Goal: Communication & Community: Share content

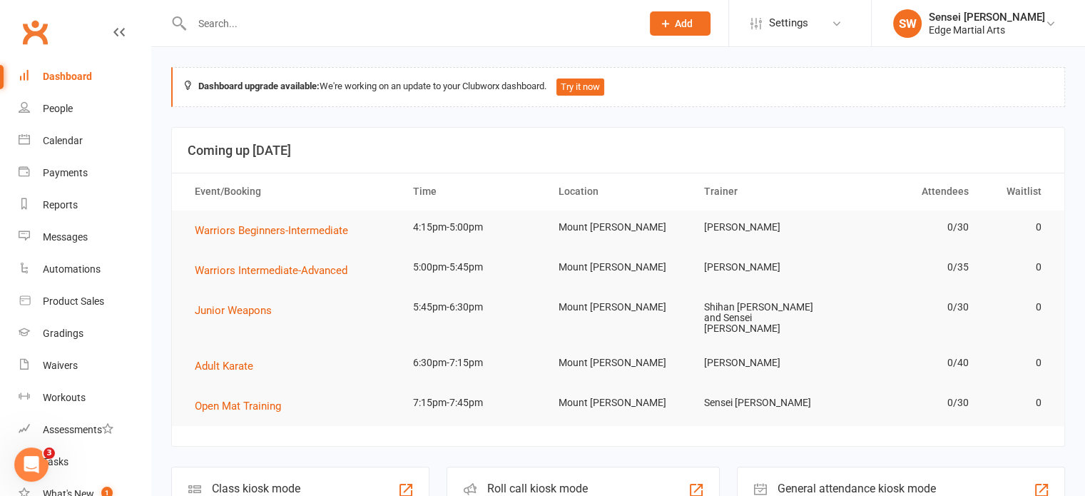
drag, startPoint x: 183, startPoint y: 39, endPoint x: 218, endPoint y: 28, distance: 37.5
click at [218, 28] on div at bounding box center [401, 23] width 460 height 46
click at [218, 28] on input "text" at bounding box center [410, 24] width 444 height 20
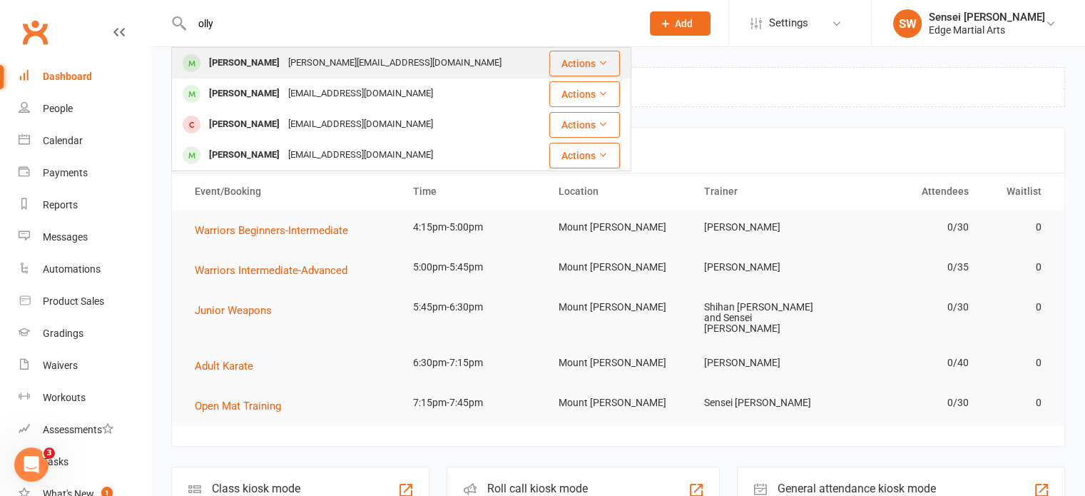
type input "olly"
click at [231, 66] on div "Olly Jones" at bounding box center [244, 63] width 79 height 21
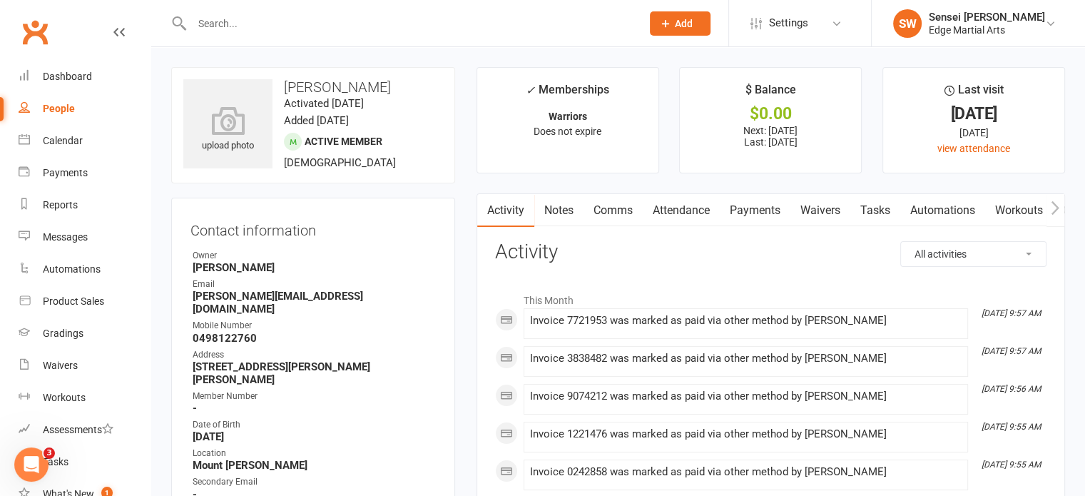
click at [218, 19] on input "text" at bounding box center [410, 24] width 444 height 20
click at [66, 325] on link "Gradings" at bounding box center [85, 333] width 132 height 32
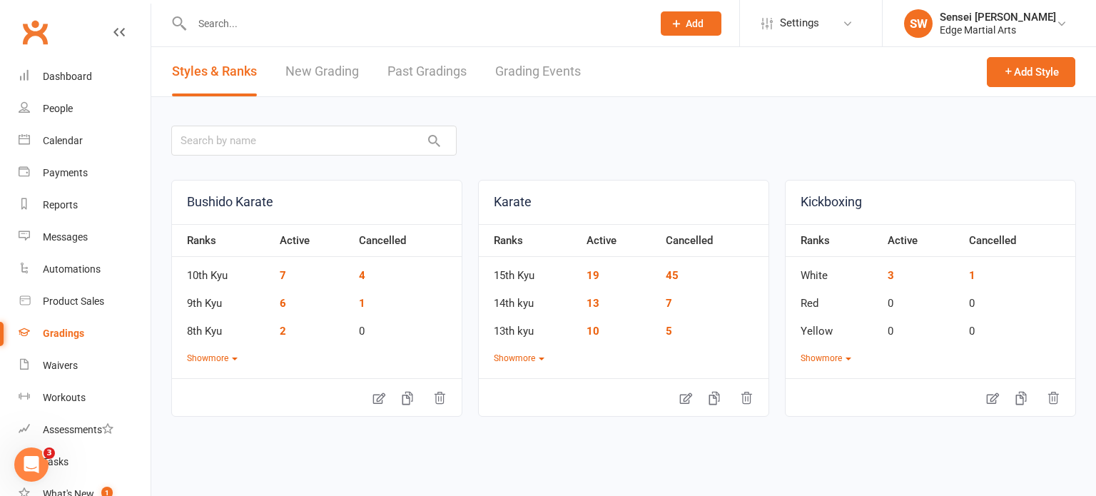
click at [431, 71] on link "Past Gradings" at bounding box center [426, 71] width 79 height 49
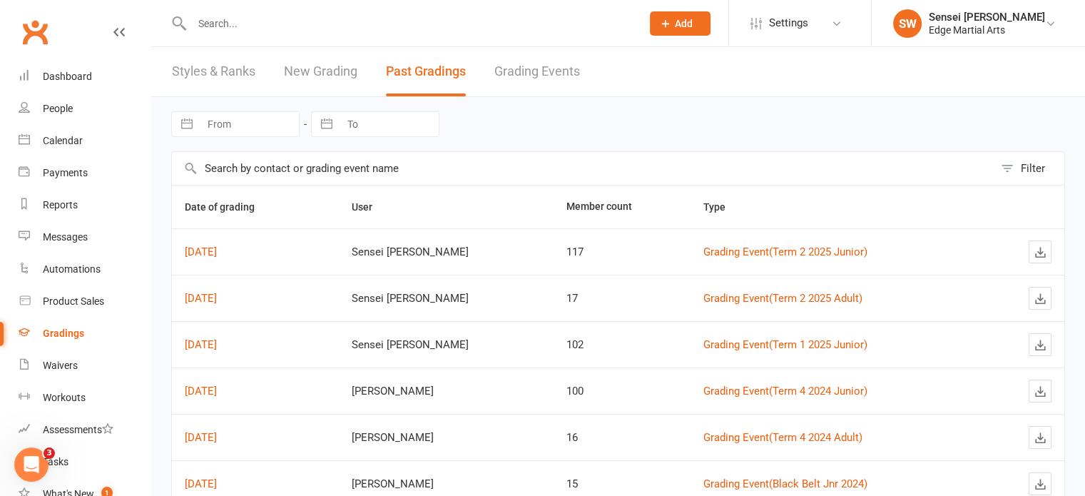
click at [334, 66] on link "New Grading" at bounding box center [320, 71] width 73 height 49
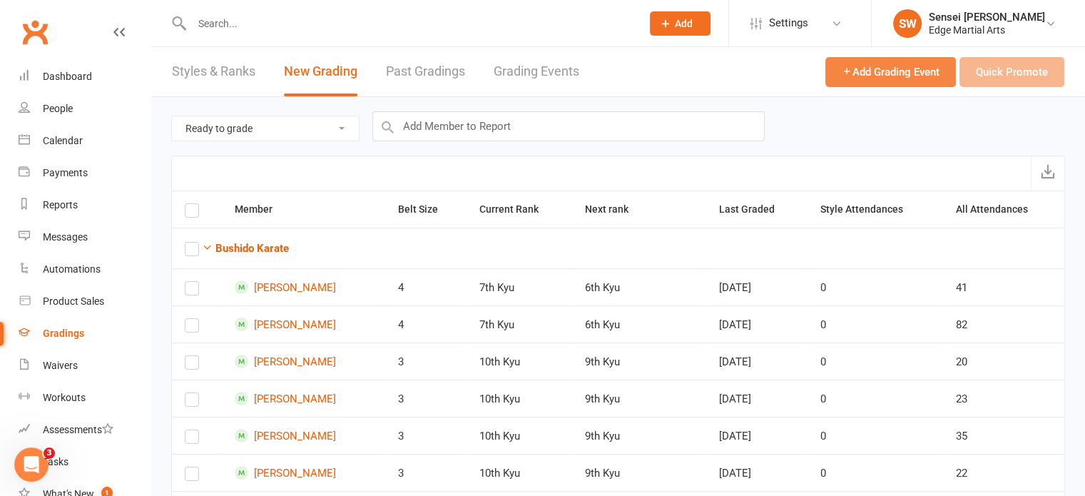
click at [868, 68] on span "Add Grading Event" at bounding box center [891, 72] width 98 height 13
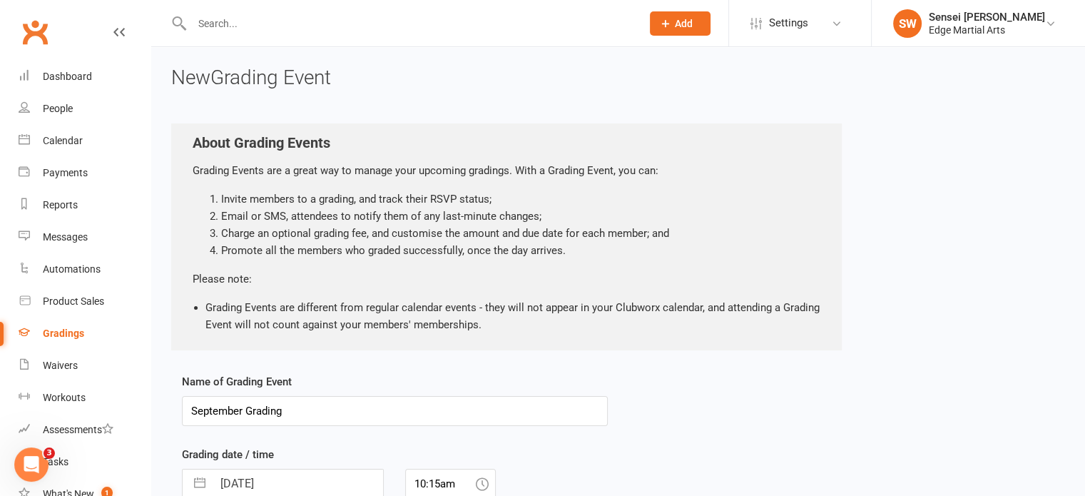
scroll to position [137, 0]
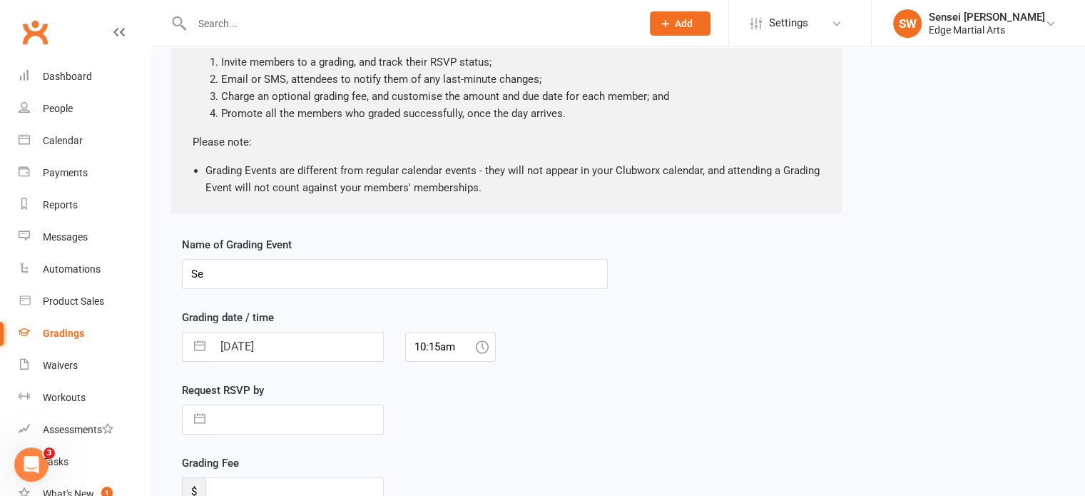
type input "S"
type input "t"
click at [237, 262] on input "text" at bounding box center [395, 274] width 426 height 30
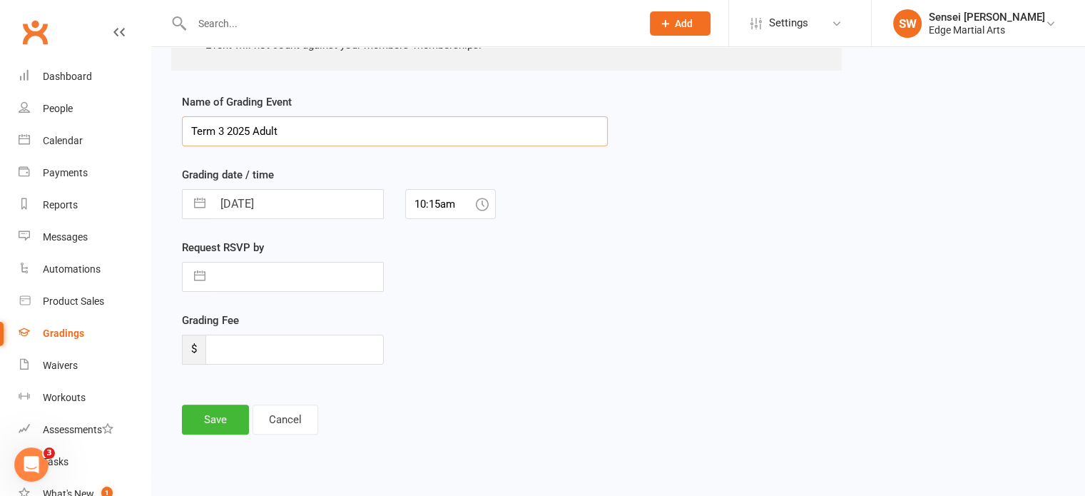
scroll to position [280, 0]
type input "Term 3 2025 Adult"
click at [198, 200] on button "button" at bounding box center [200, 204] width 26 height 29
select select "7"
select select "2025"
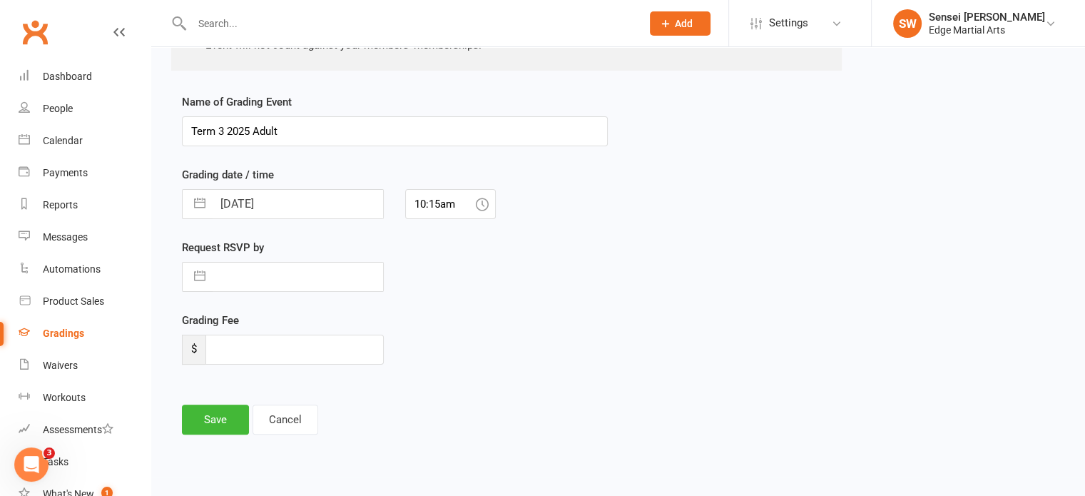
select select "8"
select select "2025"
select select "9"
select select "2025"
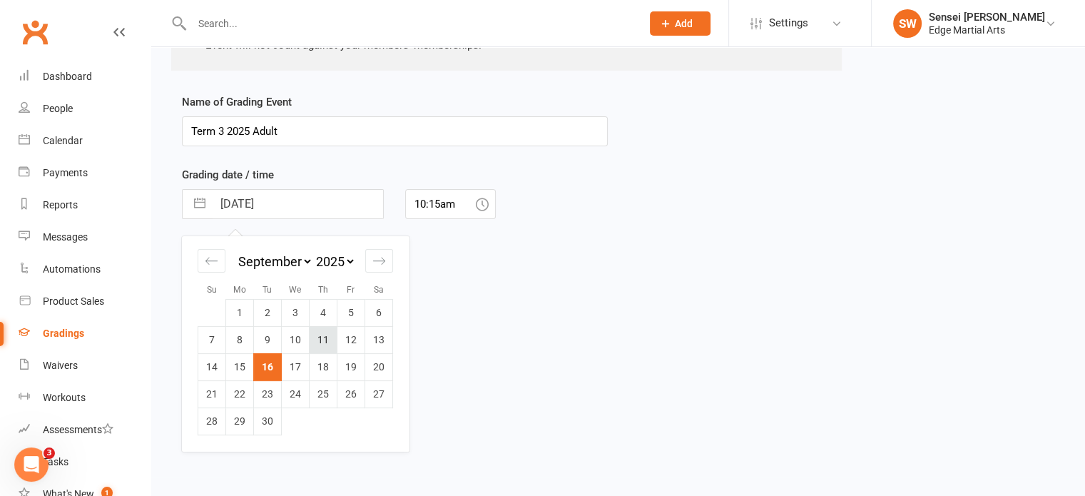
click at [327, 340] on td "11" at bounding box center [324, 339] width 28 height 27
type input "11 Sep 2025"
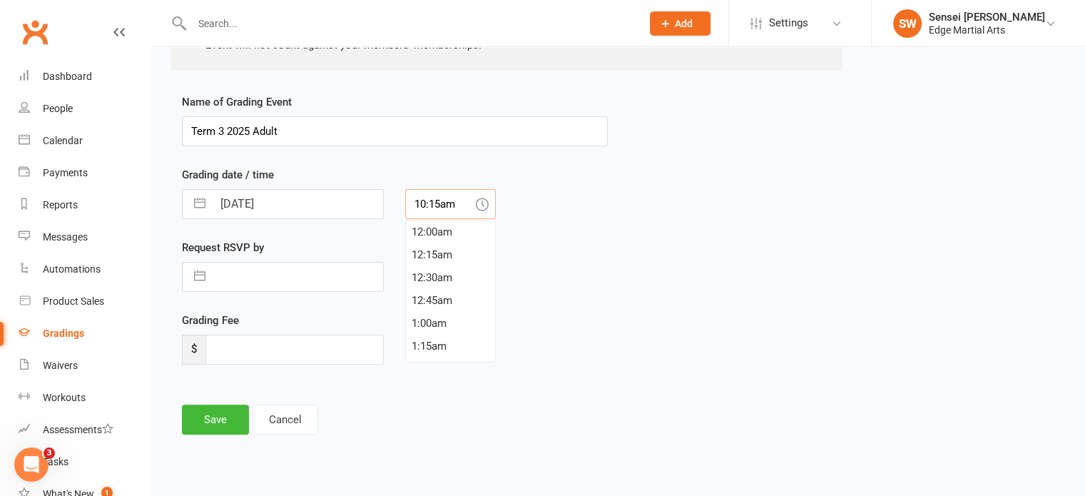
click at [445, 208] on input "10:15am" at bounding box center [450, 204] width 91 height 30
click at [424, 250] on div "6:30pm" at bounding box center [450, 258] width 89 height 23
type input "6:30pm"
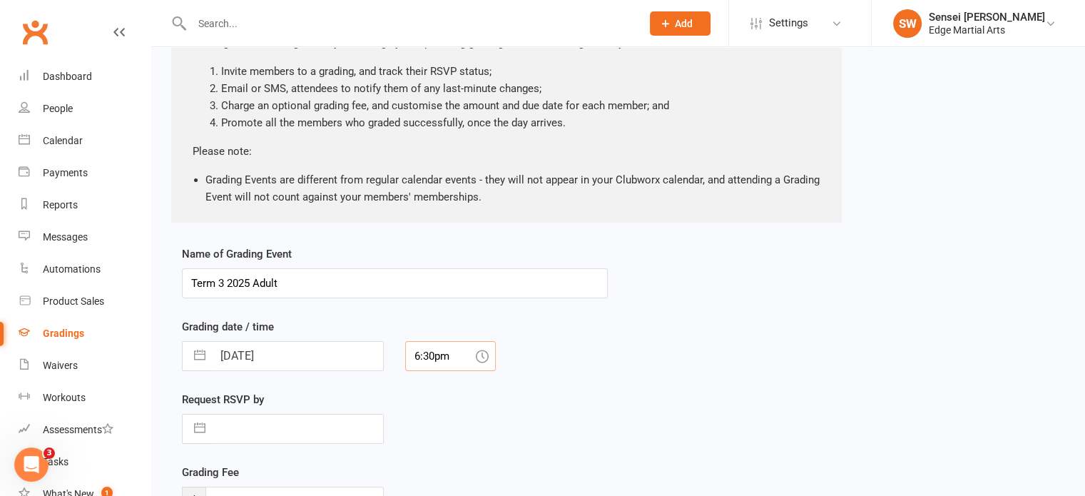
scroll to position [280, 0]
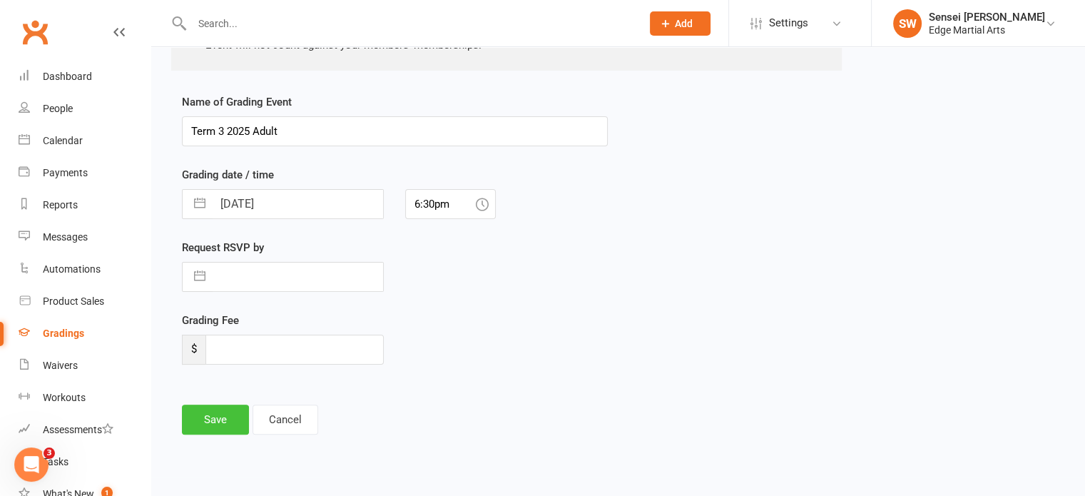
click at [237, 412] on button "Save" at bounding box center [215, 419] width 67 height 30
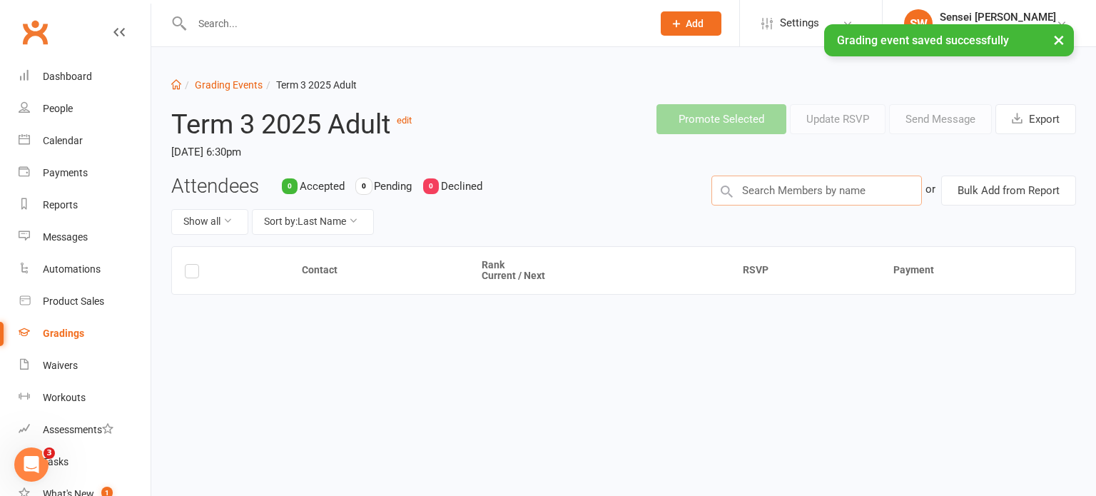
click at [765, 192] on input "text" at bounding box center [816, 190] width 210 height 30
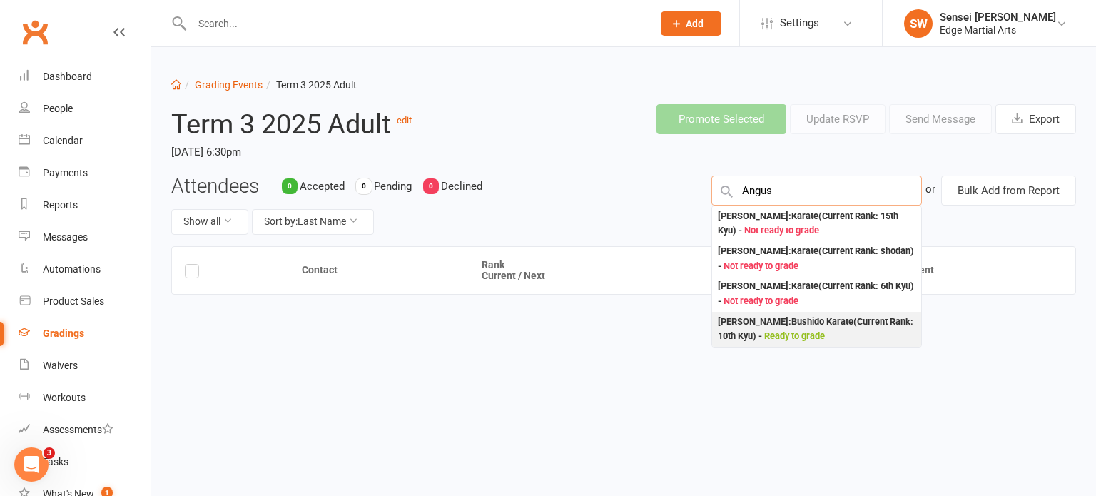
type input "Angus"
click at [788, 325] on div "Angus Mellett : Bushido Karate (Current Rank: 10th Kyu ) - Ready to grade" at bounding box center [817, 329] width 198 height 29
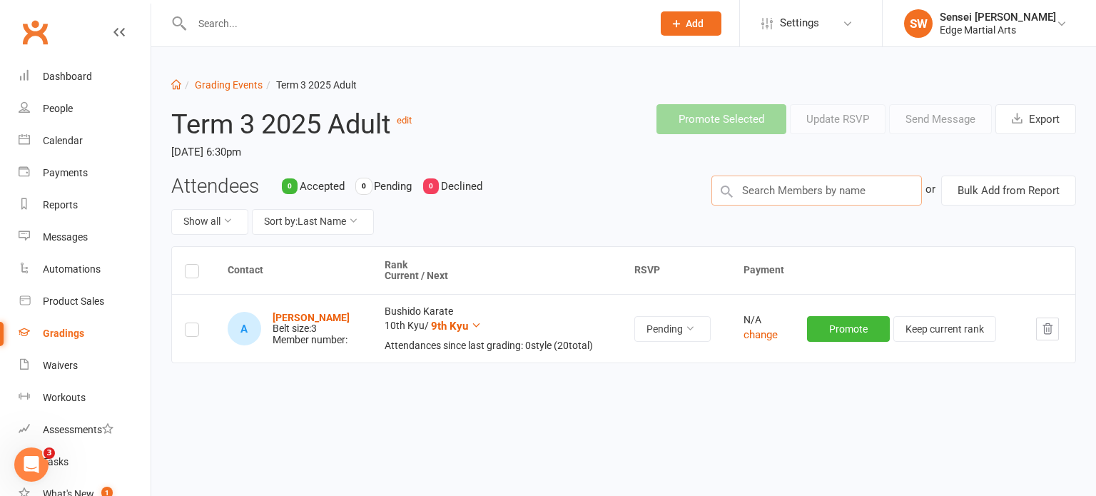
click at [787, 185] on input "text" at bounding box center [816, 190] width 210 height 30
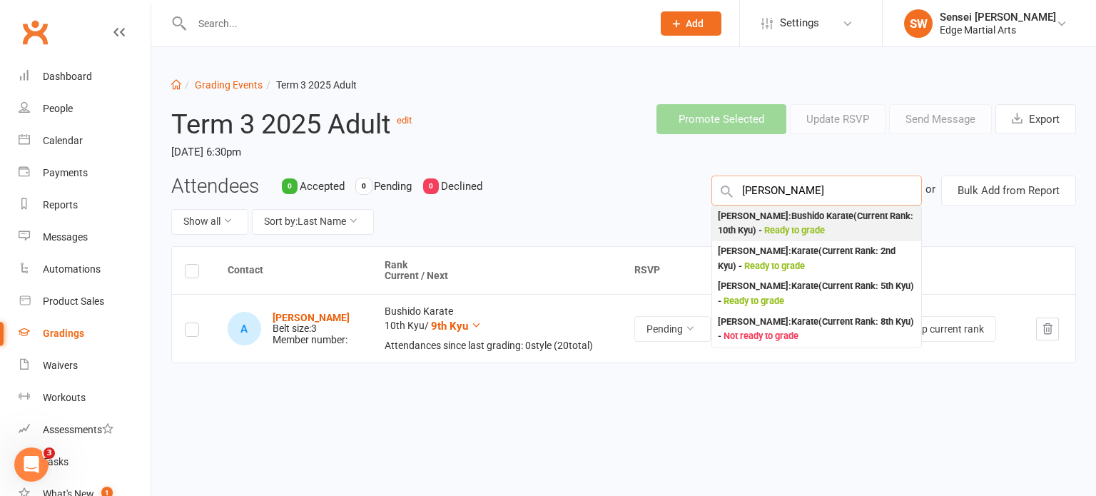
type input "Peter"
click at [774, 227] on span "Ready to grade" at bounding box center [794, 230] width 61 height 11
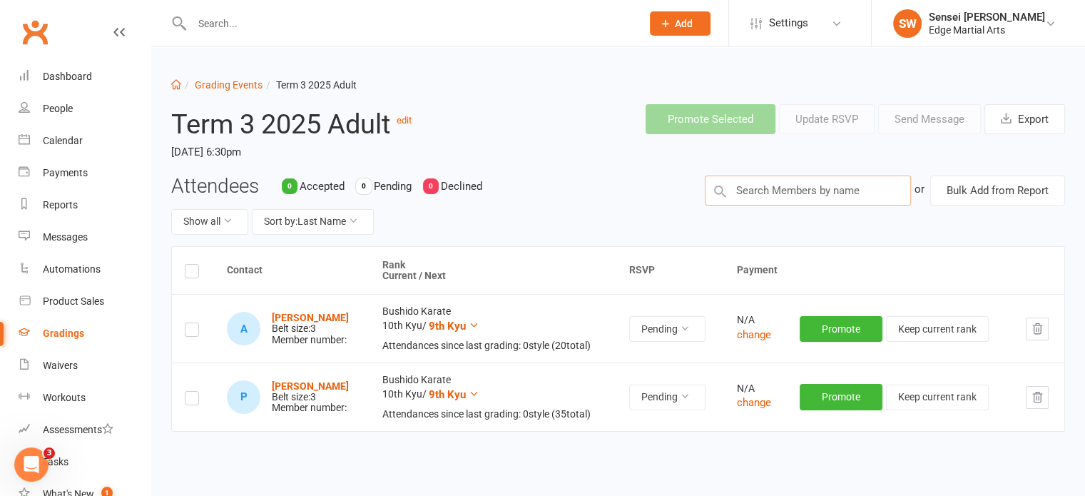
click at [789, 178] on input "text" at bounding box center [808, 190] width 206 height 30
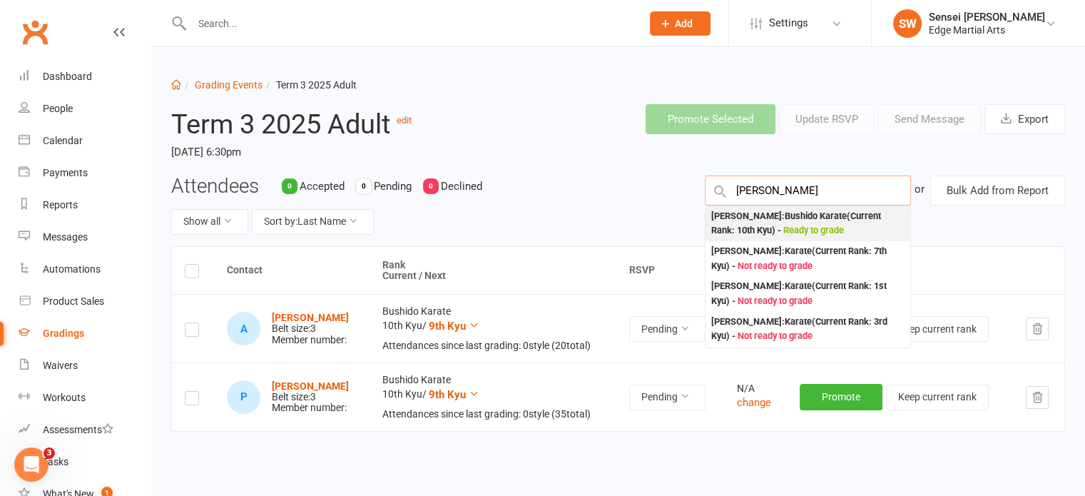
type input "Bridget"
click at [766, 213] on div "Bridget Murn : Bushido Karate (Current Rank: 10th Kyu ) - Ready to grade" at bounding box center [807, 223] width 193 height 29
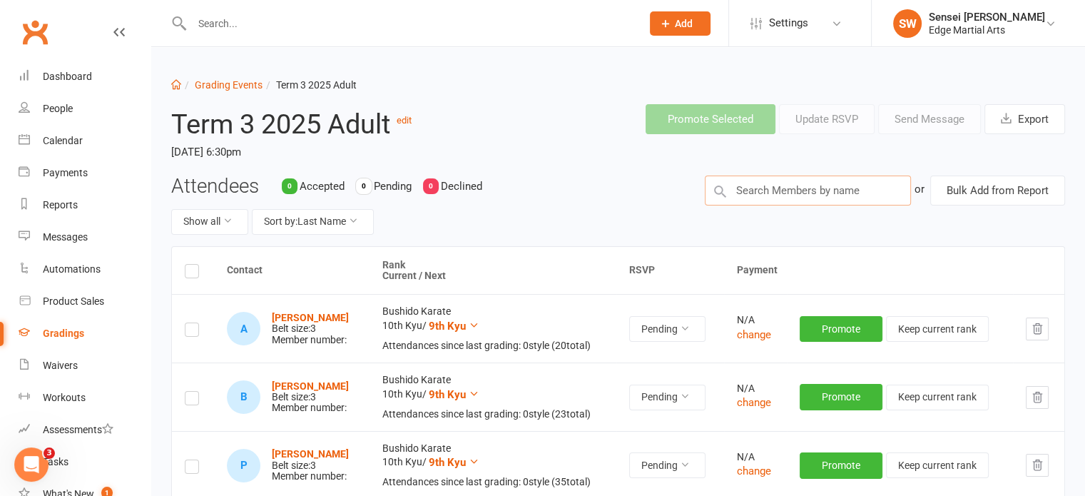
click at [767, 190] on input "text" at bounding box center [808, 190] width 206 height 30
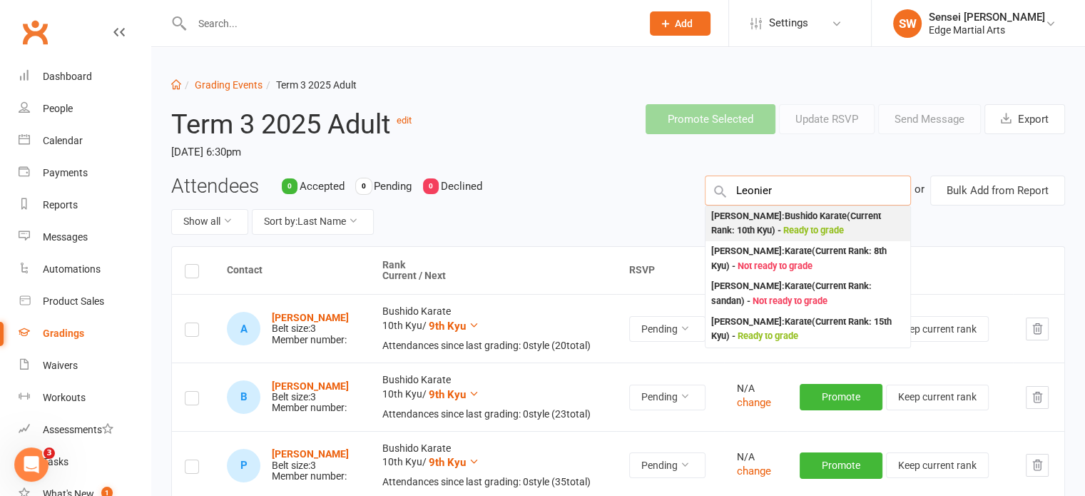
type input "Leonier"
click at [748, 221] on div "Leonie Jansen : Bushido Karate (Current Rank: 10th Kyu ) - Ready to grade" at bounding box center [807, 223] width 193 height 29
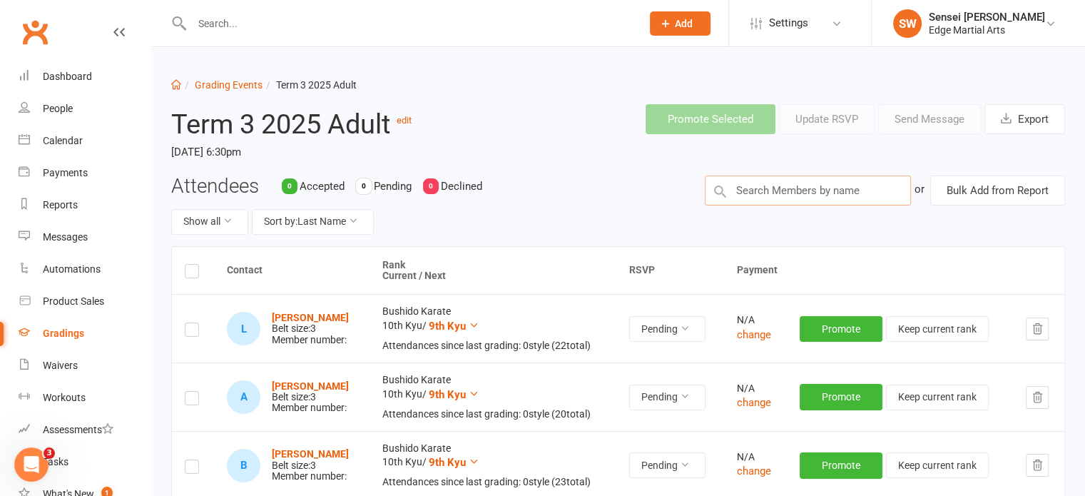
click at [769, 192] on input "text" at bounding box center [808, 190] width 206 height 30
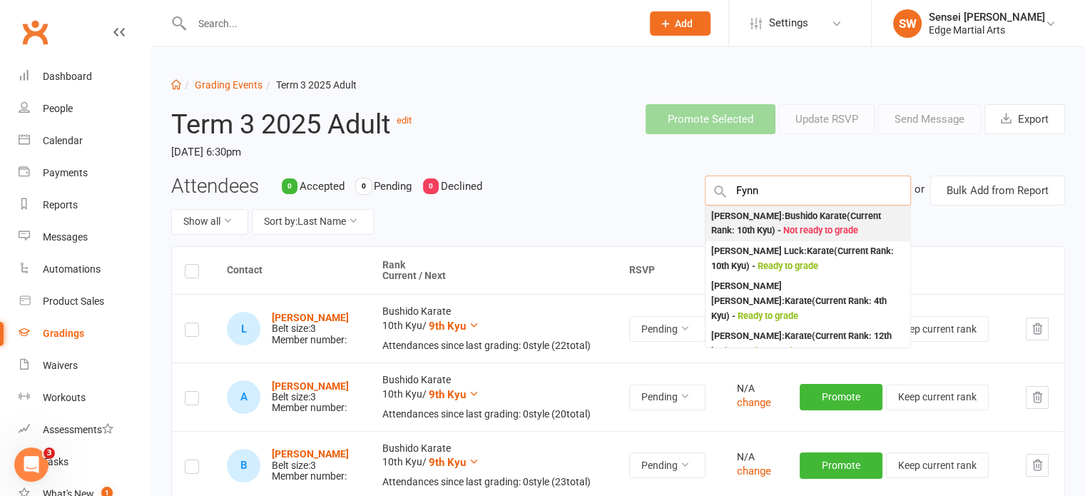
type input "Fynn"
click at [768, 218] on div "Fynn Manderson : Bushido Karate (Current Rank: 10th Kyu ) - Not ready to grade" at bounding box center [807, 223] width 193 height 29
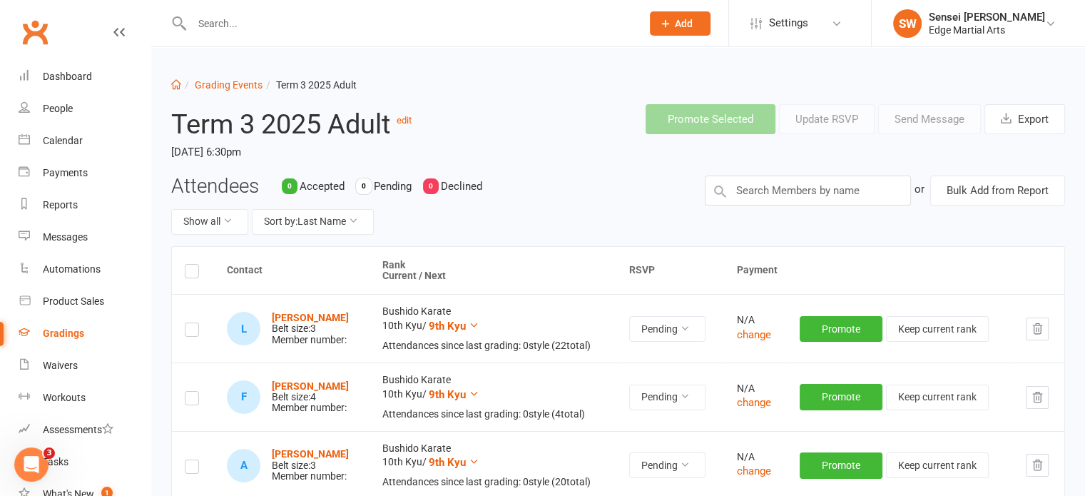
scroll to position [97, 0]
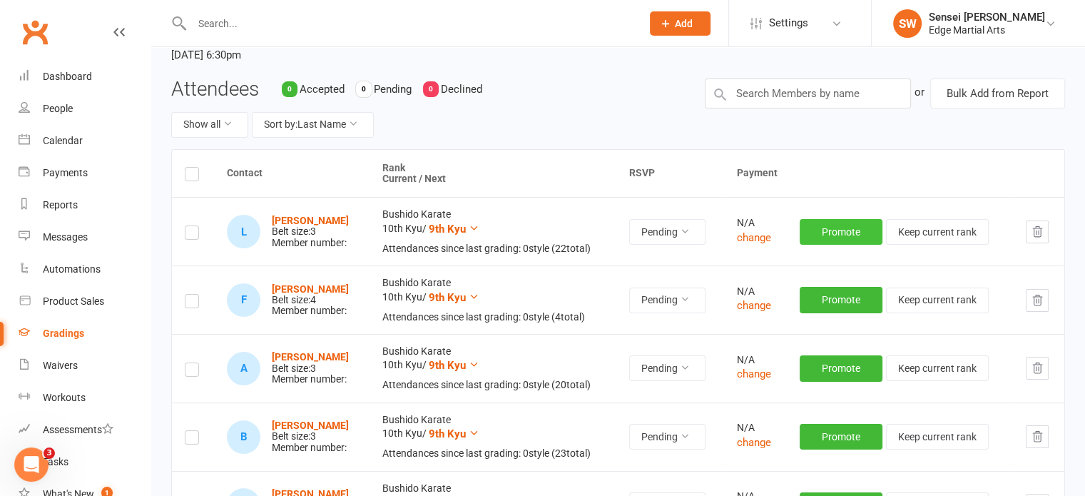
click at [854, 228] on button "Promote" at bounding box center [841, 232] width 83 height 26
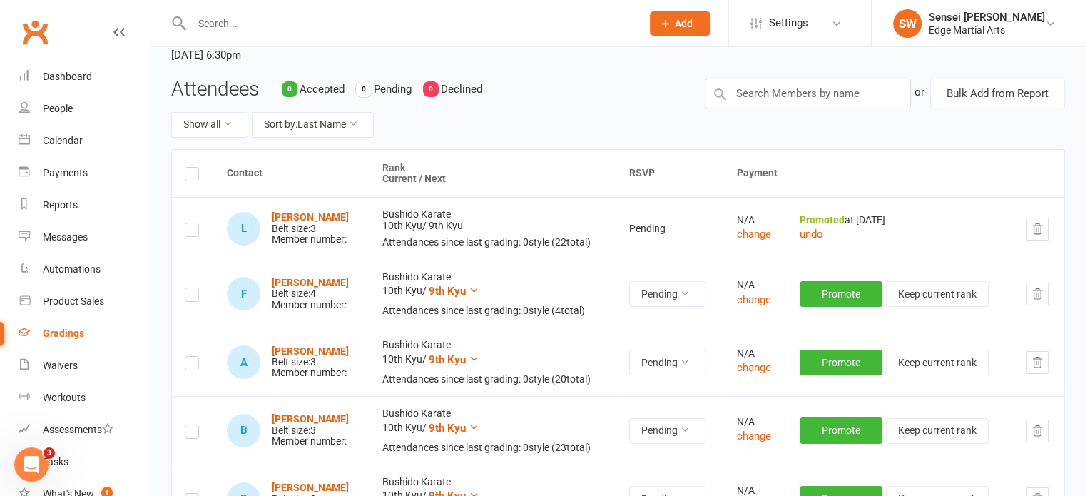
scroll to position [182, 0]
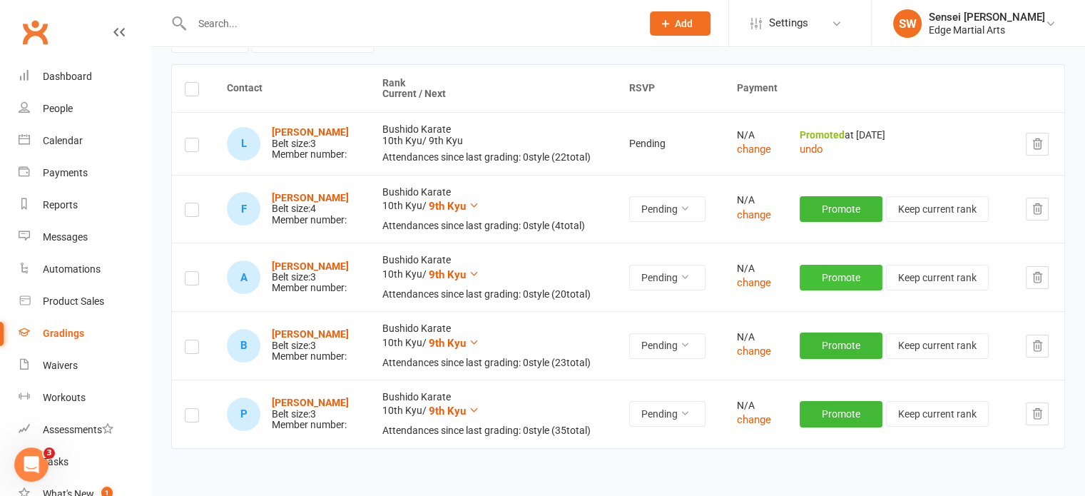
click at [832, 281] on button "Promote" at bounding box center [841, 278] width 83 height 26
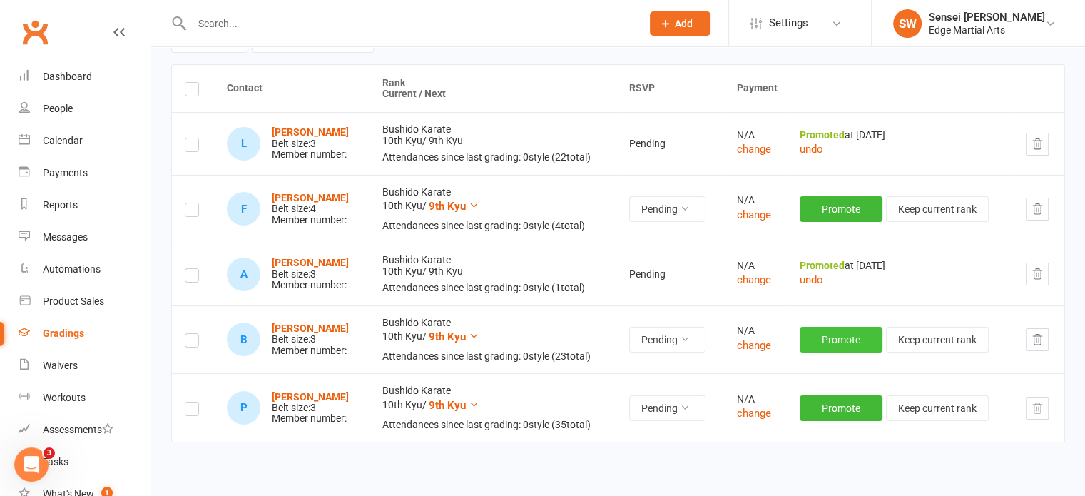
click at [832, 332] on button "Promote" at bounding box center [841, 340] width 83 height 26
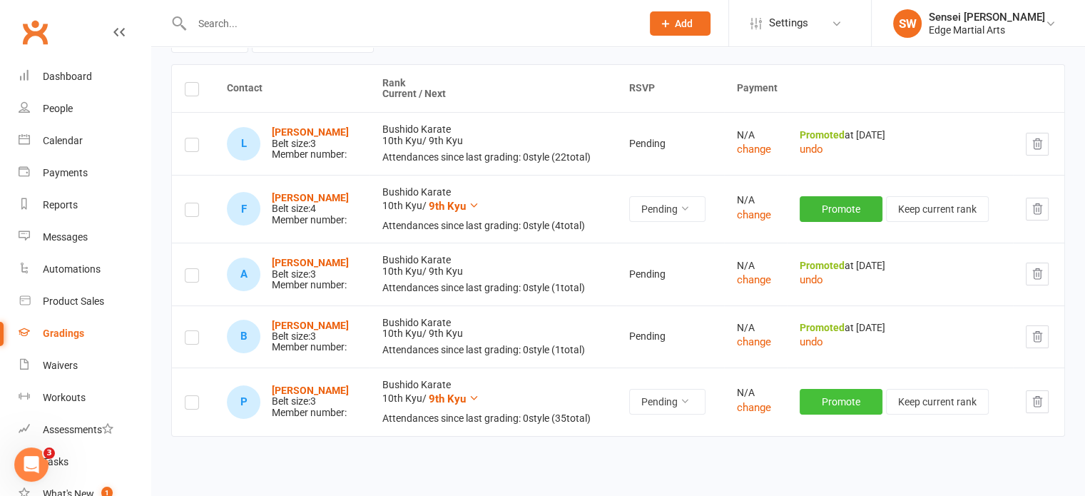
click at [845, 399] on button "Promote" at bounding box center [841, 402] width 83 height 26
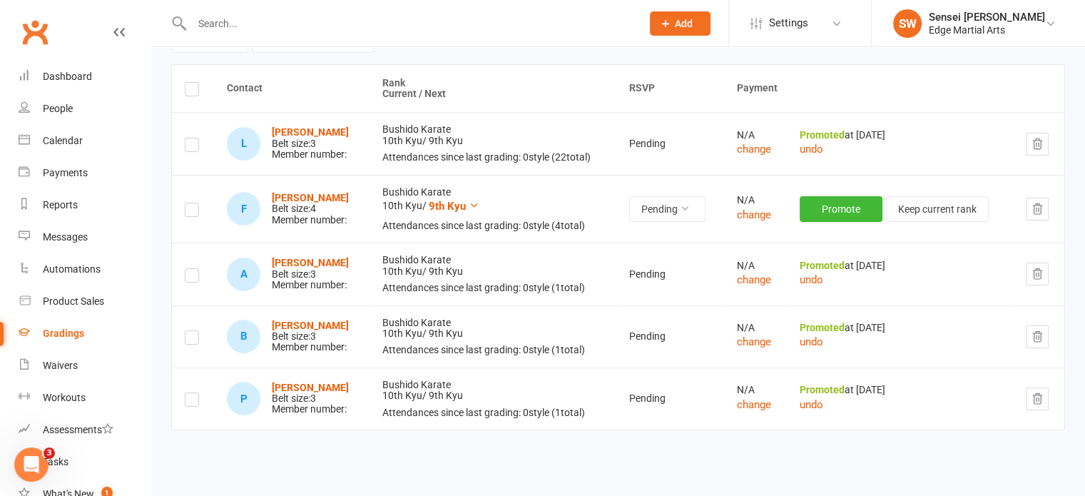
scroll to position [91, 0]
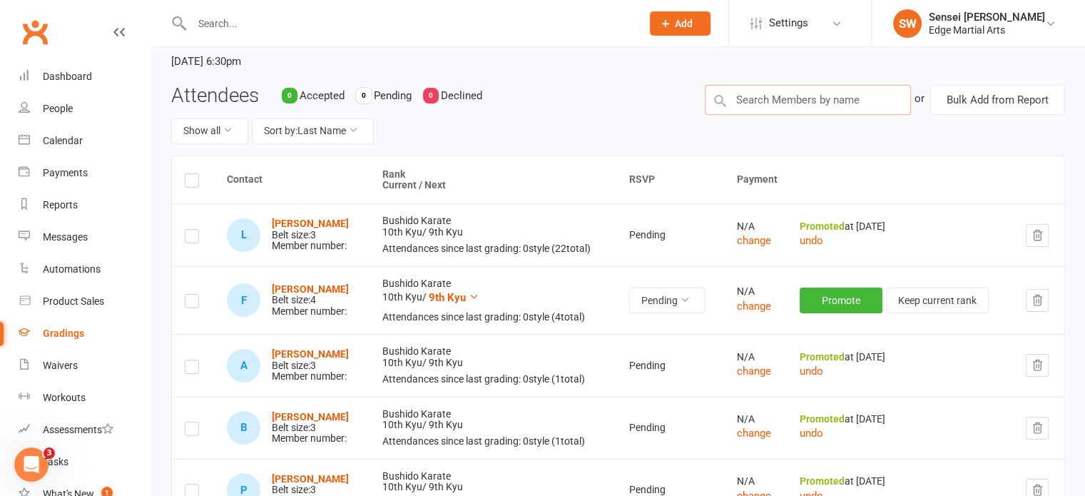
click at [760, 102] on input "text" at bounding box center [808, 100] width 206 height 30
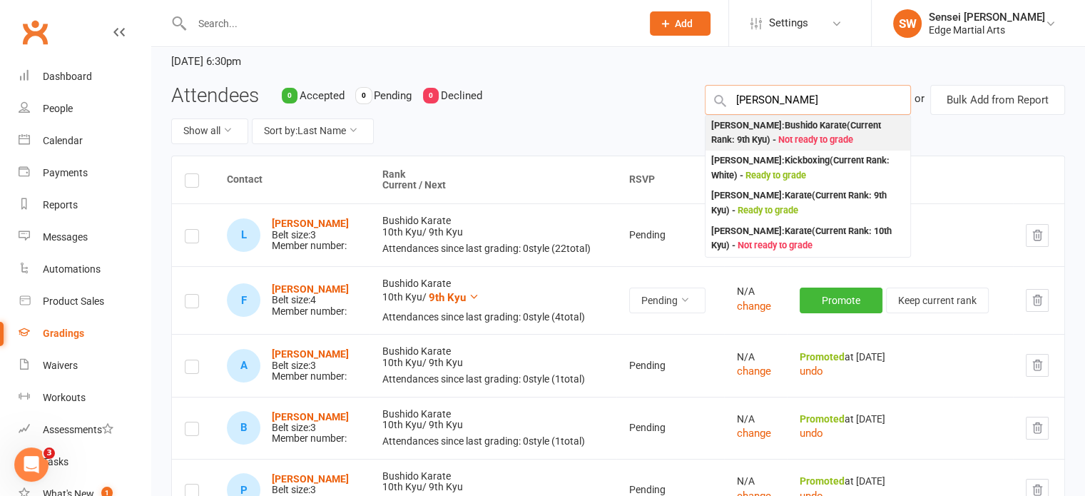
type input "Jesse"
click at [762, 136] on div "Jesse Thorpe : Bushido Karate (Current Rank: 9th Kyu ) - Not ready to grade" at bounding box center [807, 132] width 193 height 29
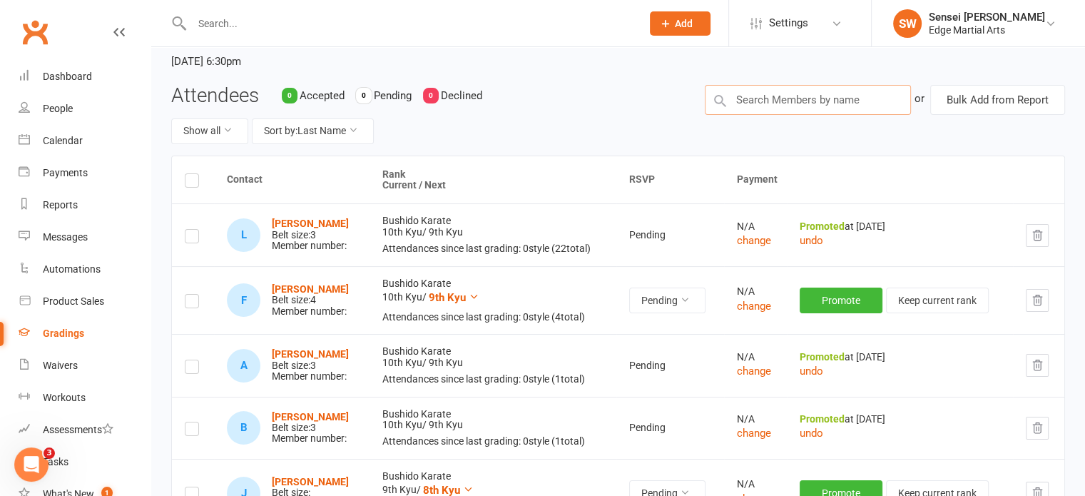
click at [756, 93] on input "text" at bounding box center [808, 100] width 206 height 30
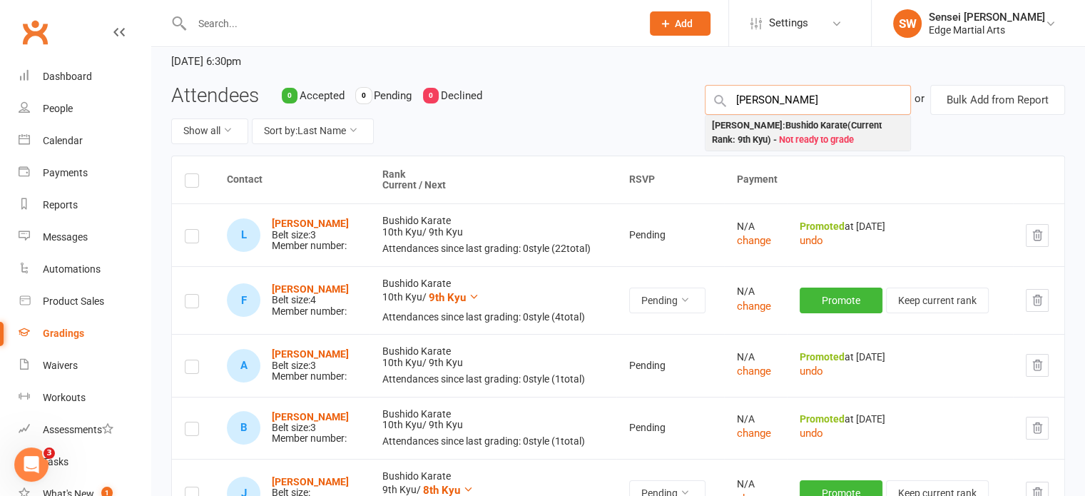
type input "Irene"
click at [760, 126] on div "Irene Prentice : Bushido Karate (Current Rank: 9th Kyu ) - Not ready to grade" at bounding box center [807, 132] width 193 height 29
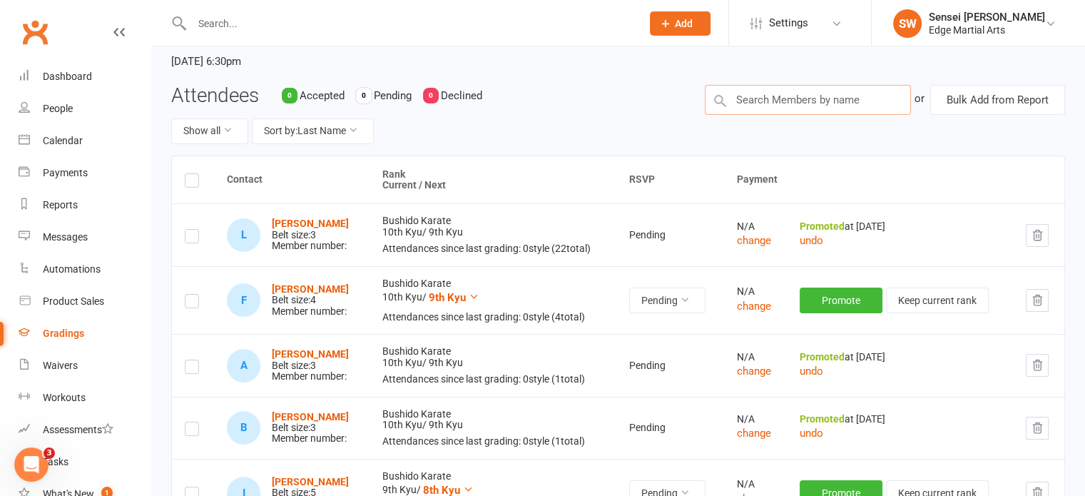
click at [757, 99] on input "text" at bounding box center [808, 100] width 206 height 30
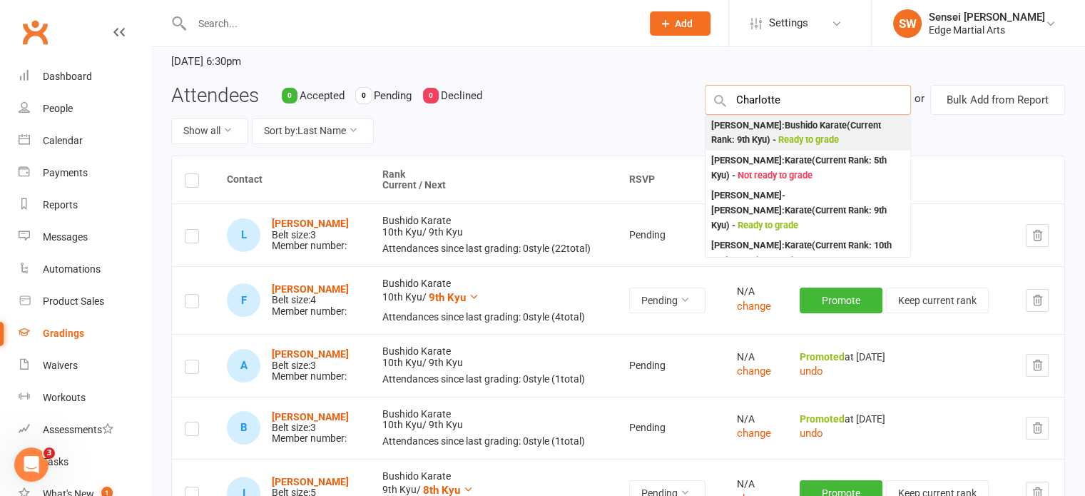
type input "Charlotte"
click at [753, 135] on div "Charlotte Jansen : Bushido Karate (Current Rank: 9th Kyu ) - Ready to grade" at bounding box center [807, 132] width 193 height 29
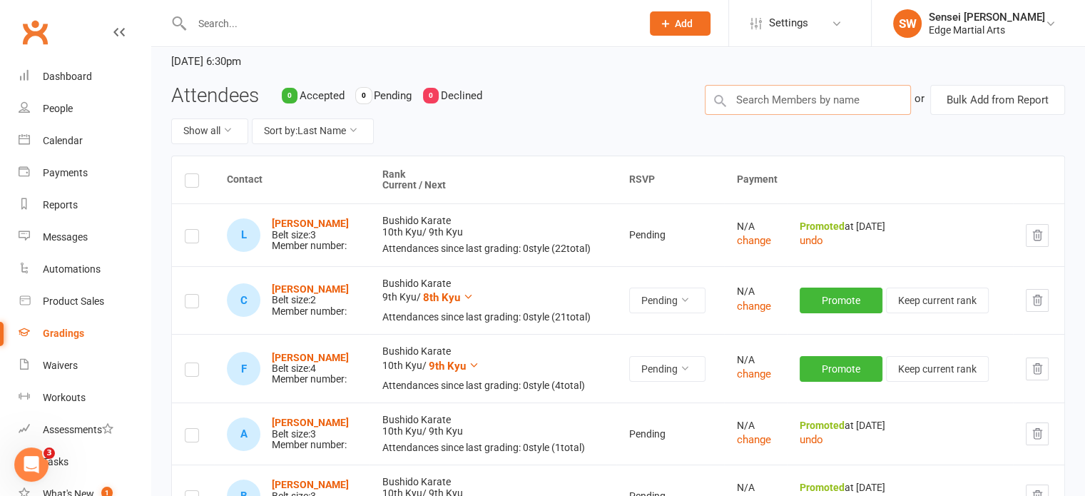
click at [785, 102] on input "text" at bounding box center [808, 100] width 206 height 30
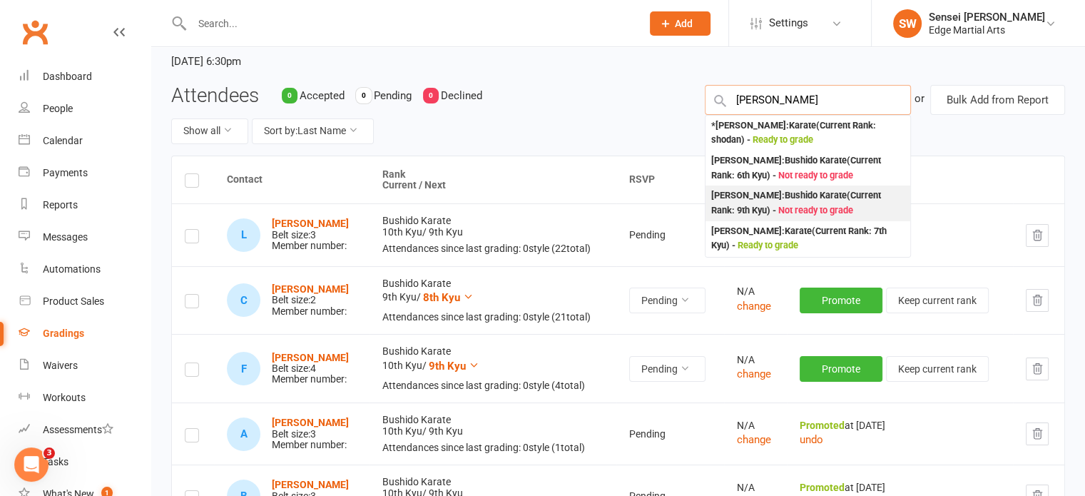
type input "John"
click at [770, 205] on div "John Patterson : Bushido Karate (Current Rank: 9th Kyu ) - Not ready to grade" at bounding box center [807, 202] width 193 height 29
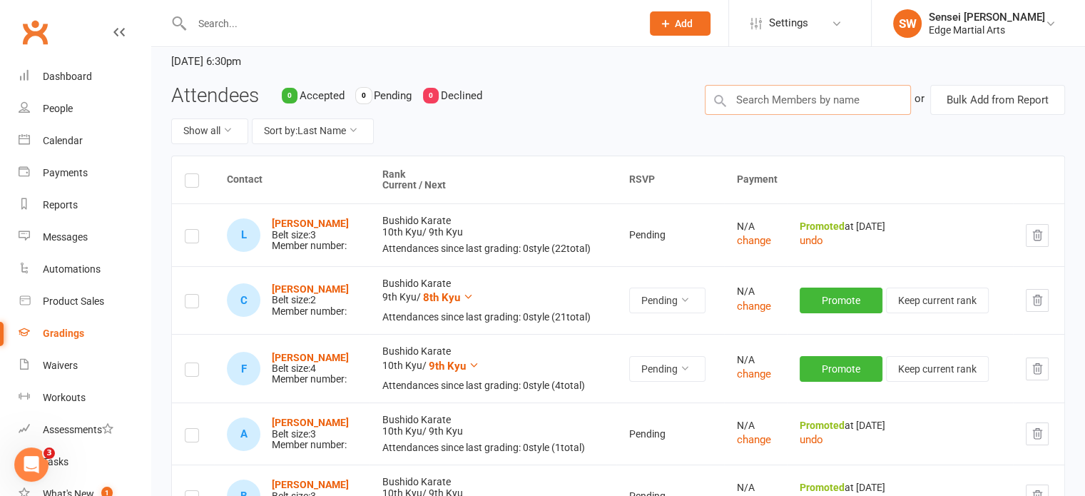
click at [779, 97] on input "text" at bounding box center [808, 100] width 206 height 30
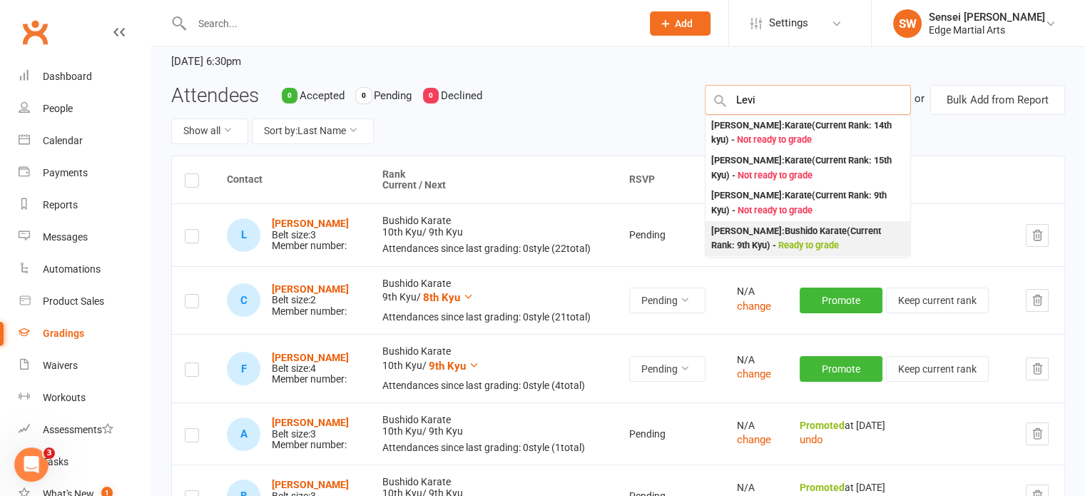
type input "Levi"
click at [760, 230] on div "Levi Williams : Bushido Karate (Current Rank: 9th Kyu ) - Ready to grade" at bounding box center [807, 238] width 193 height 29
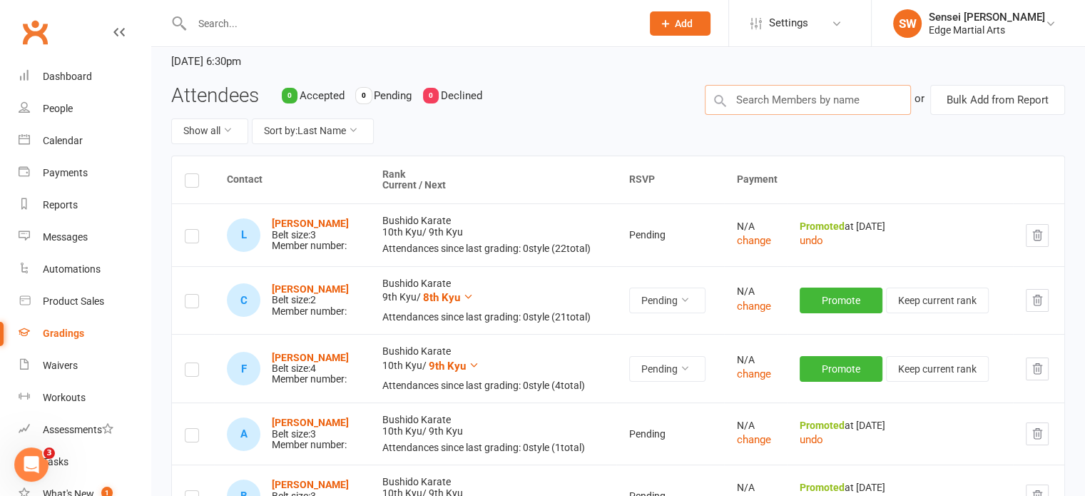
click at [769, 86] on input "text" at bounding box center [808, 100] width 206 height 30
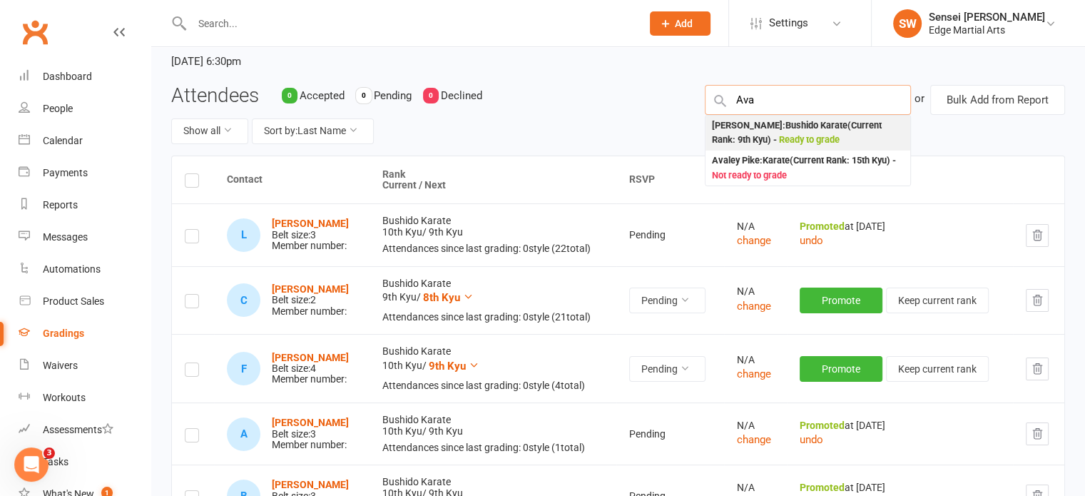
type input "Ava"
click at [769, 129] on div "Ava White : Bushido Karate (Current Rank: 9th Kyu ) - Ready to grade" at bounding box center [807, 132] width 193 height 29
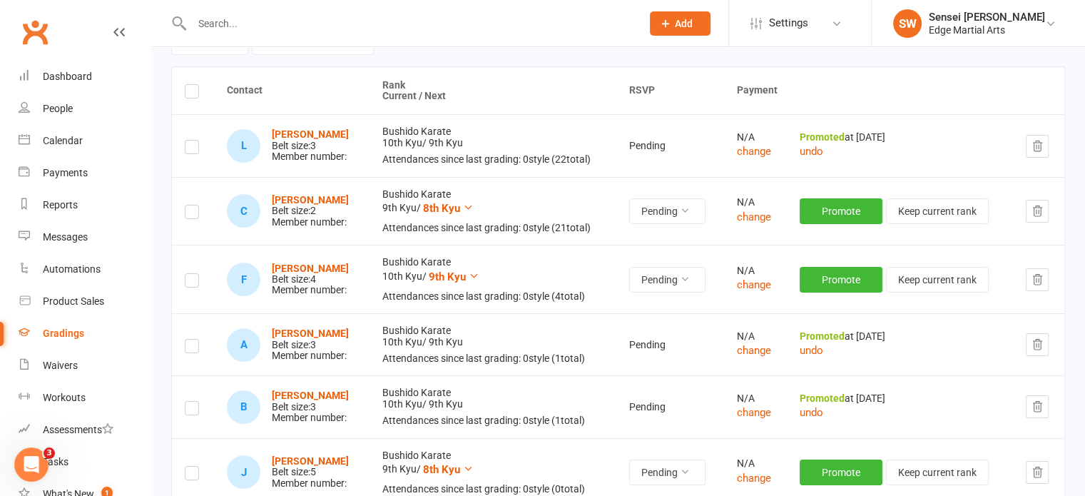
scroll to position [181, 0]
click at [836, 204] on button "Promote" at bounding box center [841, 210] width 83 height 26
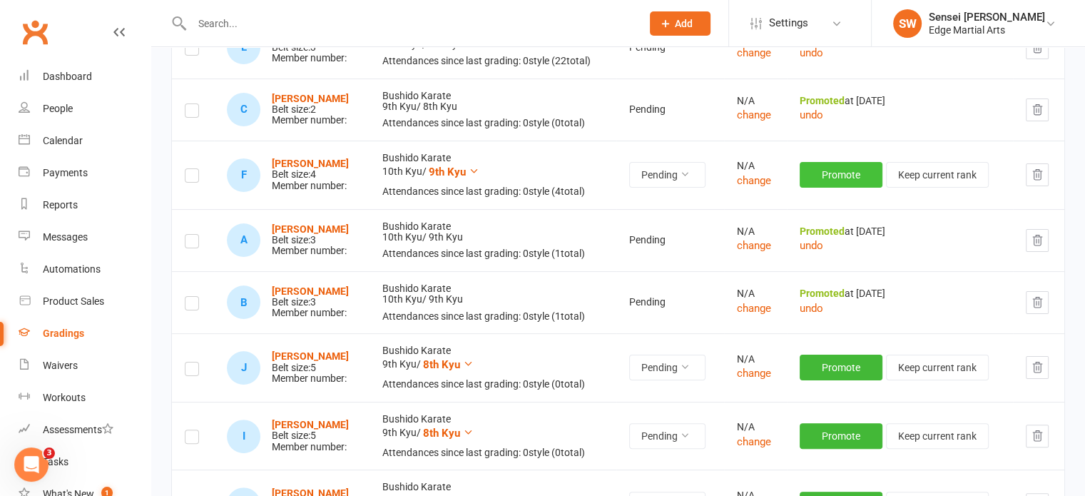
scroll to position [342, 0]
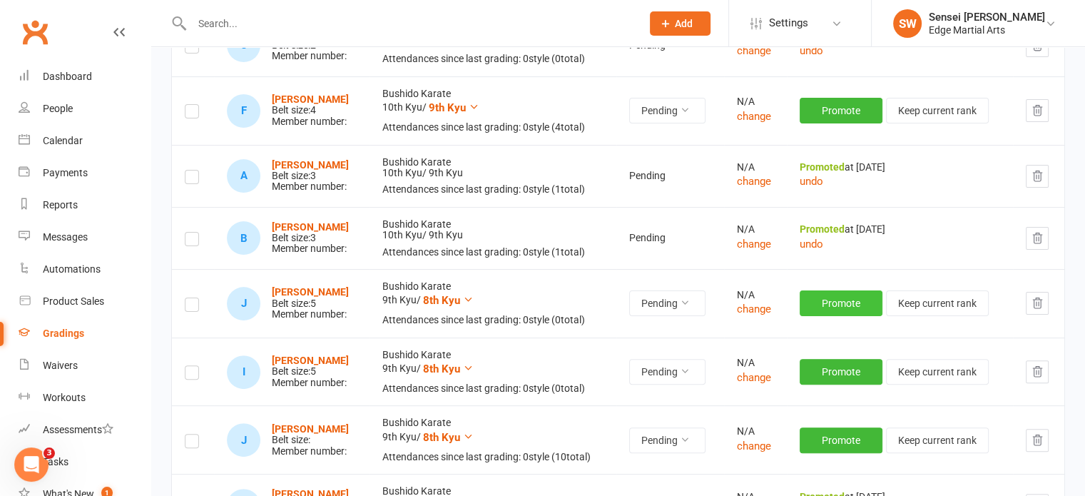
click at [833, 302] on button "Promote" at bounding box center [841, 303] width 83 height 26
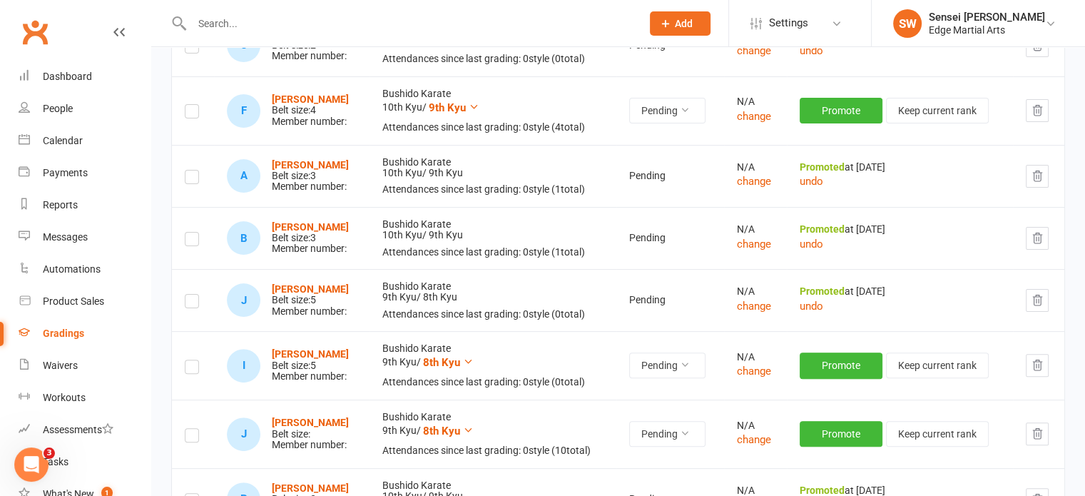
scroll to position [375, 0]
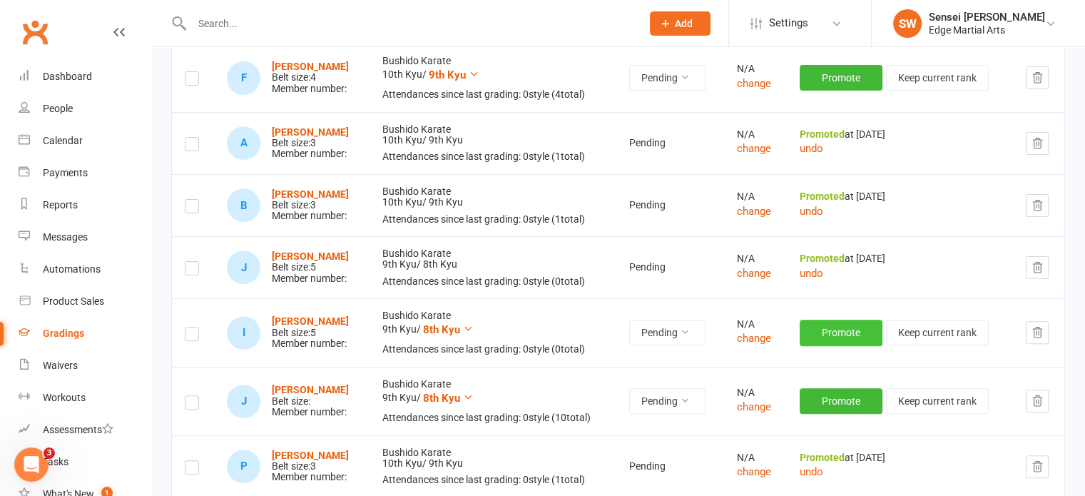
click at [833, 322] on button "Promote" at bounding box center [841, 333] width 83 height 26
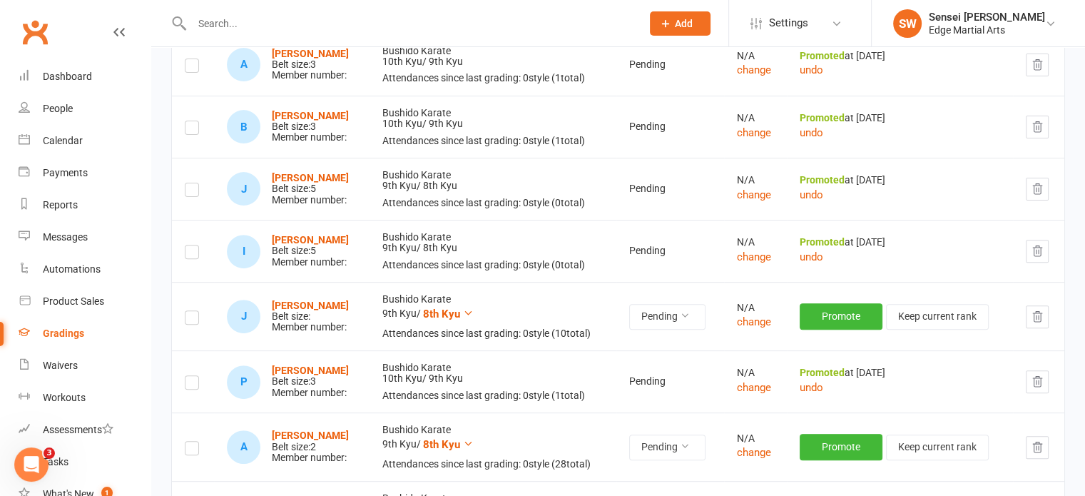
scroll to position [455, 0]
click at [833, 316] on button "Promote" at bounding box center [841, 315] width 83 height 26
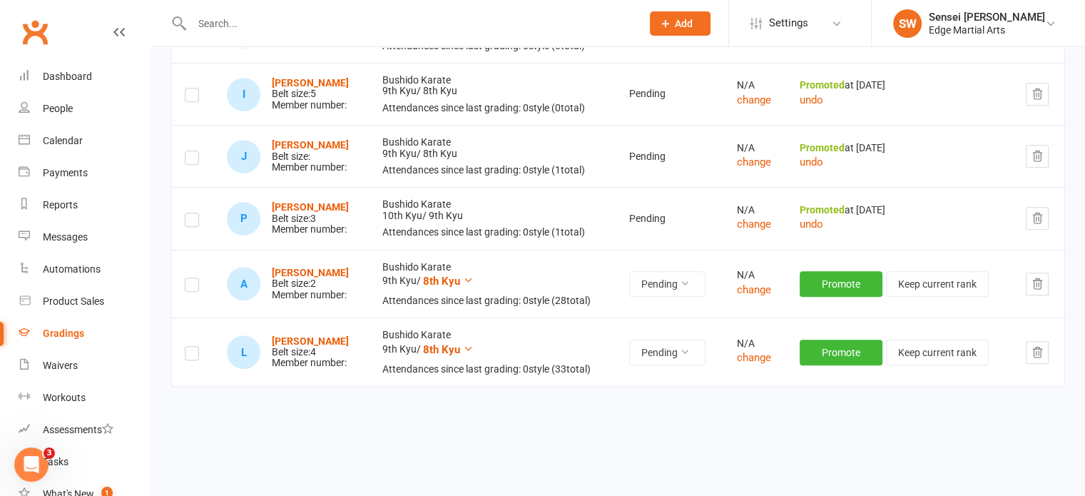
scroll to position [616, 0]
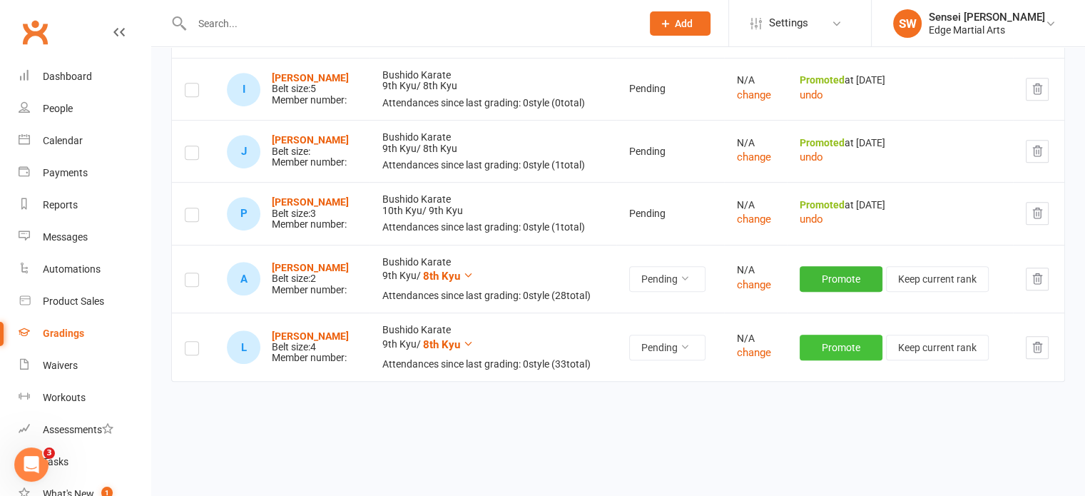
click at [830, 346] on button "Promote" at bounding box center [841, 348] width 83 height 26
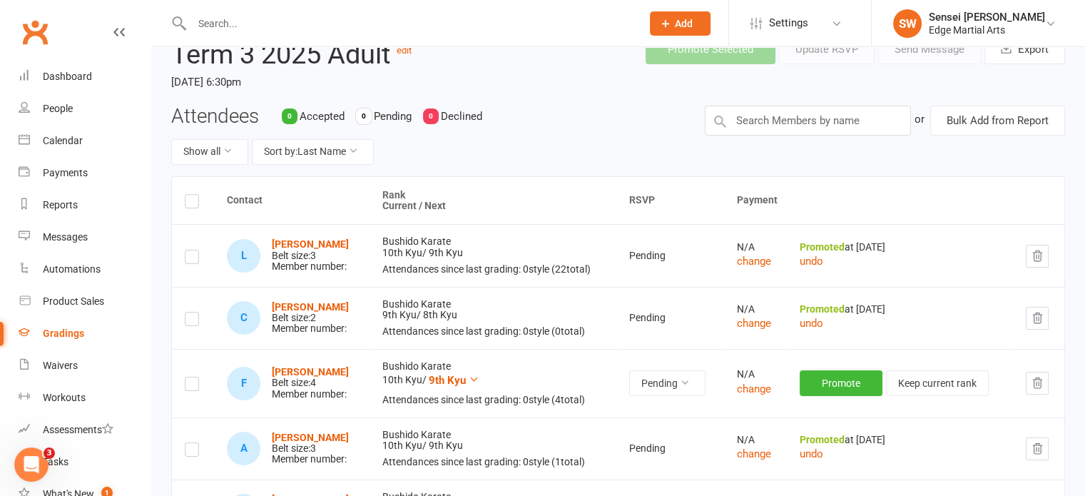
scroll to position [0, 0]
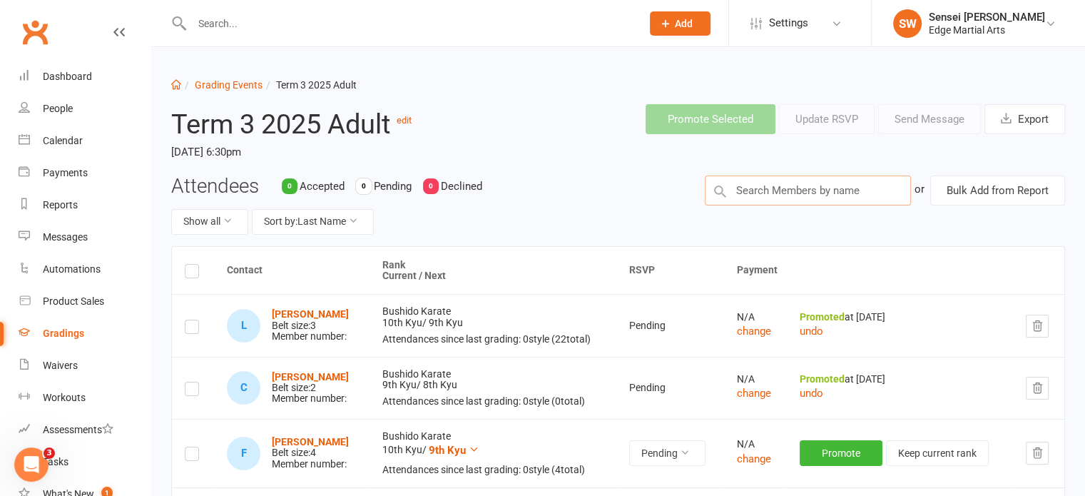
click at [789, 188] on input "text" at bounding box center [808, 190] width 206 height 30
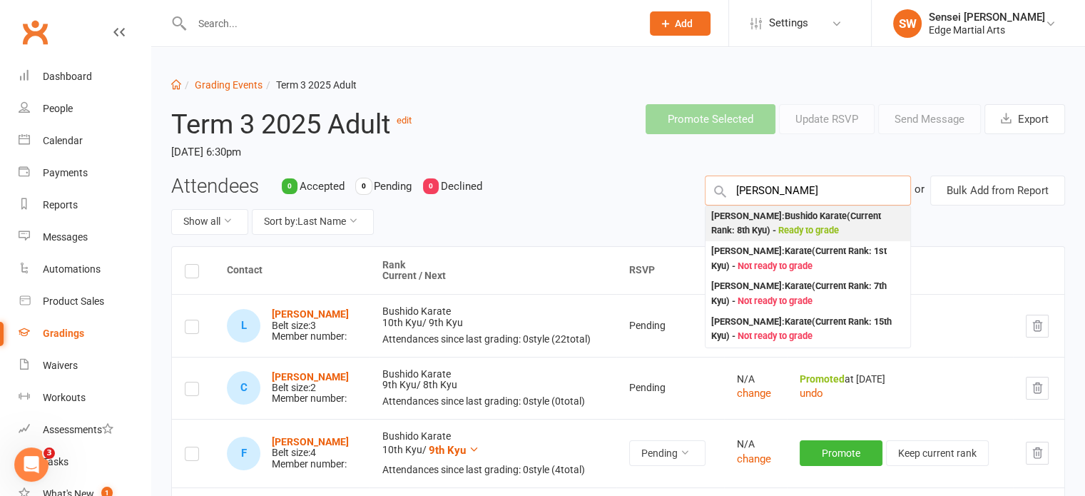
type input "Julie"
click at [768, 232] on div "Julie Hansen : Bushido Karate (Current Rank: 8th Kyu ) - Ready to grade" at bounding box center [807, 223] width 193 height 29
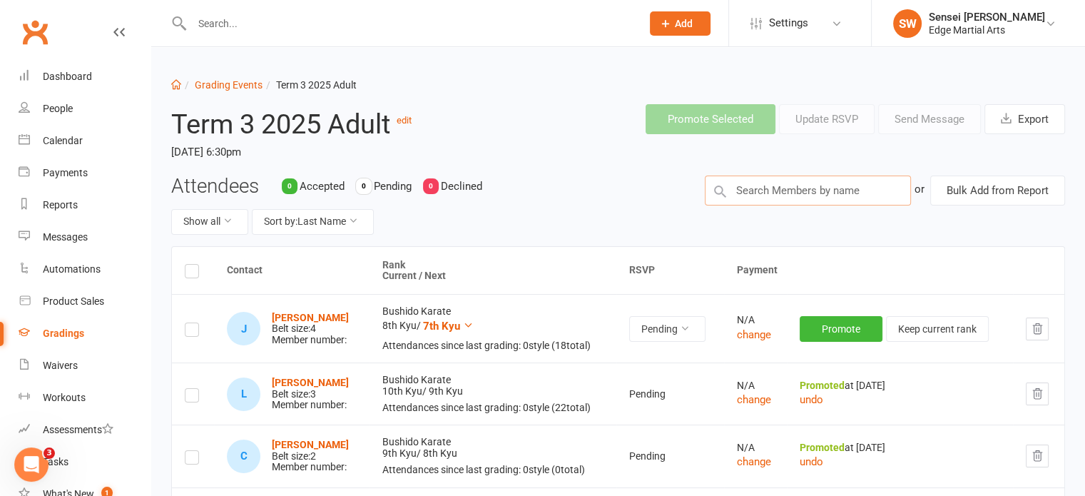
click at [780, 185] on input "text" at bounding box center [808, 190] width 206 height 30
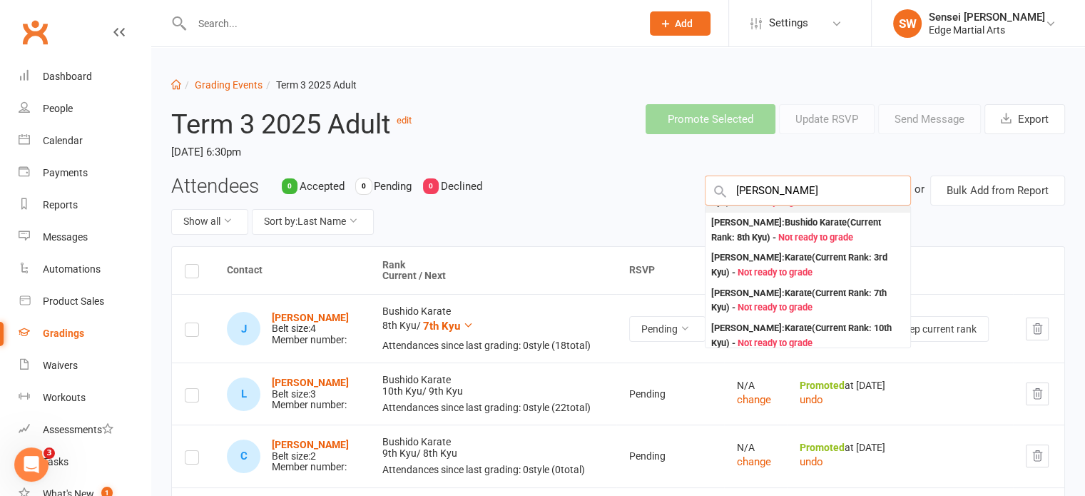
scroll to position [29, 0]
type input "Josh"
click at [760, 223] on div "Josh McKinlay : Bushido Karate (Current Rank: 8th Kyu ) - Not ready to grade" at bounding box center [807, 229] width 193 height 29
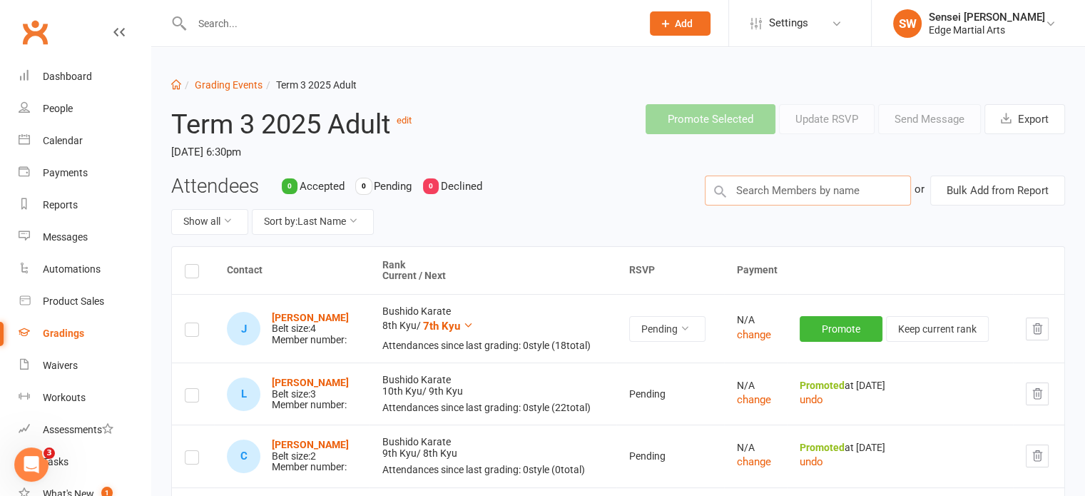
click at [775, 179] on input "text" at bounding box center [808, 190] width 206 height 30
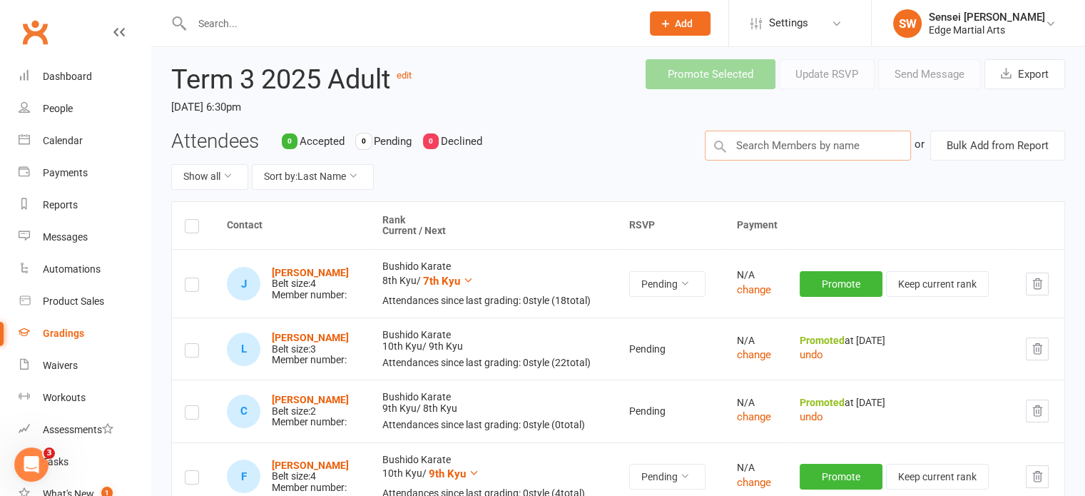
scroll to position [64, 0]
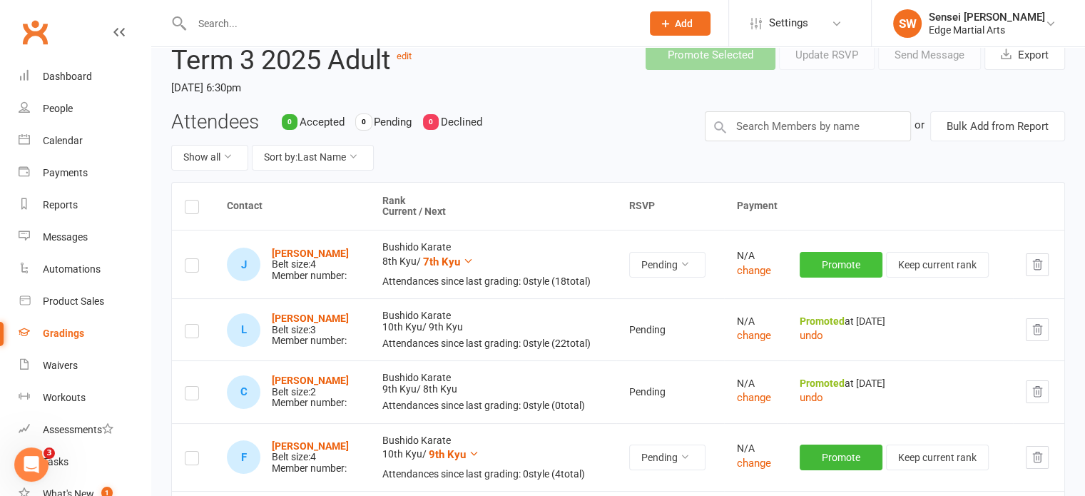
click at [838, 270] on button "Promote" at bounding box center [841, 265] width 83 height 26
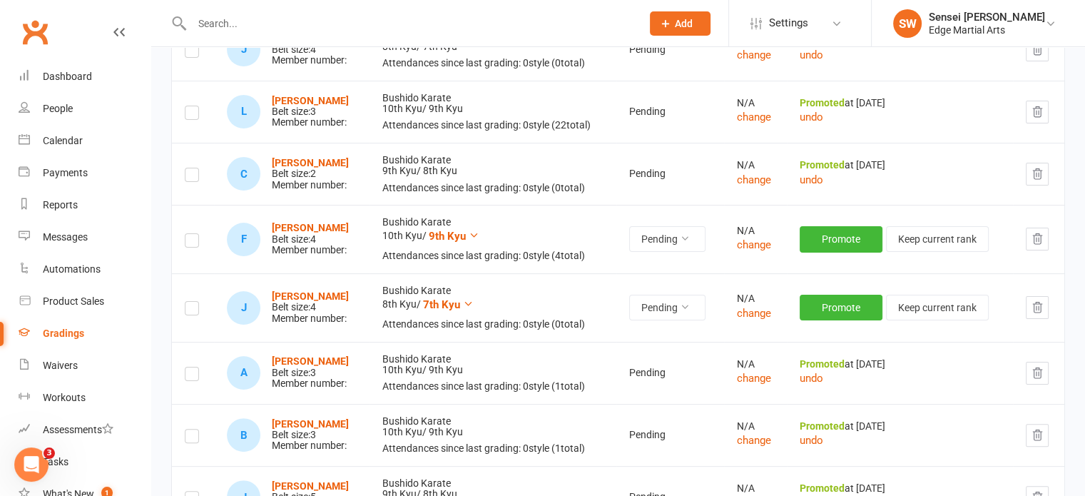
scroll to position [277, 0]
click at [838, 302] on button "Promote" at bounding box center [841, 307] width 83 height 26
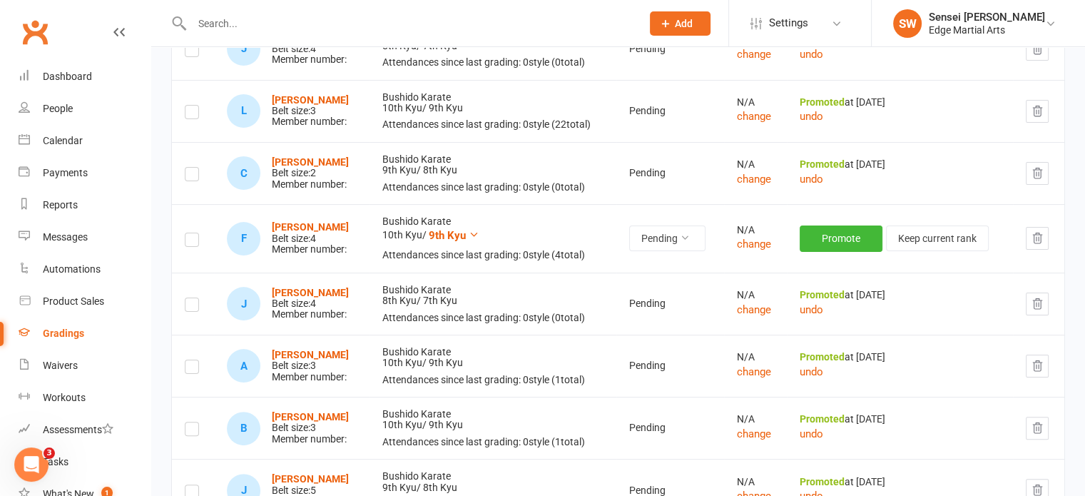
scroll to position [0, 0]
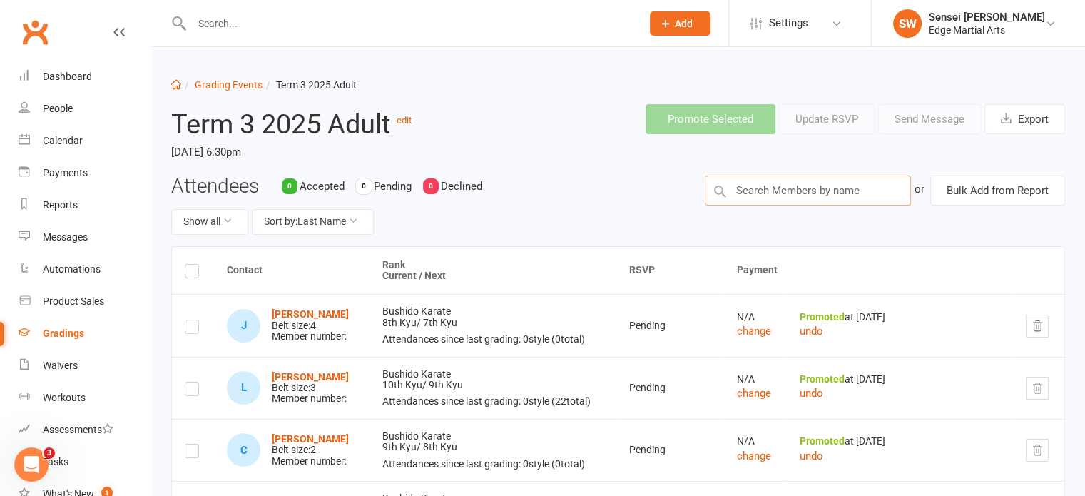
click at [782, 190] on input "text" at bounding box center [808, 190] width 206 height 30
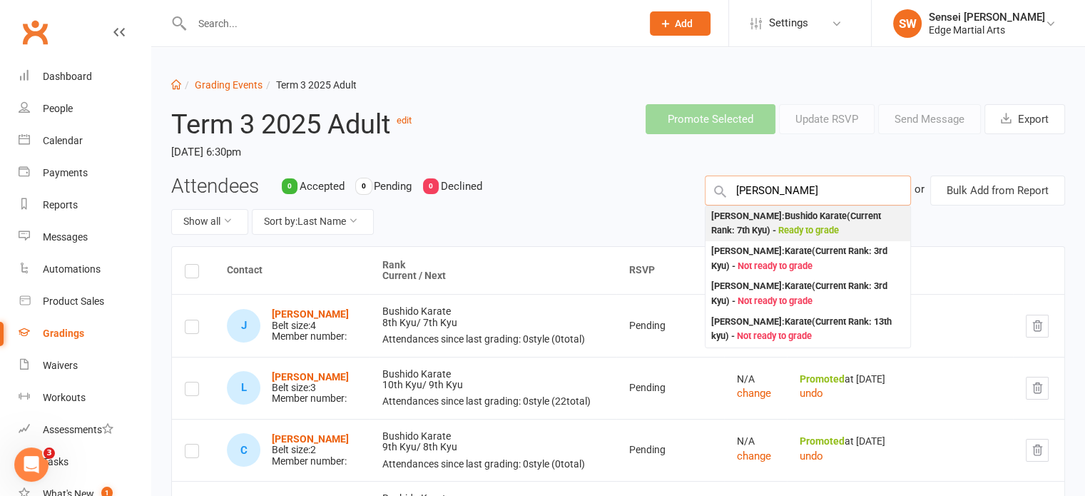
type input "[PERSON_NAME]"
click at [764, 213] on div "Amelia Jarvie : Bushido Karate (Current Rank: 7th Kyu ) - Ready to grade" at bounding box center [807, 223] width 193 height 29
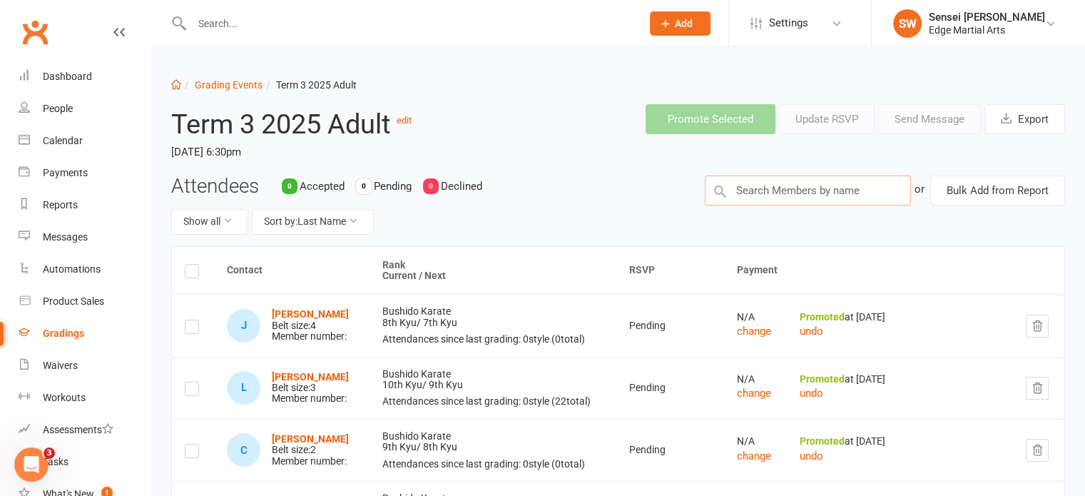
click at [770, 193] on input "text" at bounding box center [808, 190] width 206 height 30
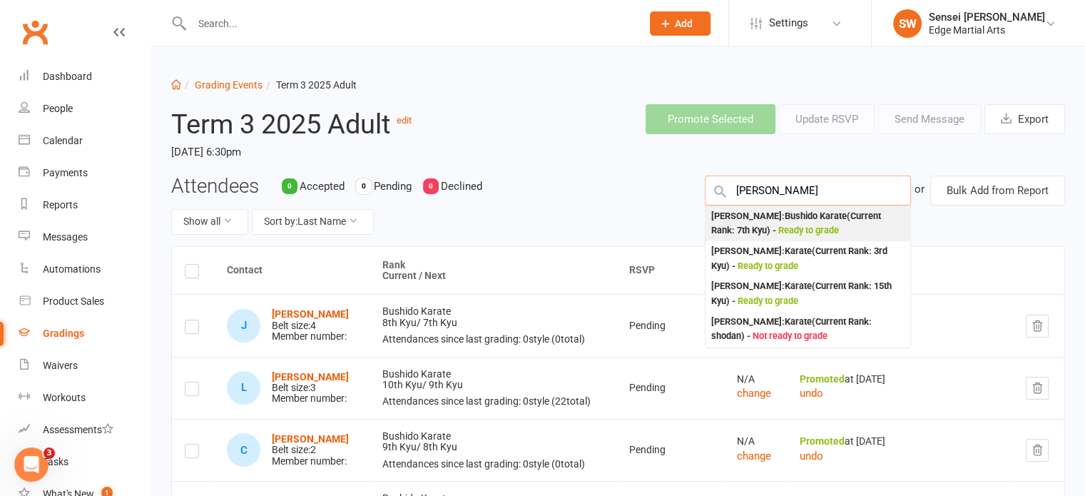
type input "Daniel"
click at [769, 217] on div "Daniel Weir : Bushido Karate (Current Rank: 7th Kyu ) - Ready to grade" at bounding box center [807, 223] width 193 height 29
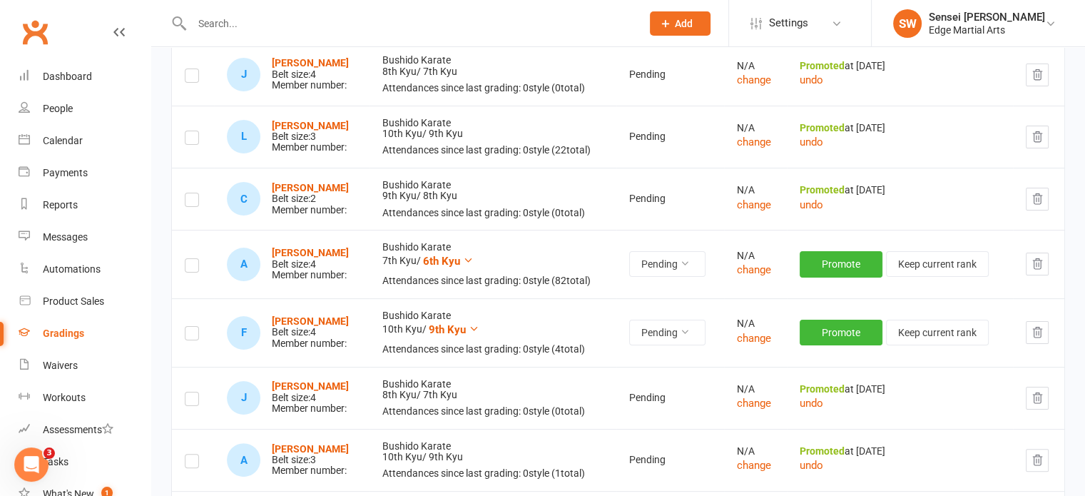
scroll to position [288, 0]
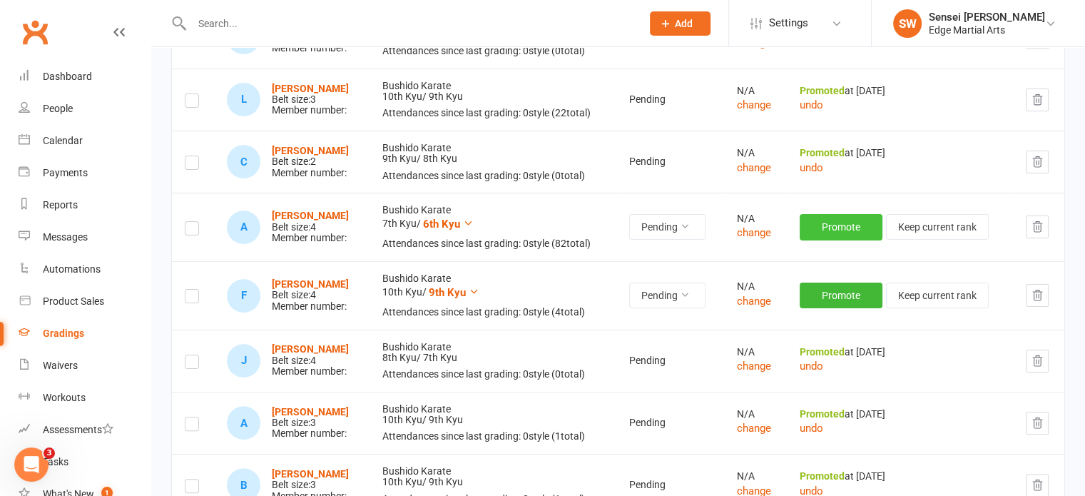
click at [826, 218] on button "Promote" at bounding box center [841, 227] width 83 height 26
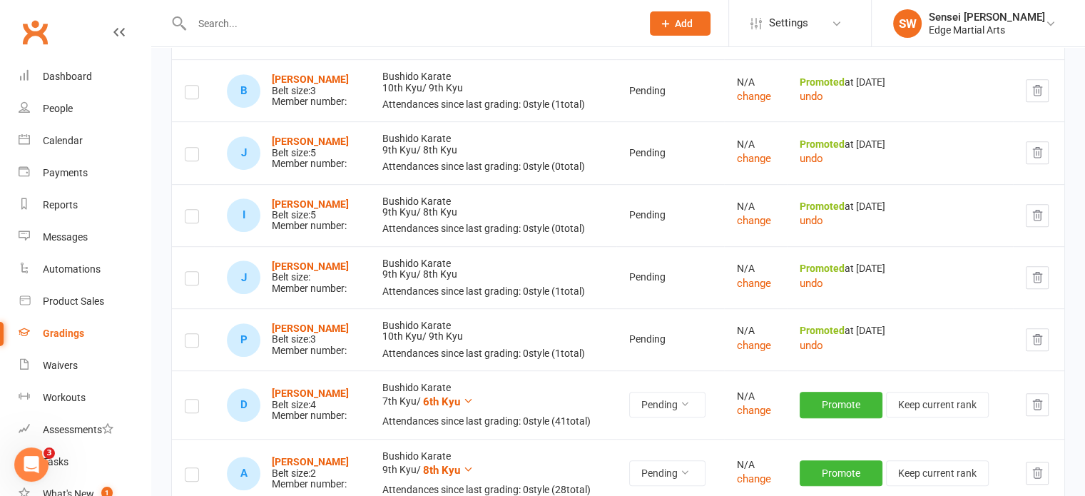
scroll to position [749, 0]
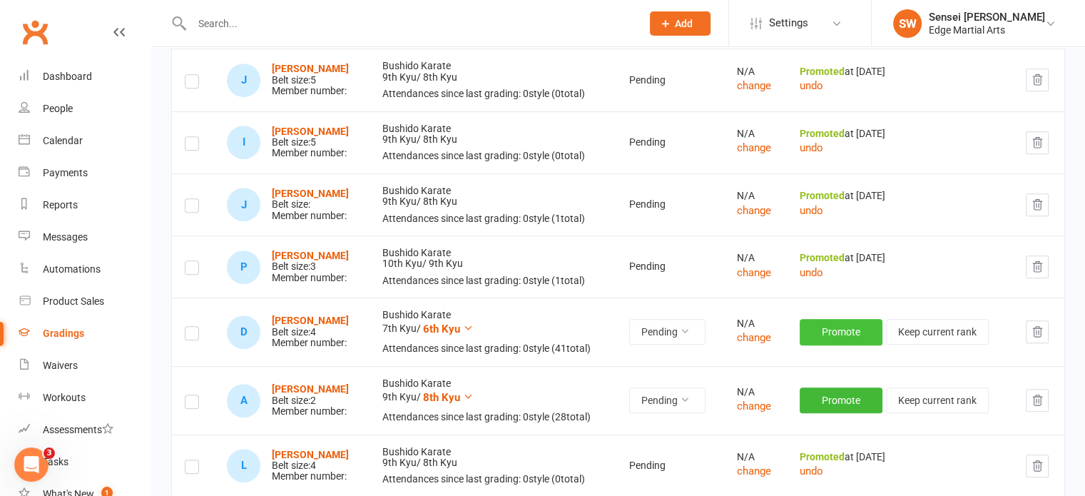
click at [839, 330] on button "Promote" at bounding box center [841, 332] width 83 height 26
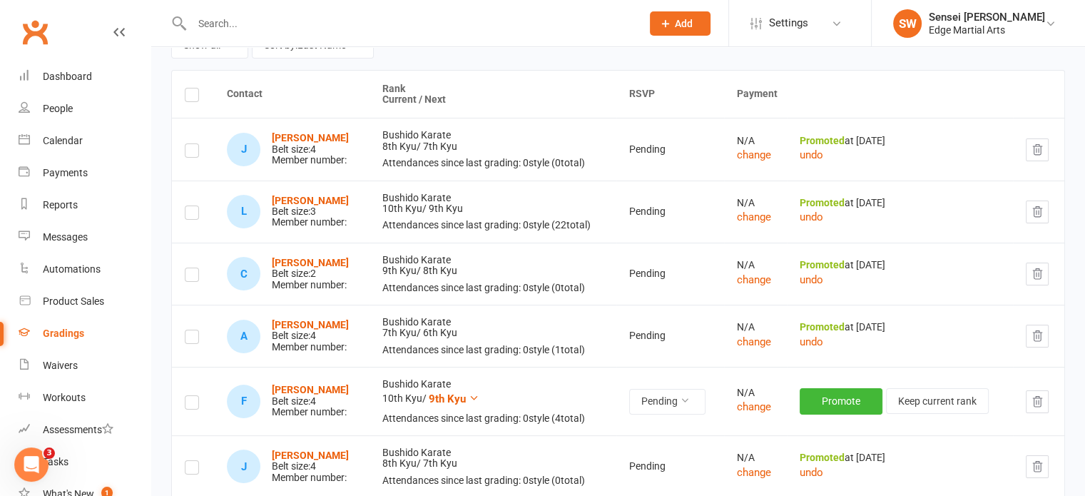
scroll to position [0, 0]
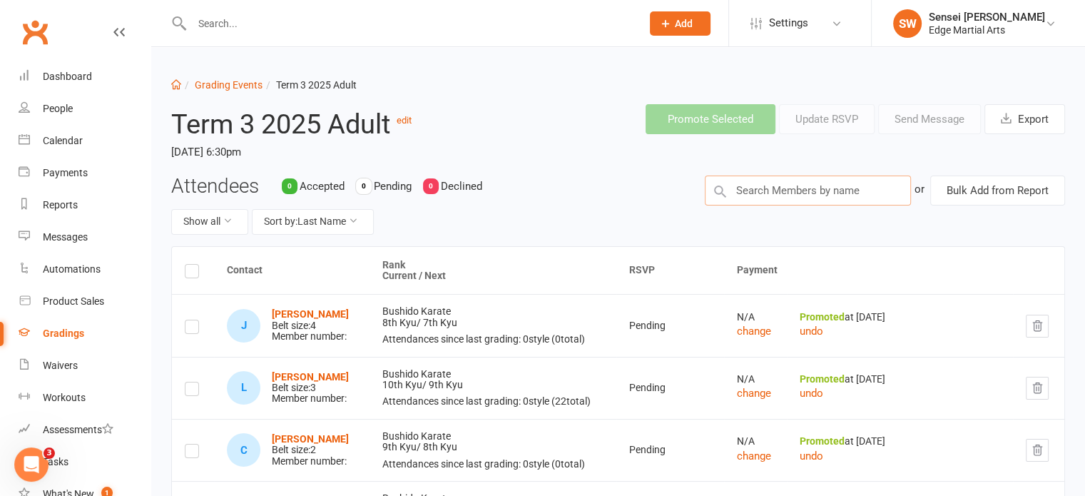
click at [767, 188] on input "text" at bounding box center [808, 190] width 206 height 30
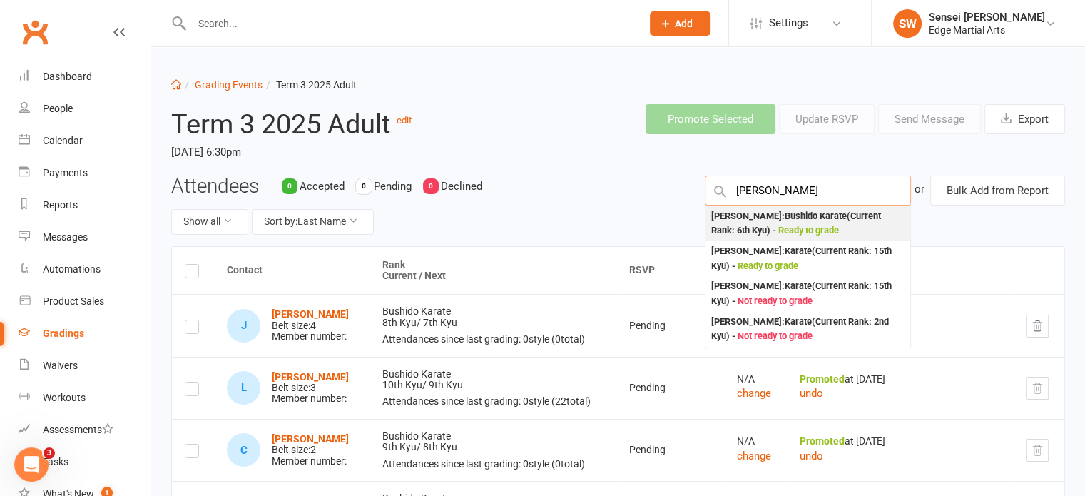
type input "Steven"
click at [758, 225] on div "Steven Boyce : Bushido Karate (Current Rank: 6th Kyu ) - Ready to grade" at bounding box center [807, 223] width 193 height 29
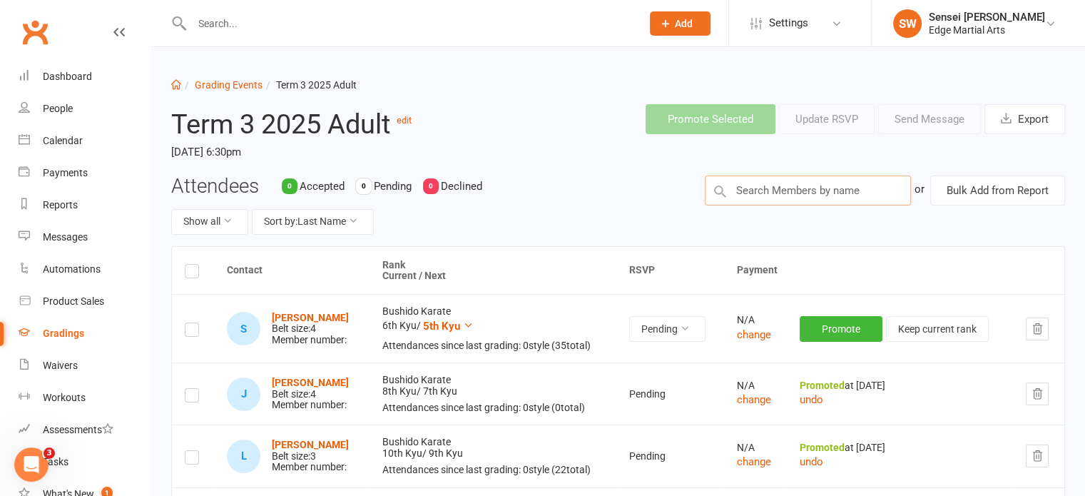
click at [793, 185] on input "text" at bounding box center [808, 190] width 206 height 30
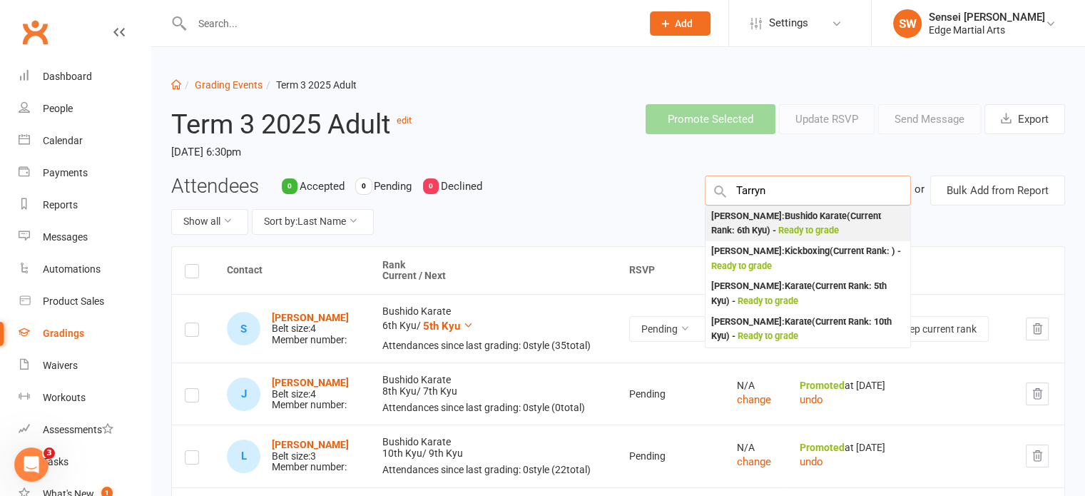
type input "Tarryn"
click at [780, 215] on div "Tarryn Summers : Bushido Karate (Current Rank: 6th Kyu ) - Ready to grade" at bounding box center [807, 223] width 193 height 29
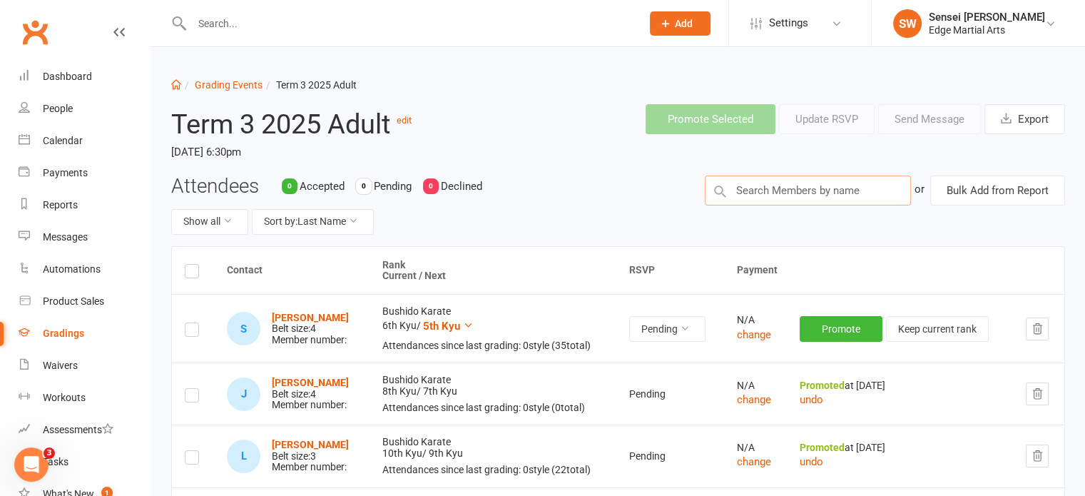
click at [775, 190] on input "text" at bounding box center [808, 190] width 206 height 30
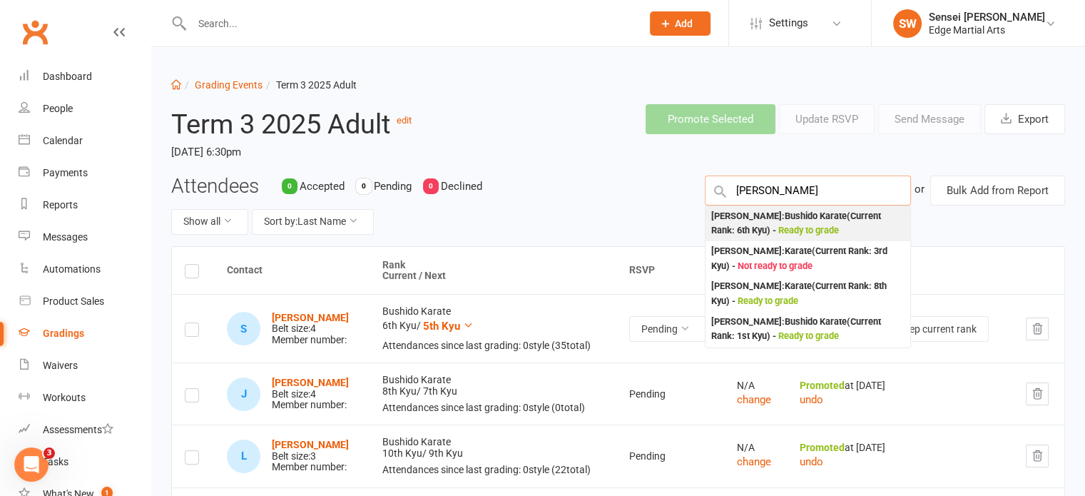
type input "Brad"
click at [775, 219] on div "Brad Milbourne : Bushido Karate (Current Rank: 6th Kyu ) - Ready to grade" at bounding box center [807, 223] width 193 height 29
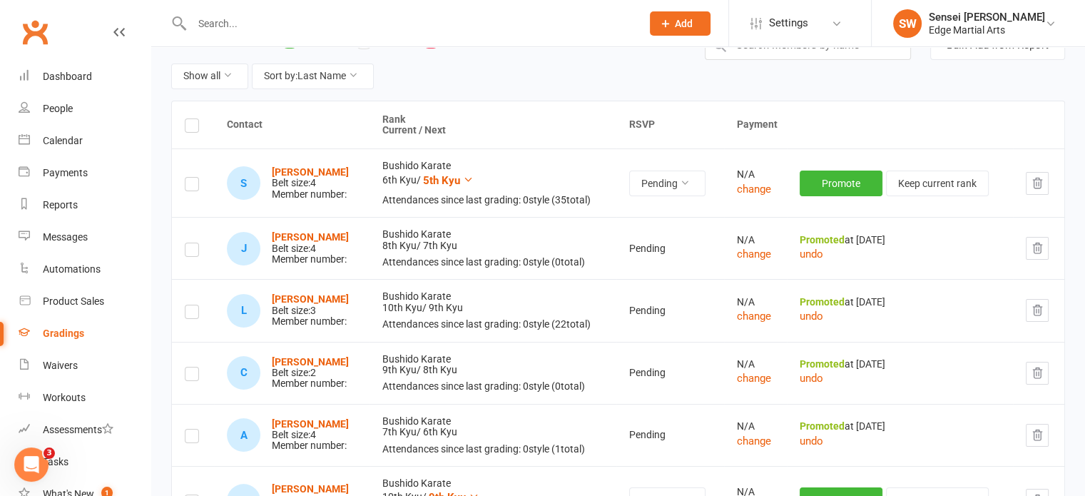
scroll to position [147, 0]
click at [845, 171] on button "Promote" at bounding box center [841, 182] width 83 height 26
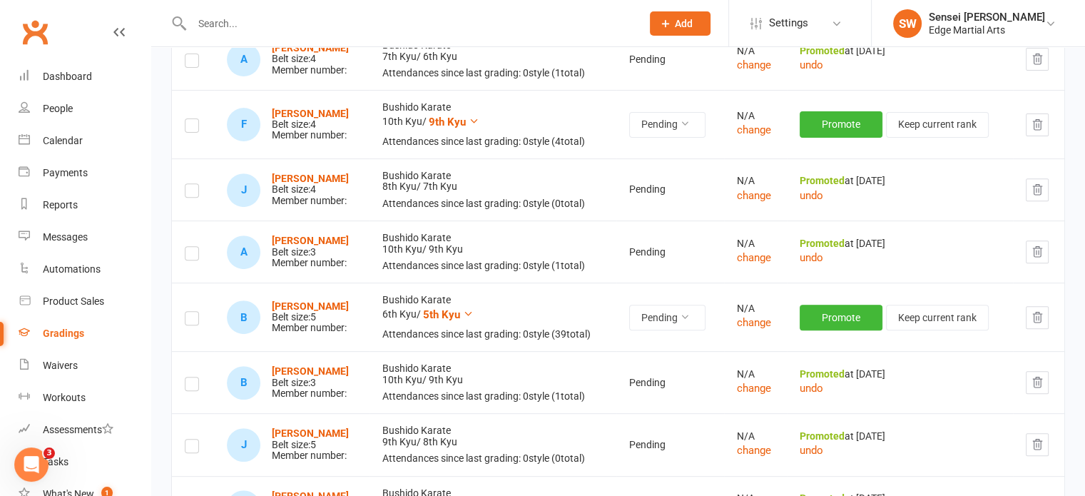
scroll to position [521, 0]
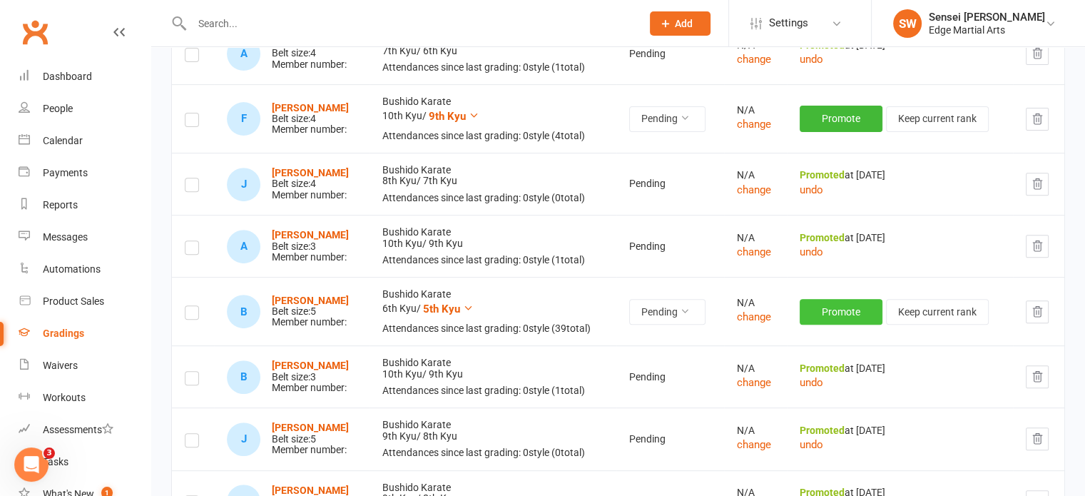
click at [828, 307] on button "Promote" at bounding box center [841, 312] width 83 height 26
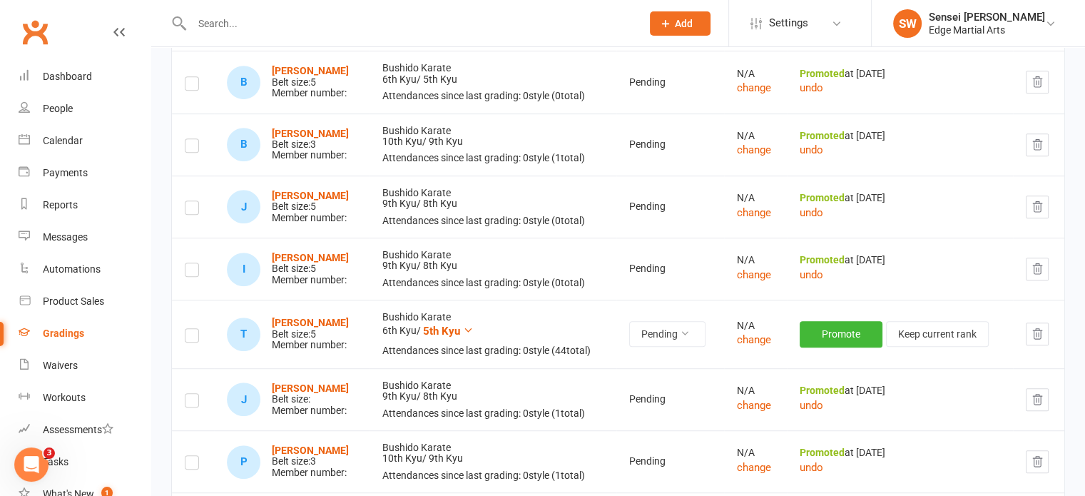
scroll to position [840, 0]
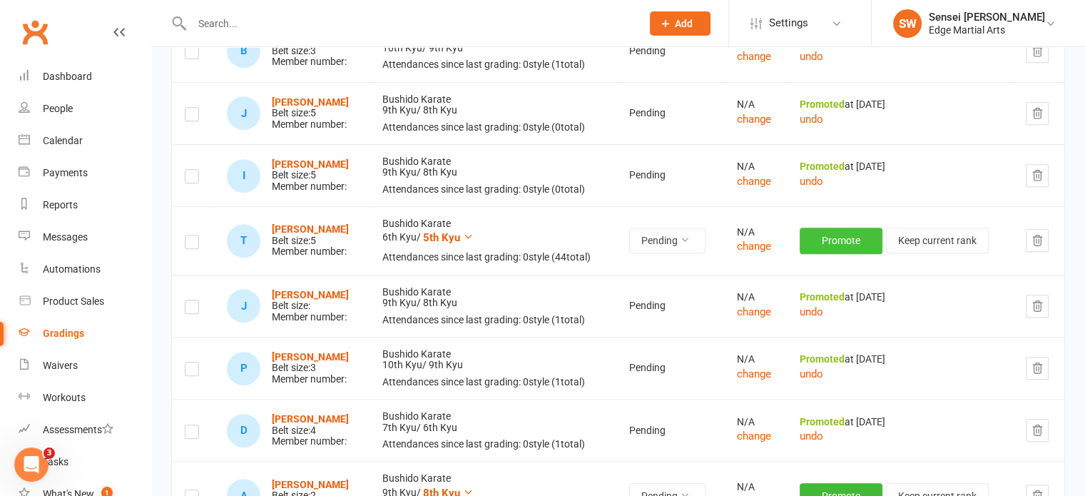
click at [833, 240] on button "Promote" at bounding box center [841, 241] width 83 height 26
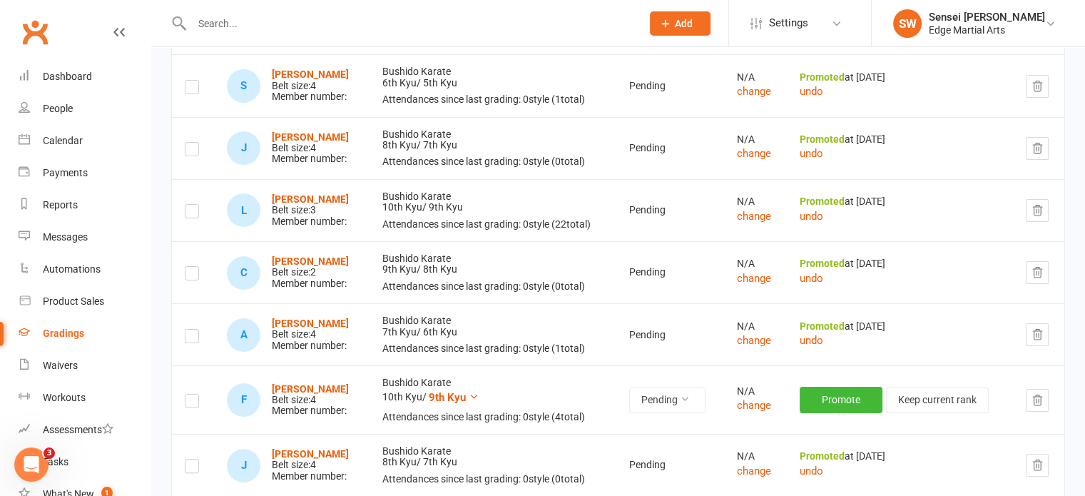
scroll to position [0, 0]
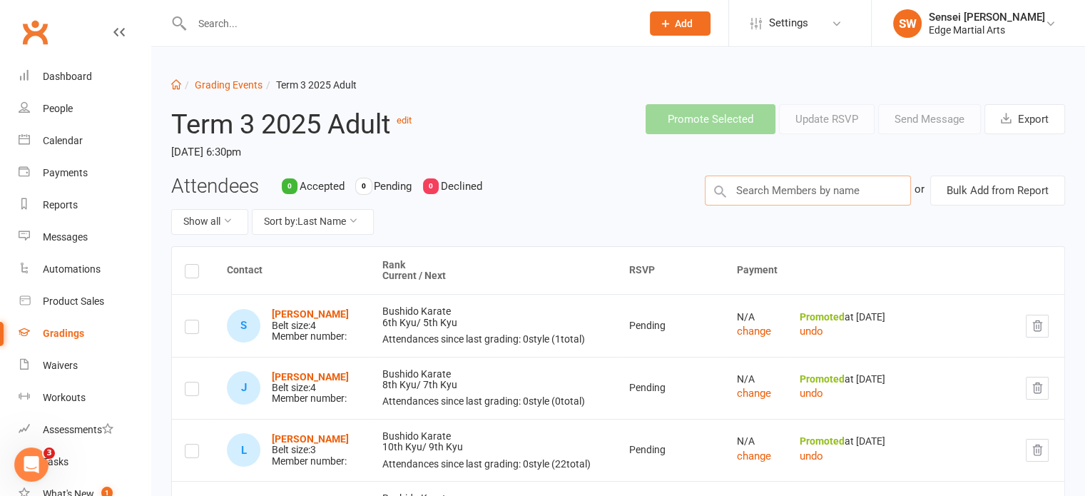
click at [825, 193] on input "text" at bounding box center [808, 190] width 206 height 30
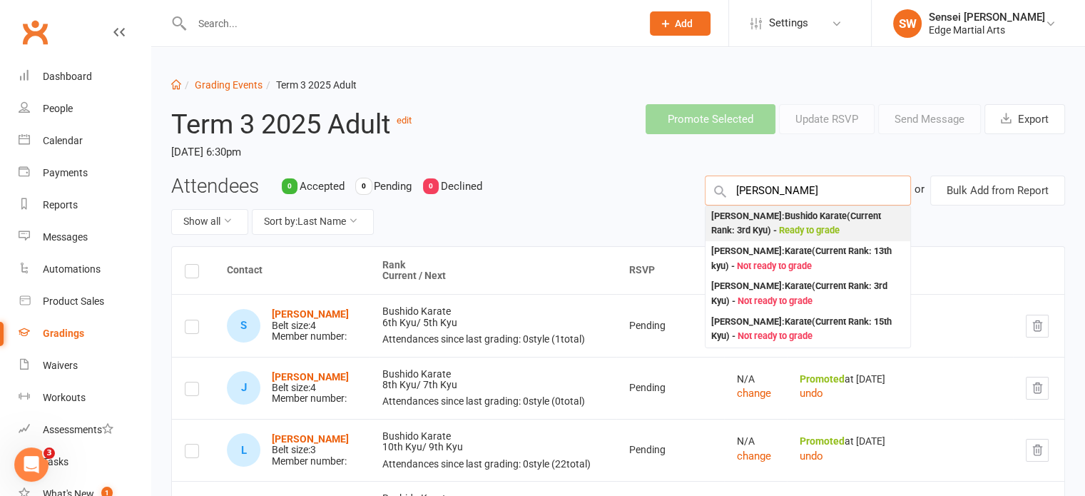
type input "amy"
click at [758, 220] on div "Amy Upton Stokes : Bushido Karate (Current Rank: 3rd Kyu ) - Ready to grade" at bounding box center [807, 223] width 193 height 29
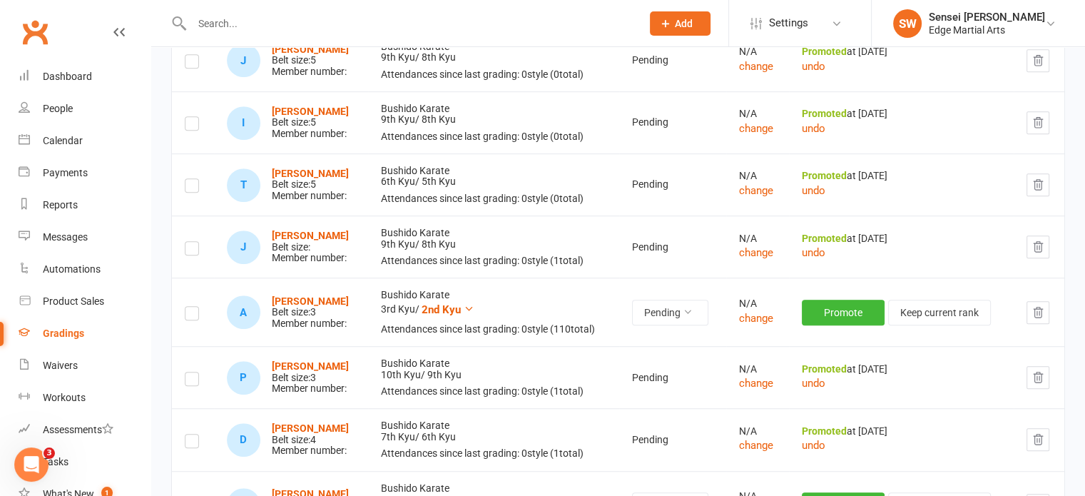
scroll to position [895, 0]
click at [836, 306] on button "Promote" at bounding box center [843, 311] width 83 height 26
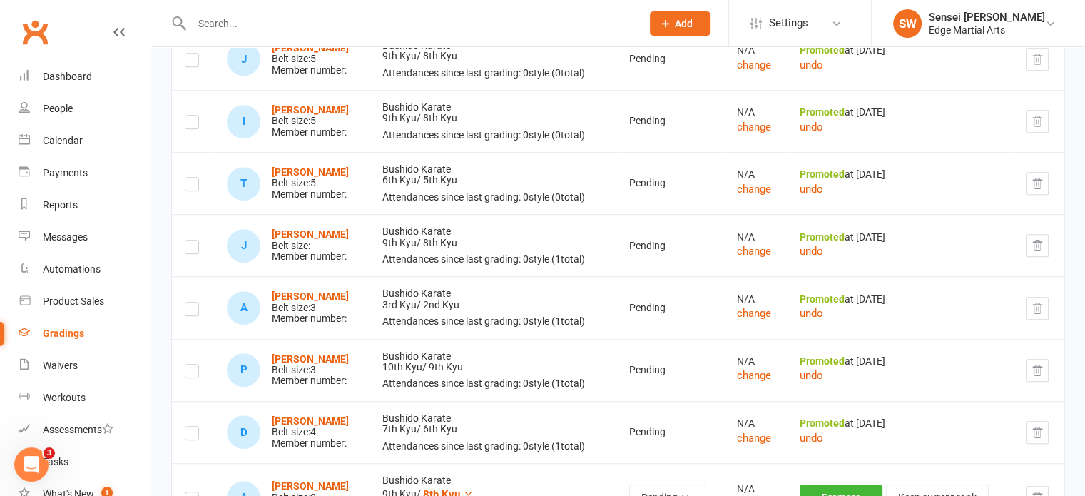
scroll to position [0, 0]
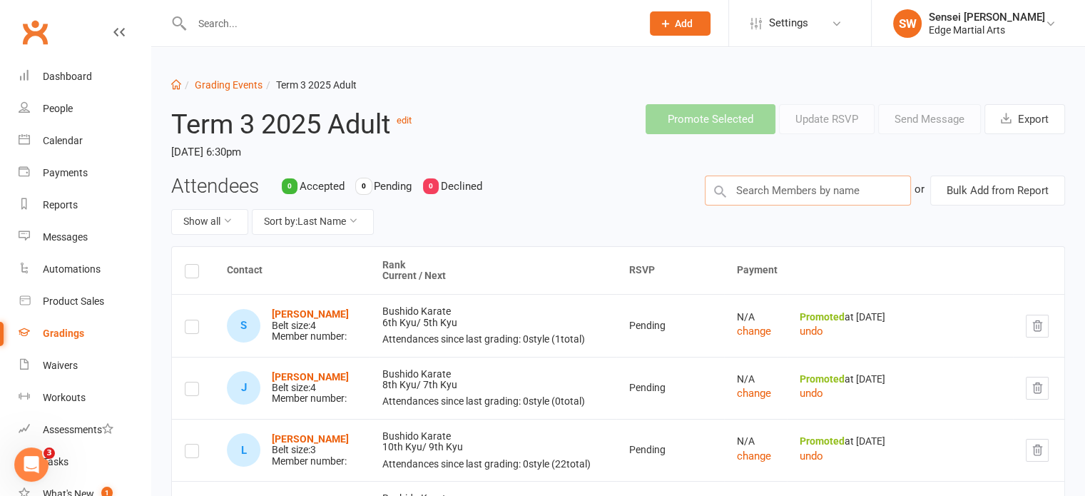
click at [758, 197] on input "text" at bounding box center [808, 190] width 206 height 30
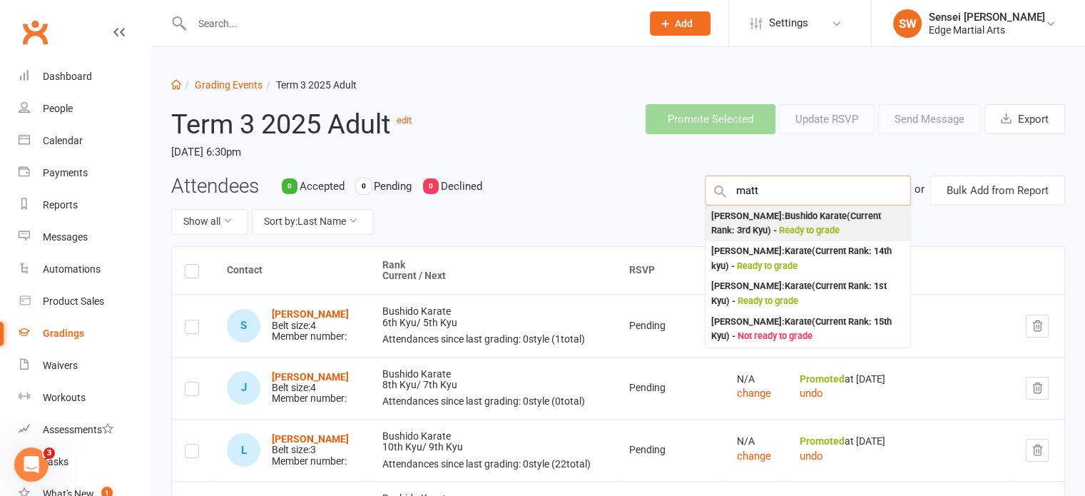
type input "matt"
click at [758, 219] on div "Matt Wolfs : Bushido Karate (Current Rank: 3rd Kyu ) - Ready to grade" at bounding box center [807, 223] width 193 height 29
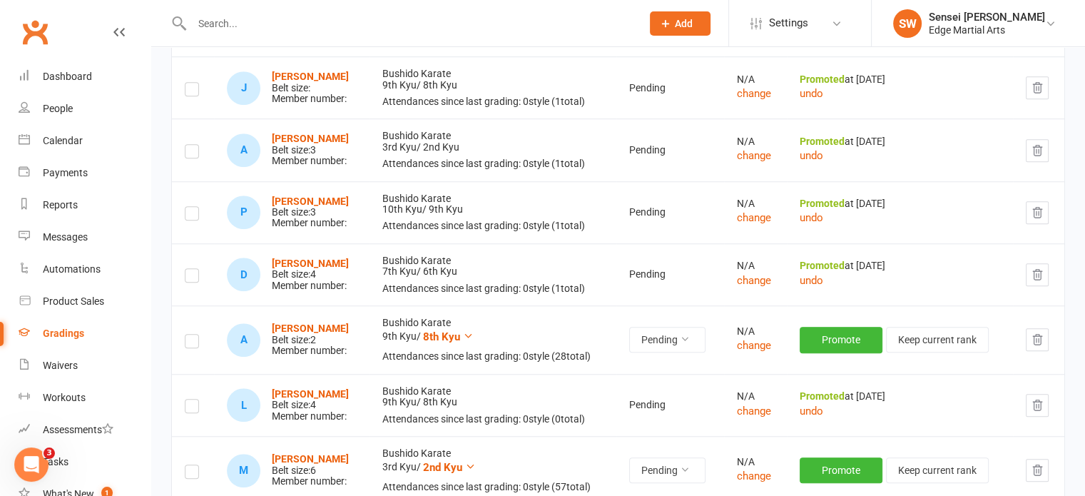
scroll to position [1190, 0]
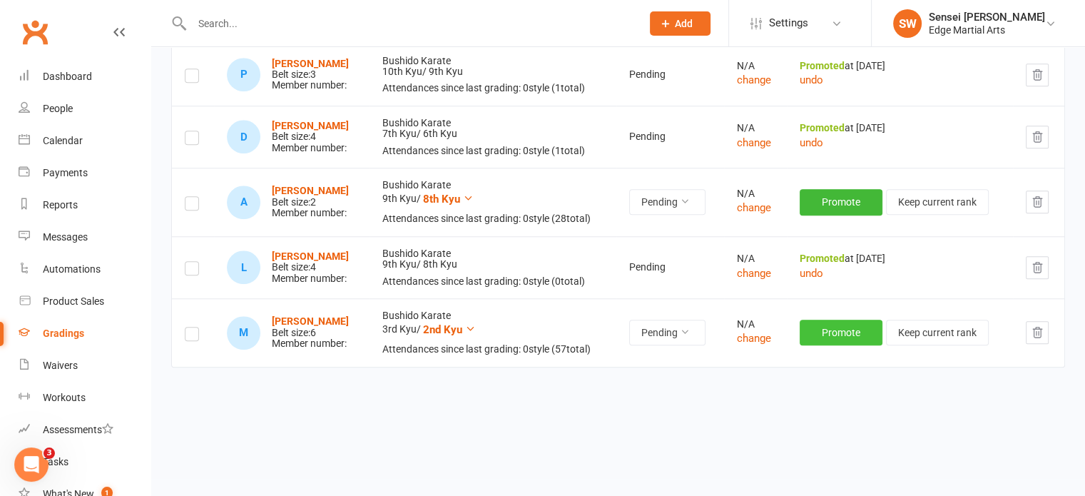
click at [830, 330] on button "Promote" at bounding box center [841, 333] width 83 height 26
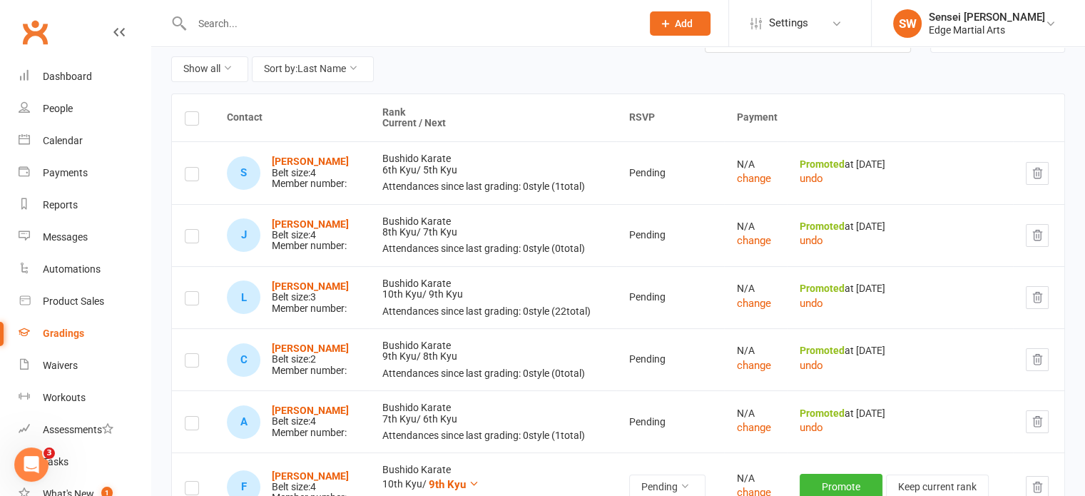
scroll to position [0, 0]
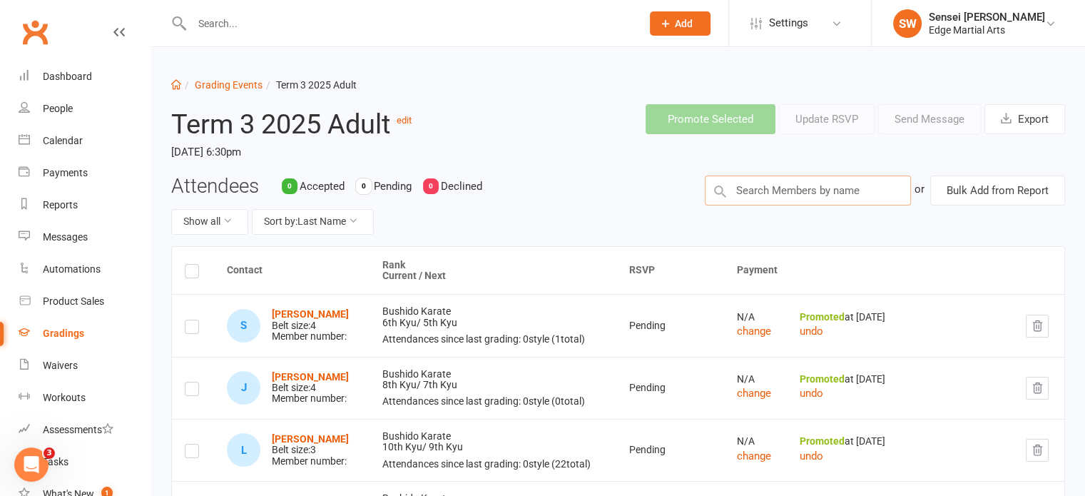
click at [800, 199] on input "text" at bounding box center [808, 190] width 206 height 30
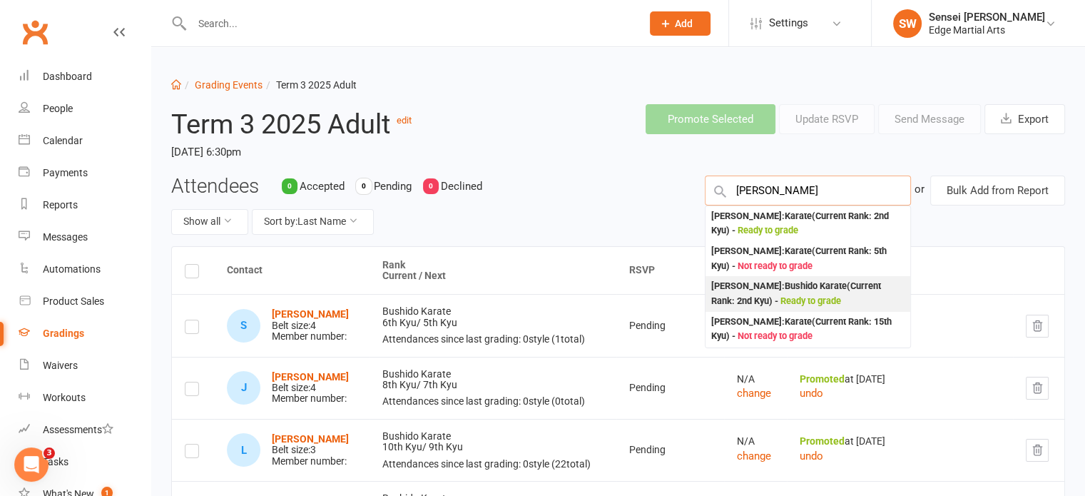
type input "James"
click at [782, 290] on div "James Maund : Bushido Karate (Current Rank: 2nd Kyu ) - Ready to grade" at bounding box center [807, 293] width 193 height 29
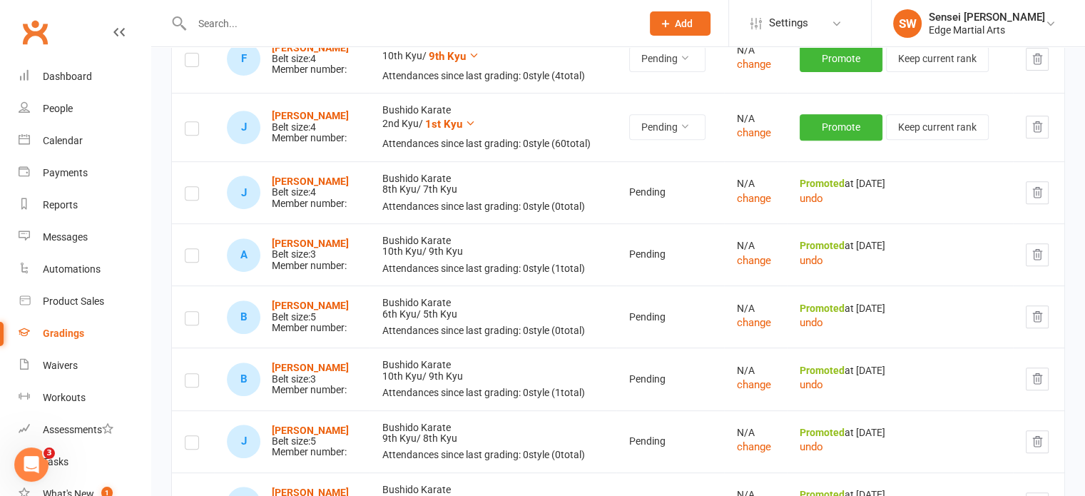
scroll to position [499, 0]
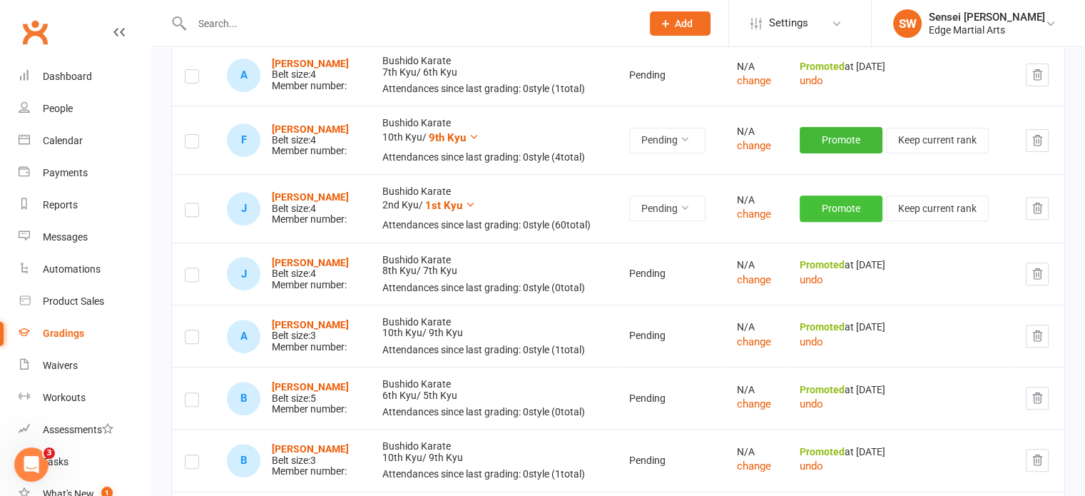
click at [830, 205] on button "Promote" at bounding box center [841, 208] width 83 height 26
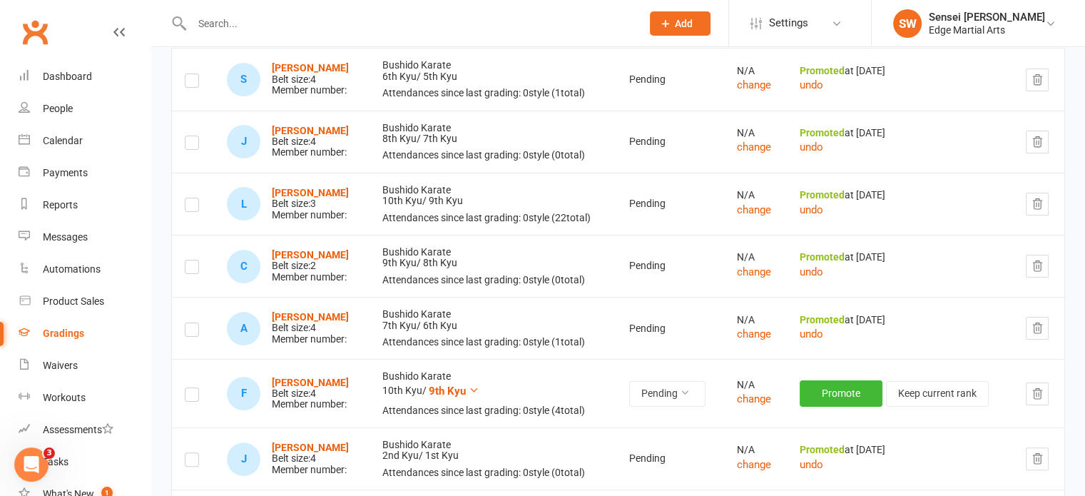
scroll to position [0, 0]
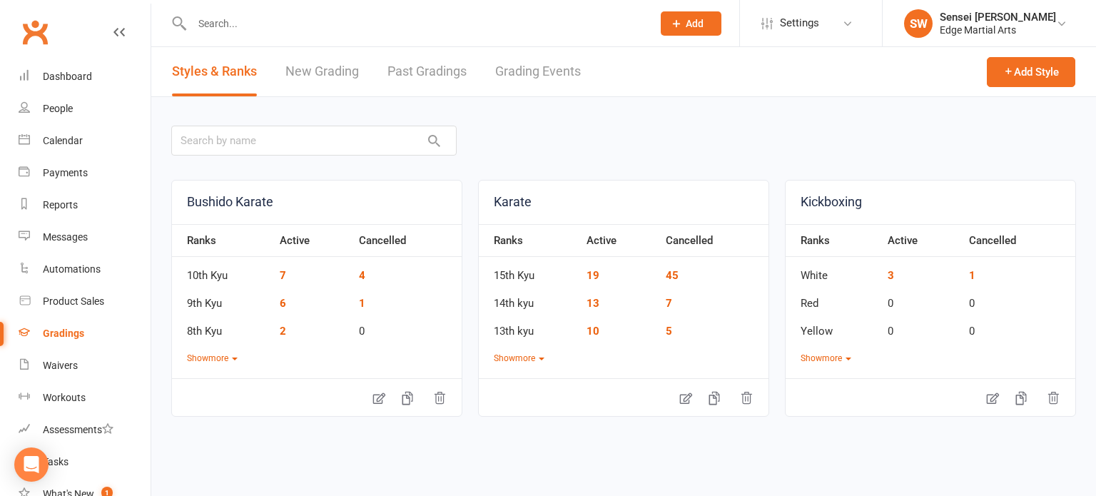
click at [424, 62] on link "Past Gradings" at bounding box center [426, 71] width 79 height 49
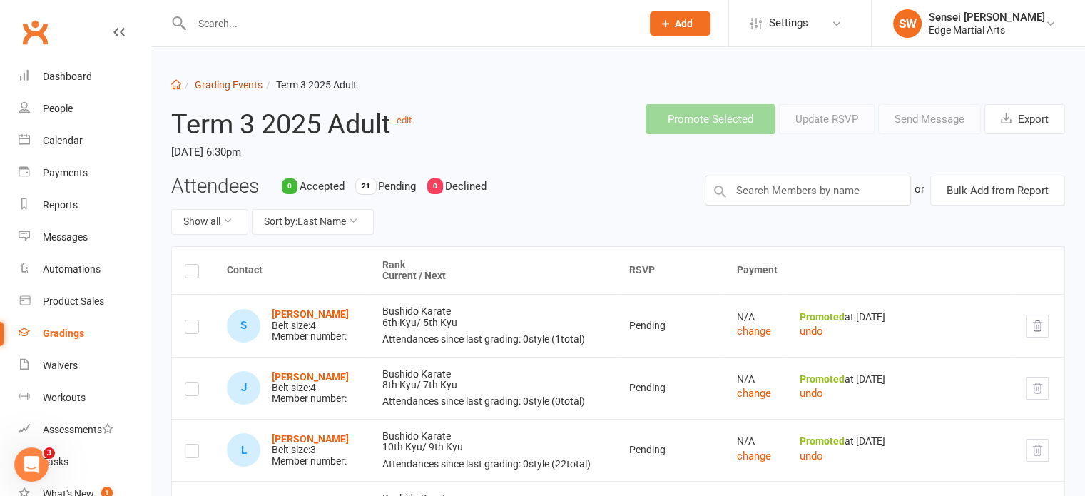
click at [224, 82] on link "Grading Events" at bounding box center [229, 84] width 68 height 11
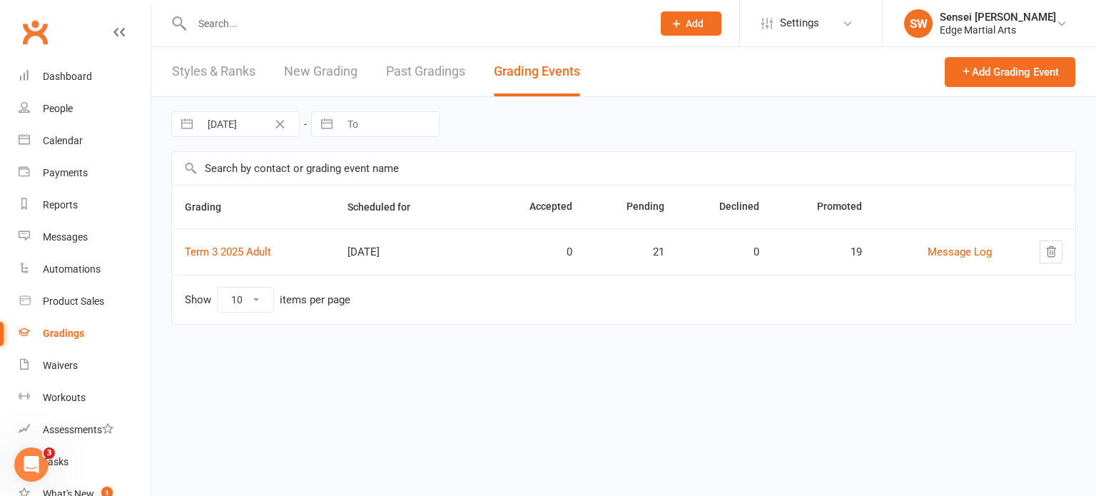
click at [339, 71] on link "New Grading" at bounding box center [320, 71] width 73 height 49
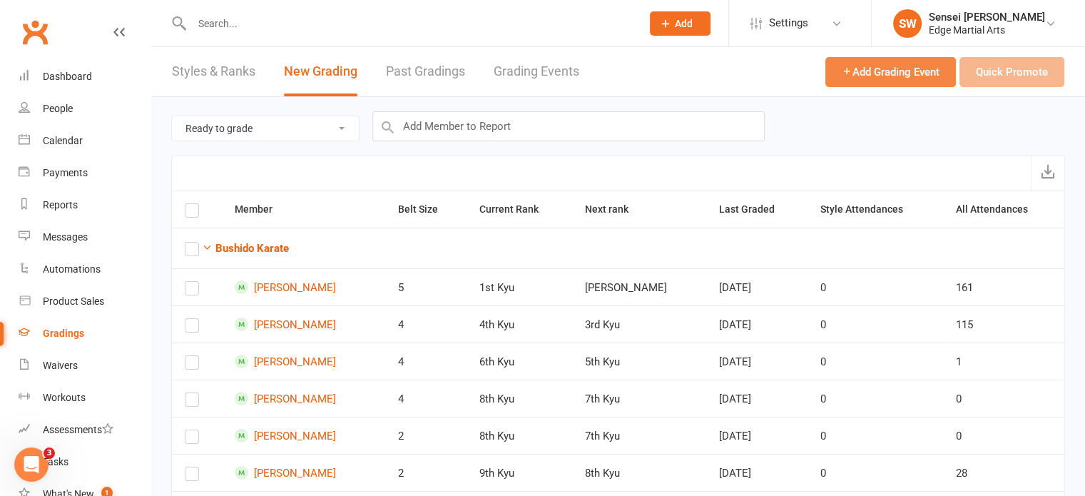
click at [877, 71] on span "Add Grading Event" at bounding box center [891, 72] width 98 height 13
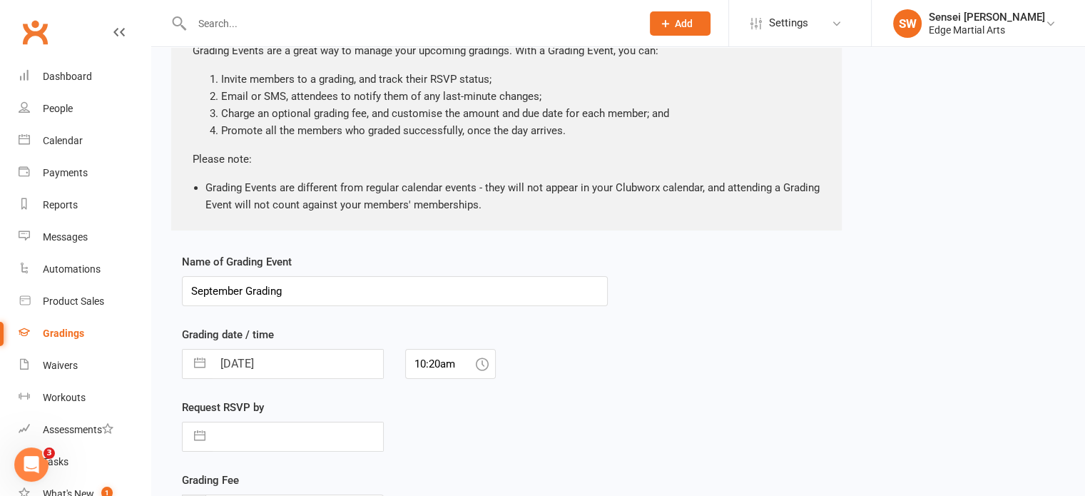
scroll to position [119, 0]
type input "S"
type input "Term 3 2025 Junior"
click at [197, 371] on button "button" at bounding box center [200, 364] width 26 height 29
select select "7"
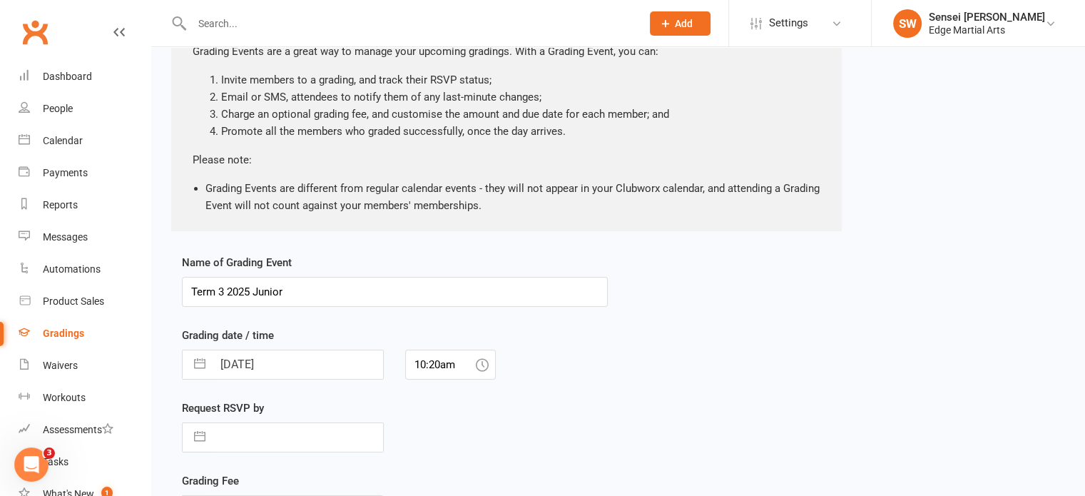
select select "2025"
select select "8"
select select "2025"
select select "9"
select select "2025"
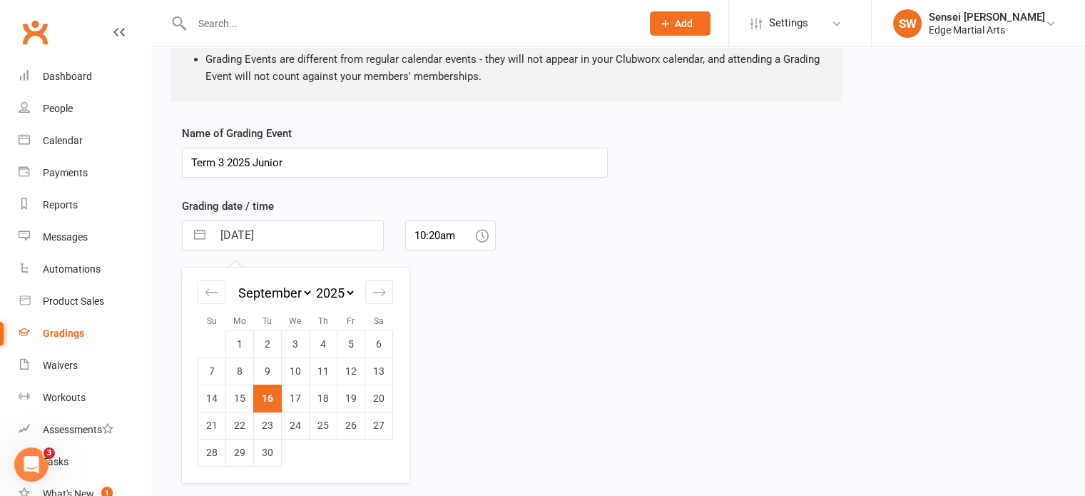
scroll to position [253, 0]
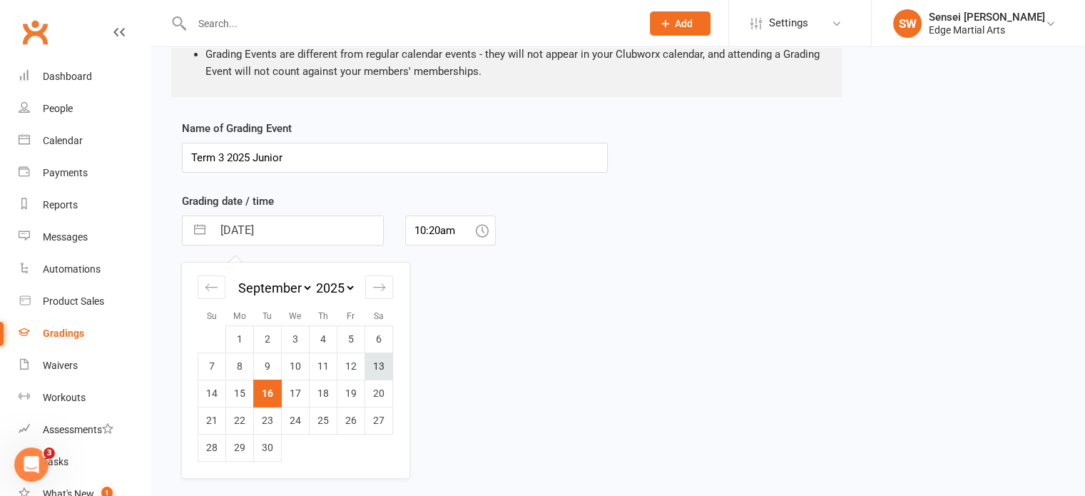
click at [371, 370] on td "13" at bounding box center [379, 365] width 28 height 27
type input "13 Sep 2025"
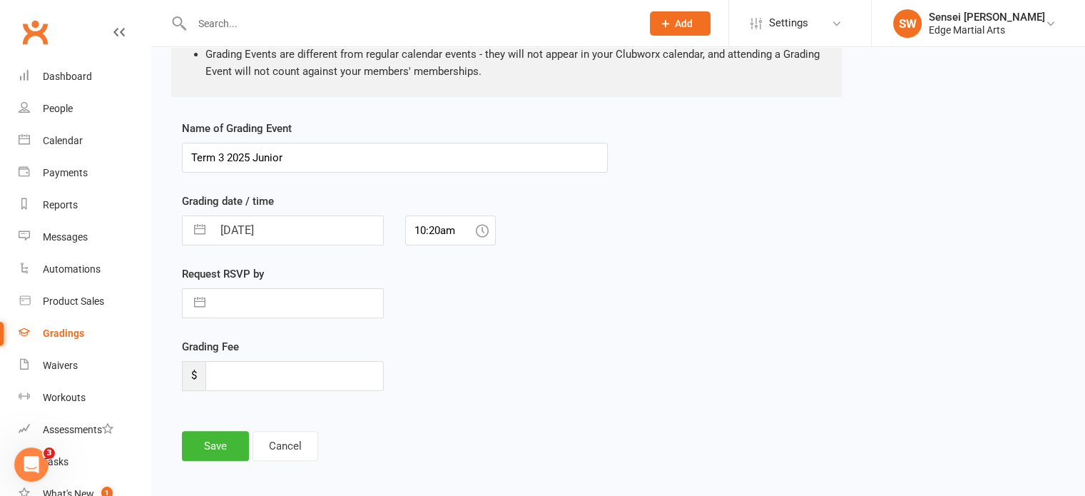
click at [477, 230] on icon at bounding box center [482, 230] width 13 height 13
click at [482, 230] on icon at bounding box center [482, 230] width 13 height 13
click at [442, 231] on input "10:20am" at bounding box center [450, 230] width 91 height 30
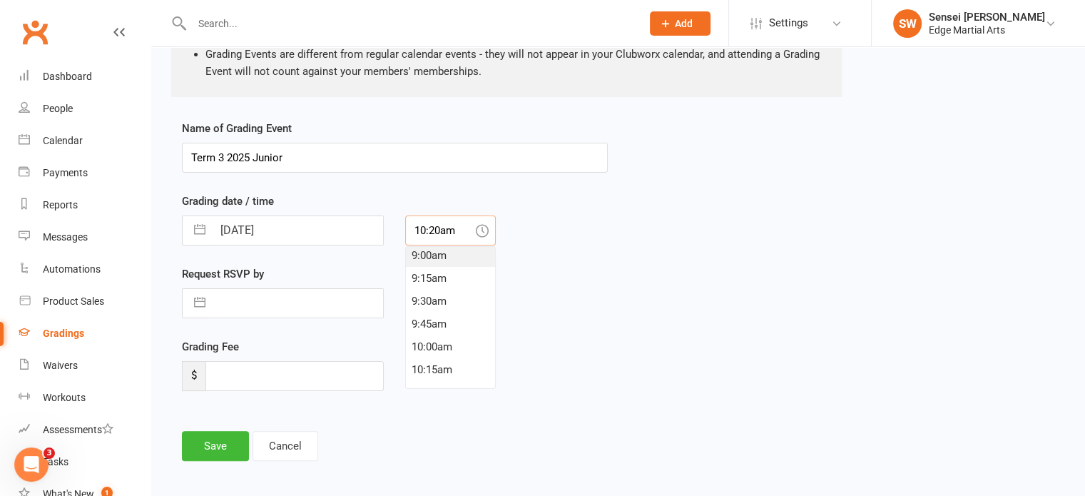
click at [443, 255] on div "9:00am" at bounding box center [450, 255] width 89 height 23
type input "9:00am"
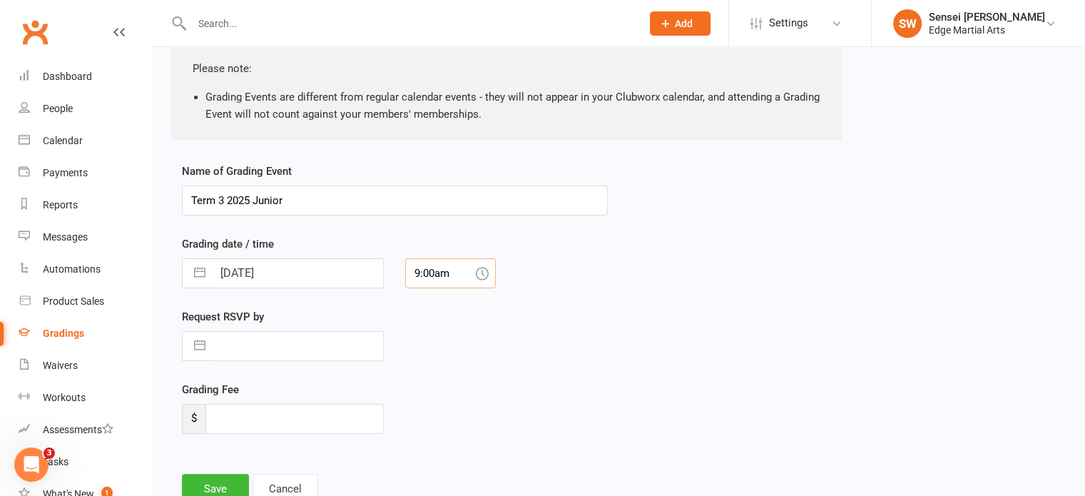
scroll to position [280, 0]
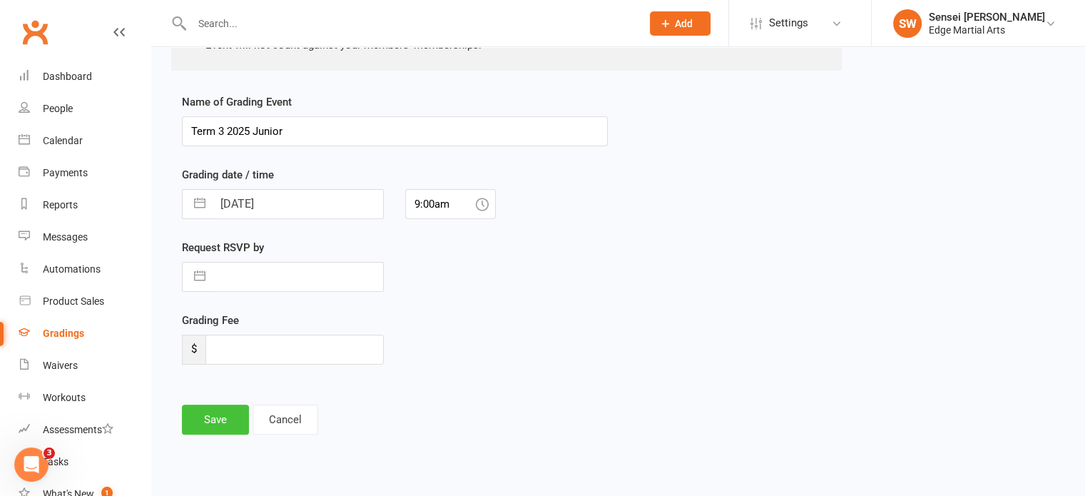
click at [235, 405] on button "Save" at bounding box center [215, 419] width 67 height 30
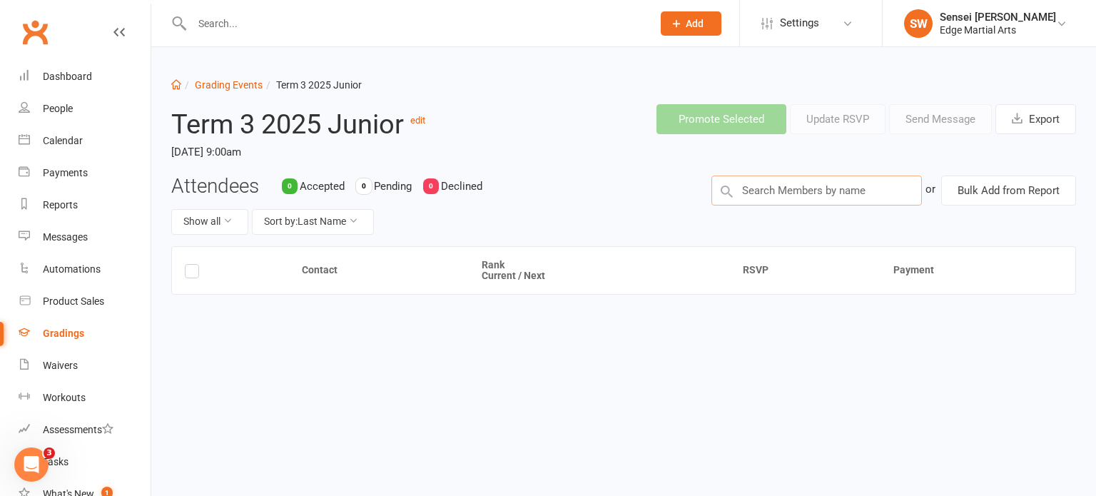
click at [859, 186] on input "text" at bounding box center [816, 190] width 210 height 30
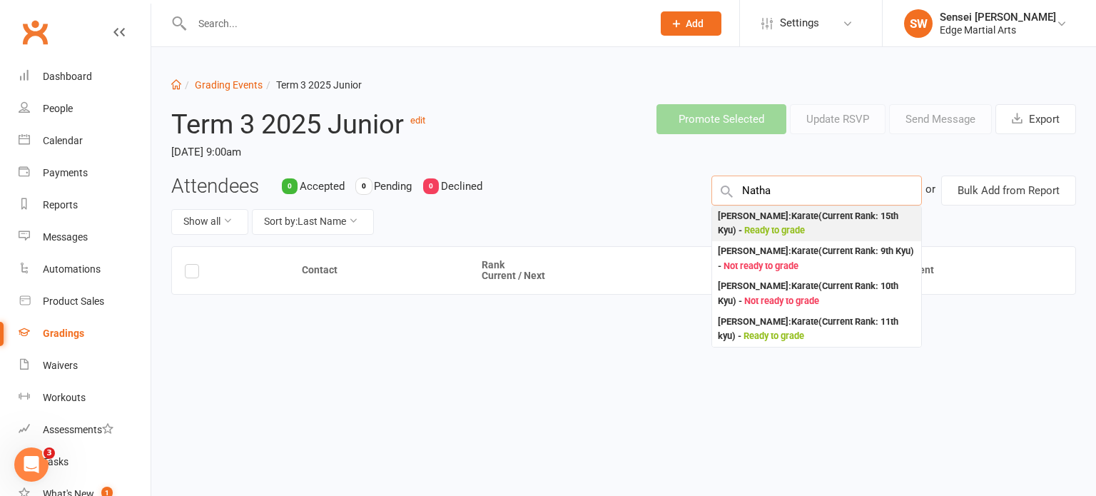
type input "Natha"
click at [804, 221] on div "Nathaniel Boyce : Karate (Current Rank: 15th Kyu ) - Ready to grade" at bounding box center [817, 223] width 198 height 29
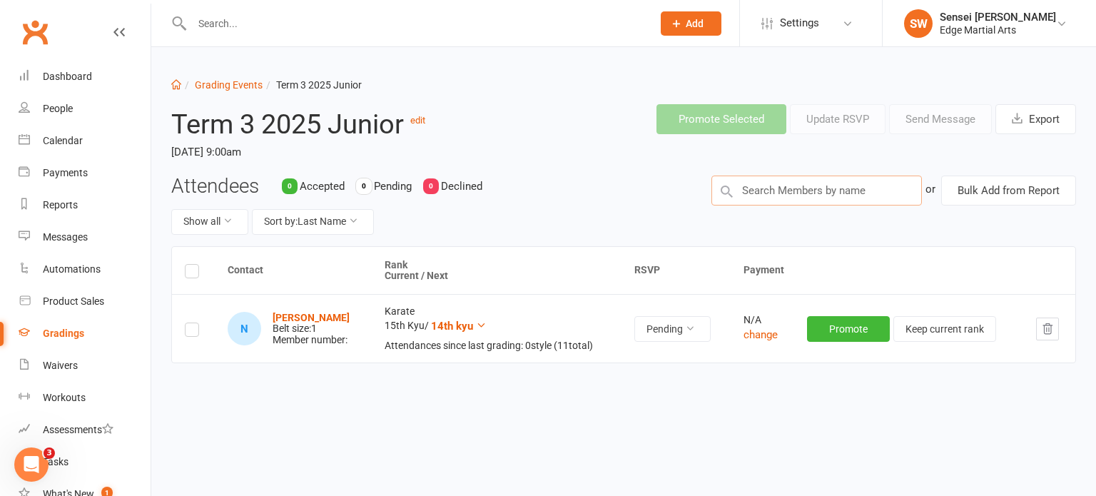
click at [783, 183] on input "text" at bounding box center [816, 190] width 210 height 30
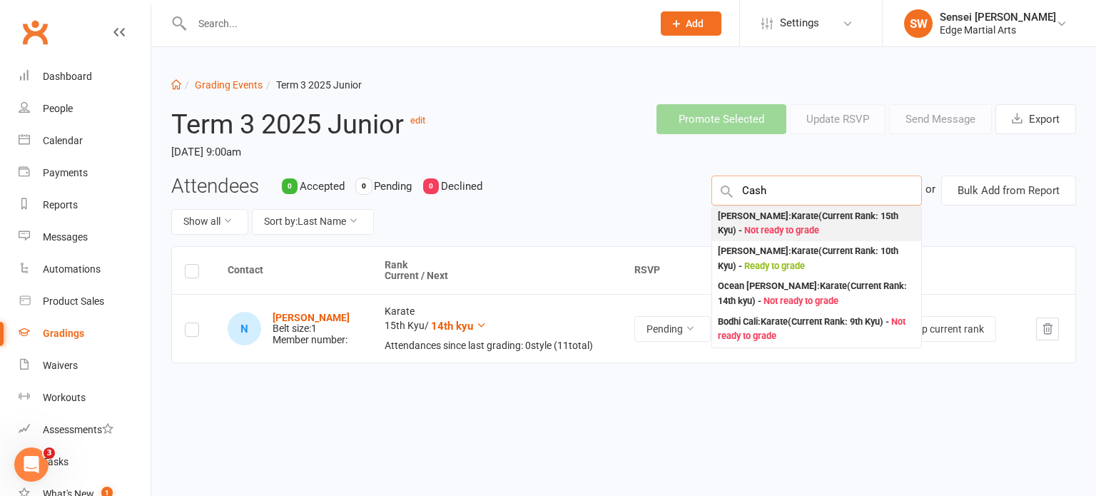
type input "Cash"
click at [772, 213] on div "Cash Gordon : Karate (Current Rank: 15th Kyu ) - Not ready to grade" at bounding box center [817, 223] width 198 height 29
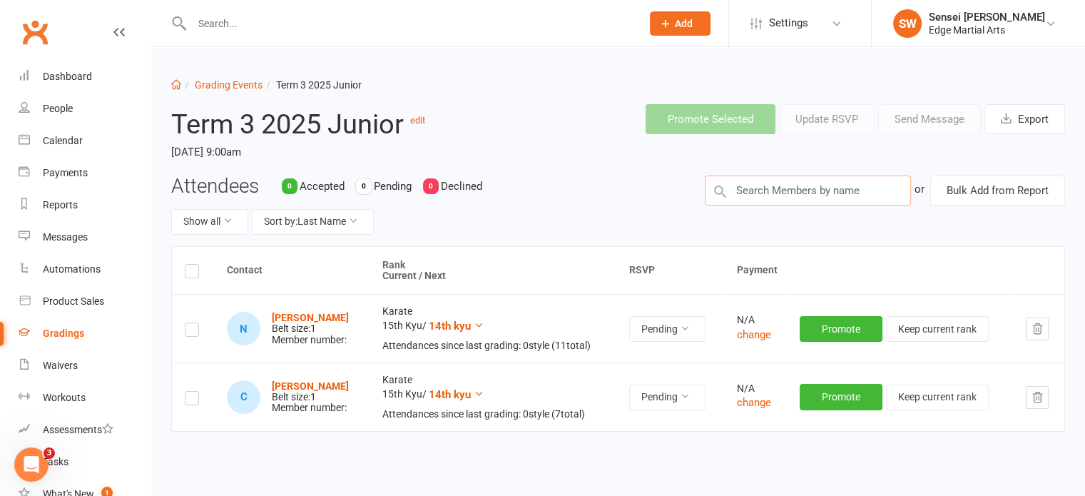
click at [795, 188] on input "text" at bounding box center [808, 190] width 206 height 30
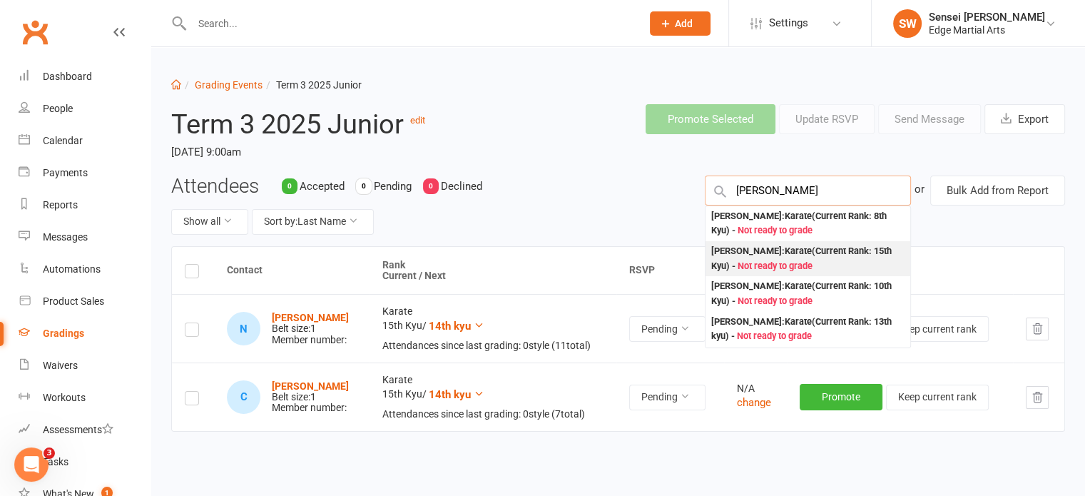
type input "Tanner"
click at [768, 258] on div "Tanner Jennings : Karate (Current Rank: 15th Kyu ) - Not ready to grade" at bounding box center [807, 258] width 193 height 29
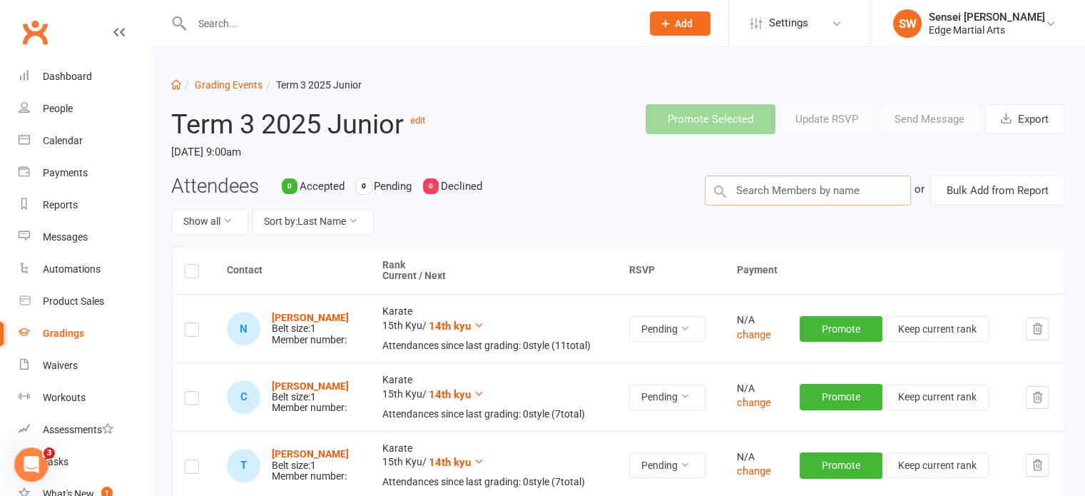
click at [785, 190] on input "text" at bounding box center [808, 190] width 206 height 30
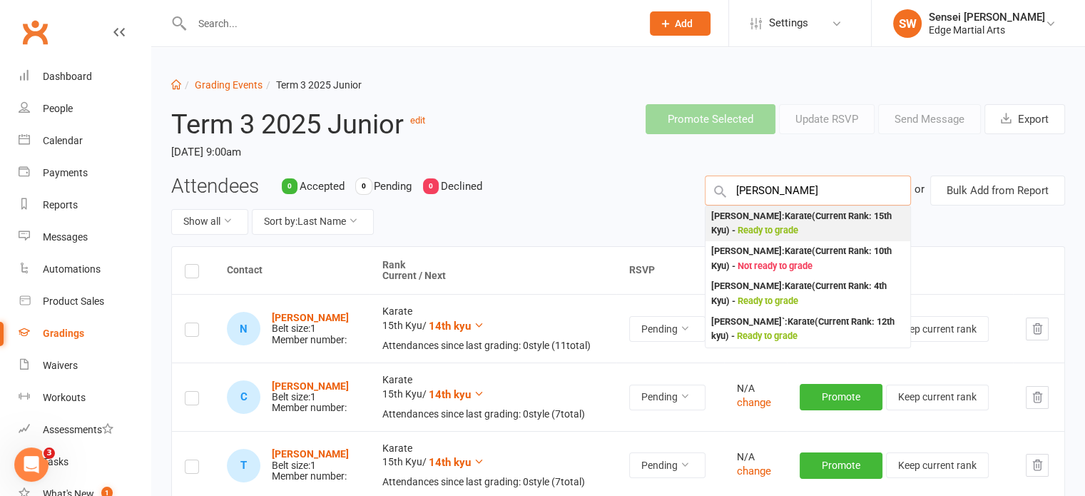
type input "Patrick"
click at [772, 218] on div "Patrick Dean : Karate (Current Rank: 15th Kyu ) - Ready to grade" at bounding box center [807, 223] width 193 height 29
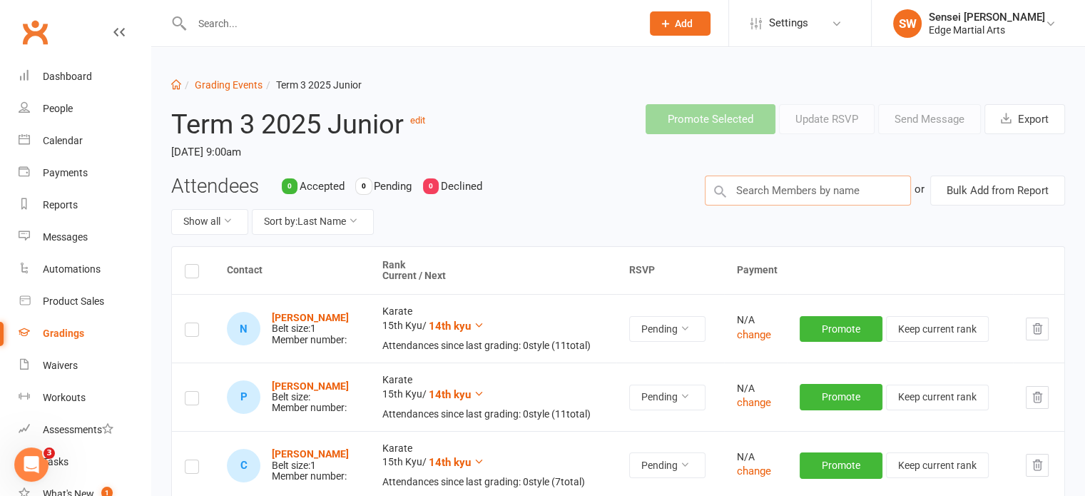
click at [770, 192] on input "text" at bounding box center [808, 190] width 206 height 30
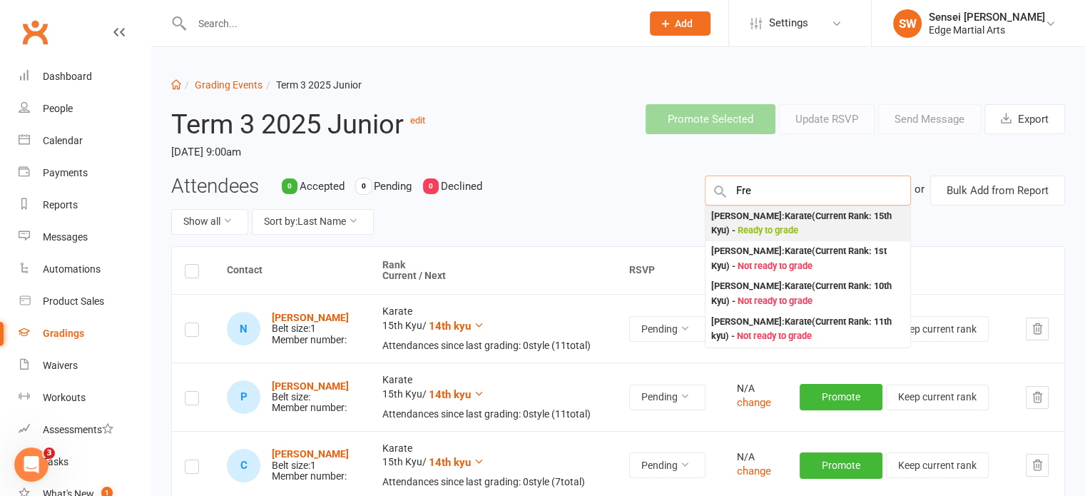
type input "Fre"
click at [765, 222] on div "Freddie Dean : Karate (Current Rank: 15th Kyu ) - Ready to grade" at bounding box center [807, 223] width 193 height 29
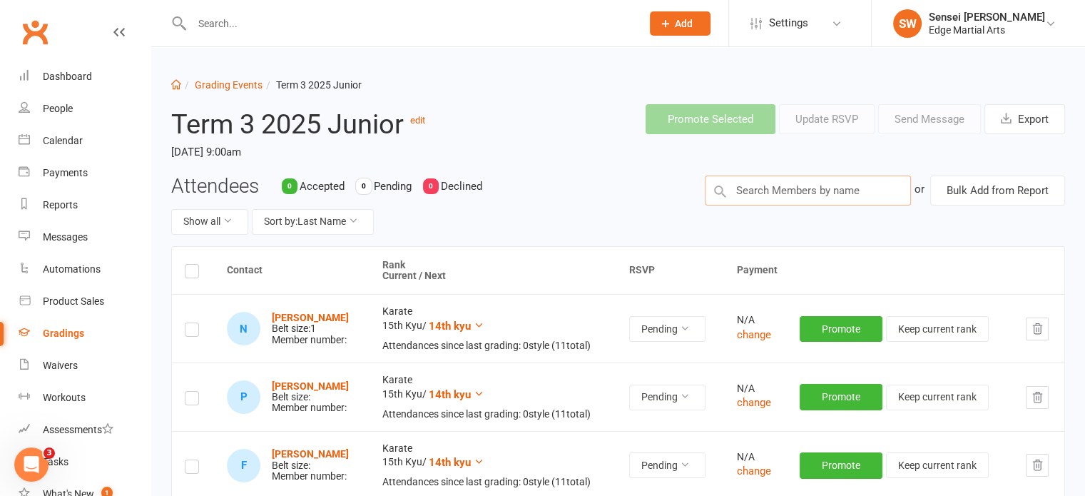
click at [791, 190] on input "text" at bounding box center [808, 190] width 206 height 30
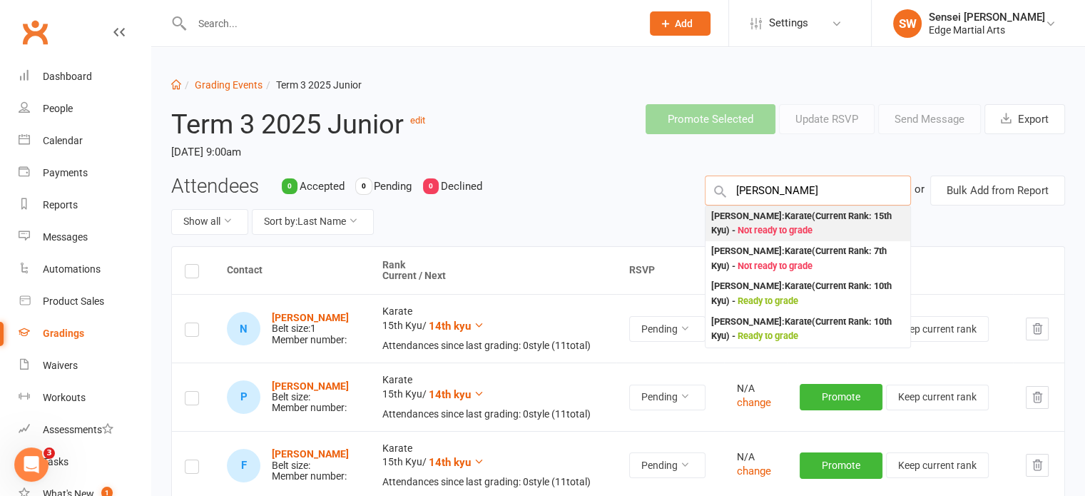
type input "Alex"
click at [781, 219] on div "Alex Willmott : Karate (Current Rank: 15th Kyu ) - Not ready to grade" at bounding box center [807, 223] width 193 height 29
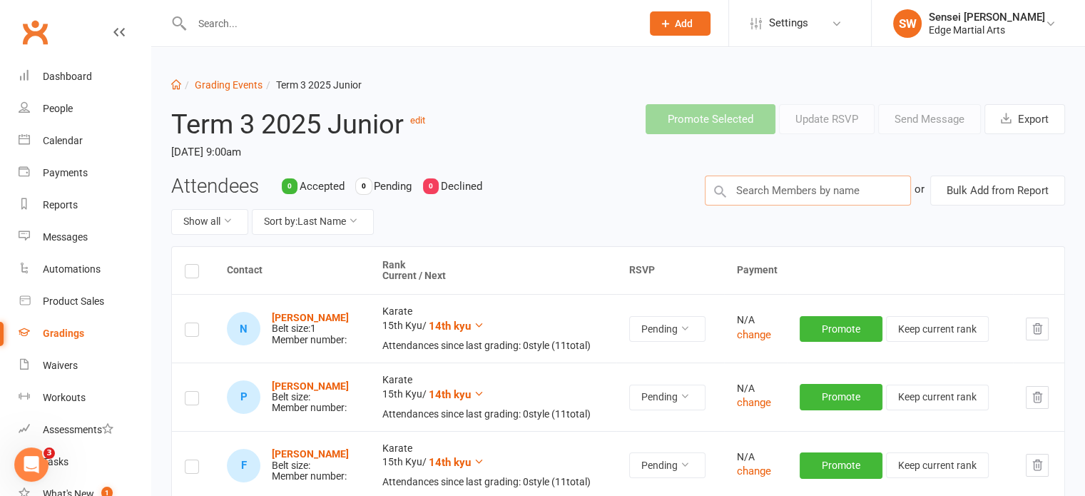
click at [773, 187] on input "text" at bounding box center [808, 190] width 206 height 30
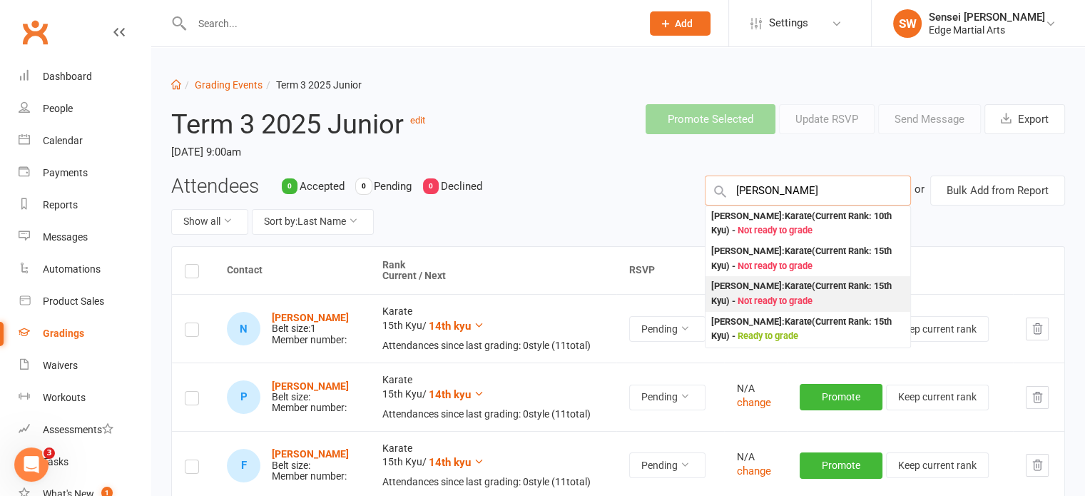
type input "Harry"
click at [766, 285] on div "Harry Willmott : Karate (Current Rank: 15th Kyu ) - Not ready to grade" at bounding box center [807, 293] width 193 height 29
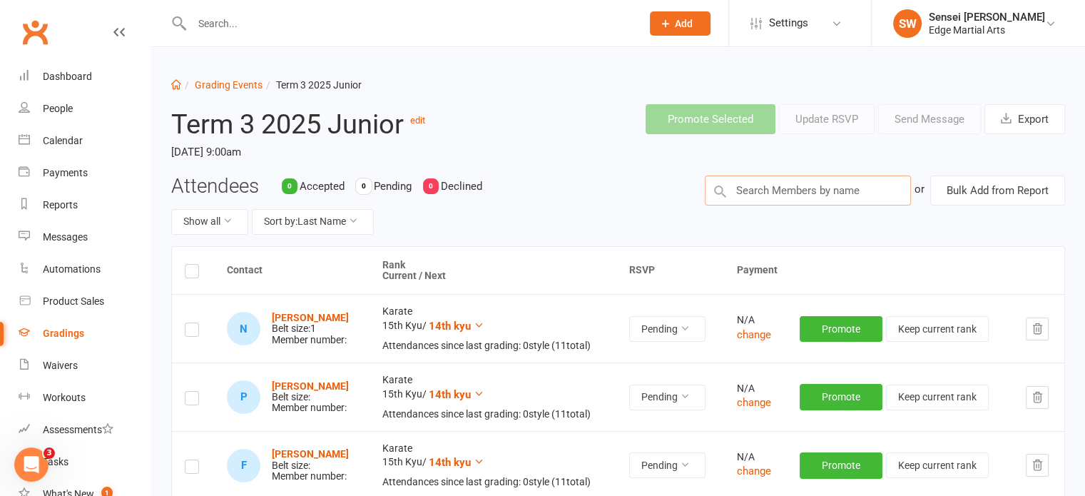
click at [795, 188] on input "text" at bounding box center [808, 190] width 206 height 30
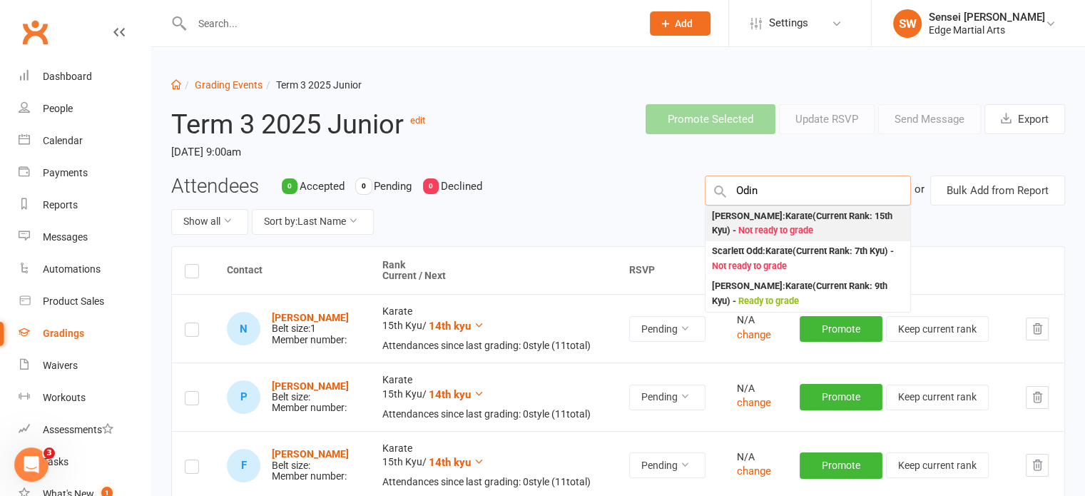
type input "Odin"
click at [764, 219] on div "Odin Jones : Karate (Current Rank: 15th Kyu ) - Not ready to grade" at bounding box center [807, 223] width 193 height 29
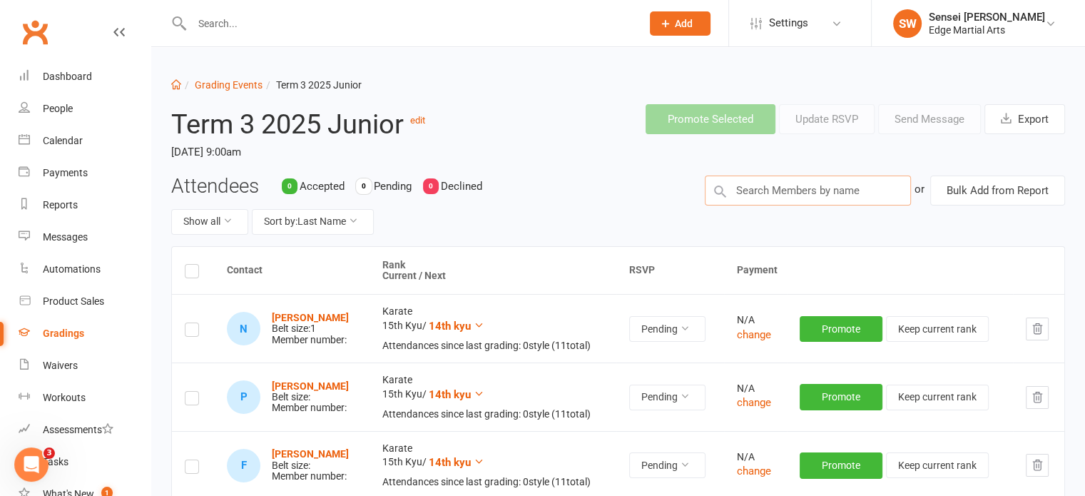
click at [788, 188] on input "text" at bounding box center [808, 190] width 206 height 30
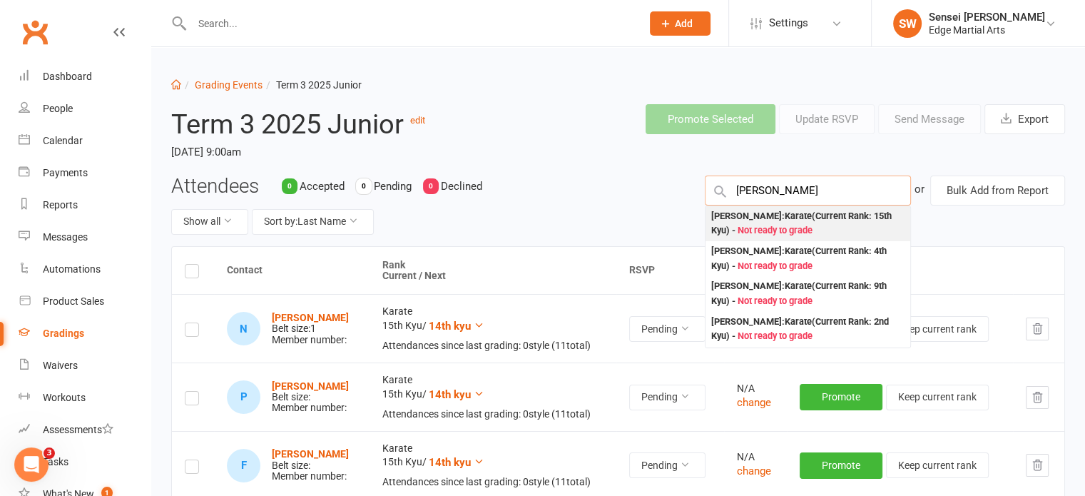
type input "Reggie"
click at [770, 222] on div "Reggie Bankier : Karate (Current Rank: 15th Kyu ) - Not ready to grade" at bounding box center [807, 223] width 193 height 29
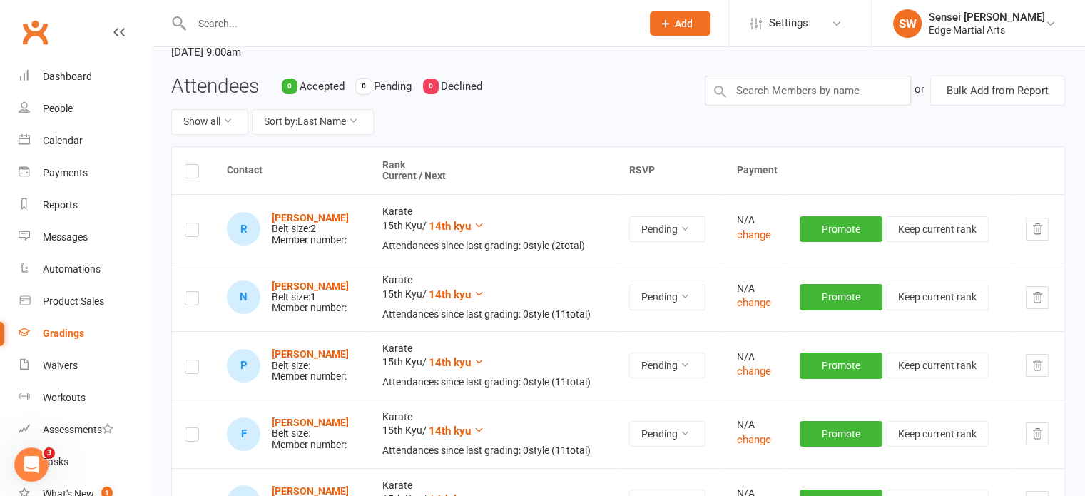
scroll to position [100, 0]
click at [840, 226] on button "Promote" at bounding box center [841, 229] width 83 height 26
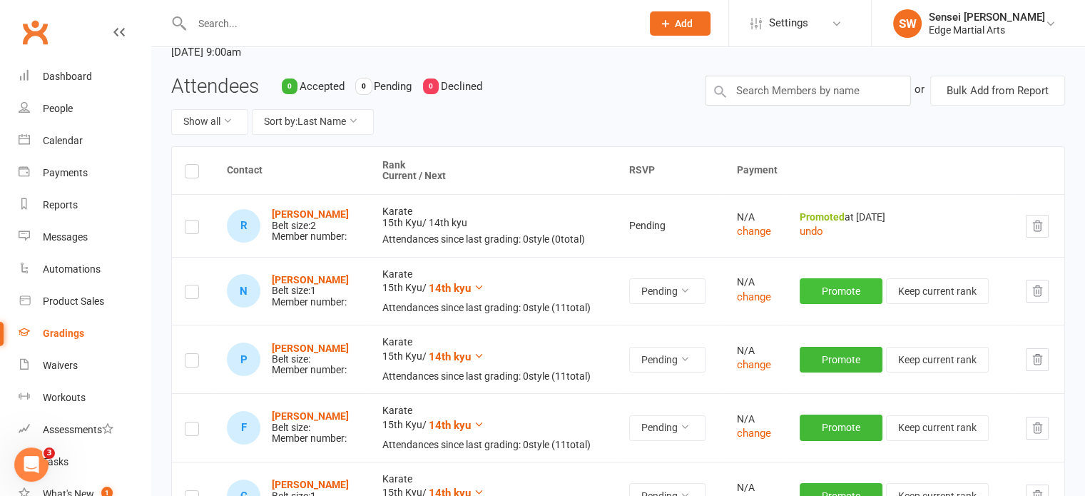
click at [838, 284] on button "Promote" at bounding box center [841, 291] width 83 height 26
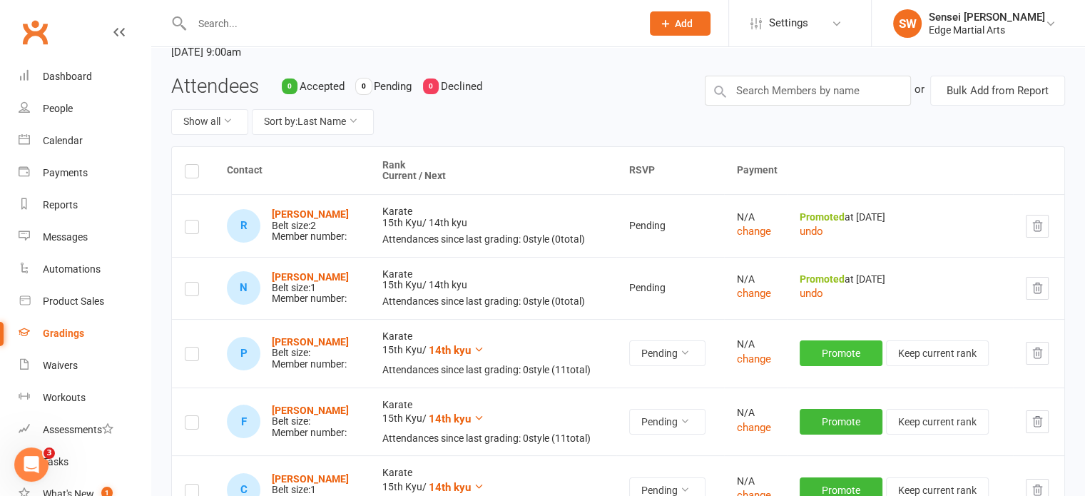
click at [833, 348] on button "Promote" at bounding box center [841, 353] width 83 height 26
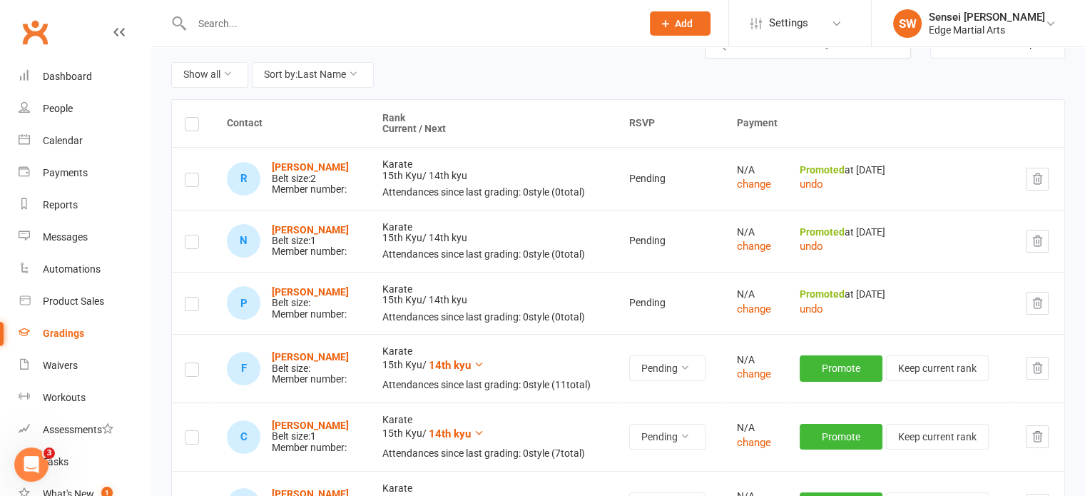
scroll to position [148, 0]
click at [833, 363] on button "Promote" at bounding box center [841, 368] width 83 height 26
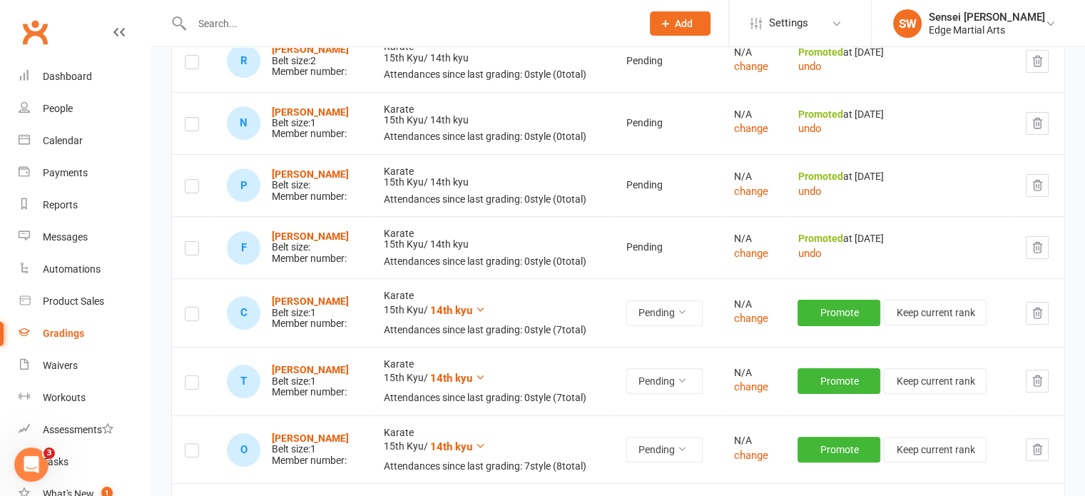
scroll to position [302, 0]
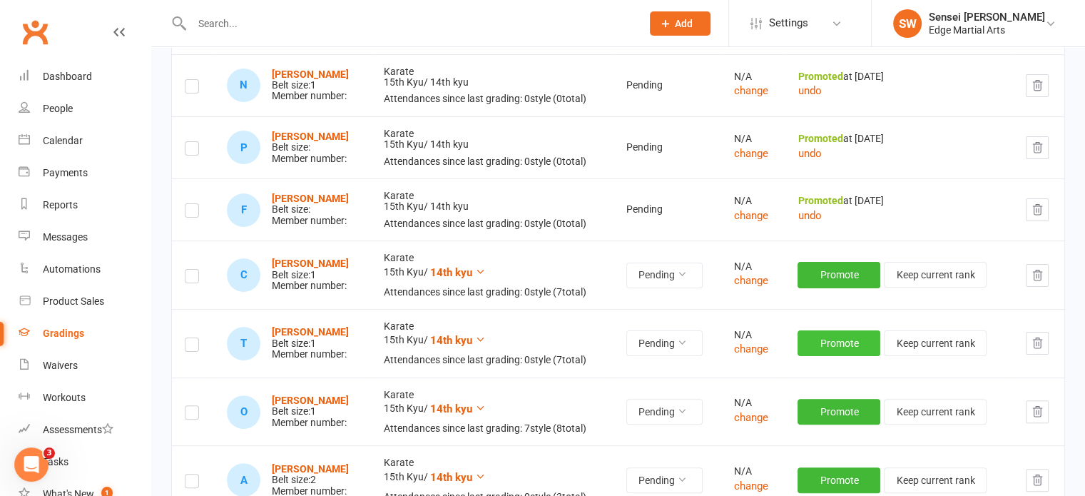
click at [847, 342] on button "Promote" at bounding box center [839, 343] width 83 height 26
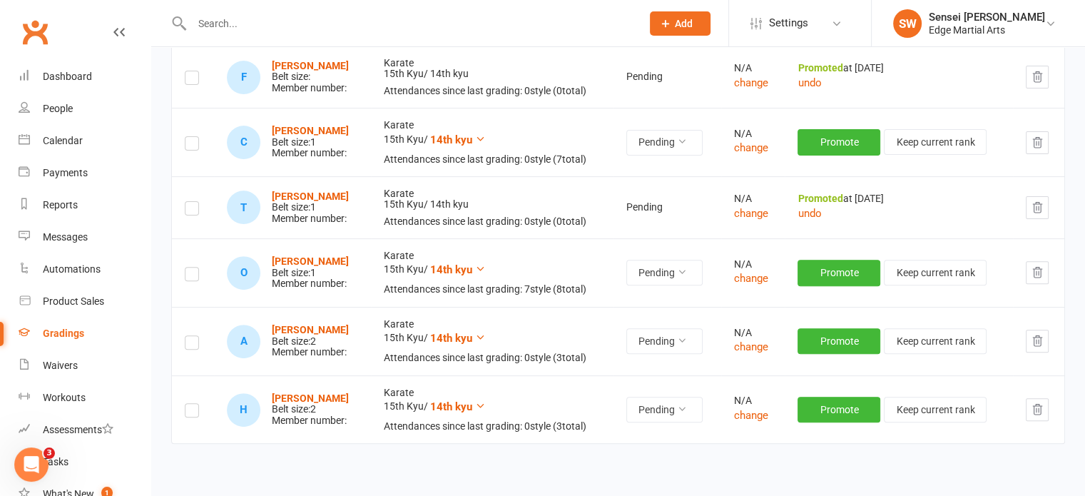
scroll to position [437, 0]
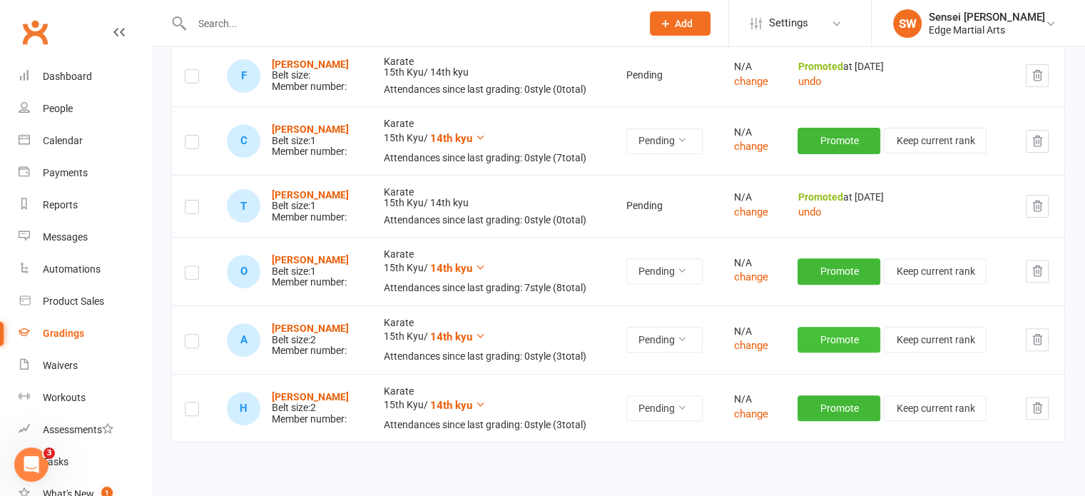
click at [862, 336] on button "Promote" at bounding box center [839, 340] width 83 height 26
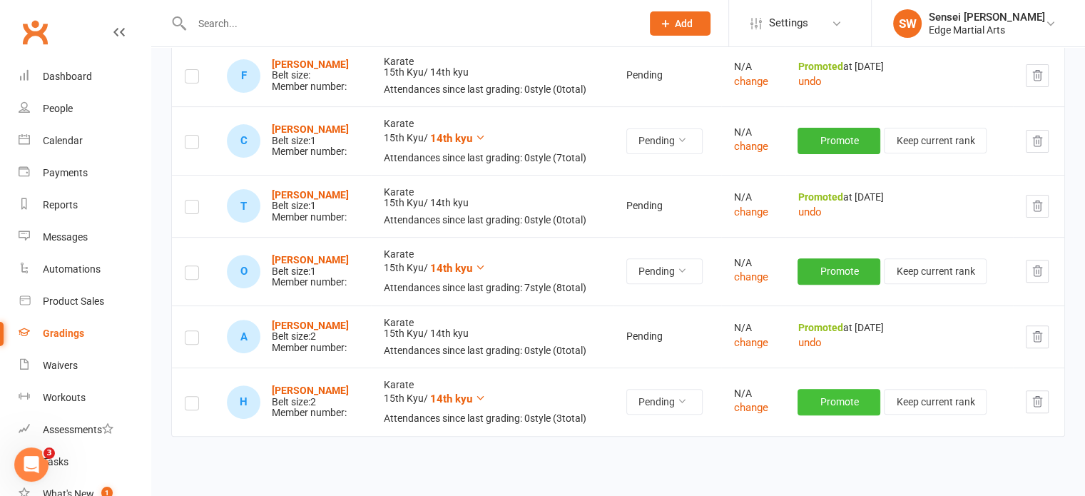
click at [842, 400] on button "Promote" at bounding box center [839, 402] width 83 height 26
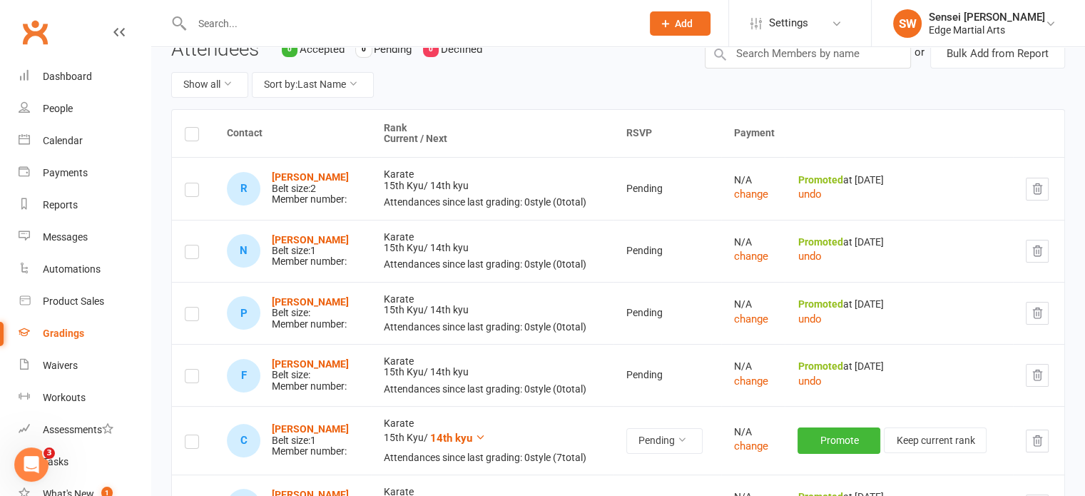
scroll to position [0, 0]
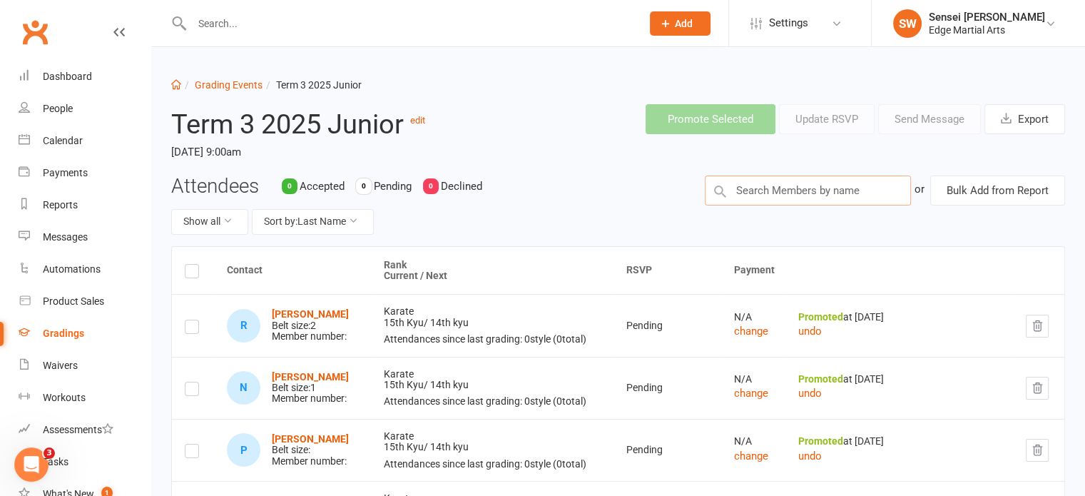
click at [768, 183] on input "text" at bounding box center [808, 190] width 206 height 30
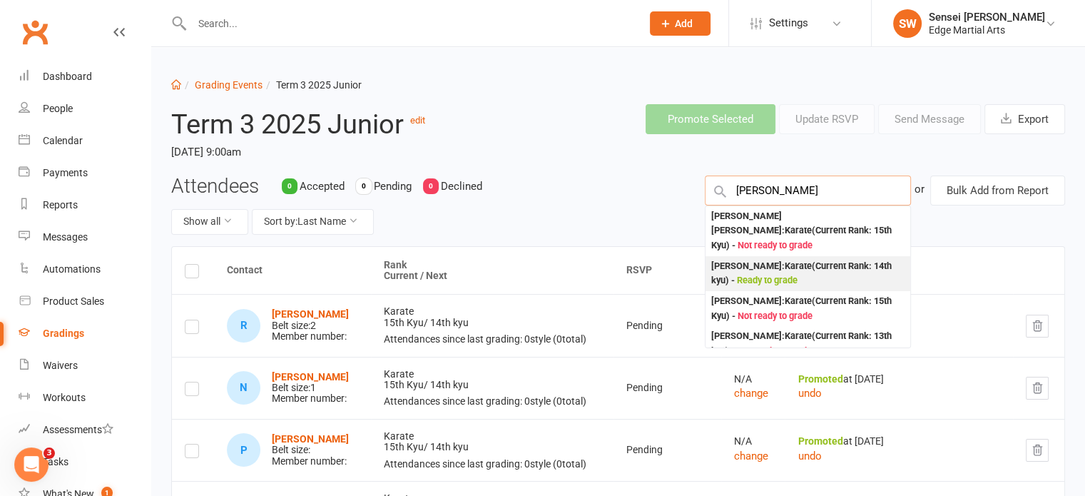
type input "Hux"
click at [770, 259] on div "Huxley Norris : Karate (Current Rank: 14th kyu ) - Ready to grade" at bounding box center [807, 273] width 193 height 29
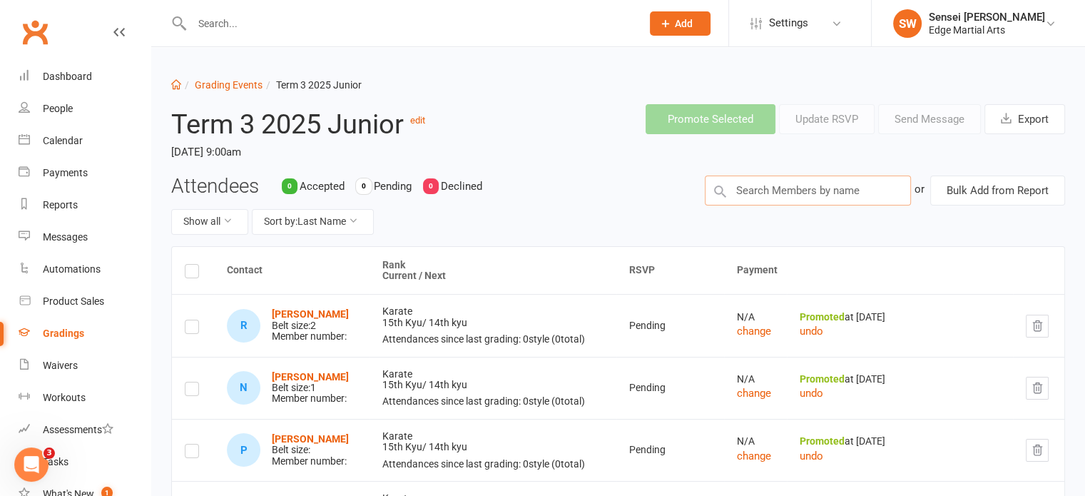
click at [773, 200] on input "text" at bounding box center [808, 190] width 206 height 30
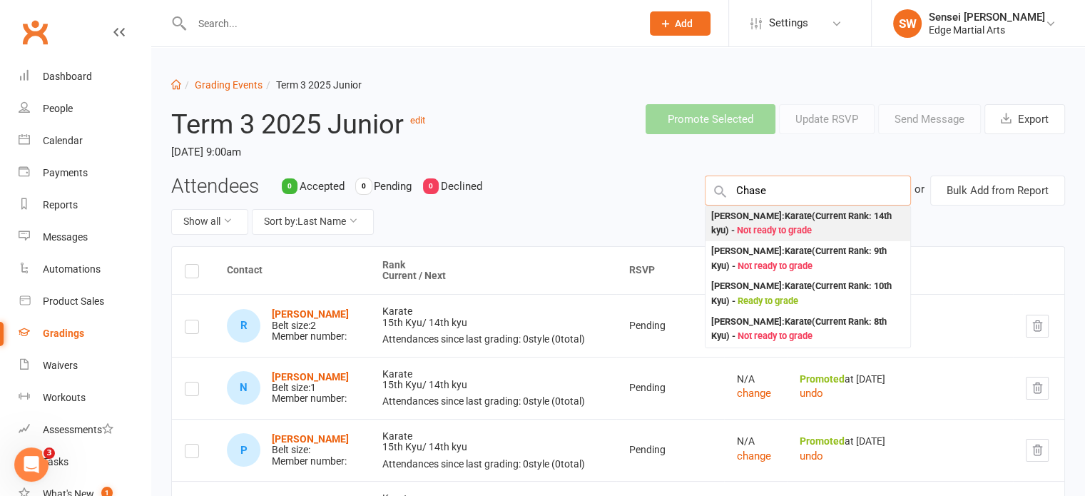
type input "Chase"
click at [763, 216] on div "Chase Simcox : Karate (Current Rank: 14th kyu ) - Not ready to grade" at bounding box center [807, 223] width 193 height 29
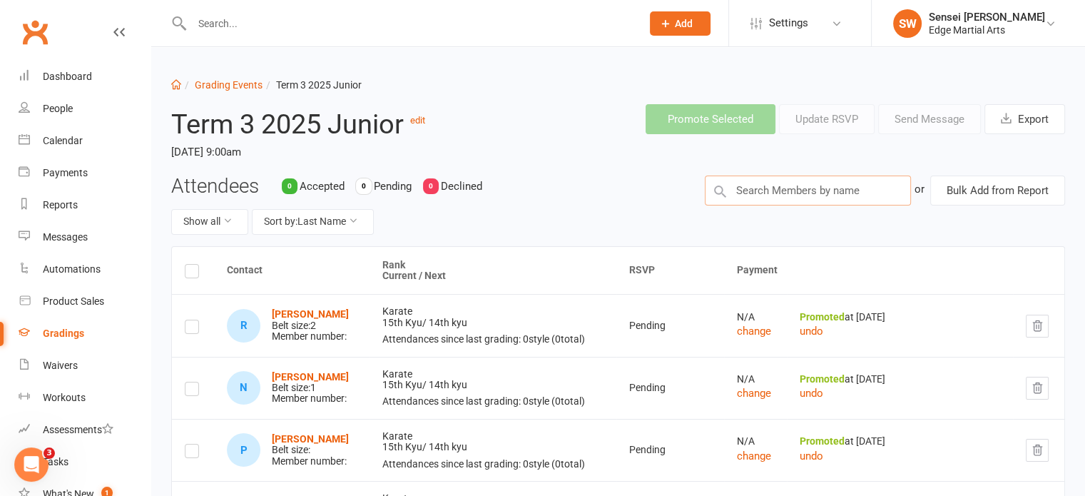
click at [792, 193] on input "text" at bounding box center [808, 190] width 206 height 30
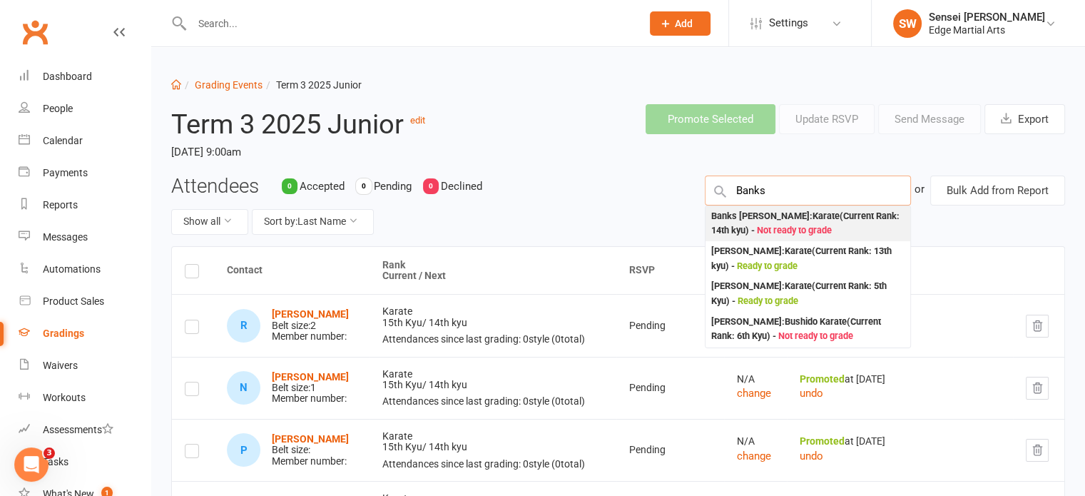
type input "Banks"
click at [784, 216] on div "Banks McNamara : Karate (Current Rank: 14th kyu ) - Not ready to grade" at bounding box center [807, 223] width 193 height 29
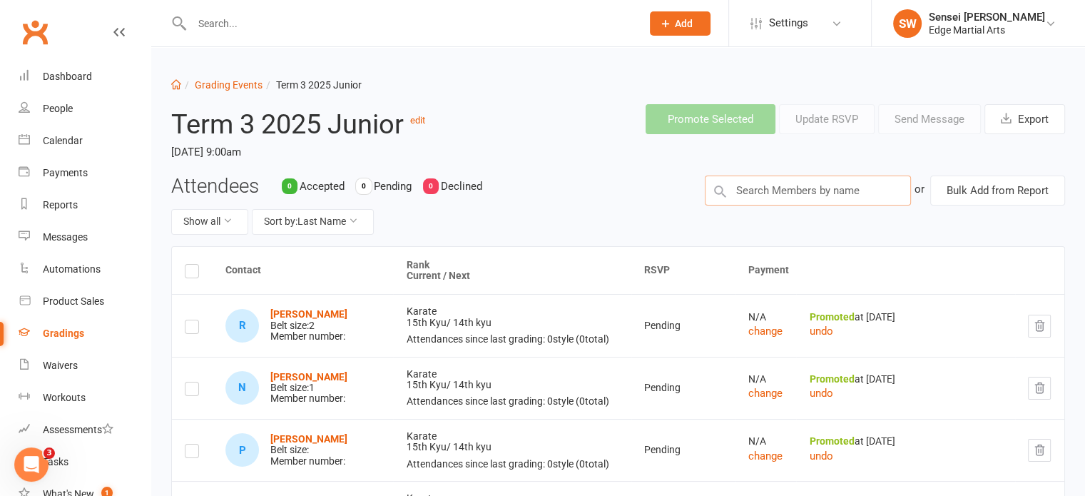
click at [775, 187] on input "text" at bounding box center [808, 190] width 206 height 30
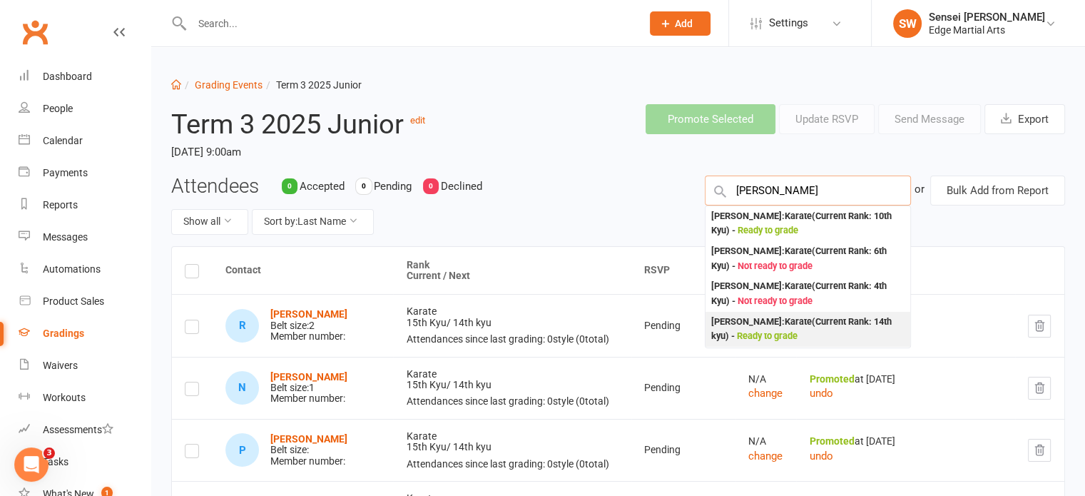
type input "Charlie"
click at [756, 316] on div "Charlie Rawlings : Karate (Current Rank: 14th kyu ) - Ready to grade" at bounding box center [807, 329] width 193 height 29
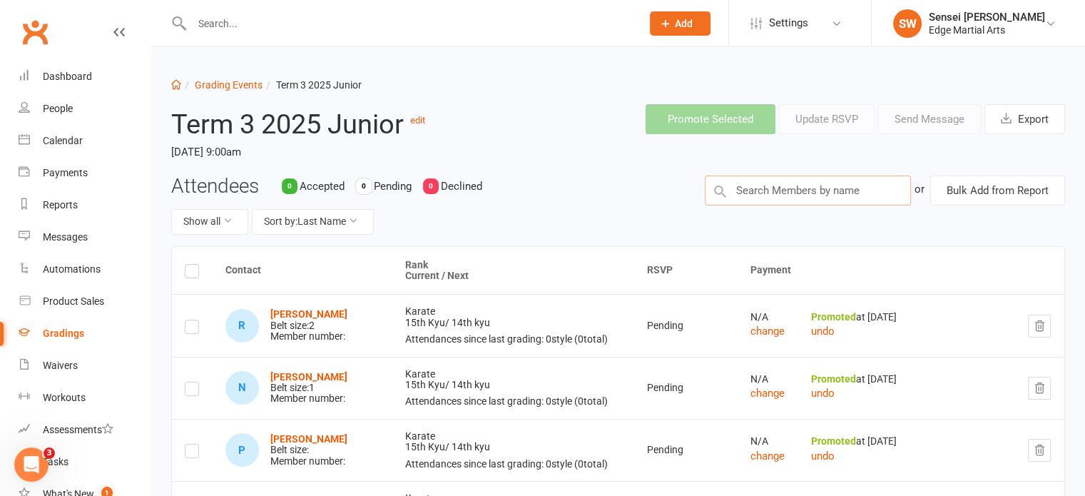
click at [780, 191] on input "text" at bounding box center [808, 190] width 206 height 30
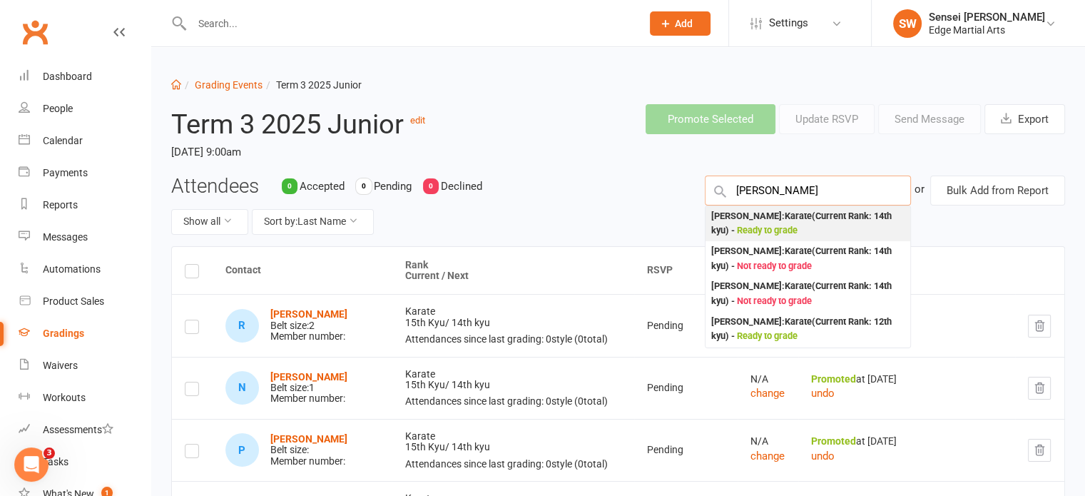
type input "marcus"
click at [768, 217] on div "Marcus Cullimore : Karate (Current Rank: 14th kyu ) - Ready to grade" at bounding box center [807, 223] width 193 height 29
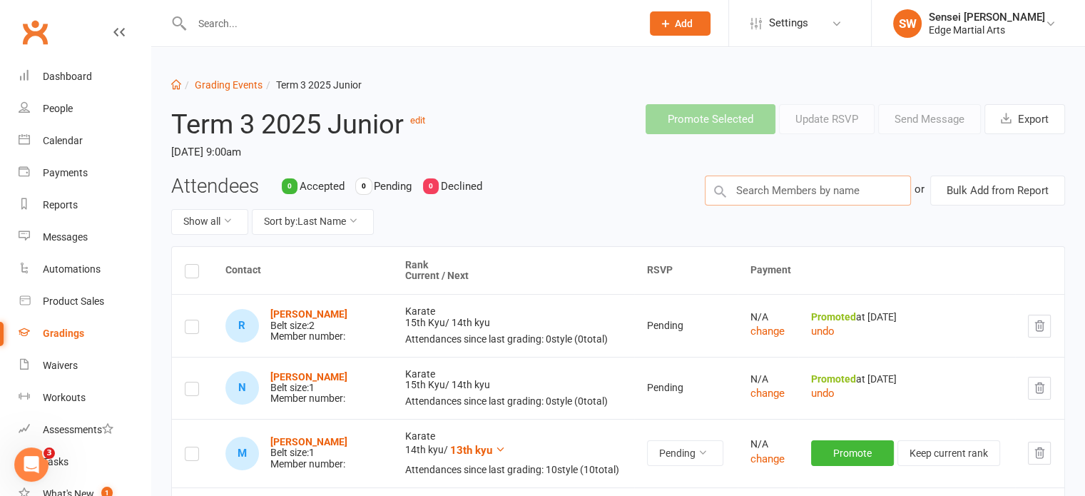
click at [783, 190] on input "text" at bounding box center [808, 190] width 206 height 30
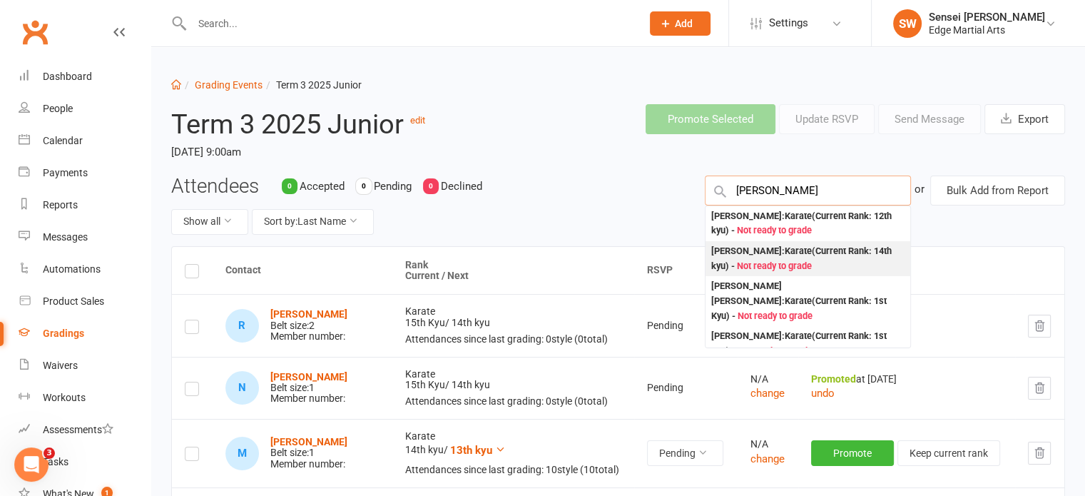
type input "Archie"
click at [772, 253] on div "Archie Allwood : Karate (Current Rank: 14th kyu ) - Not ready to grade" at bounding box center [807, 258] width 193 height 29
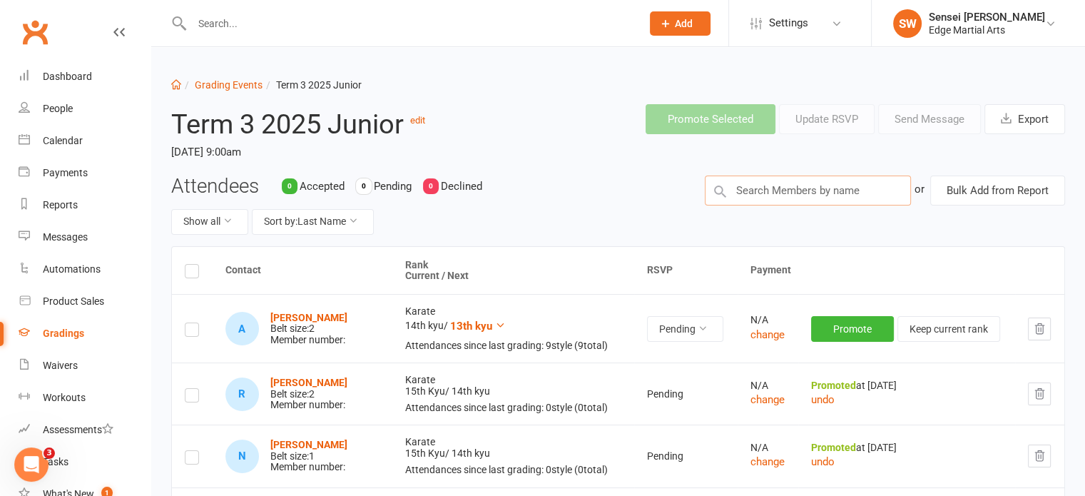
click at [778, 193] on input "text" at bounding box center [808, 190] width 206 height 30
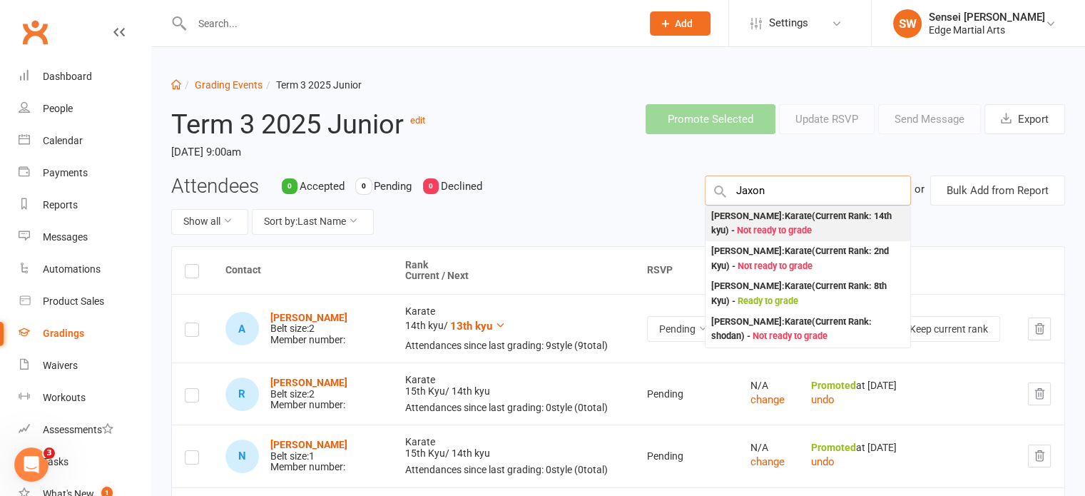
type input "Jaxon"
click at [768, 213] on div "Jaxon Hale : Karate (Current Rank: 14th kyu ) - Not ready to grade" at bounding box center [807, 223] width 193 height 29
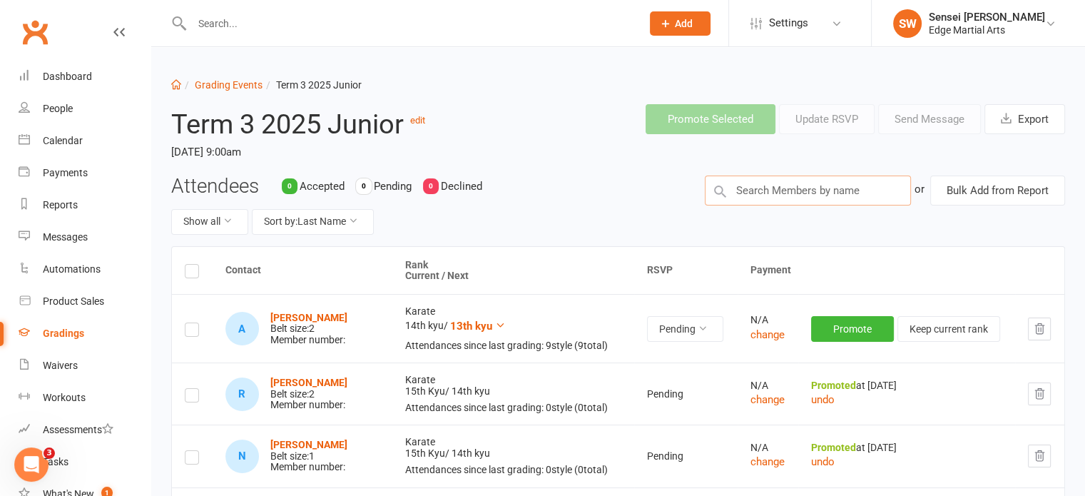
click at [773, 188] on input "text" at bounding box center [808, 190] width 206 height 30
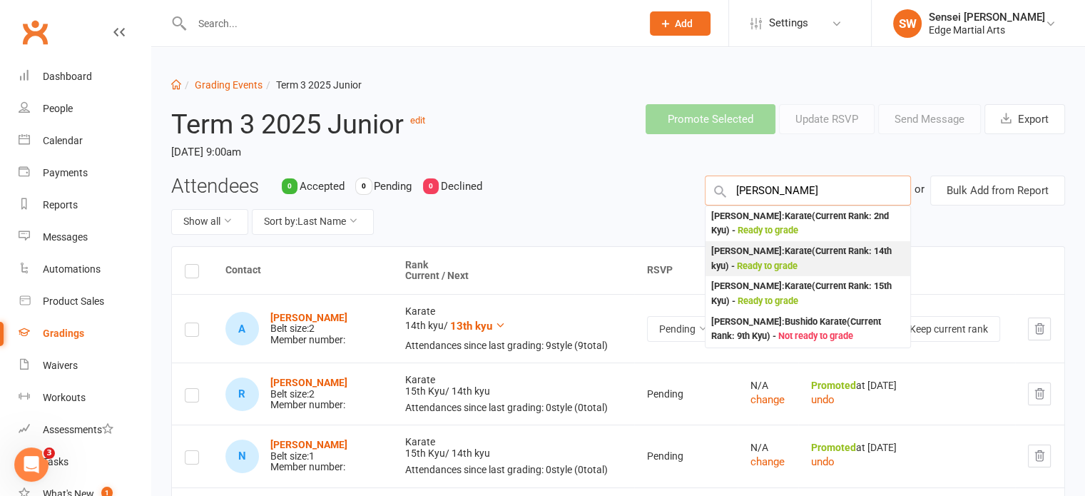
type input "tyler"
click at [738, 257] on div "Tyler Hackel : Karate (Current Rank: 14th kyu ) - Ready to grade" at bounding box center [807, 258] width 193 height 29
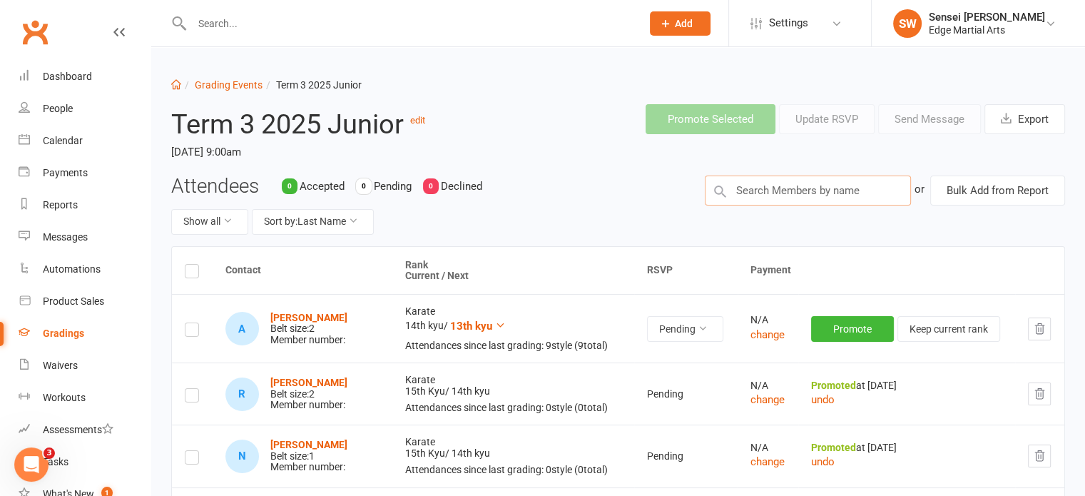
click at [768, 198] on input "text" at bounding box center [808, 190] width 206 height 30
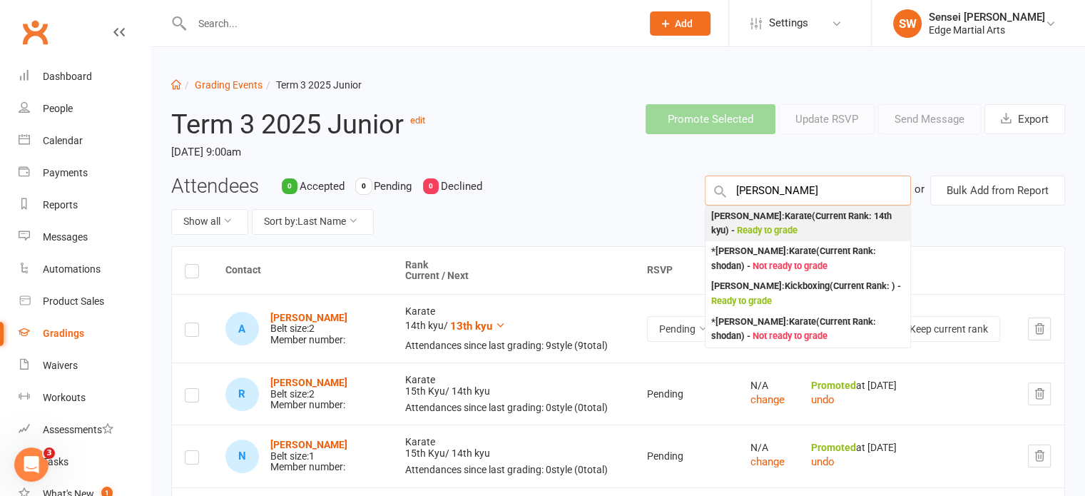
type input "emilio"
click at [768, 213] on div "Emilio Parente : Karate (Current Rank: 14th kyu ) - Ready to grade" at bounding box center [807, 223] width 193 height 29
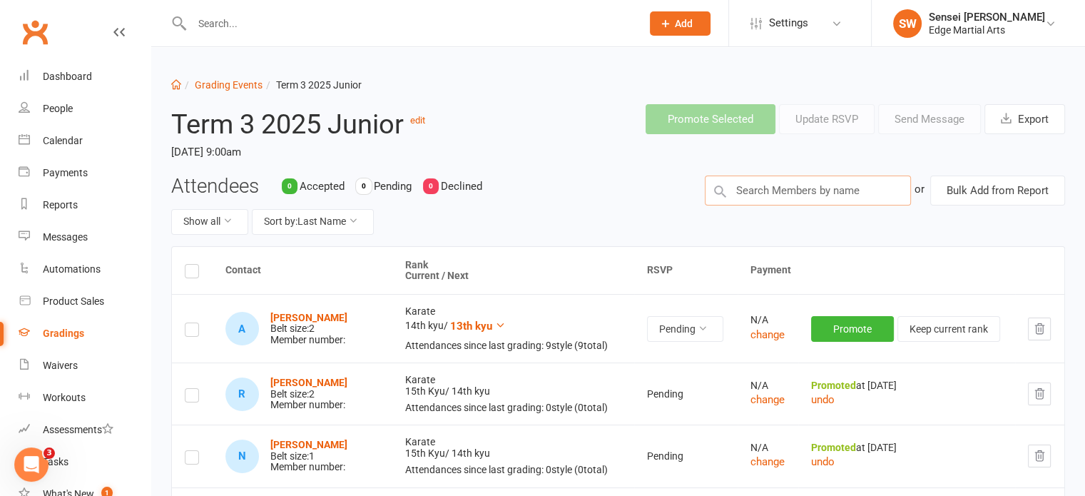
click at [748, 176] on input "text" at bounding box center [808, 190] width 206 height 30
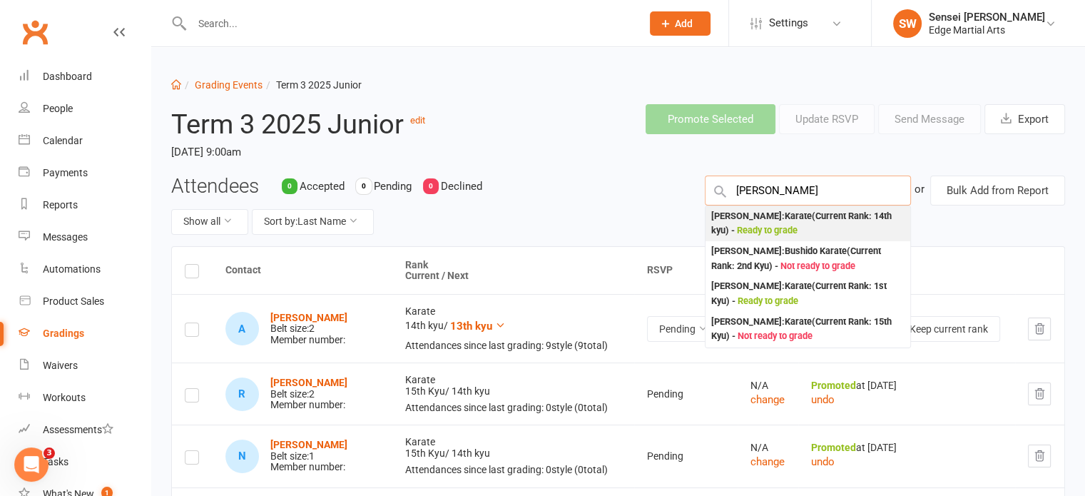
type input "matteo"
click at [752, 218] on div "Matteo Parente : Karate (Current Rank: 14th kyu ) - Ready to grade" at bounding box center [807, 223] width 193 height 29
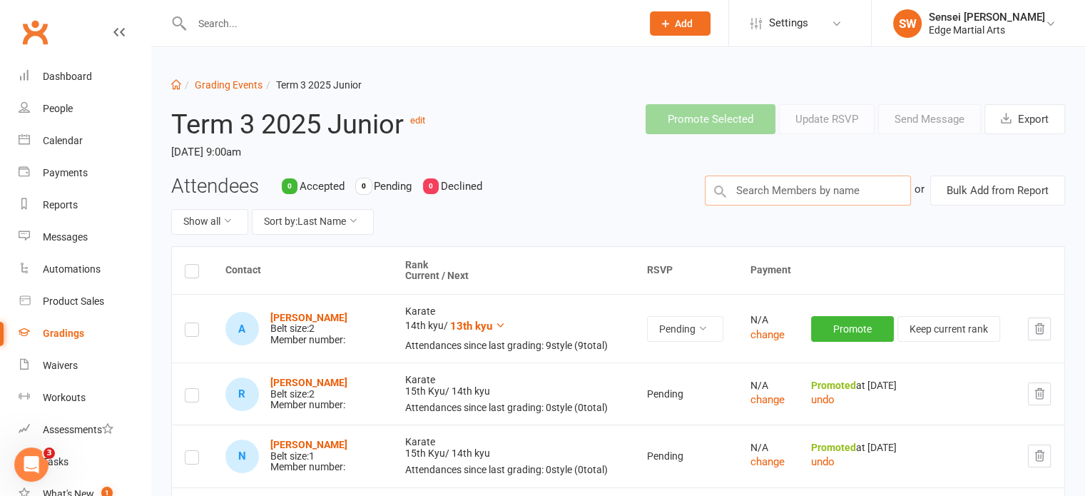
click at [780, 193] on input "text" at bounding box center [808, 190] width 206 height 30
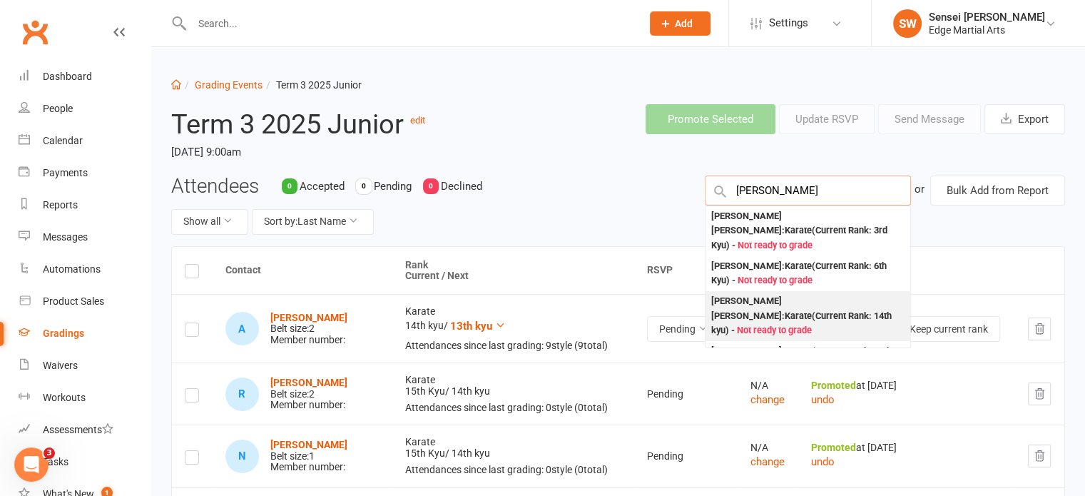
type input "Connor"
click at [775, 294] on div "Connor Pugsley : Karate (Current Rank: 14th kyu ) - Not ready to grade" at bounding box center [807, 316] width 193 height 44
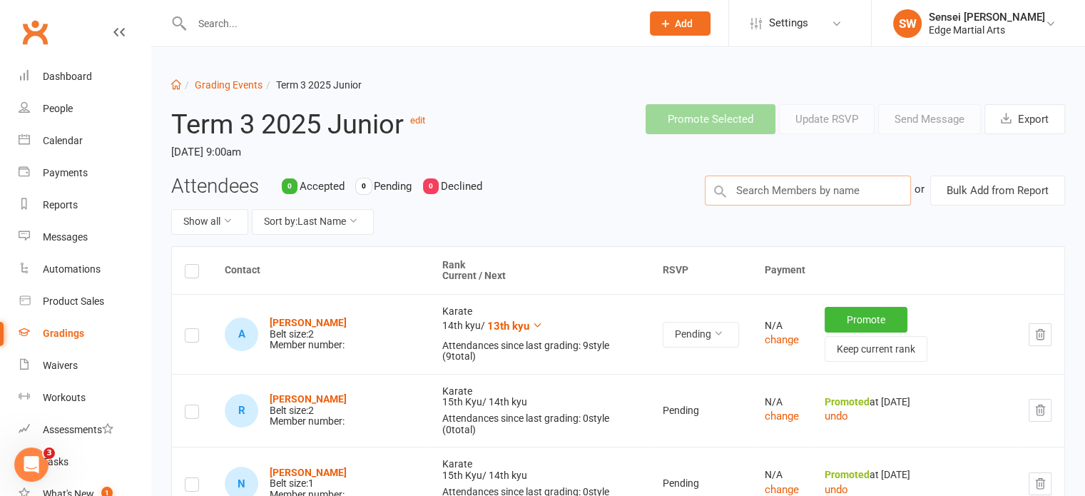
click at [786, 193] on input "text" at bounding box center [808, 190] width 206 height 30
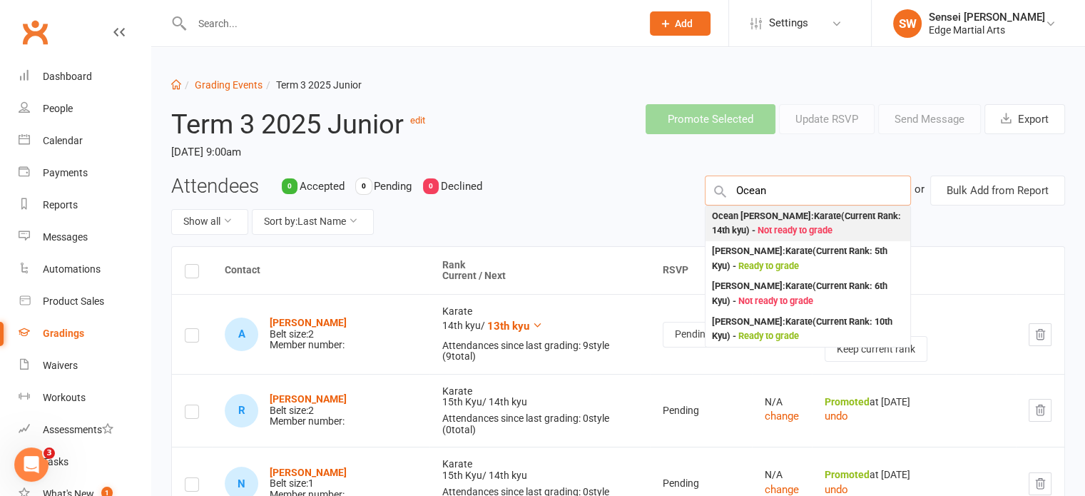
type input "Ocean"
click at [777, 213] on div "Ocean Carr : Karate (Current Rank: 14th kyu ) - Not ready to grade" at bounding box center [807, 223] width 193 height 29
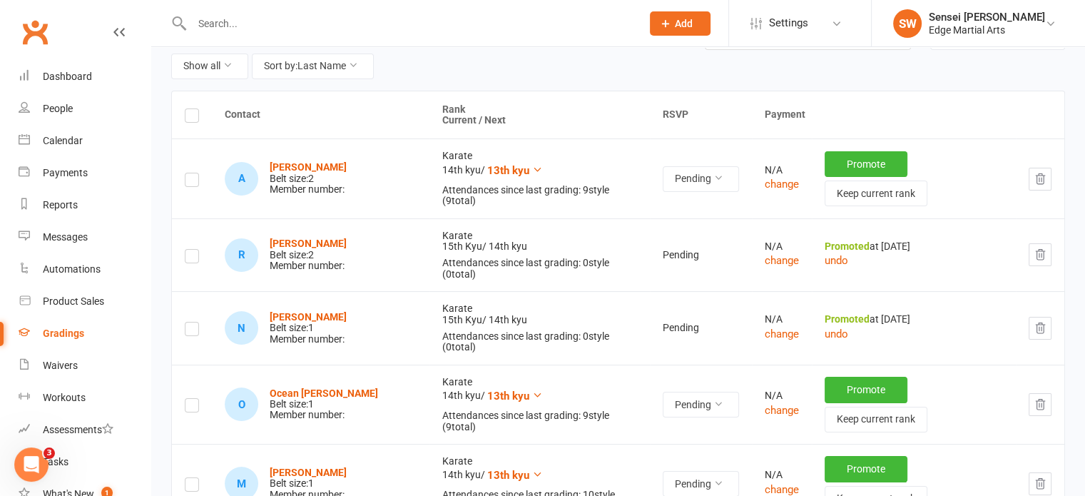
scroll to position [156, 0]
click at [834, 176] on button "Promote" at bounding box center [866, 164] width 83 height 26
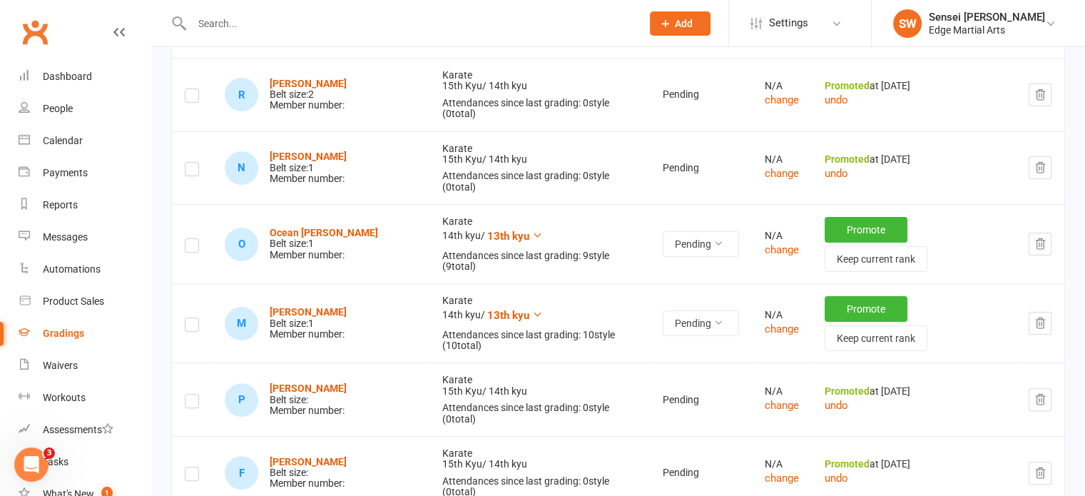
scroll to position [310, 0]
click at [848, 216] on button "Promote" at bounding box center [866, 229] width 83 height 26
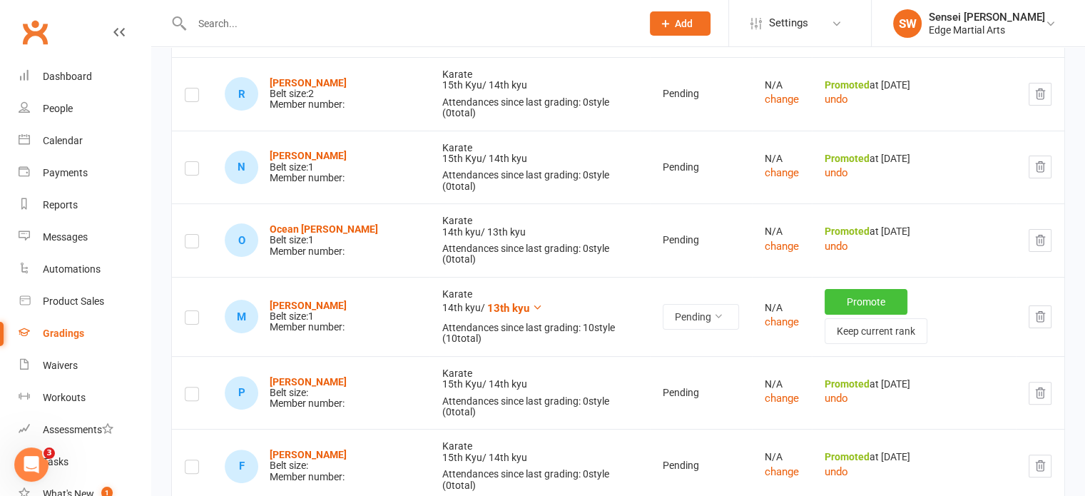
click at [836, 289] on button "Promote" at bounding box center [866, 302] width 83 height 26
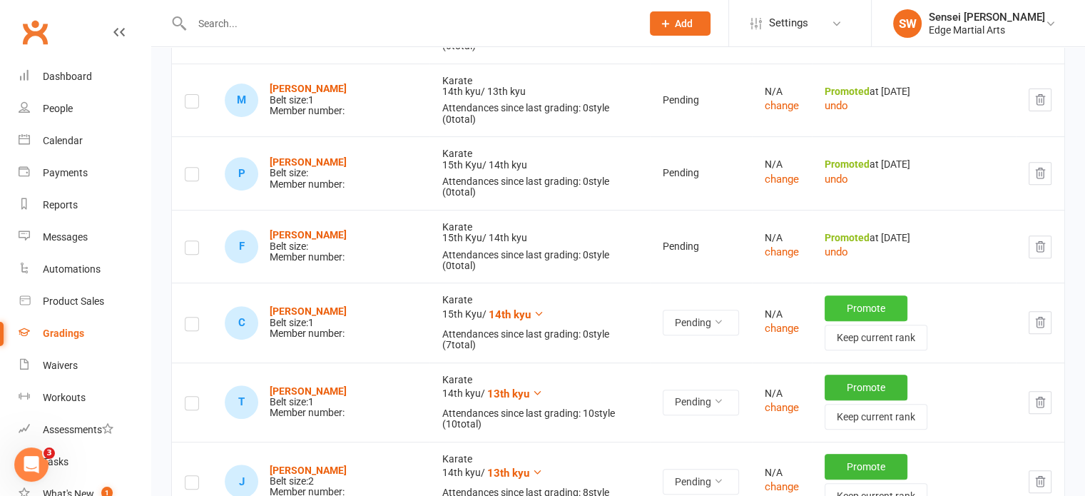
scroll to position [524, 0]
click at [828, 374] on button "Promote" at bounding box center [866, 387] width 83 height 26
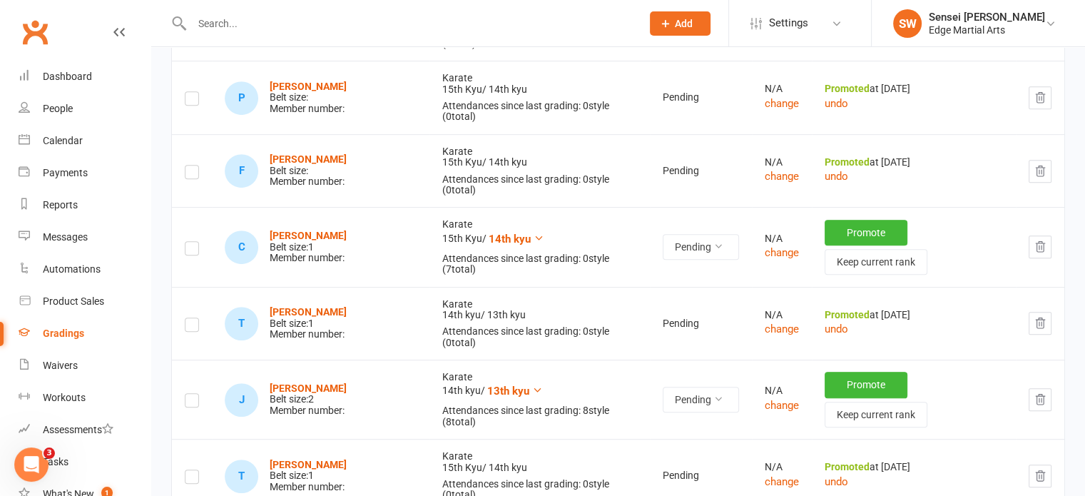
scroll to position [599, 0]
click at [836, 372] on button "Promote" at bounding box center [866, 385] width 83 height 26
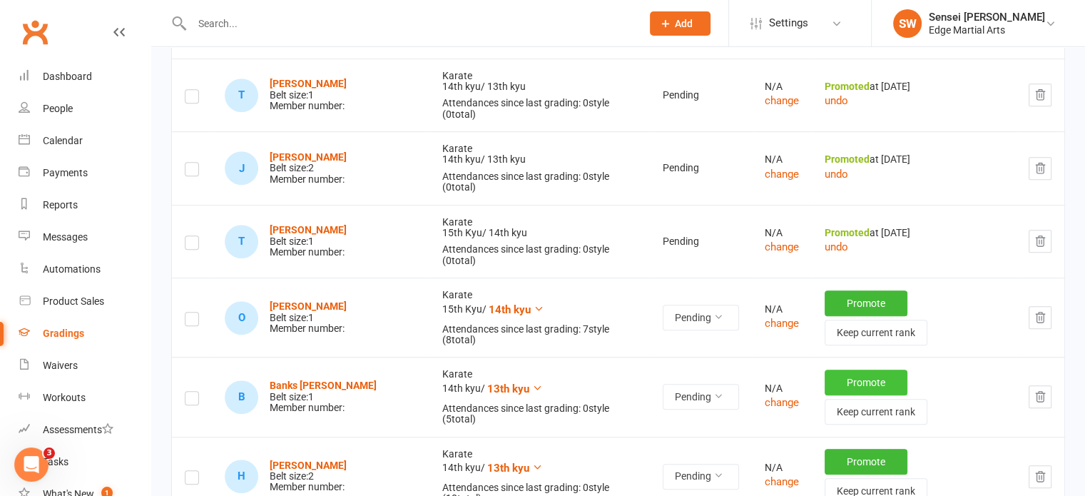
scroll to position [830, 0]
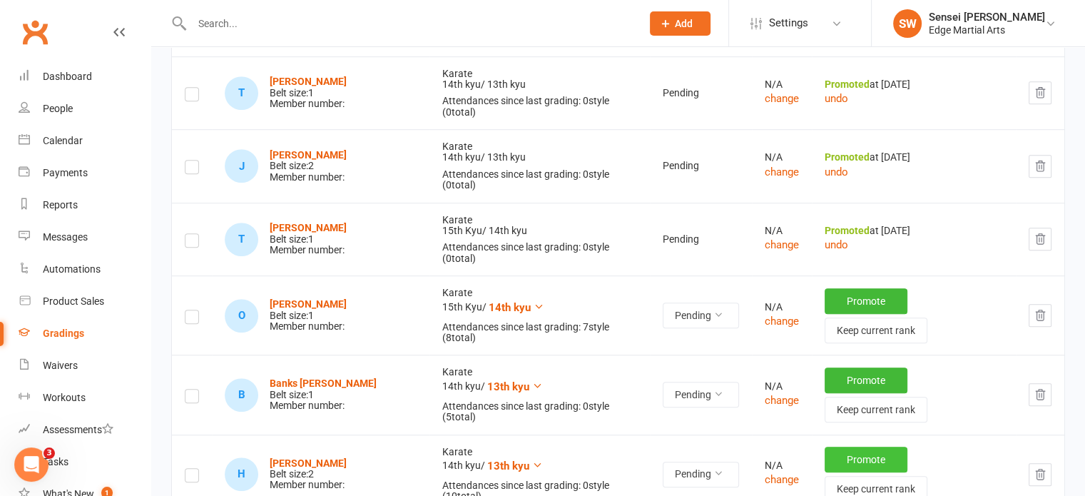
click at [836, 447] on button "Promote" at bounding box center [866, 460] width 83 height 26
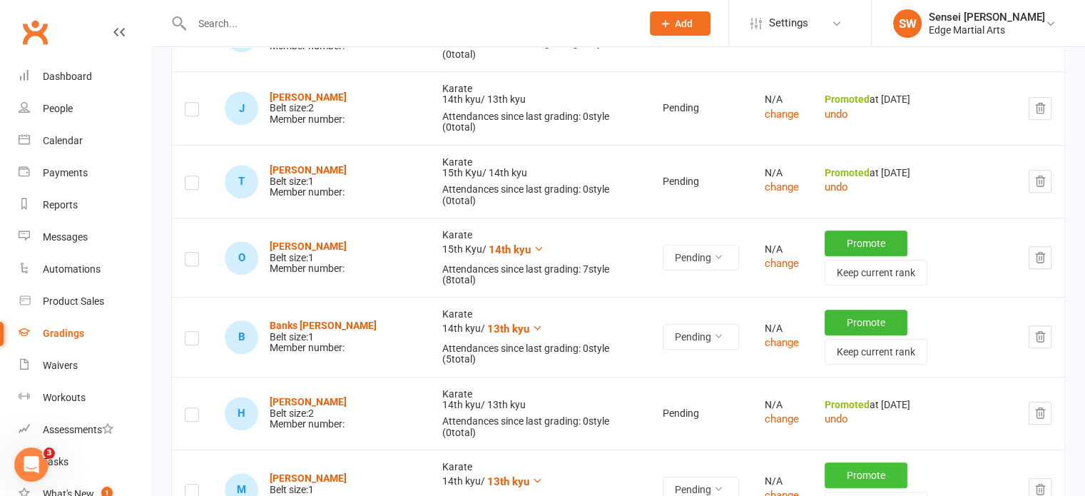
click at [836, 462] on button "Promote" at bounding box center [866, 475] width 83 height 26
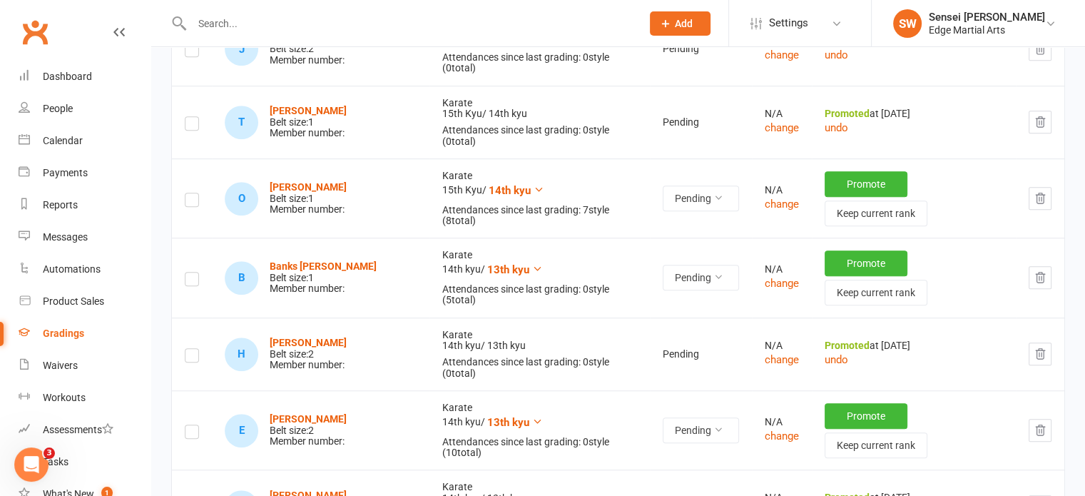
scroll to position [947, 0]
click at [835, 402] on button "Promote" at bounding box center [866, 415] width 83 height 26
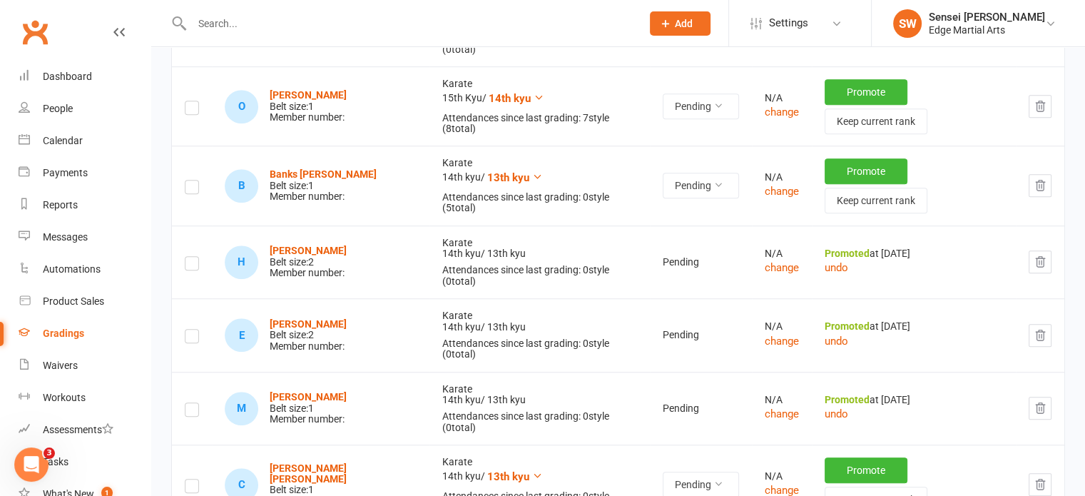
scroll to position [1054, 0]
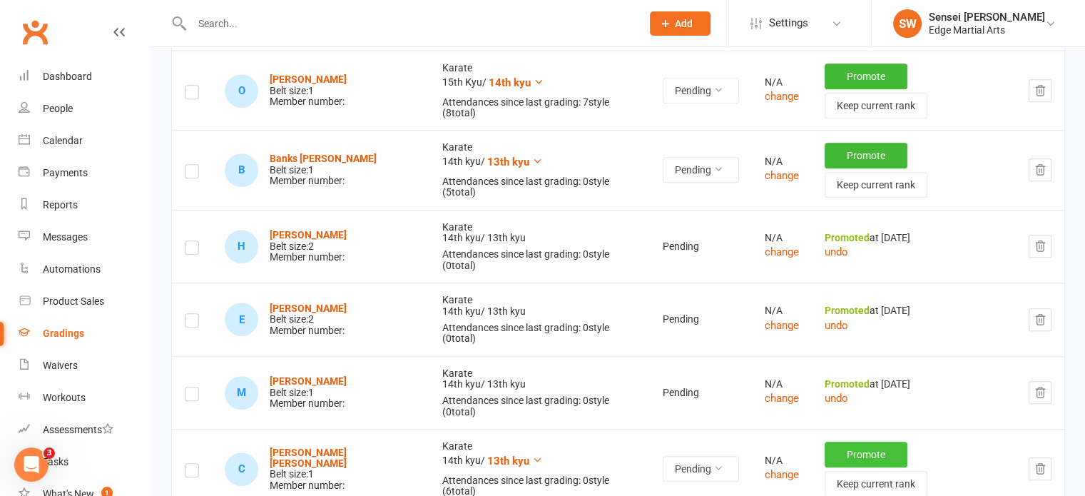
click at [836, 442] on button "Promote" at bounding box center [866, 455] width 83 height 26
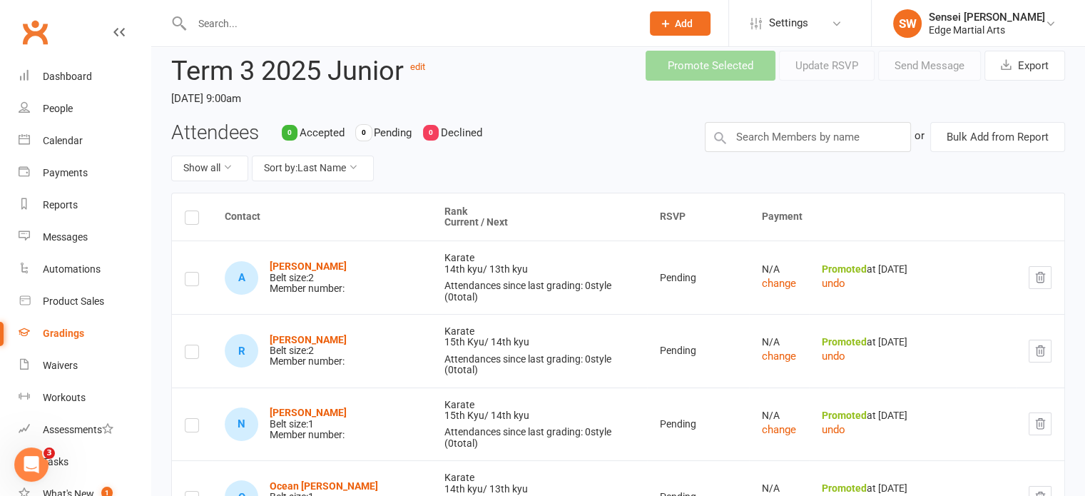
scroll to position [0, 0]
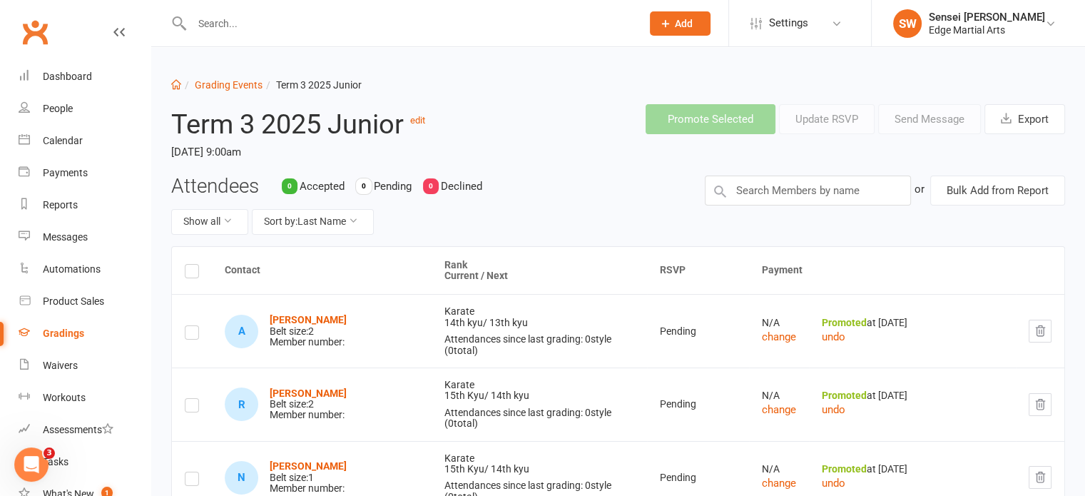
click at [766, 170] on header "Term 3 2025 Junior edit Saturday, 13 Sep 2025, 9:00am Promote Selected Update R…" at bounding box center [618, 134] width 915 height 82
click at [765, 187] on input "text" at bounding box center [808, 190] width 206 height 30
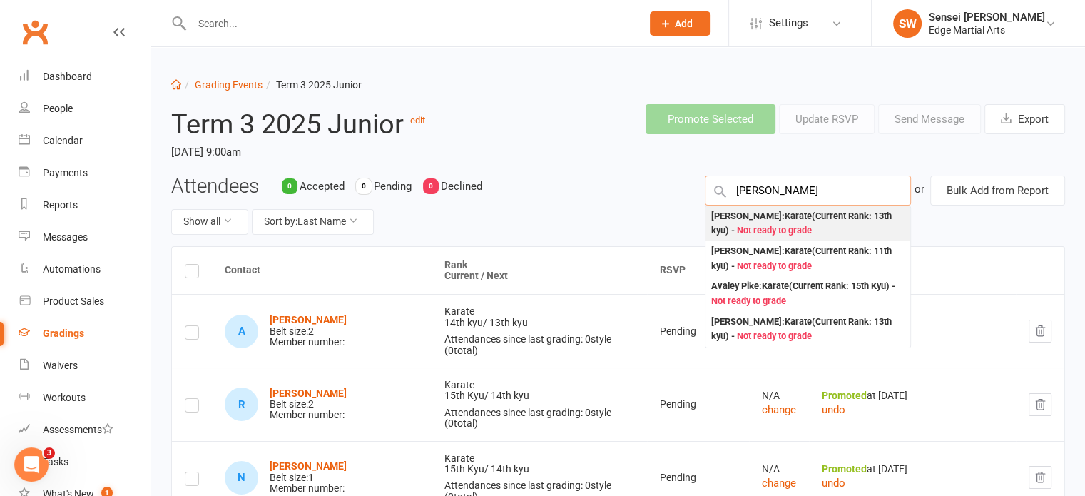
type input "Aubrey"
click at [760, 216] on div "Aubrey Black : Karate (Current Rank: 13th kyu ) - Not ready to grade" at bounding box center [807, 223] width 193 height 29
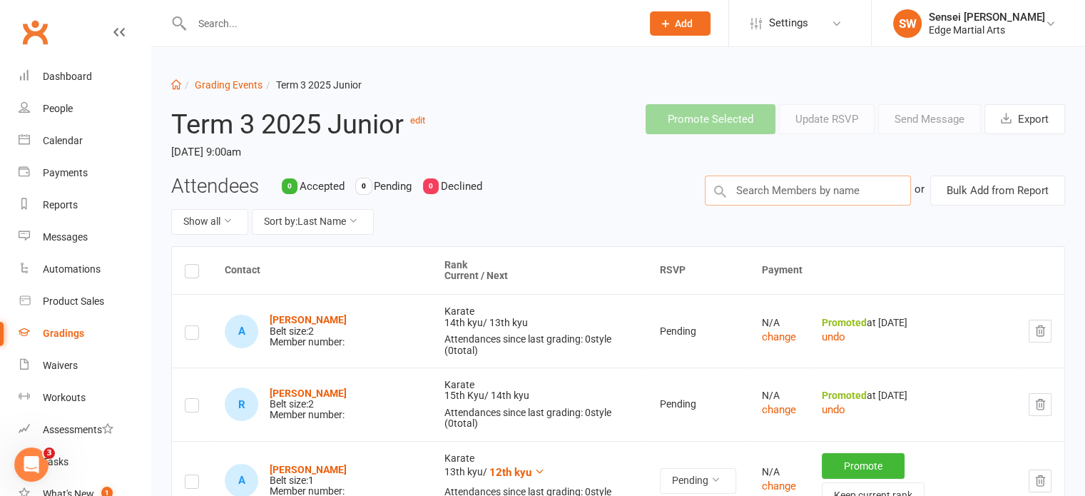
click at [761, 193] on input "text" at bounding box center [808, 190] width 206 height 30
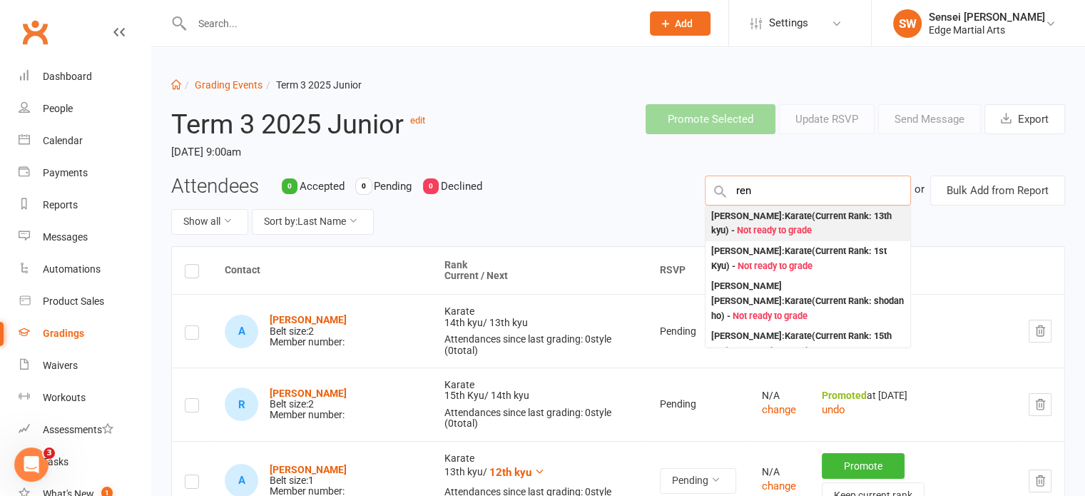
type input "ren"
click at [758, 218] on div "Ren Kennedy : Karate (Current Rank: 13th kyu ) - Not ready to grade" at bounding box center [807, 223] width 193 height 29
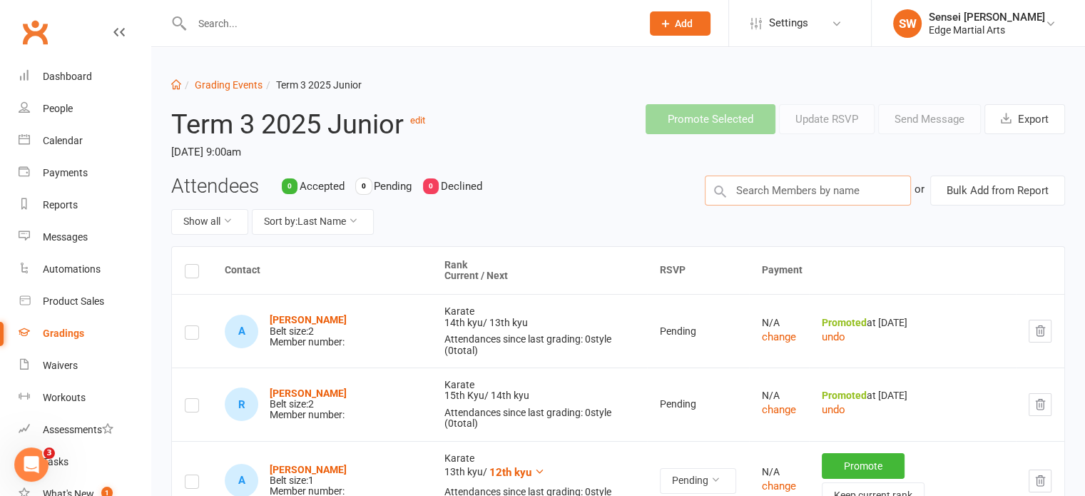
click at [770, 190] on input "text" at bounding box center [808, 190] width 206 height 30
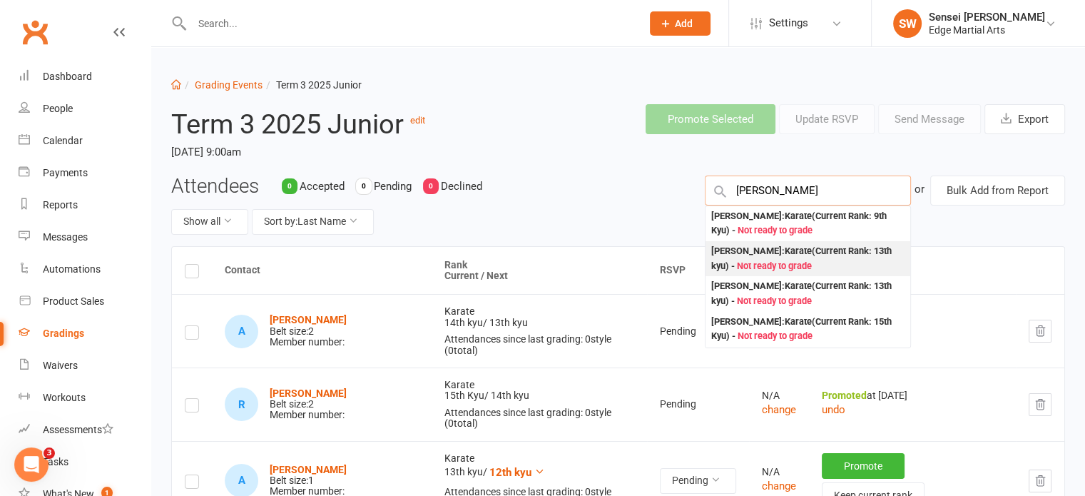
type input "riley"
click at [780, 255] on div "Riley Kennedy : Karate (Current Rank: 13th kyu ) - Not ready to grade" at bounding box center [807, 258] width 193 height 29
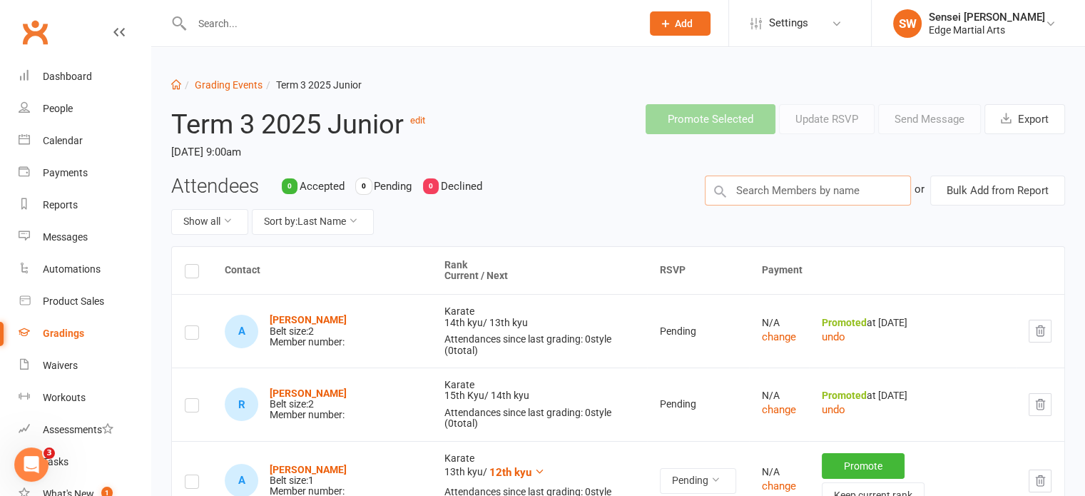
click at [777, 189] on input "text" at bounding box center [808, 190] width 206 height 30
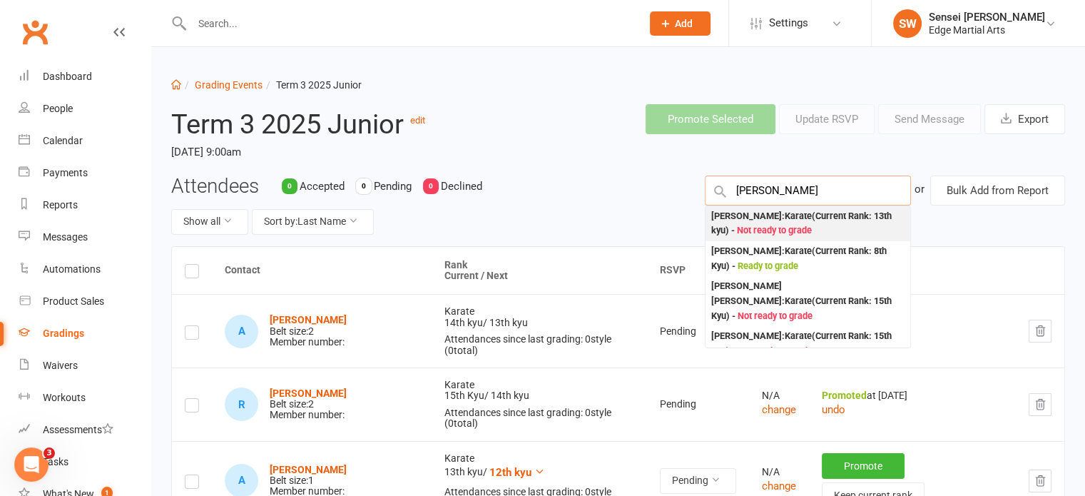
type input "hugo"
click at [770, 217] on div "Hugo Edyvane : Karate (Current Rank: 13th kyu ) - Not ready to grade" at bounding box center [807, 223] width 193 height 29
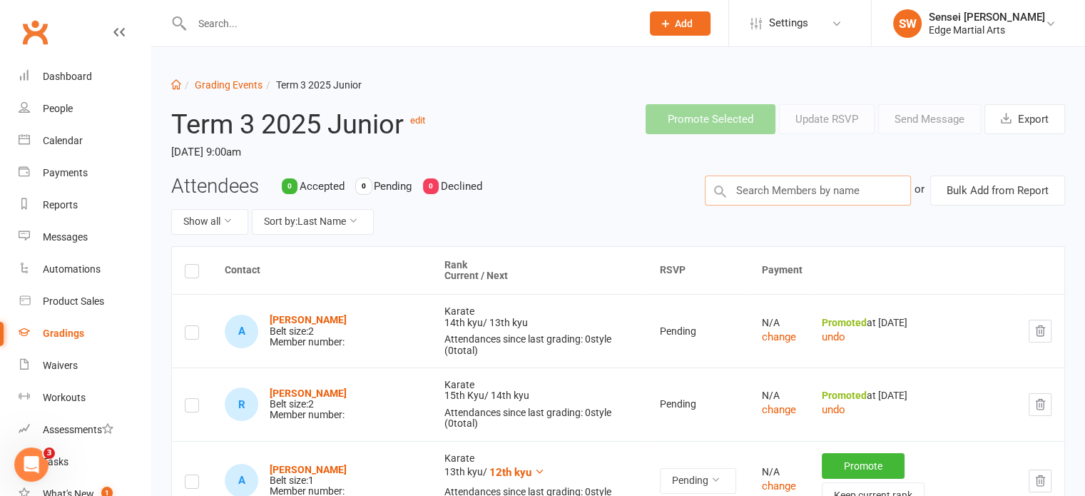
click at [765, 188] on input "text" at bounding box center [808, 190] width 206 height 30
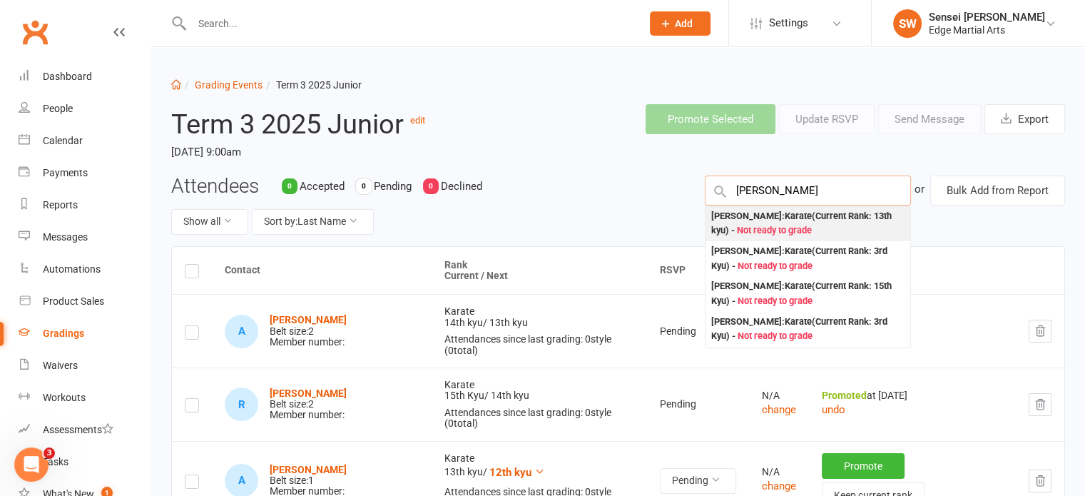
type input "amaya"
click at [756, 214] on div "Amaya Dixon : Karate (Current Rank: 13th kyu ) - Not ready to grade" at bounding box center [807, 223] width 193 height 29
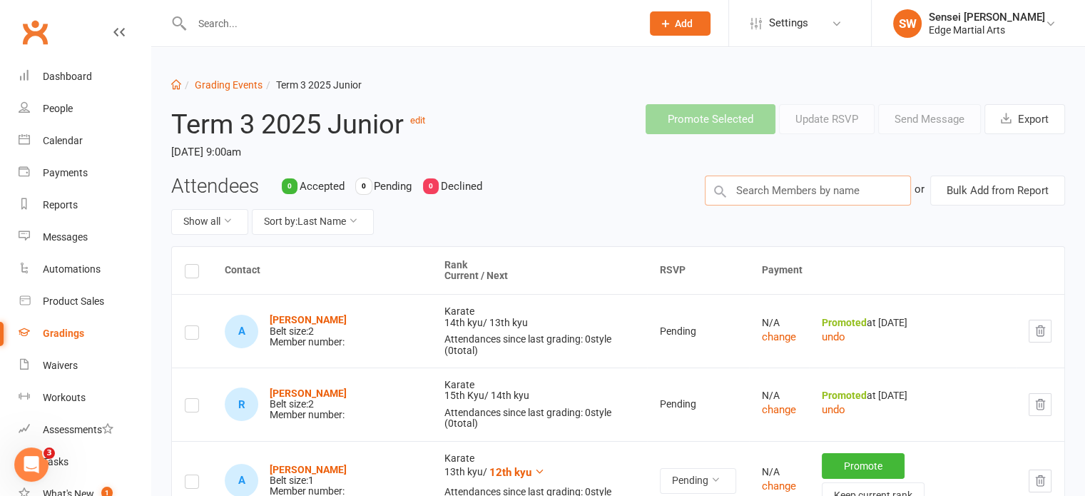
click at [768, 190] on input "text" at bounding box center [808, 190] width 206 height 30
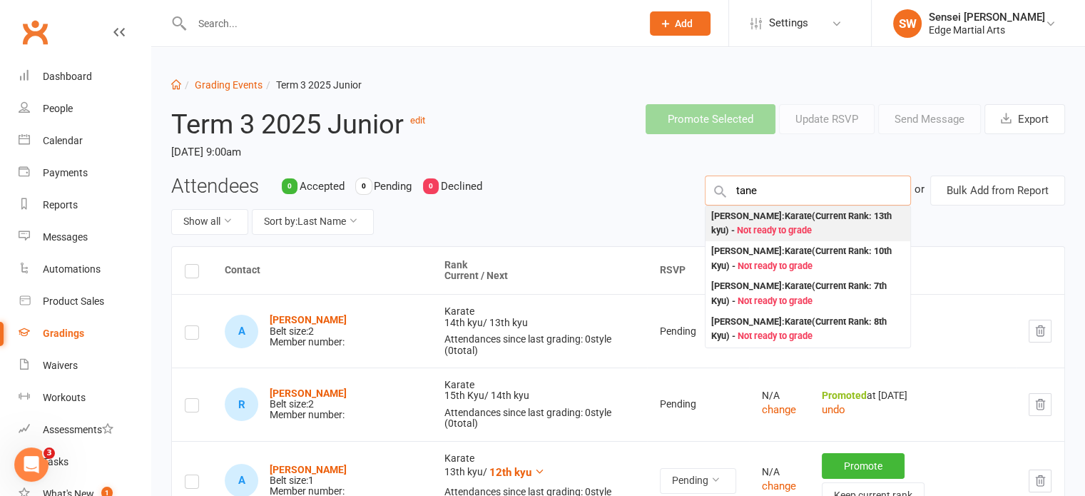
type input "tane"
click at [763, 213] on div "Tane Dixon : Karate (Current Rank: 13th kyu ) - Not ready to grade" at bounding box center [807, 223] width 193 height 29
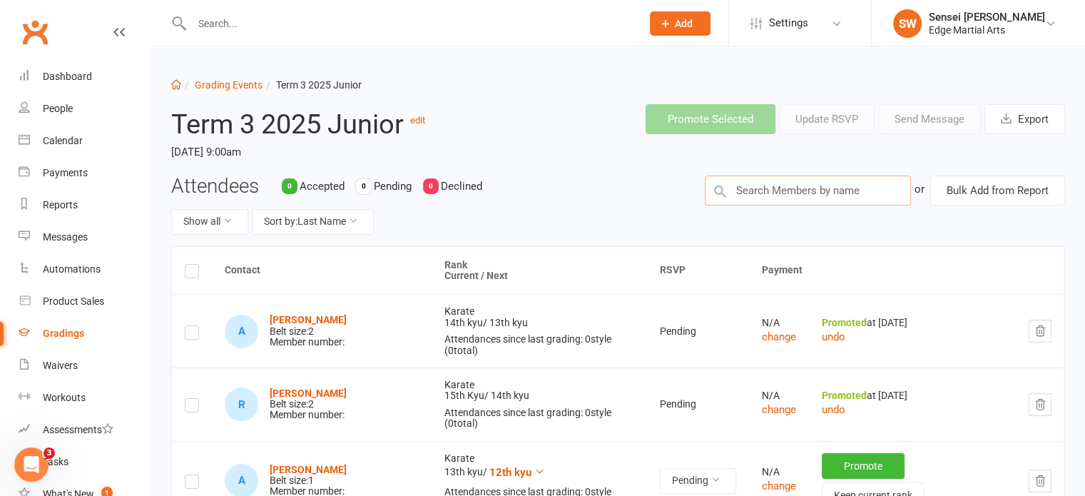
click at [766, 193] on input "text" at bounding box center [808, 190] width 206 height 30
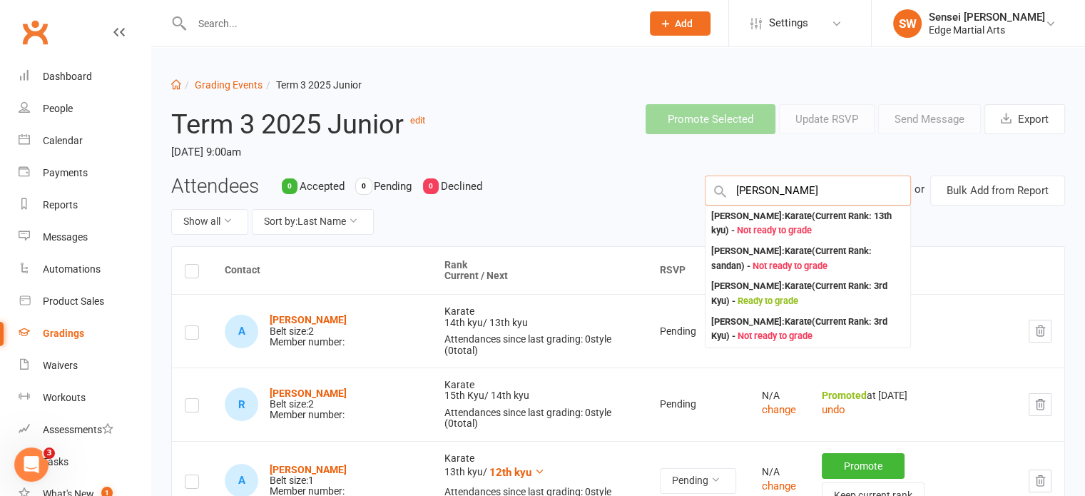
type input "david"
click at [765, 215] on div "David Bell : Karate (Current Rank: 13th kyu ) - Not ready to grade" at bounding box center [807, 223] width 193 height 29
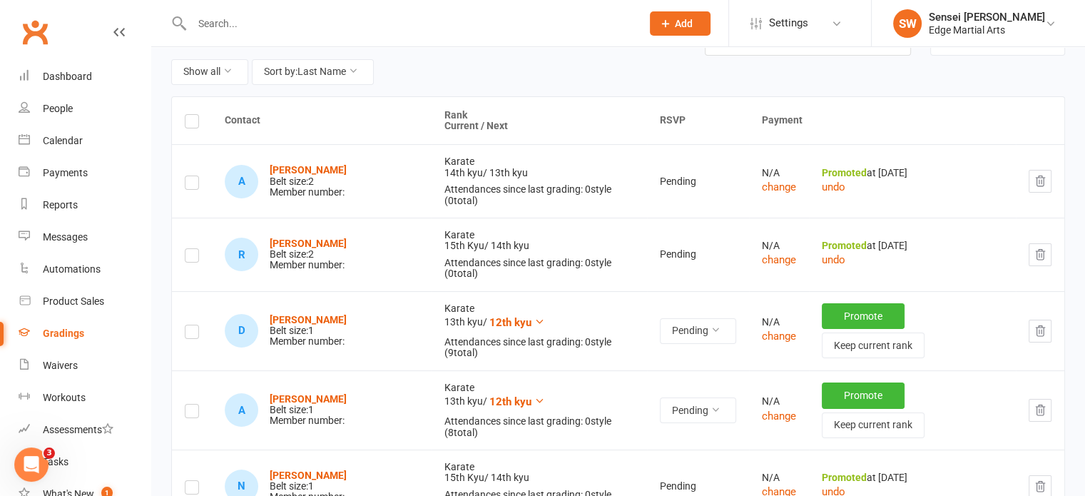
scroll to position [215, 0]
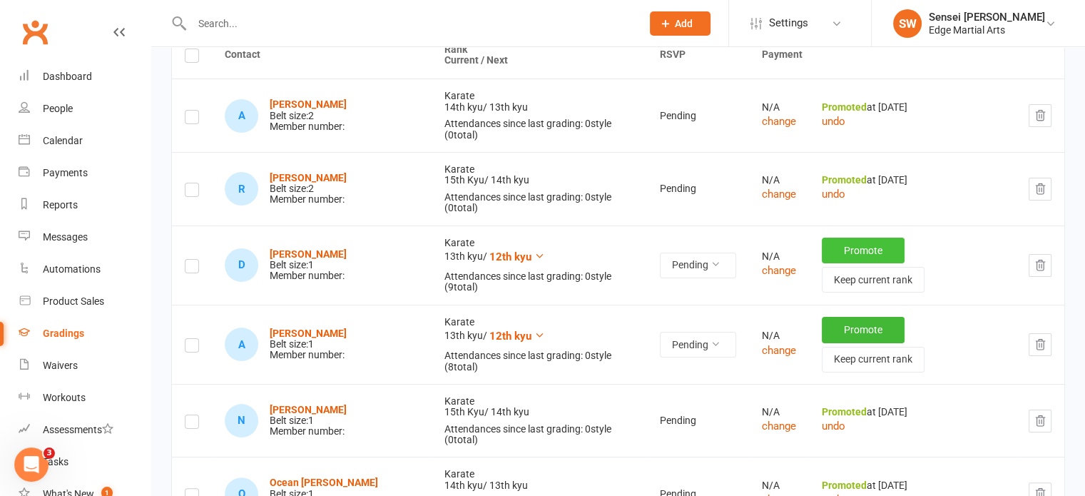
click at [832, 238] on button "Promote" at bounding box center [863, 251] width 83 height 26
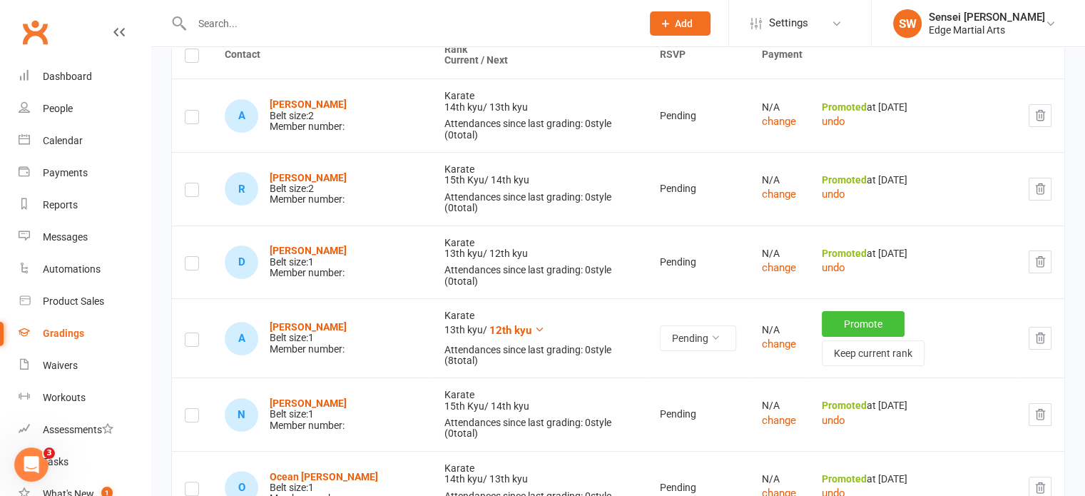
click at [833, 311] on button "Promote" at bounding box center [863, 324] width 83 height 26
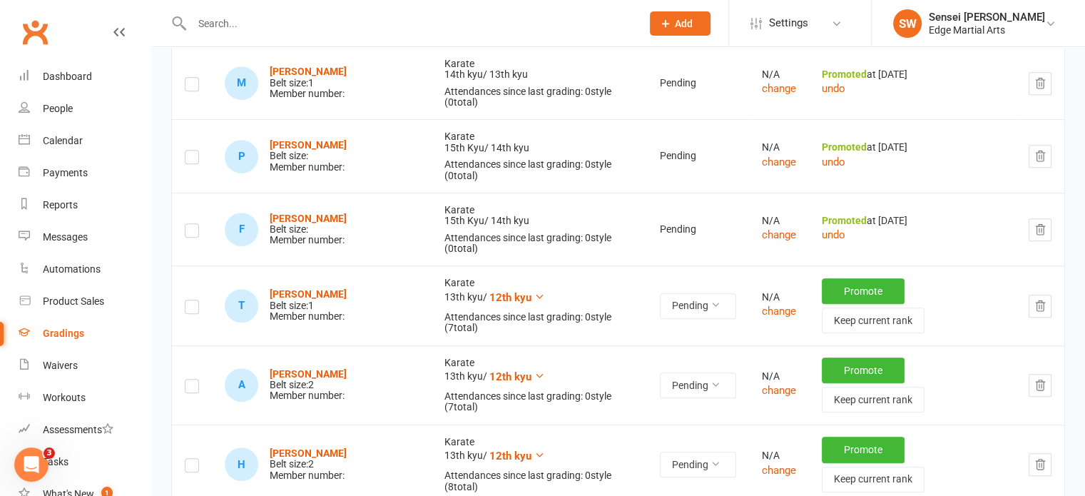
scroll to position [701, 0]
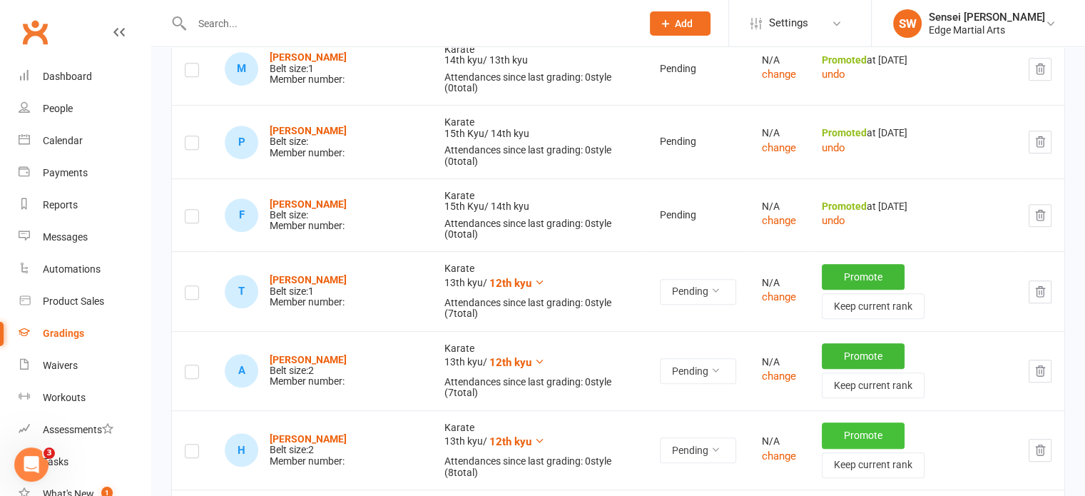
click at [838, 422] on button "Promote" at bounding box center [863, 435] width 83 height 26
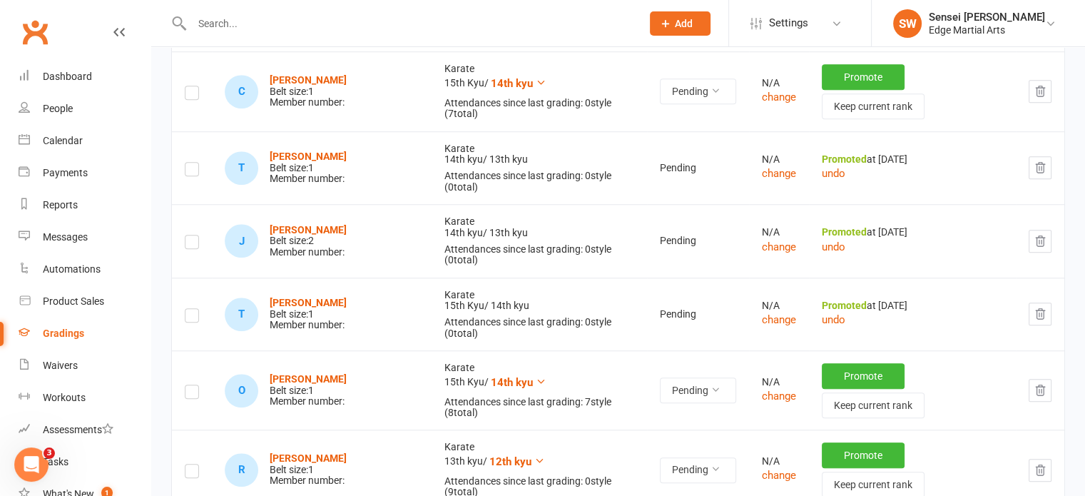
scroll to position [1134, 0]
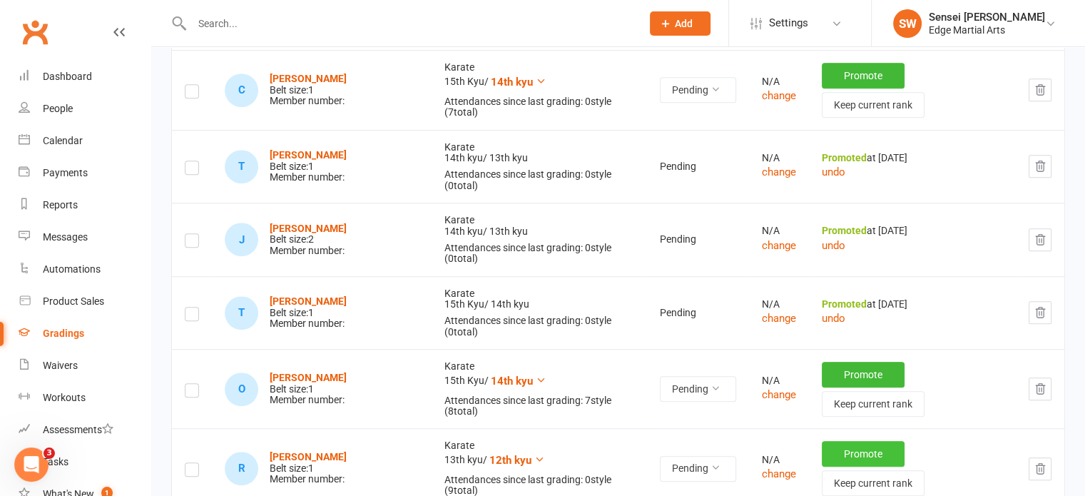
click at [825, 441] on button "Promote" at bounding box center [863, 454] width 83 height 26
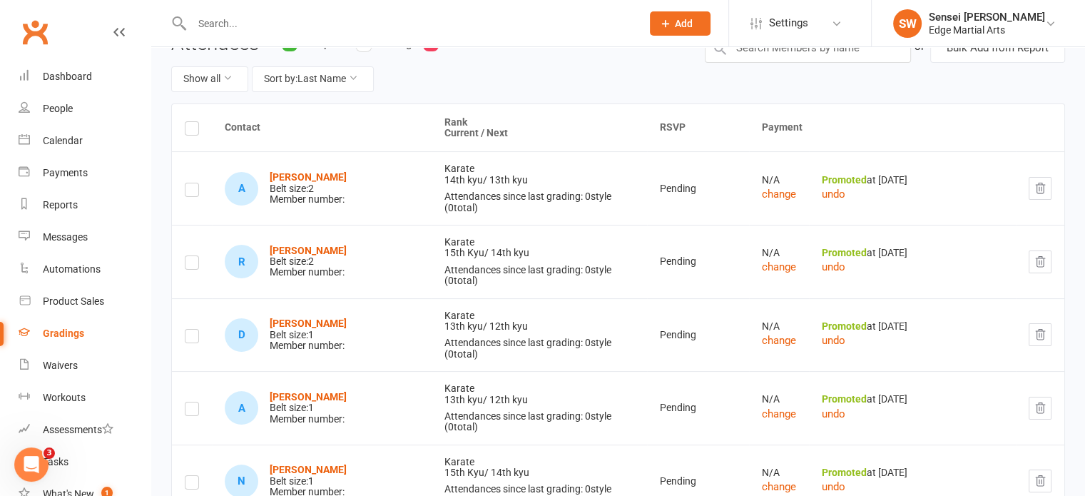
scroll to position [0, 0]
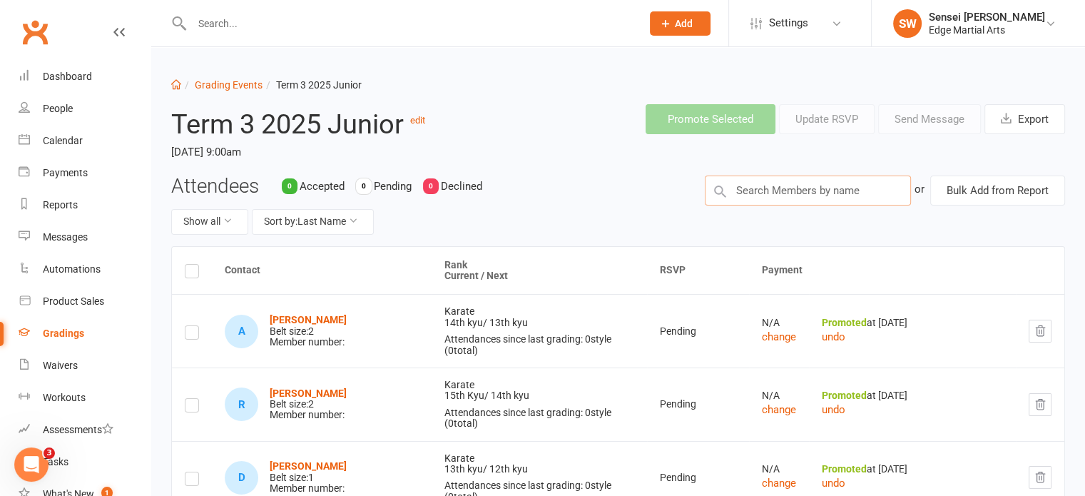
click at [778, 195] on input "text" at bounding box center [808, 190] width 206 height 30
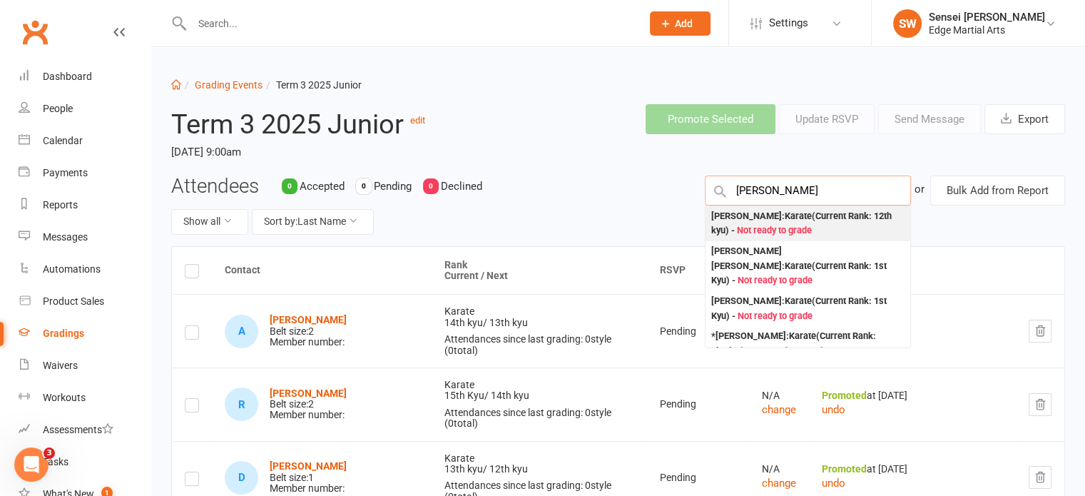
type input "archie"
click at [768, 221] on div "Archie Dryden : Karate (Current Rank: 12th kyu ) - Not ready to grade" at bounding box center [807, 223] width 193 height 29
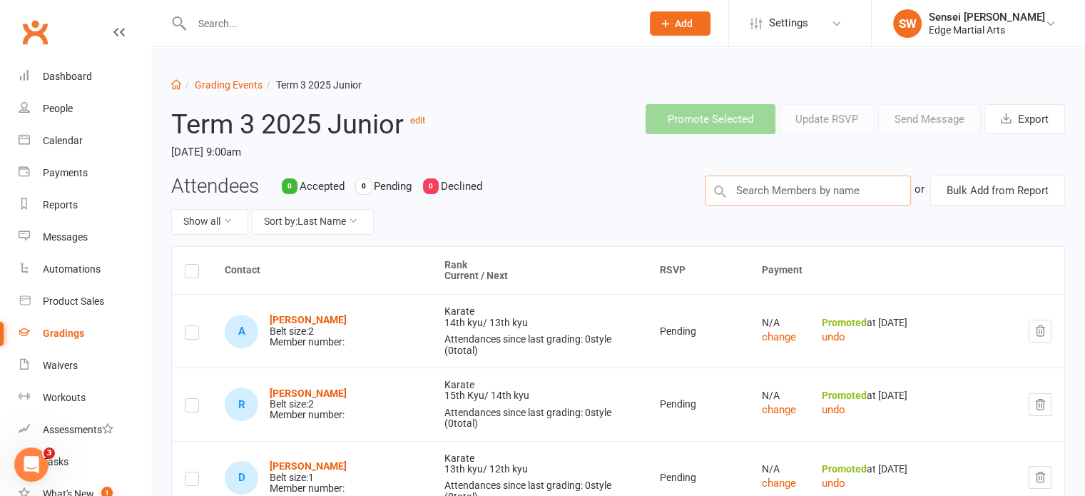
click at [776, 195] on input "text" at bounding box center [808, 190] width 206 height 30
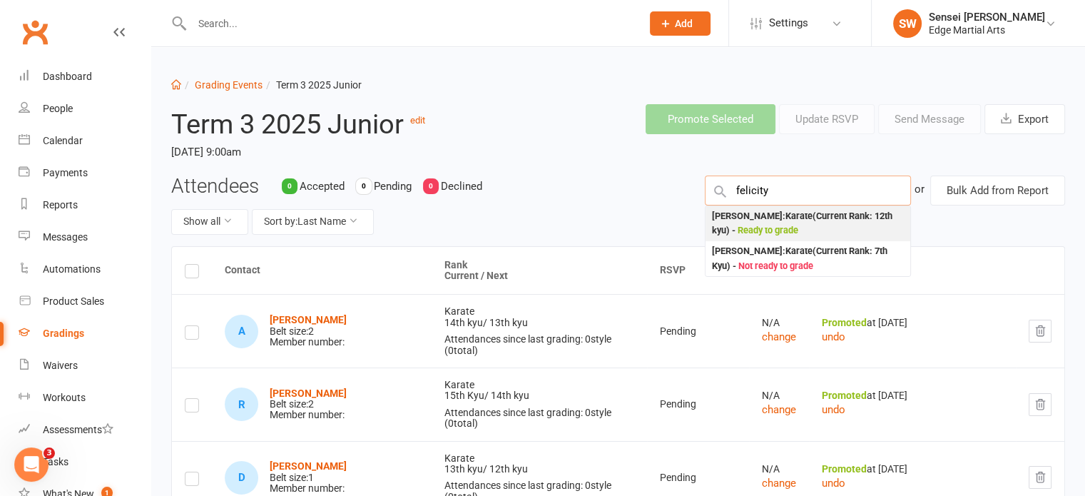
type input "felicity"
click at [770, 209] on div "Felicity Spicer : Karate (Current Rank: 12th kyu ) - Ready to grade" at bounding box center [807, 223] width 193 height 29
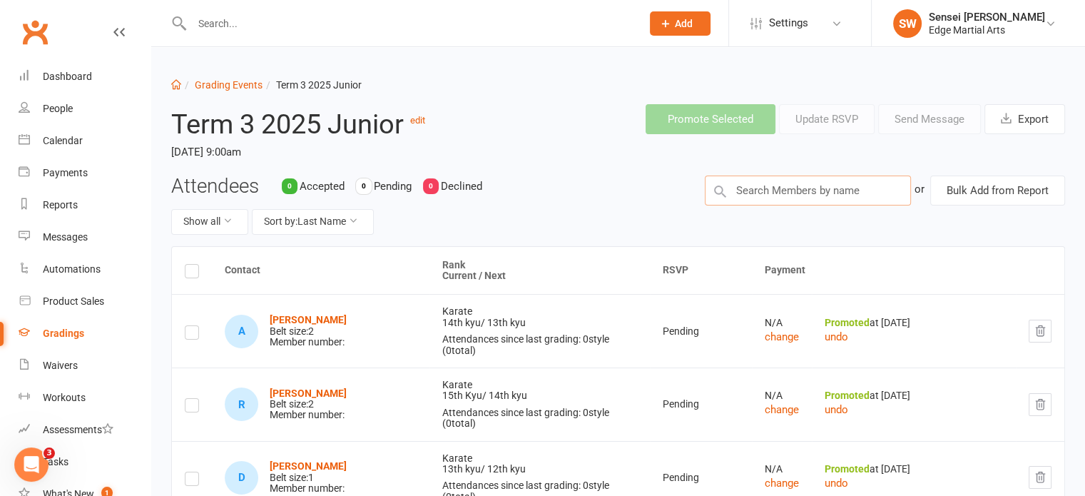
click at [768, 192] on input "text" at bounding box center [808, 190] width 206 height 30
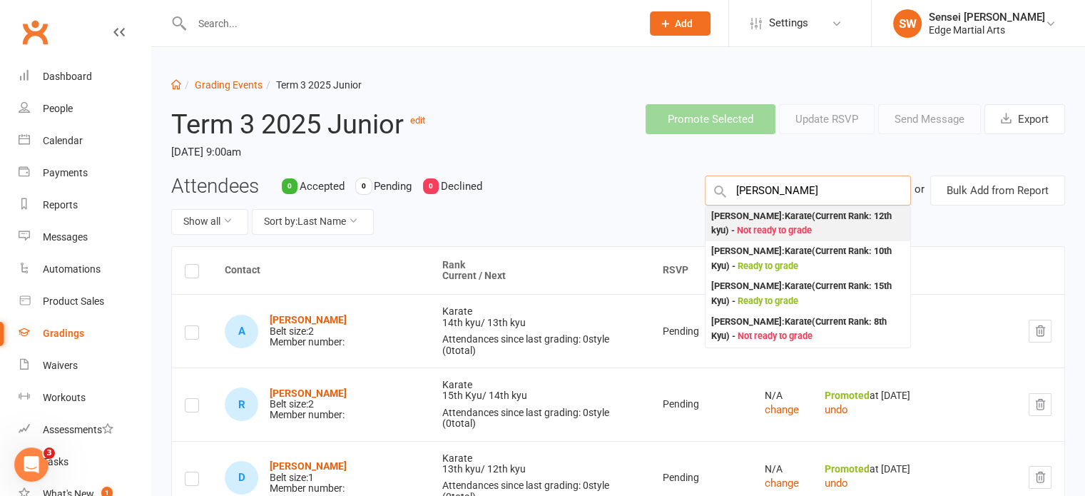
type input "carla"
click at [766, 218] on div "Carla Landouris : Karate (Current Rank: 12th kyu ) - Not ready to grade" at bounding box center [807, 223] width 193 height 29
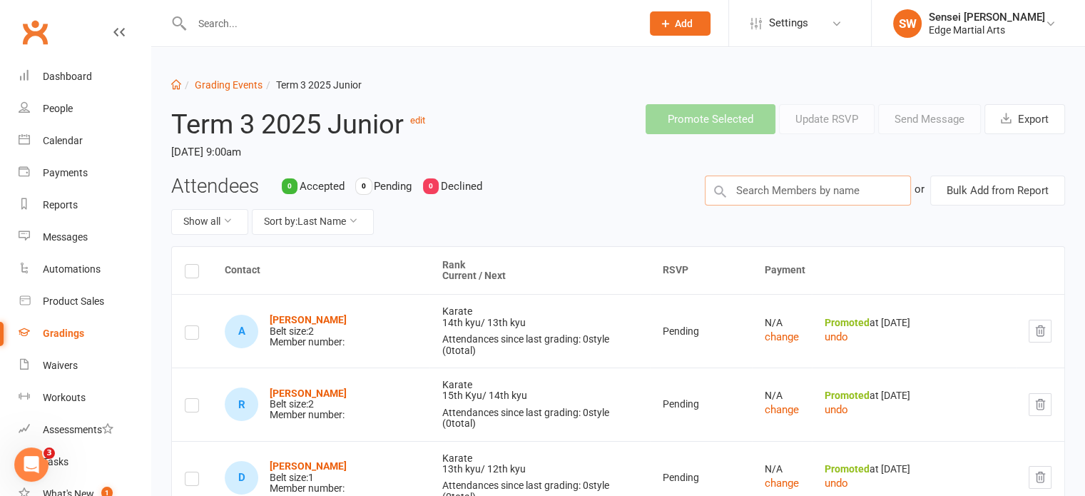
click at [768, 195] on input "text" at bounding box center [808, 190] width 206 height 30
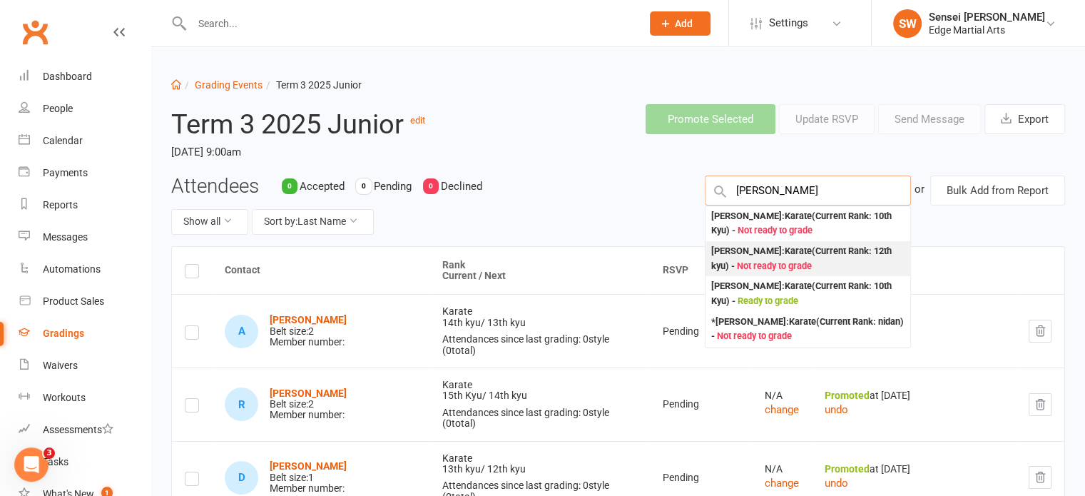
type input "elijah"
click at [765, 256] on div "Elijah Grecea : Karate (Current Rank: 12th kyu ) - Not ready to grade" at bounding box center [807, 258] width 193 height 29
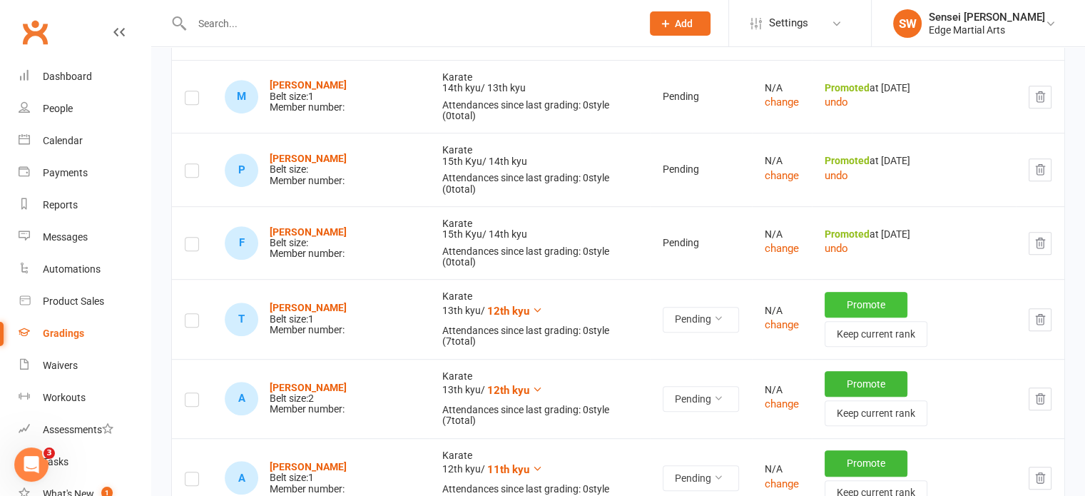
scroll to position [673, 0]
click at [833, 450] on button "Promote" at bounding box center [866, 463] width 83 height 26
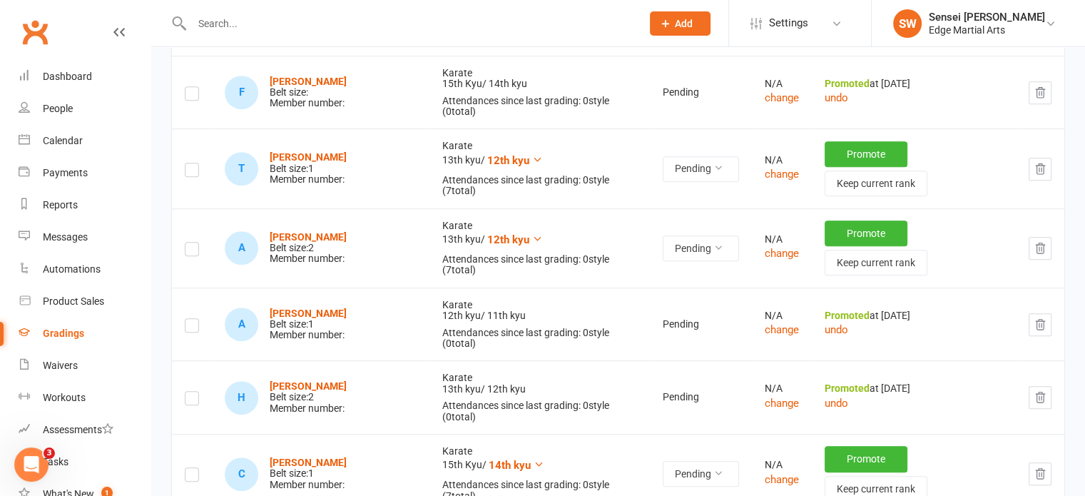
scroll to position [898, 0]
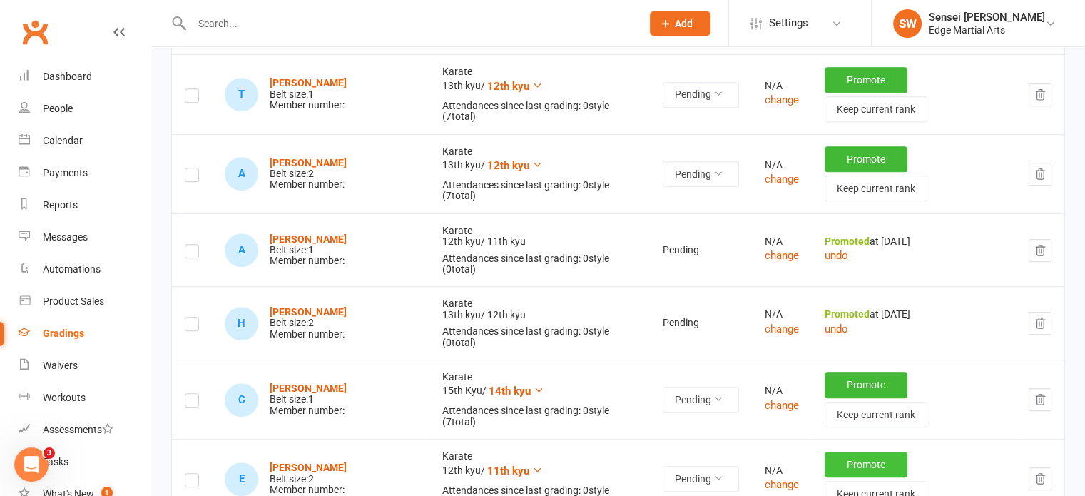
click at [845, 452] on button "Promote" at bounding box center [866, 465] width 83 height 26
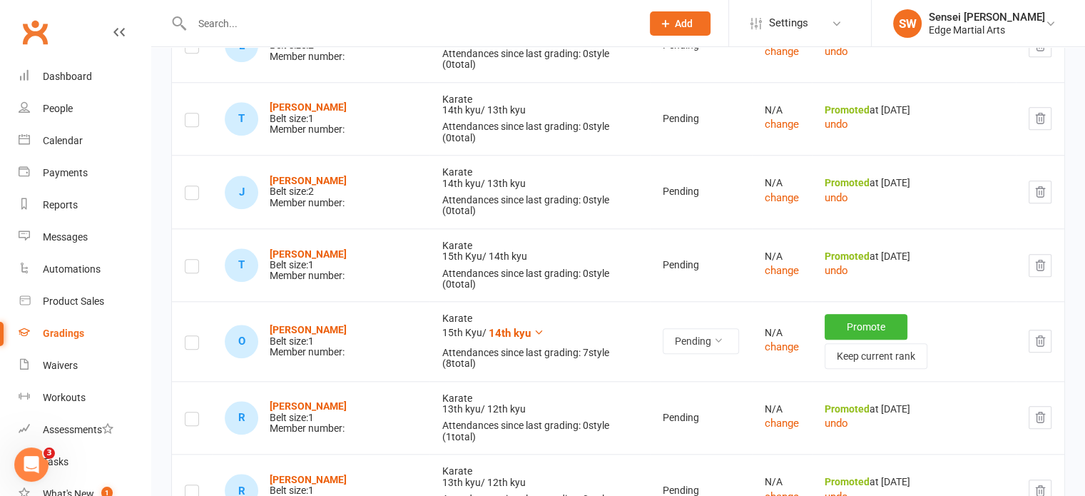
scroll to position [1335, 0]
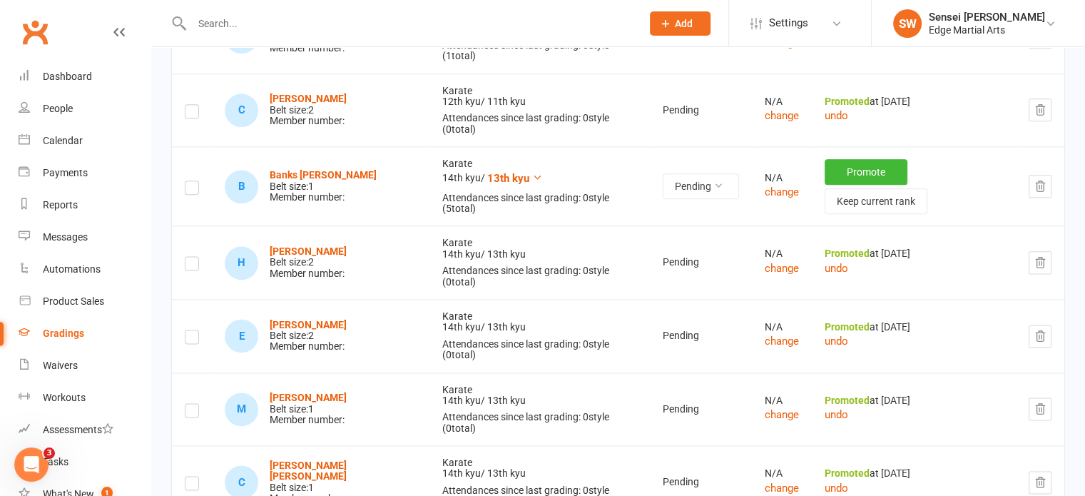
scroll to position [1853, 0]
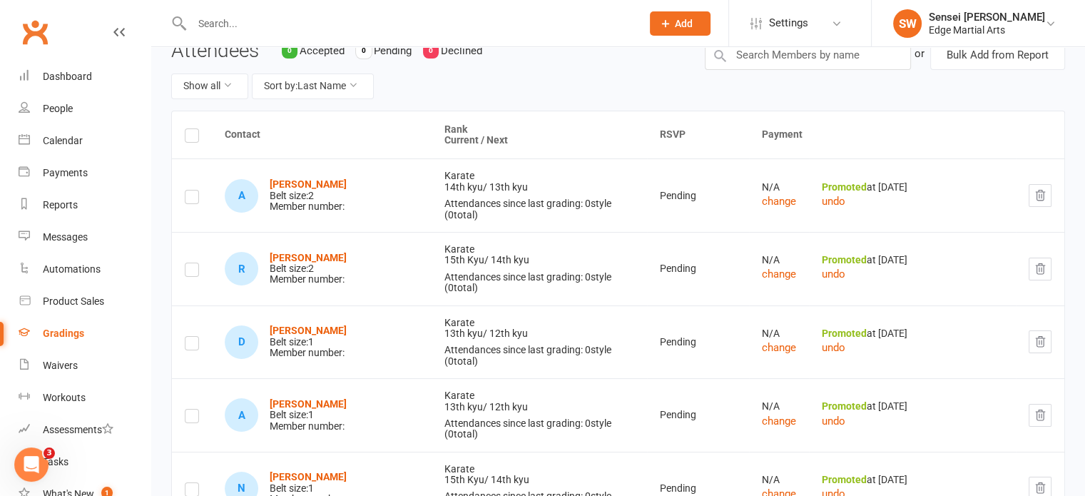
scroll to position [0, 0]
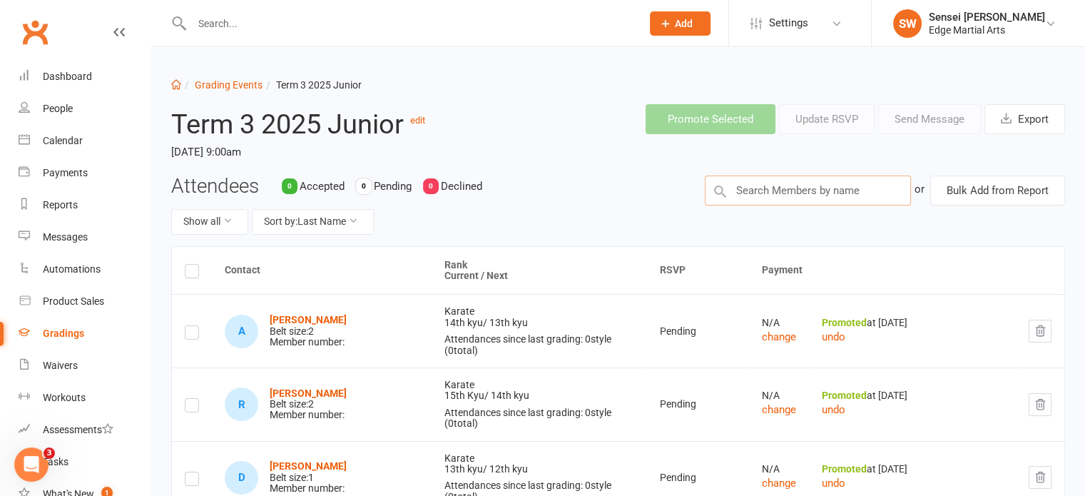
click at [785, 184] on input "text" at bounding box center [808, 190] width 206 height 30
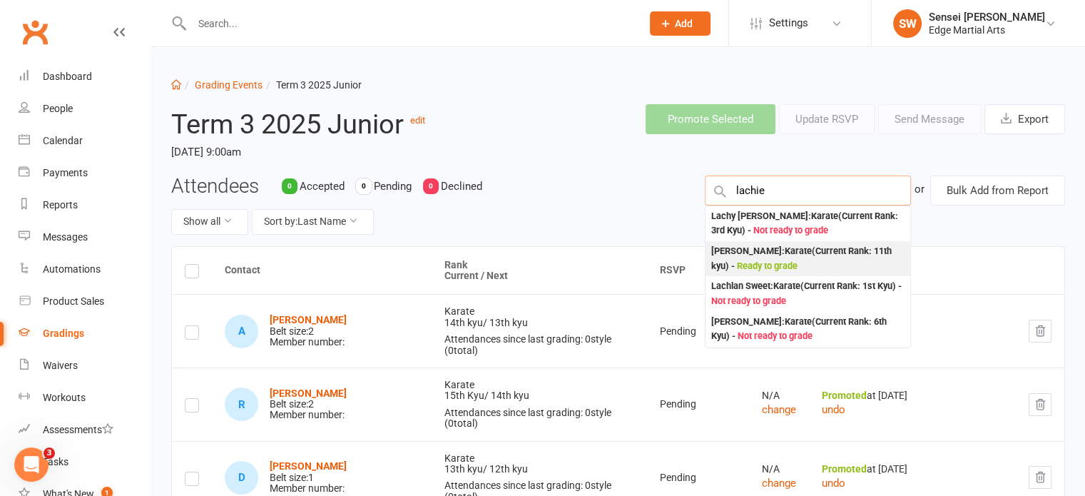
type input "lachie"
click at [778, 247] on div "Lachlan Murn : Karate (Current Rank: 11th kyu ) - Ready to grade" at bounding box center [807, 258] width 193 height 29
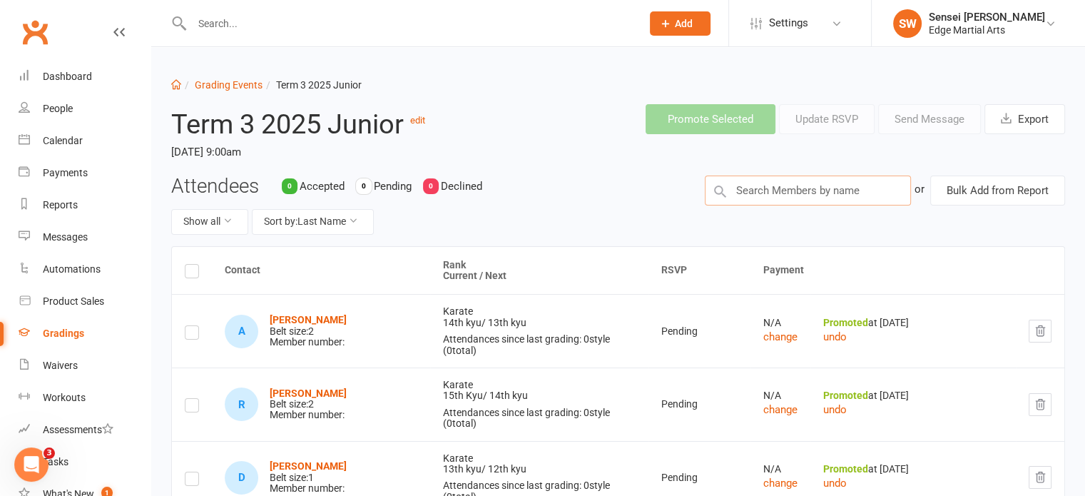
click at [782, 187] on input "text" at bounding box center [808, 190] width 206 height 30
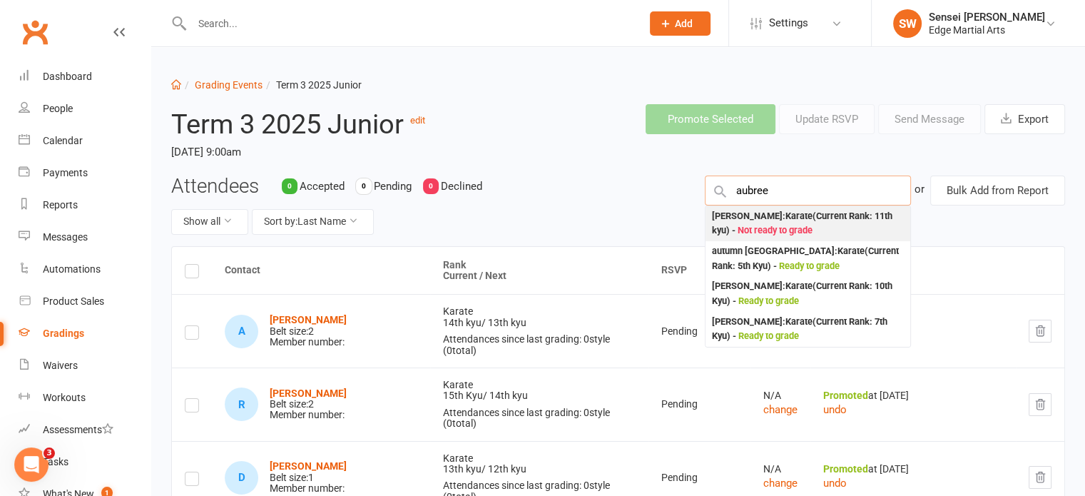
type input "aubree"
click at [778, 219] on div "Aubree Meager : Karate (Current Rank: 11th kyu ) - Not ready to grade" at bounding box center [807, 223] width 193 height 29
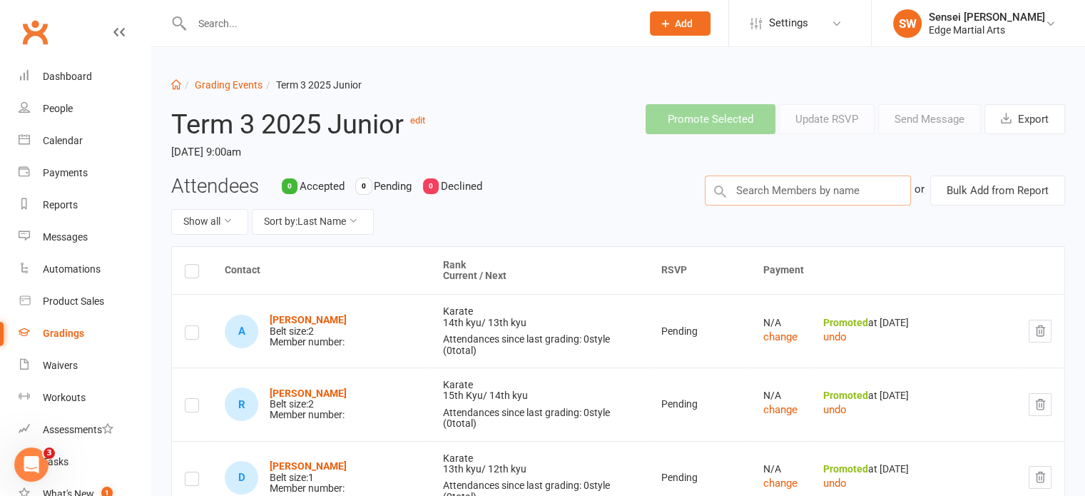
click at [791, 186] on input "text" at bounding box center [808, 190] width 206 height 30
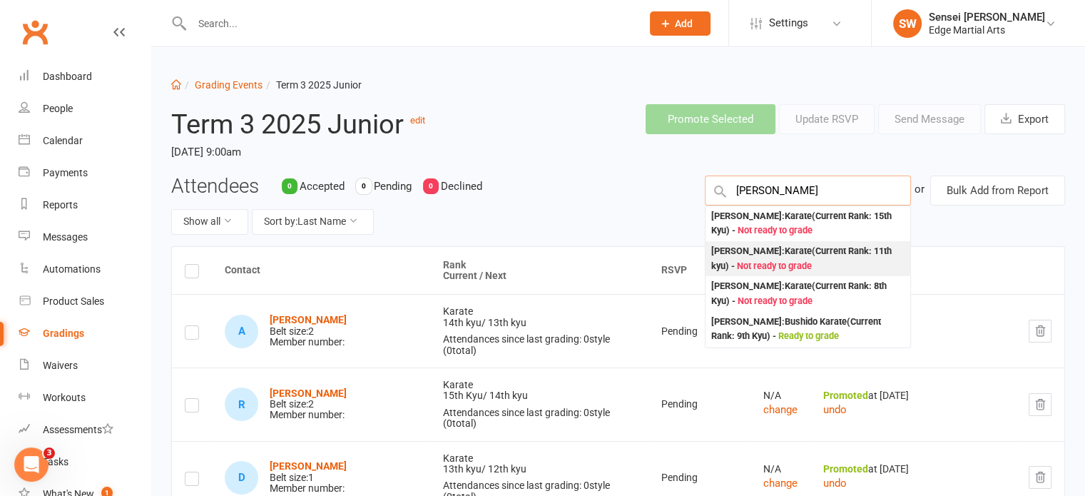
type input "leo"
click at [765, 259] on div "Leo Friswell : Karate (Current Rank: 11th kyu ) - Not ready to grade" at bounding box center [807, 258] width 193 height 29
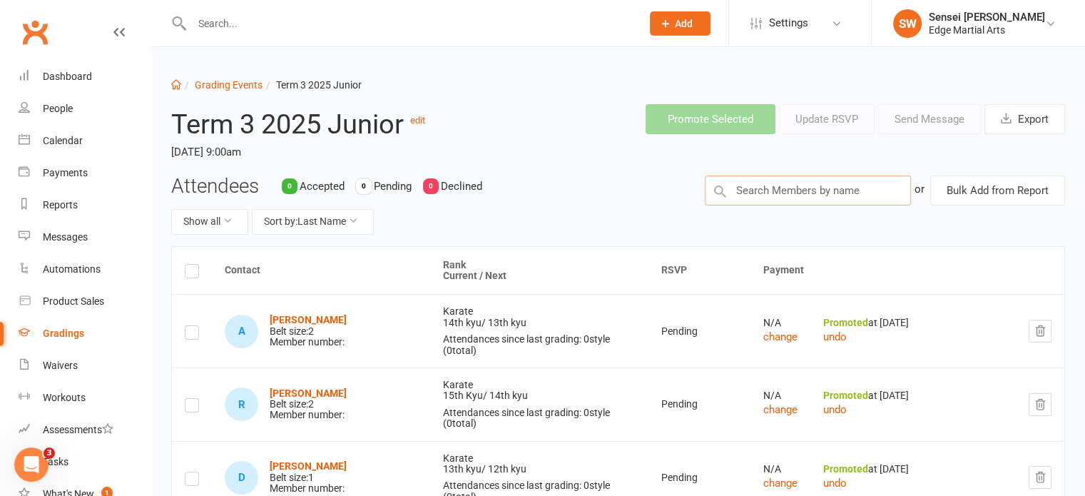
click at [775, 187] on input "text" at bounding box center [808, 190] width 206 height 30
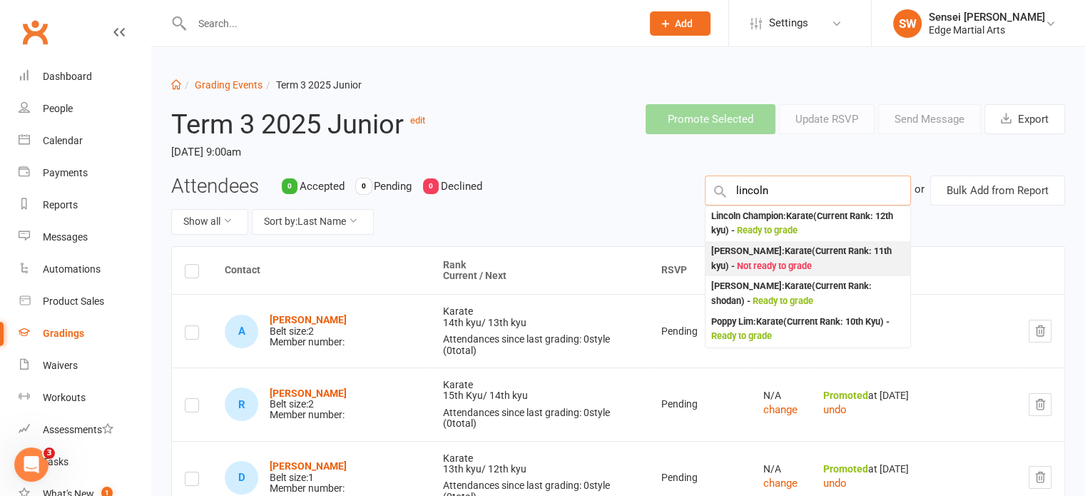
type input "lincoln"
click at [763, 254] on div "Lincoln Vander Haar : Karate (Current Rank: 11th kyu ) - Not ready to grade" at bounding box center [807, 258] width 193 height 29
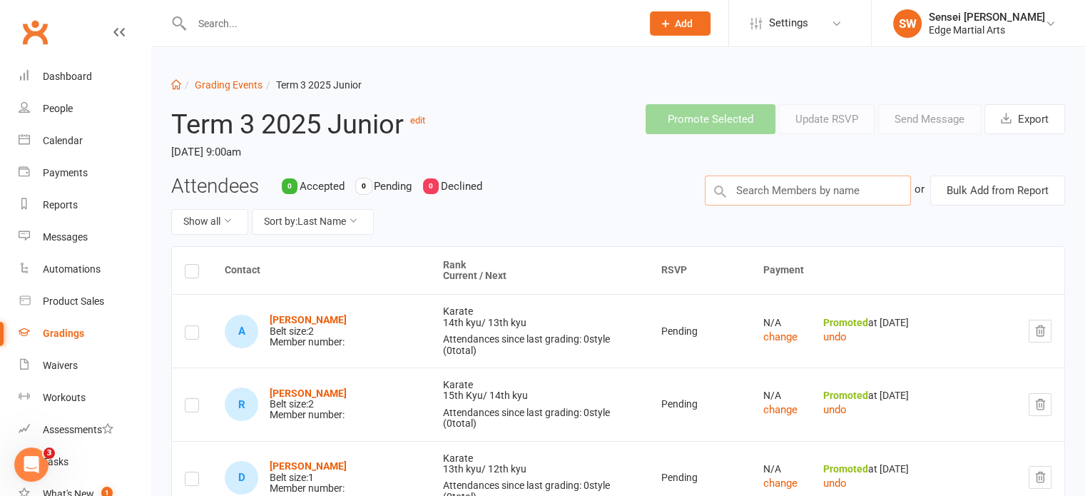
click at [770, 192] on input "text" at bounding box center [808, 190] width 206 height 30
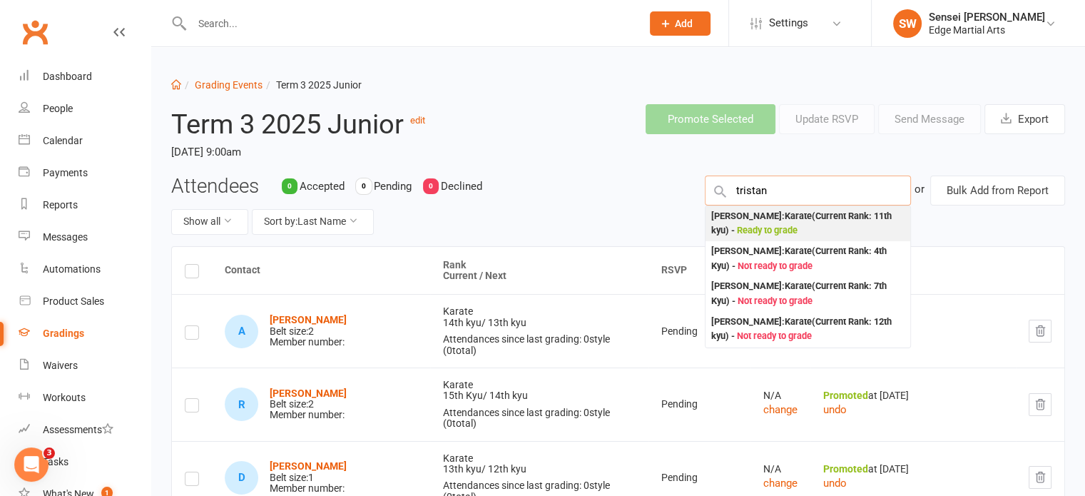
type input "tristan"
click at [768, 215] on div "Tristan Scott : Karate (Current Rank: 11th kyu ) - Ready to grade" at bounding box center [807, 223] width 193 height 29
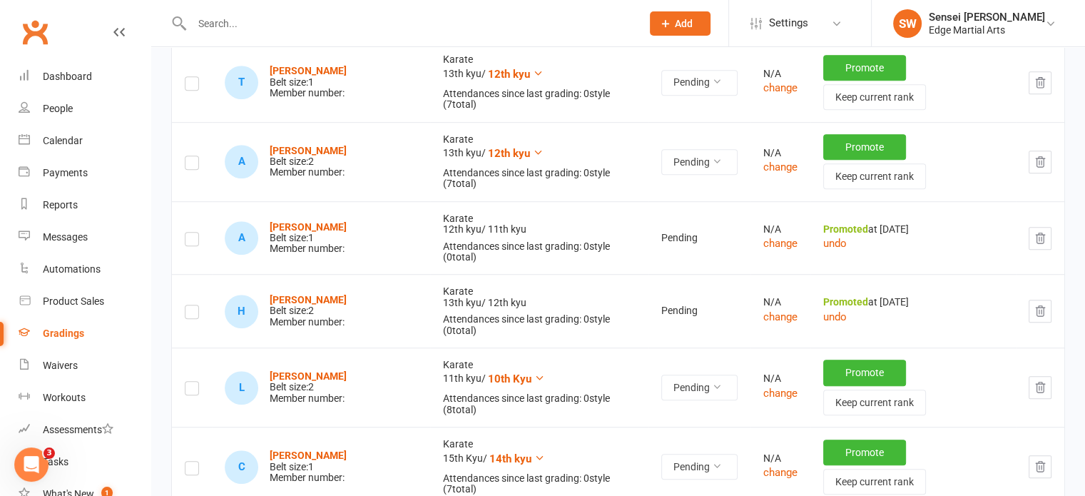
scroll to position [910, 0]
click at [843, 360] on button "Promote" at bounding box center [864, 373] width 83 height 26
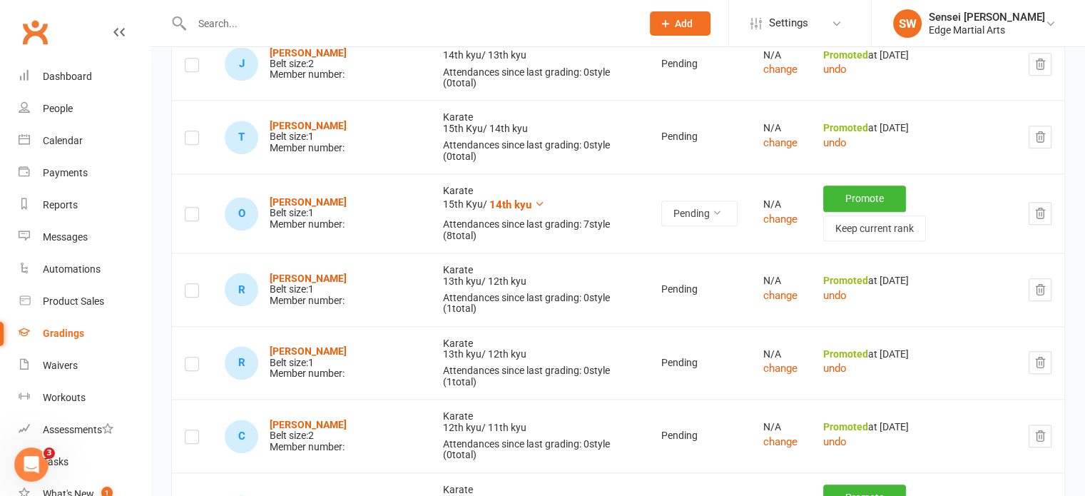
scroll to position [1595, 0]
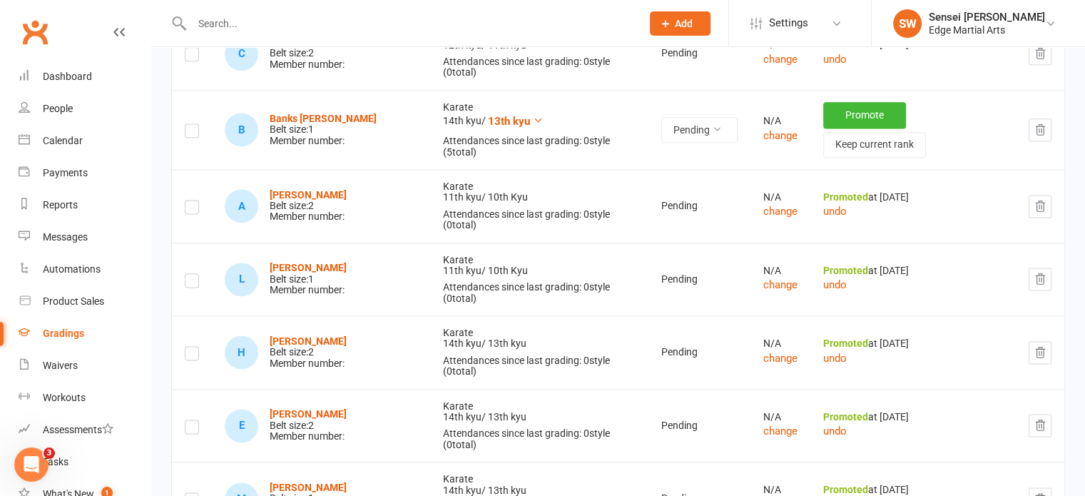
scroll to position [1979, 0]
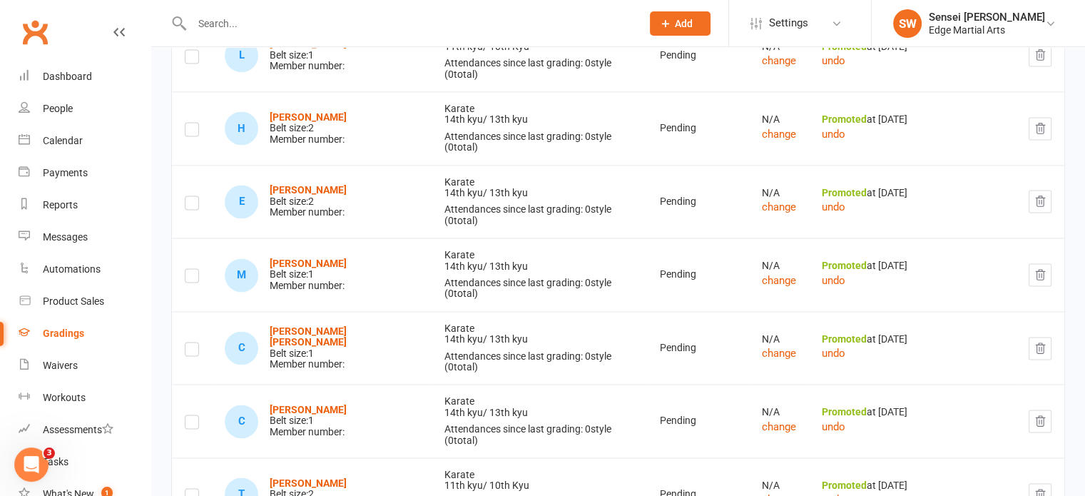
scroll to position [2196, 0]
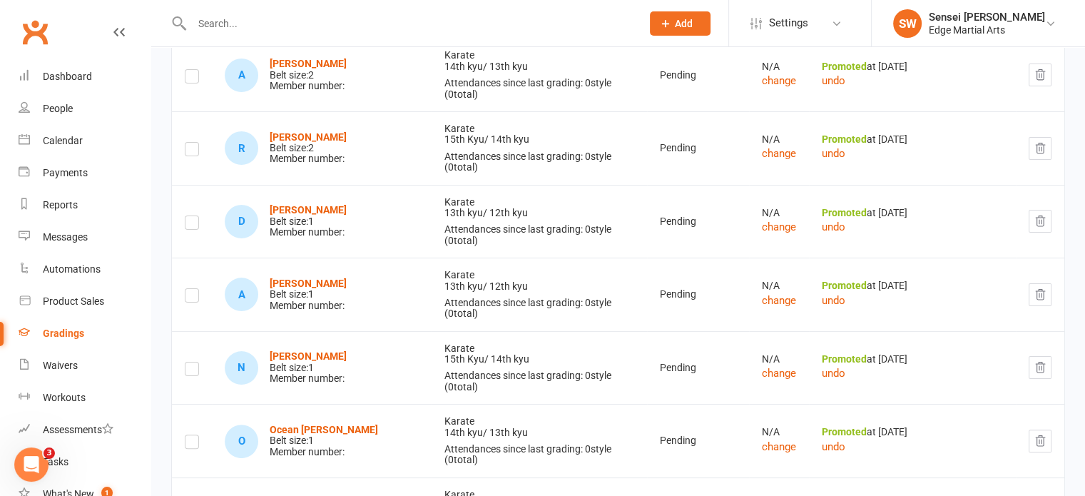
scroll to position [0, 0]
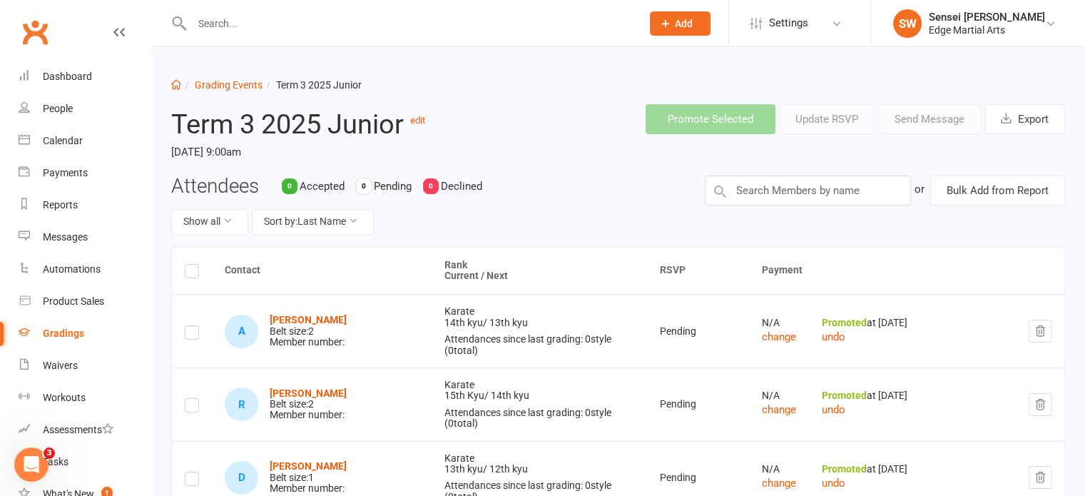
click at [790, 173] on header "Term 3 2025 Junior edit Saturday, 13 Sep 2025, 9:00am Promote Selected Update R…" at bounding box center [618, 134] width 915 height 82
click at [790, 188] on input "text" at bounding box center [808, 190] width 206 height 30
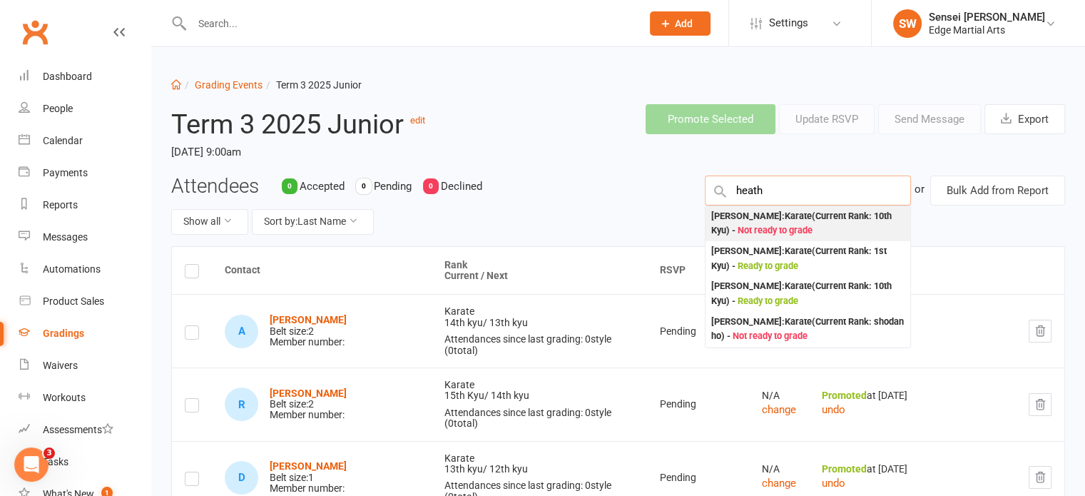
type input "heath"
click at [777, 216] on div "Heath Cook : Karate (Current Rank: 10th Kyu ) - Not ready to grade" at bounding box center [807, 223] width 193 height 29
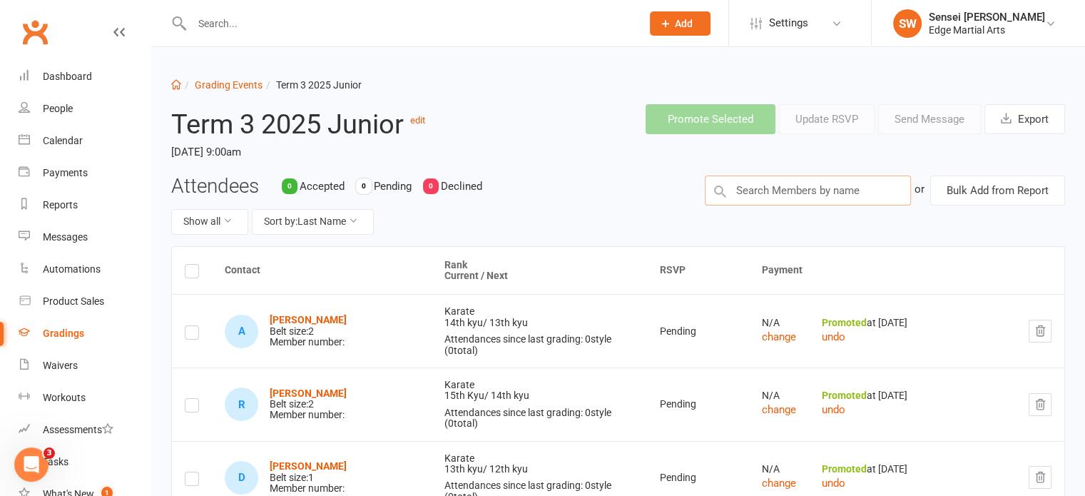
click at [772, 182] on input "text" at bounding box center [808, 190] width 206 height 30
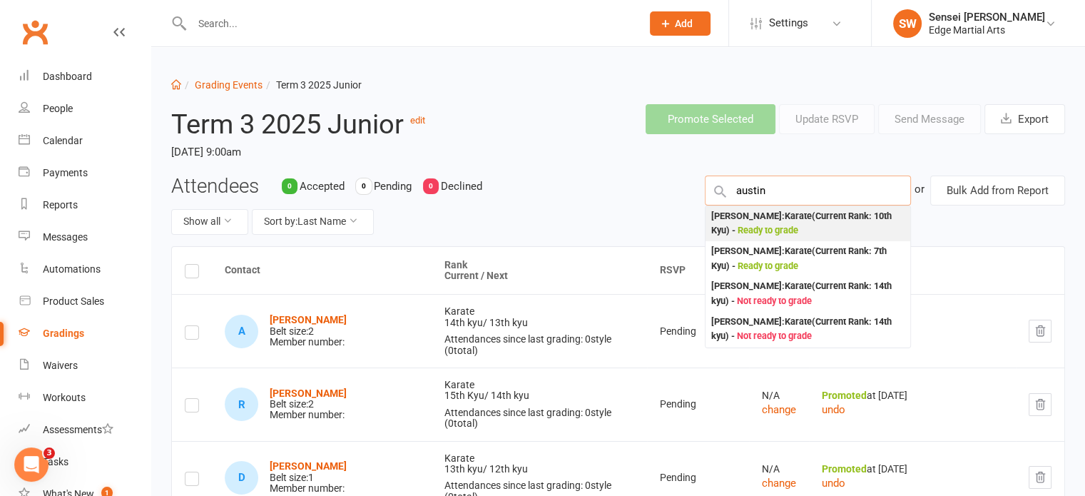
type input "austin"
click at [769, 219] on div "Austin Bienvenu : Karate (Current Rank: 10th Kyu ) - Ready to grade" at bounding box center [807, 223] width 193 height 29
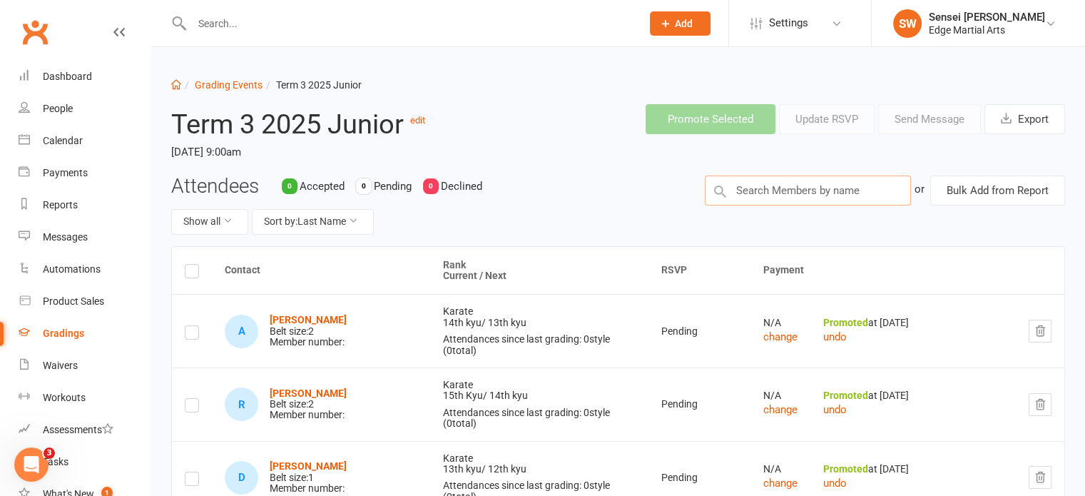
click at [774, 188] on input "text" at bounding box center [808, 190] width 206 height 30
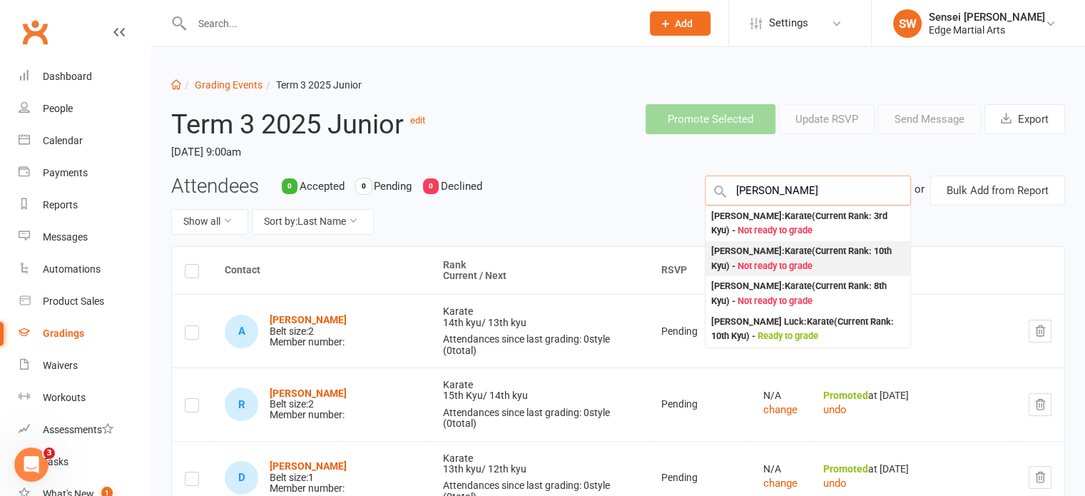
type input "finn"
click at [779, 248] on div "Finnley Moon : Karate (Current Rank: 10th Kyu ) - Not ready to grade" at bounding box center [807, 258] width 193 height 29
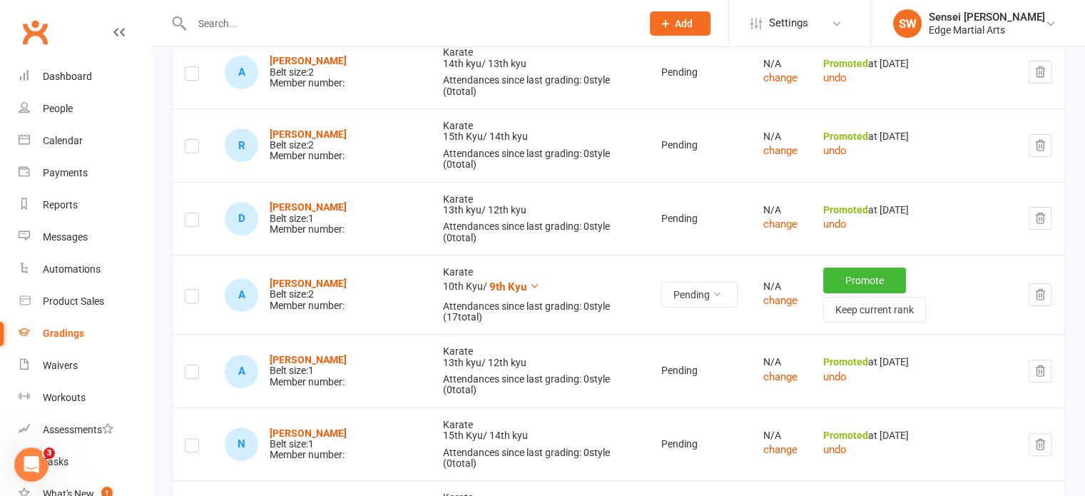
scroll to position [398, 0]
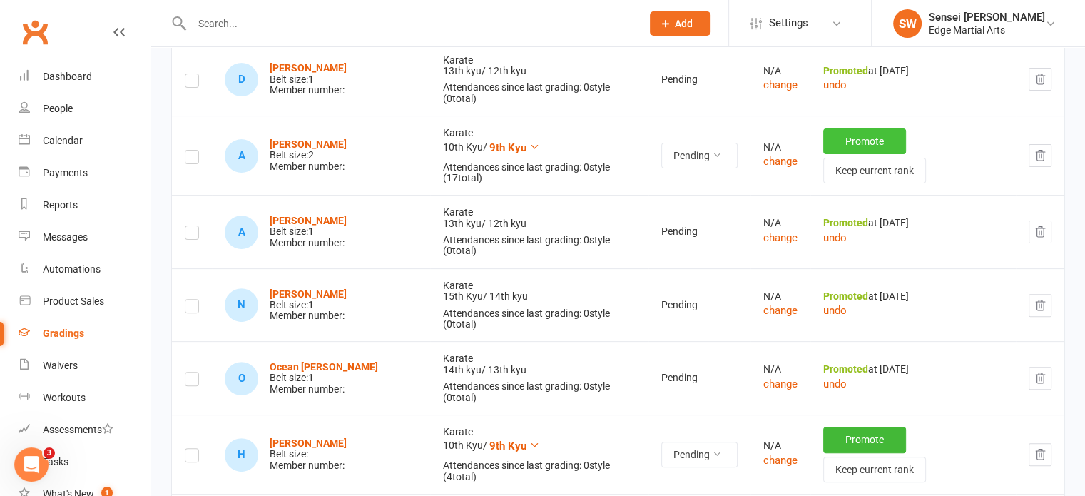
click at [864, 128] on button "Promote" at bounding box center [864, 141] width 83 height 26
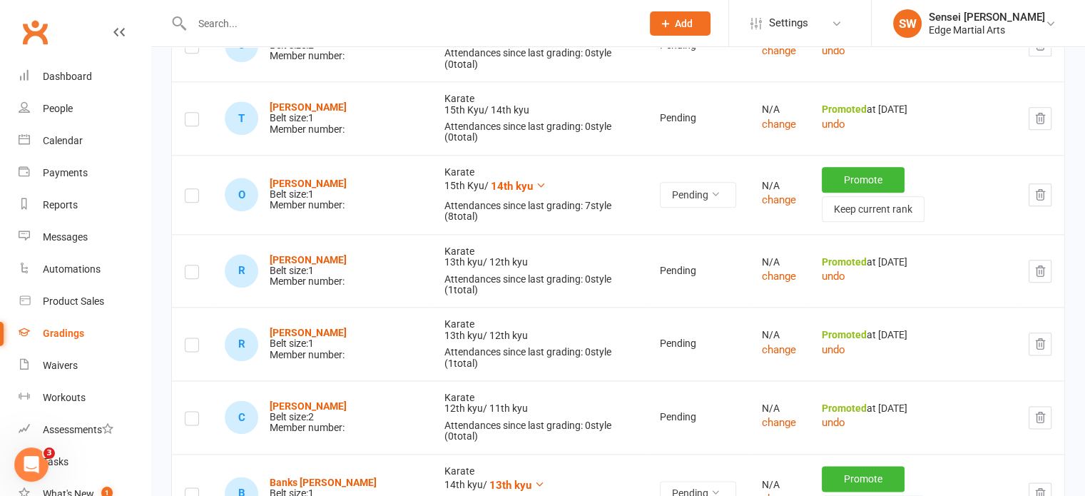
scroll to position [1704, 0]
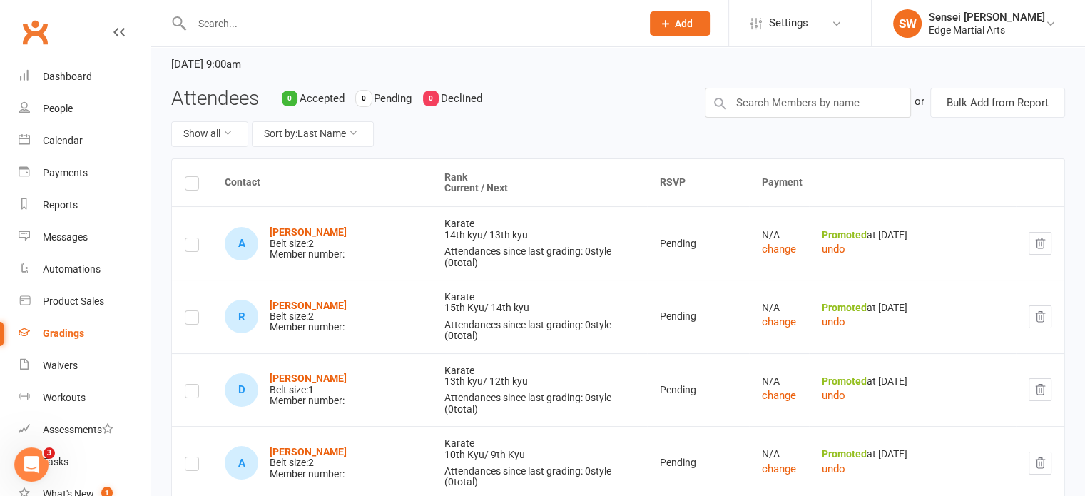
scroll to position [0, 0]
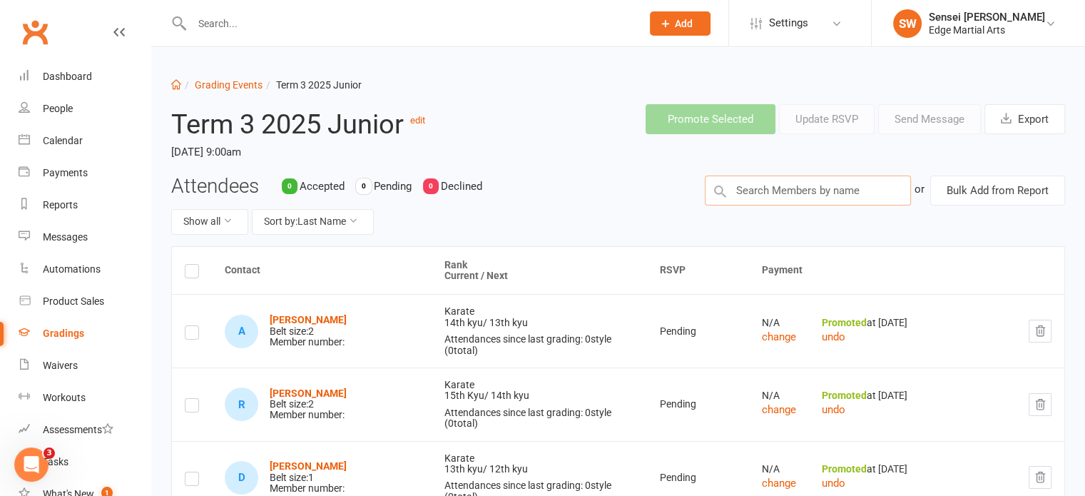
click at [785, 197] on input "text" at bounding box center [808, 190] width 206 height 30
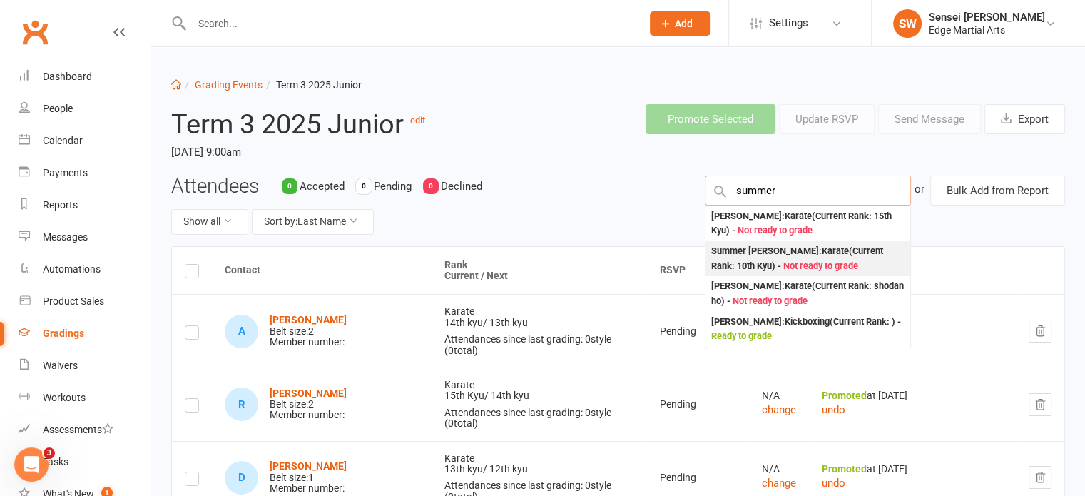
type input "summer"
click at [781, 258] on div "Summer Dryden : Karate (Current Rank: 10th Kyu ) - Not ready to grade" at bounding box center [807, 258] width 193 height 29
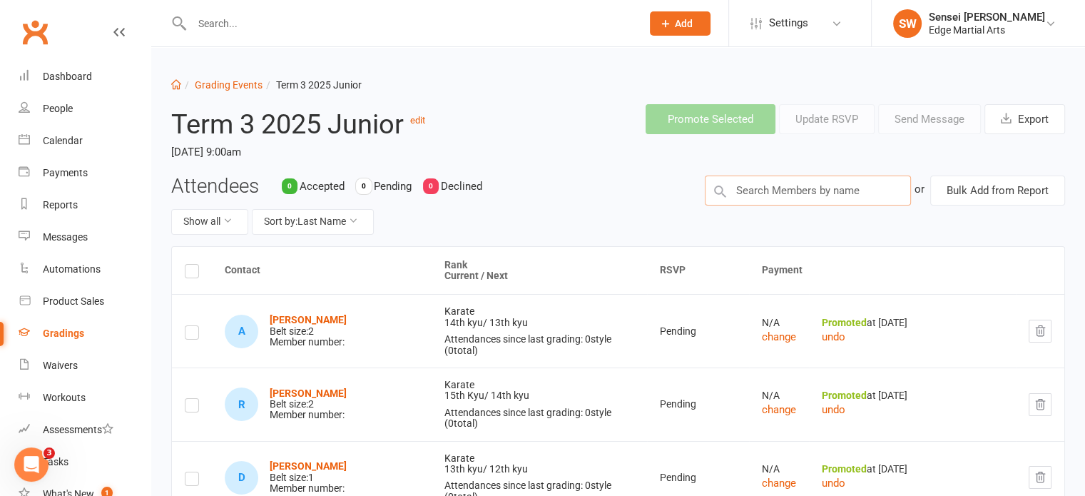
click at [778, 185] on input "text" at bounding box center [808, 190] width 206 height 30
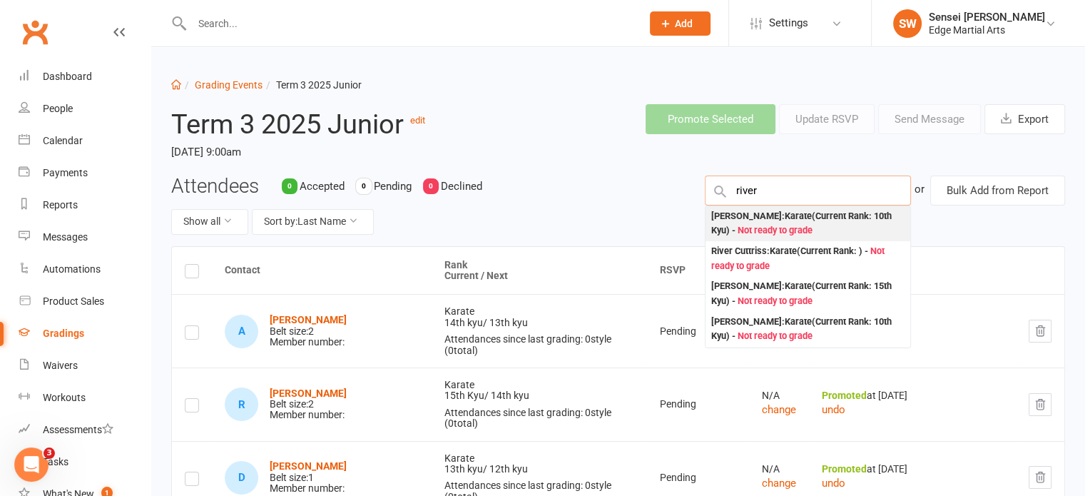
type input "river"
click at [773, 210] on div "River Jennings : Karate (Current Rank: 10th Kyu ) - Not ready to grade" at bounding box center [807, 223] width 193 height 29
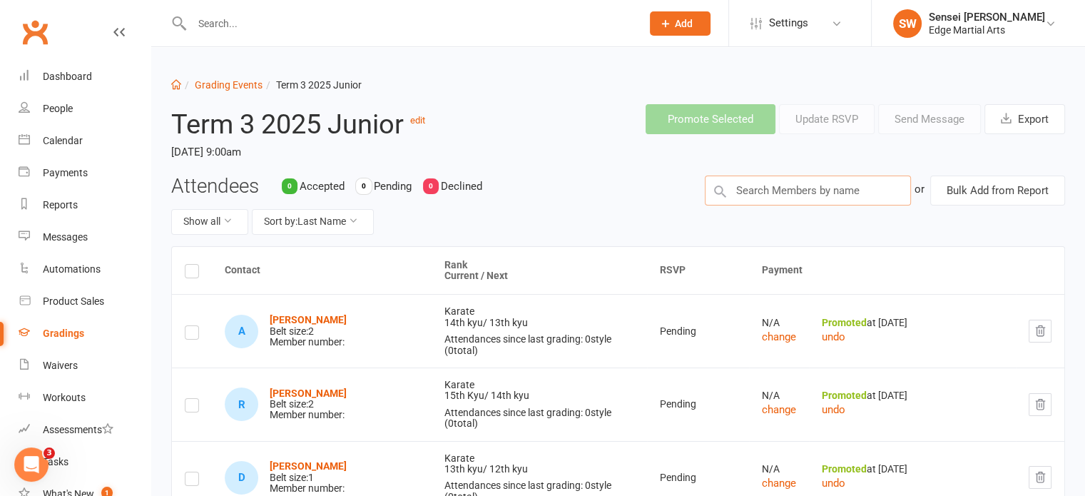
click at [758, 193] on input "text" at bounding box center [808, 190] width 206 height 30
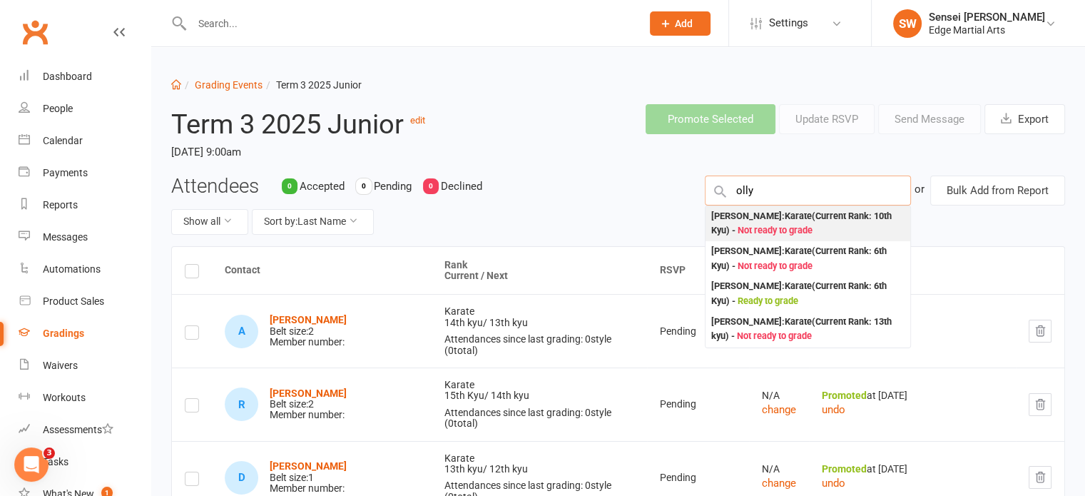
type input "olly"
click at [759, 209] on div "Olly Jones : Karate (Current Rank: 10th Kyu ) - Not ready to grade" at bounding box center [807, 223] width 193 height 29
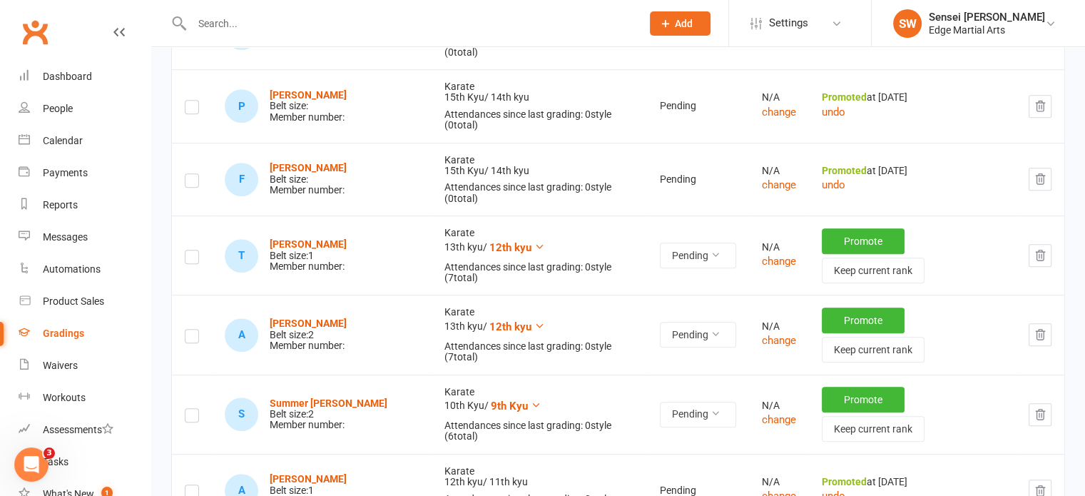
scroll to position [890, 0]
click at [834, 386] on button "Promote" at bounding box center [863, 399] width 83 height 26
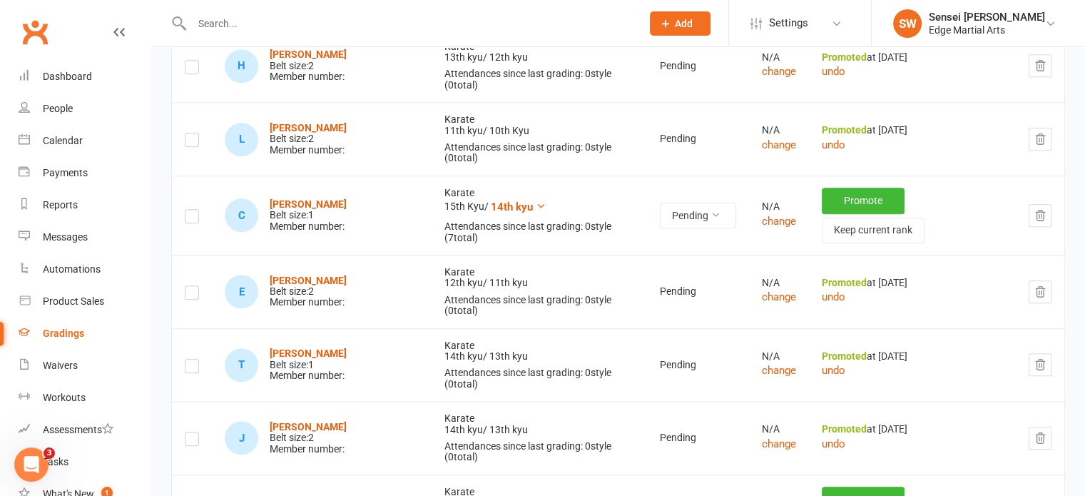
scroll to position [1500, 0]
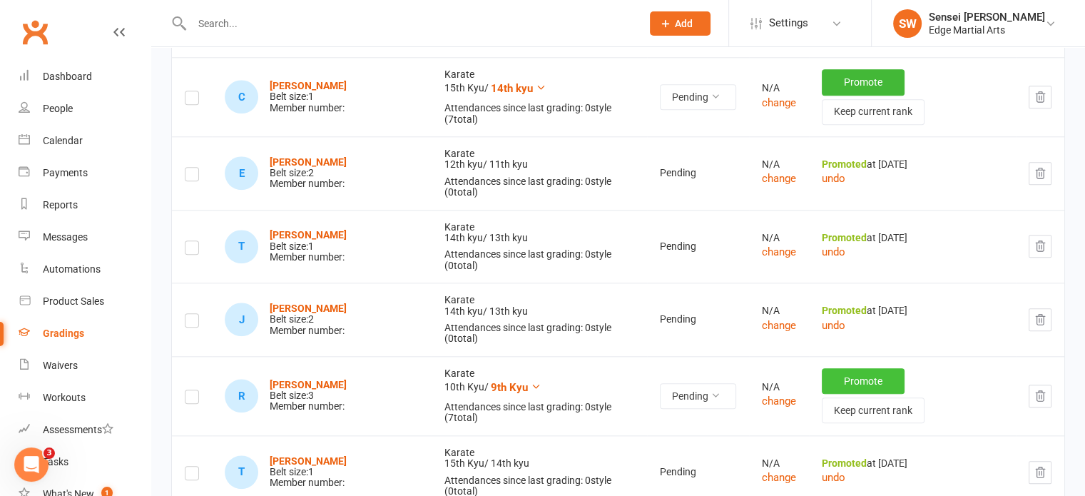
click at [843, 368] on button "Promote" at bounding box center [863, 381] width 83 height 26
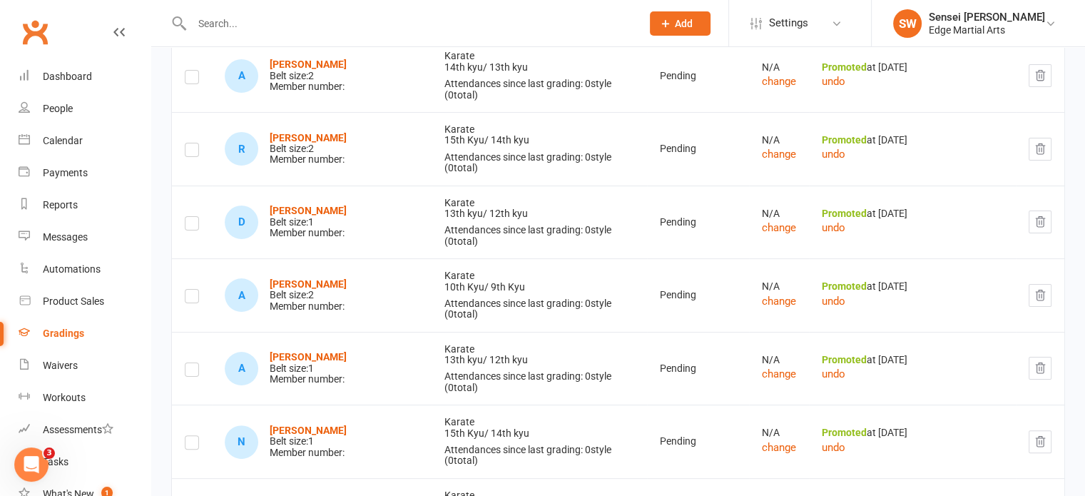
scroll to position [0, 0]
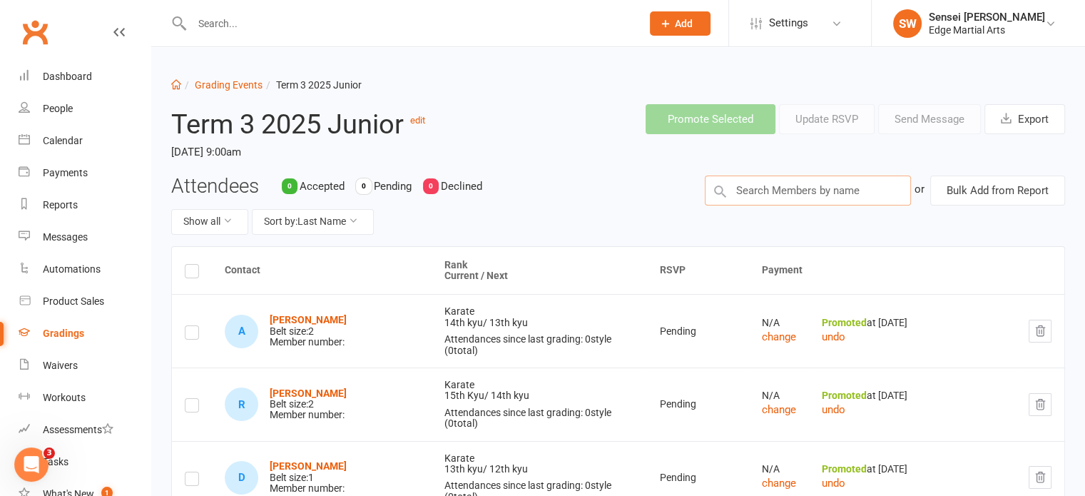
click at [757, 190] on input "text" at bounding box center [808, 190] width 206 height 30
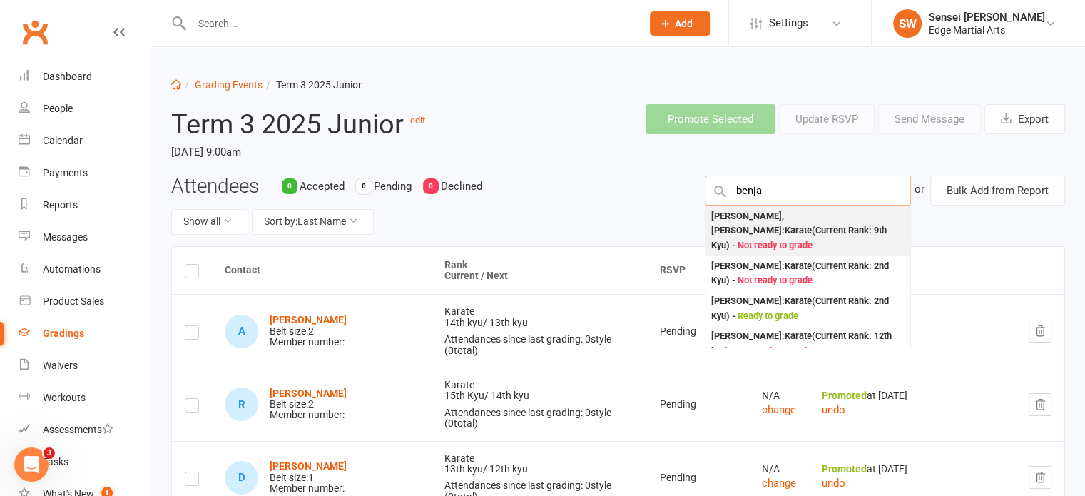
type input "benja"
click at [755, 215] on div "Benjamin Krupic, Macak : Karate (Current Rank: 9th Kyu ) - Not ready to grade" at bounding box center [807, 231] width 193 height 44
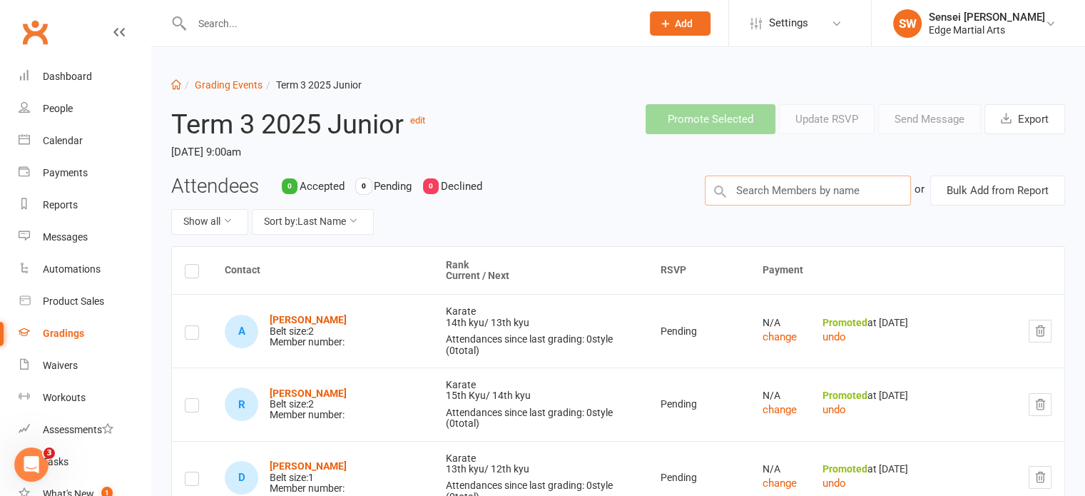
click at [760, 193] on input "text" at bounding box center [808, 190] width 206 height 30
type input "c"
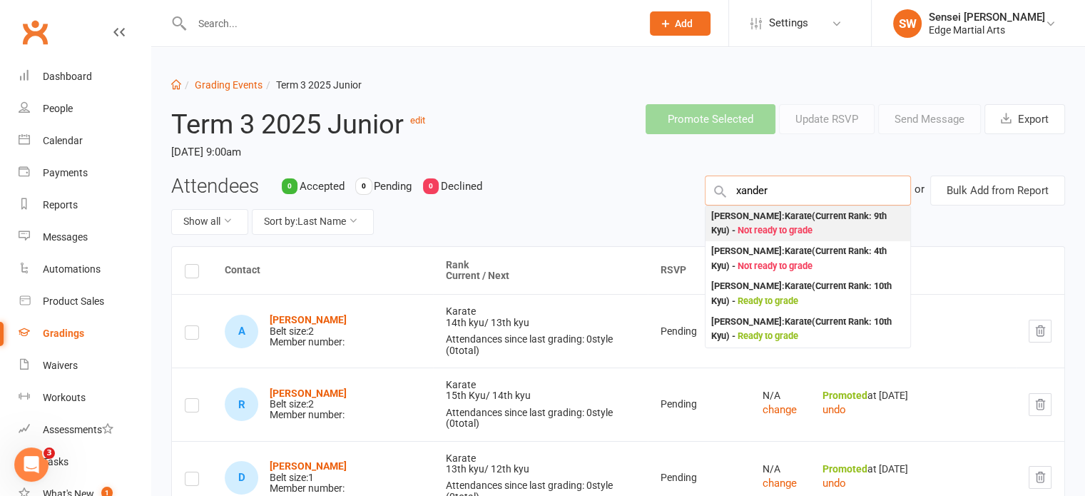
type input "xander"
click at [760, 218] on div "Xander Clark : Karate (Current Rank: 9th Kyu ) - Not ready to grade" at bounding box center [807, 223] width 193 height 29
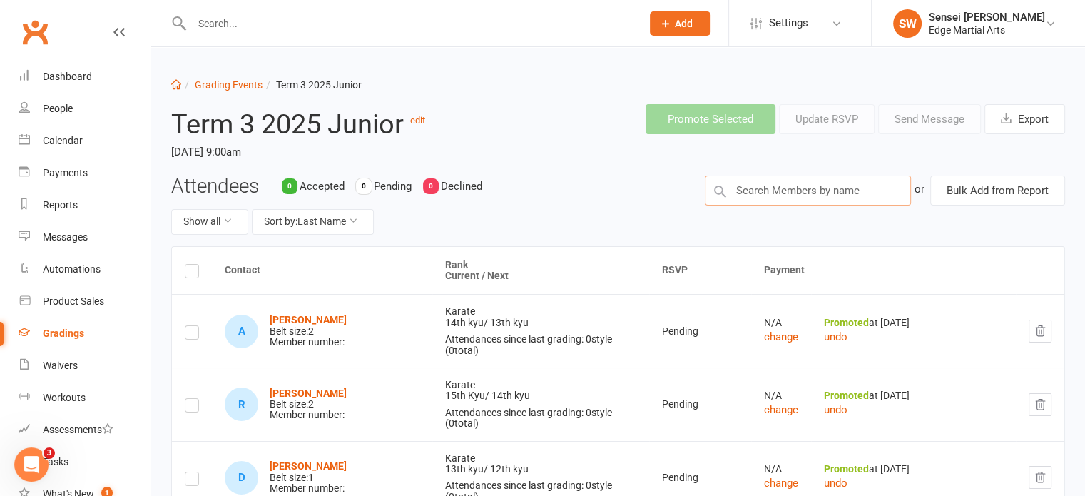
click at [759, 190] on input "text" at bounding box center [808, 190] width 206 height 30
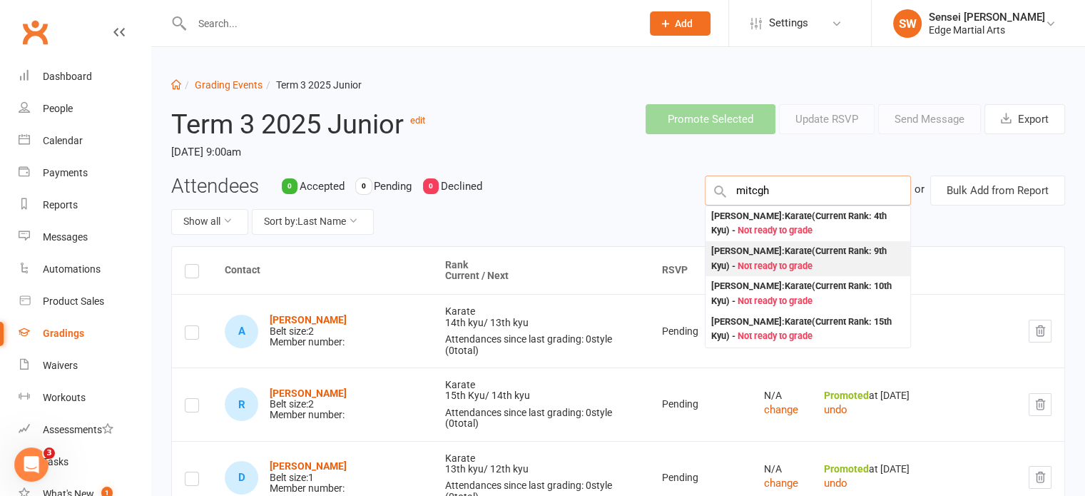
type input "mitcgh"
click at [753, 257] on div "Mitchell Woods : Karate (Current Rank: 9th Kyu ) - Not ready to grade" at bounding box center [807, 258] width 193 height 29
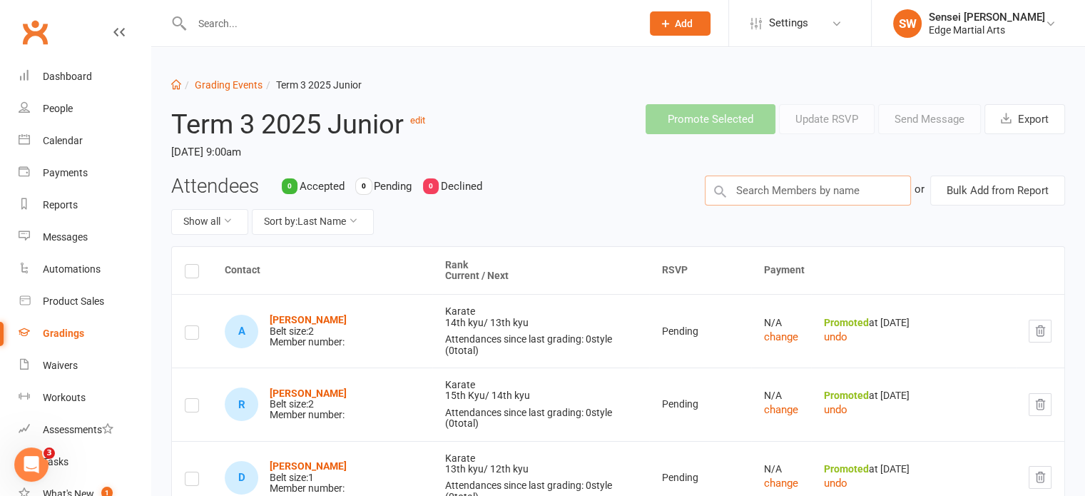
click at [756, 184] on input "text" at bounding box center [808, 190] width 206 height 30
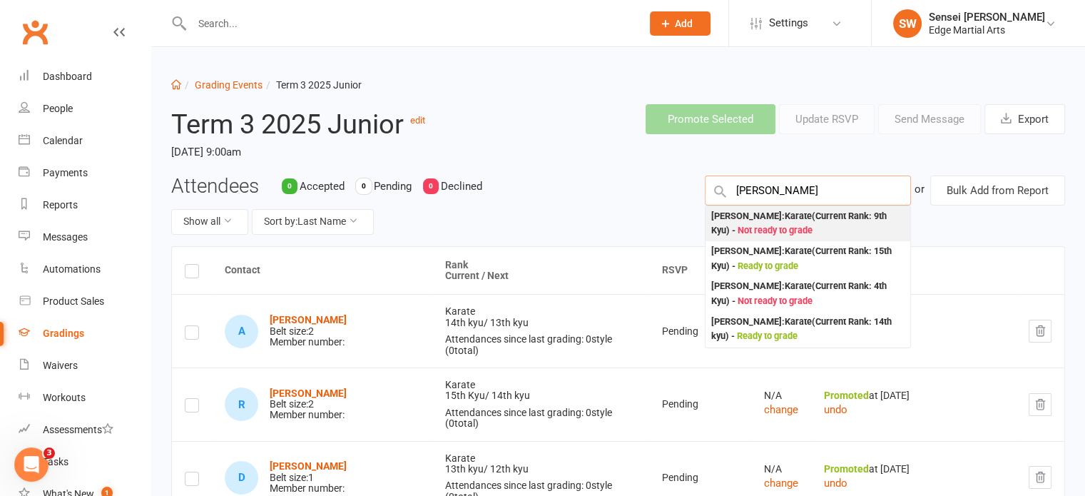
type input "cody"
click at [757, 216] on div "Cody Buckland : Karate (Current Rank: 9th Kyu ) - Not ready to grade" at bounding box center [807, 223] width 193 height 29
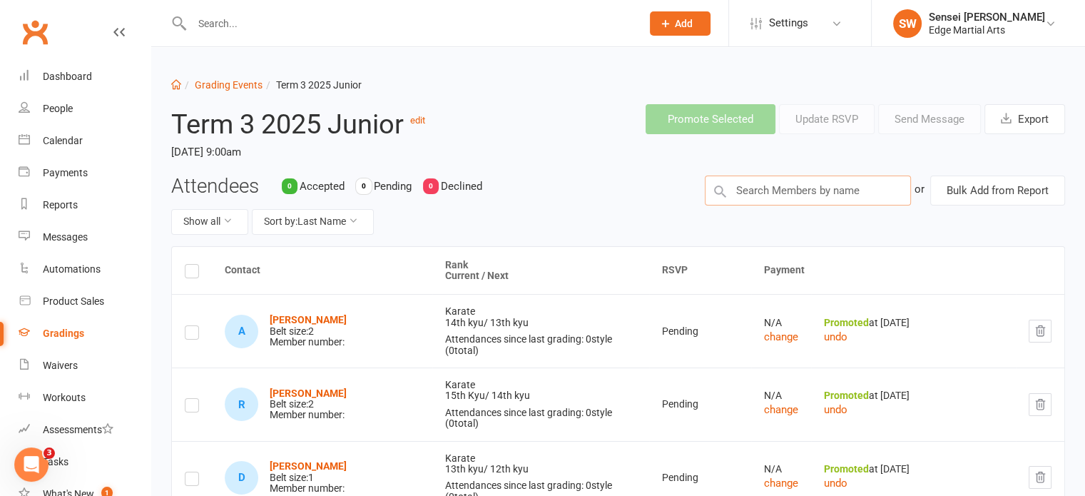
click at [756, 185] on input "text" at bounding box center [808, 190] width 206 height 30
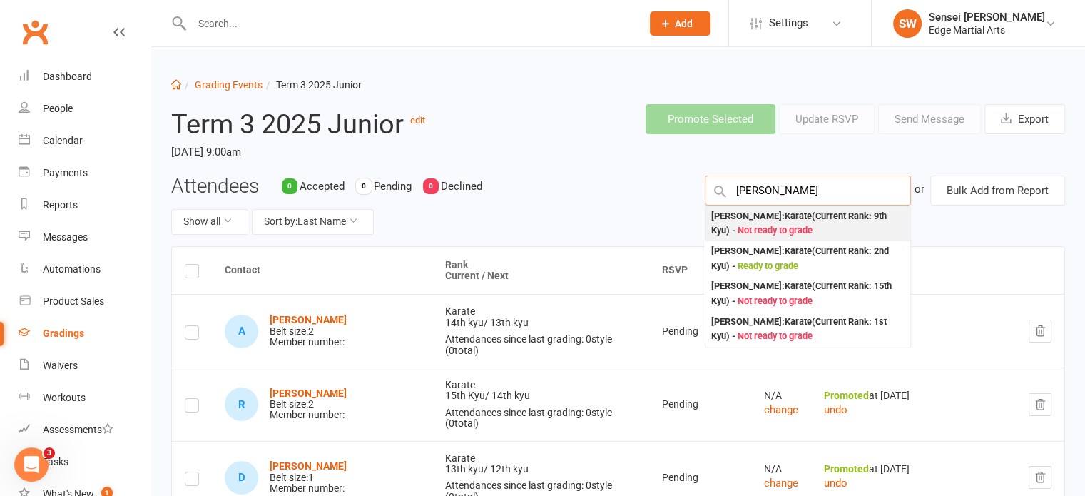
type input "jake"
click at [756, 211] on div "Jake Buckland : Karate (Current Rank: 9th Kyu ) - Not ready to grade" at bounding box center [807, 223] width 193 height 29
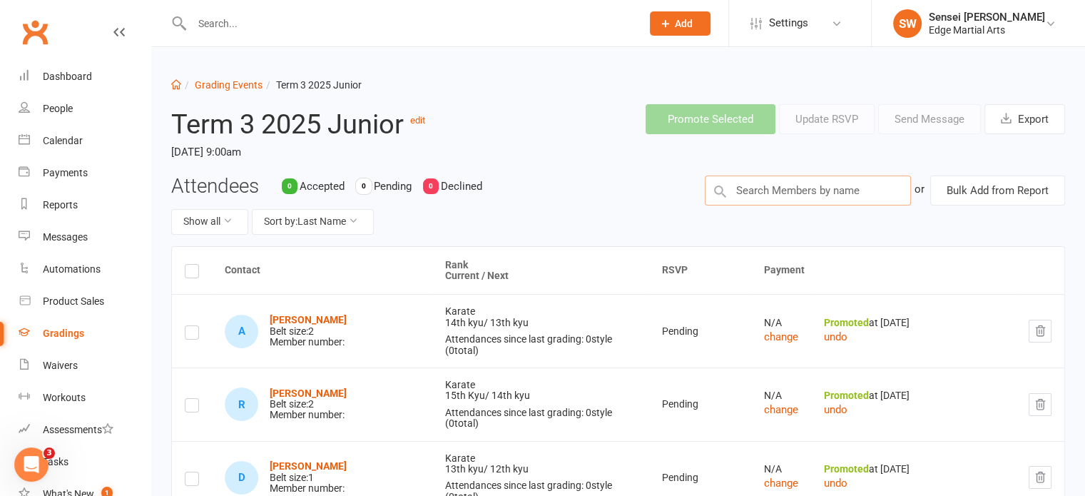
click at [756, 190] on input "text" at bounding box center [808, 190] width 206 height 30
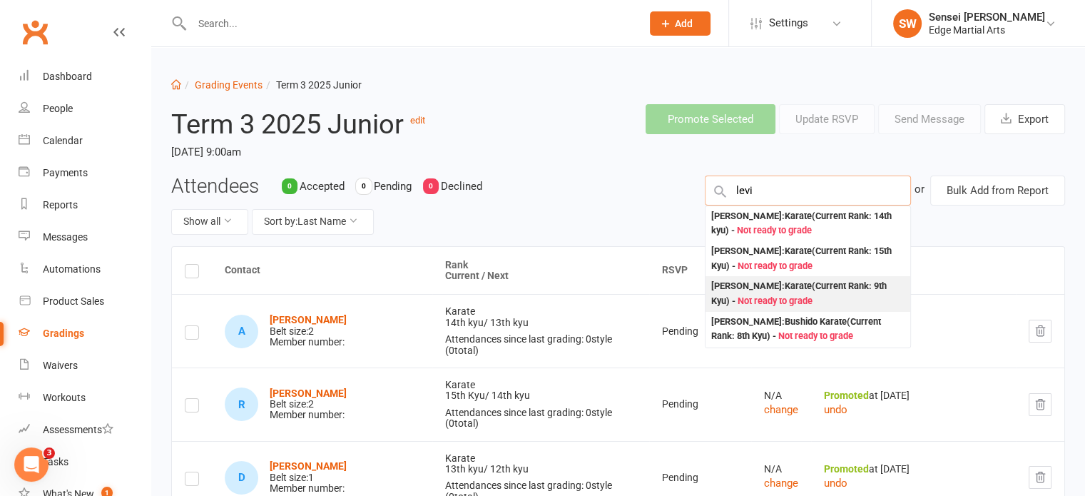
type input "levi"
click at [759, 288] on div "Levi McInnes : Karate (Current Rank: 9th Kyu ) - Not ready to grade" at bounding box center [807, 293] width 193 height 29
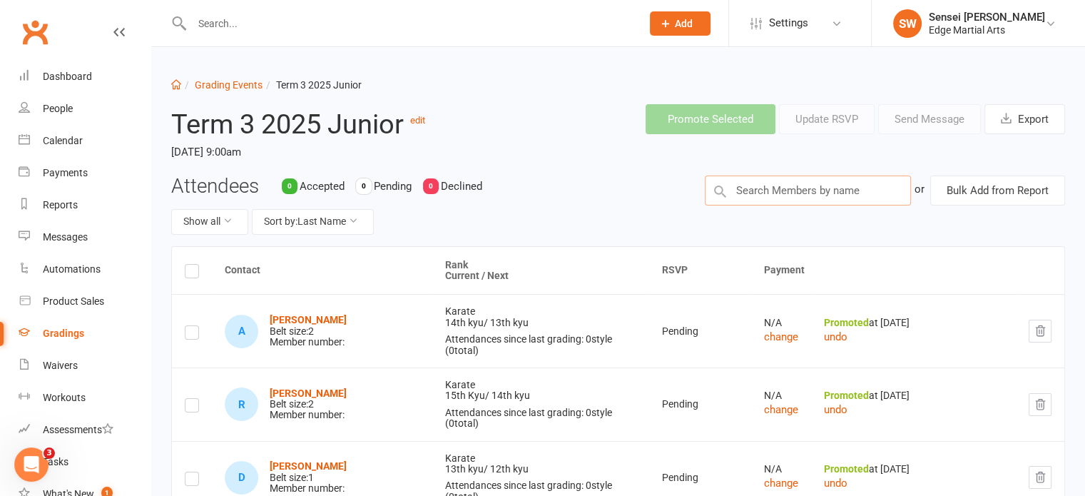
click at [759, 188] on input "text" at bounding box center [808, 190] width 206 height 30
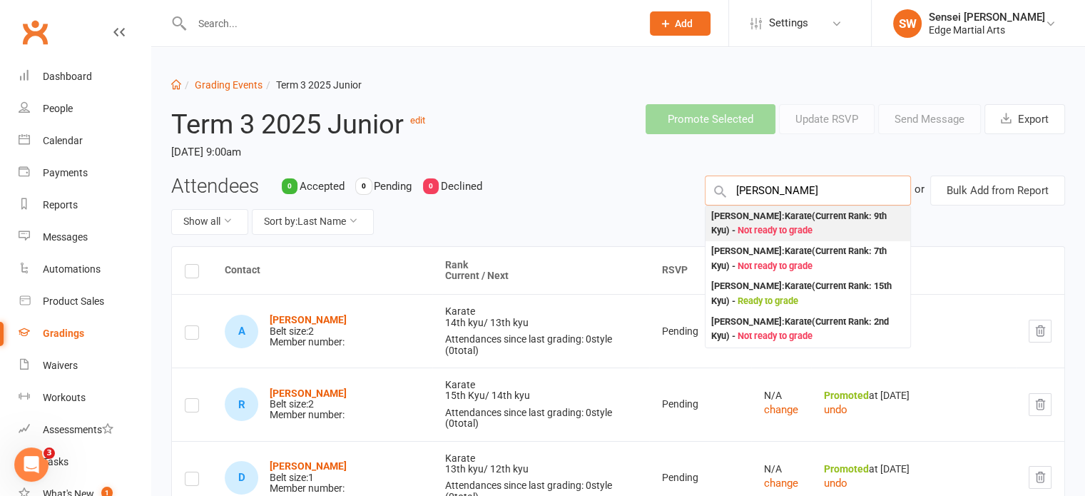
type input "regan"
click at [760, 219] on div "Regan McInnes : Karate (Current Rank: 9th Kyu ) - Not ready to grade" at bounding box center [807, 223] width 193 height 29
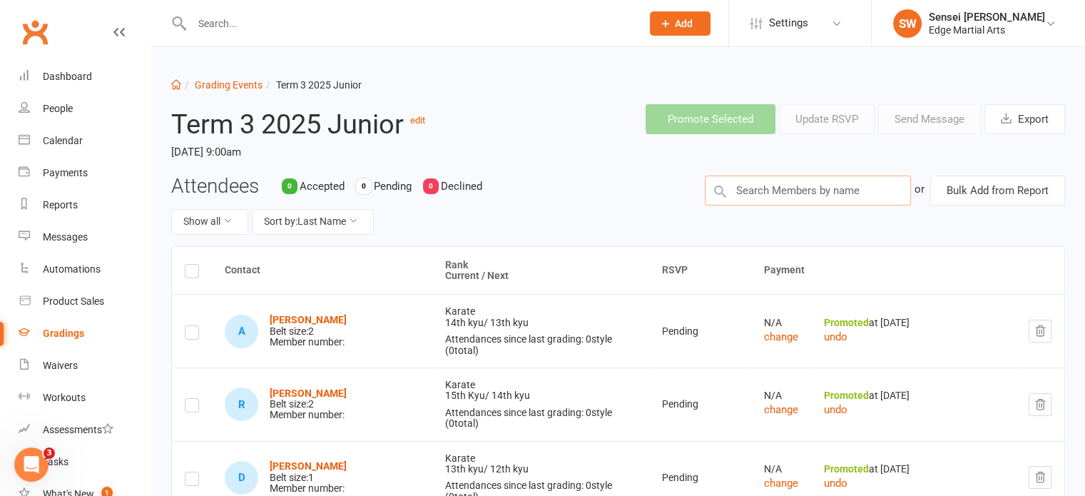
click at [768, 185] on input "text" at bounding box center [808, 190] width 206 height 30
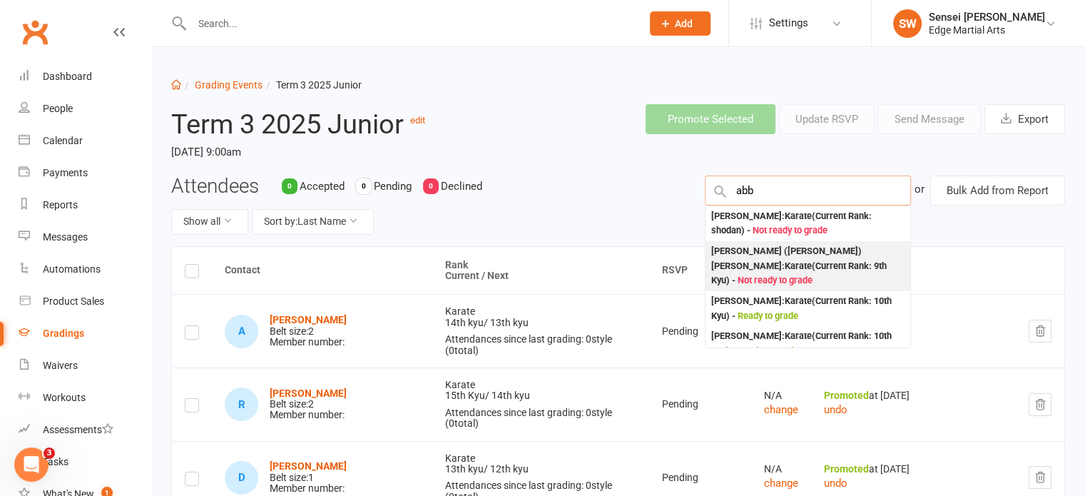
type input "abb"
click at [773, 248] on div "Abigail (Abbie) Kemp : Karate (Current Rank: 9th Kyu ) - Not ready to grade" at bounding box center [807, 266] width 193 height 44
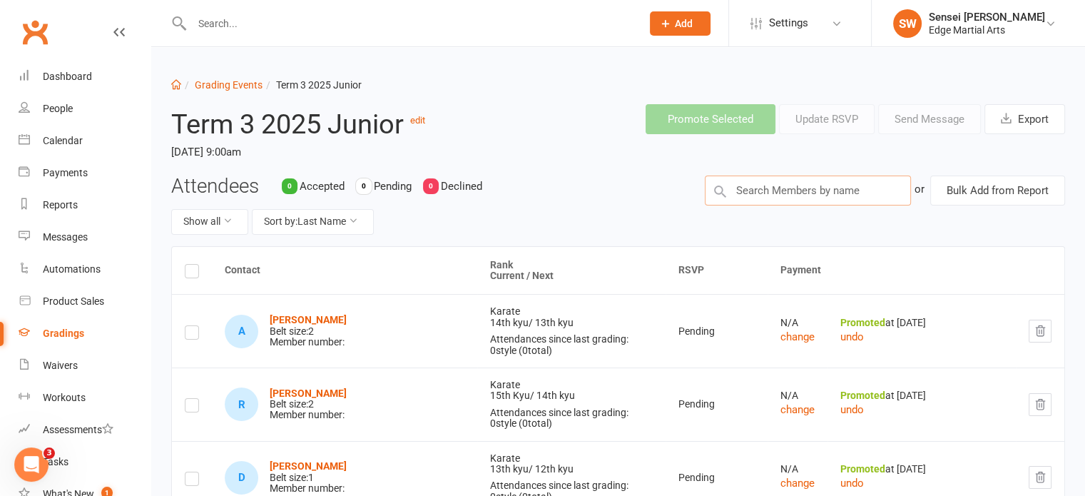
click at [770, 195] on input "text" at bounding box center [808, 190] width 206 height 30
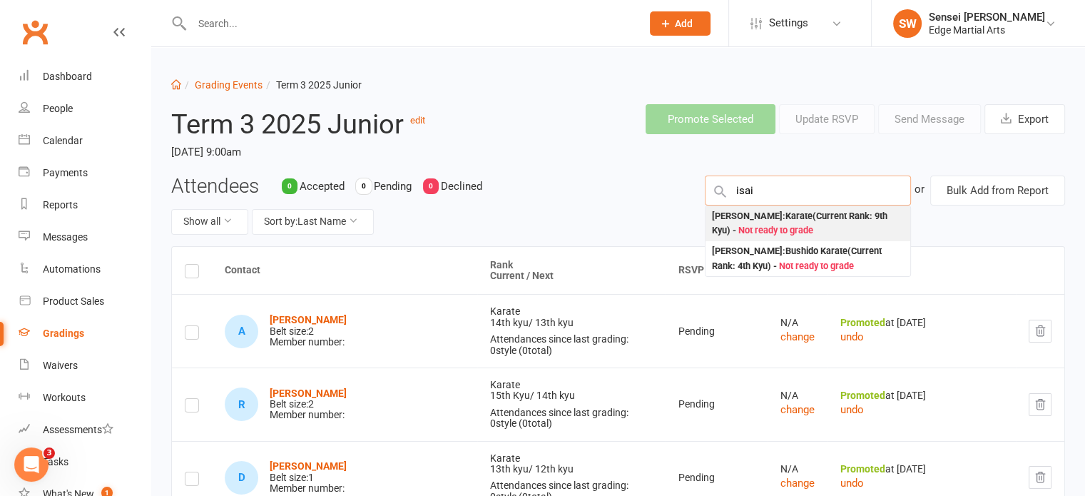
type input "isai"
click at [768, 215] on div "Isaiah Clark : Karate (Current Rank: 9th Kyu ) - Not ready to grade" at bounding box center [807, 223] width 193 height 29
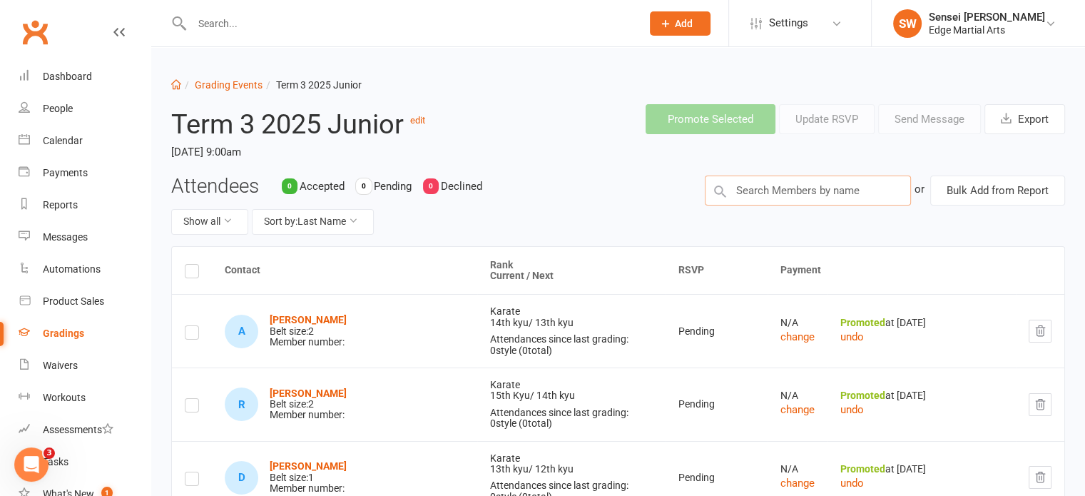
click at [768, 197] on input "text" at bounding box center [808, 190] width 206 height 30
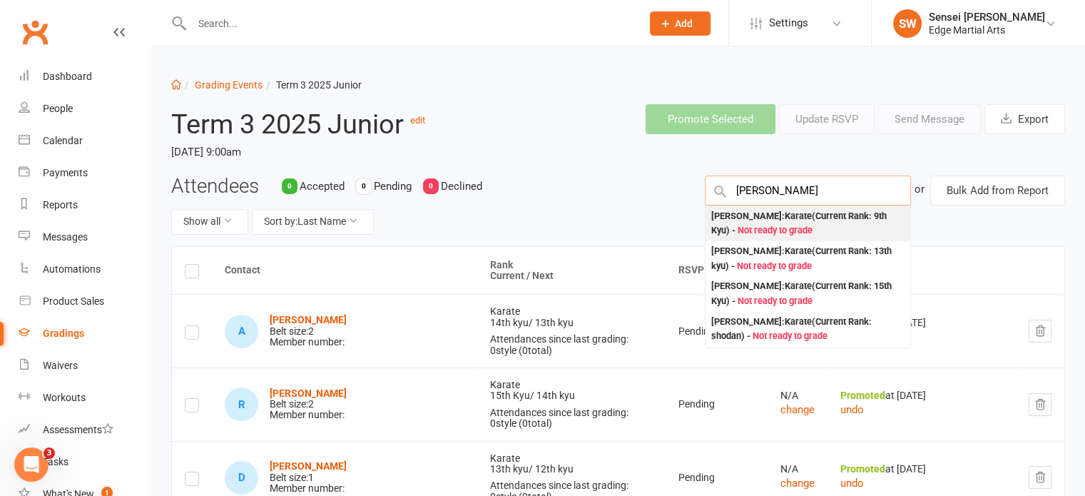
type input "riley"
click at [758, 221] on div "Riley Hall : Karate (Current Rank: 9th Kyu ) - Not ready to grade" at bounding box center [807, 223] width 193 height 29
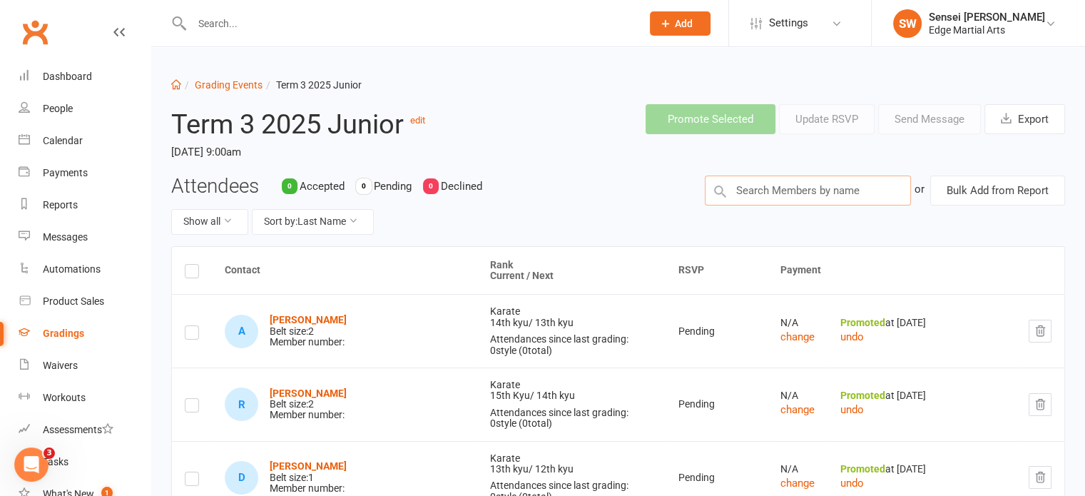
click at [770, 195] on input "text" at bounding box center [808, 190] width 206 height 30
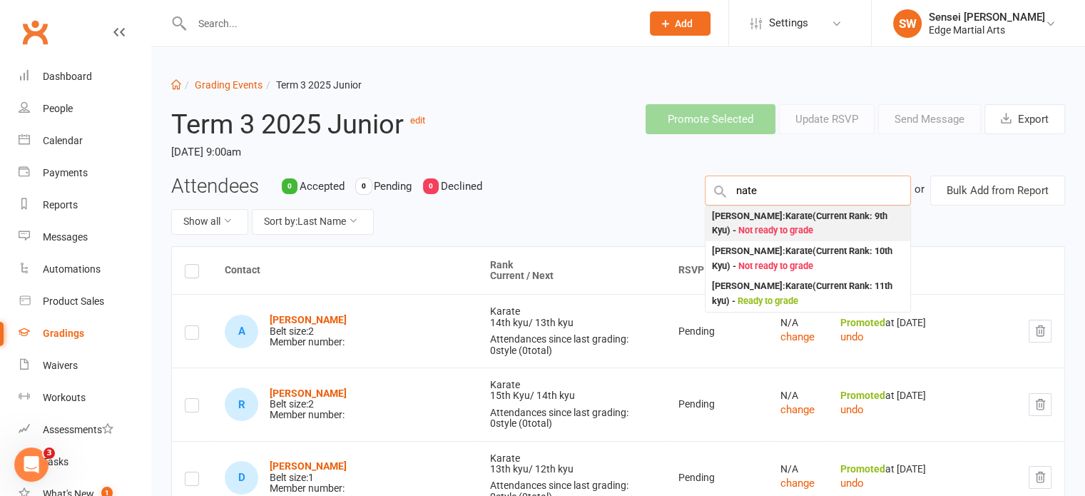
type input "nate"
click at [763, 214] on div "Nate Hall : Karate (Current Rank: 9th Kyu ) - Not ready to grade" at bounding box center [807, 223] width 193 height 29
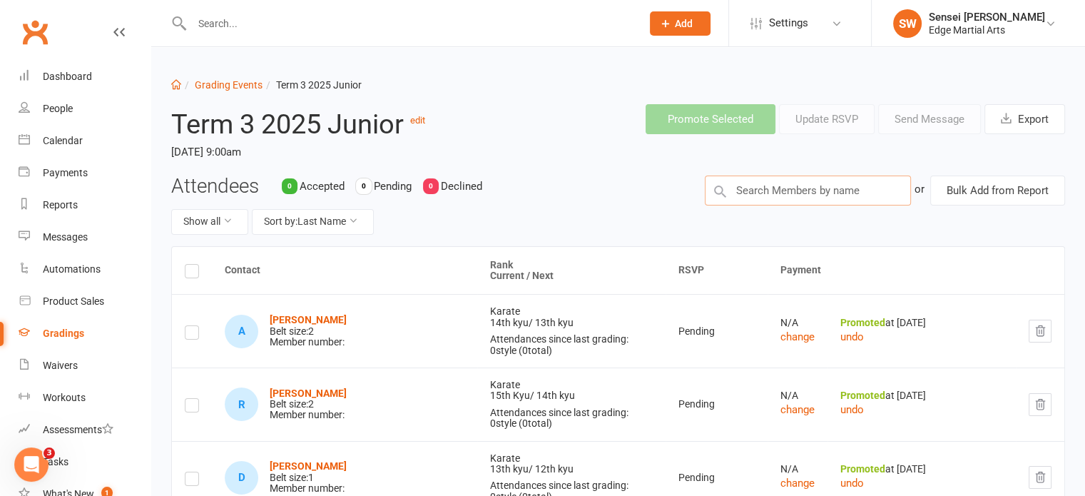
click at [768, 191] on input "text" at bounding box center [808, 190] width 206 height 30
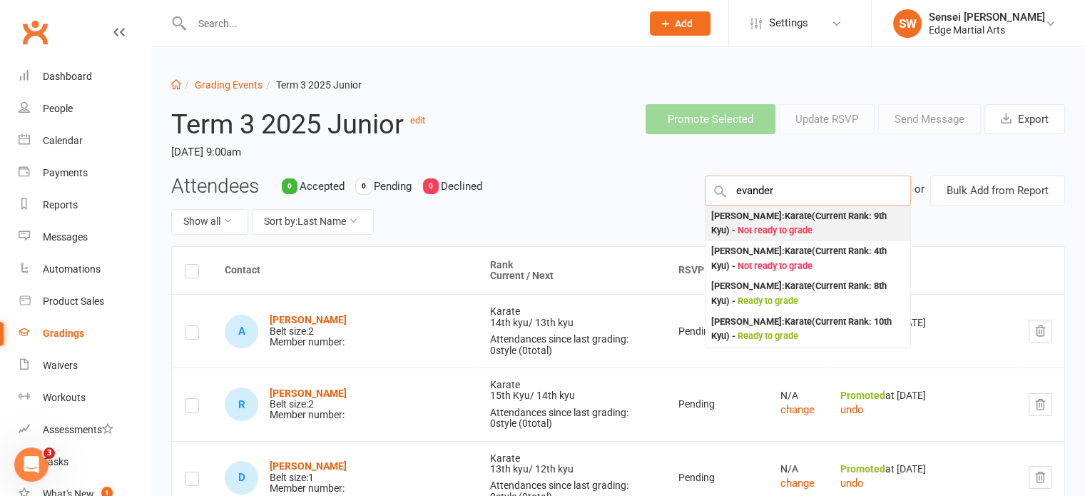
type input "evander"
click at [768, 219] on div "Evander Novak : Karate (Current Rank: 9th Kyu ) - Not ready to grade" at bounding box center [807, 223] width 193 height 29
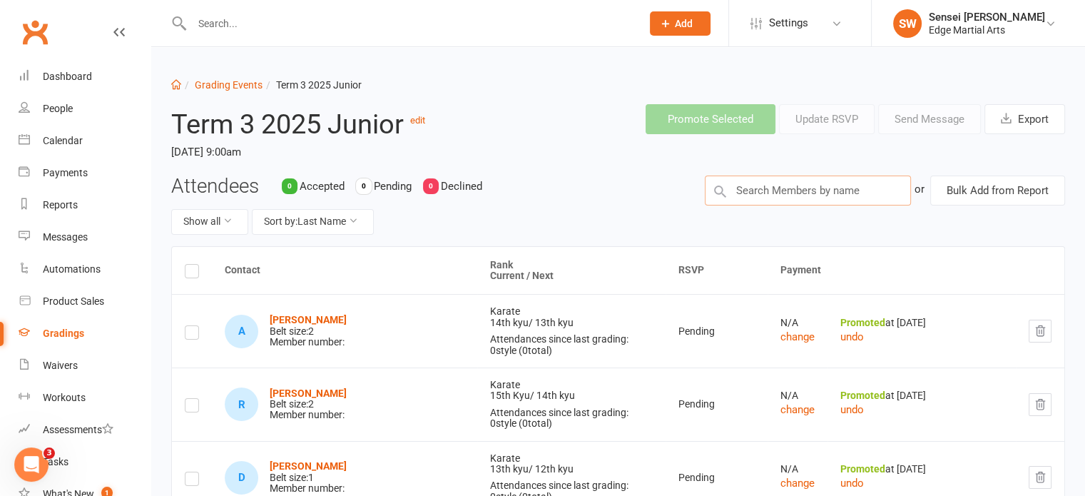
click at [801, 191] on input "text" at bounding box center [808, 190] width 206 height 30
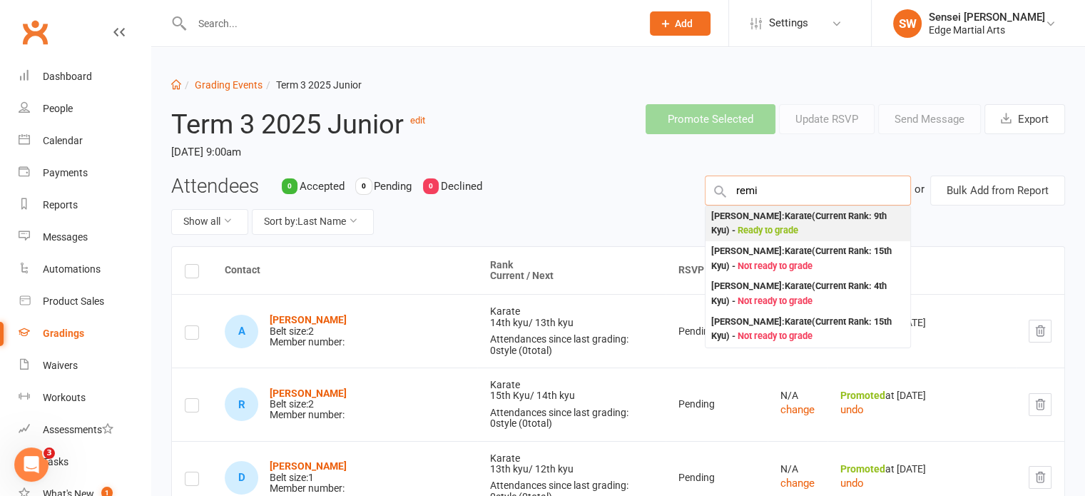
type input "remi"
click at [793, 214] on div "Remi Mackevicius : Karate (Current Rank: 9th Kyu ) - Ready to grade" at bounding box center [807, 223] width 193 height 29
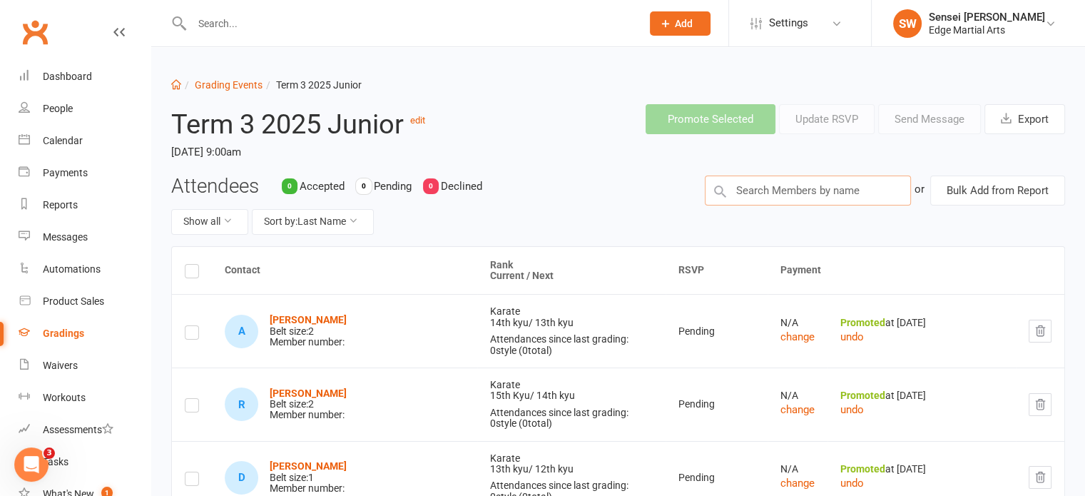
click at [778, 183] on input "text" at bounding box center [808, 190] width 206 height 30
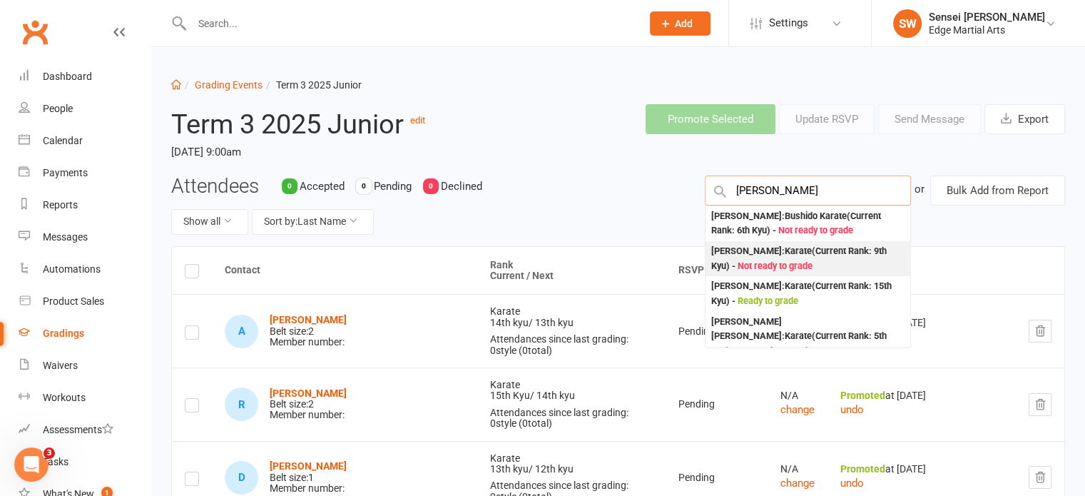
type input "rory"
click at [767, 248] on div "Rory Beardsworth : Karate (Current Rank: 9th Kyu ) - Not ready to grade" at bounding box center [807, 258] width 193 height 29
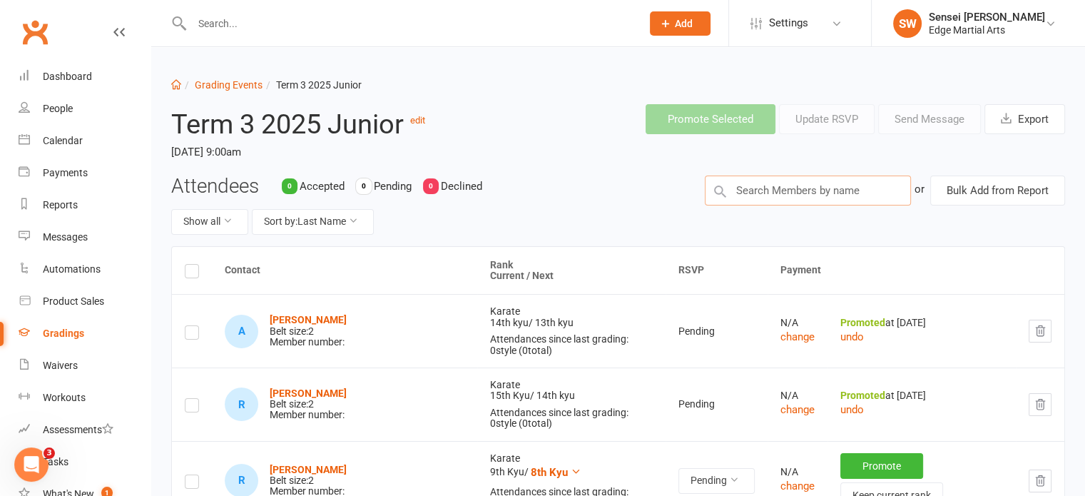
click at [784, 190] on input "text" at bounding box center [808, 190] width 206 height 30
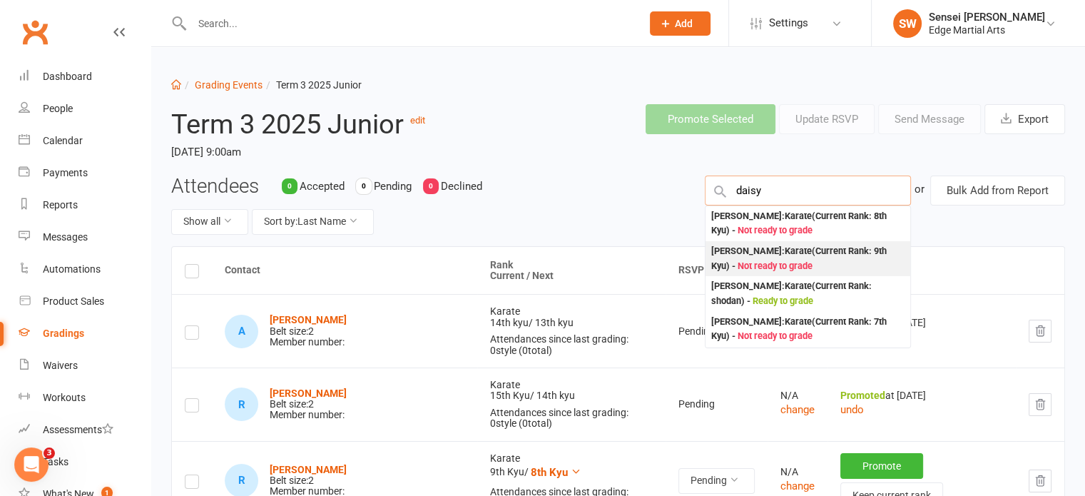
type input "daisy"
click at [762, 254] on div "Daisy Murphy : Karate (Current Rank: 9th Kyu ) - Not ready to grade" at bounding box center [807, 258] width 193 height 29
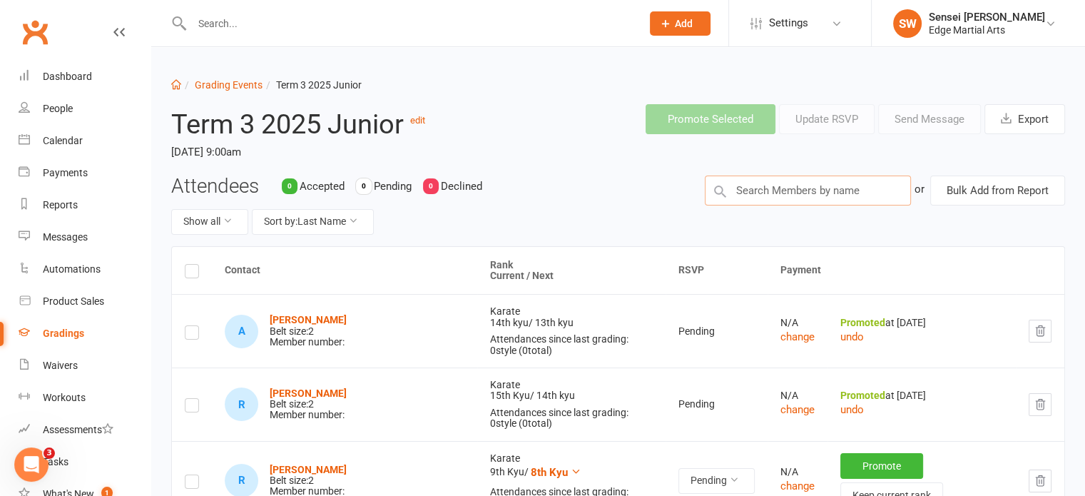
click at [765, 194] on input "text" at bounding box center [808, 190] width 206 height 30
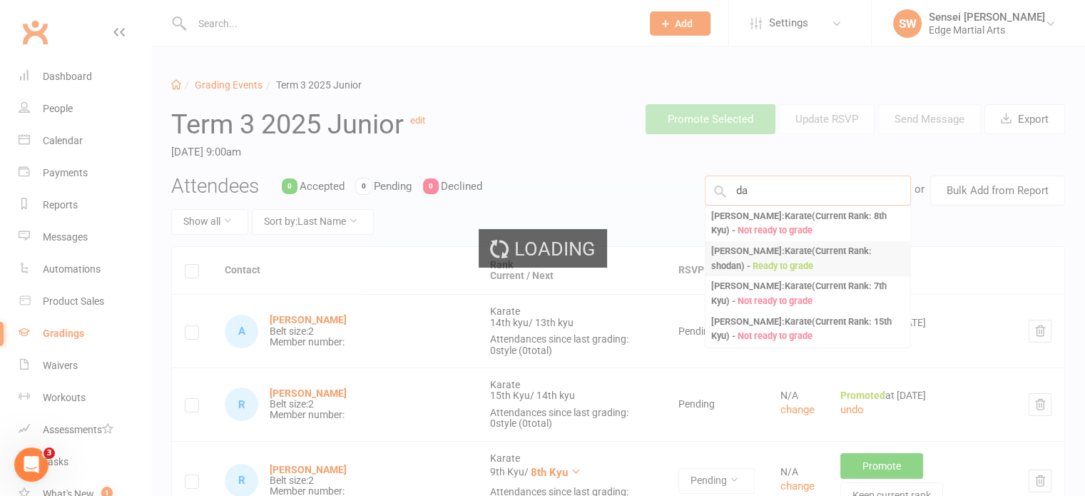
type input "d"
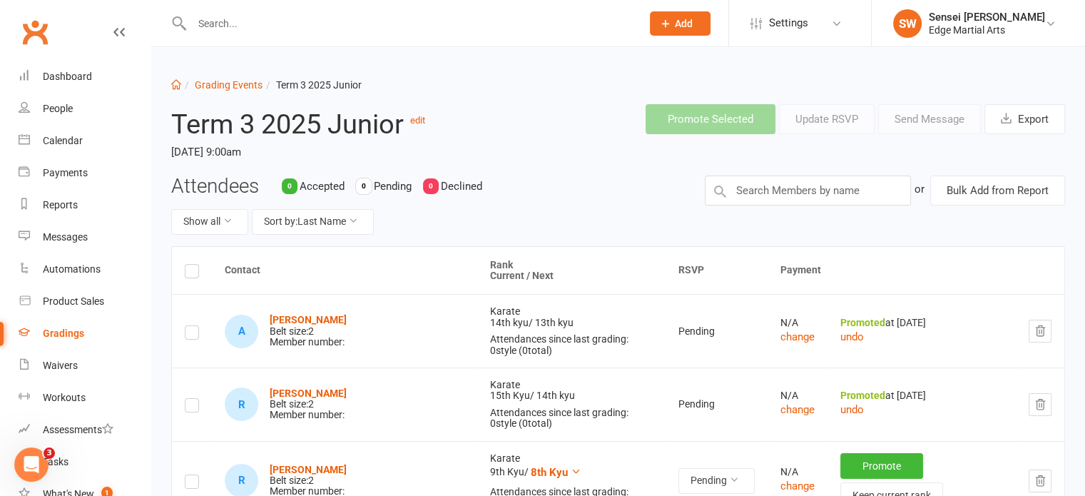
click at [644, 195] on div "Attendees 0 Accepted 0 Pending 0 Declined Show all Sort by: Last Name" at bounding box center [428, 210] width 534 height 71
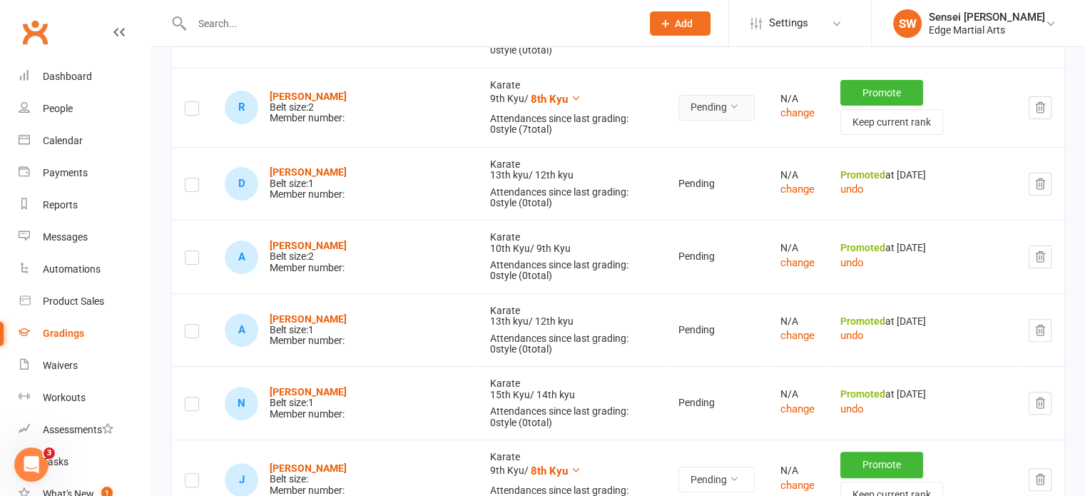
scroll to position [451, 0]
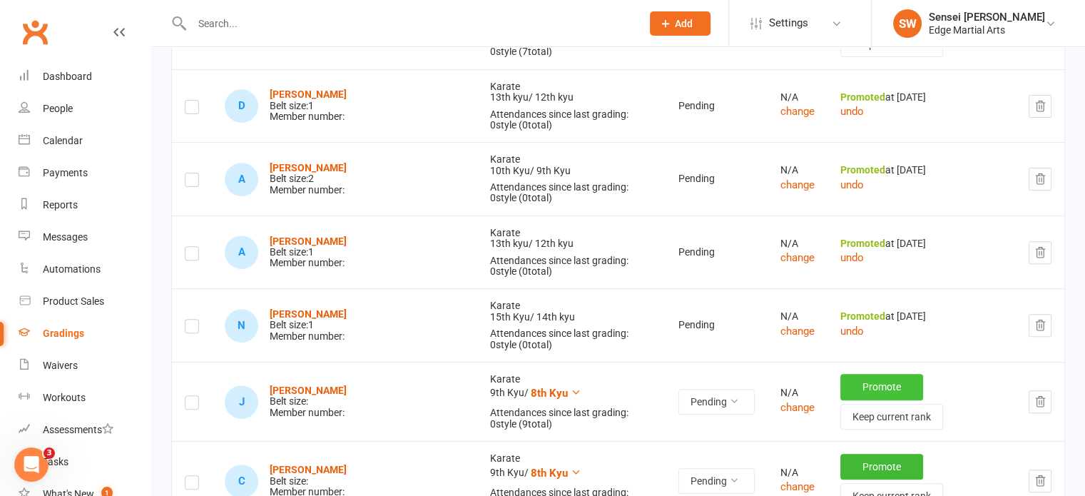
click at [840, 374] on button "Promote" at bounding box center [881, 387] width 83 height 26
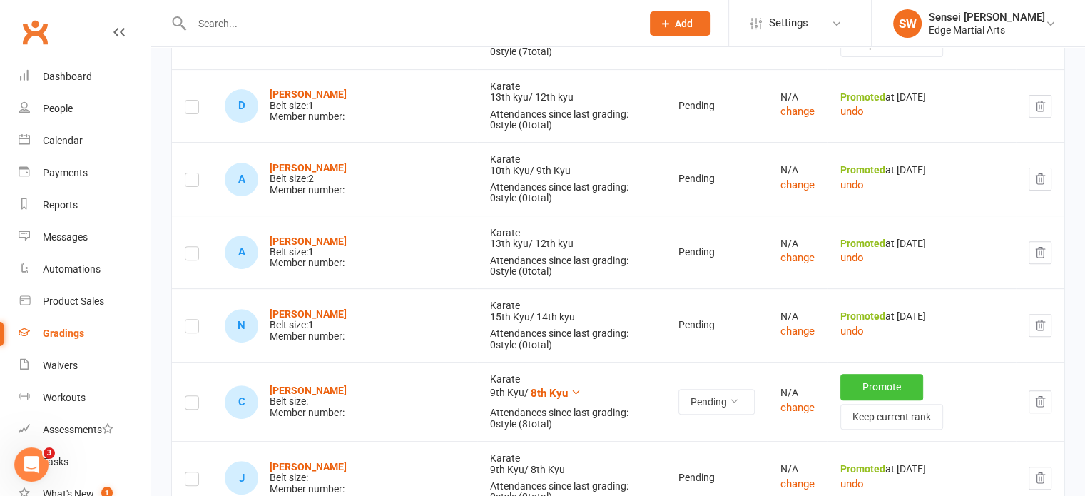
click at [840, 374] on button "Promote" at bounding box center [881, 387] width 83 height 26
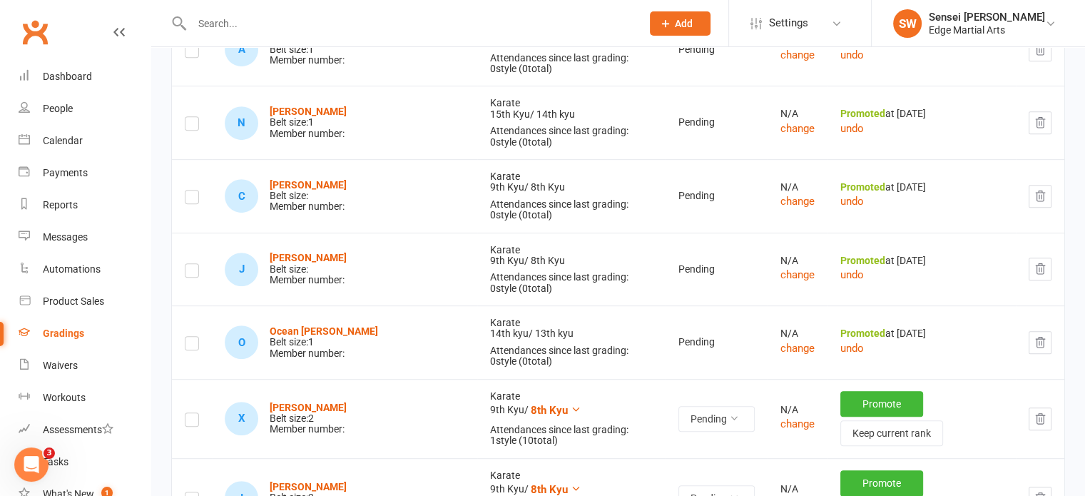
scroll to position [655, 0]
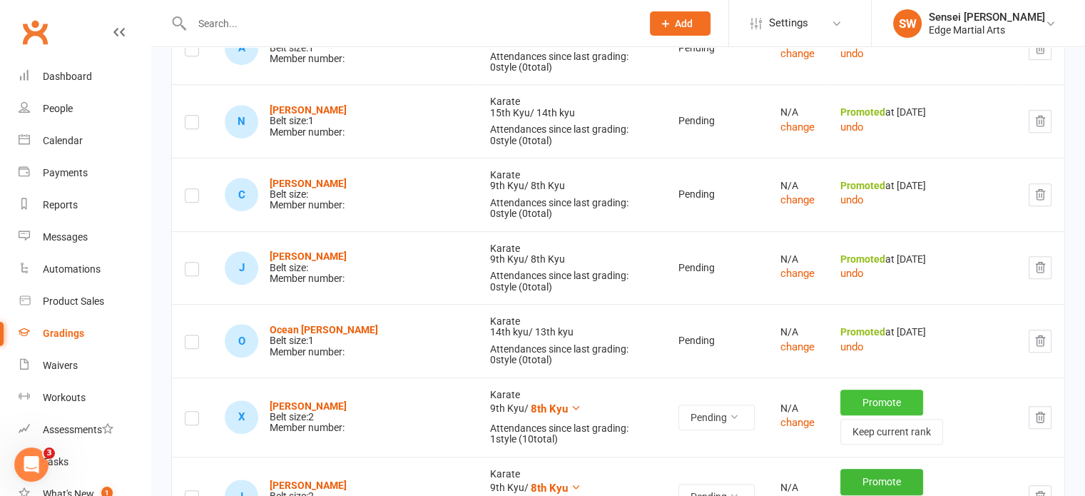
click at [845, 390] on button "Promote" at bounding box center [881, 403] width 83 height 26
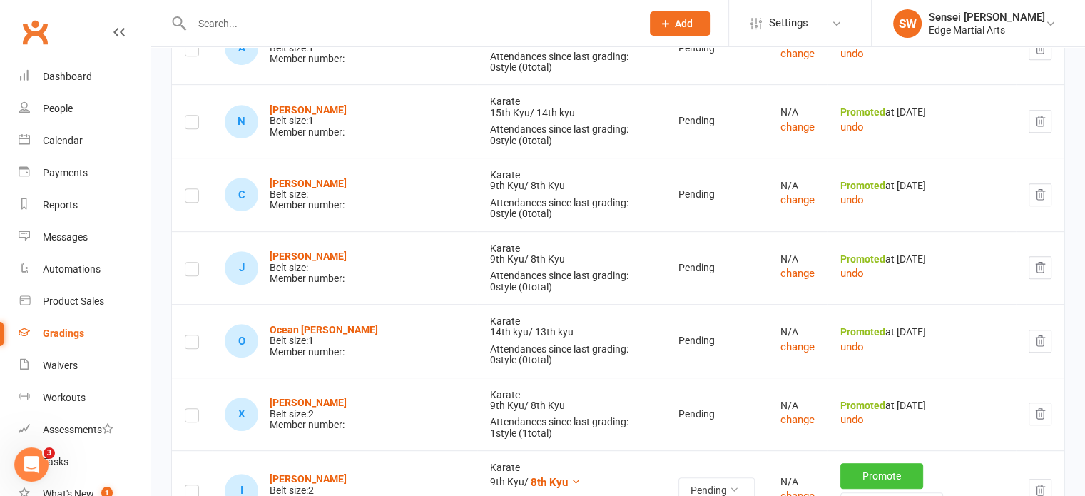
click at [844, 463] on button "Promote" at bounding box center [881, 476] width 83 height 26
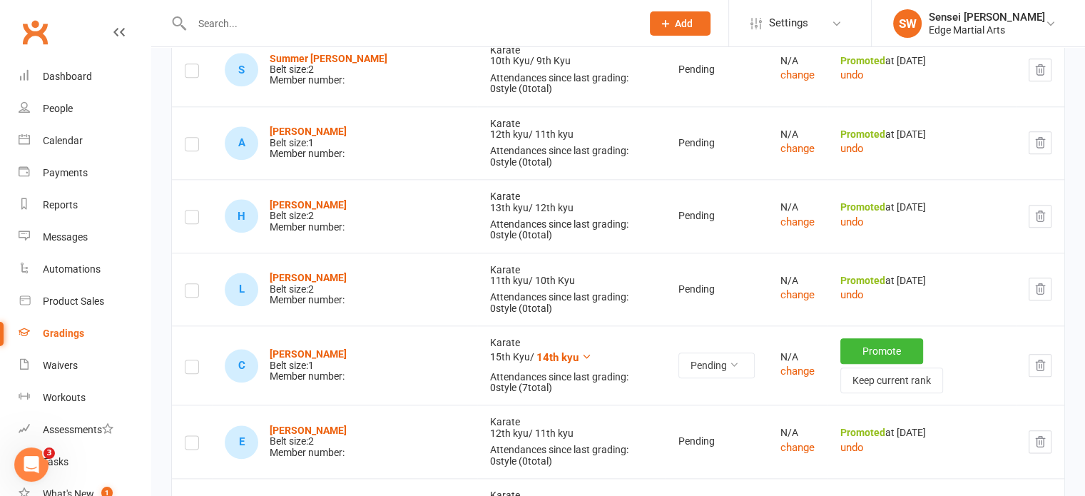
scroll to position [1665, 0]
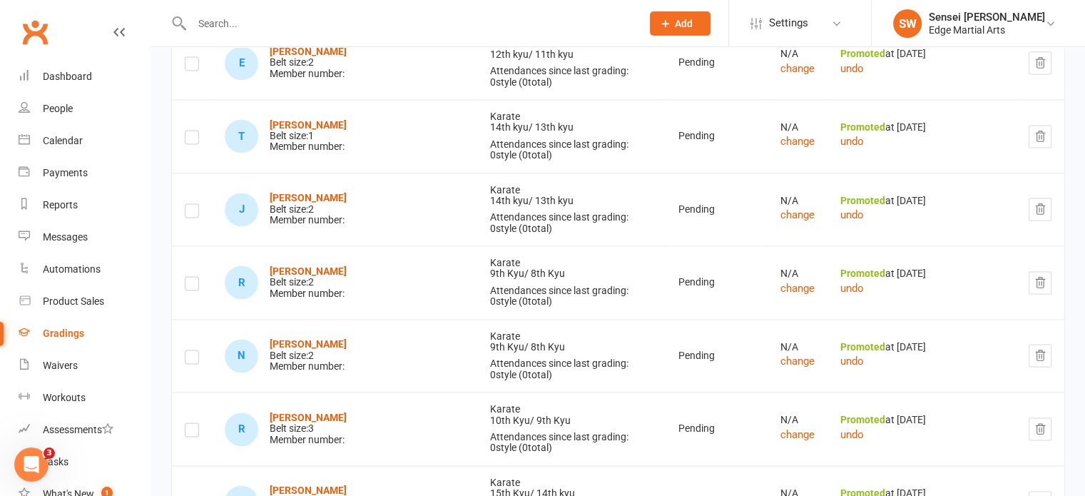
scroll to position [2037, 0]
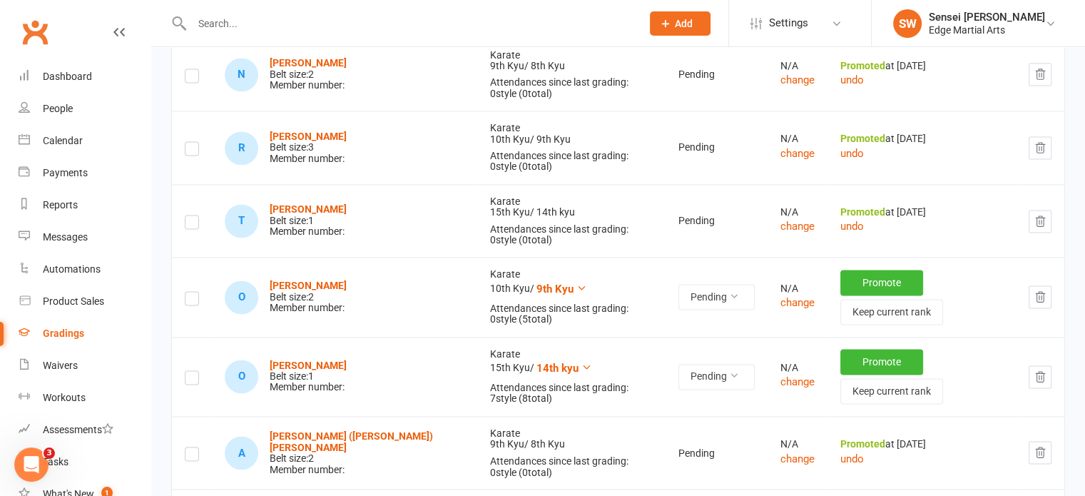
scroll to position [2334, 0]
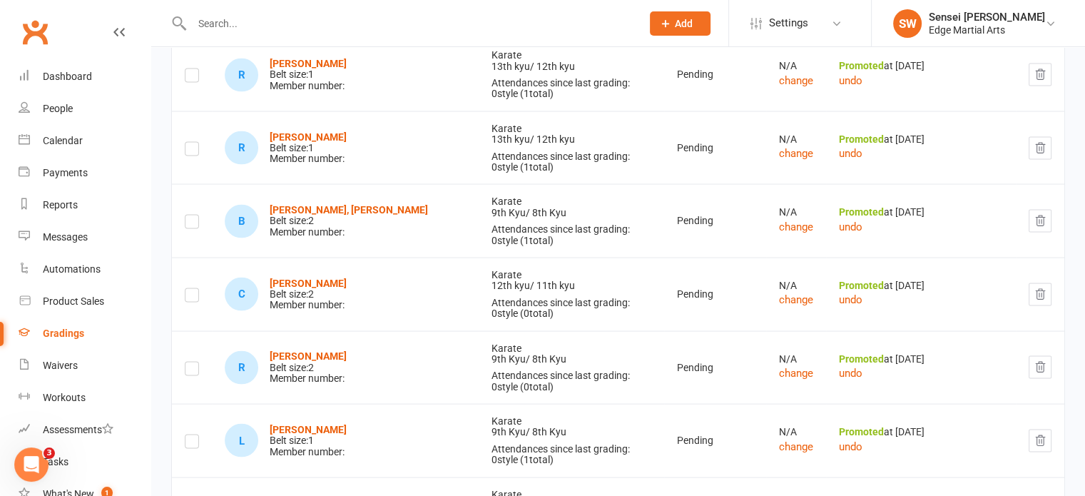
scroll to position [2788, 0]
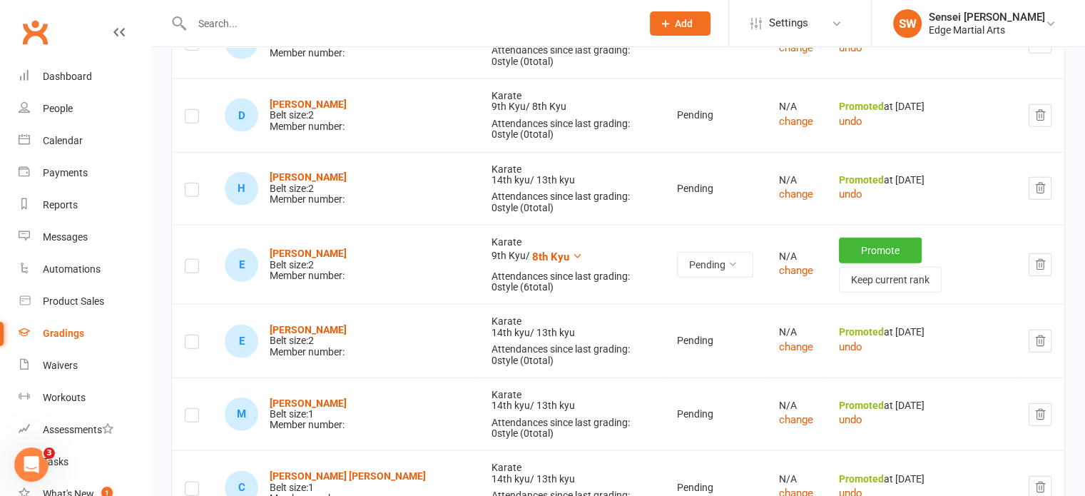
scroll to position [3540, 0]
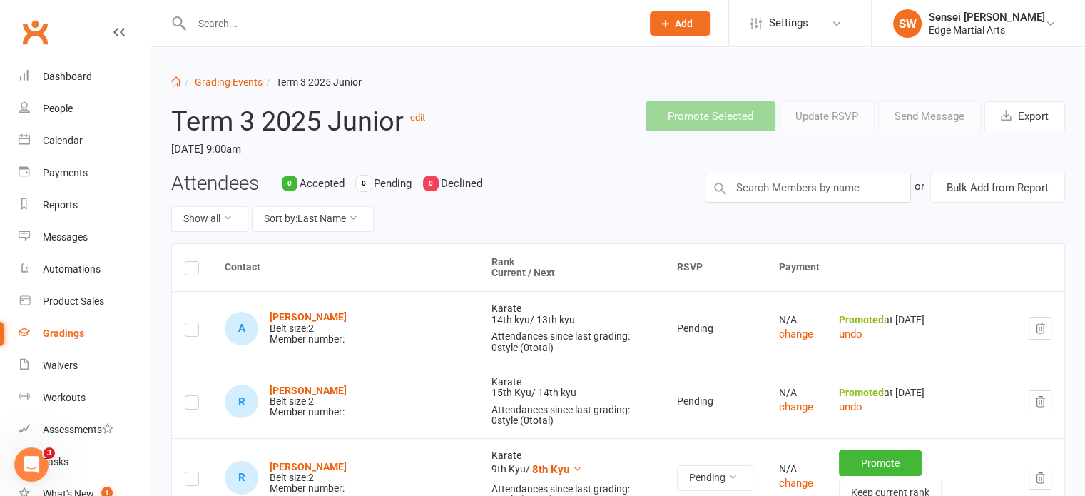
scroll to position [0, 0]
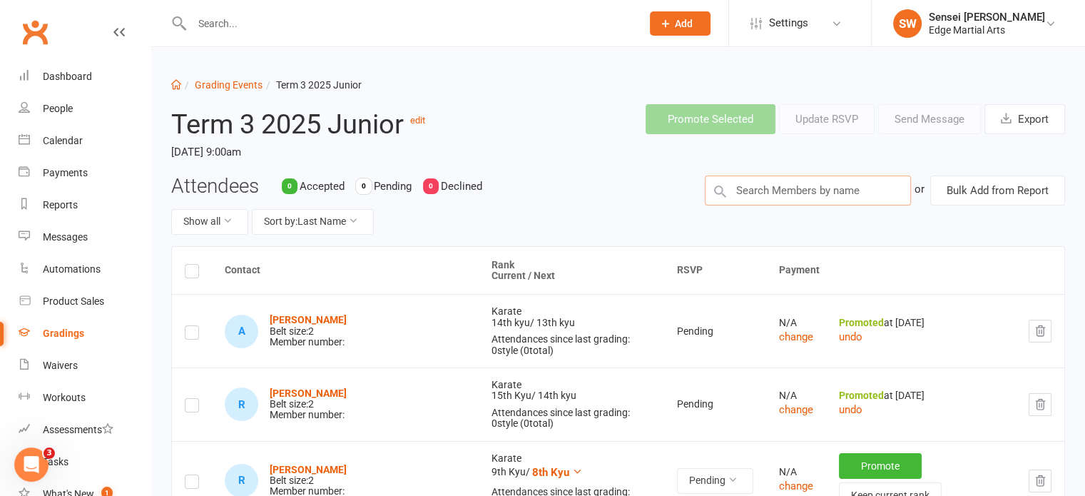
click at [785, 198] on input "text" at bounding box center [808, 190] width 206 height 30
type input ";"
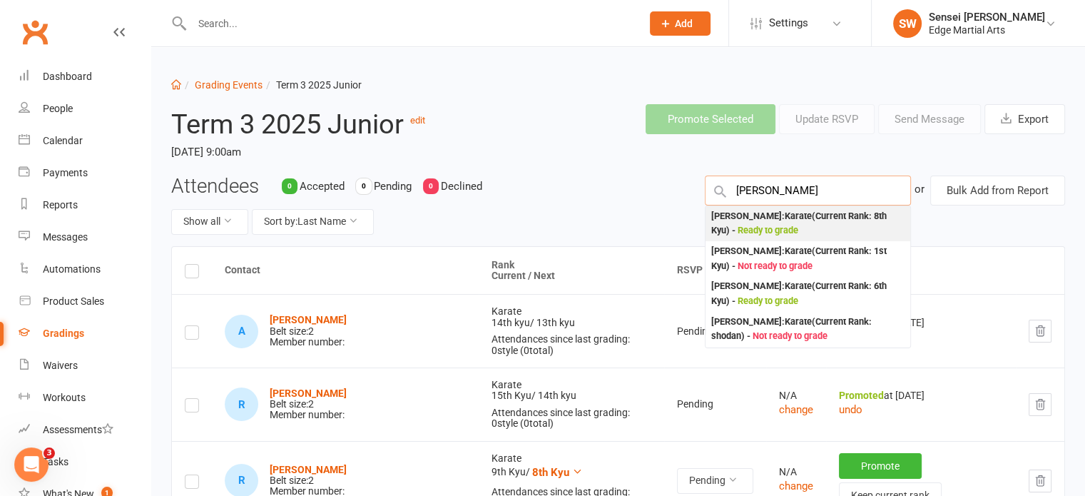
type input "liam"
click at [763, 218] on div "Liam Bull : Karate (Current Rank: 8th Kyu ) - Ready to grade" at bounding box center [807, 223] width 193 height 29
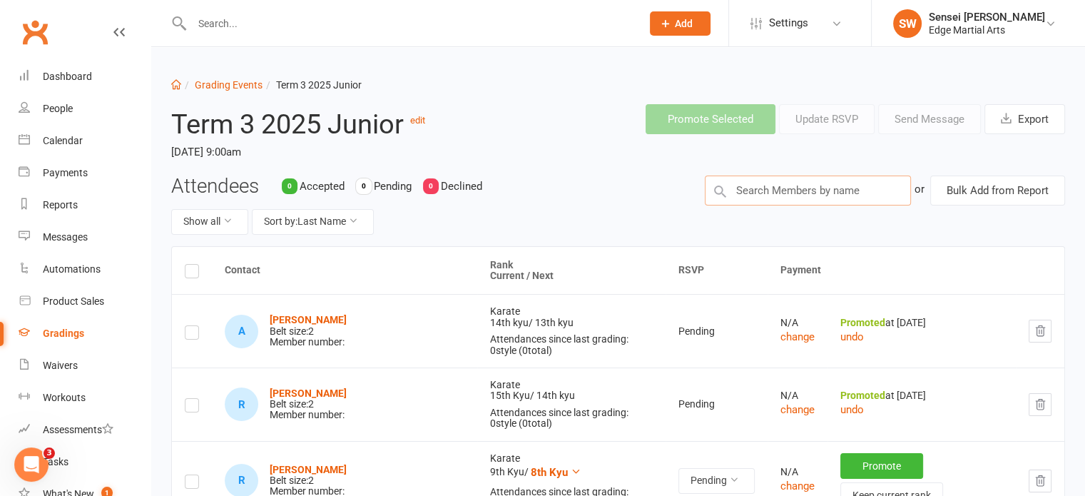
click at [773, 178] on input "text" at bounding box center [808, 190] width 206 height 30
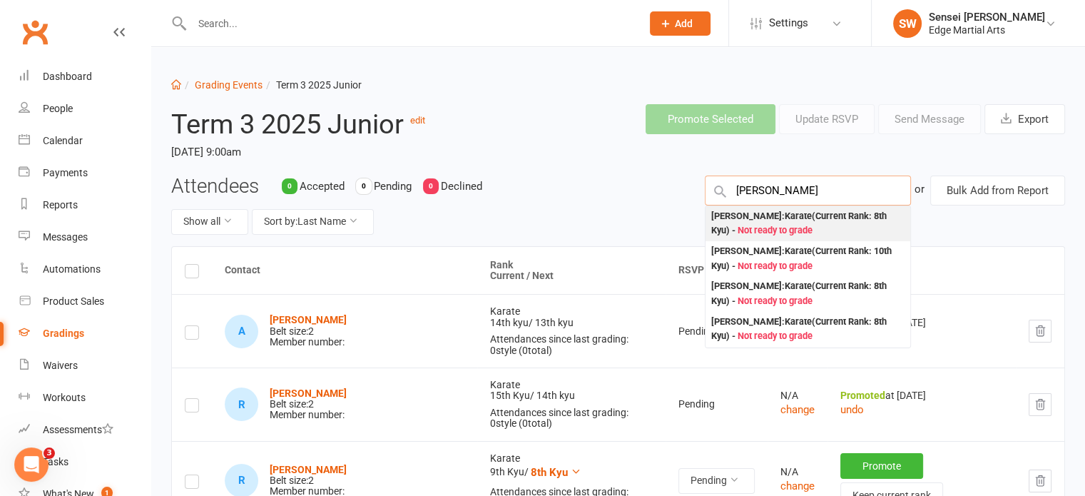
type input "tanner"
click at [764, 216] on div "Tanner Furniss : Karate (Current Rank: 8th Kyu ) - Not ready to grade" at bounding box center [807, 223] width 193 height 29
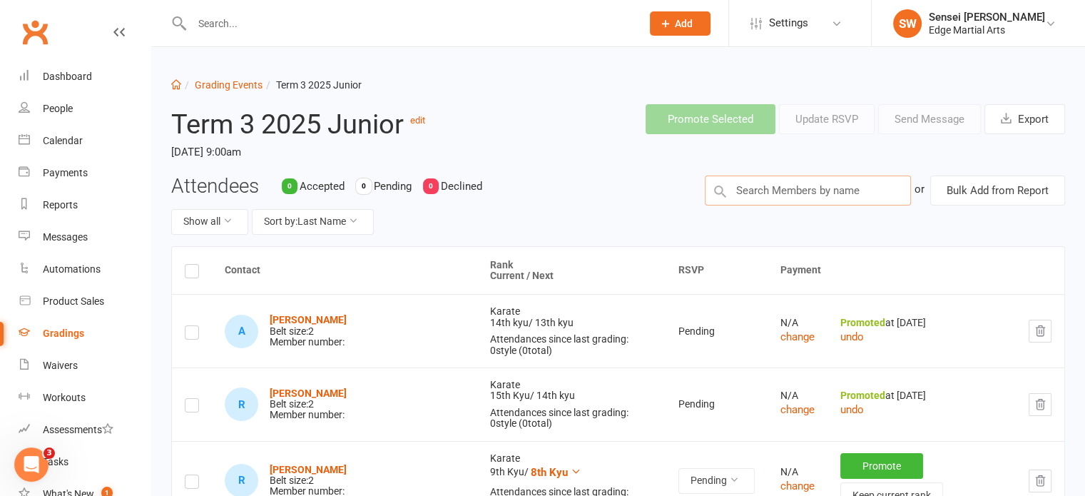
click at [757, 185] on input "text" at bounding box center [808, 190] width 206 height 30
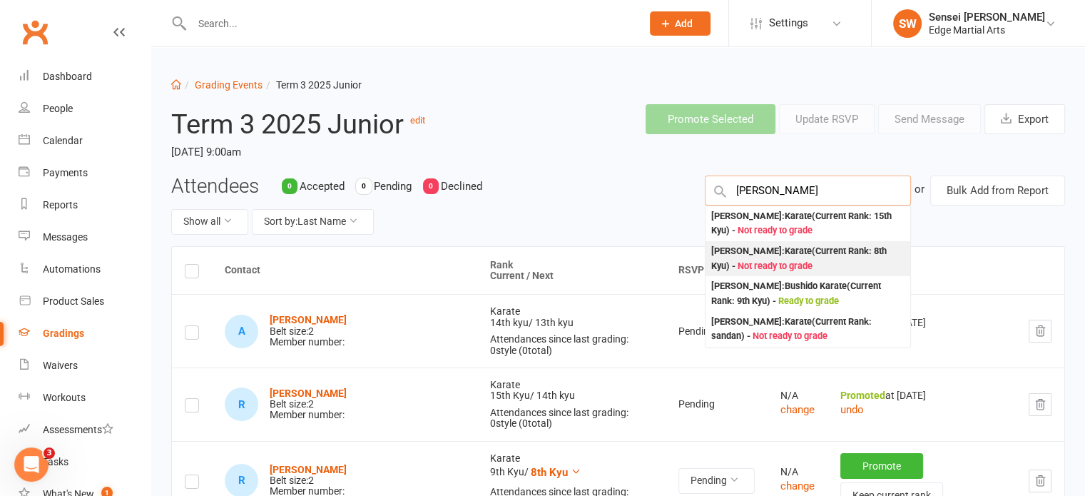
type input "leo"
click at [755, 255] on div "Leon Morre : Karate (Current Rank: 8th Kyu ) - Not ready to grade" at bounding box center [807, 258] width 193 height 29
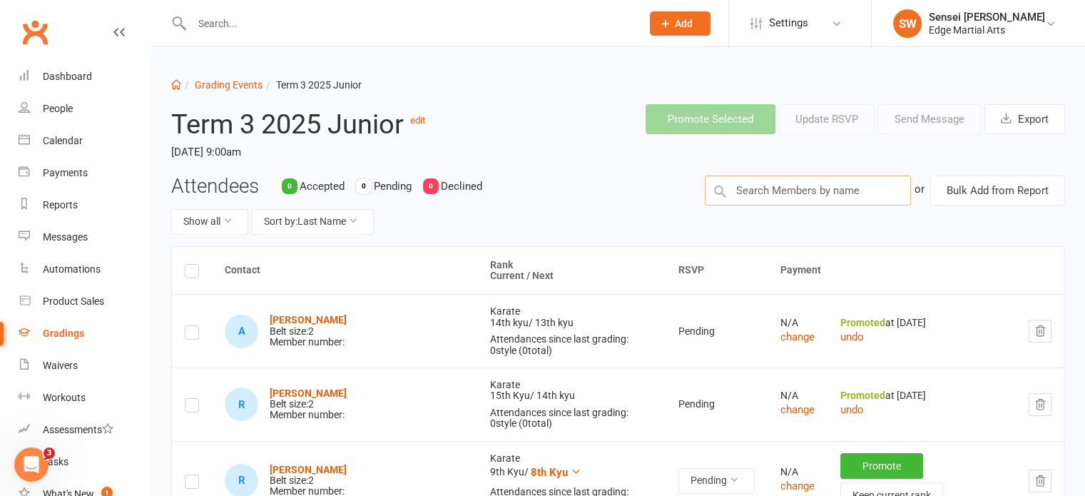
click at [763, 200] on input "text" at bounding box center [808, 190] width 206 height 30
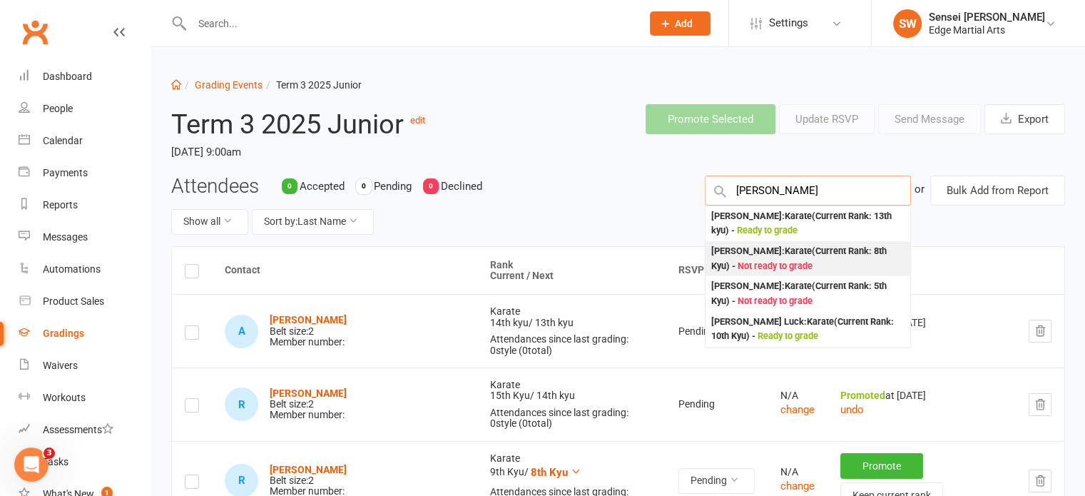
type input "lucas"
click at [756, 254] on div "Lucas Delacoe : Karate (Current Rank: 8th Kyu ) - Not ready to grade" at bounding box center [807, 258] width 193 height 29
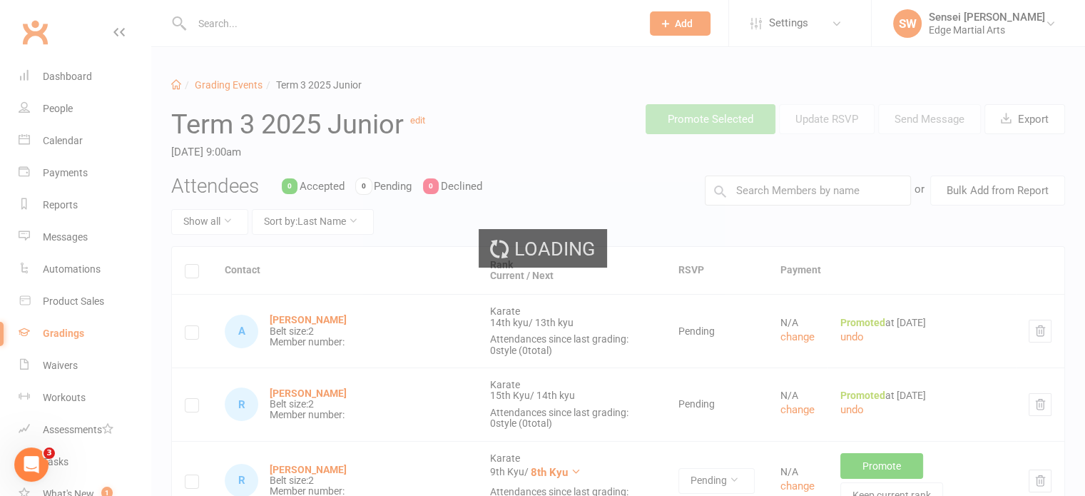
click at [759, 190] on div "Loading" at bounding box center [542, 248] width 1085 height 496
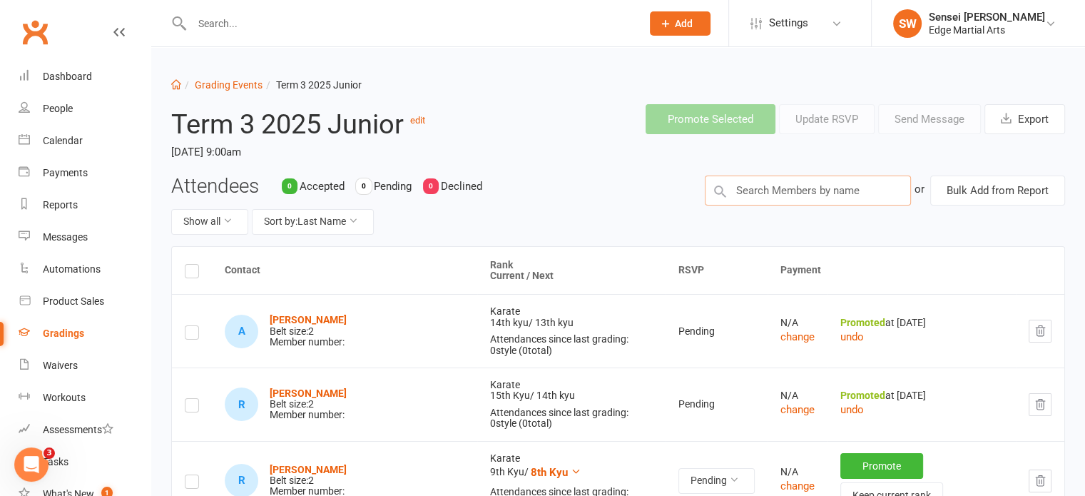
click at [759, 190] on input "text" at bounding box center [808, 190] width 206 height 30
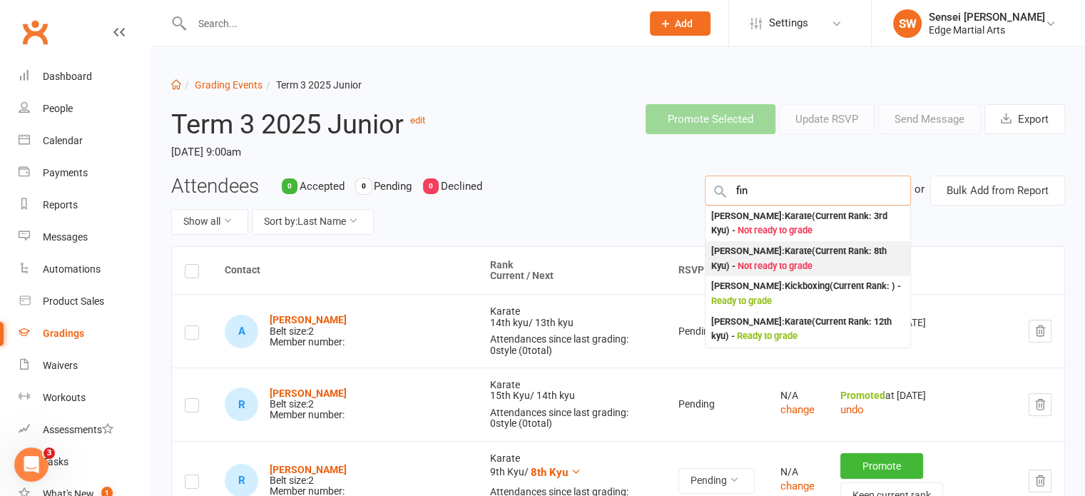
type input "fin"
click at [755, 251] on div "Finley Nicosia : Karate (Current Rank: 8th Kyu ) - Not ready to grade" at bounding box center [807, 258] width 193 height 29
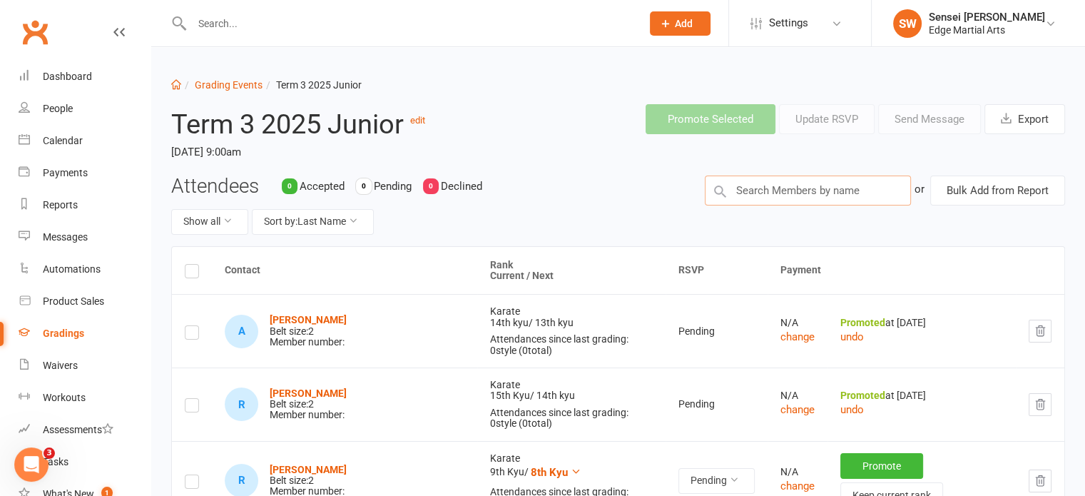
click at [755, 193] on input "text" at bounding box center [808, 190] width 206 height 30
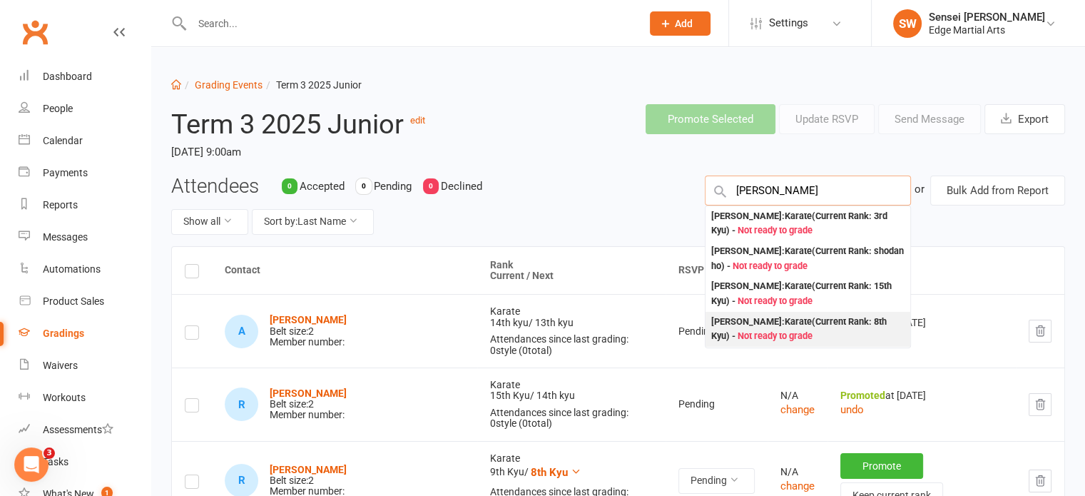
type input "henry"
click at [768, 322] on div "Henry Simpson : Karate (Current Rank: 8th Kyu ) - Not ready to grade" at bounding box center [807, 329] width 193 height 29
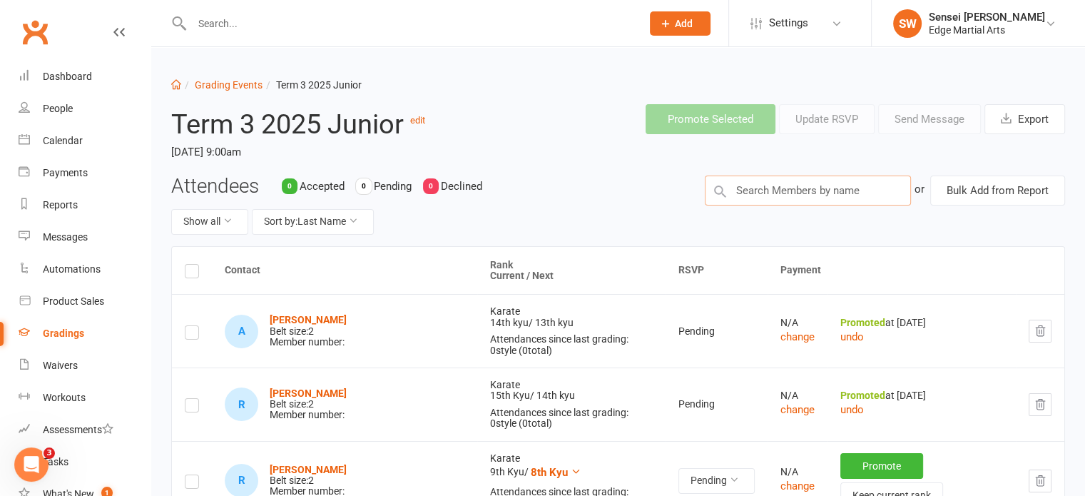
click at [768, 188] on input "text" at bounding box center [808, 190] width 206 height 30
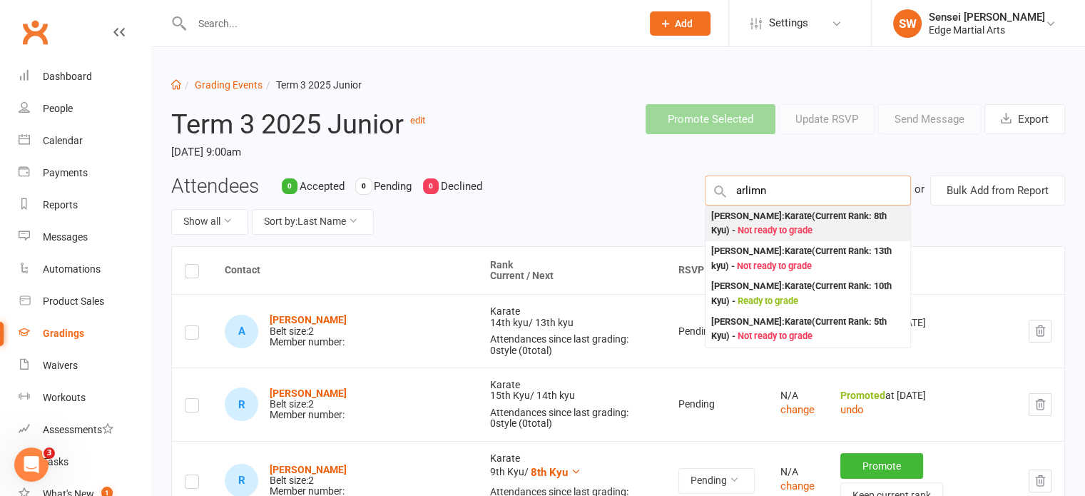
type input "arlimn"
click at [764, 212] on div "Arlington Simpson : Karate (Current Rank: 8th Kyu ) - Not ready to grade" at bounding box center [807, 223] width 193 height 29
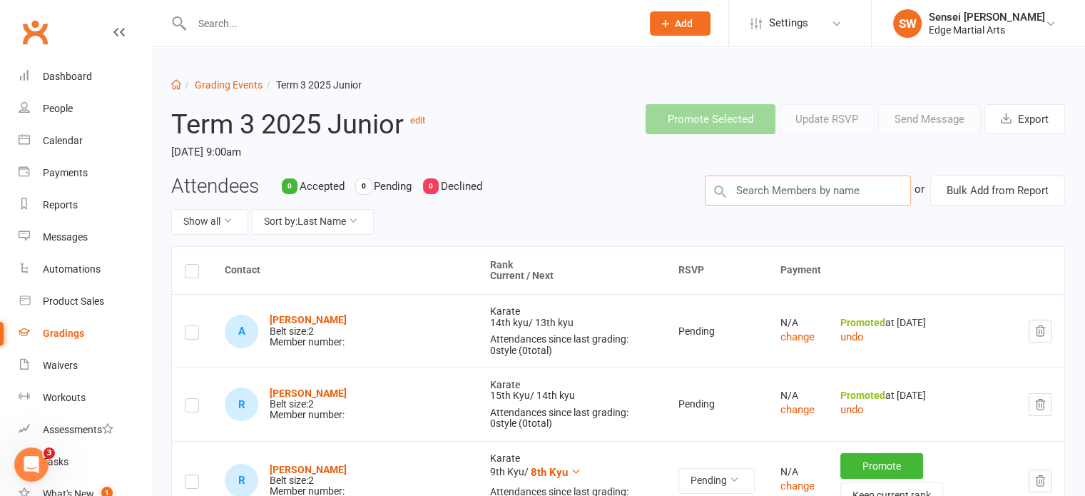
click at [765, 193] on input "text" at bounding box center [808, 190] width 206 height 30
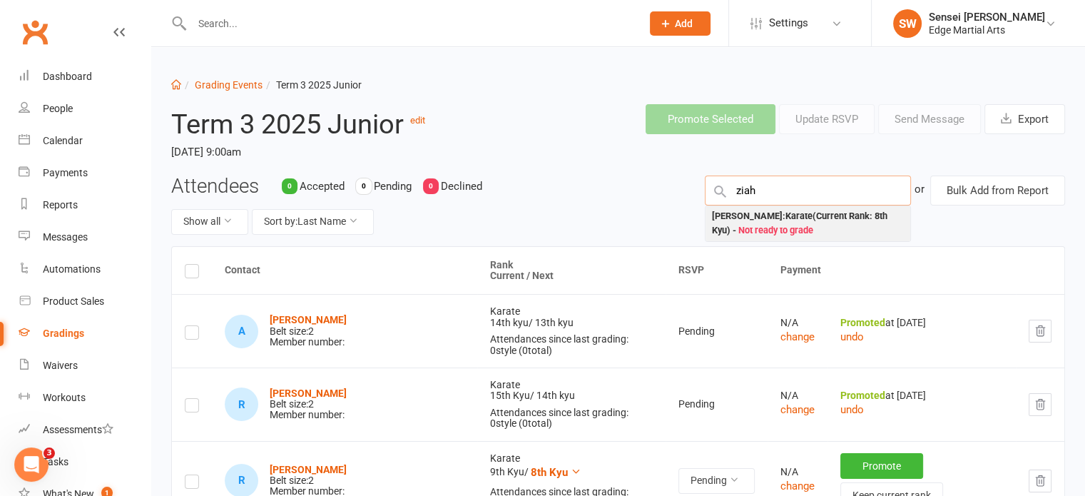
type input "ziah"
click at [756, 218] on div "Ziah Turner : Karate (Current Rank: 8th Kyu ) - Not ready to grade" at bounding box center [807, 223] width 193 height 29
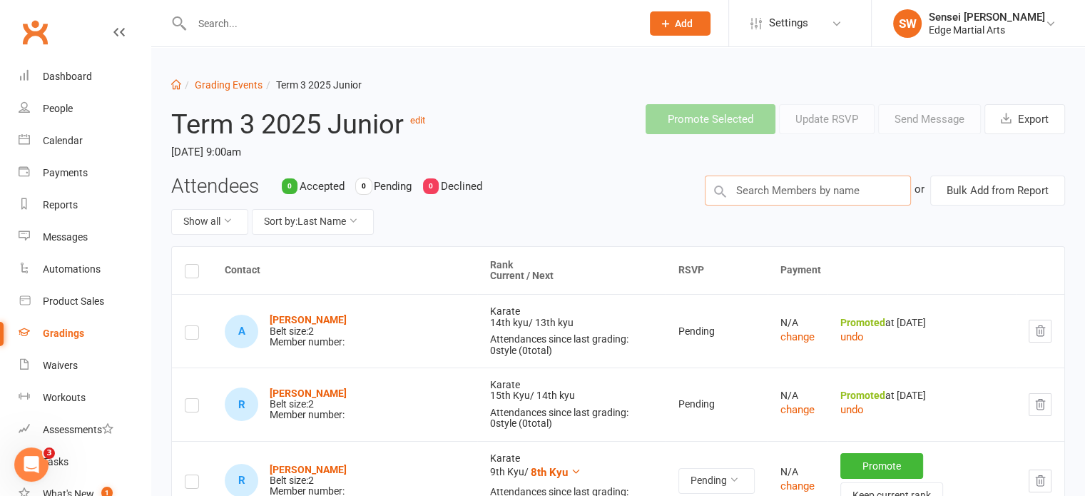
click at [754, 190] on input "text" at bounding box center [808, 190] width 206 height 30
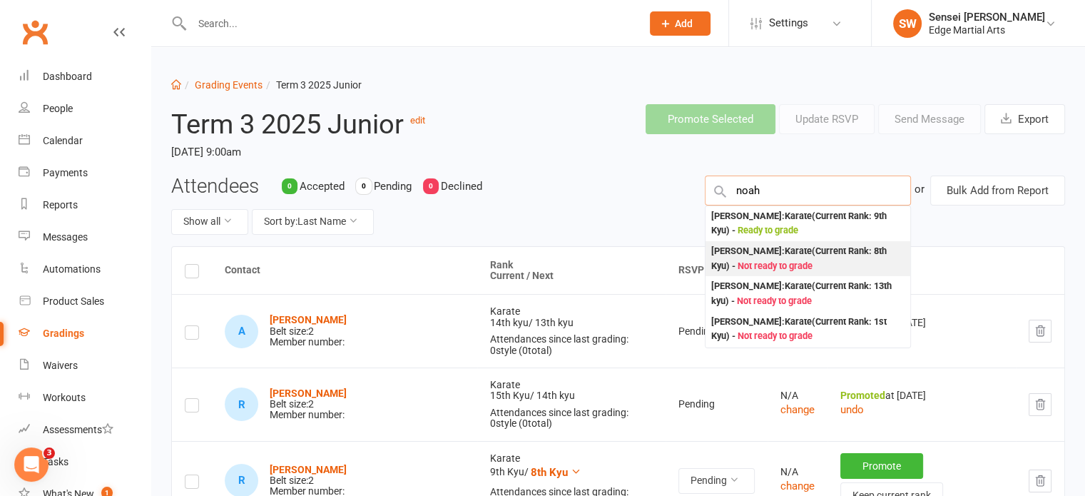
type input "noah"
click at [747, 254] on div "Noah Turner : Karate (Current Rank: 8th Kyu ) - Not ready to grade" at bounding box center [807, 258] width 193 height 29
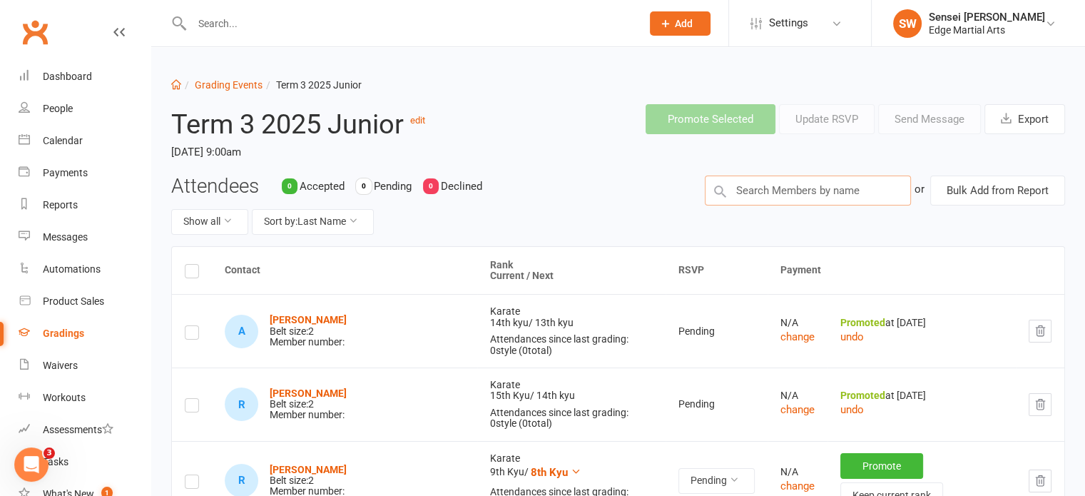
click at [766, 193] on input "text" at bounding box center [808, 190] width 206 height 30
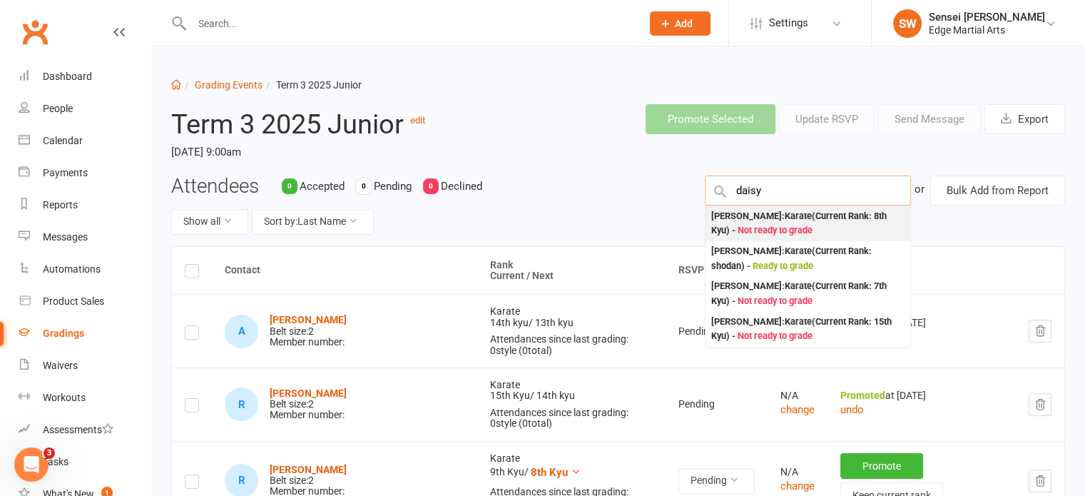
type input "daisy"
click at [765, 216] on div "Daisy Lloyd : Karate (Current Rank: 8th Kyu ) - Not ready to grade" at bounding box center [807, 223] width 193 height 29
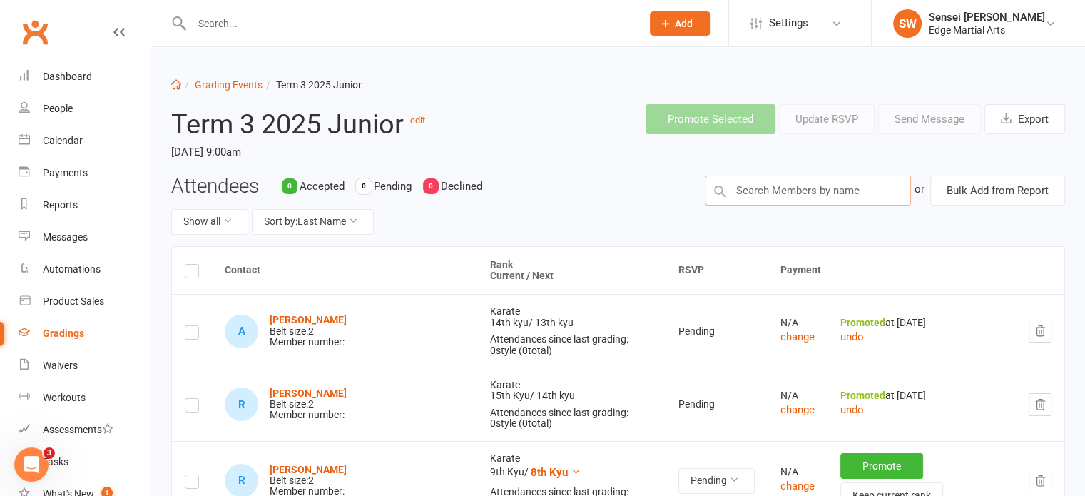
click at [765, 190] on input "text" at bounding box center [808, 190] width 206 height 30
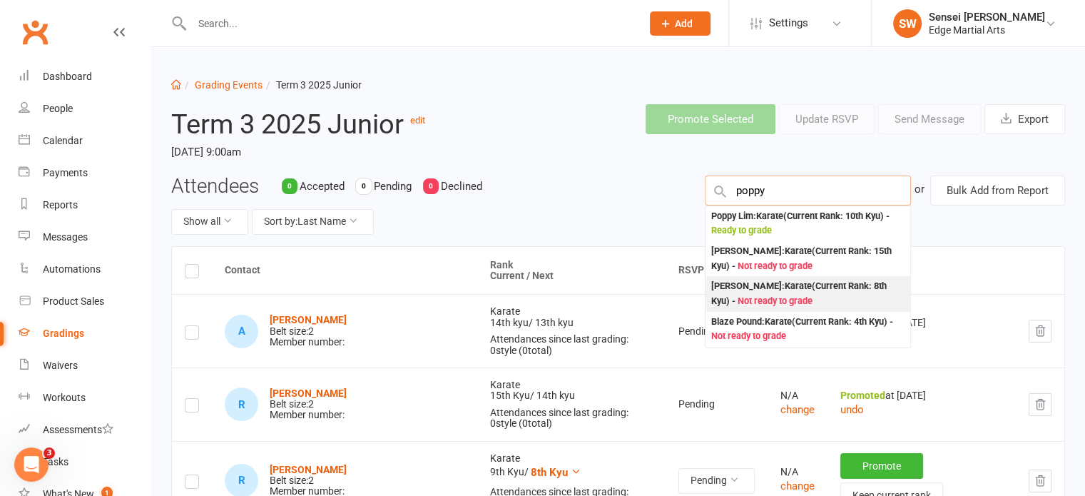
type input "poppy"
click at [756, 292] on div "Poppy Lloyd : Karate (Current Rank: 8th Kyu ) - Not ready to grade" at bounding box center [807, 293] width 193 height 29
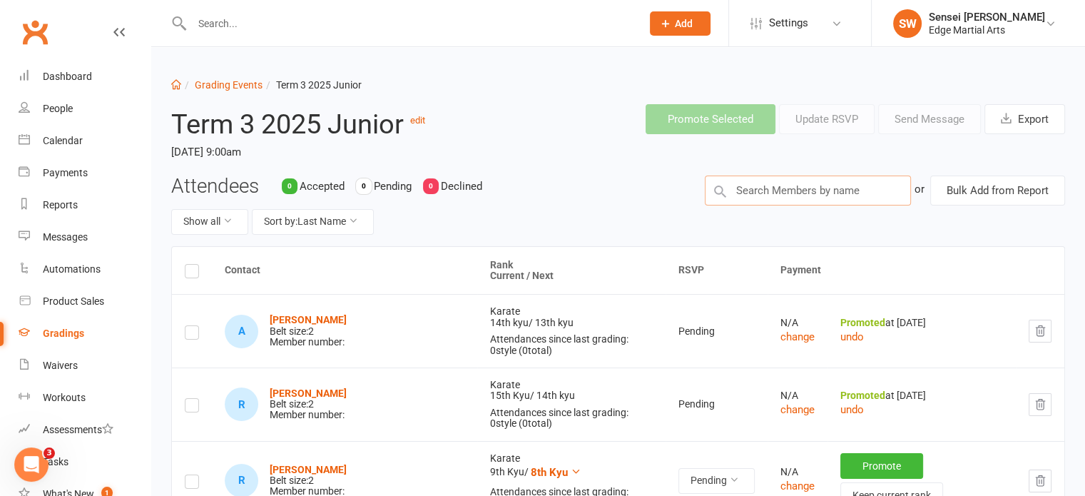
click at [762, 190] on input "text" at bounding box center [808, 190] width 206 height 30
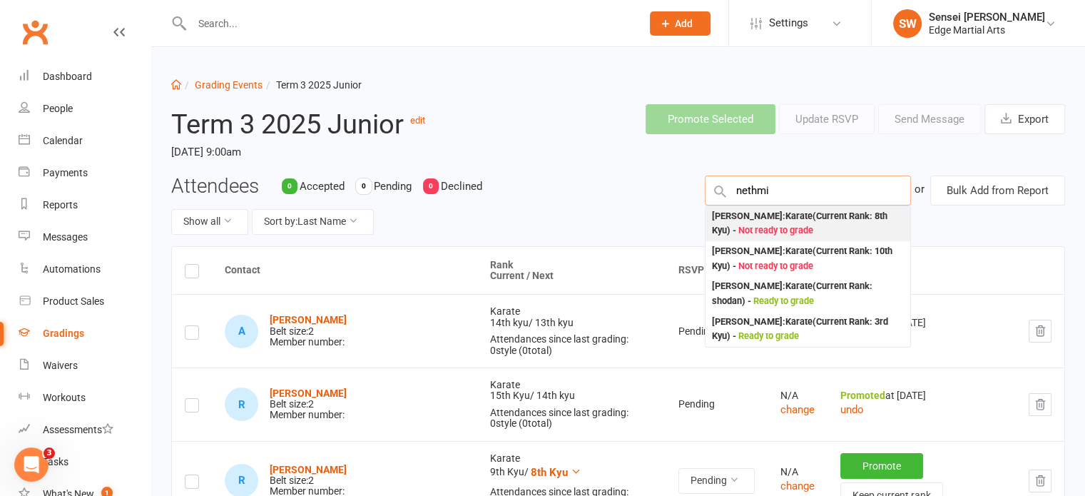
type input "nethmi"
click at [761, 211] on div "Nethmi Pethiyagoda : Karate (Current Rank: 8th Kyu ) - Not ready to grade" at bounding box center [807, 223] width 193 height 29
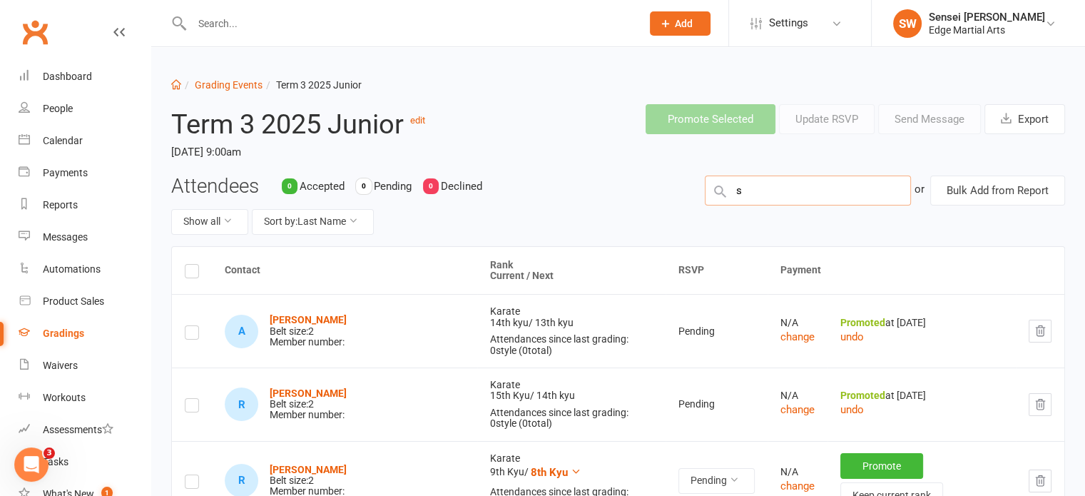
click at [761, 190] on input "s" at bounding box center [808, 190] width 206 height 30
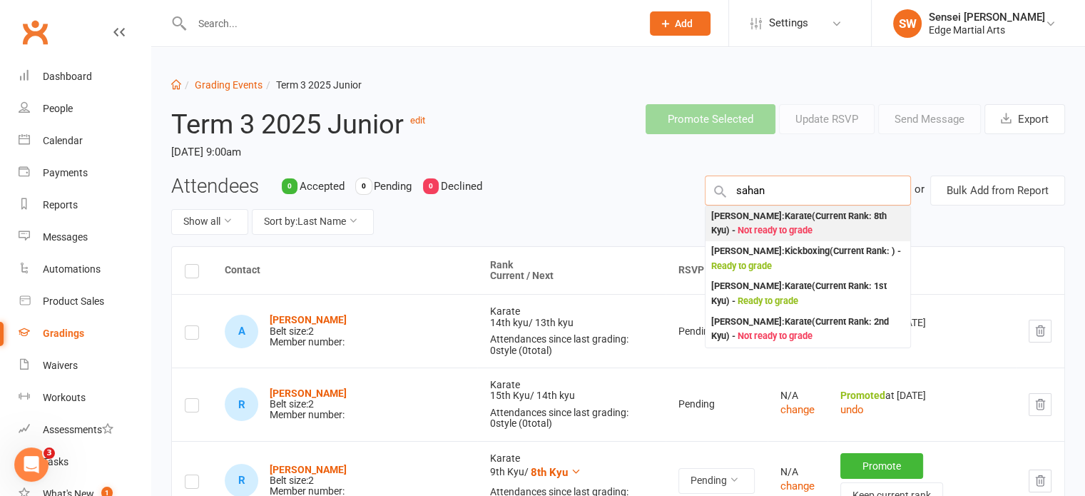
type input "sahan"
click at [762, 218] on div "Sahan Pethiyagoda : Karate (Current Rank: 8th Kyu ) - Not ready to grade" at bounding box center [807, 223] width 193 height 29
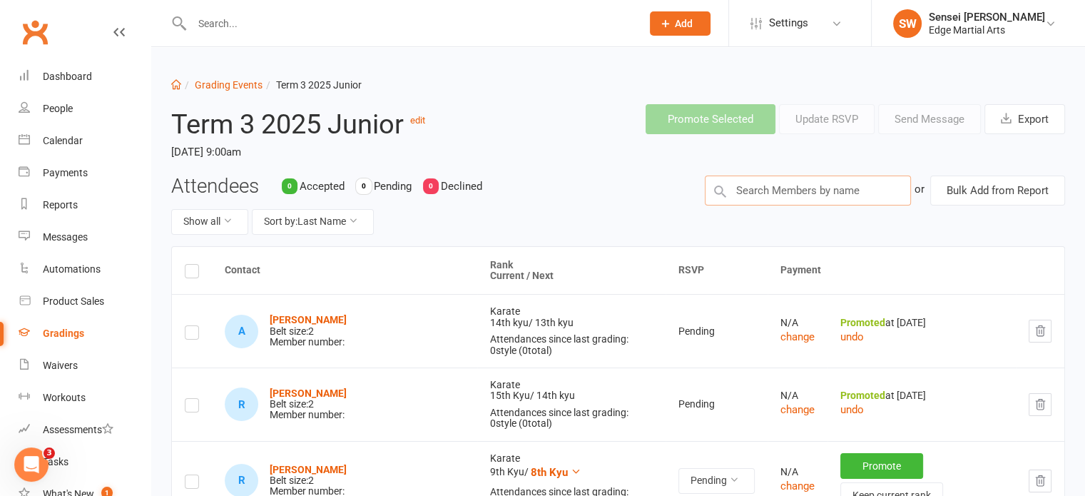
click at [768, 193] on input "text" at bounding box center [808, 190] width 206 height 30
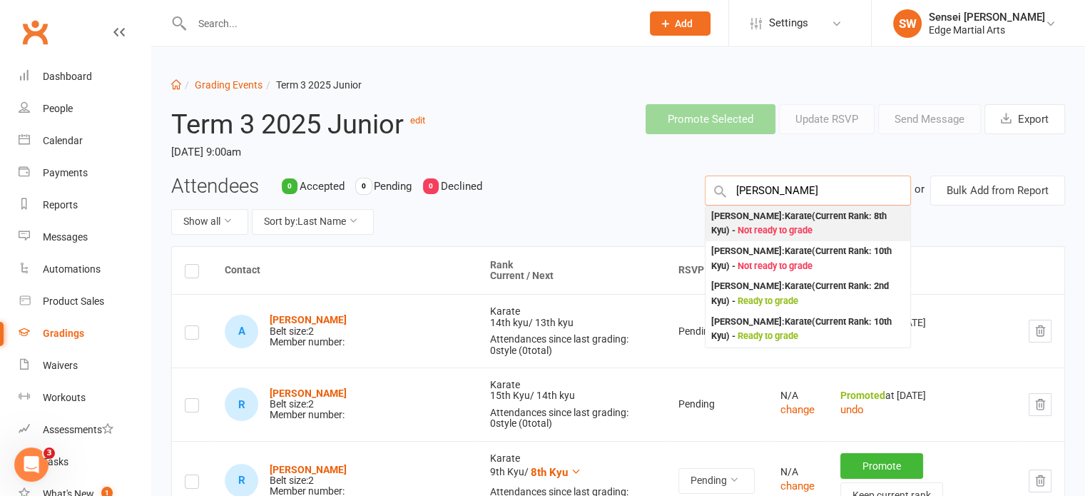
type input "[PERSON_NAME]"
click at [770, 217] on div "Brodie Skiller : Karate (Current Rank: 8th Kyu ) - Not ready to grade" at bounding box center [807, 223] width 193 height 29
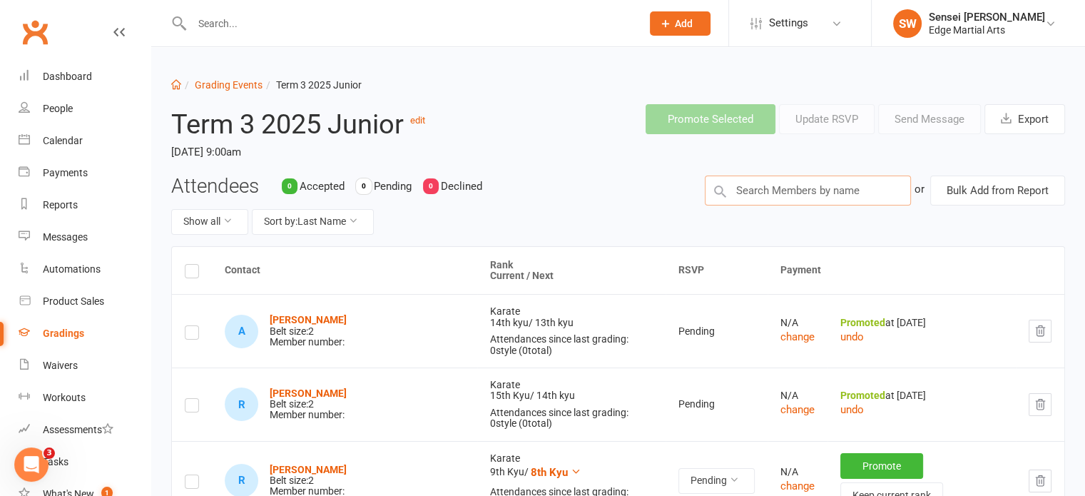
click at [776, 188] on input "text" at bounding box center [808, 190] width 206 height 30
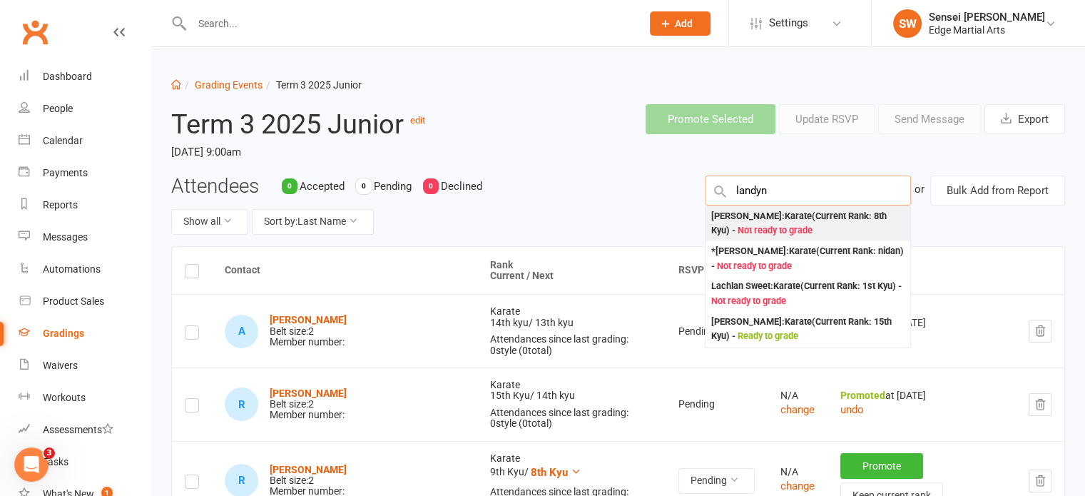
type input "landyn"
click at [765, 213] on div "Landyn Roberts : Karate (Current Rank: 8th Kyu ) - Not ready to grade" at bounding box center [807, 223] width 193 height 29
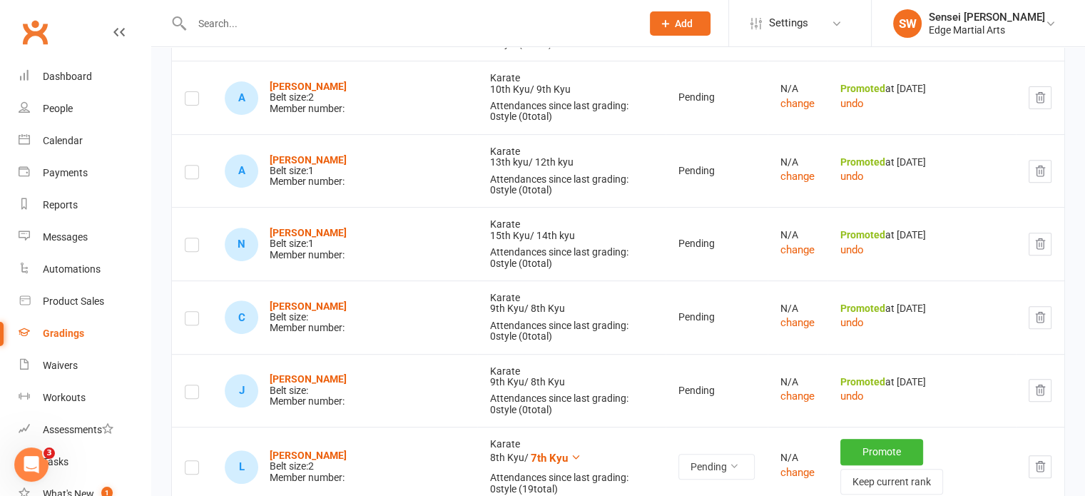
scroll to position [581, 0]
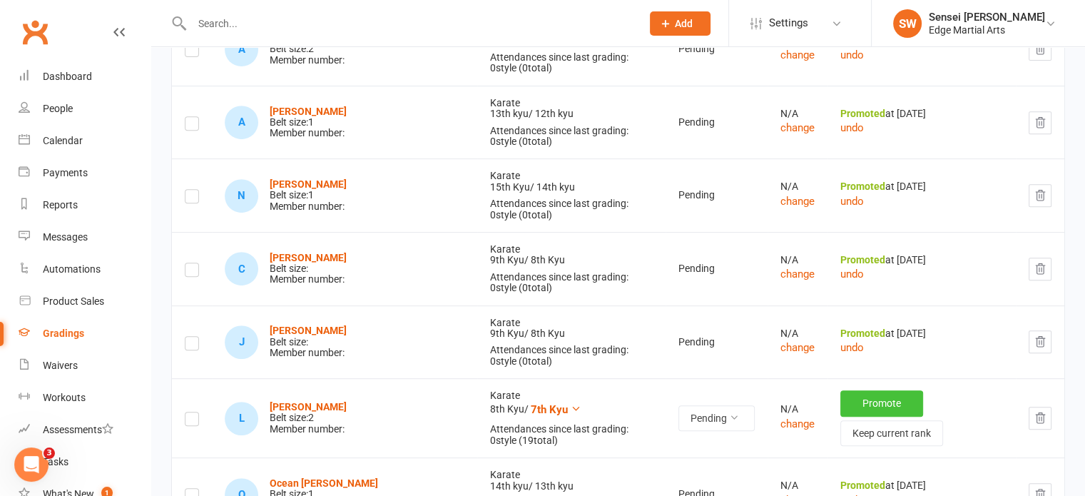
click at [848, 390] on button "Promote" at bounding box center [881, 403] width 83 height 26
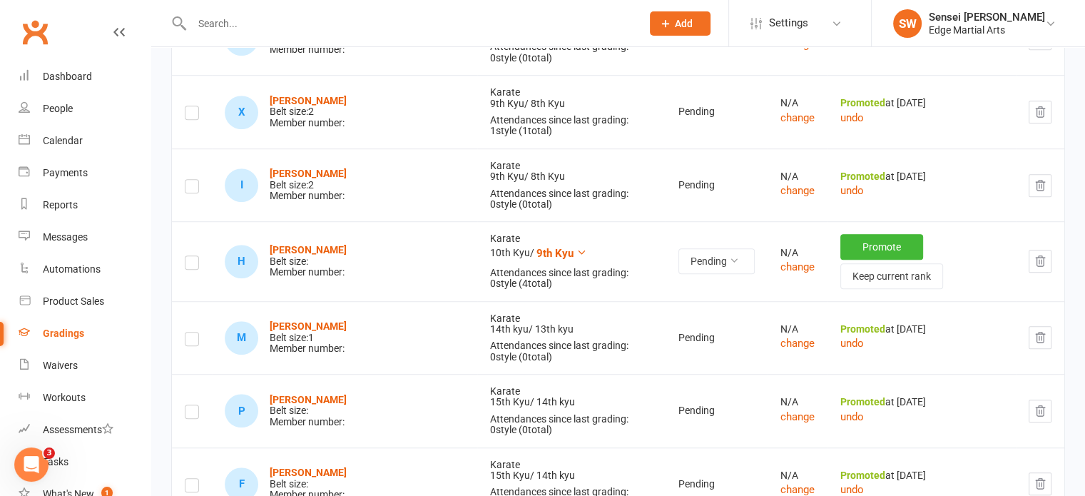
scroll to position [1114, 0]
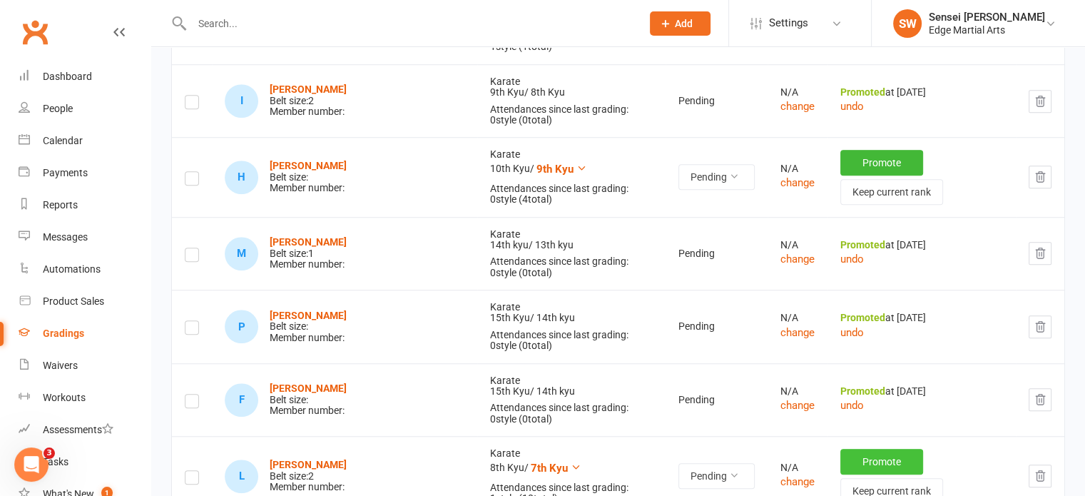
click at [840, 449] on button "Promote" at bounding box center [881, 462] width 83 height 26
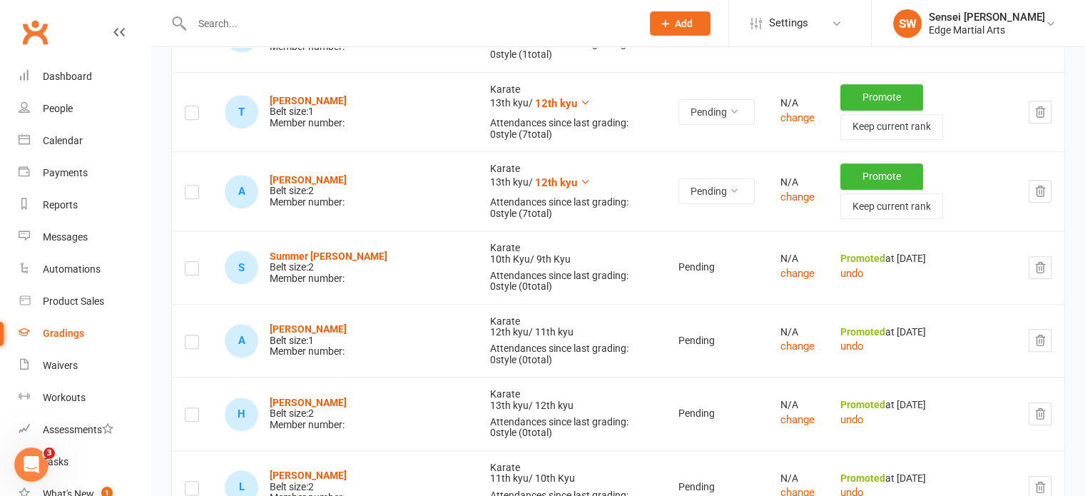
scroll to position [1552, 0]
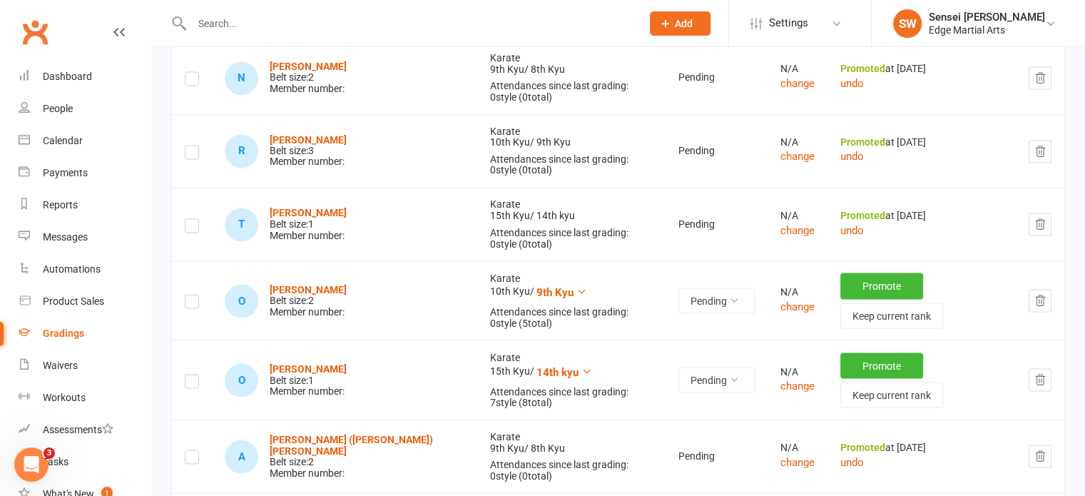
scroll to position [2568, 0]
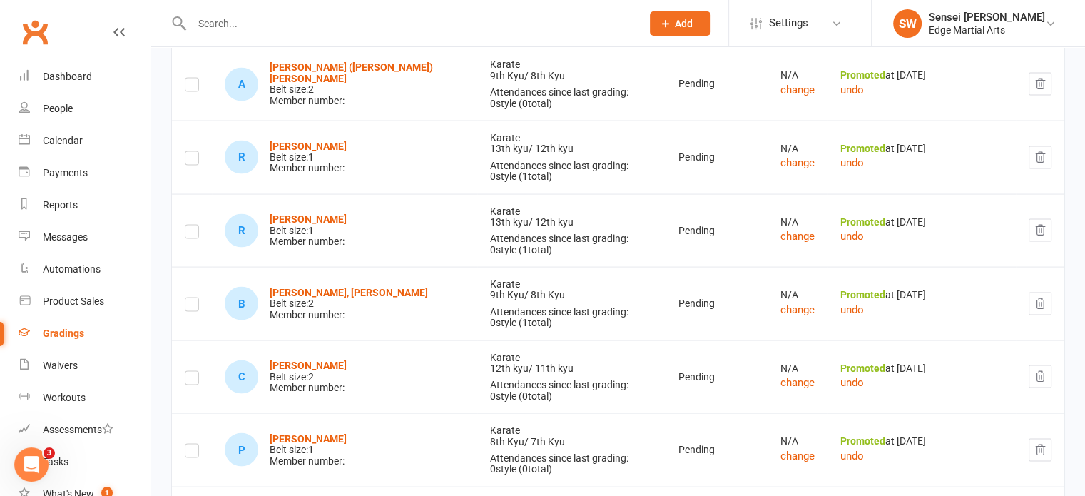
scroll to position [3045, 0]
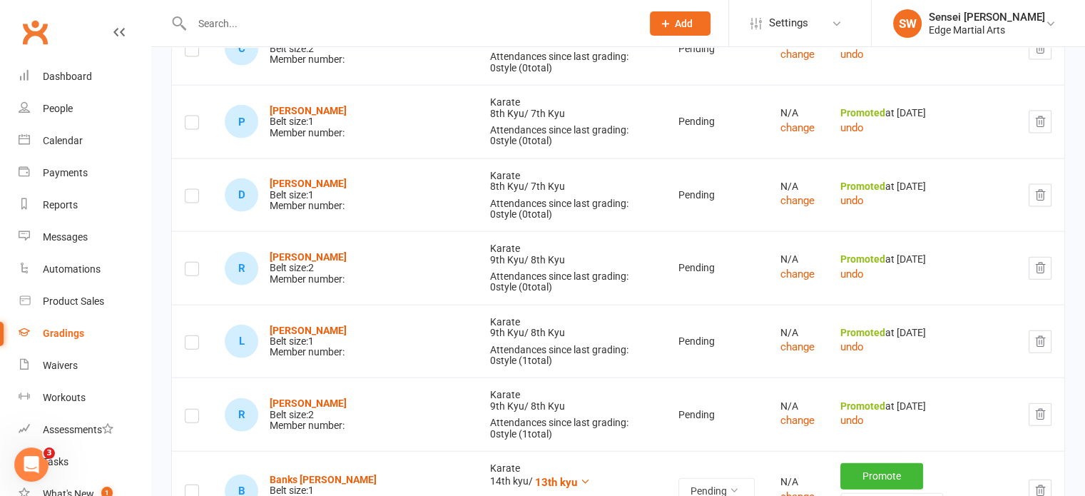
scroll to position [3258, 0]
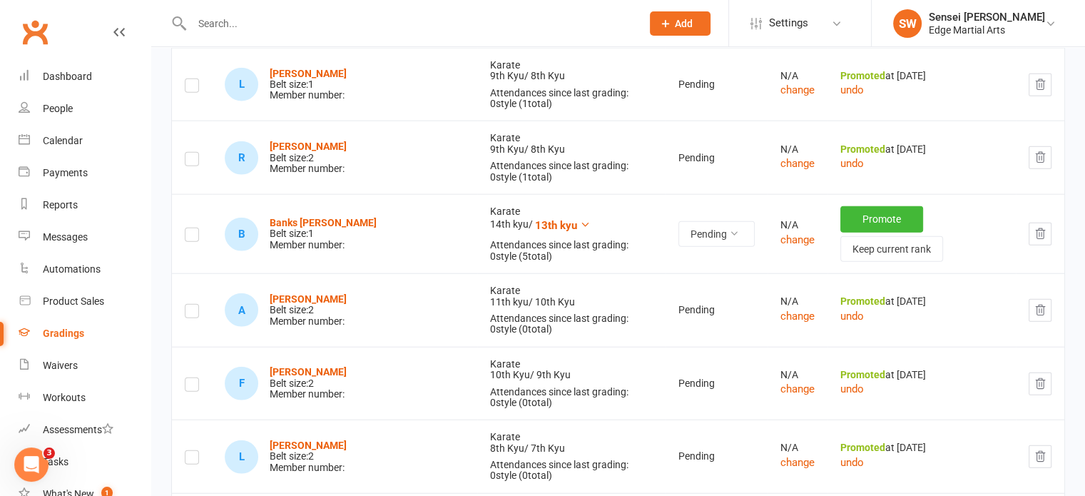
scroll to position [3510, 0]
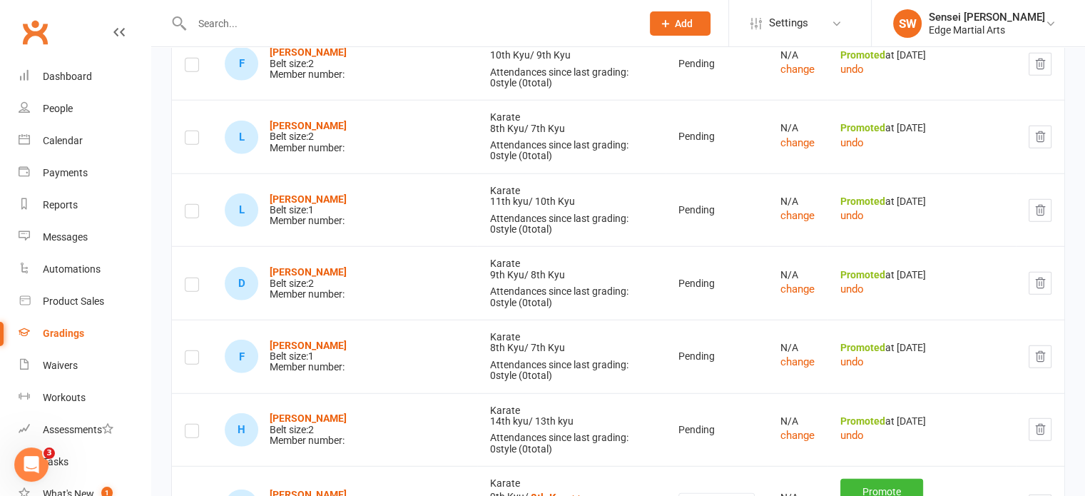
scroll to position [3755, 0]
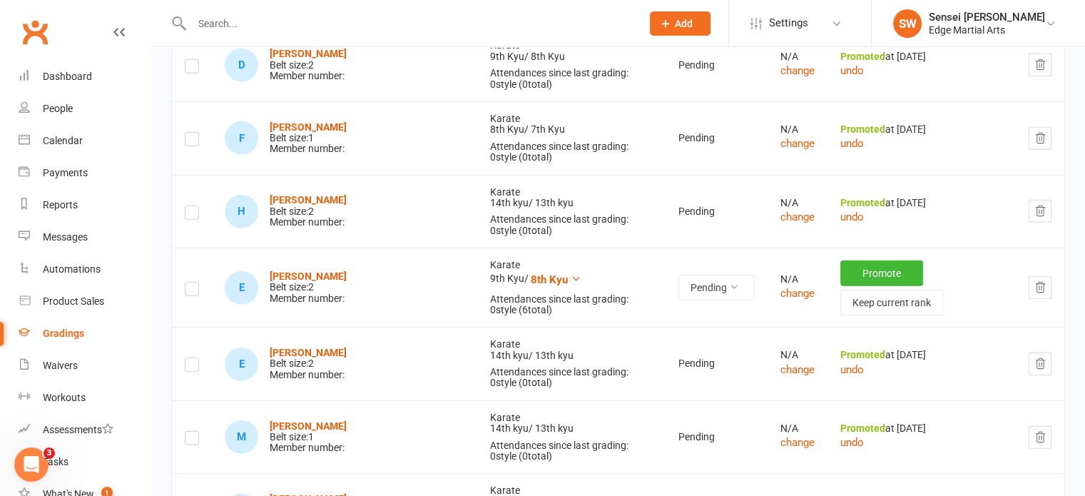
scroll to position [4048, 0]
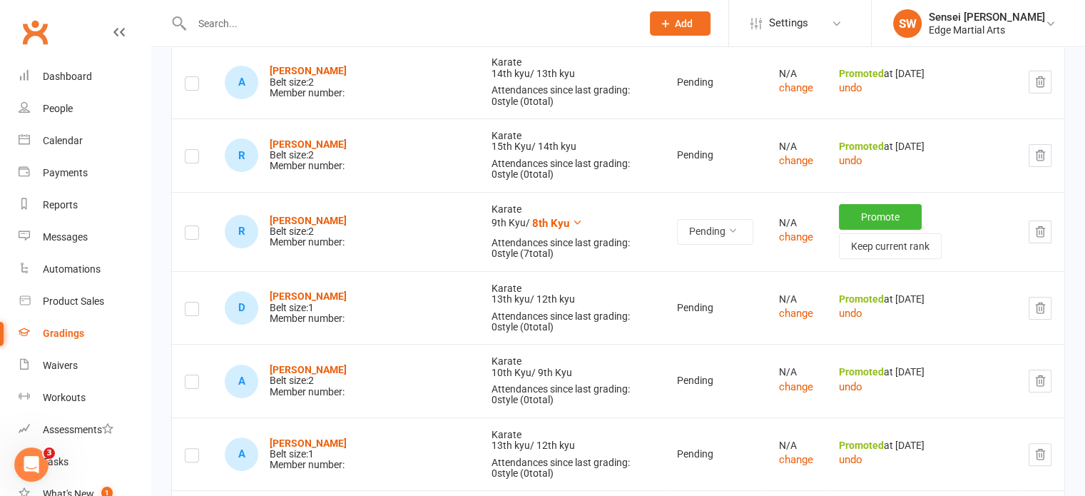
scroll to position [0, 0]
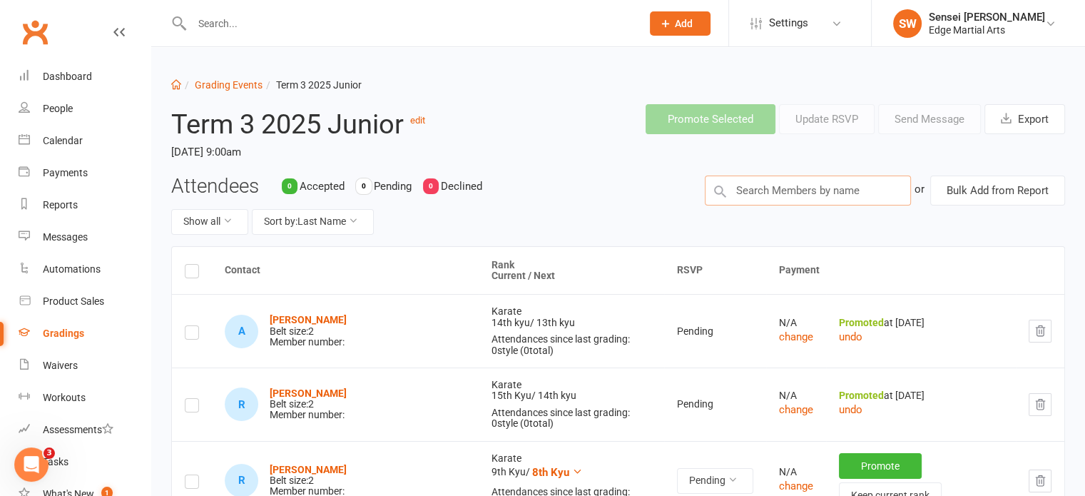
click at [773, 187] on input "text" at bounding box center [808, 190] width 206 height 30
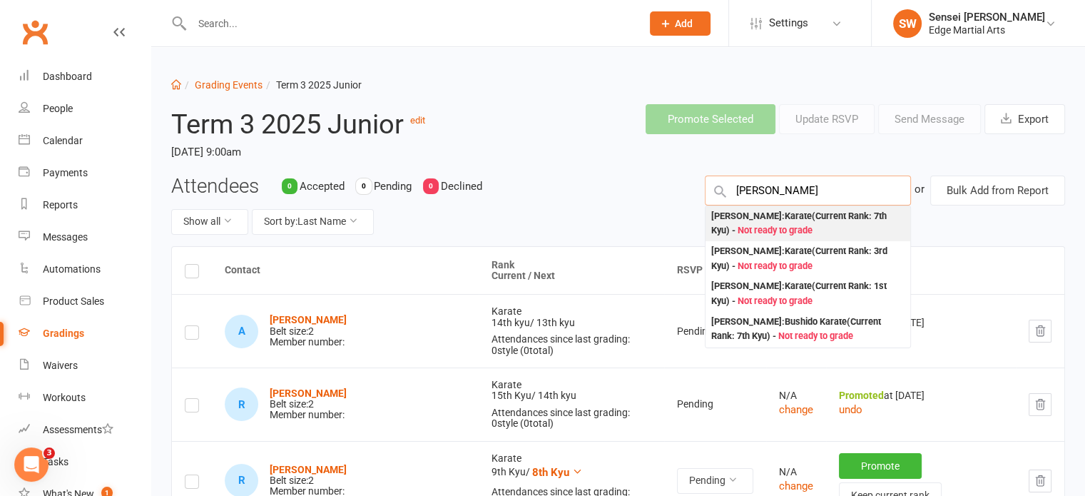
type input "[PERSON_NAME]"
click at [764, 219] on div "Josephine Murn : Karate (Current Rank: 7th Kyu ) - Not ready to grade" at bounding box center [807, 223] width 193 height 29
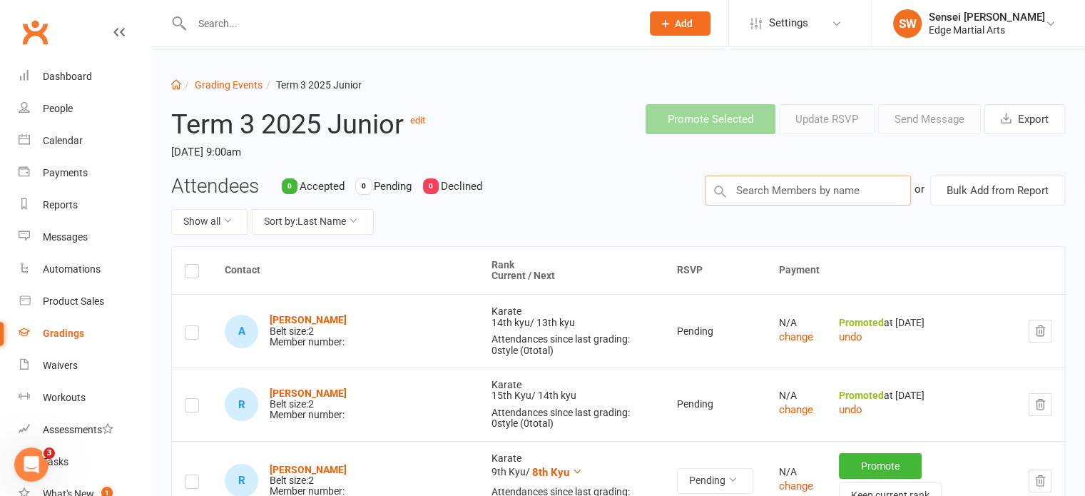
click at [765, 188] on input "text" at bounding box center [808, 190] width 206 height 30
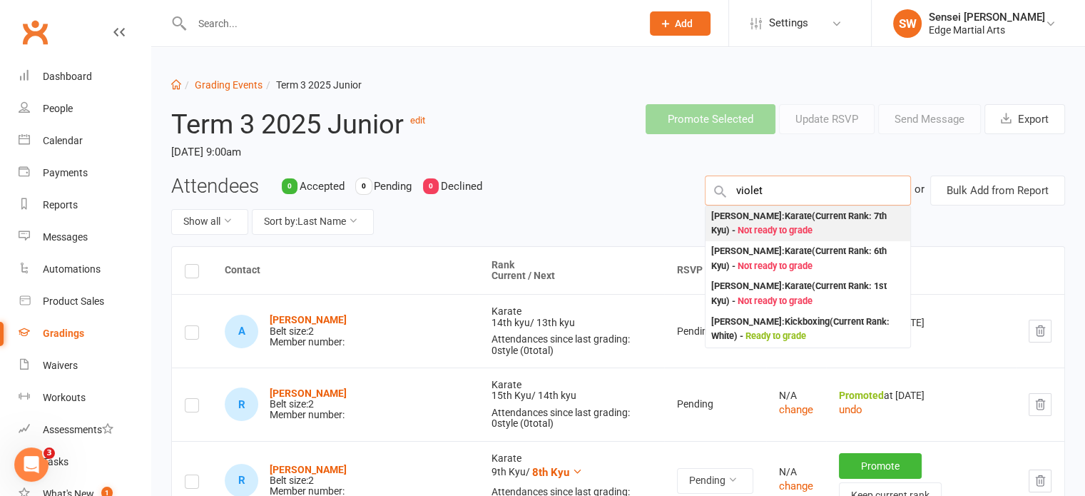
type input "violet"
click at [758, 219] on div "Violet Novak : Karate (Current Rank: 7th Kyu ) - Not ready to grade" at bounding box center [807, 223] width 193 height 29
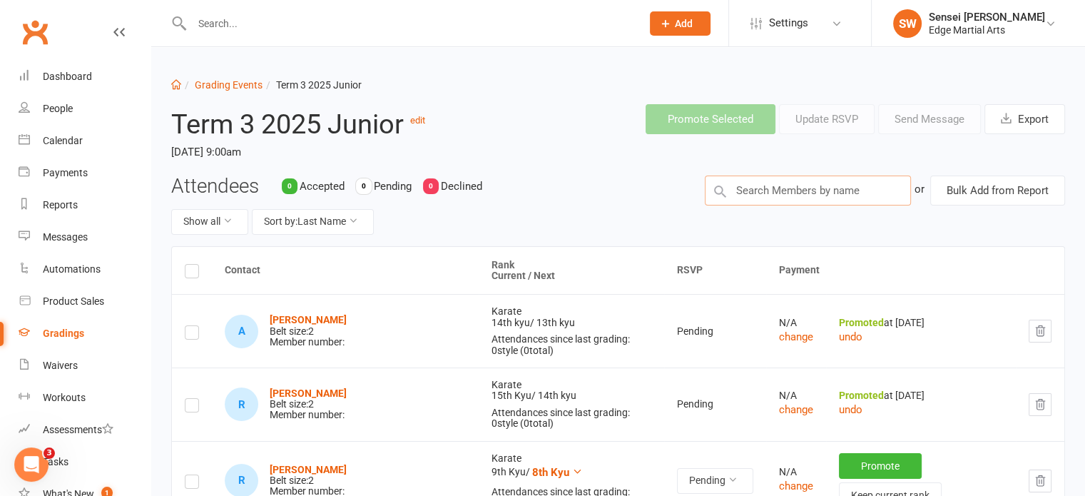
click at [765, 185] on input "text" at bounding box center [808, 190] width 206 height 30
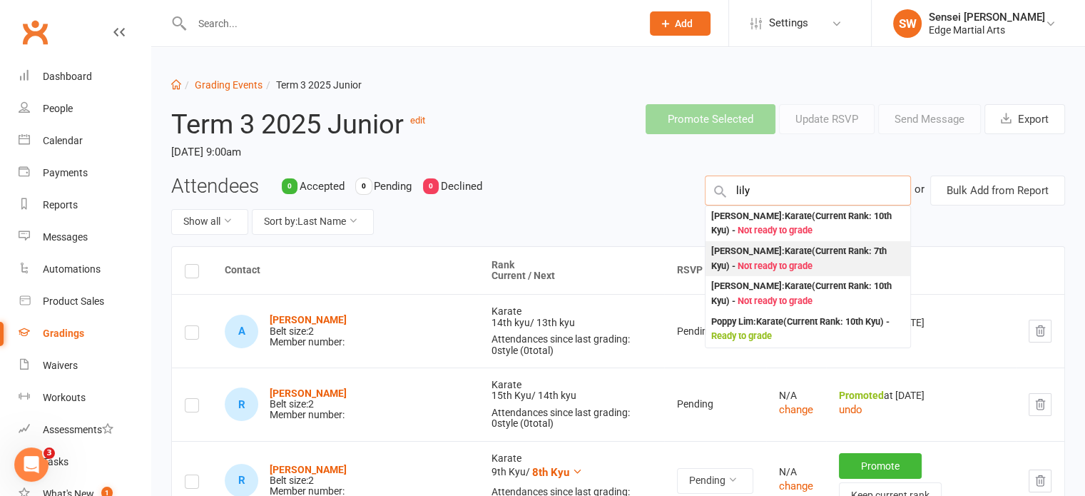
type input "lily"
click at [762, 262] on span "Not ready to grade" at bounding box center [775, 265] width 75 height 11
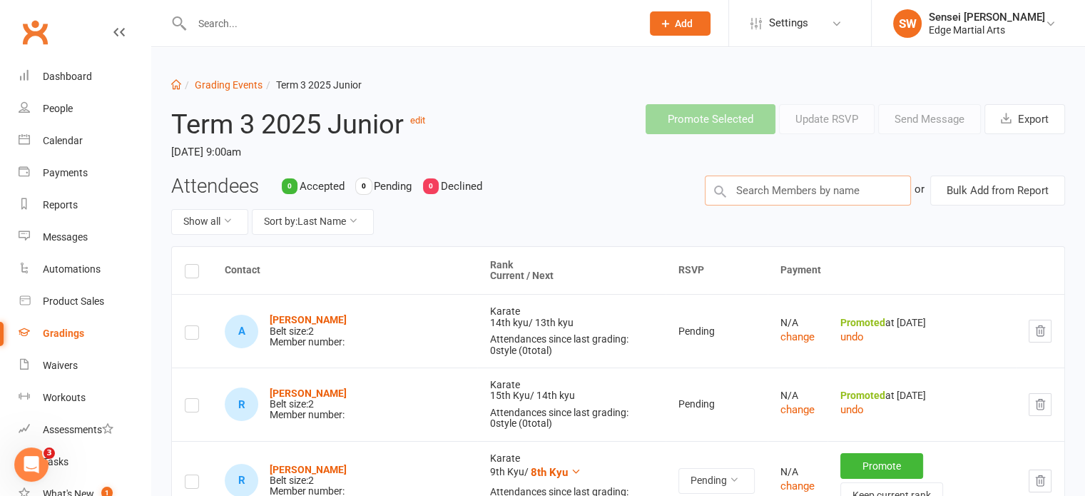
click at [769, 193] on input "text" at bounding box center [808, 190] width 206 height 30
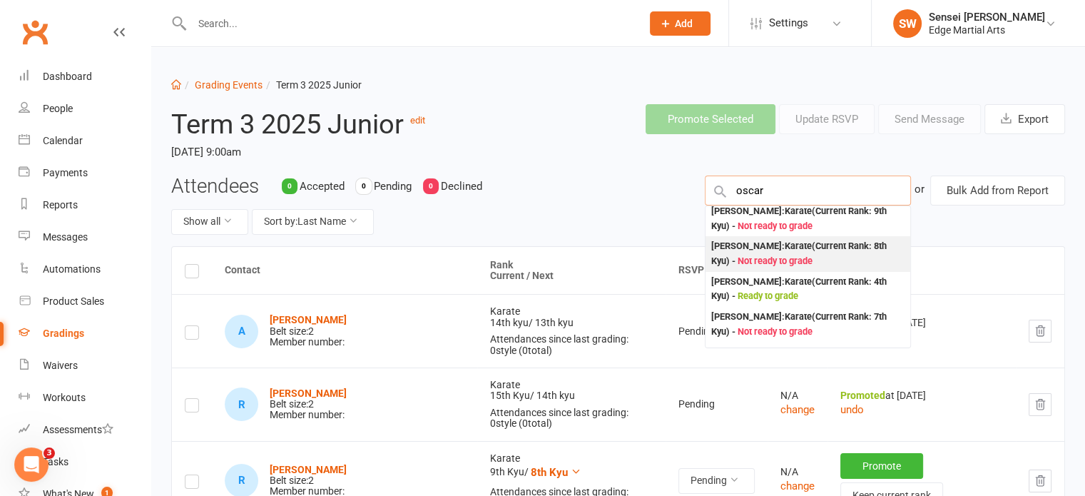
scroll to position [40, 0]
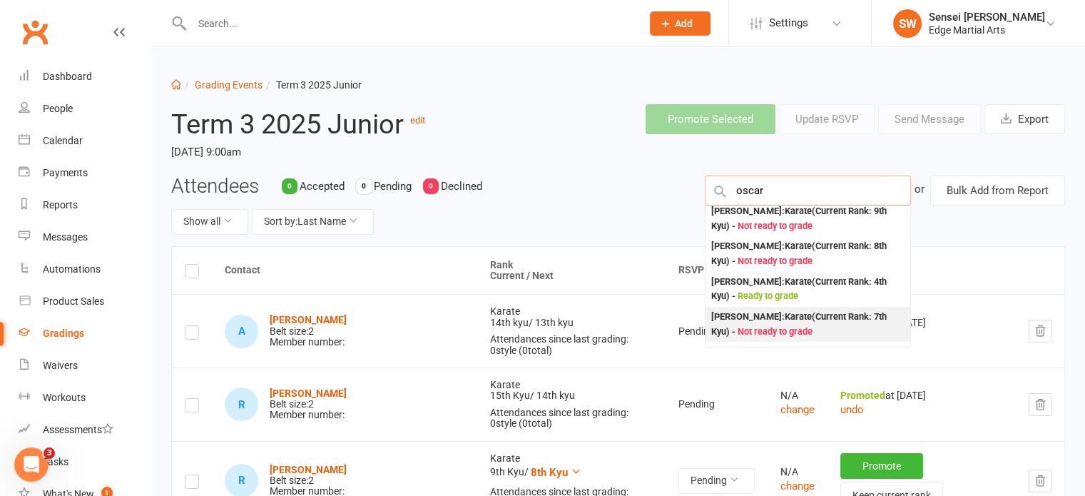
type input "oscar"
click at [767, 322] on div "Oscar Harrison : Karate (Current Rank: 7th Kyu ) - Not ready to grade" at bounding box center [807, 324] width 193 height 29
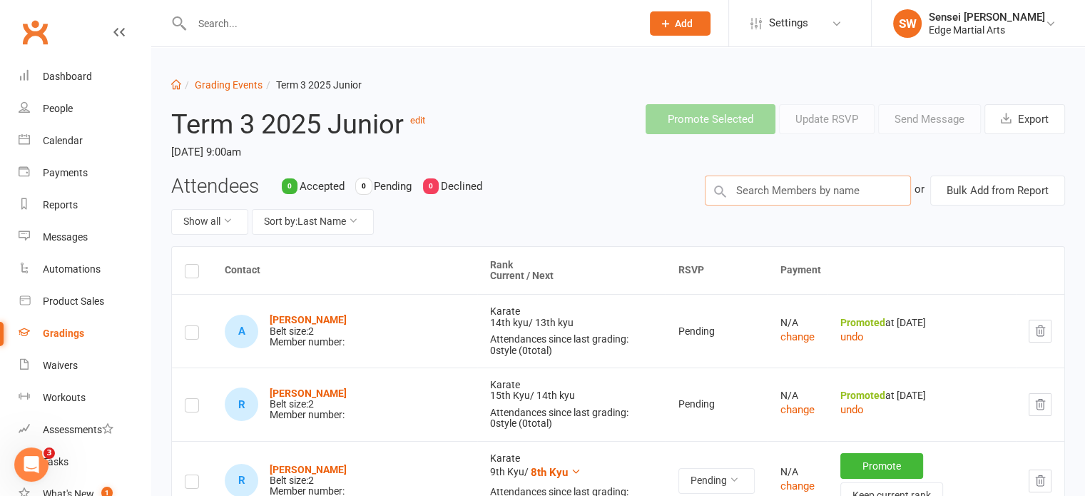
click at [779, 195] on input "text" at bounding box center [808, 190] width 206 height 30
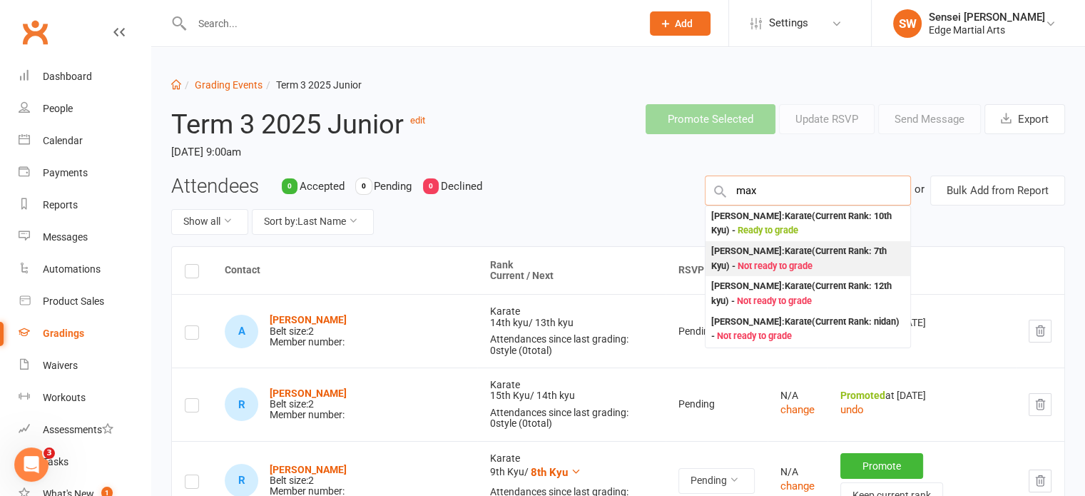
type input "max"
click at [780, 253] on div "Max Vella : Karate (Current Rank: 7th Kyu ) - Not ready to grade" at bounding box center [807, 258] width 193 height 29
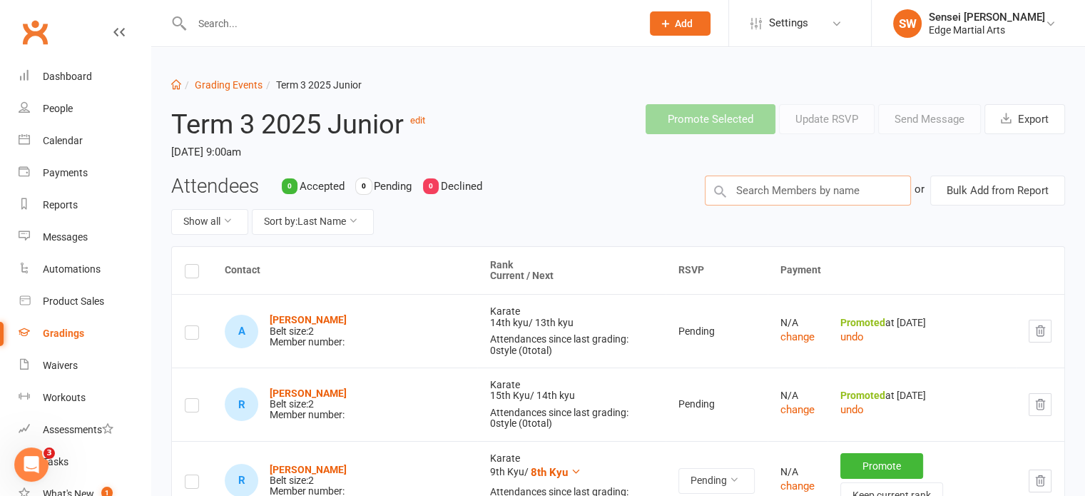
click at [777, 190] on input "text" at bounding box center [808, 190] width 206 height 30
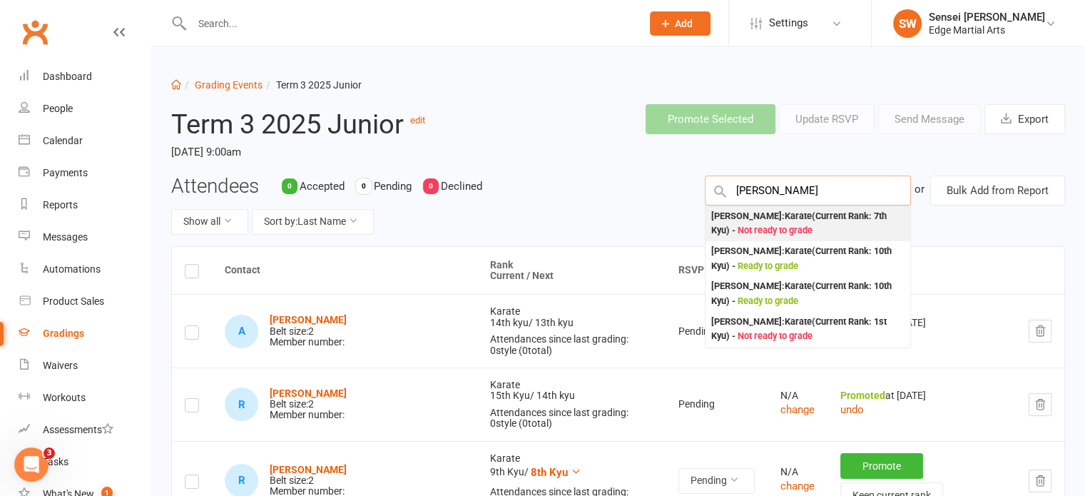
type input "alexis"
click at [770, 216] on div "Alexis Vella : Karate (Current Rank: 7th Kyu ) - Not ready to grade" at bounding box center [807, 223] width 193 height 29
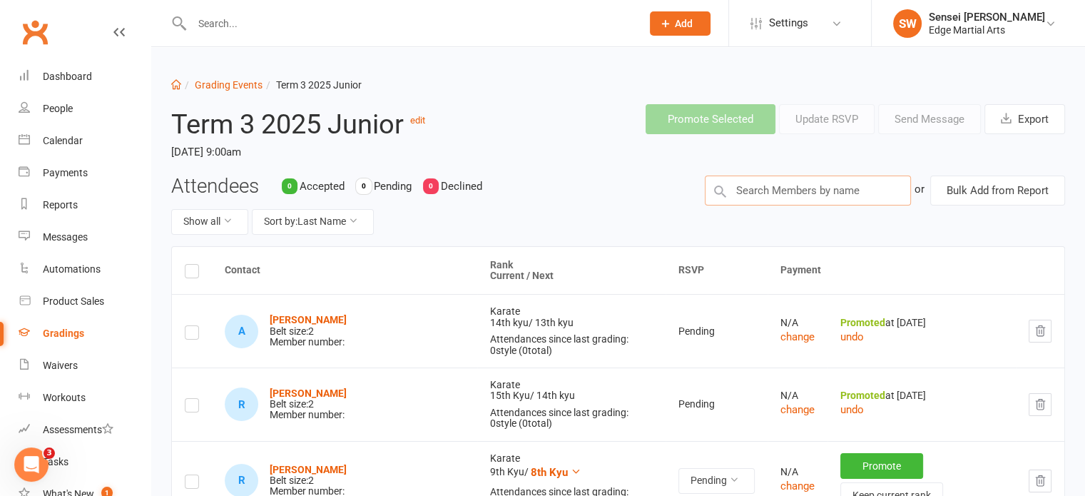
click at [775, 188] on input "text" at bounding box center [808, 190] width 206 height 30
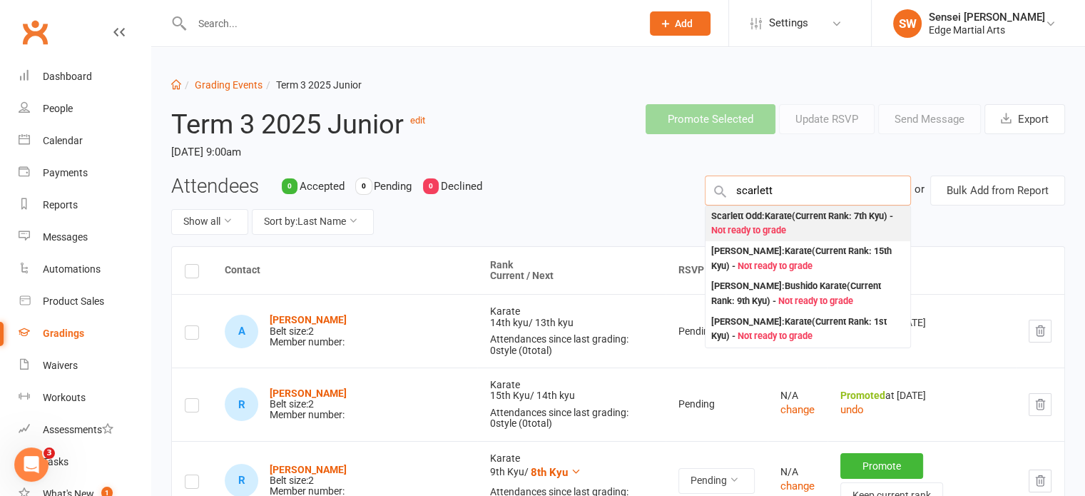
type input "scarlett"
click at [768, 211] on div "Scarlett Odd : Karate (Current Rank: 7th Kyu ) - Not ready to grade" at bounding box center [807, 223] width 193 height 29
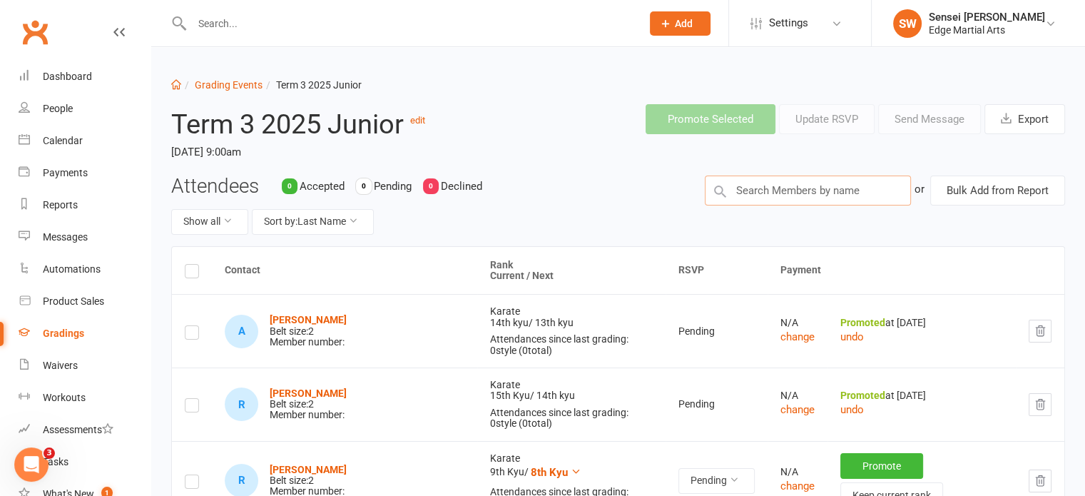
click at [767, 185] on input "text" at bounding box center [808, 190] width 206 height 30
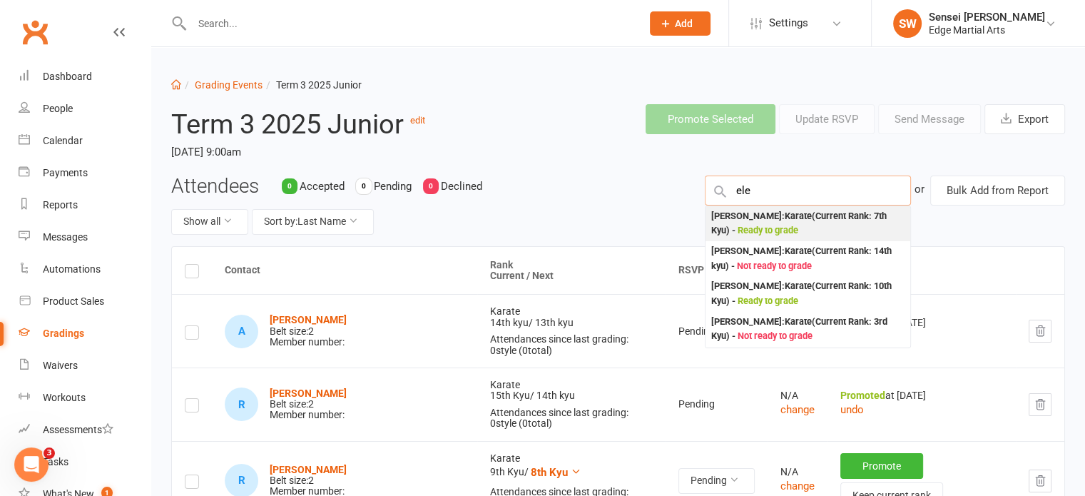
type input "ele"
click at [758, 219] on div "Eleanor Johnson : Karate (Current Rank: 7th Kyu ) - Ready to grade" at bounding box center [807, 223] width 193 height 29
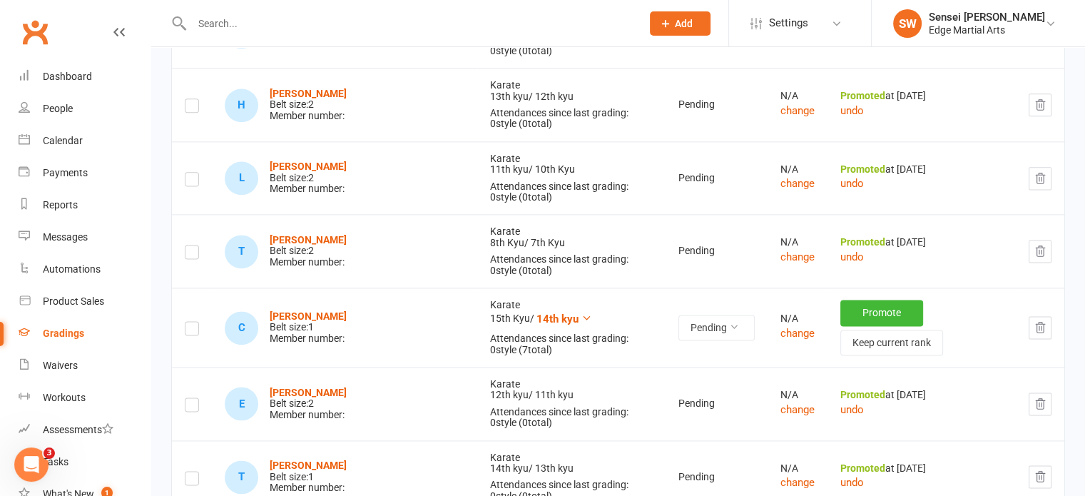
scroll to position [1955, 0]
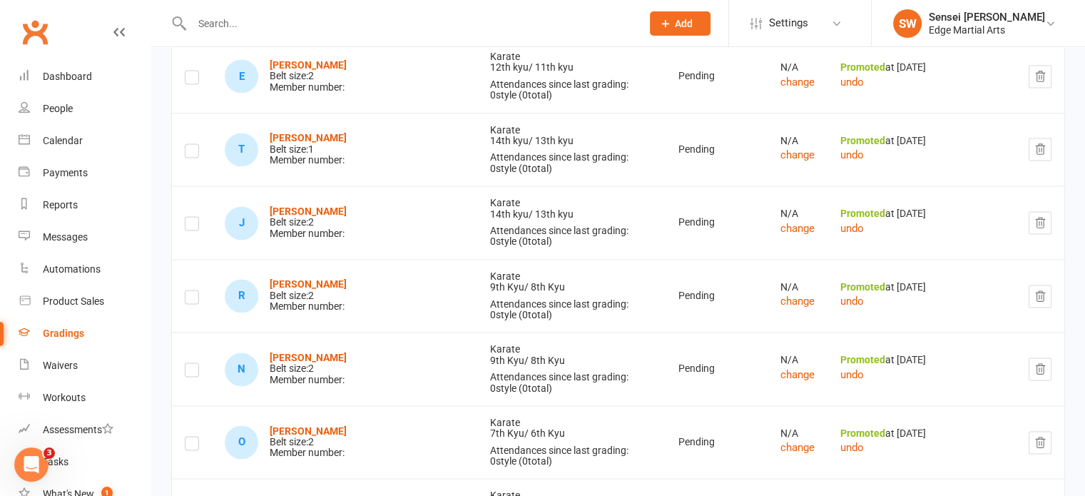
scroll to position [2234, 0]
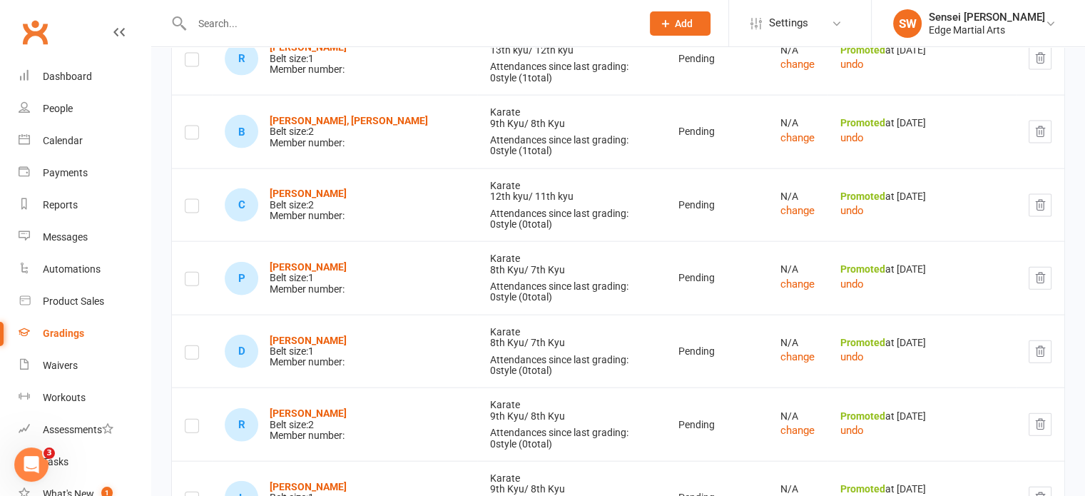
scroll to position [3206, 0]
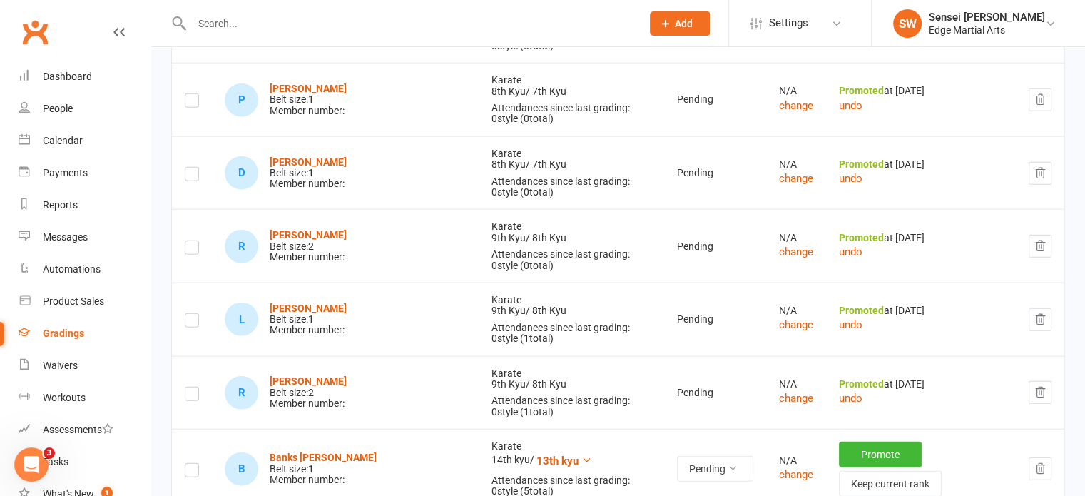
scroll to position [3367, 0]
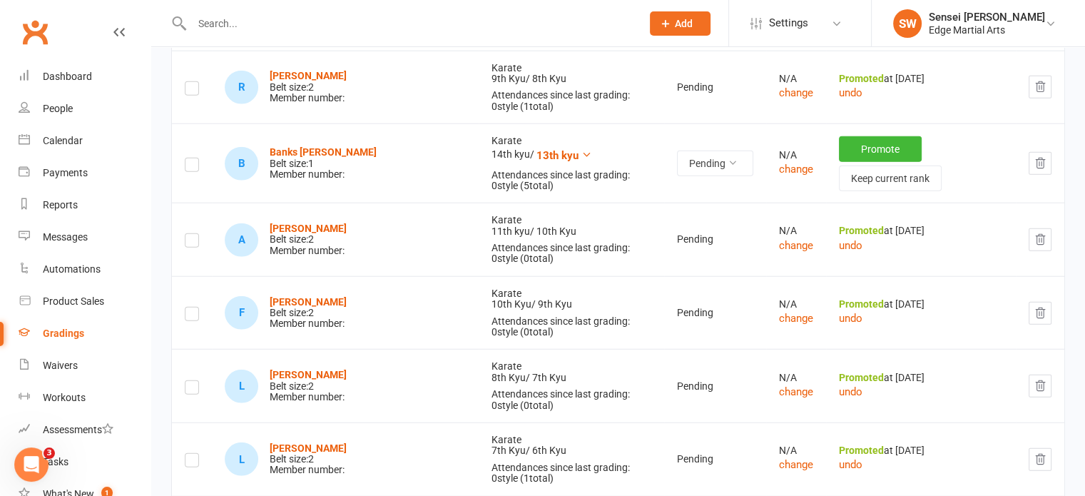
scroll to position [3654, 0]
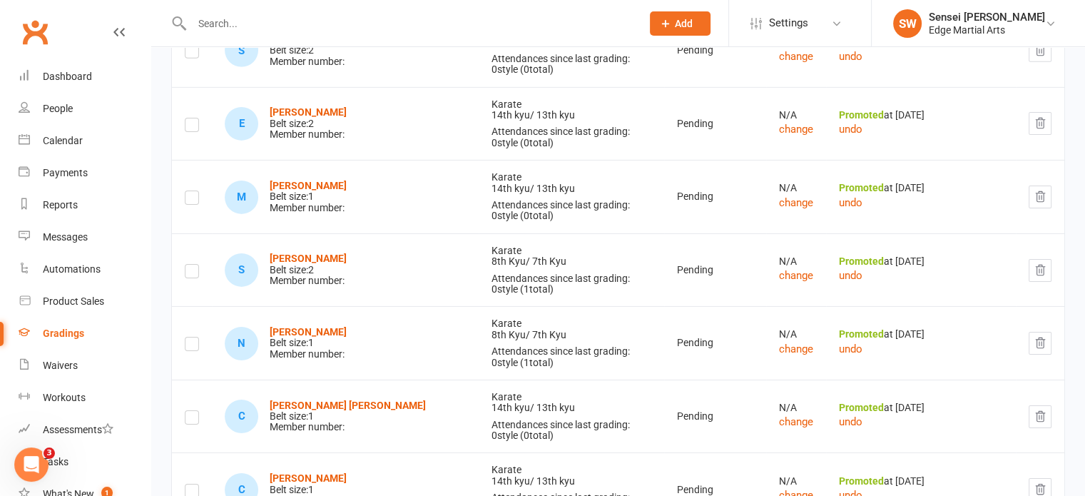
scroll to position [4711, 0]
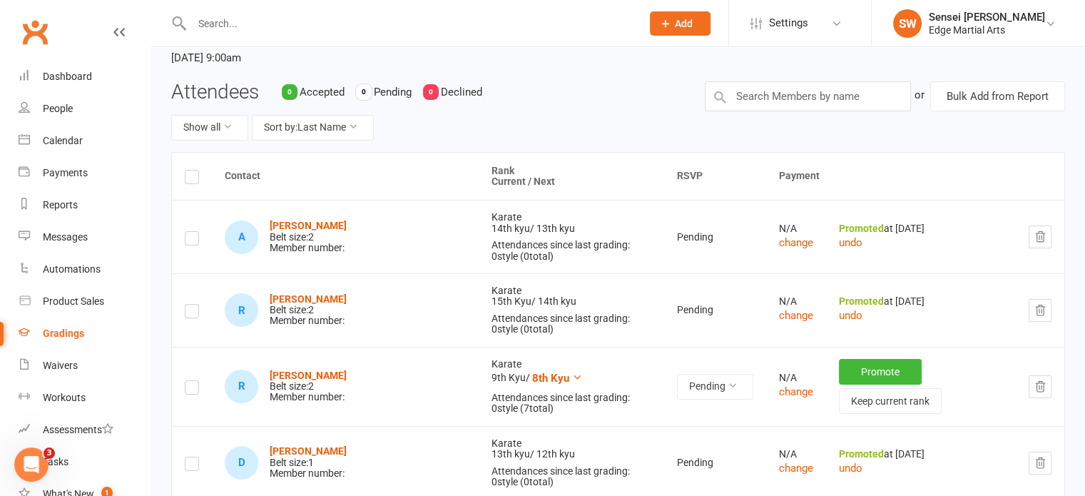
scroll to position [0, 0]
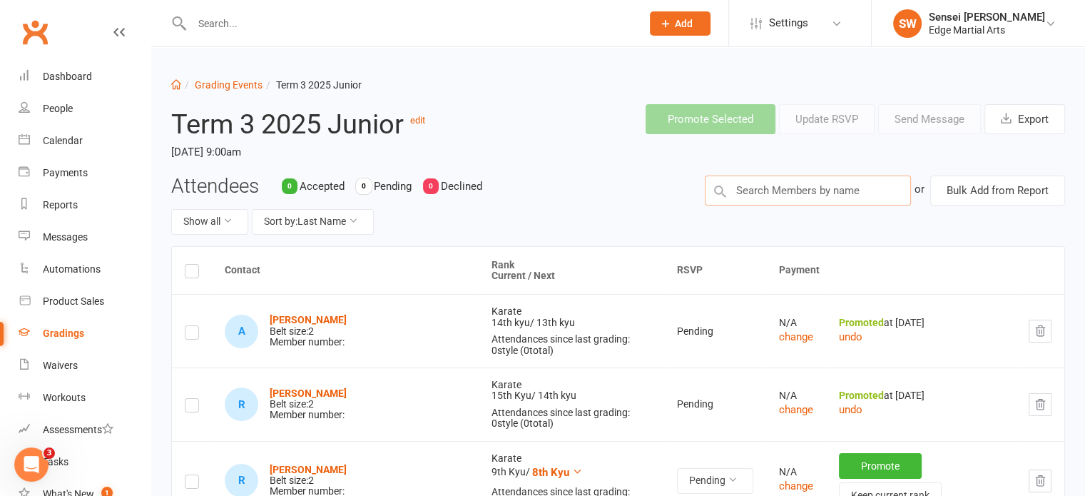
click at [825, 191] on input "text" at bounding box center [808, 190] width 206 height 30
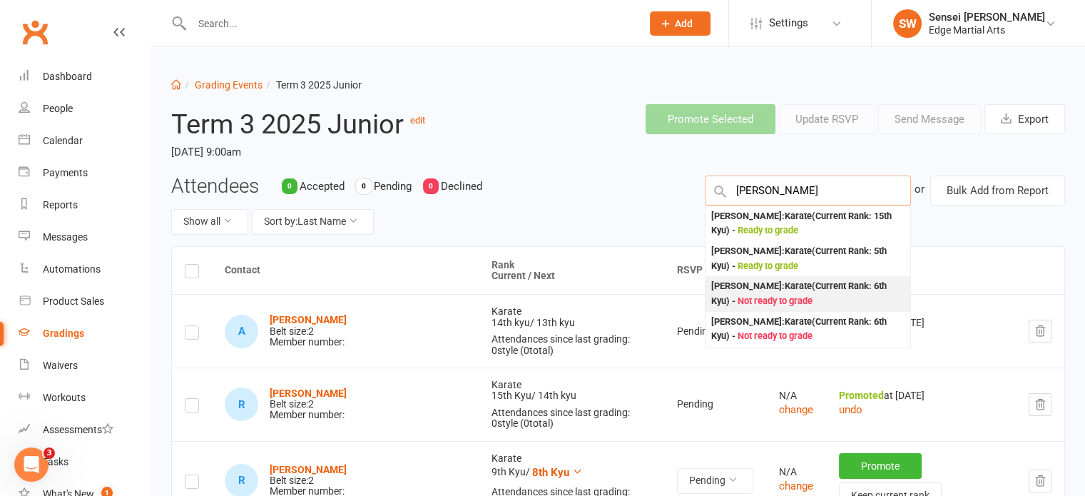
type input "logan"
click at [778, 295] on span "Not ready to grade" at bounding box center [775, 300] width 75 height 11
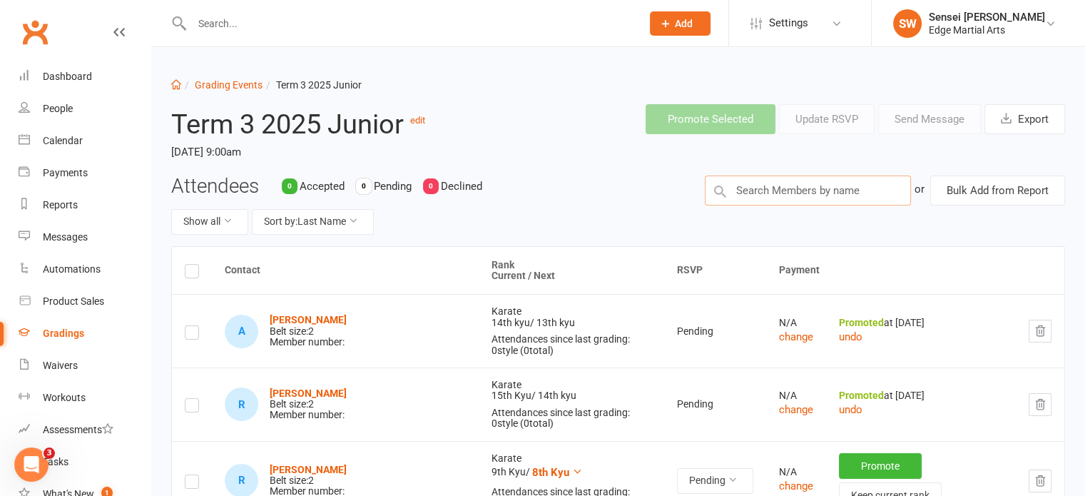
click at [770, 192] on input "text" at bounding box center [808, 190] width 206 height 30
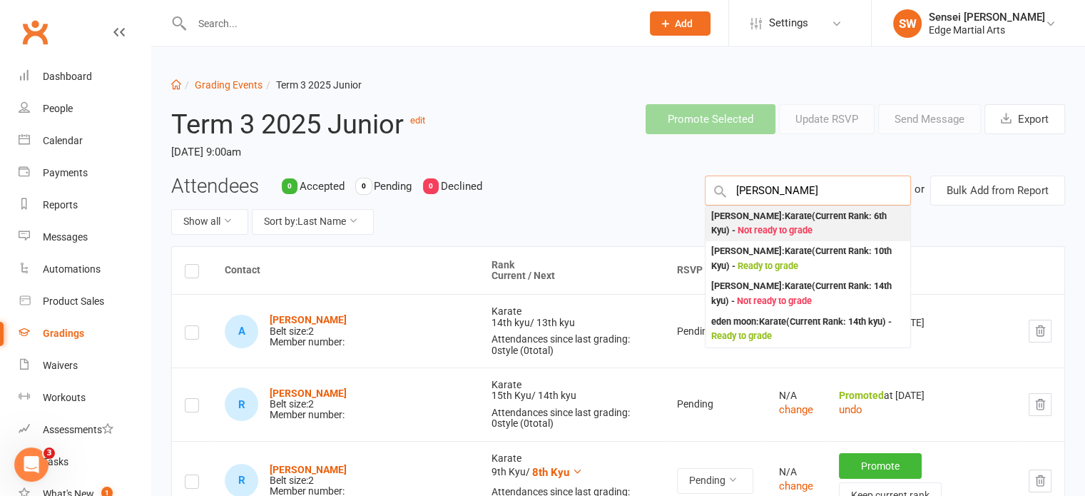
type input "molly"
click at [763, 219] on div "Molly Milbourne : Karate (Current Rank: 6th Kyu ) - Not ready to grade" at bounding box center [807, 223] width 193 height 29
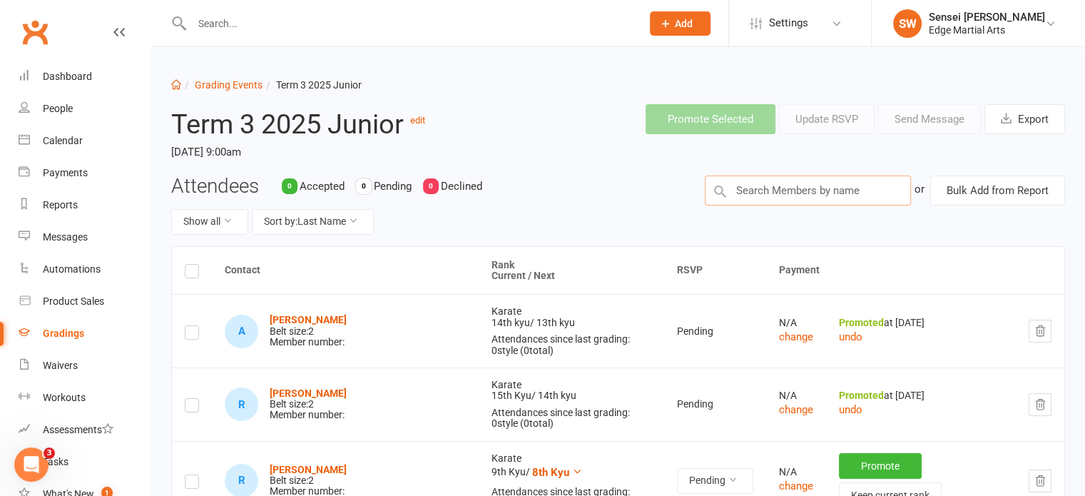
click at [762, 187] on input "text" at bounding box center [808, 190] width 206 height 30
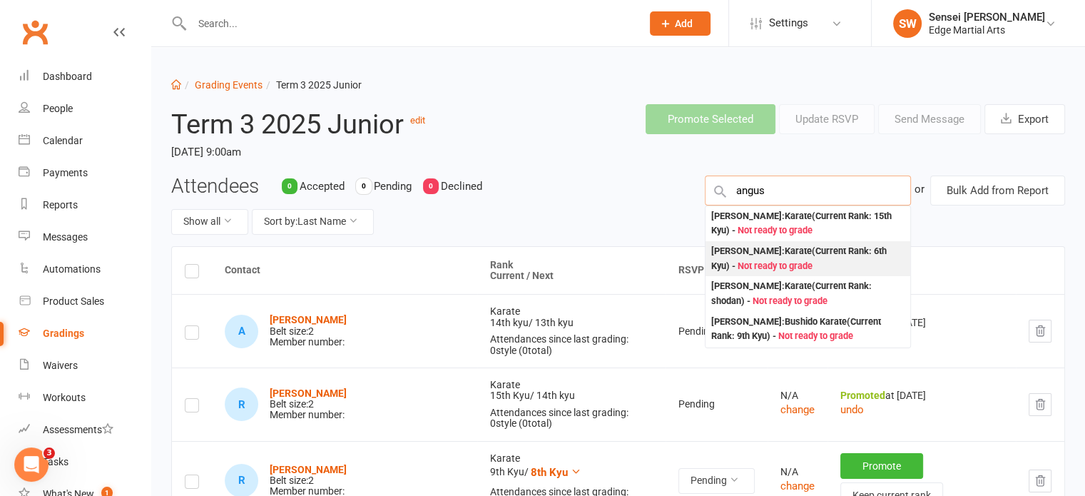
type input "angus"
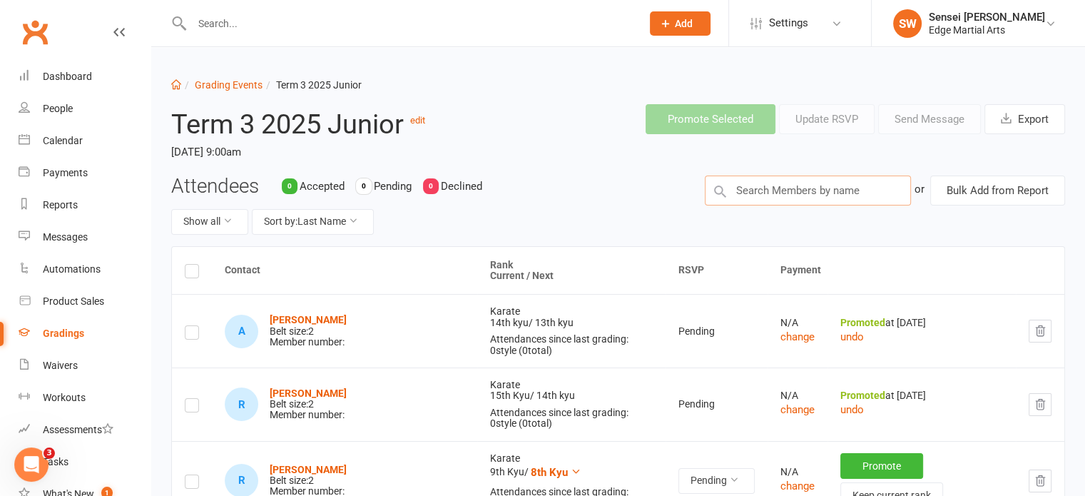
click at [768, 195] on input "text" at bounding box center [808, 190] width 206 height 30
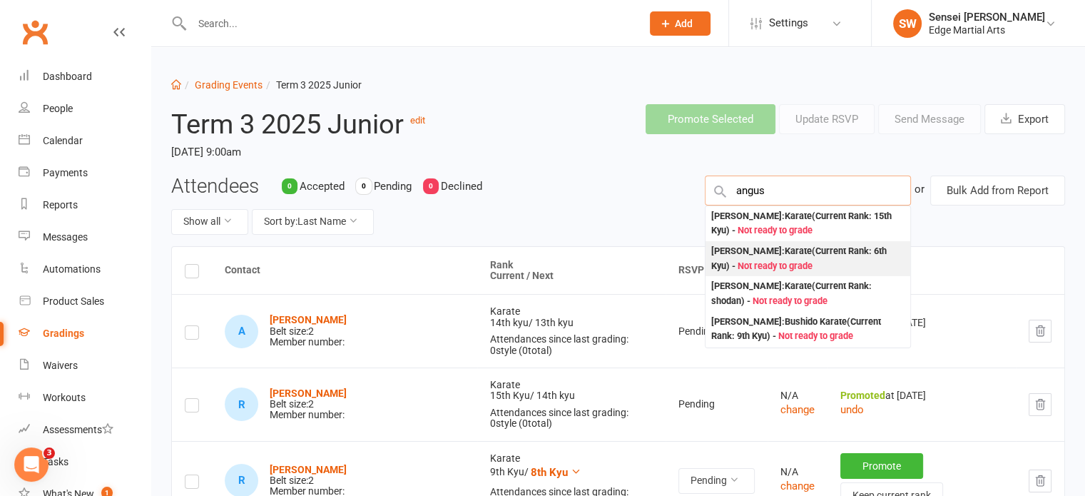
type input "angus"
click at [766, 256] on div "Angus Doherty : Karate (Current Rank: 6th Kyu ) - Not ready to grade" at bounding box center [807, 258] width 193 height 29
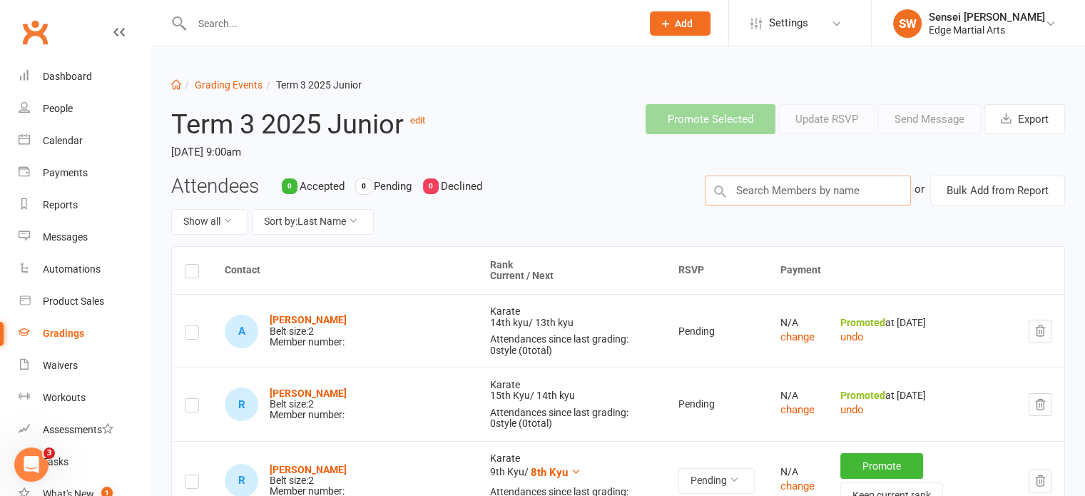
click at [776, 196] on input "text" at bounding box center [808, 190] width 206 height 30
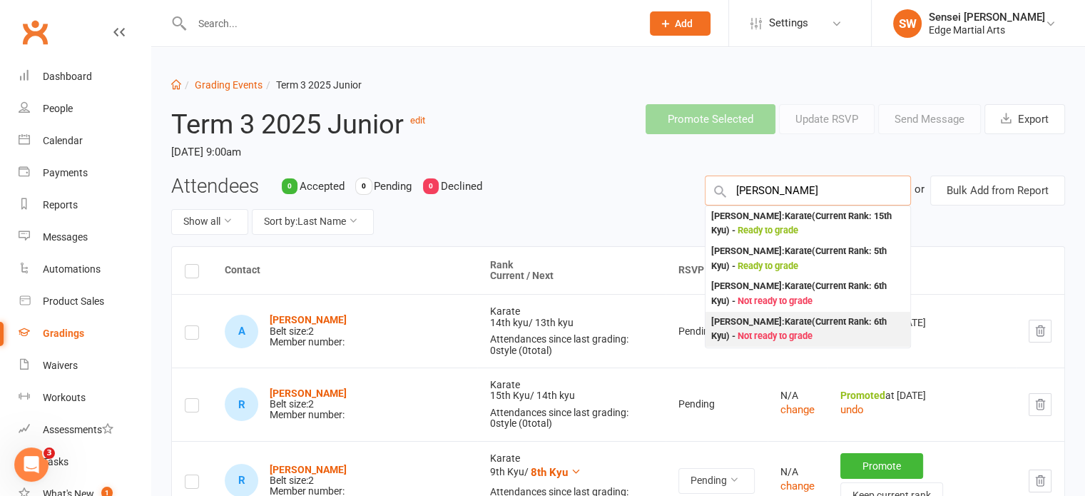
type input "logan"
click at [775, 320] on div "Logan Unsworth : Karate (Current Rank: 6th Kyu ) - Not ready to grade" at bounding box center [807, 329] width 193 height 29
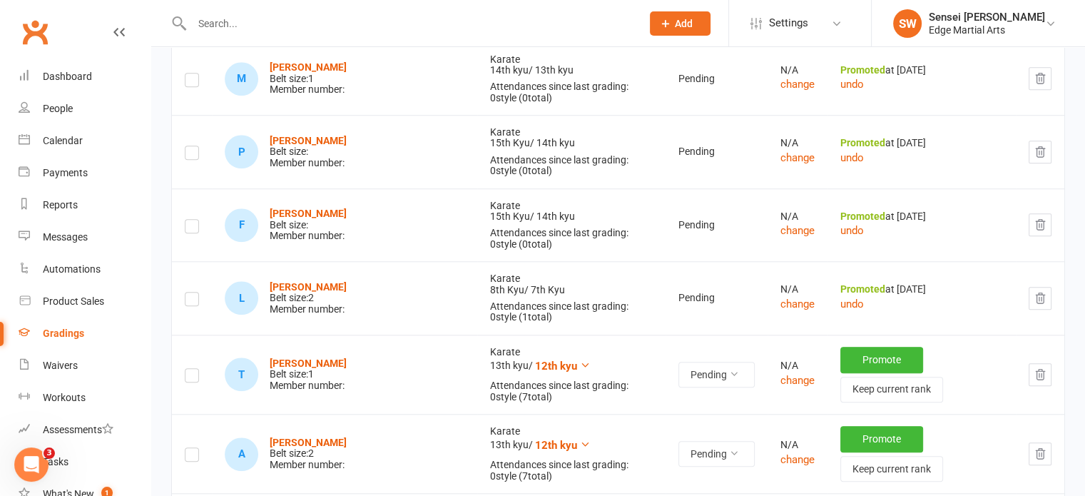
scroll to position [1296, 0]
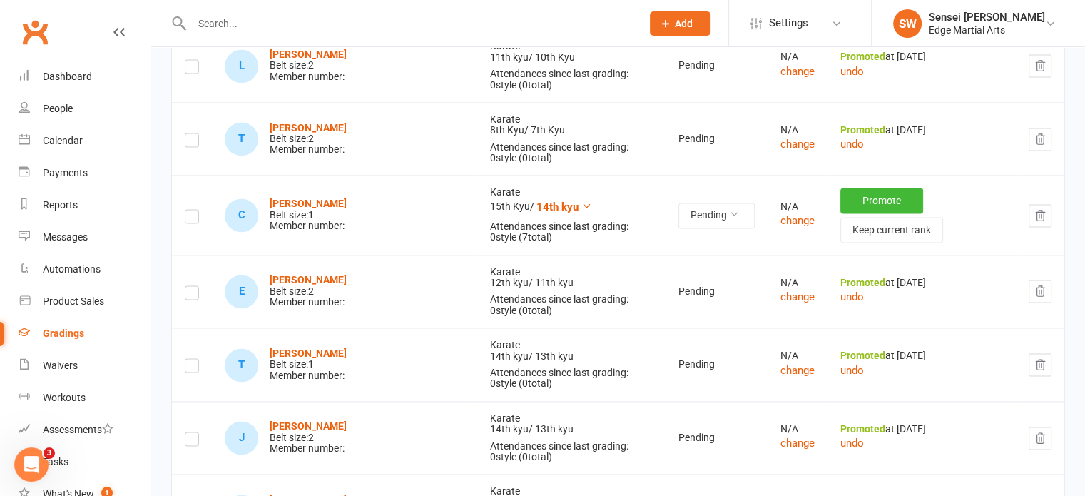
scroll to position [2190, 0]
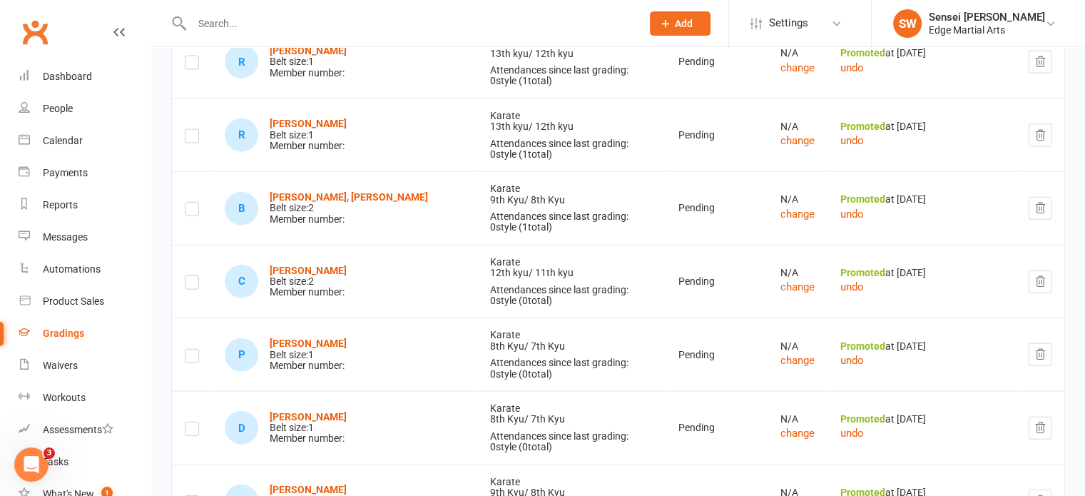
scroll to position [3241, 0]
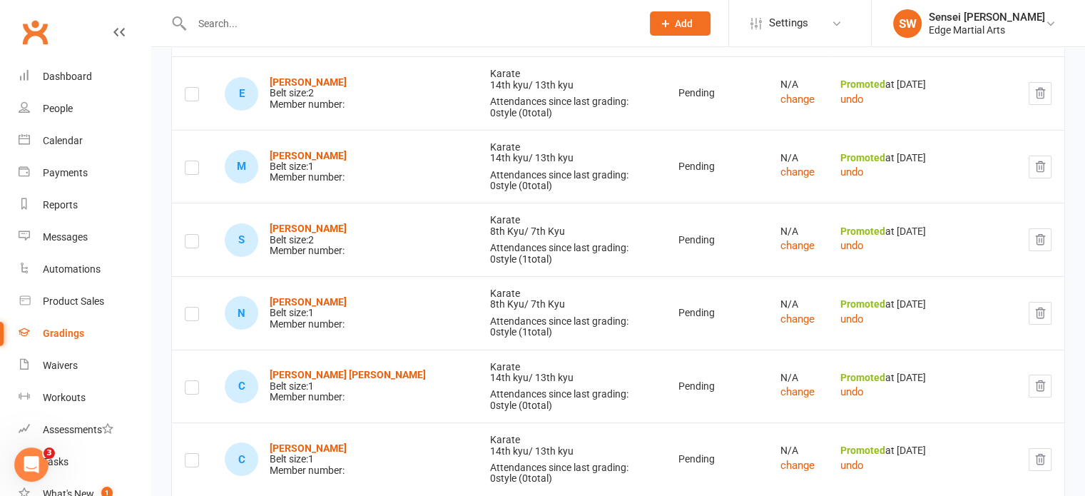
scroll to position [4902, 0]
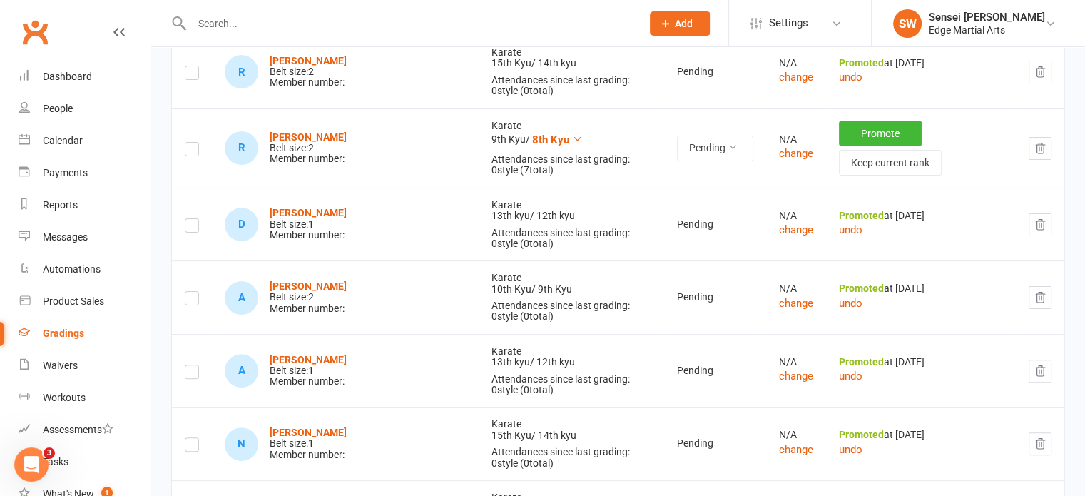
scroll to position [0, 0]
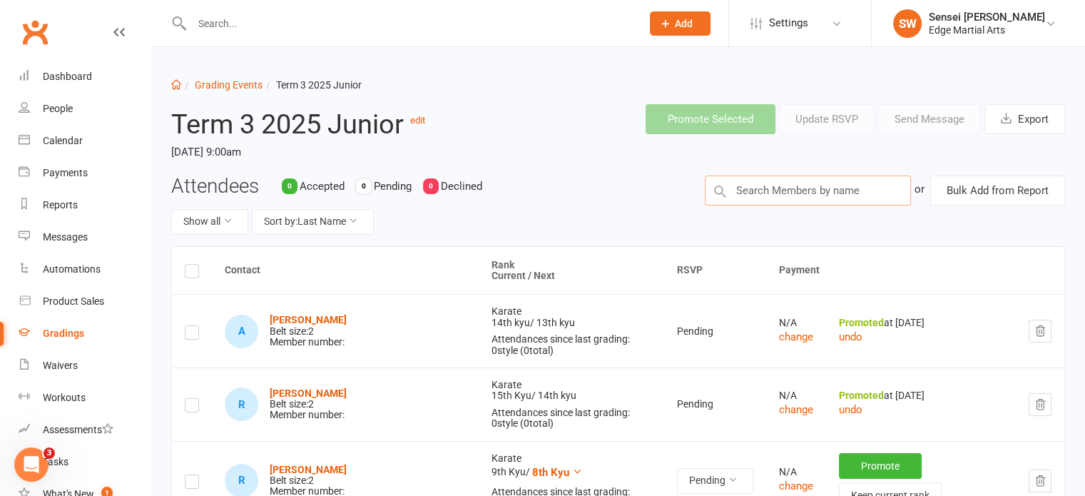
click at [794, 197] on input "text" at bounding box center [808, 190] width 206 height 30
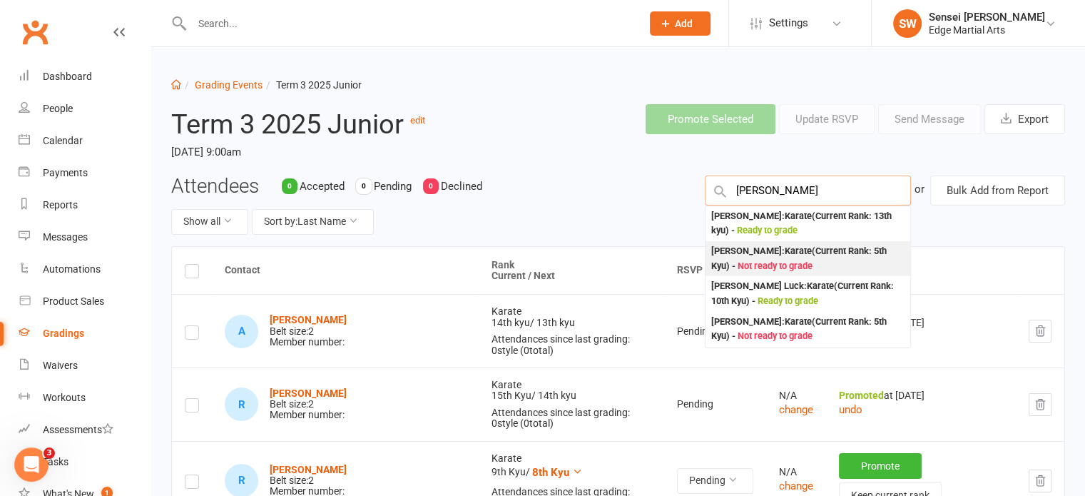
type input "lucas"
click at [781, 251] on div "Lucas Sanderson : Karate (Current Rank: 5th Kyu ) - Not ready to grade" at bounding box center [807, 258] width 193 height 29
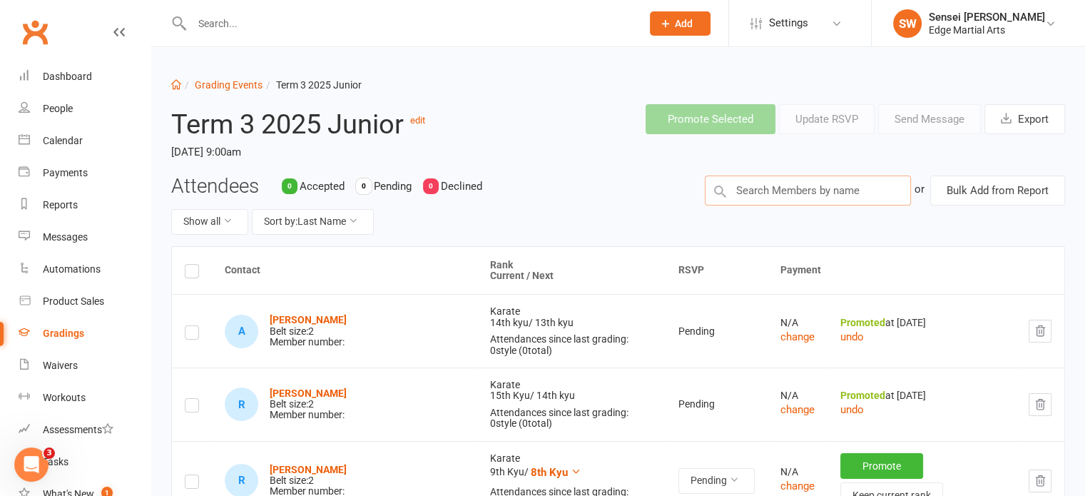
click at [772, 188] on input "text" at bounding box center [808, 190] width 206 height 30
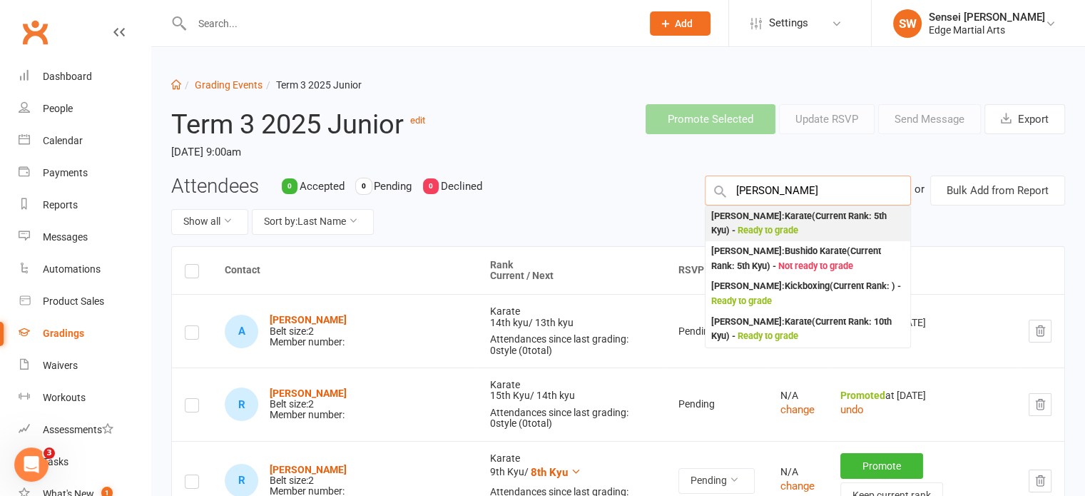
type input "tara"
click at [766, 225] on span "Ready to grade" at bounding box center [768, 230] width 61 height 11
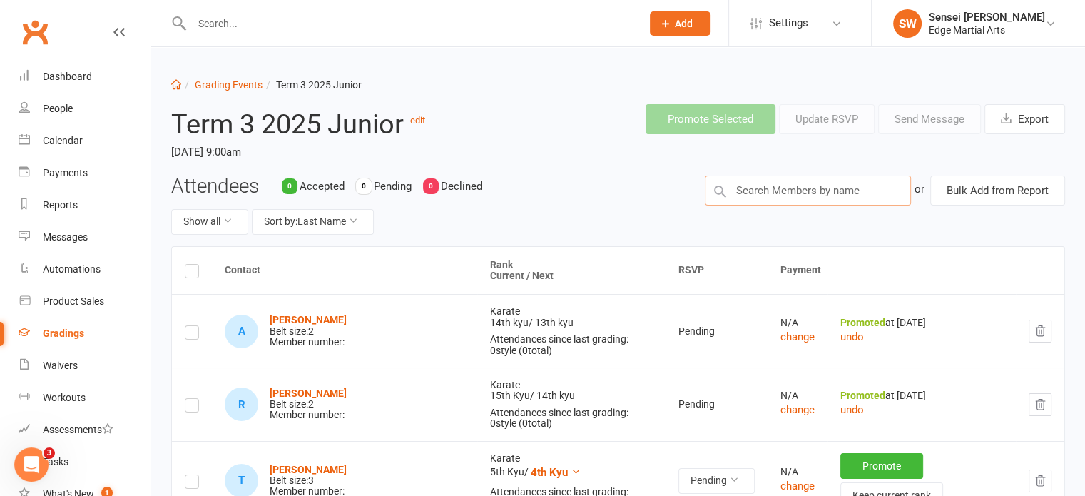
click at [767, 190] on input "text" at bounding box center [808, 190] width 206 height 30
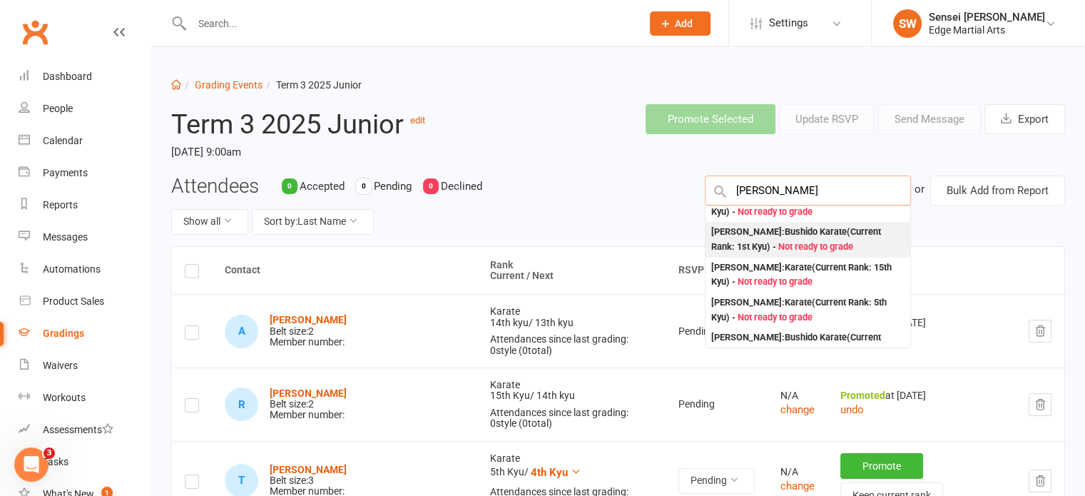
scroll to position [56, 0]
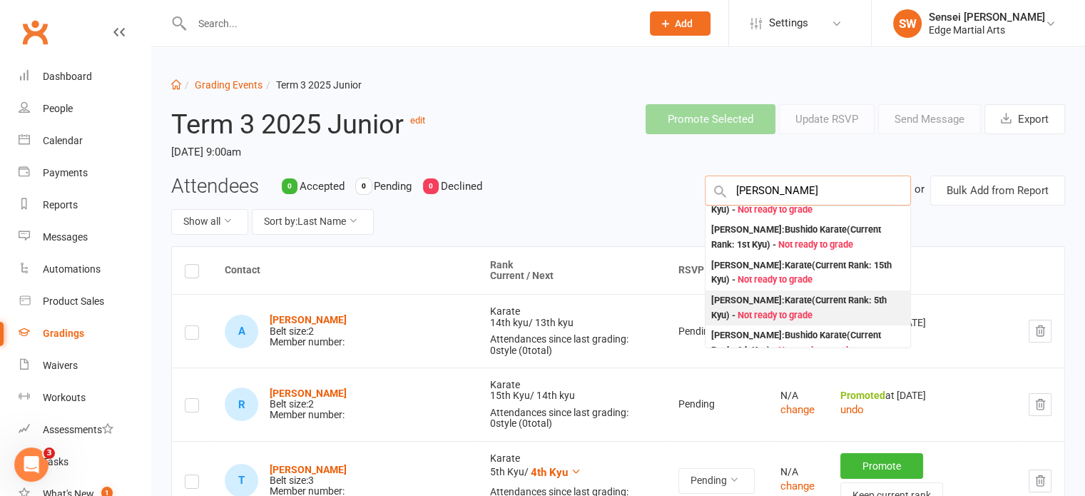
type input "james"
click at [769, 298] on div "James Williams : Karate (Current Rank: 5th Kyu ) - Not ready to grade" at bounding box center [807, 307] width 193 height 29
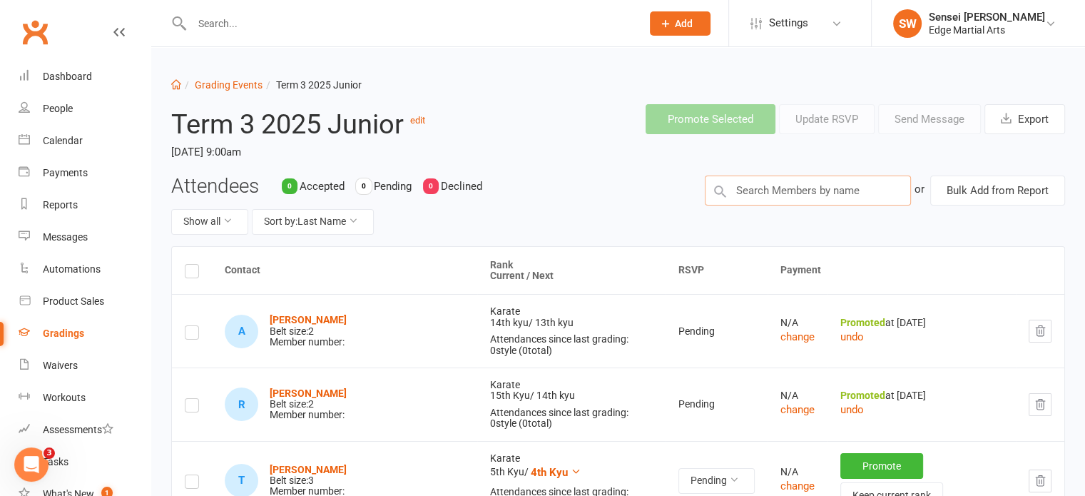
click at [775, 192] on input "text" at bounding box center [808, 190] width 206 height 30
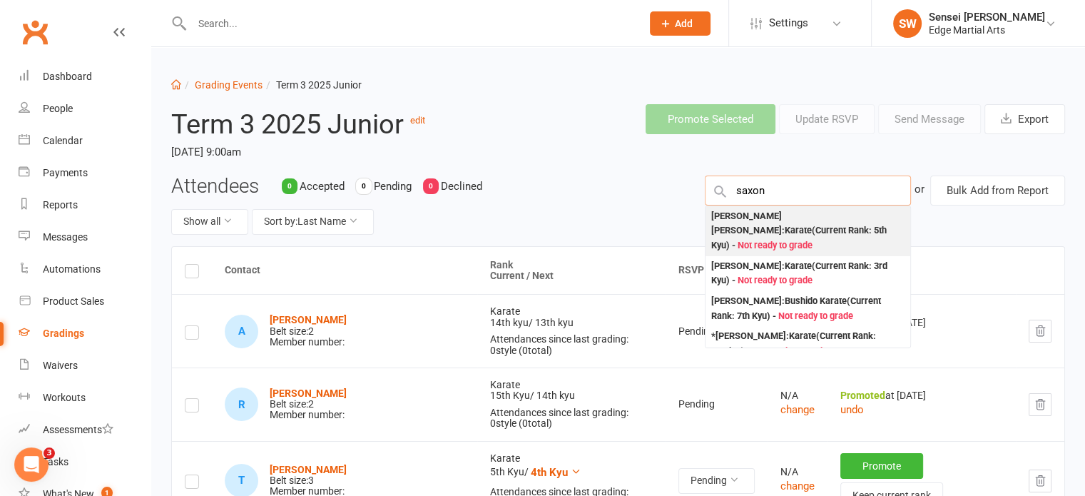
type input "saxon"
click at [772, 218] on div "Saxon Roberts : Karate (Current Rank: 5th Kyu ) - Not ready to grade" at bounding box center [807, 231] width 193 height 44
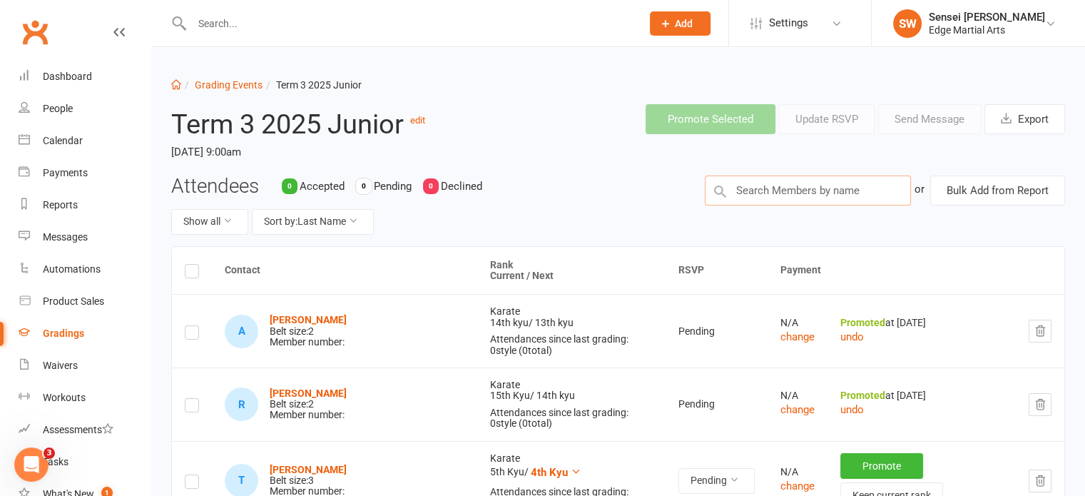
click at [780, 179] on input "text" at bounding box center [808, 190] width 206 height 30
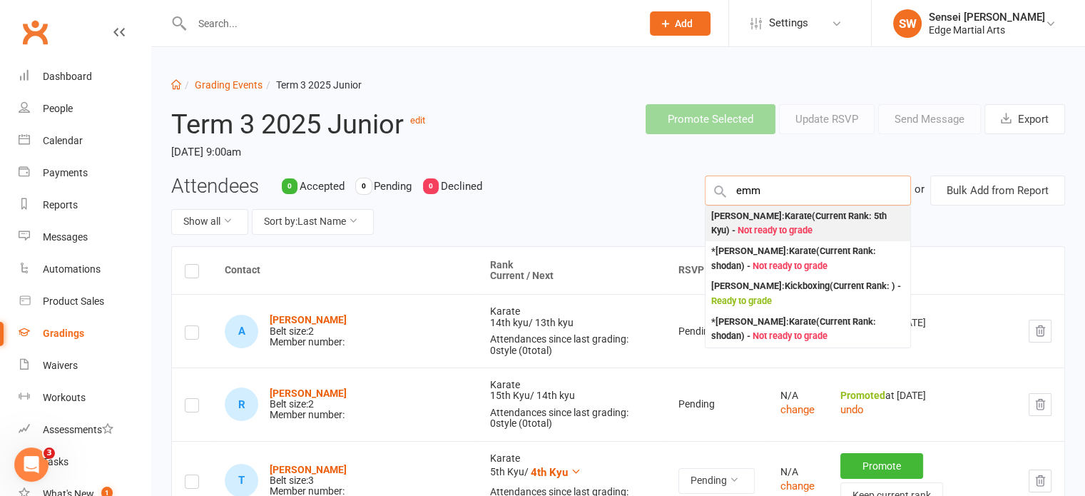
type input "emm"
click at [768, 218] on div "Emmaline Roberts : Karate (Current Rank: 5th Kyu ) - Not ready to grade" at bounding box center [807, 223] width 193 height 29
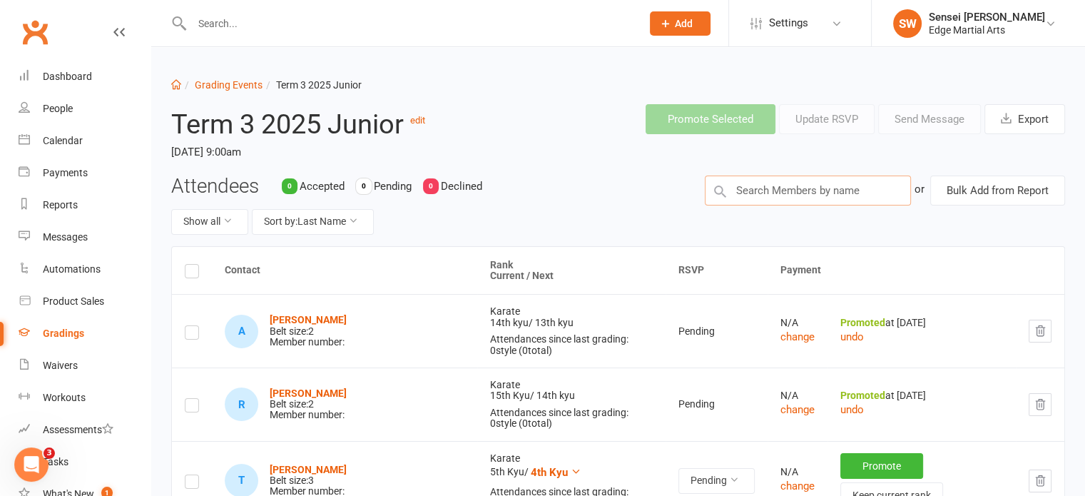
click at [773, 186] on input "text" at bounding box center [808, 190] width 206 height 30
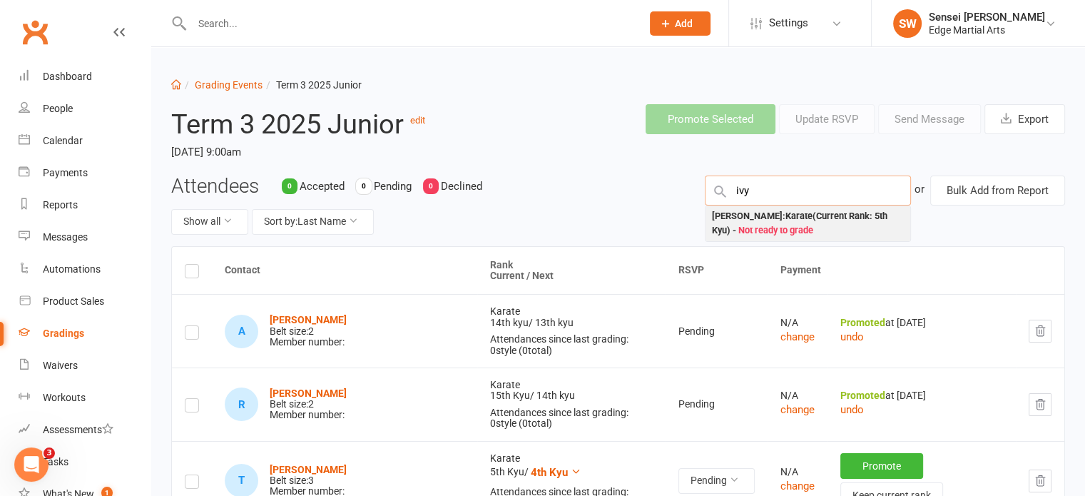
type input "ivy"
click at [769, 215] on div "Ivy Bishop : Karate (Current Rank: 5th Kyu ) - Not ready to grade" at bounding box center [807, 223] width 193 height 29
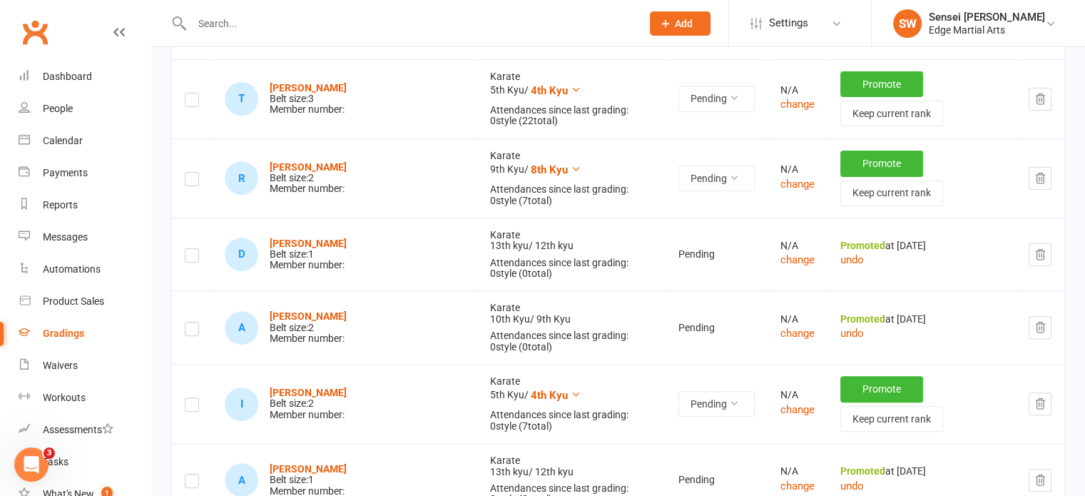
scroll to position [459, 0]
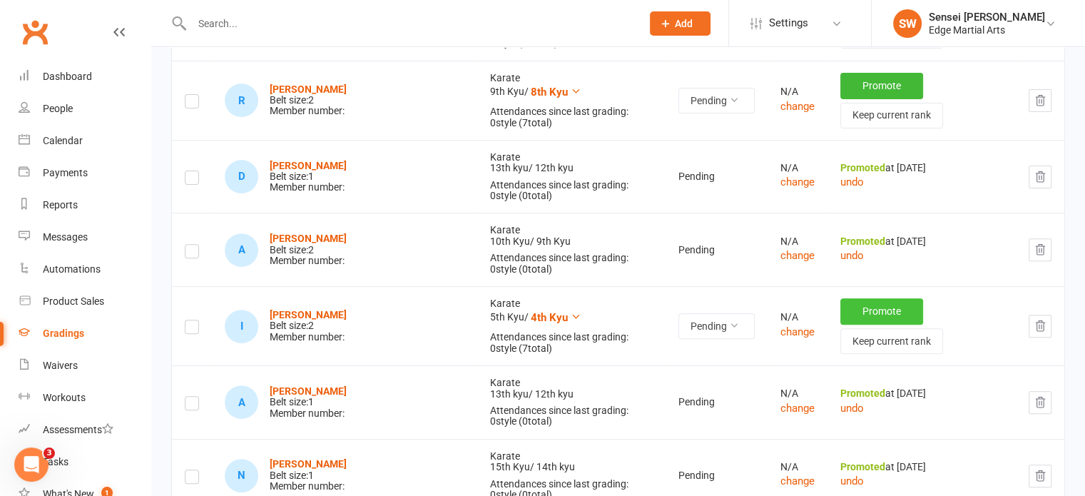
click at [840, 298] on button "Promote" at bounding box center [881, 311] width 83 height 26
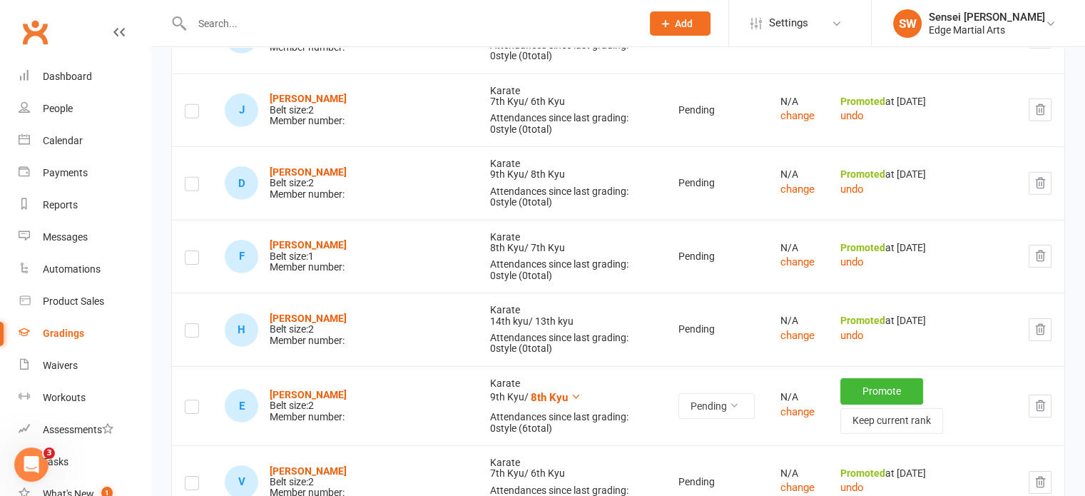
scroll to position [4520, 0]
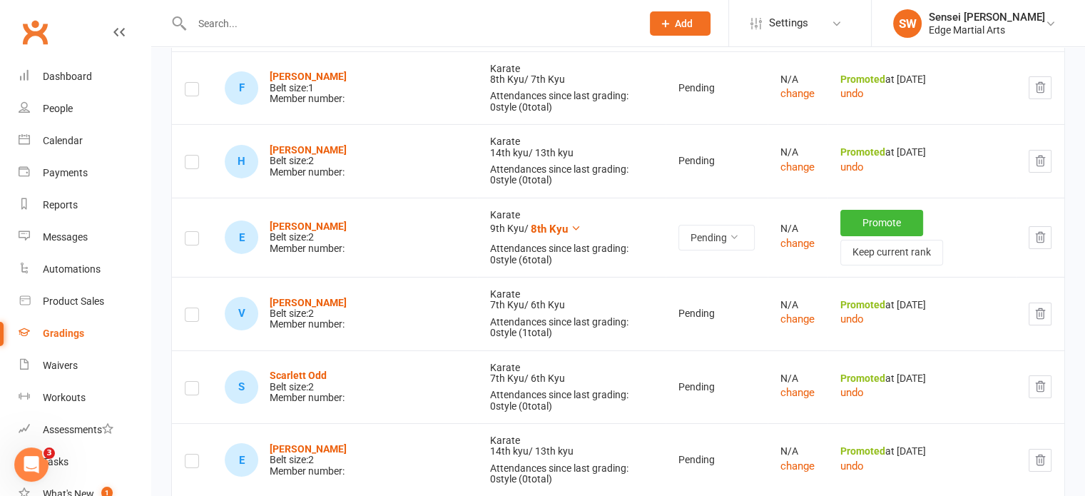
scroll to position [4688, 0]
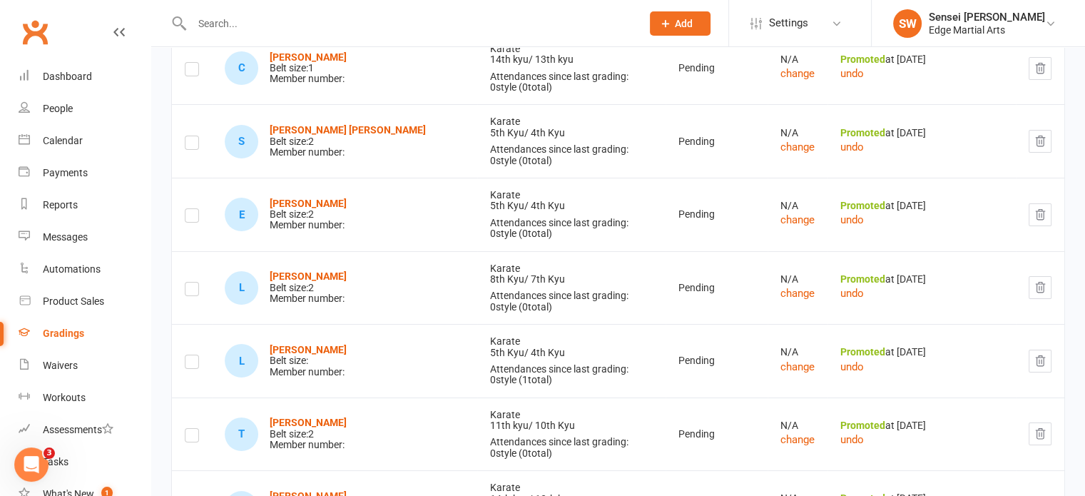
scroll to position [5525, 0]
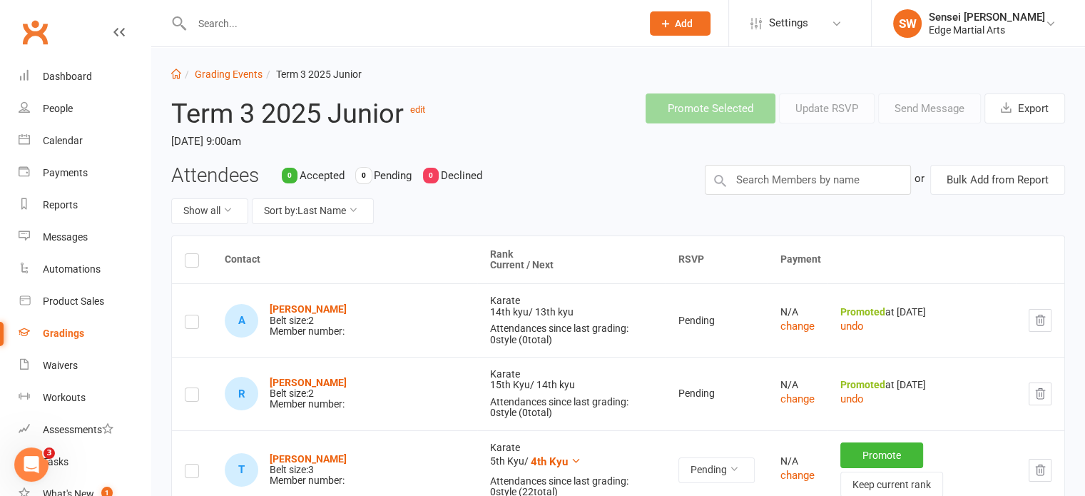
scroll to position [0, 0]
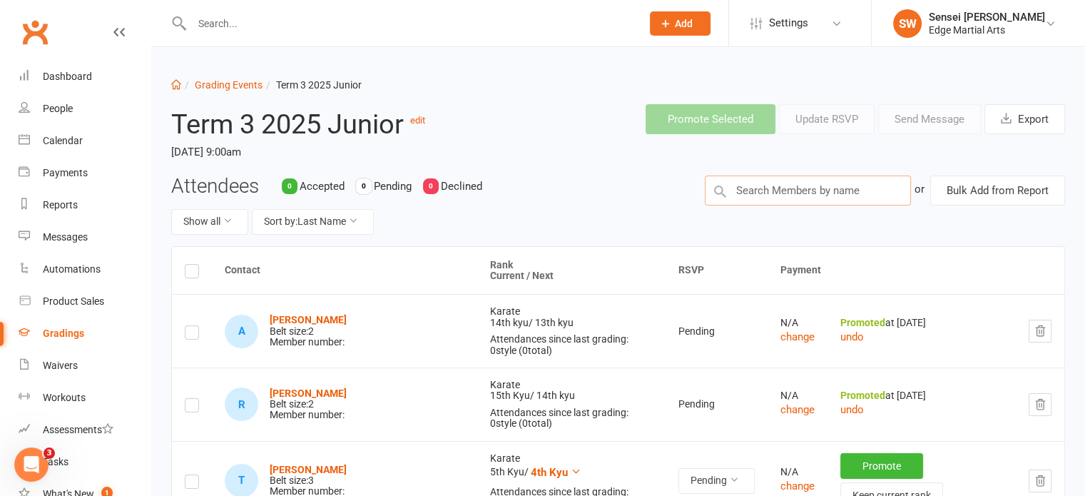
click at [803, 180] on input "text" at bounding box center [808, 190] width 206 height 30
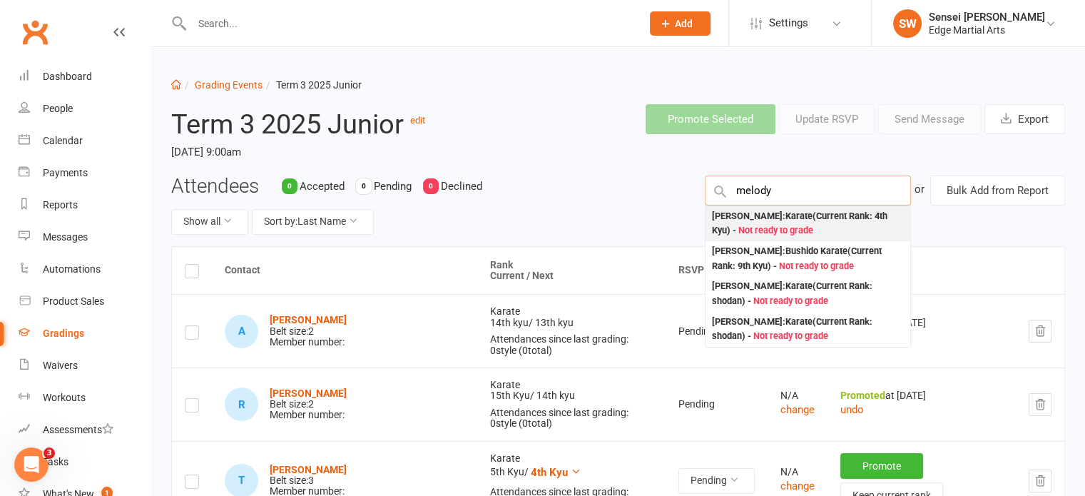
type input "melody"
click at [778, 212] on div "Melody Fazl : Karate (Current Rank: 4th Kyu ) - Not ready to grade" at bounding box center [807, 223] width 193 height 29
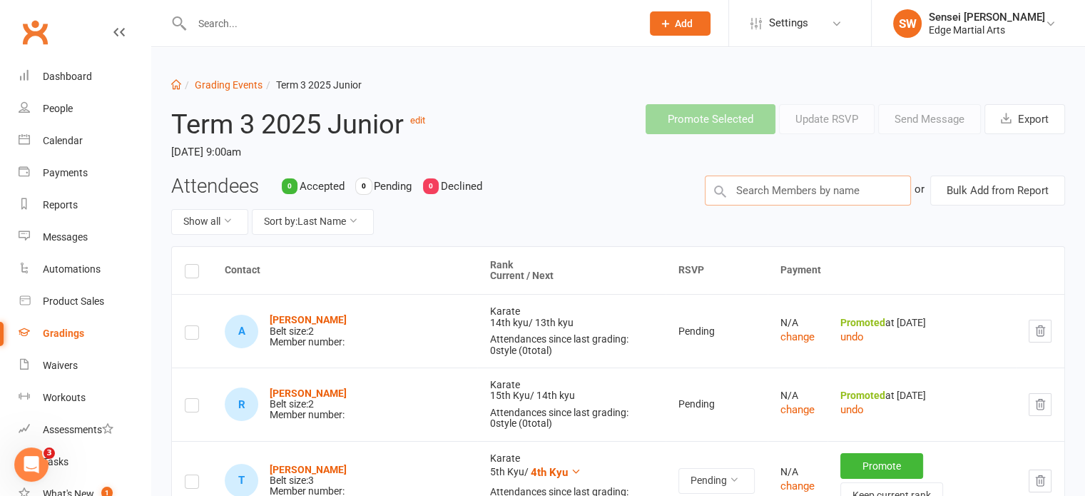
click at [779, 193] on input "text" at bounding box center [808, 190] width 206 height 30
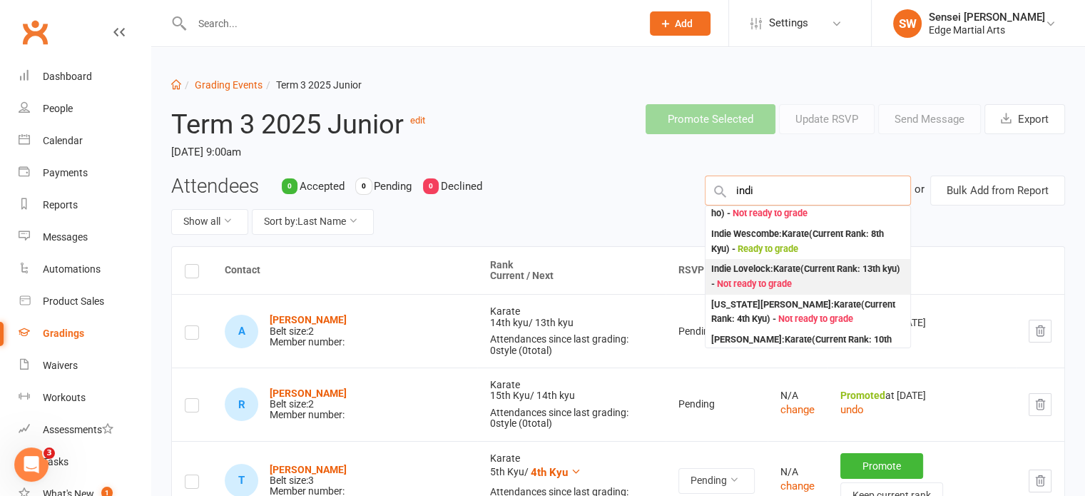
scroll to position [20, 0]
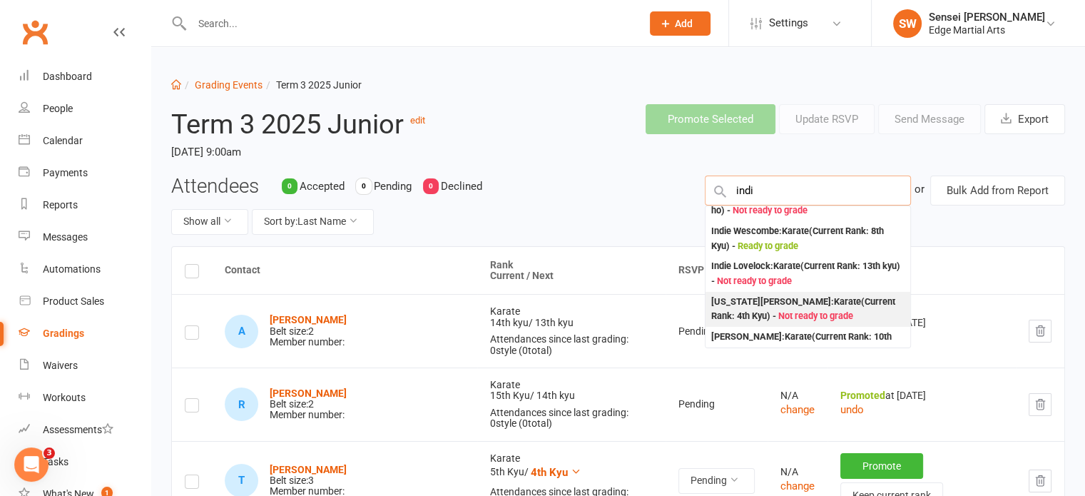
type input "indi"
click at [776, 304] on div "Indiana Hutchison : Karate (Current Rank: 4th Kyu ) - Not ready to grade" at bounding box center [807, 309] width 193 height 29
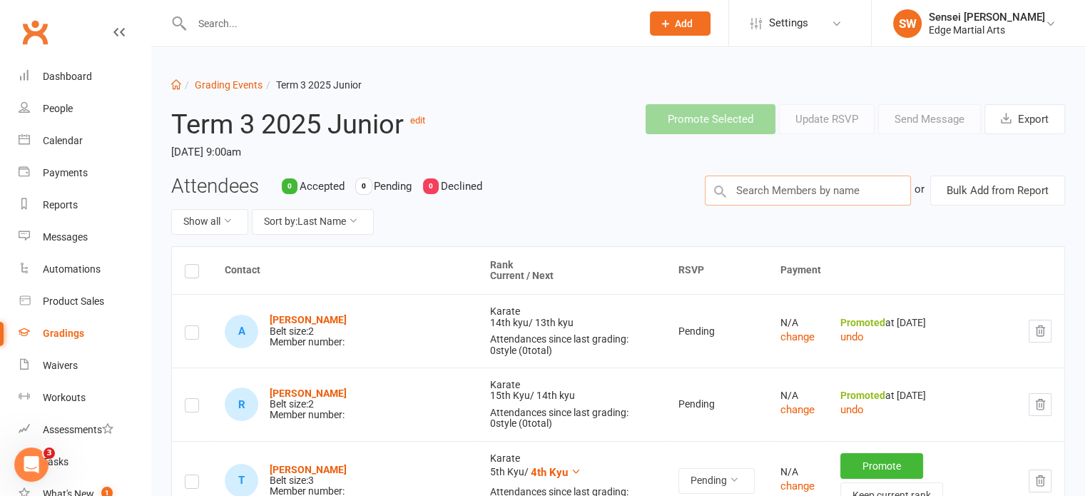
click at [771, 188] on input "text" at bounding box center [808, 190] width 206 height 30
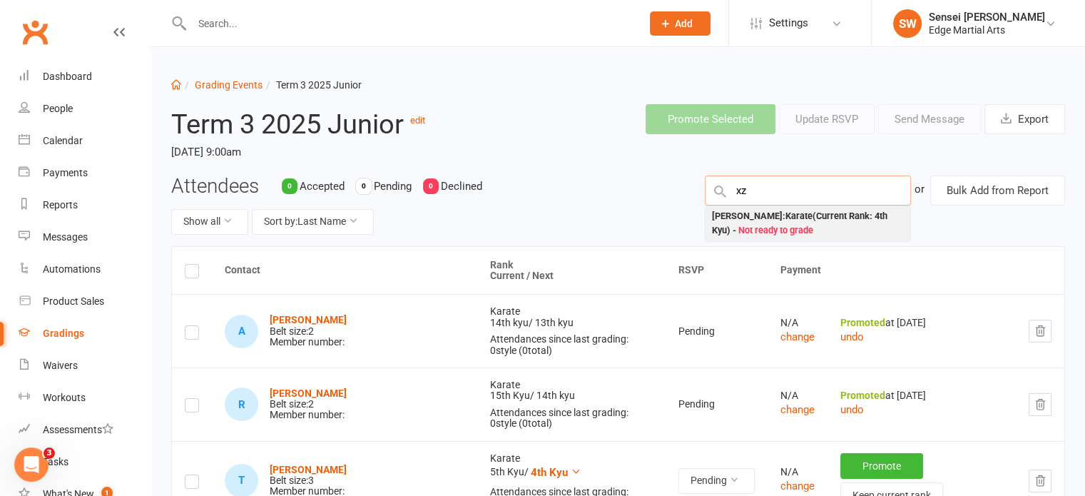
type input "xz"
click at [771, 218] on div "Xzander Tatnell : Karate (Current Rank: 4th Kyu ) - Not ready to grade" at bounding box center [807, 223] width 193 height 29
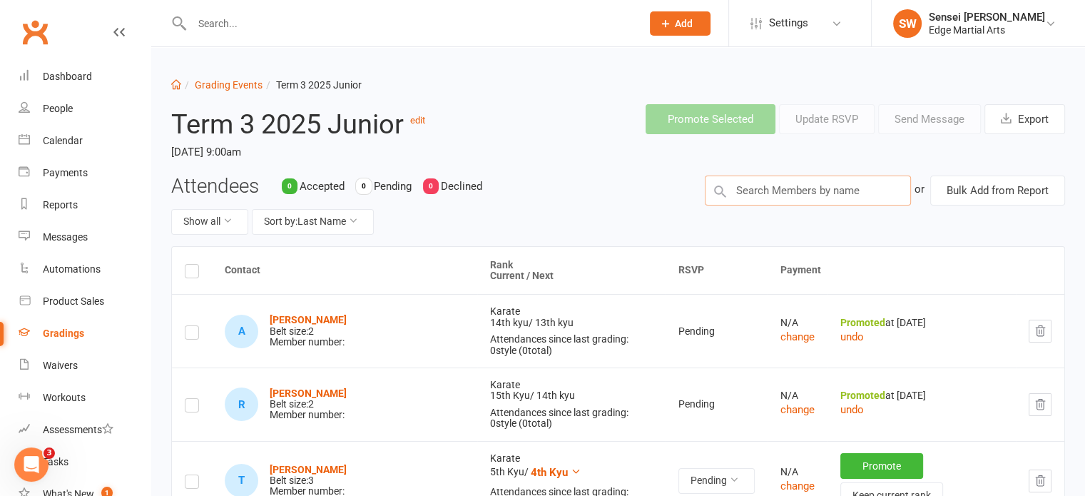
click at [767, 188] on input "text" at bounding box center [808, 190] width 206 height 30
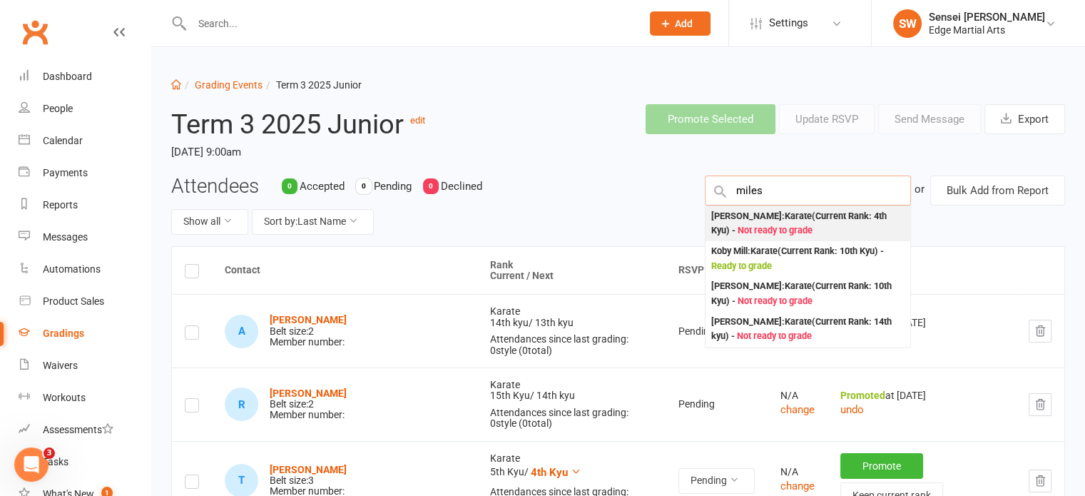
type input "miles"
click at [763, 223] on div "Miles Weston : Karate (Current Rank: 4th Kyu ) - Not ready to grade" at bounding box center [807, 223] width 193 height 29
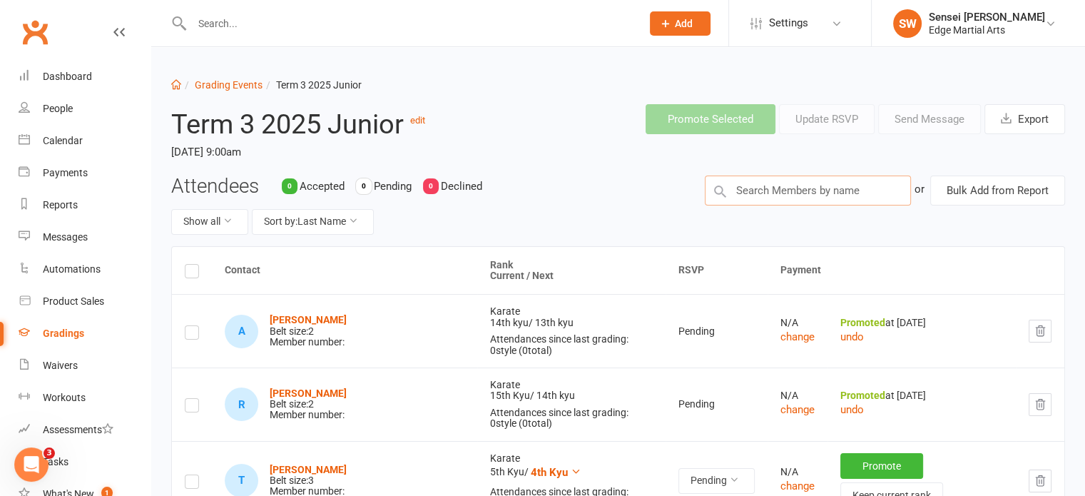
click at [762, 193] on input "text" at bounding box center [808, 190] width 206 height 30
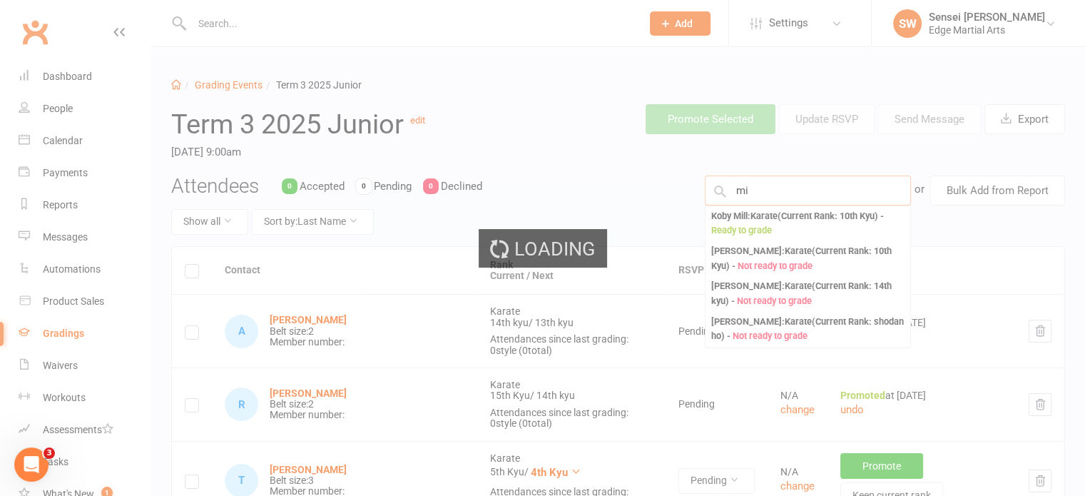
type input "m"
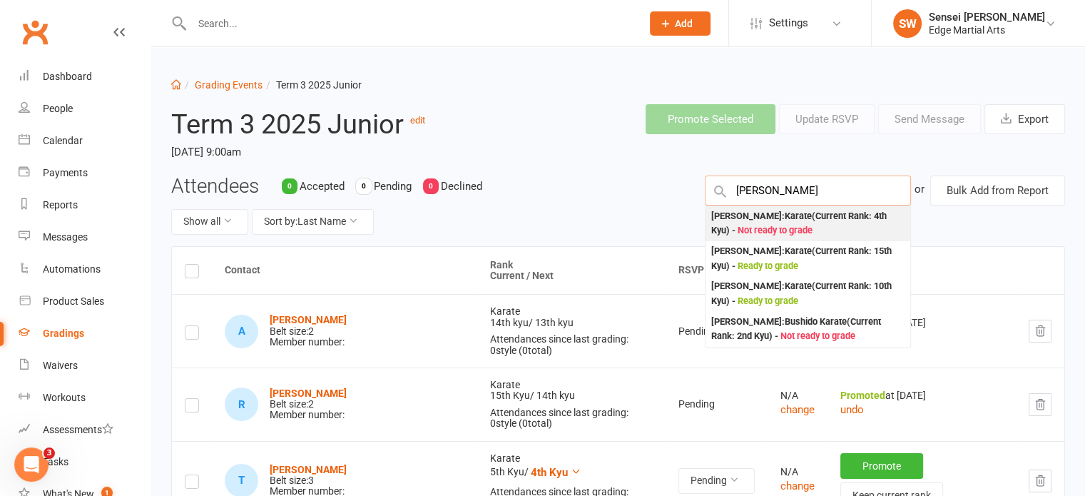
type input "maggie"
click at [753, 222] on div "Maggie Mauro : Karate (Current Rank: 4th Kyu ) - Not ready to grade" at bounding box center [807, 223] width 193 height 29
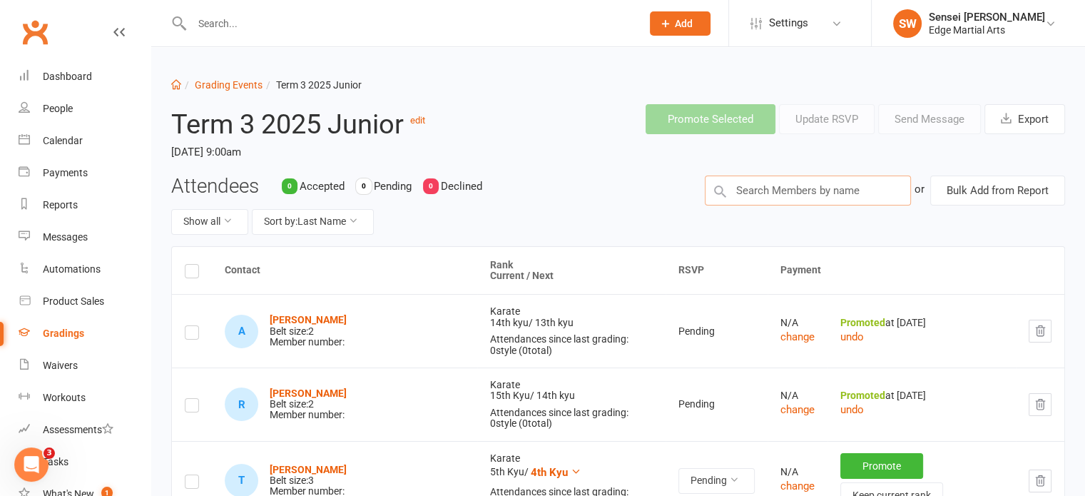
click at [773, 188] on input "text" at bounding box center [808, 190] width 206 height 30
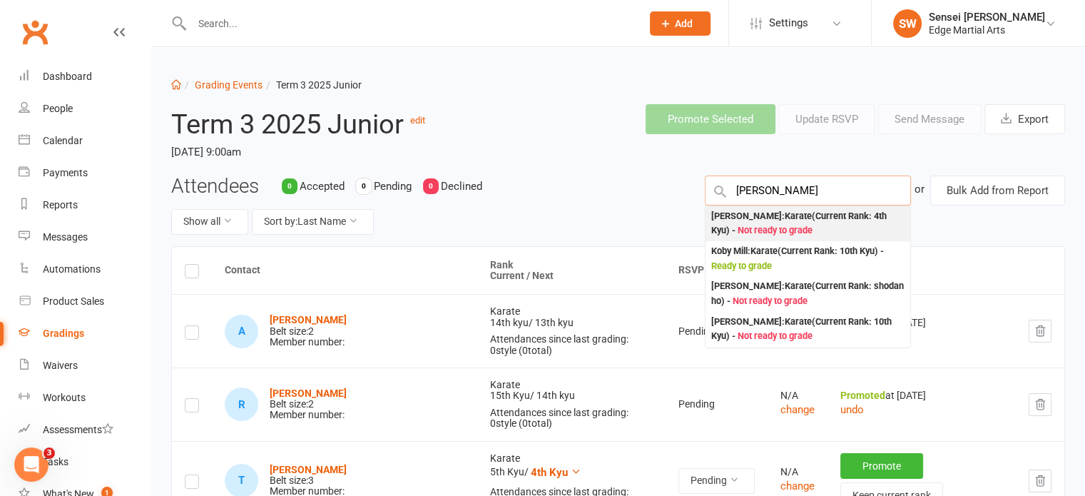
type input "mitchell"
click at [767, 216] on div "Mitchell O Dea : Karate (Current Rank: 4th Kyu ) - Not ready to grade" at bounding box center [807, 223] width 193 height 29
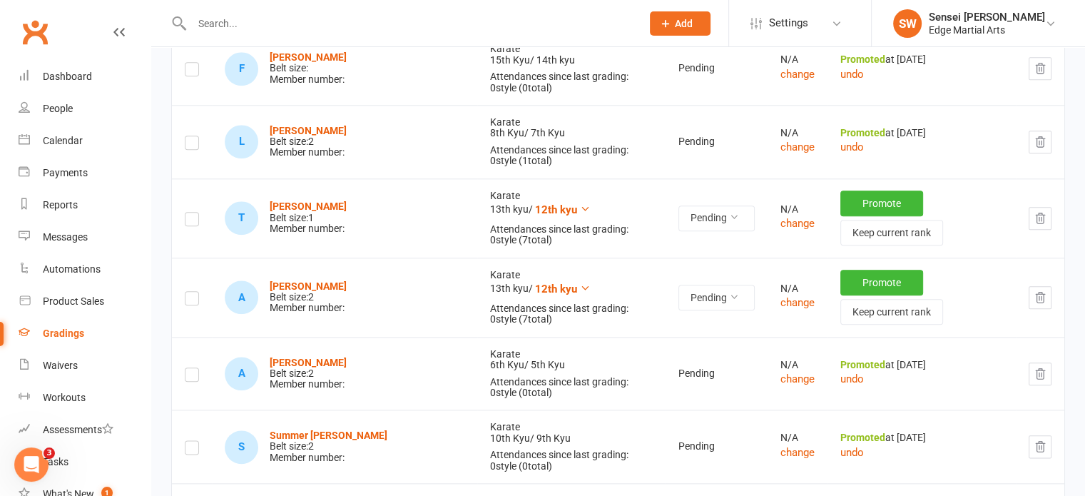
scroll to position [1681, 0]
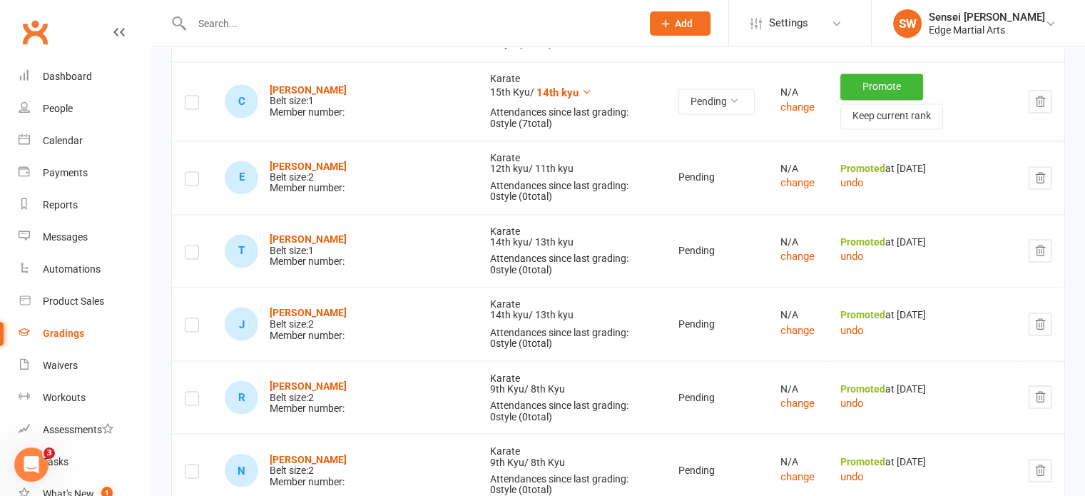
scroll to position [2385, 0]
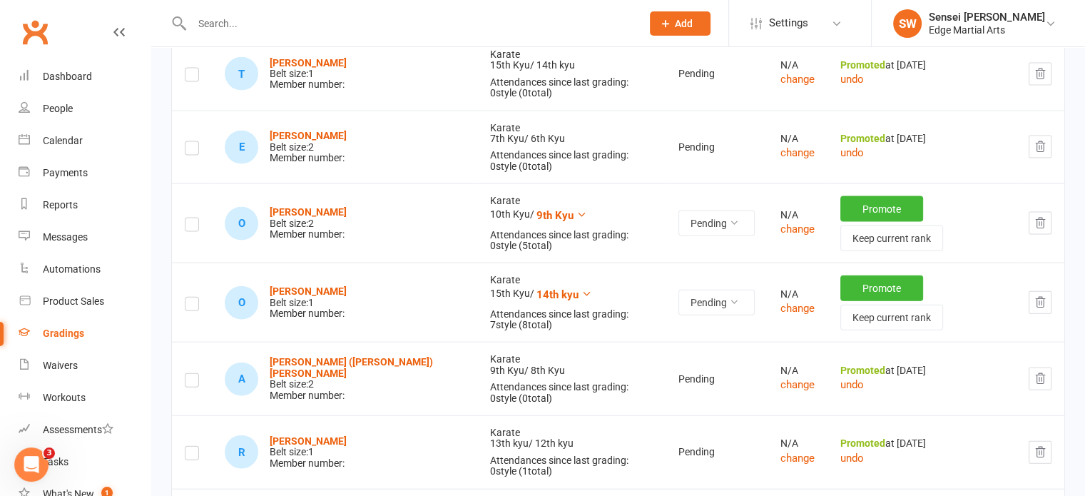
scroll to position [3235, 0]
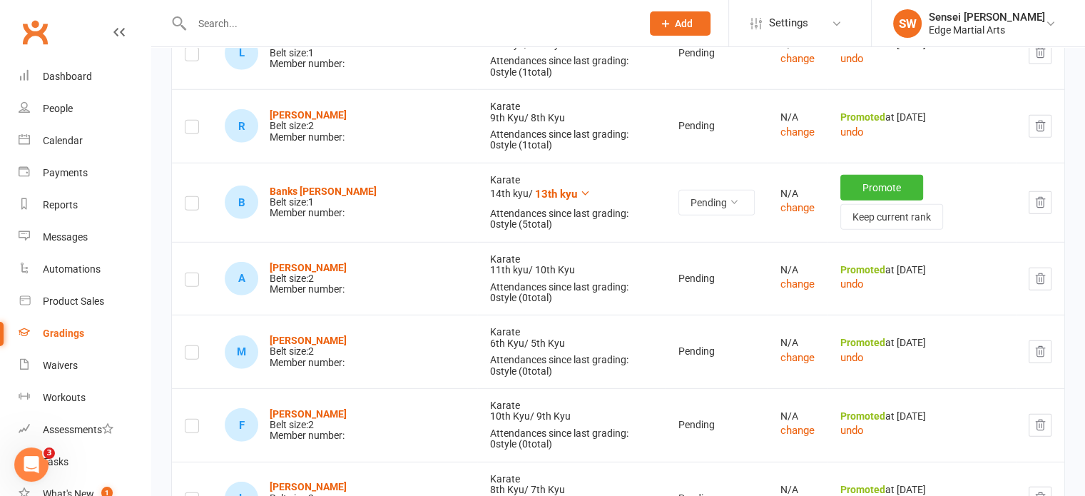
scroll to position [4278, 0]
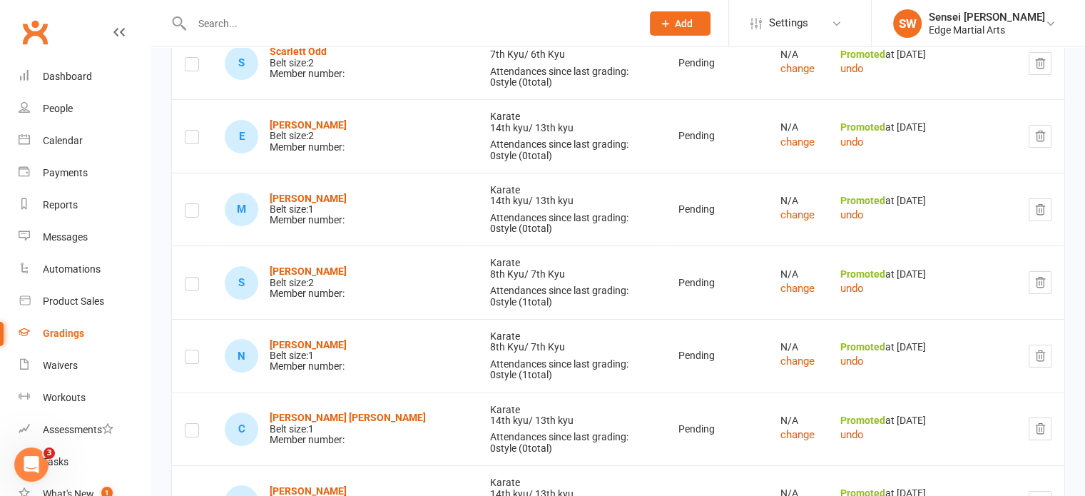
scroll to position [5430, 0]
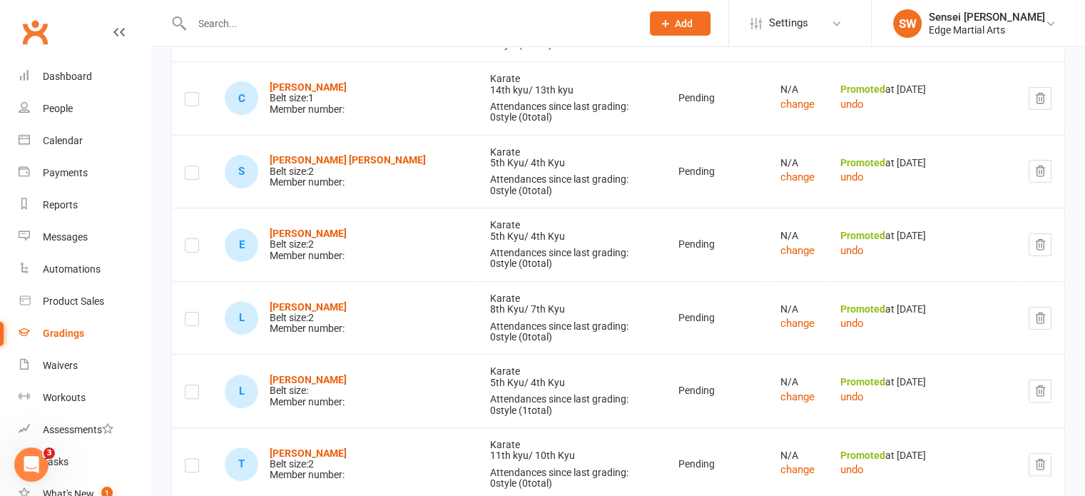
scroll to position [5831, 0]
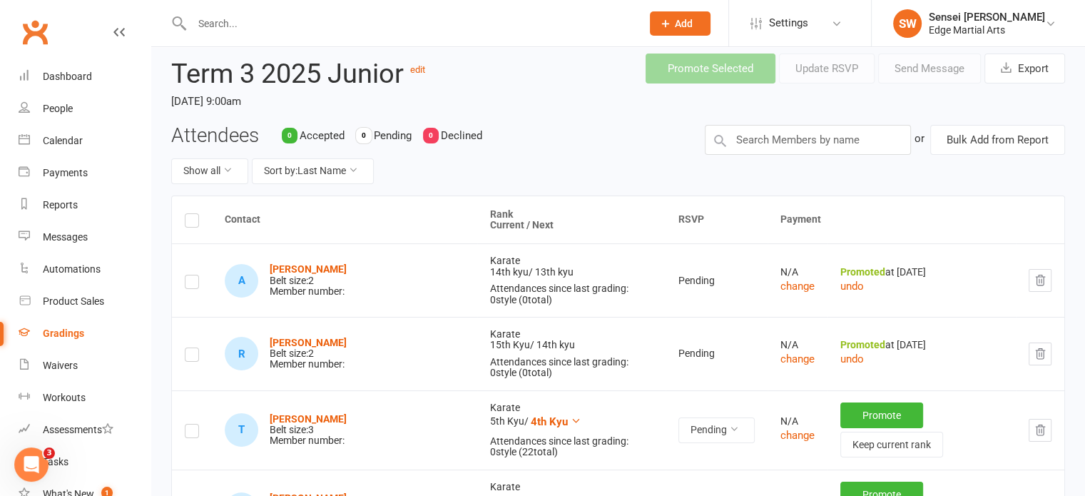
scroll to position [0, 0]
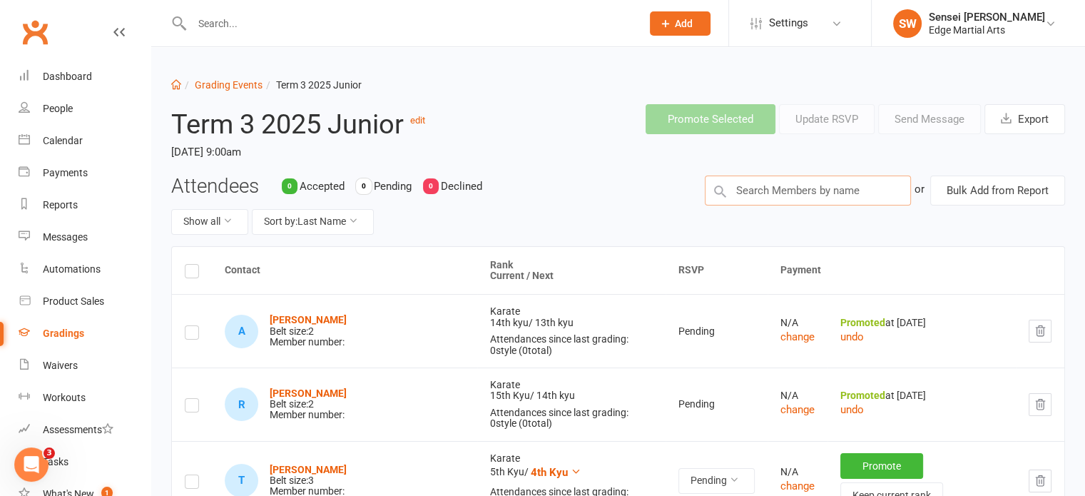
click at [798, 199] on input "text" at bounding box center [808, 190] width 206 height 30
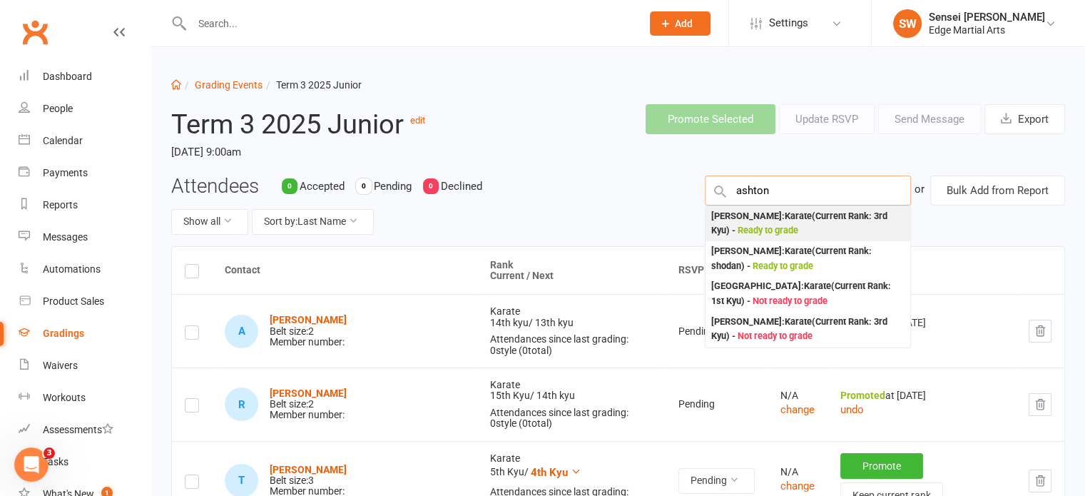
type input "ashton"
click at [782, 213] on div "Ashton Forster : Karate (Current Rank: 3rd Kyu ) - Ready to grade" at bounding box center [807, 223] width 193 height 29
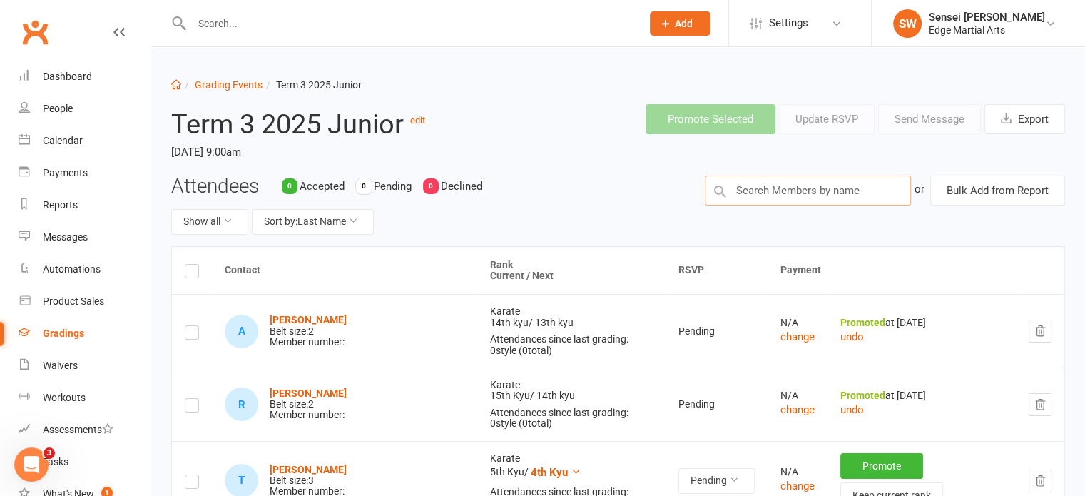
click at [777, 192] on input "text" at bounding box center [808, 190] width 206 height 30
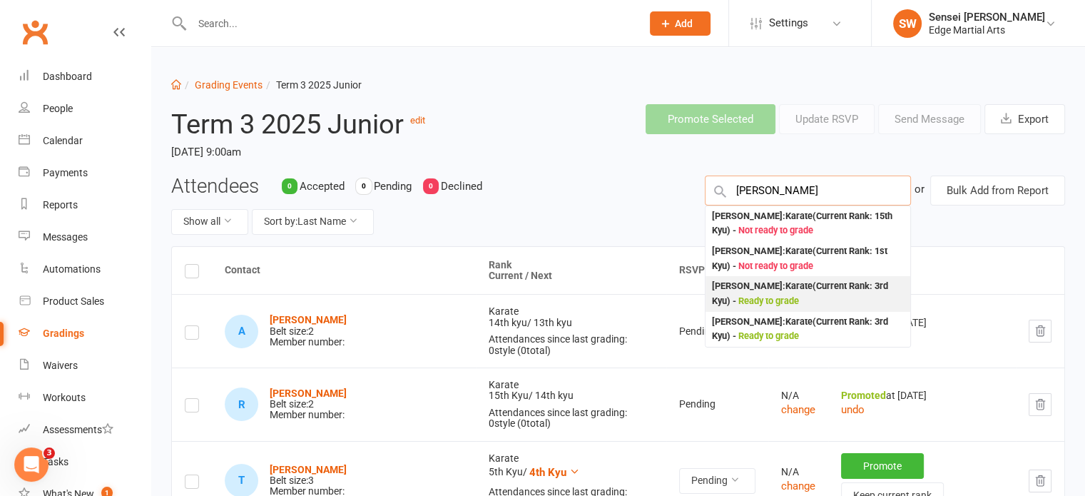
type input "dominic"
click at [775, 285] on div "Dominic Nealon : Karate (Current Rank: 3rd Kyu ) - Ready to grade" at bounding box center [807, 293] width 193 height 29
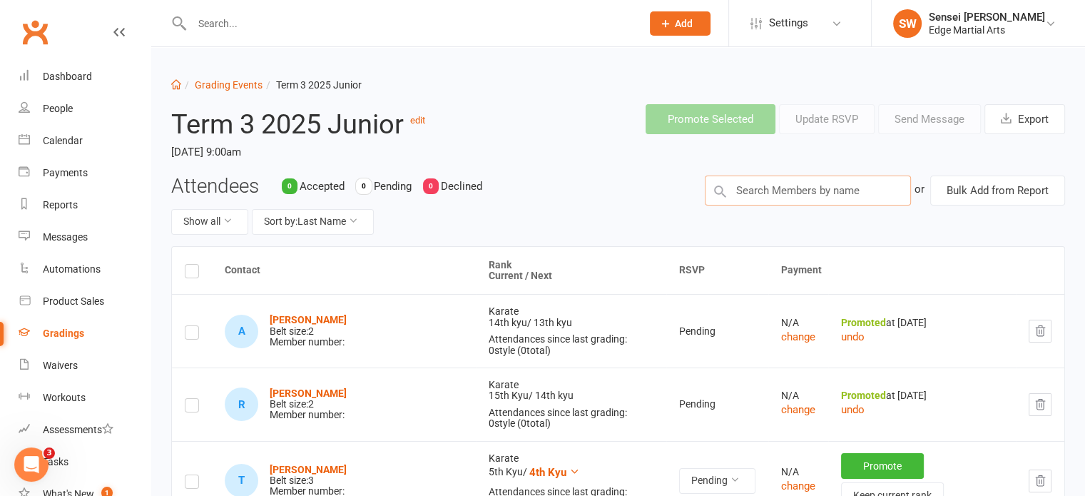
click at [785, 193] on input "text" at bounding box center [808, 190] width 206 height 30
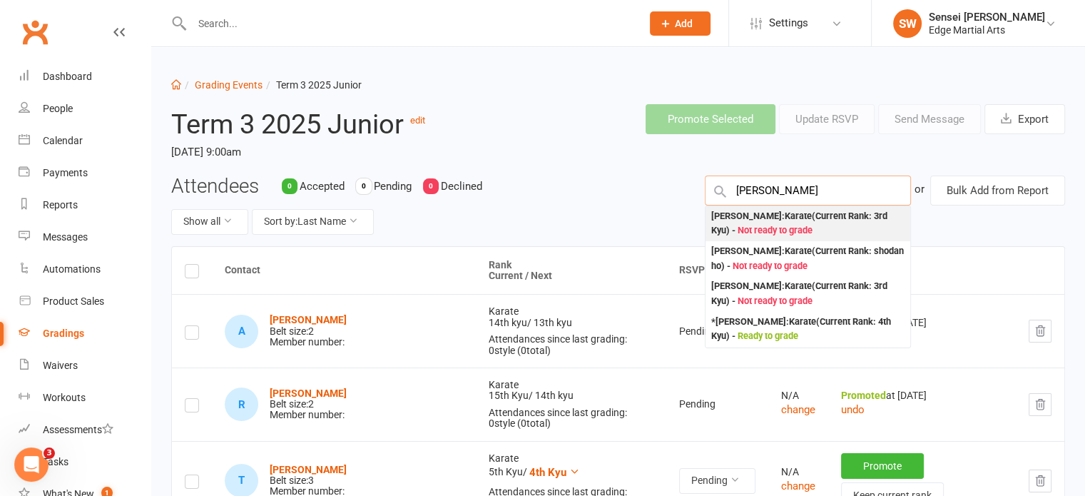
type input "nicholas"
click at [778, 216] on div "Nicholas Couzens : Karate (Current Rank: 3rd Kyu ) - Not ready to grade" at bounding box center [807, 223] width 193 height 29
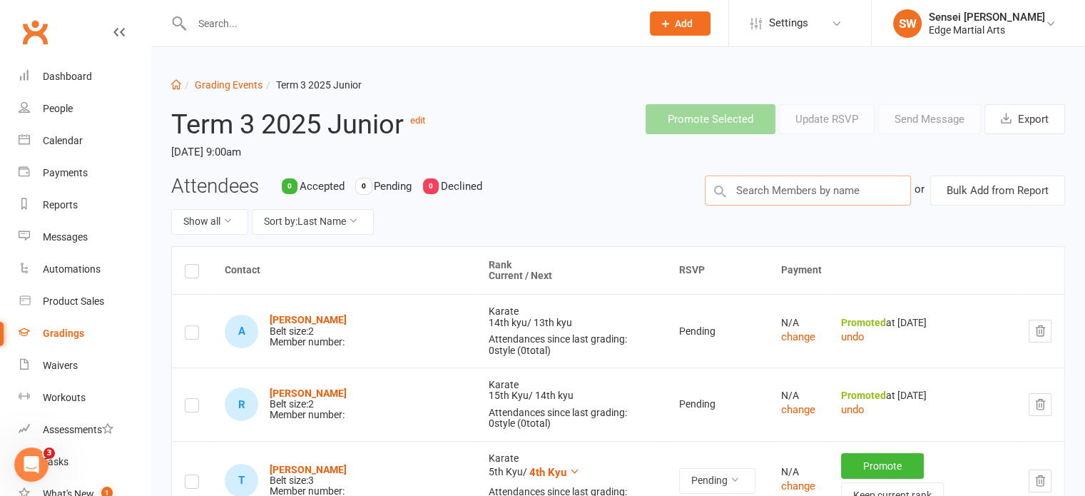
click at [777, 188] on input "text" at bounding box center [808, 190] width 206 height 30
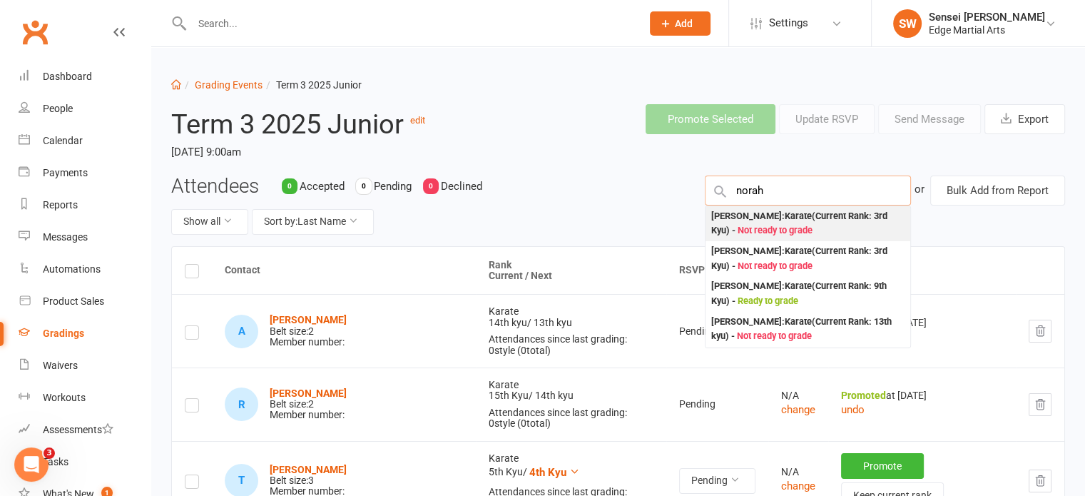
type input "norah"
click at [775, 219] on div "Norah Crowhurst : Karate (Current Rank: 3rd Kyu ) - Not ready to grade" at bounding box center [807, 223] width 193 height 29
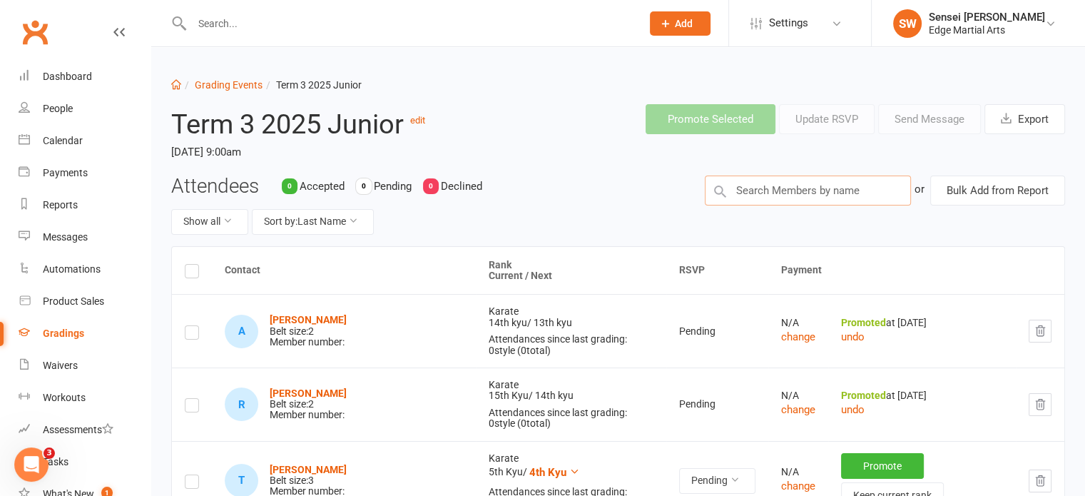
click at [776, 193] on input "text" at bounding box center [808, 190] width 206 height 30
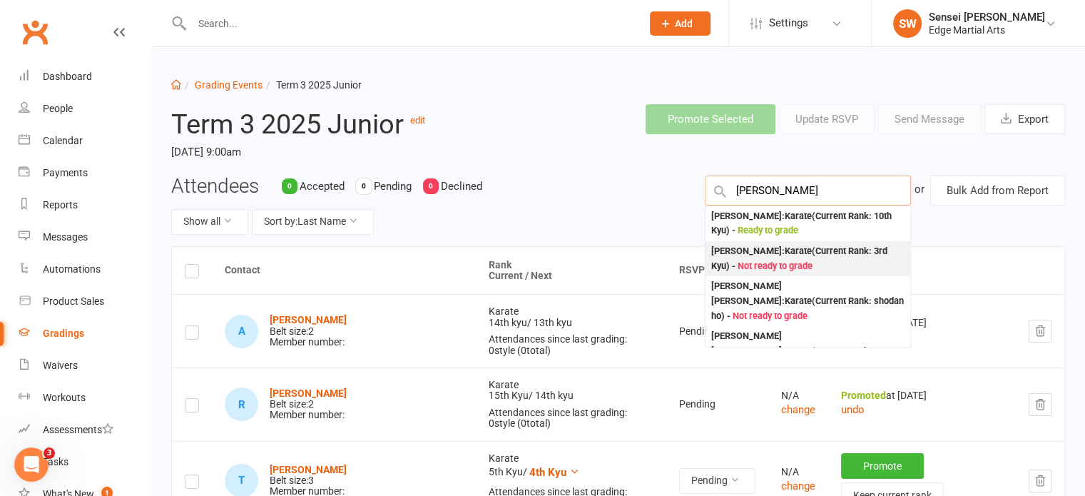
type input "fletcher"
click at [772, 251] on div "Fletcher Nugent : Karate (Current Rank: 3rd Kyu ) - Not ready to grade" at bounding box center [807, 258] width 193 height 29
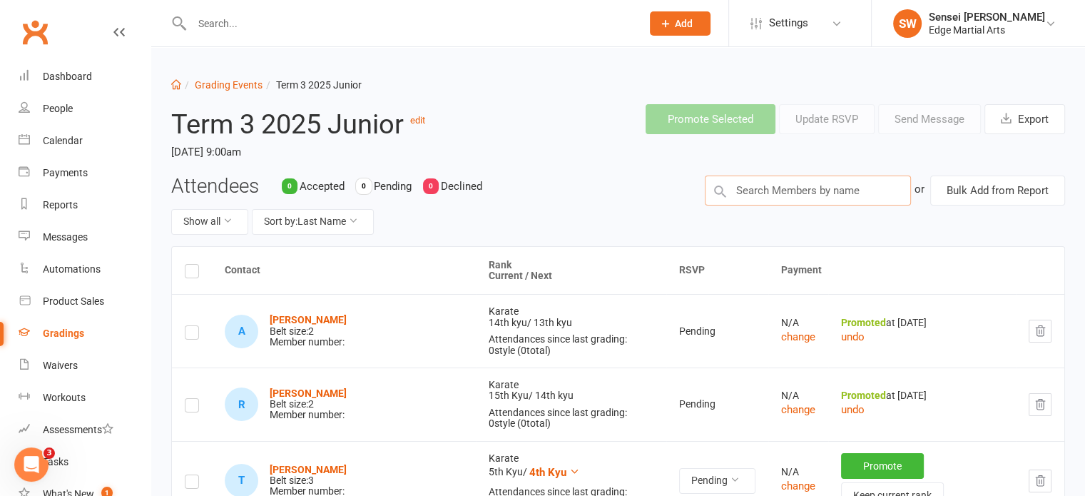
click at [763, 188] on input "text" at bounding box center [808, 190] width 206 height 30
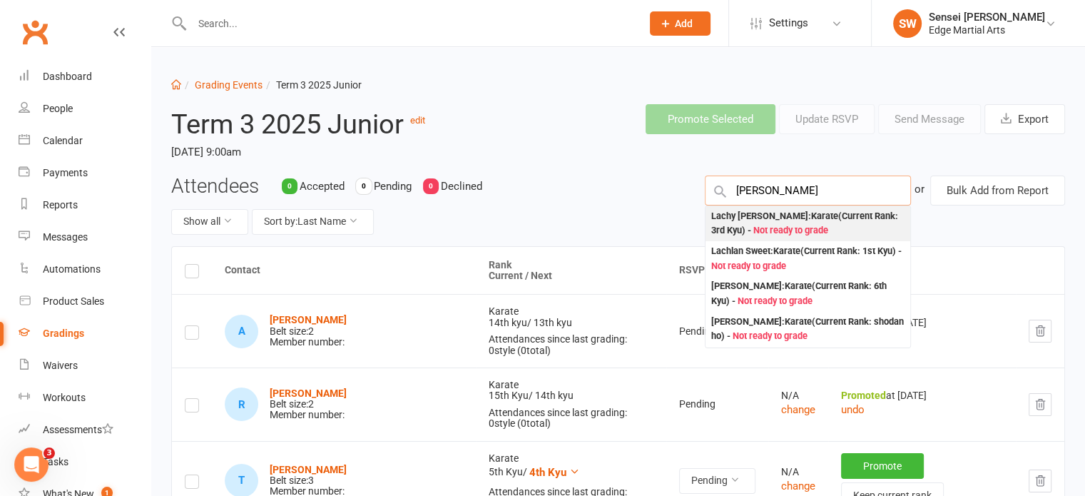
type input "lach"
click at [759, 220] on div "Lachy Lovett : Karate (Current Rank: 3rd Kyu ) - Not ready to grade" at bounding box center [807, 223] width 193 height 29
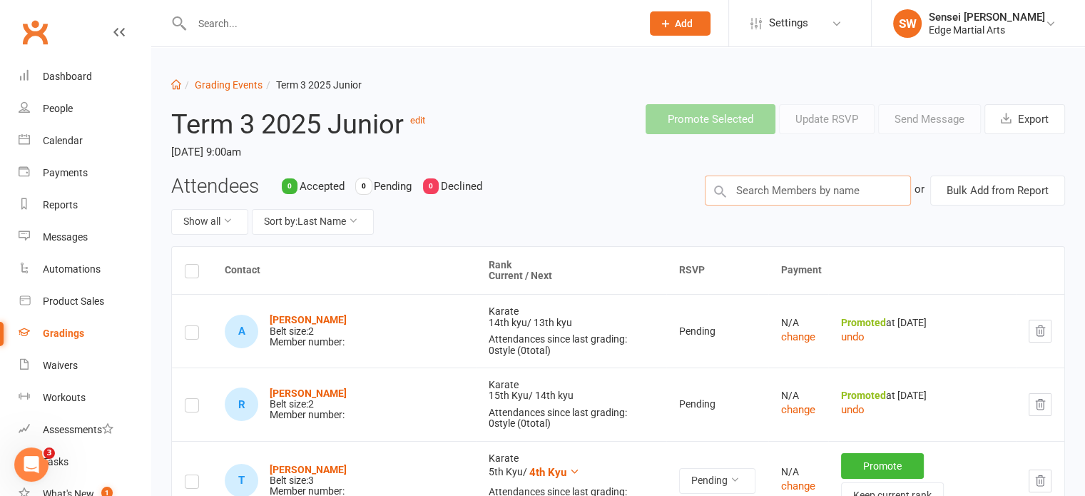
click at [763, 194] on input "text" at bounding box center [808, 190] width 206 height 30
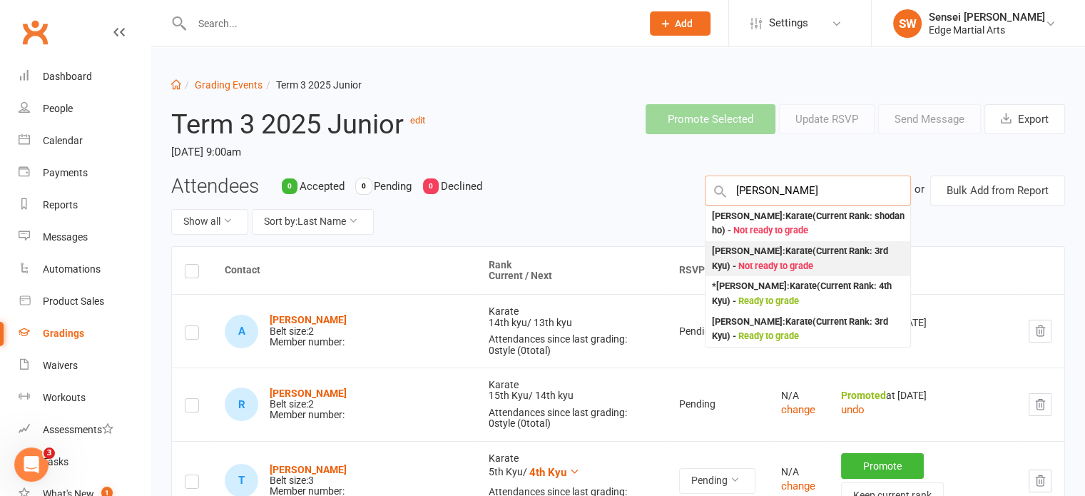
type input "nicholas"
click at [770, 253] on div "Nicholas Richardson : Karate (Current Rank: 3rd Kyu ) - Not ready to grade" at bounding box center [807, 258] width 193 height 29
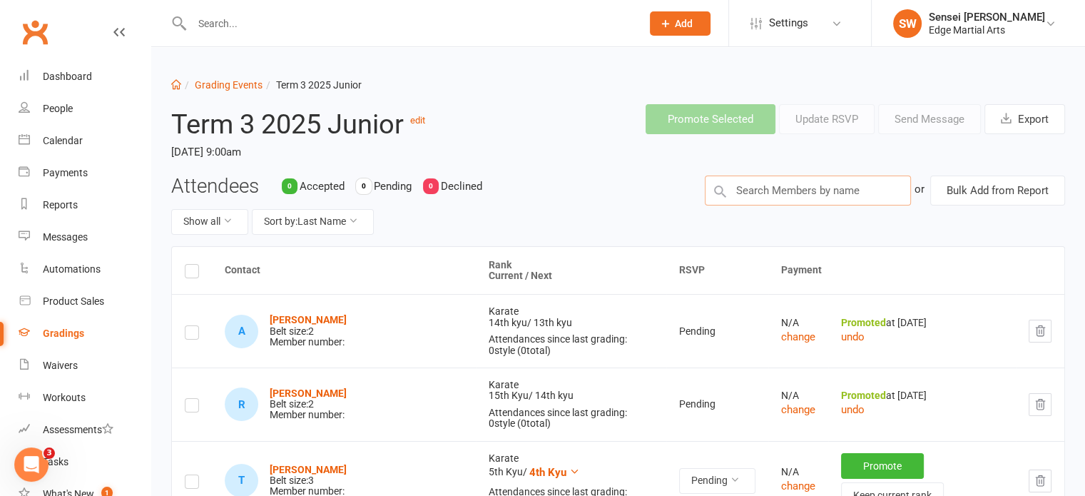
click at [775, 199] on input "text" at bounding box center [808, 190] width 206 height 30
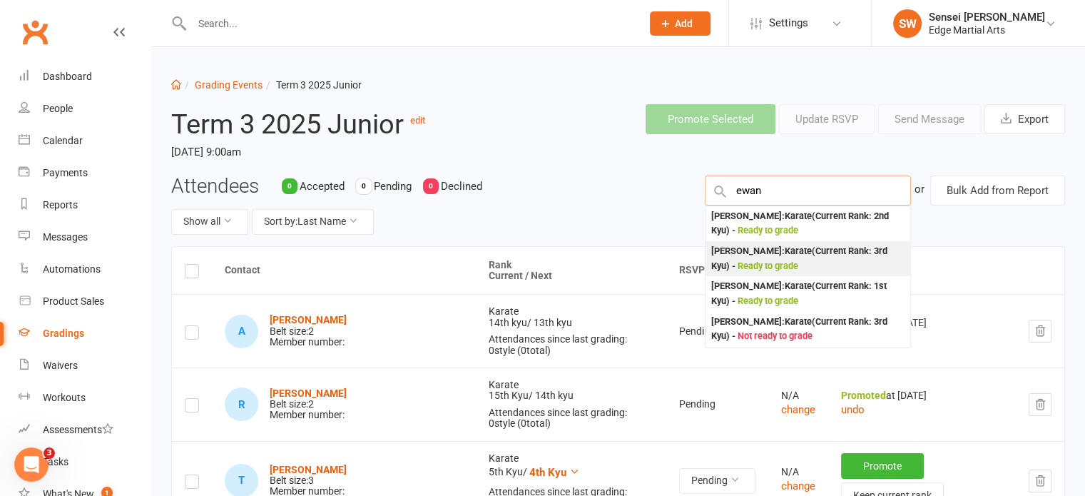
type input "ewan"
click at [770, 255] on div "Ewan portbury : Karate (Current Rank: 3rd Kyu ) - Ready to grade" at bounding box center [807, 258] width 193 height 29
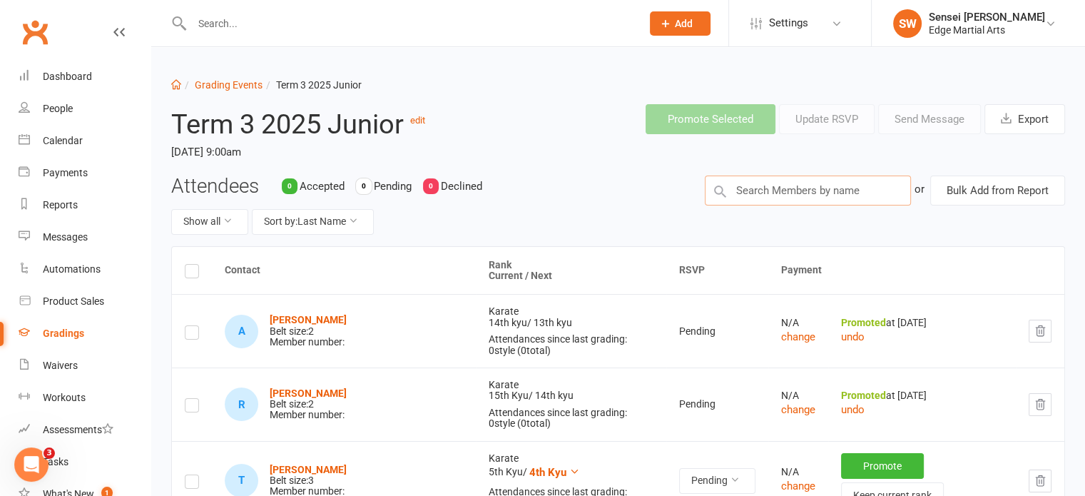
click at [770, 200] on input "text" at bounding box center [808, 190] width 206 height 30
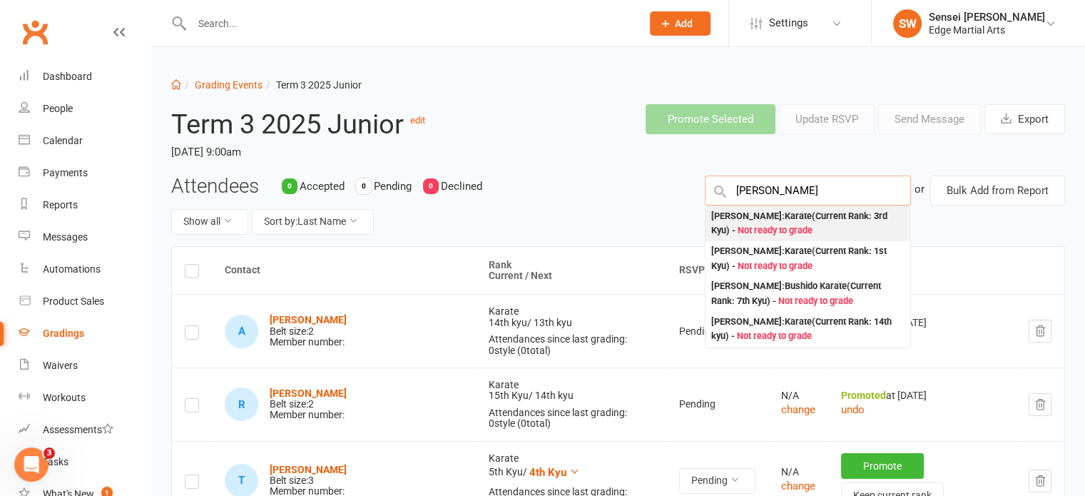
type input "josie"
click at [746, 216] on div "Josie Murphy : Karate (Current Rank: 3rd Kyu ) - Not ready to grade" at bounding box center [807, 223] width 193 height 29
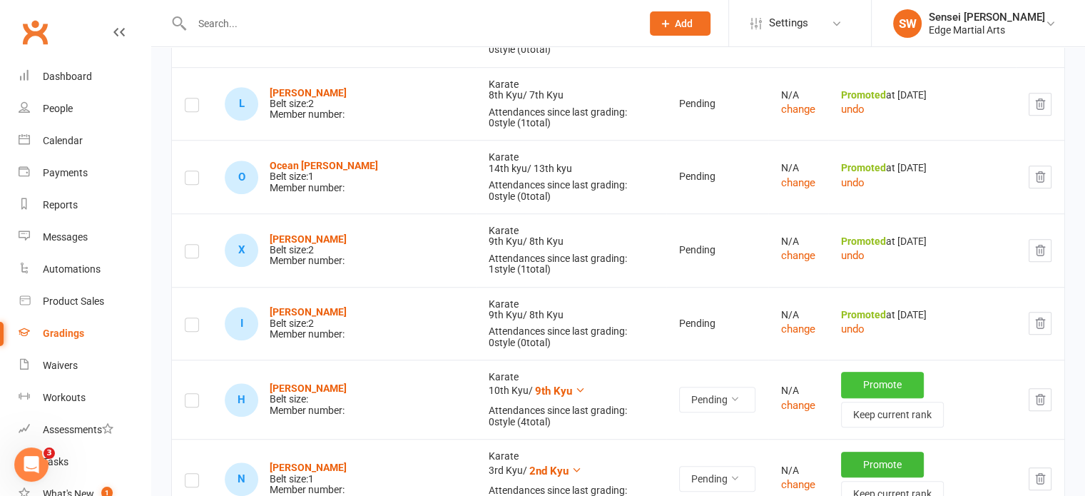
scroll to position [1044, 0]
click at [858, 452] on button "Promote" at bounding box center [882, 465] width 83 height 26
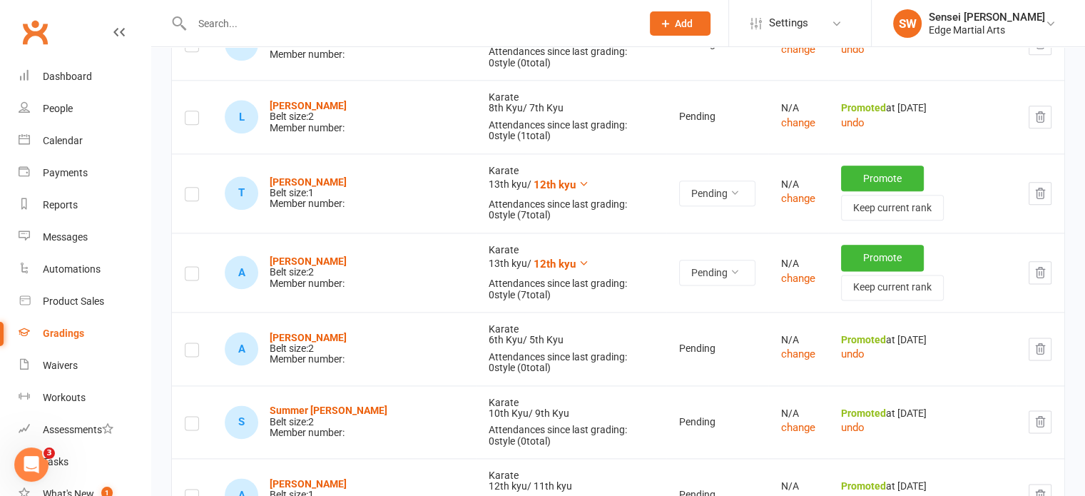
scroll to position [1771, 0]
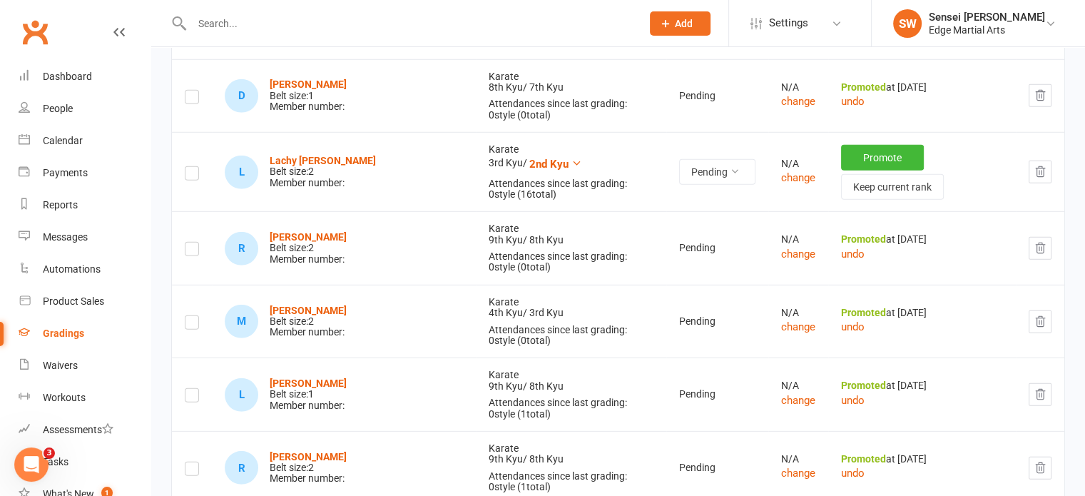
scroll to position [4172, 0]
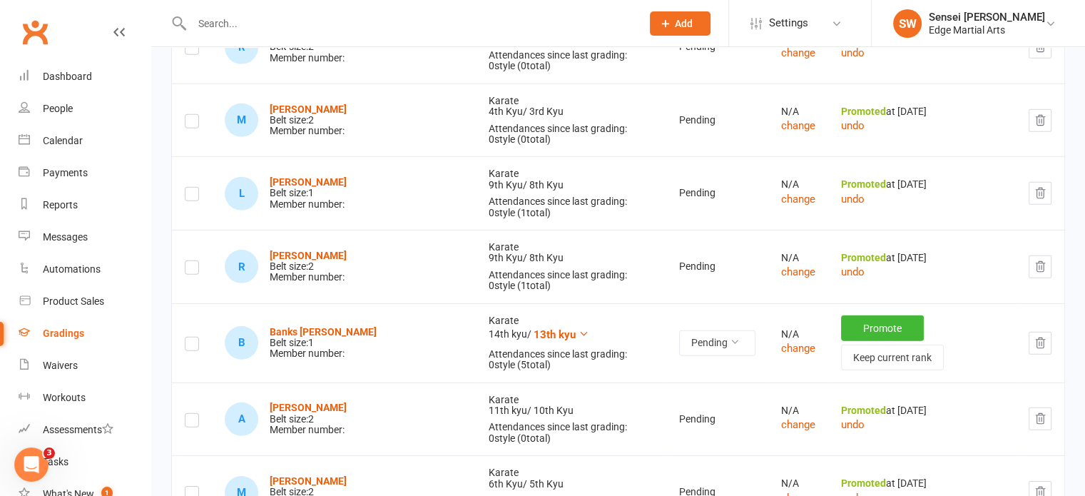
scroll to position [4289, 0]
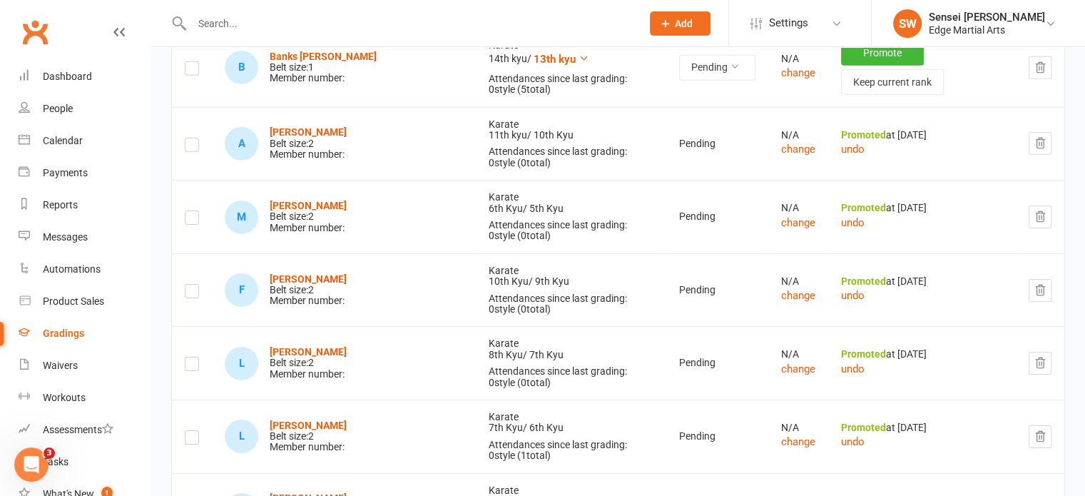
scroll to position [4565, 0]
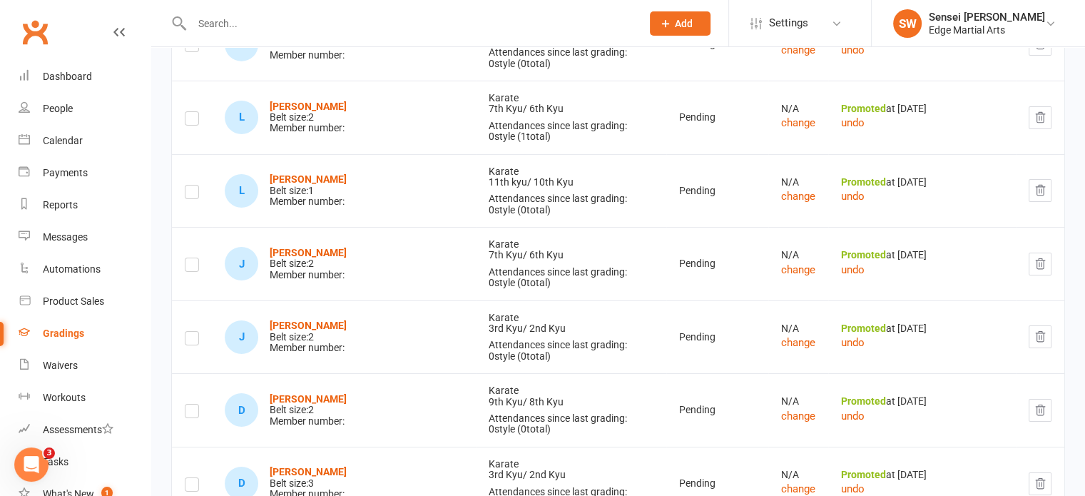
scroll to position [4993, 0]
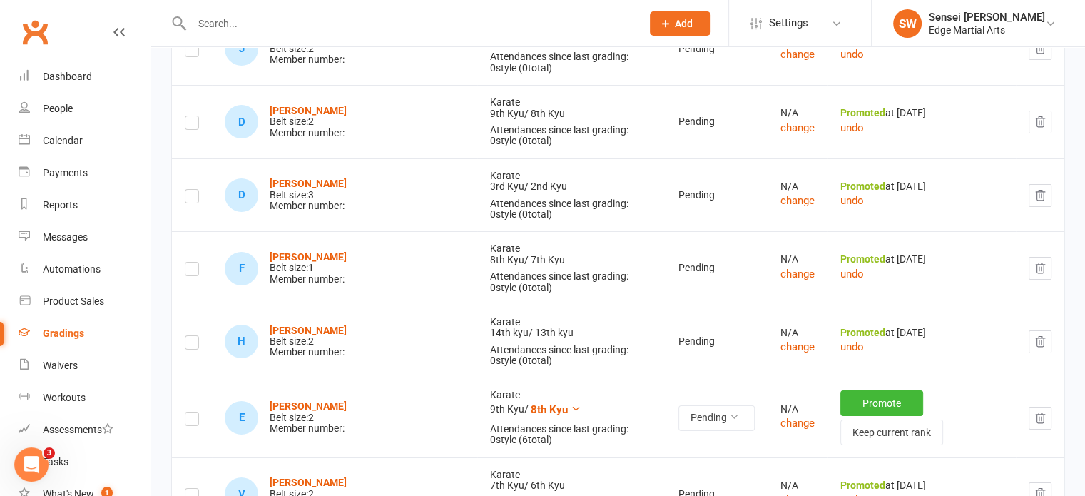
scroll to position [5236, 0]
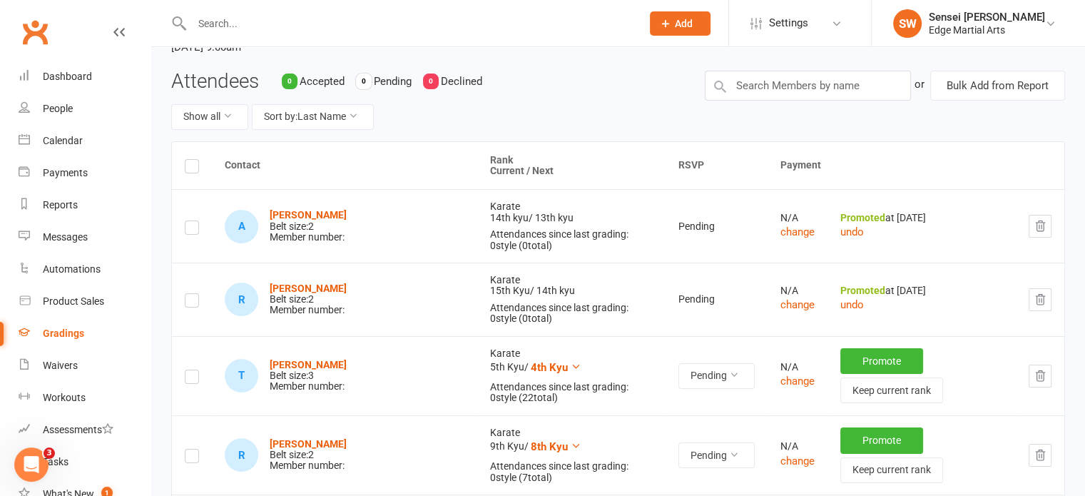
scroll to position [0, 0]
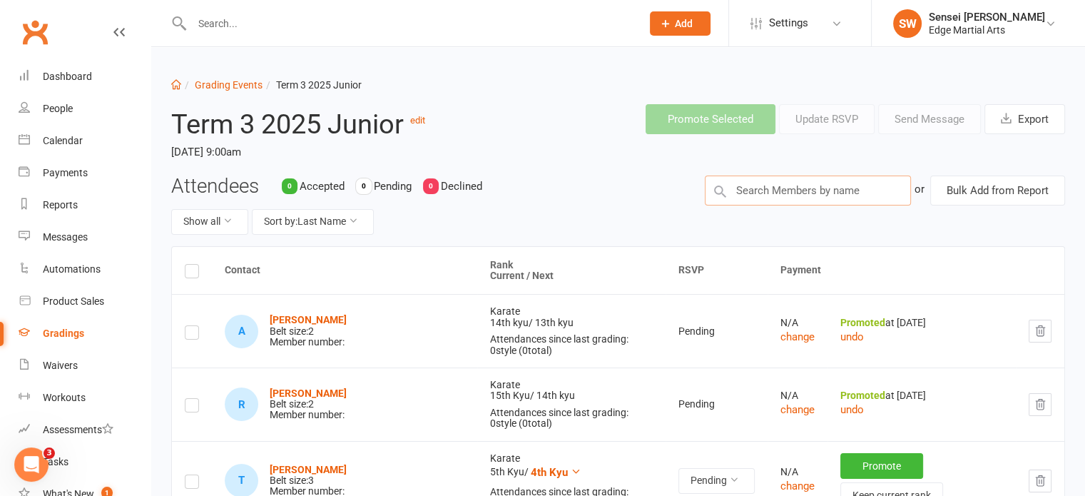
click at [790, 190] on input "text" at bounding box center [808, 190] width 206 height 30
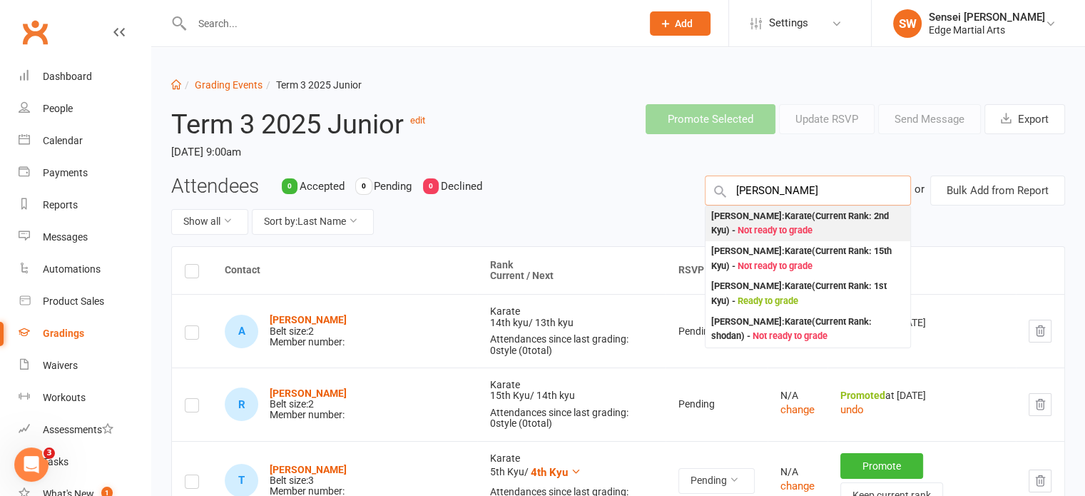
type input "alysia"
click at [765, 220] on div "Alysia Todd : Karate (Current Rank: 2nd Kyu ) - Not ready to grade" at bounding box center [807, 223] width 193 height 29
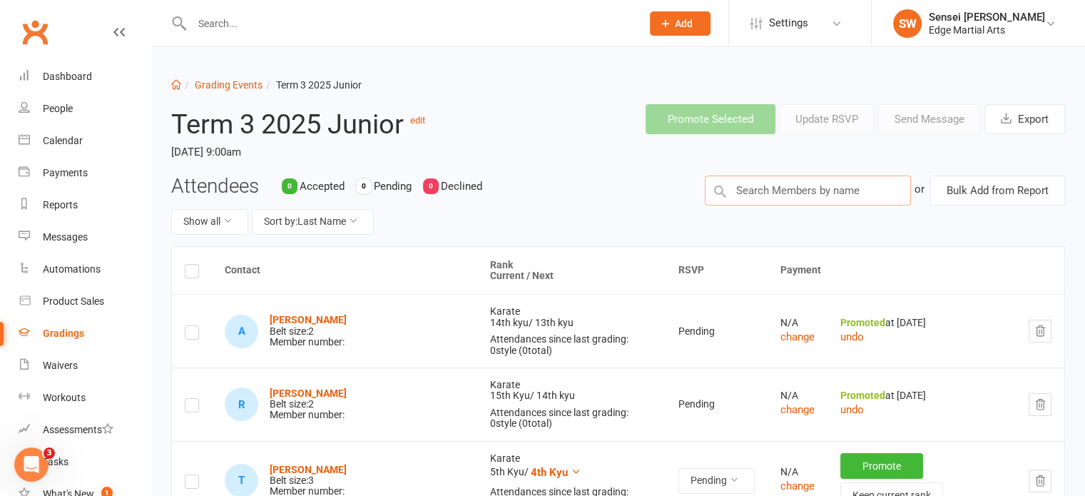
click at [760, 181] on input "text" at bounding box center [808, 190] width 206 height 30
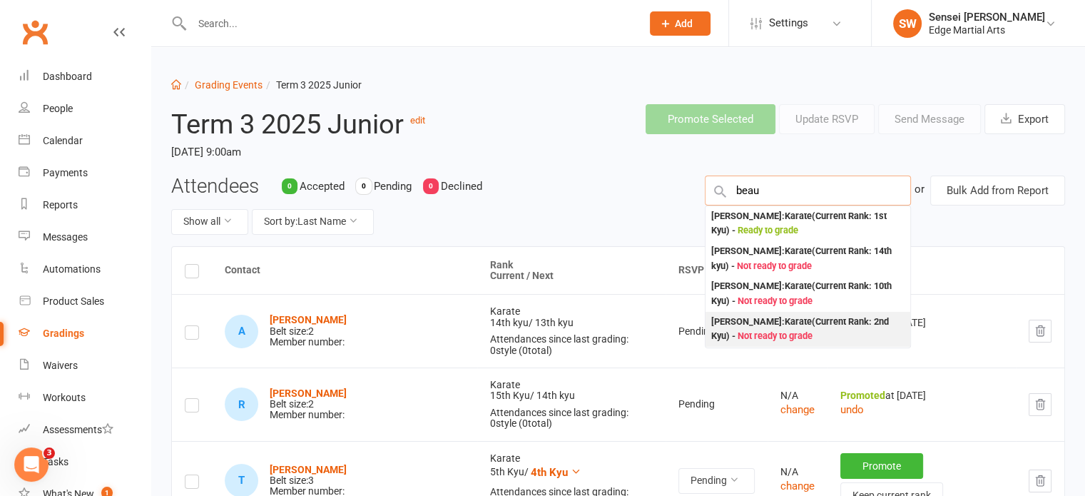
type input "beau"
click at [768, 321] on div "Beau Clements : Karate (Current Rank: 2nd Kyu ) - Not ready to grade" at bounding box center [807, 329] width 193 height 29
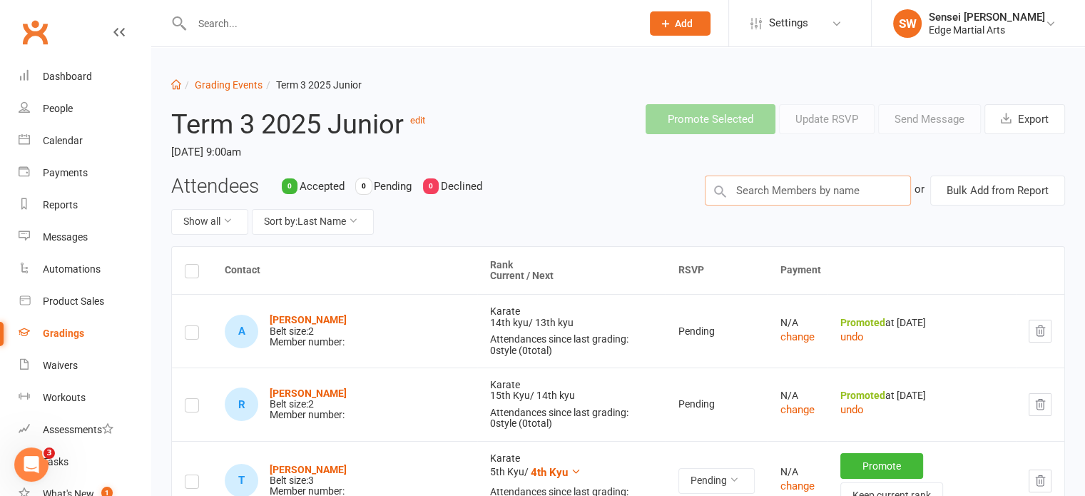
click at [782, 181] on input "text" at bounding box center [808, 190] width 206 height 30
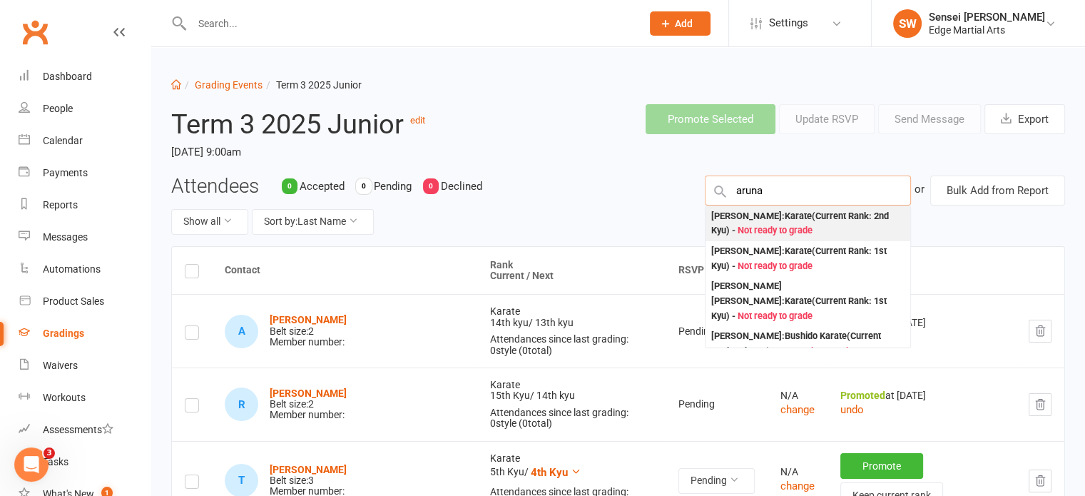
type input "aruna"
click at [771, 225] on span "Not ready to grade" at bounding box center [775, 230] width 75 height 11
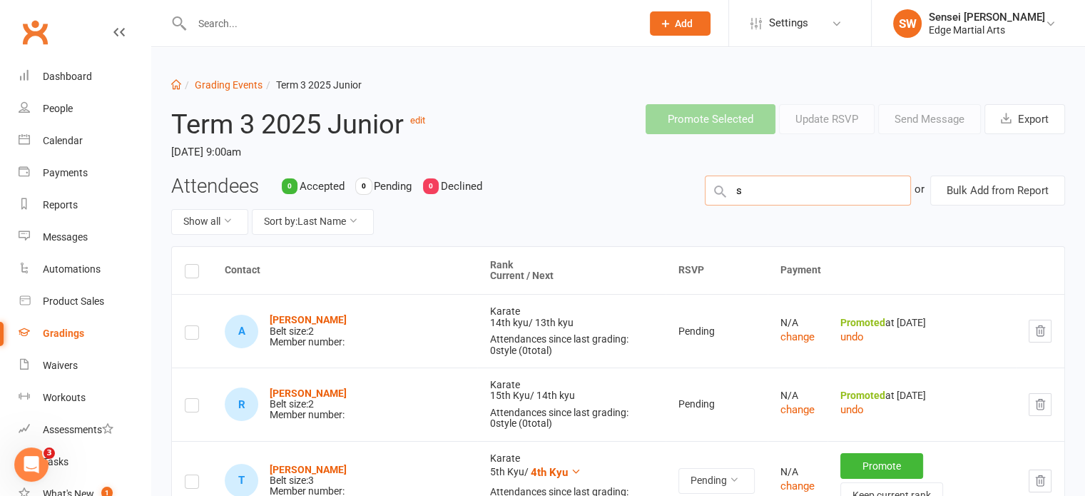
click at [764, 183] on input "s" at bounding box center [808, 190] width 206 height 30
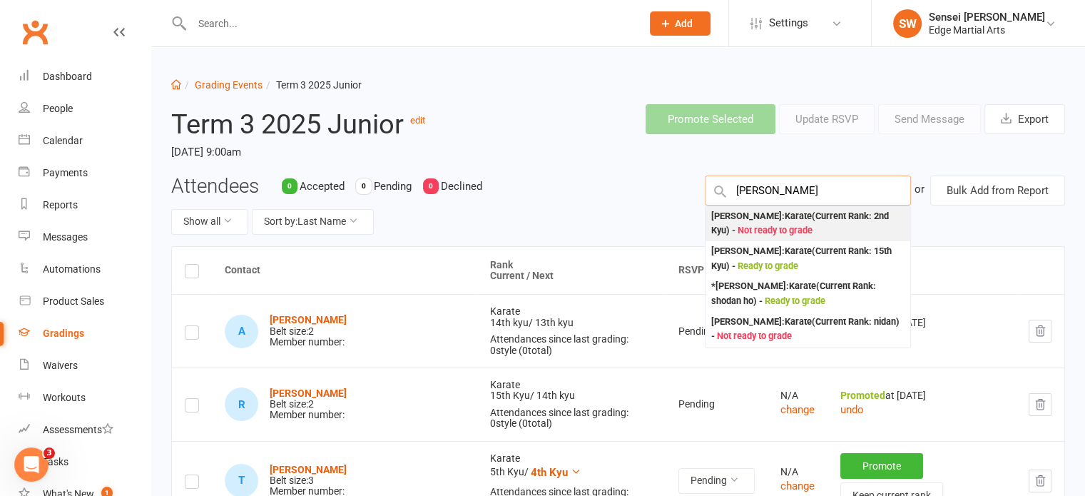
type input "sasha"
click at [758, 222] on div "Sasha OBrien : Karate (Current Rank: 2nd Kyu ) - Not ready to grade" at bounding box center [807, 223] width 193 height 29
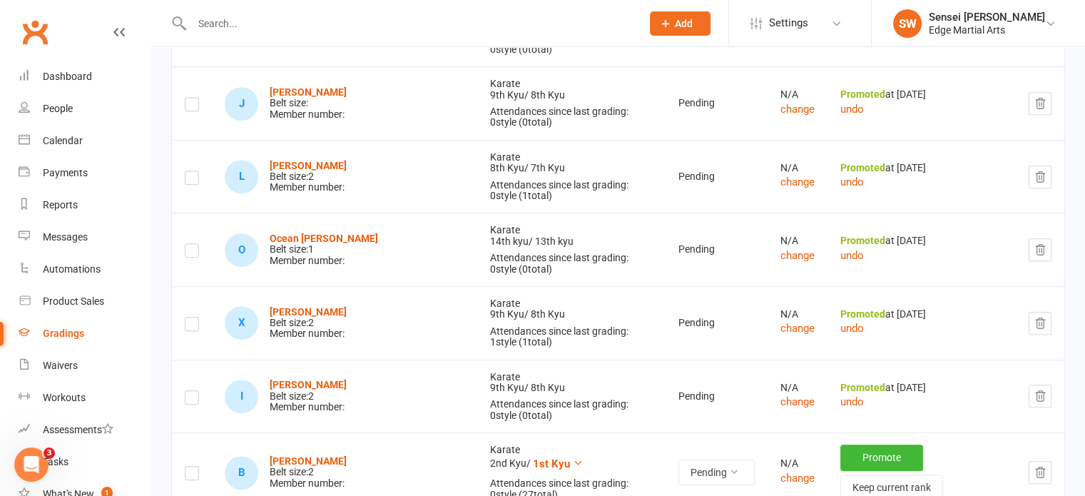
scroll to position [1060, 0]
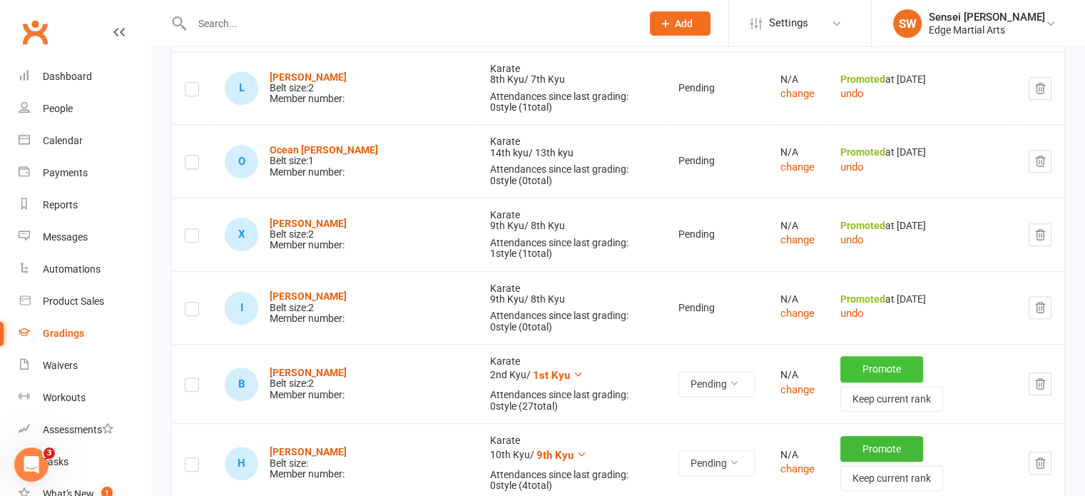
click at [842, 356] on button "Promote" at bounding box center [881, 369] width 83 height 26
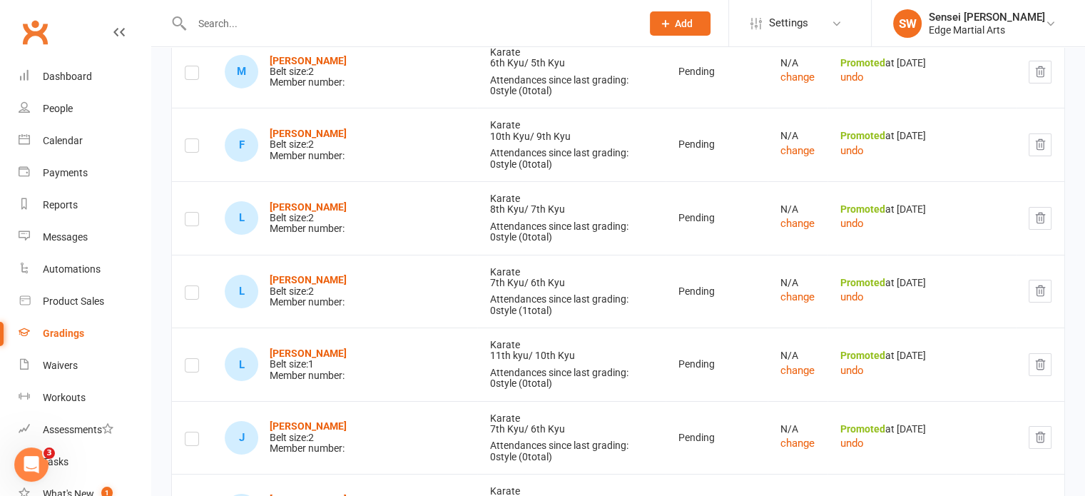
scroll to position [4892, 0]
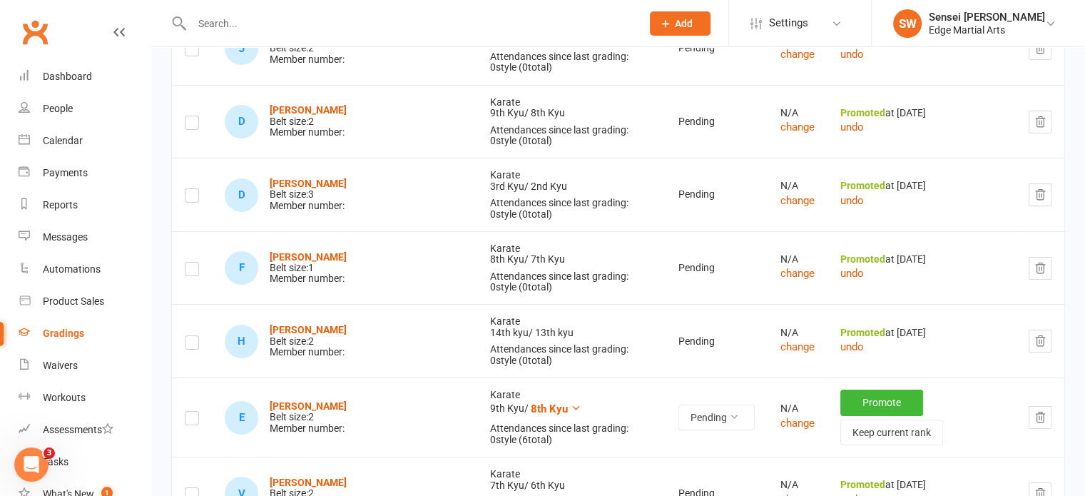
scroll to position [5358, 0]
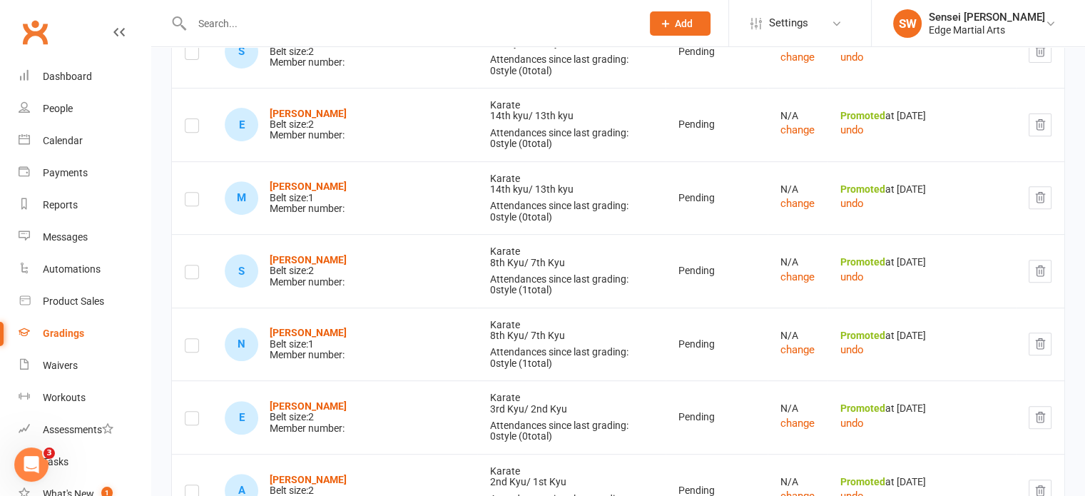
scroll to position [6111, 0]
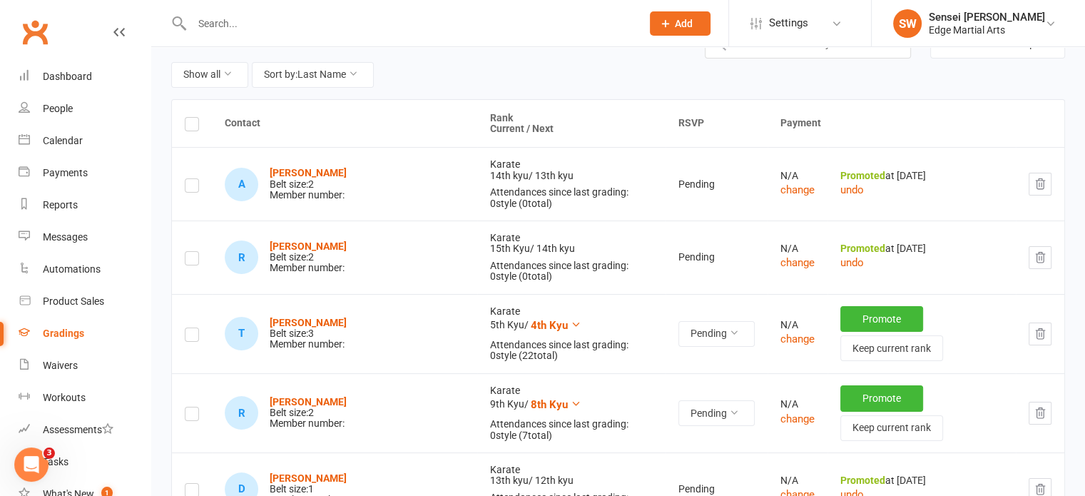
scroll to position [0, 0]
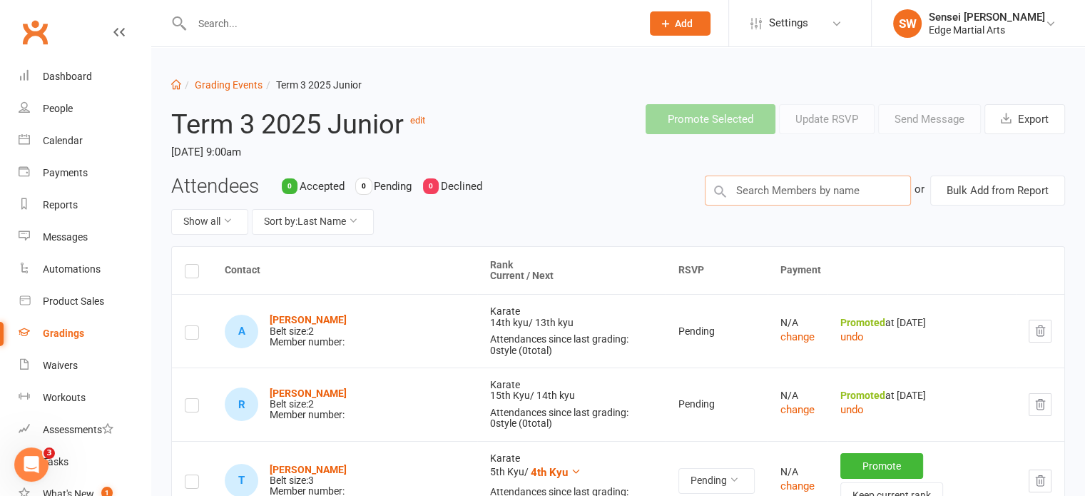
click at [797, 192] on input "text" at bounding box center [808, 190] width 206 height 30
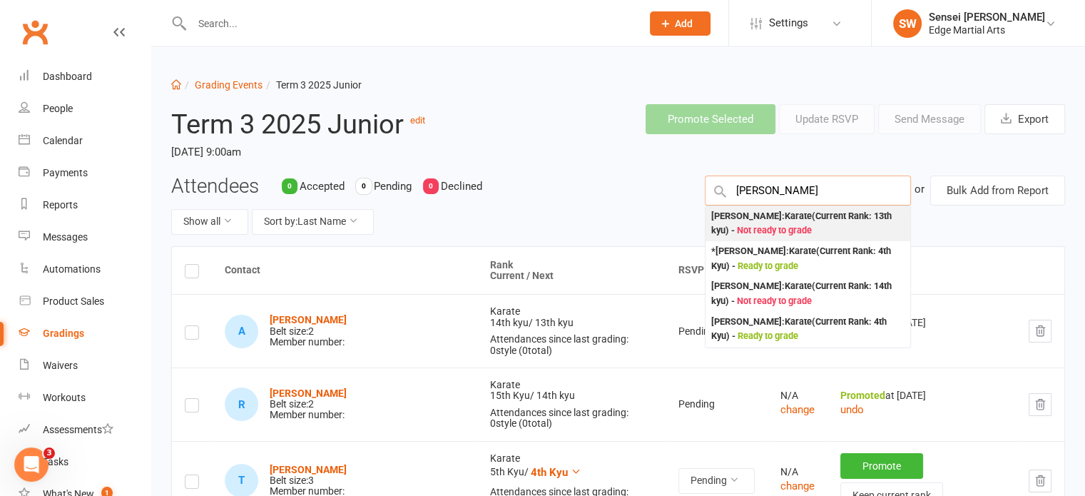
type input "billy"
click at [788, 212] on div "Billy Adams : Karate (Current Rank: 13th kyu ) - Not ready to grade" at bounding box center [807, 223] width 193 height 29
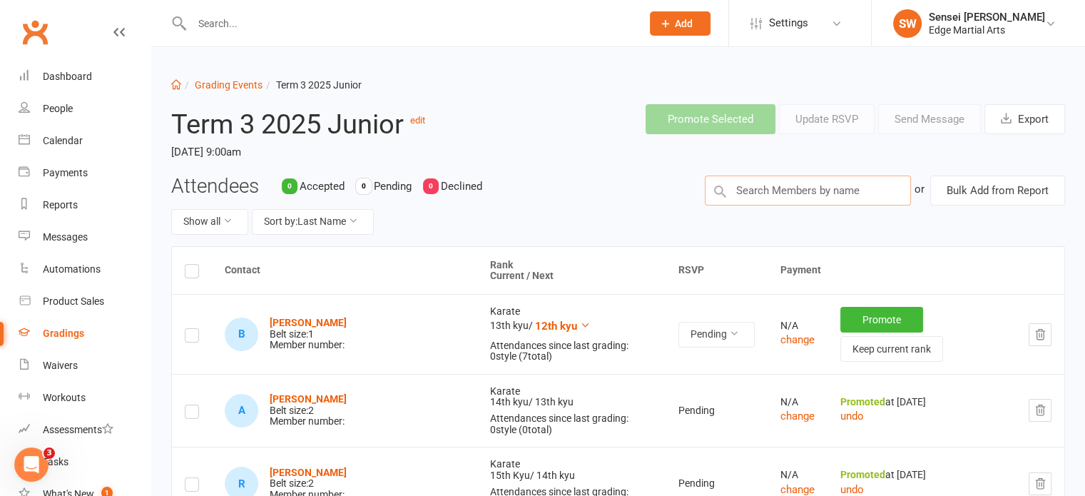
click at [765, 184] on input "text" at bounding box center [808, 190] width 206 height 30
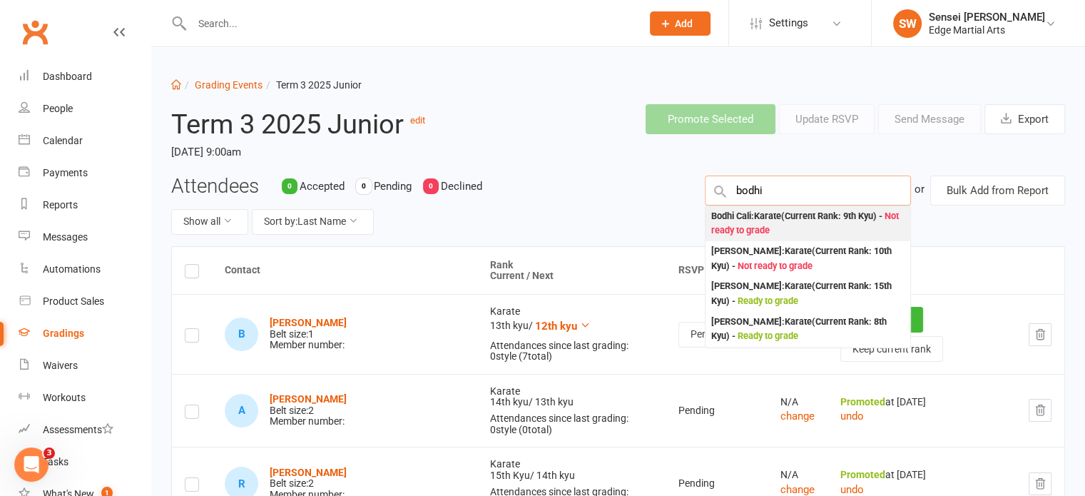
type input "bodhi"
click at [765, 213] on div "Bodhi Cali : Karate (Current Rank: 9th Kyu ) - Not ready to grade" at bounding box center [807, 223] width 193 height 29
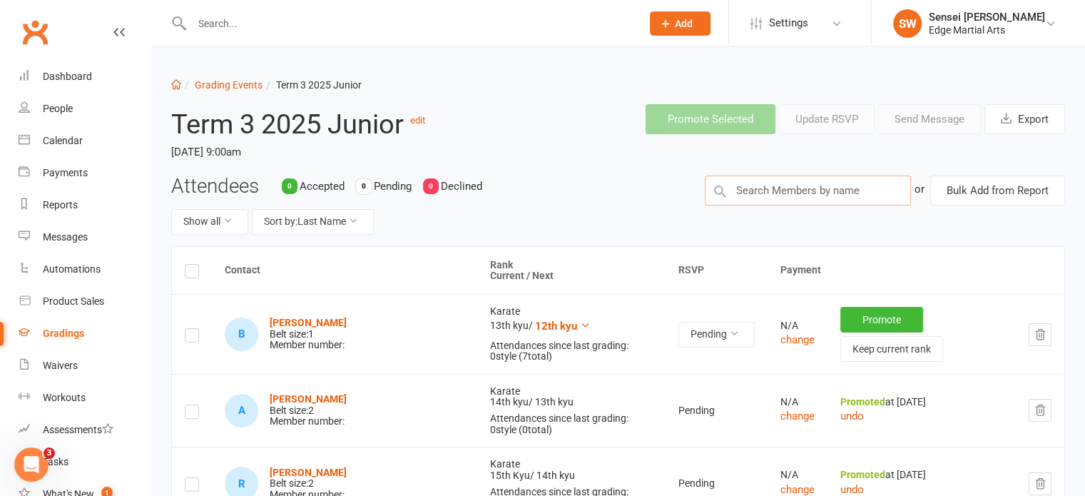
click at [765, 190] on input "text" at bounding box center [808, 190] width 206 height 30
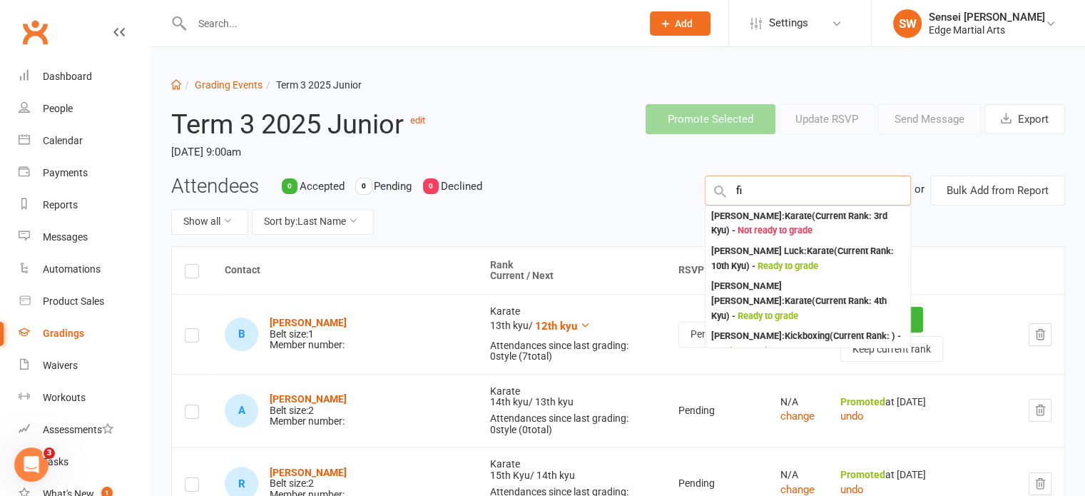
type input "f"
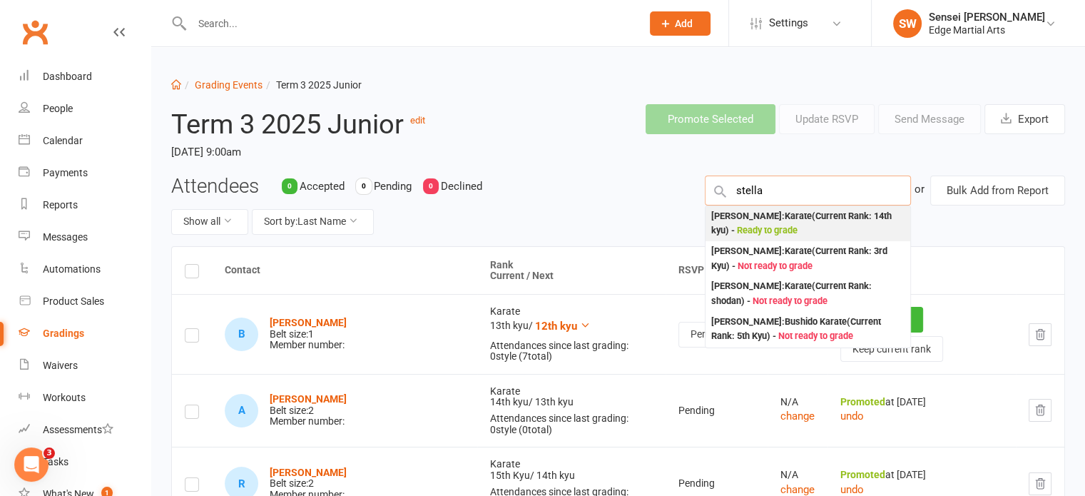
type input "stella"
click at [762, 210] on div "Stella Cheney : Karate (Current Rank: 14th kyu ) - Ready to grade" at bounding box center [807, 223] width 193 height 29
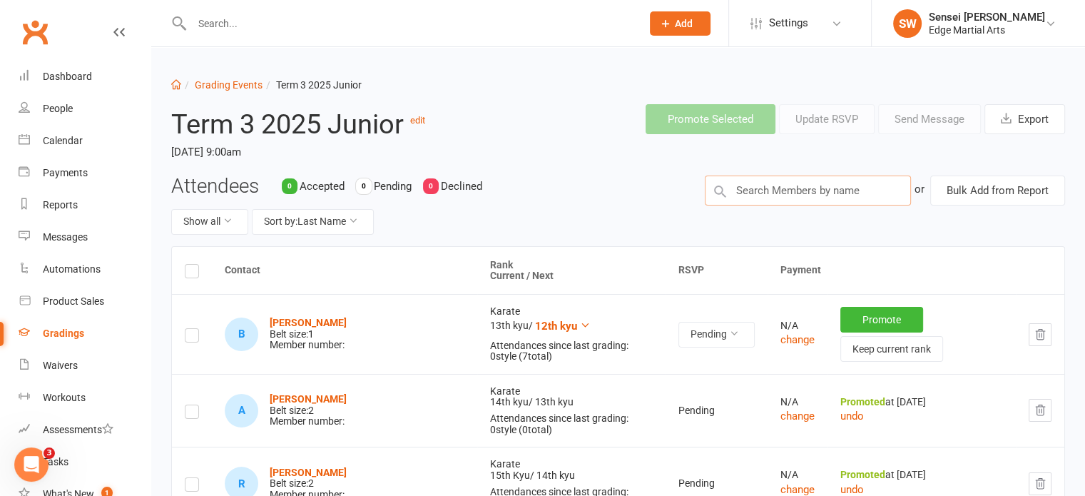
click at [763, 190] on input "text" at bounding box center [808, 190] width 206 height 30
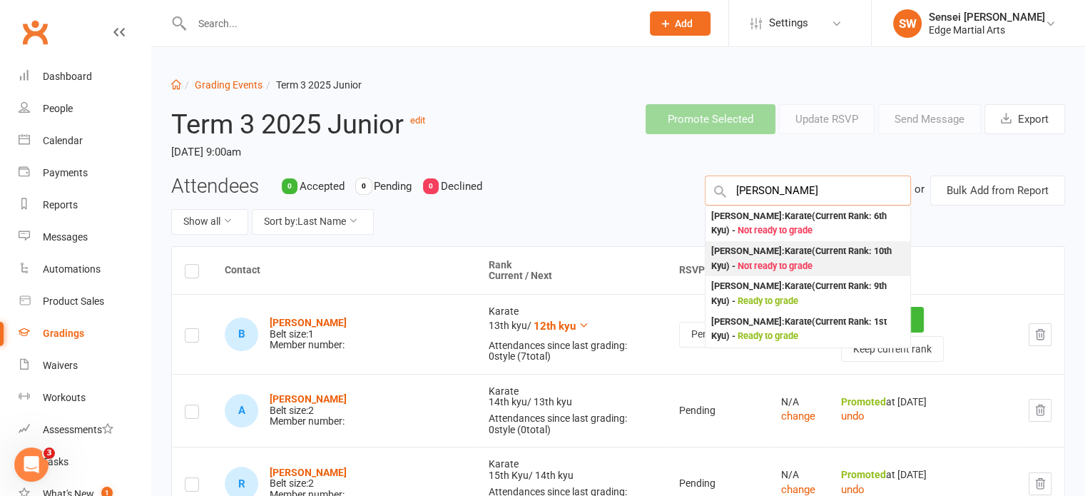
type input "[PERSON_NAME]"
click at [757, 253] on div "Oliver Wright : Karate (Current Rank: 10th Kyu ) - Not ready to grade" at bounding box center [807, 258] width 193 height 29
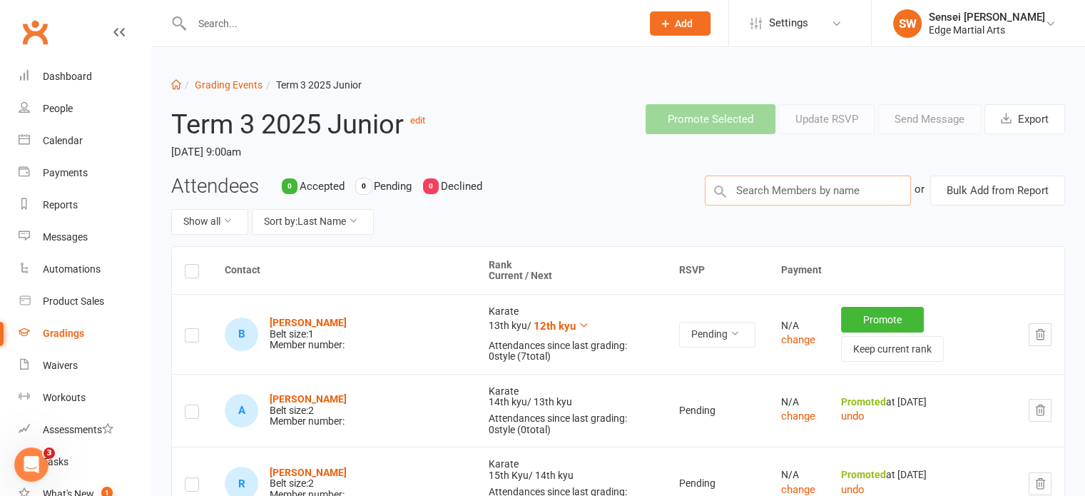
click at [769, 194] on input "text" at bounding box center [808, 190] width 206 height 30
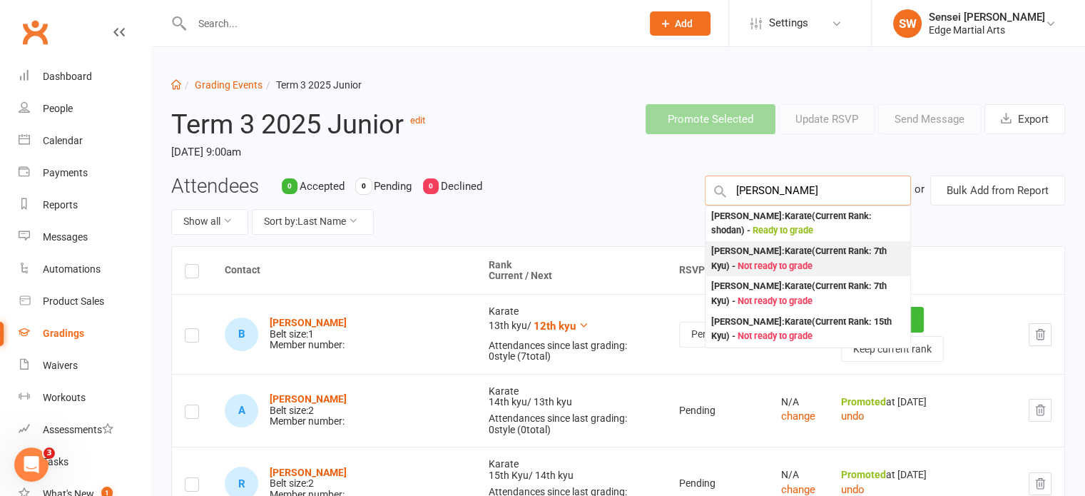
type input "darcy"
click at [765, 250] on div "Darcy Britton : Karate (Current Rank: 7th Kyu ) - Not ready to grade" at bounding box center [807, 258] width 193 height 29
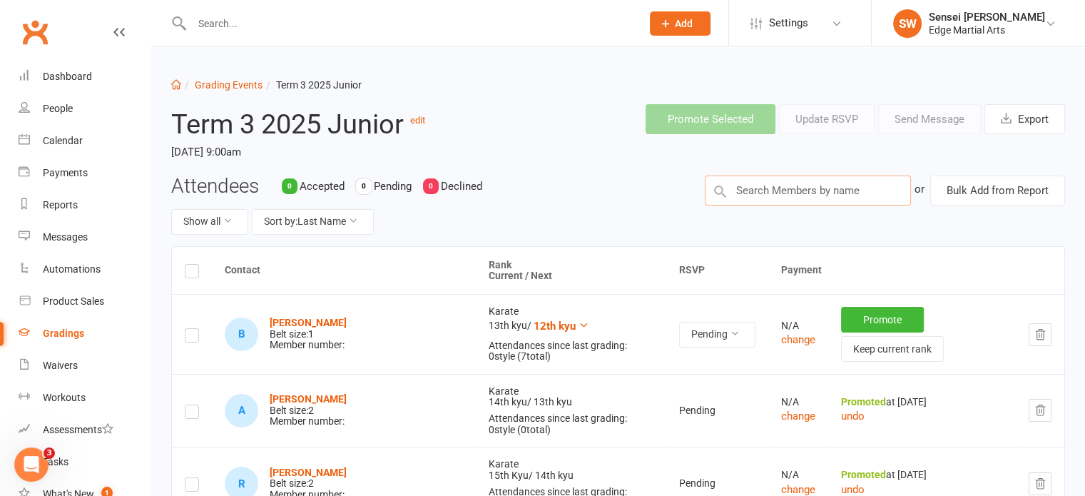
click at [745, 188] on input "text" at bounding box center [808, 190] width 206 height 30
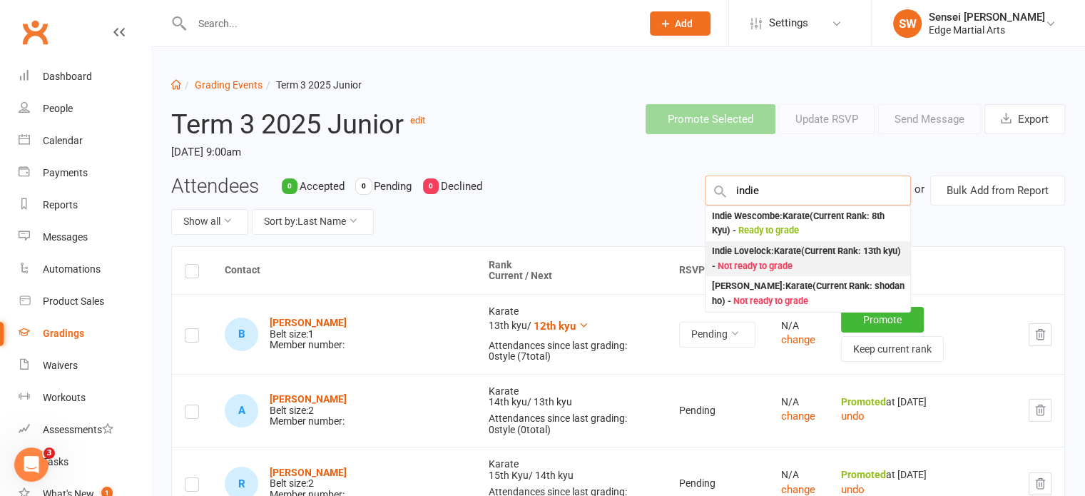
type input "indie"
click at [750, 253] on div "Indie Lovelock : Karate (Current Rank: 13th kyu ) - Not ready to grade" at bounding box center [807, 258] width 193 height 29
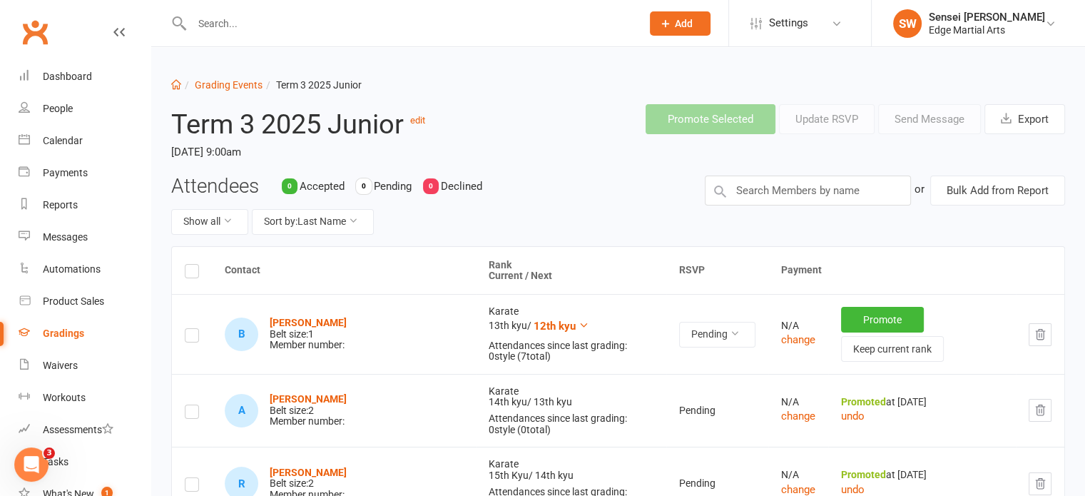
scroll to position [25, 0]
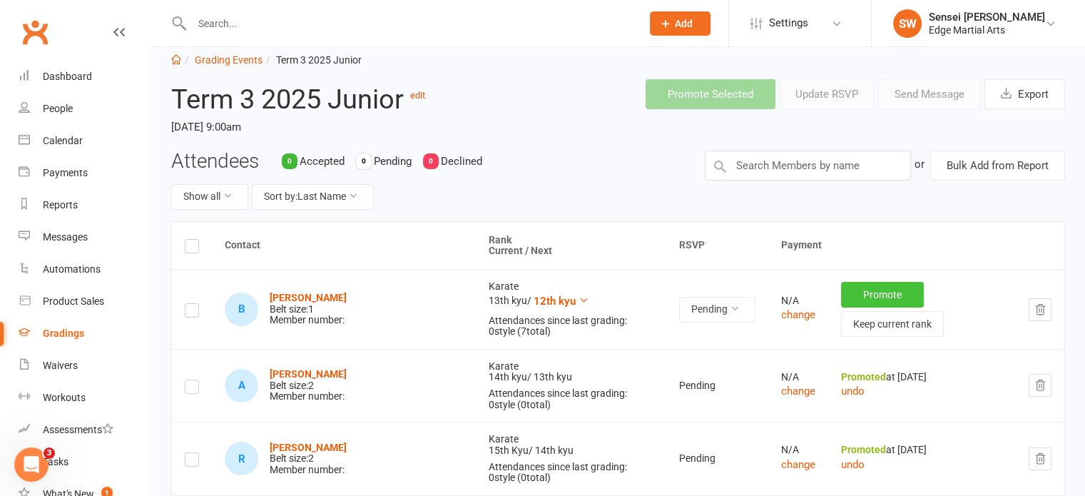
click at [841, 297] on button "Promote" at bounding box center [882, 295] width 83 height 26
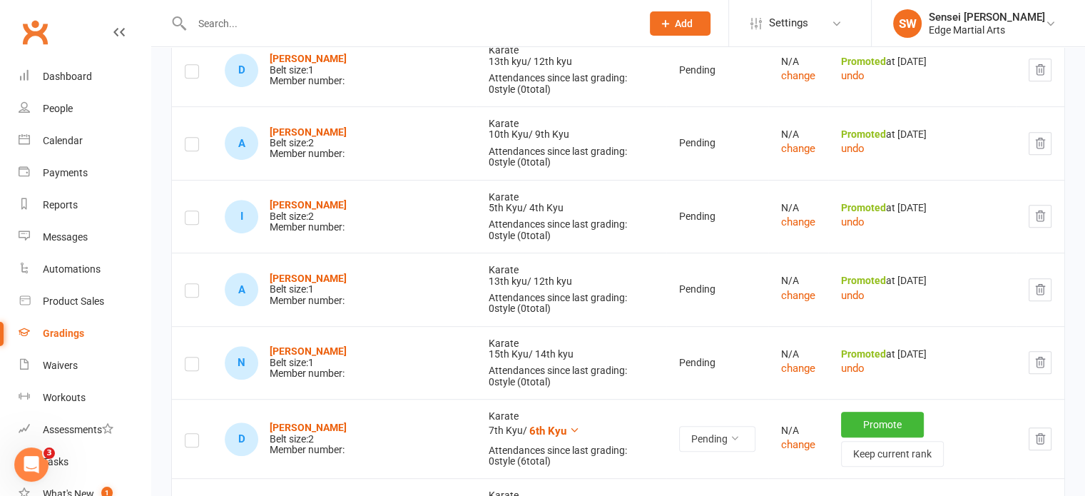
scroll to position [692, 0]
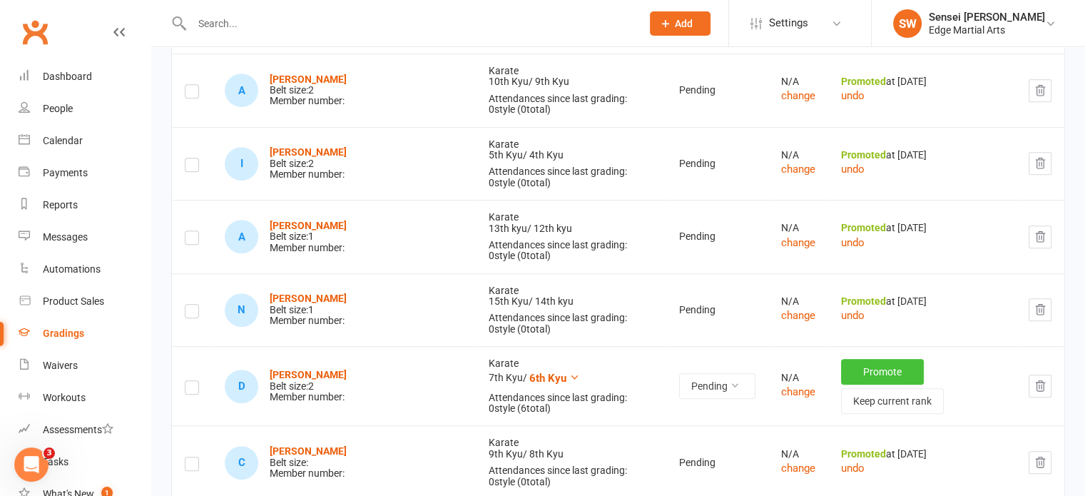
click at [842, 359] on button "Promote" at bounding box center [882, 372] width 83 height 26
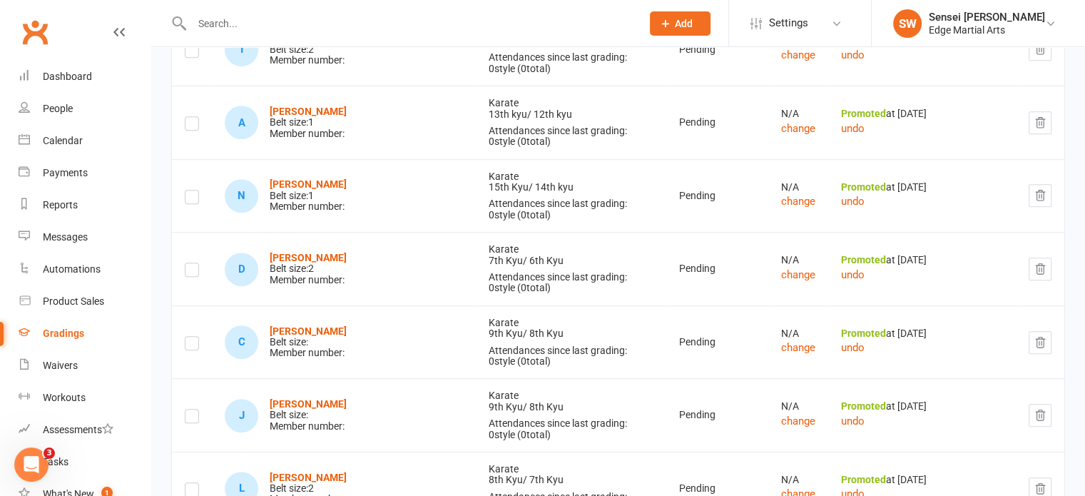
scroll to position [886, 0]
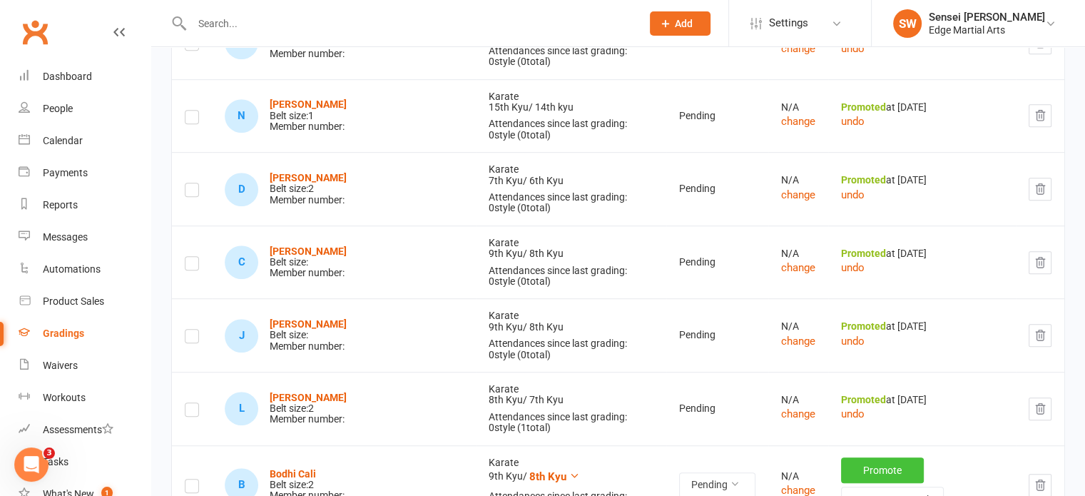
click at [855, 457] on button "Promote" at bounding box center [882, 470] width 83 height 26
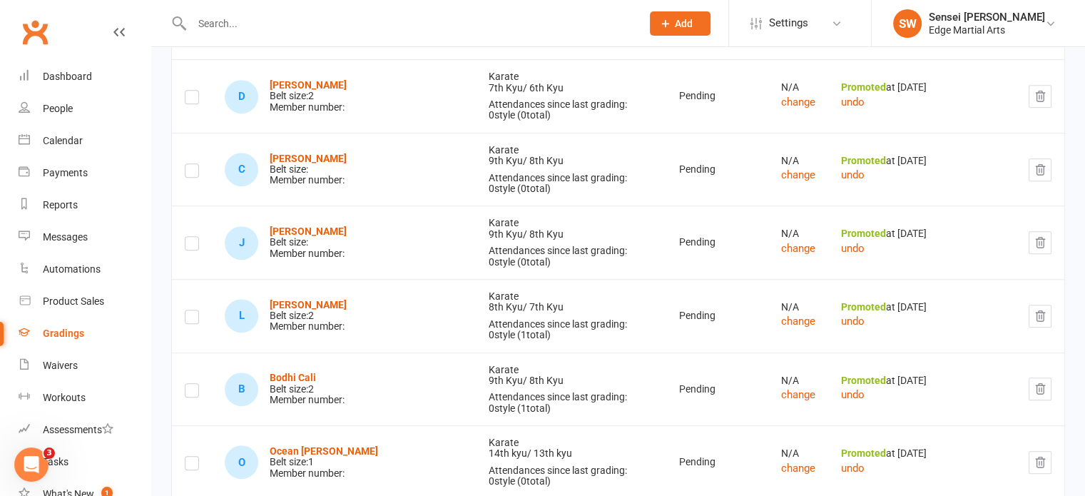
scroll to position [980, 0]
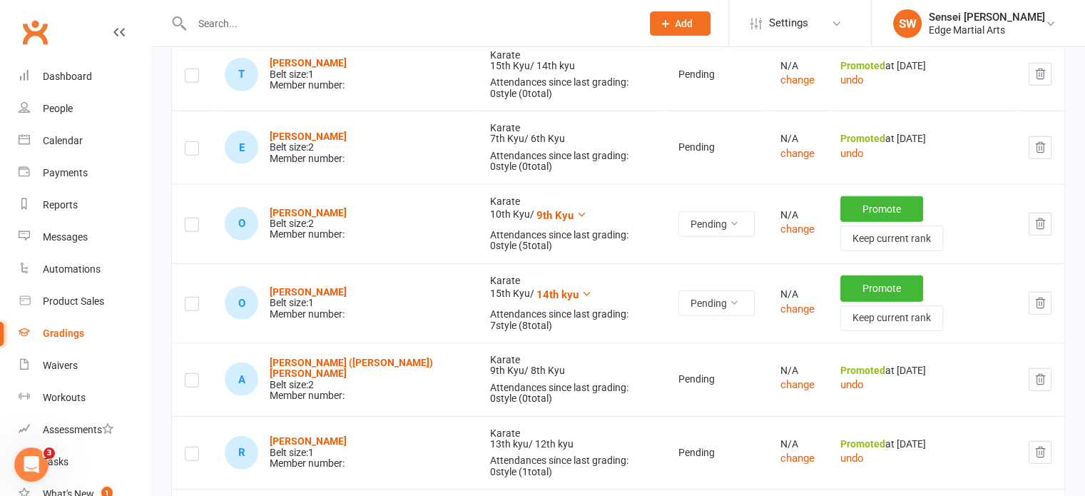
scroll to position [3732, 0]
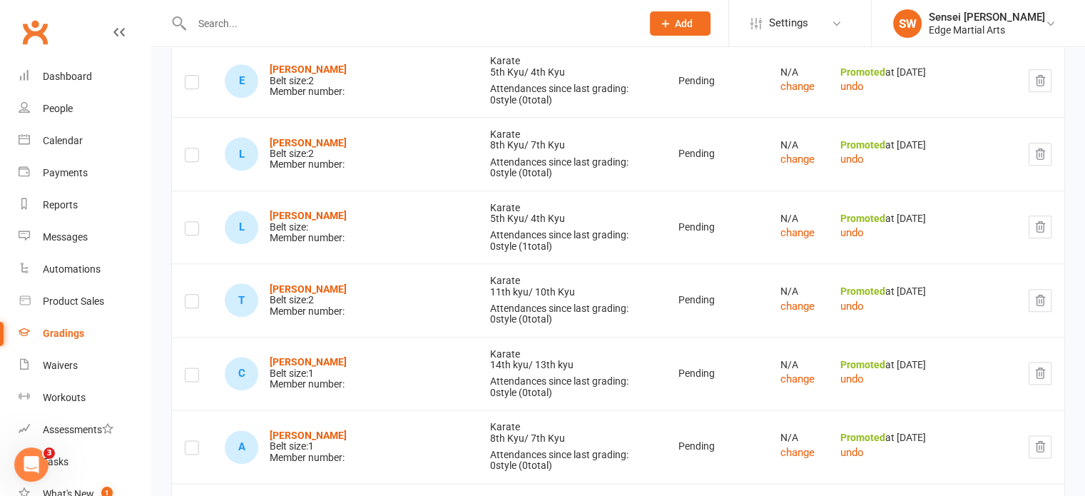
scroll to position [7204, 0]
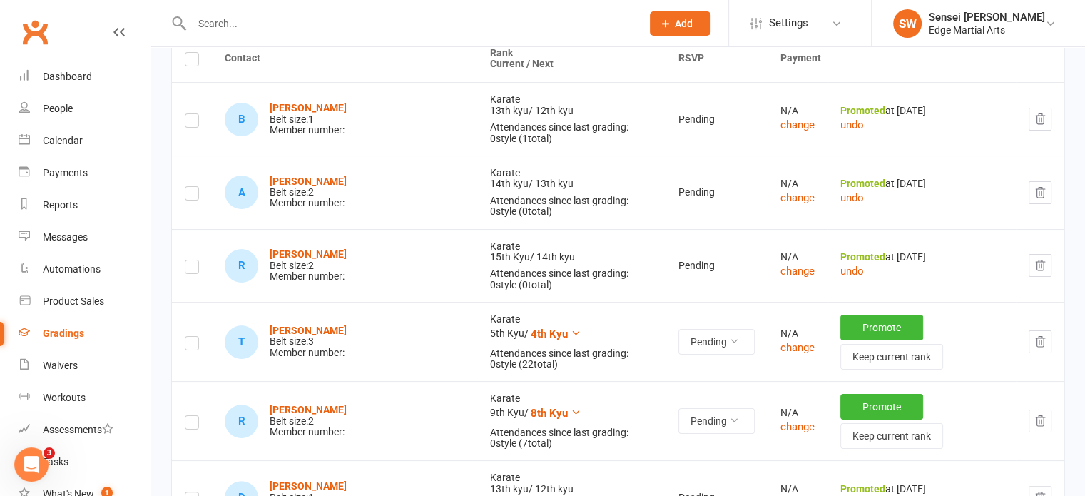
scroll to position [0, 0]
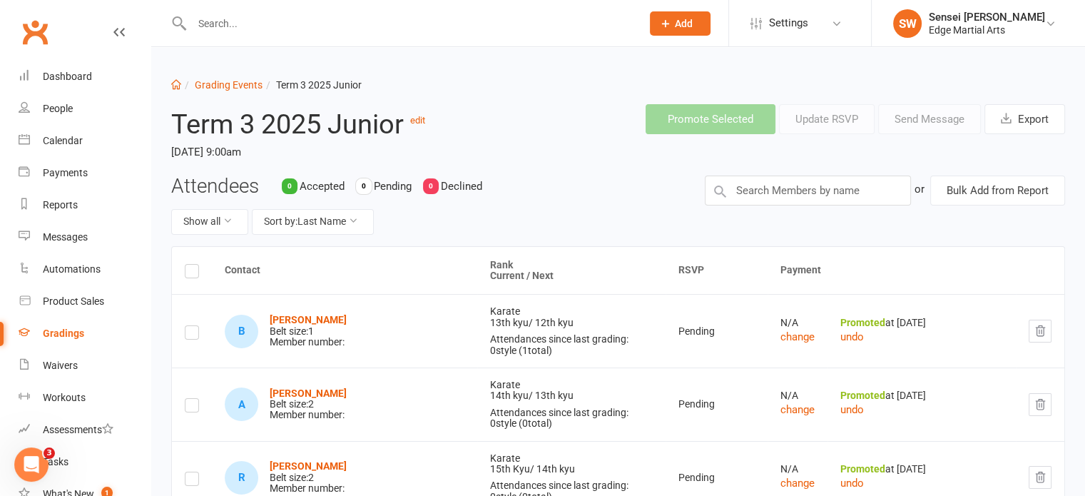
click at [66, 332] on div "Gradings" at bounding box center [63, 332] width 41 height 11
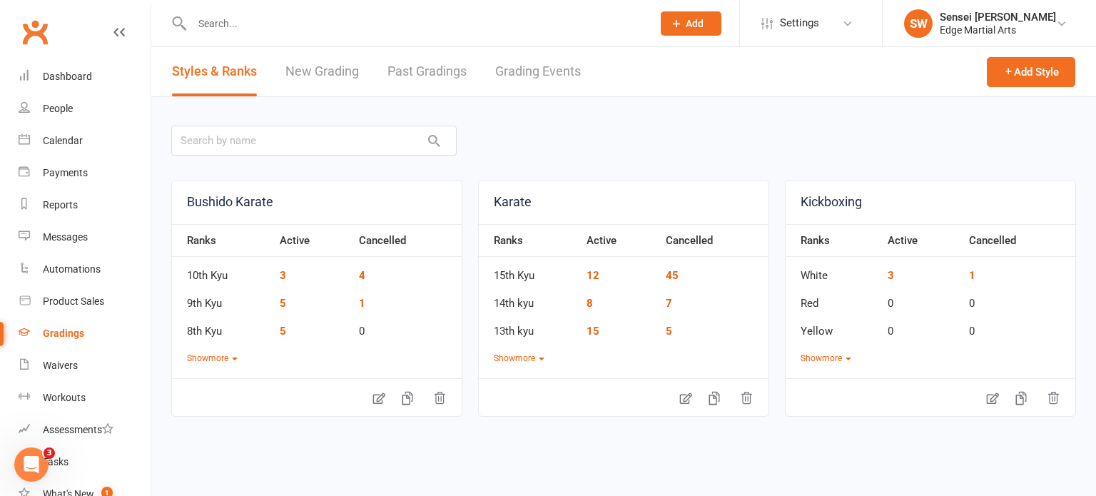
click at [441, 67] on link "Past Gradings" at bounding box center [426, 71] width 79 height 49
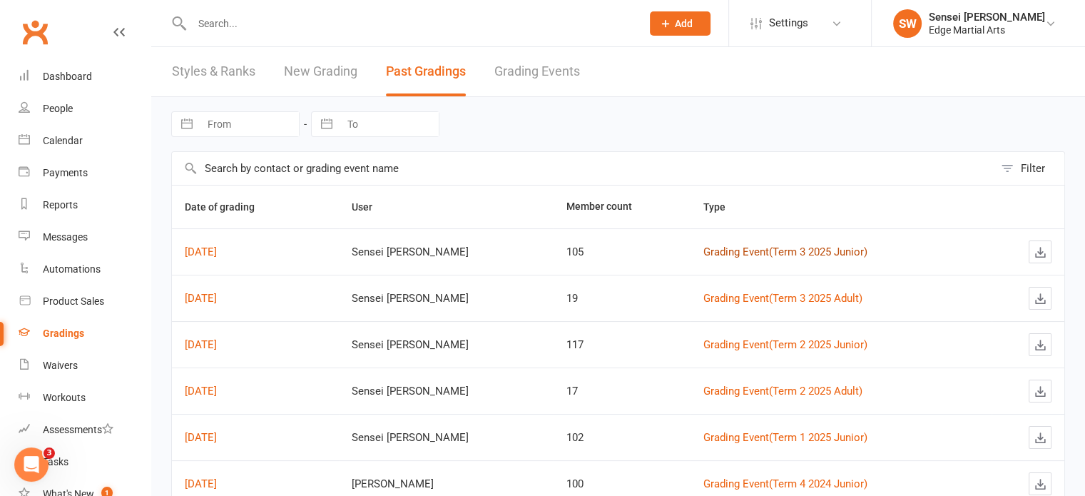
click at [739, 249] on link "Grading Event ( Term 3 2025 Junior )" at bounding box center [785, 251] width 164 height 13
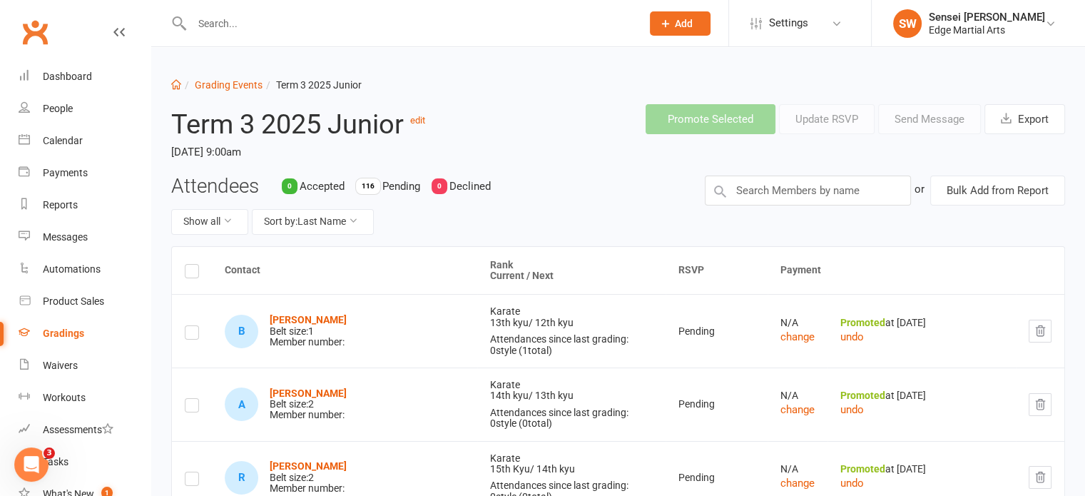
click at [255, 28] on input "text" at bounding box center [410, 24] width 444 height 20
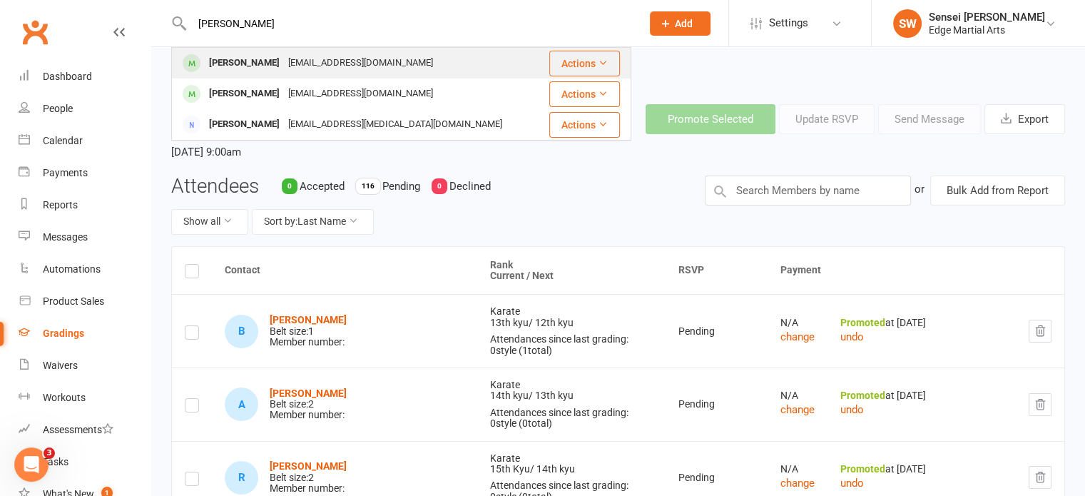
type input "toby"
click at [250, 64] on div "Toby Howden" at bounding box center [244, 63] width 79 height 21
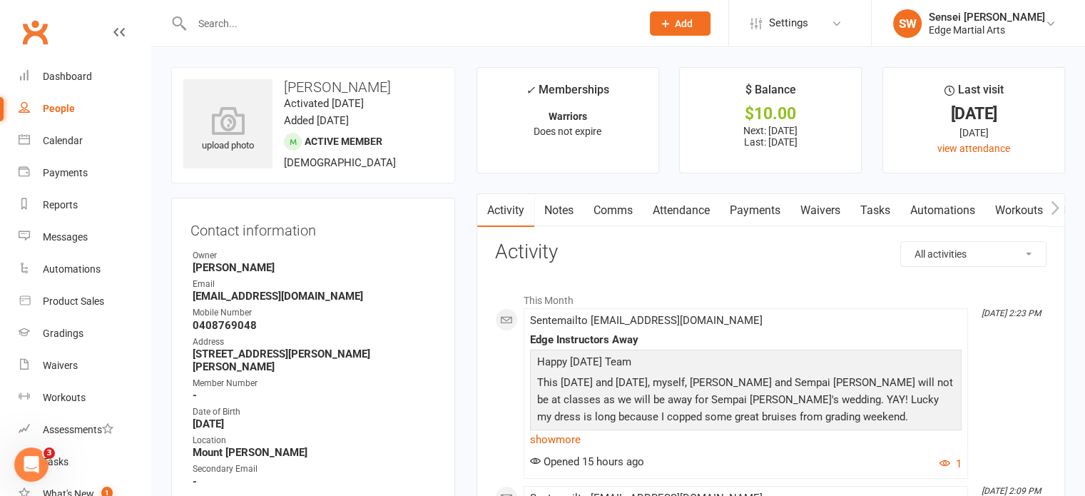
click at [731, 202] on link "Payments" at bounding box center [755, 210] width 71 height 33
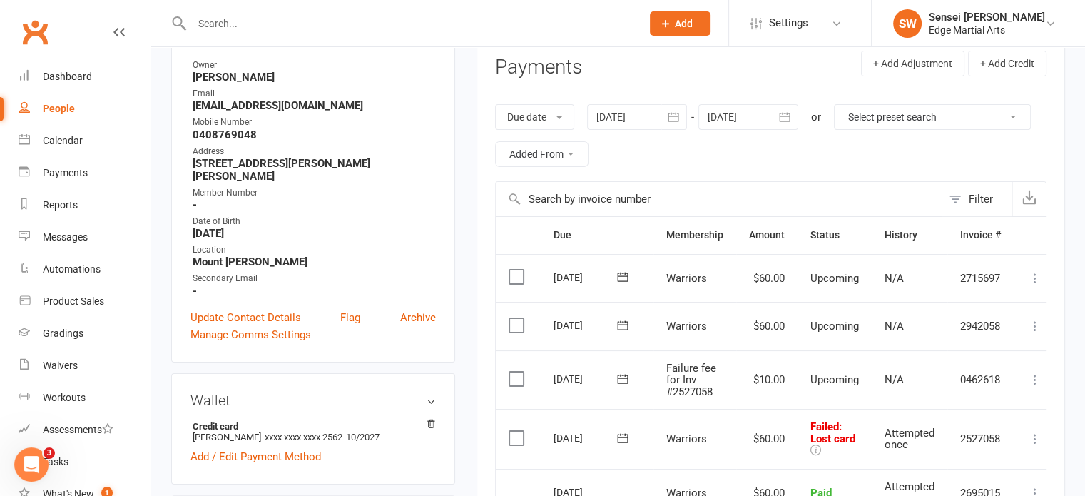
scroll to position [359, 0]
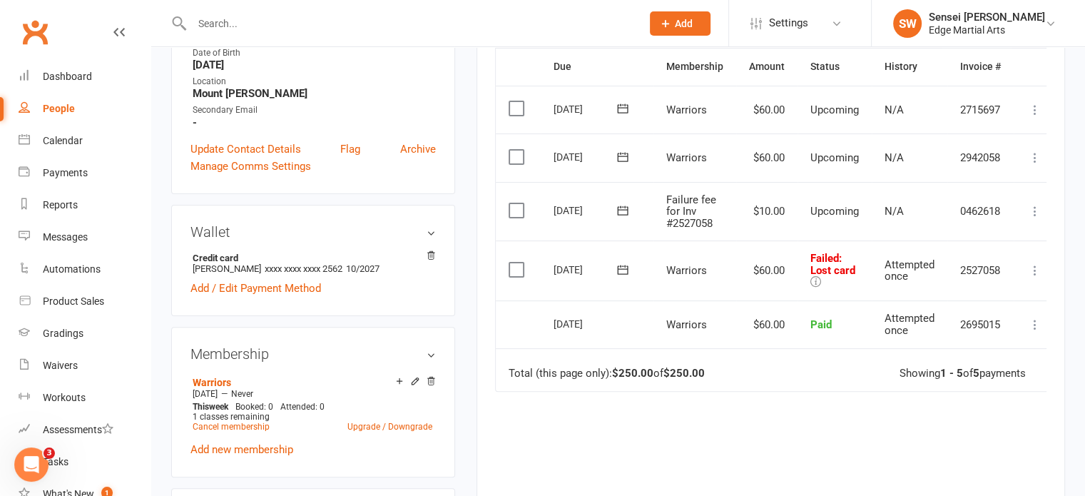
click at [814, 278] on icon at bounding box center [815, 281] width 11 height 11
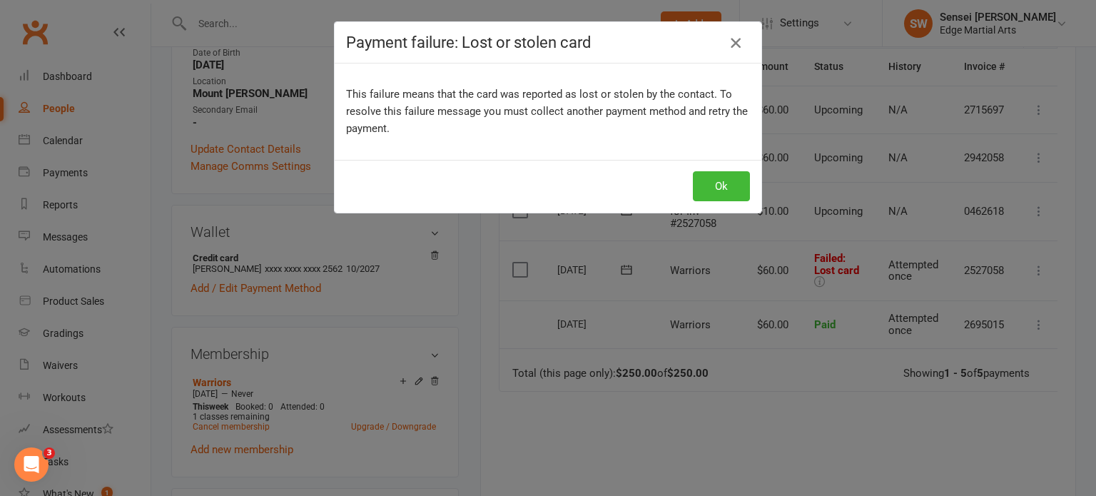
click at [731, 44] on icon "button" at bounding box center [735, 42] width 17 height 17
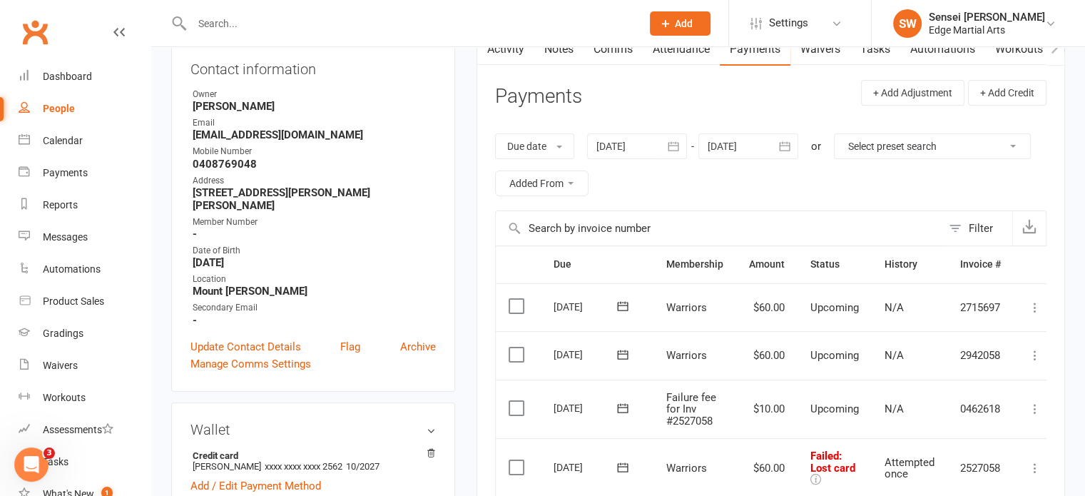
scroll to position [0, 0]
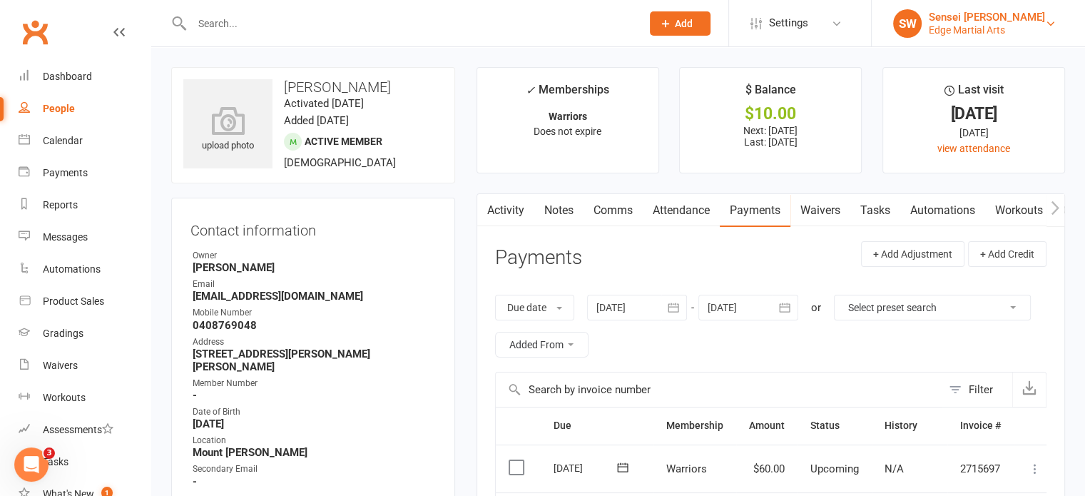
click at [1048, 34] on link "SW Sensei Callum Williams Edge Martial Arts" at bounding box center [978, 23] width 171 height 29
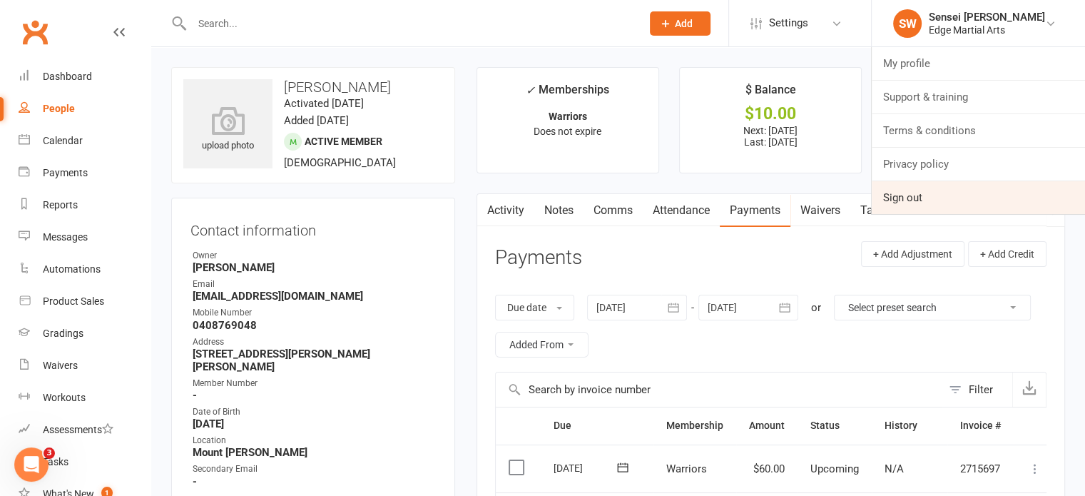
click at [896, 213] on link "Sign out" at bounding box center [978, 197] width 213 height 33
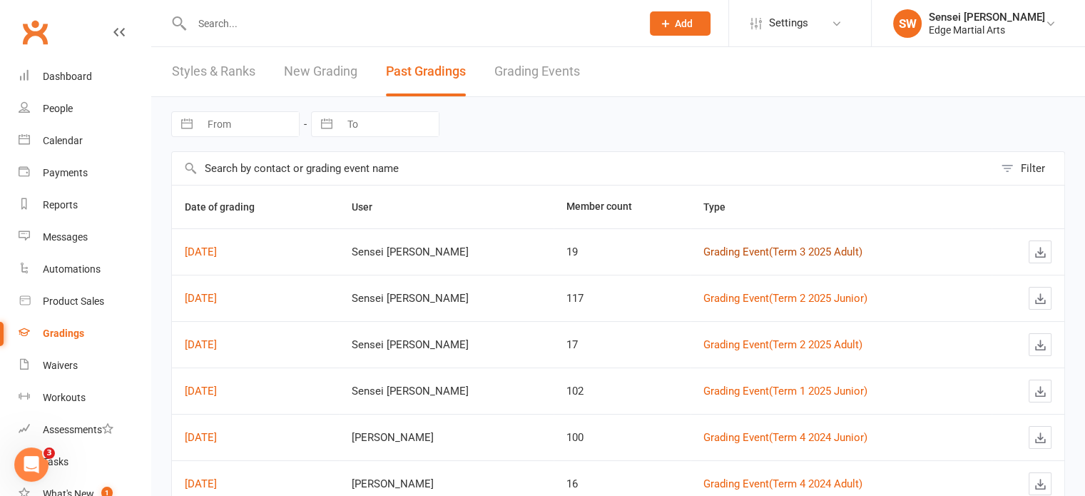
click at [753, 253] on link "Grading Event ( Term 3 2025 Adult )" at bounding box center [782, 251] width 159 height 13
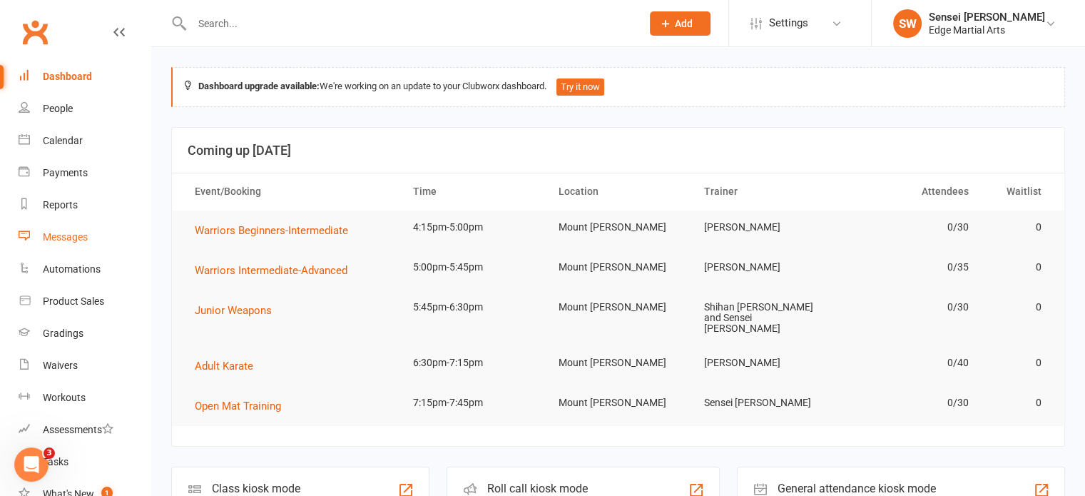
click at [70, 248] on link "Messages" at bounding box center [85, 237] width 132 height 32
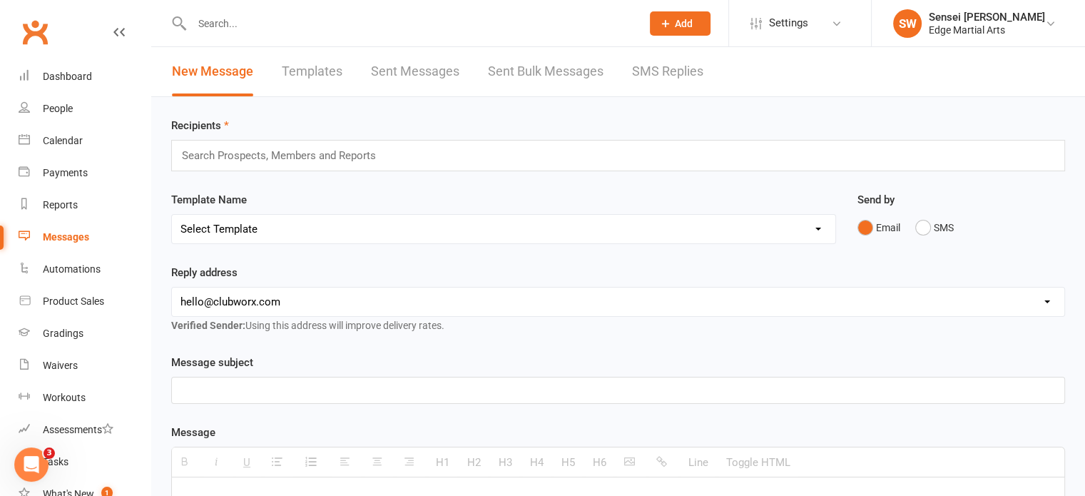
scroll to position [51, 0]
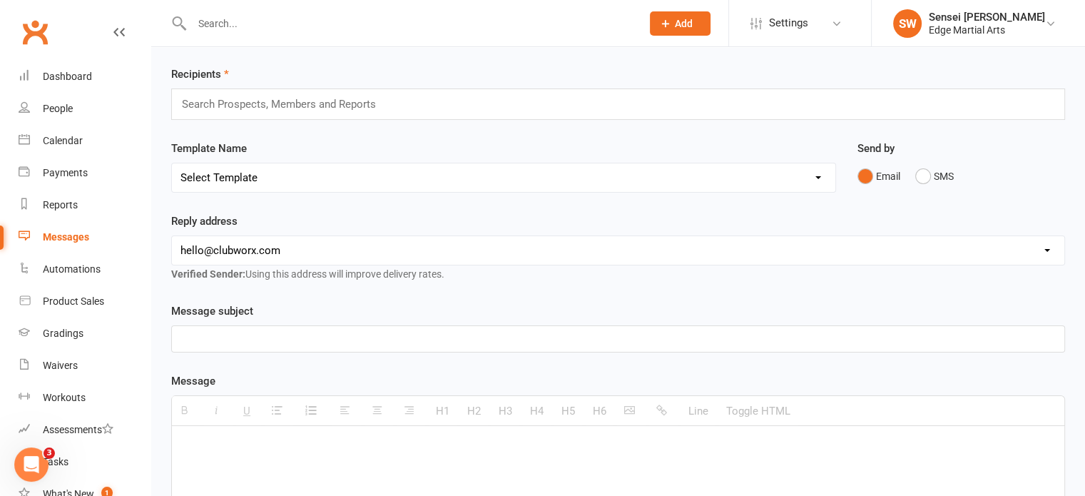
click at [519, 170] on select "Select Template [Email] Leadership Team dates 2025 [Email] End of Trial [Email]…" at bounding box center [503, 177] width 663 height 29
select select "13"
click at [172, 163] on select "Select Template [Email] Leadership Team dates 2025 [Email] End of Trial [Email]…" at bounding box center [503, 177] width 663 height 29
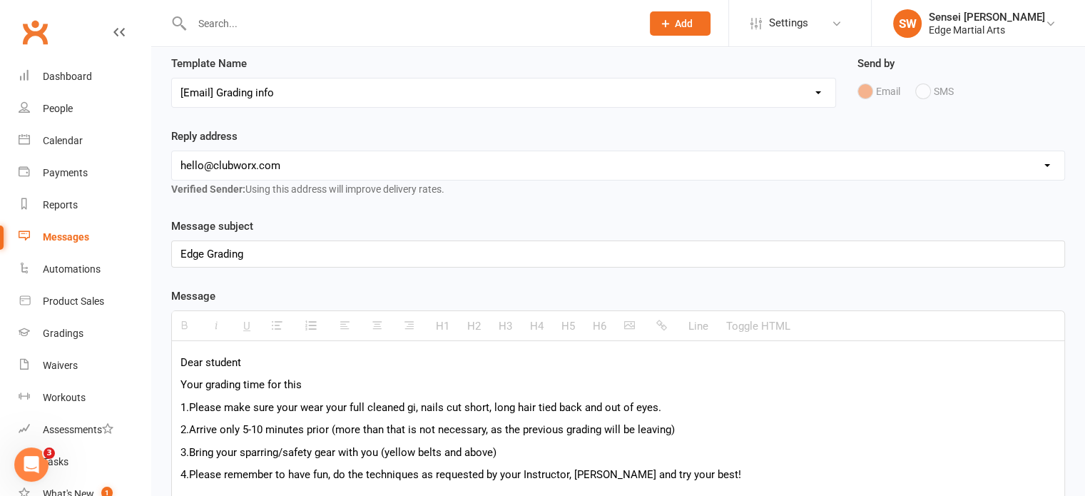
scroll to position [137, 0]
click at [276, 252] on div "Edge Grading" at bounding box center [618, 253] width 892 height 26
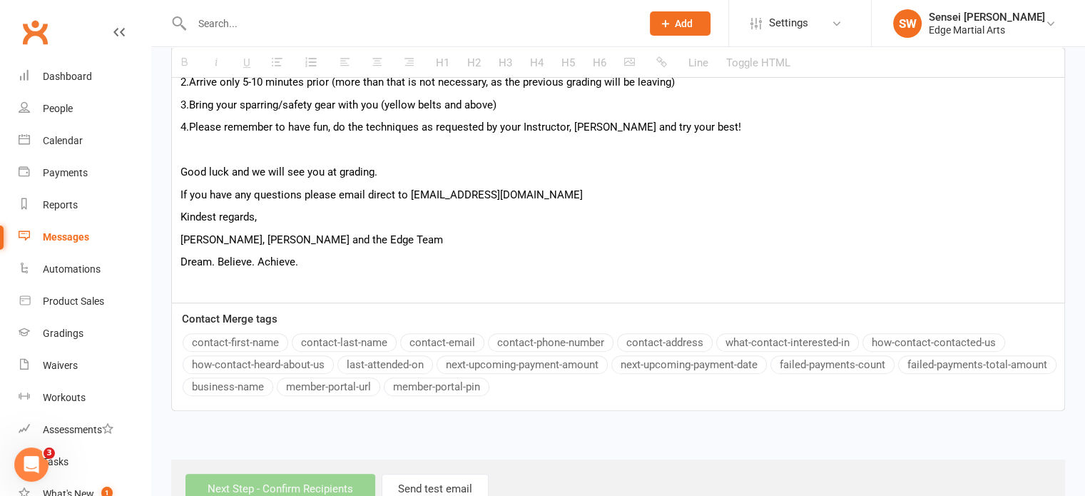
scroll to position [487, 0]
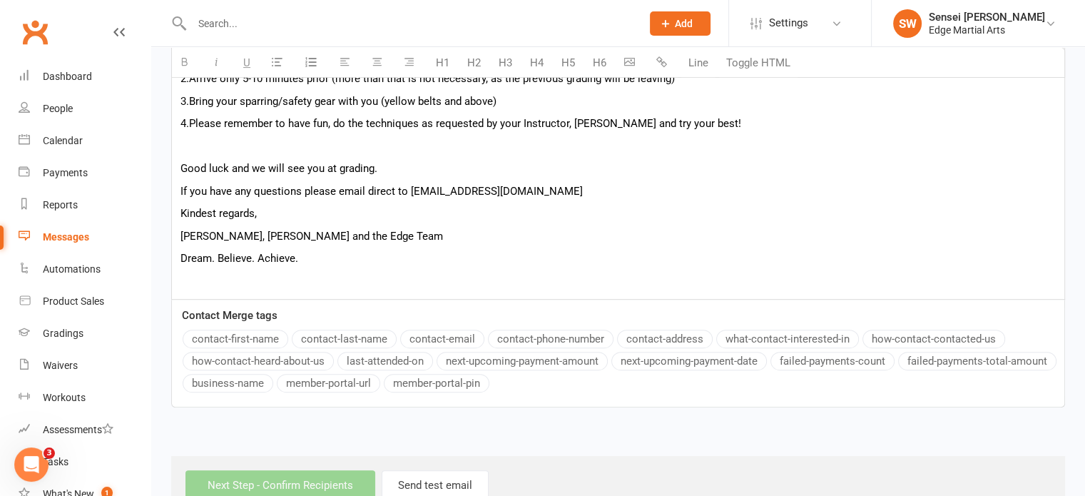
click at [270, 217] on p "Kindest regards," at bounding box center [617, 213] width 875 height 17
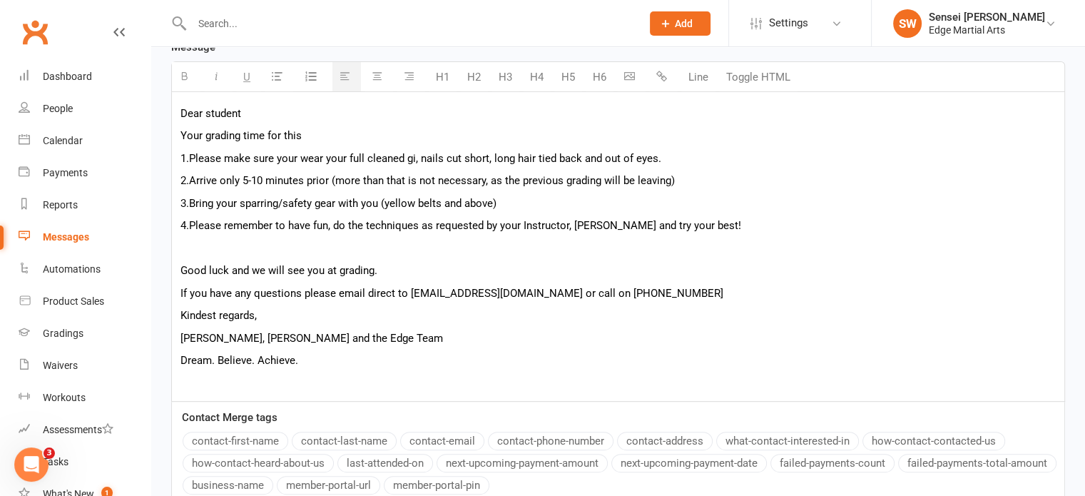
scroll to position [385, 0]
click at [377, 267] on p "Good luck and we will see you at grading." at bounding box center [617, 270] width 875 height 17
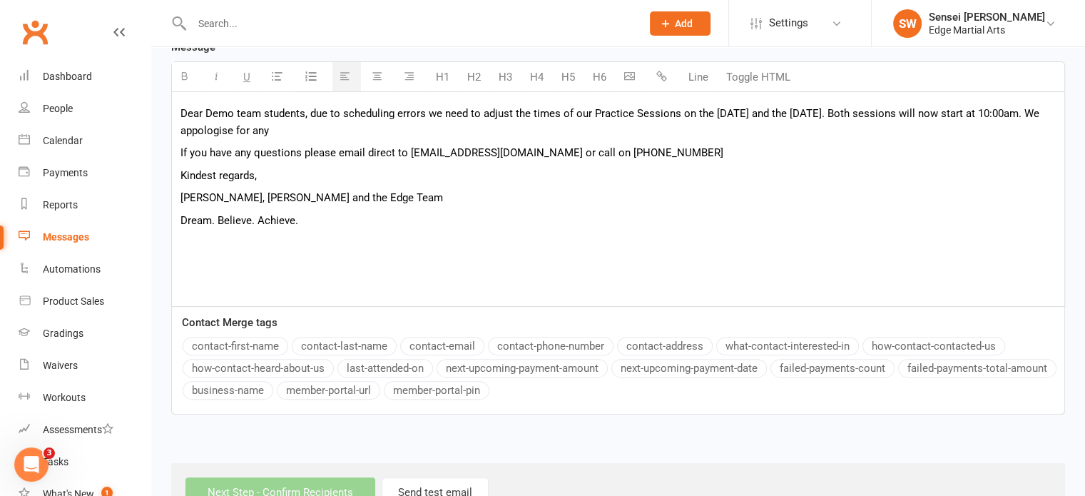
click at [388, 133] on p "Dear Demo team students, due to scheduling errors we need to adjust the times o…" at bounding box center [617, 122] width 875 height 34
click at [487, 141] on div "Dear Demo team students, due to scheduling errors we need to adjust the times o…" at bounding box center [618, 199] width 892 height 214
click at [468, 131] on p "Dear Demo team students, due to scheduling errors we need to adjust the times o…" at bounding box center [617, 122] width 875 height 34
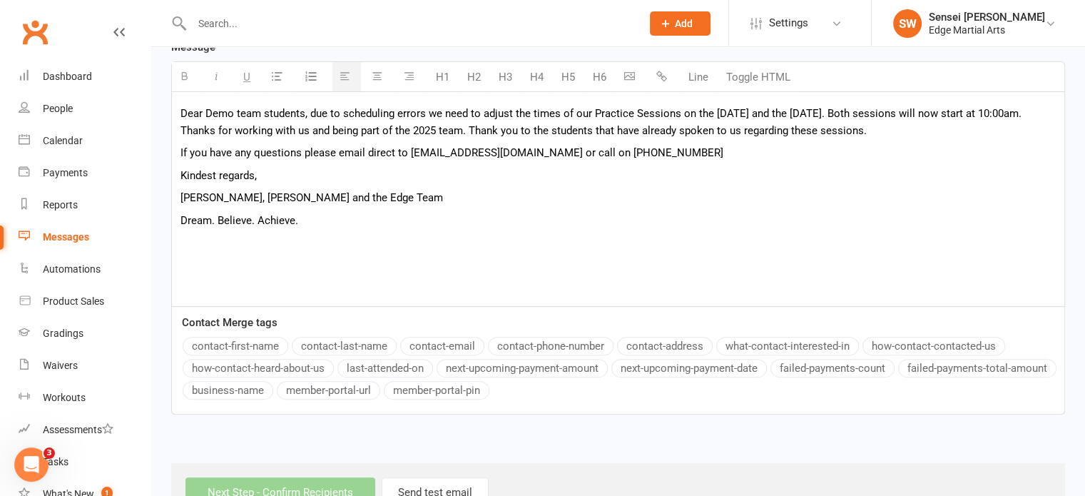
click at [659, 73] on icon "button" at bounding box center [661, 76] width 11 height 11
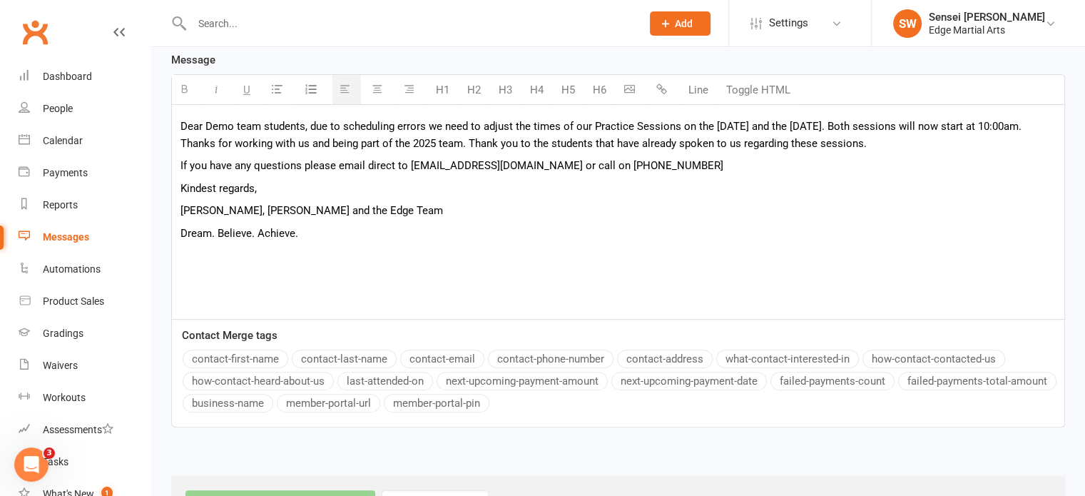
scroll to position [371, 0]
click at [629, 93] on icon "button" at bounding box center [629, 90] width 11 height 11
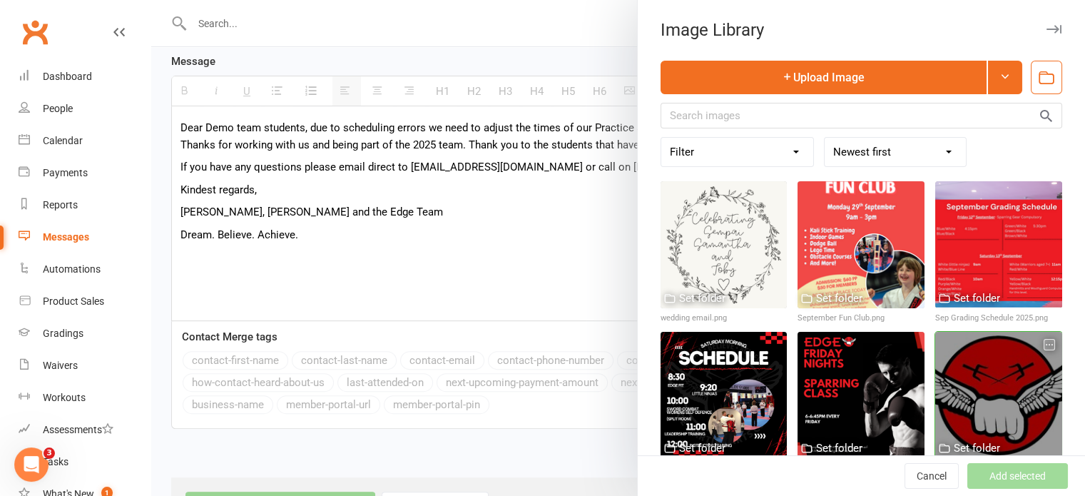
click at [935, 350] on div at bounding box center [998, 395] width 127 height 127
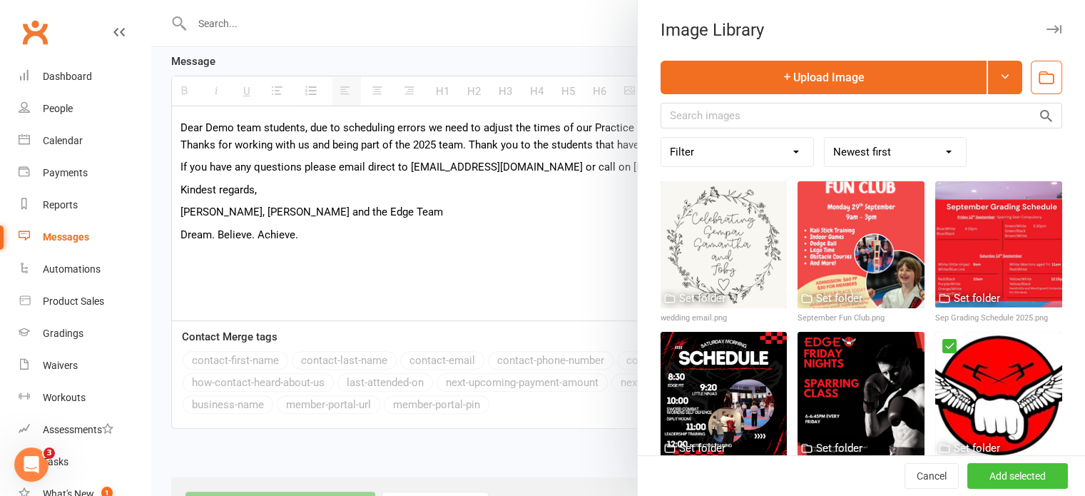
click at [1000, 471] on button "Add selected" at bounding box center [1017, 476] width 101 height 26
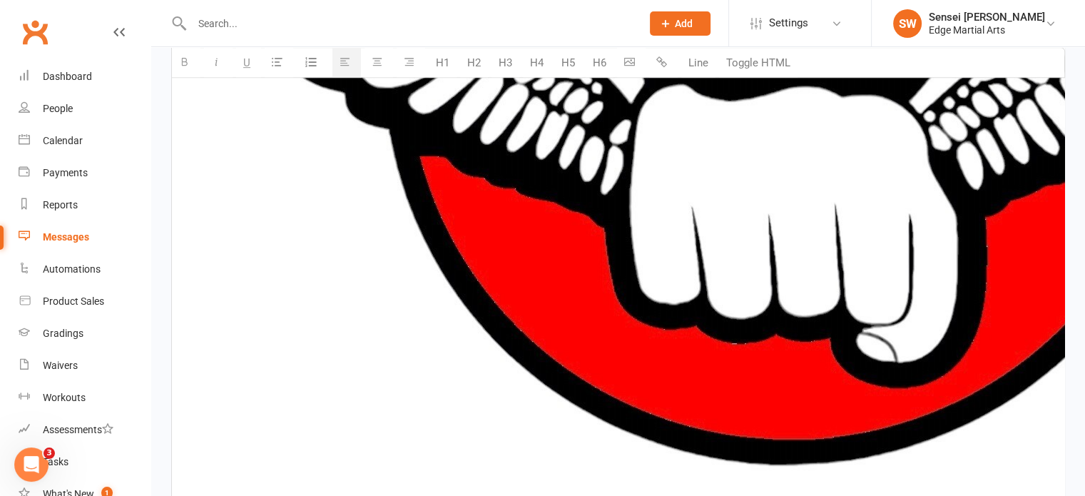
scroll to position [880, 0]
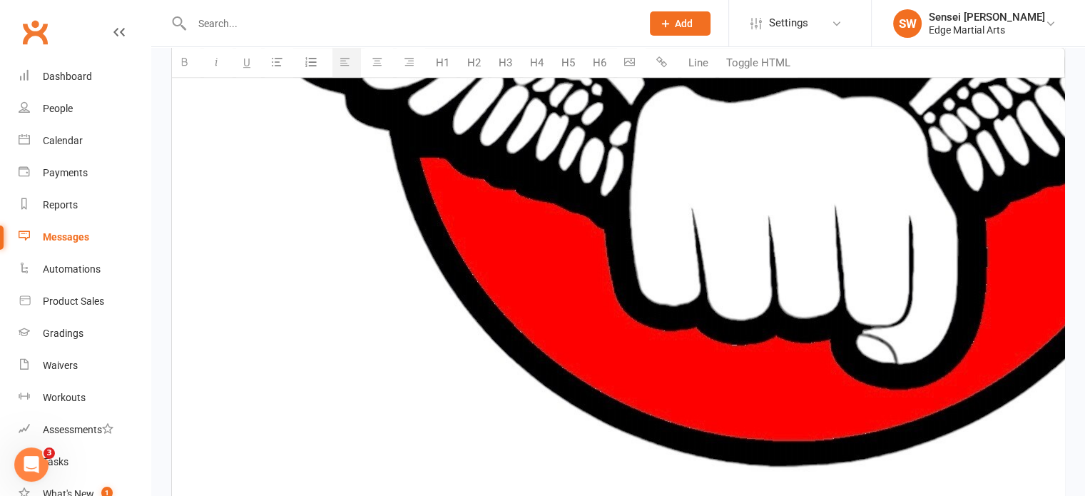
click at [733, 322] on img at bounding box center [790, 65] width 1221 height 842
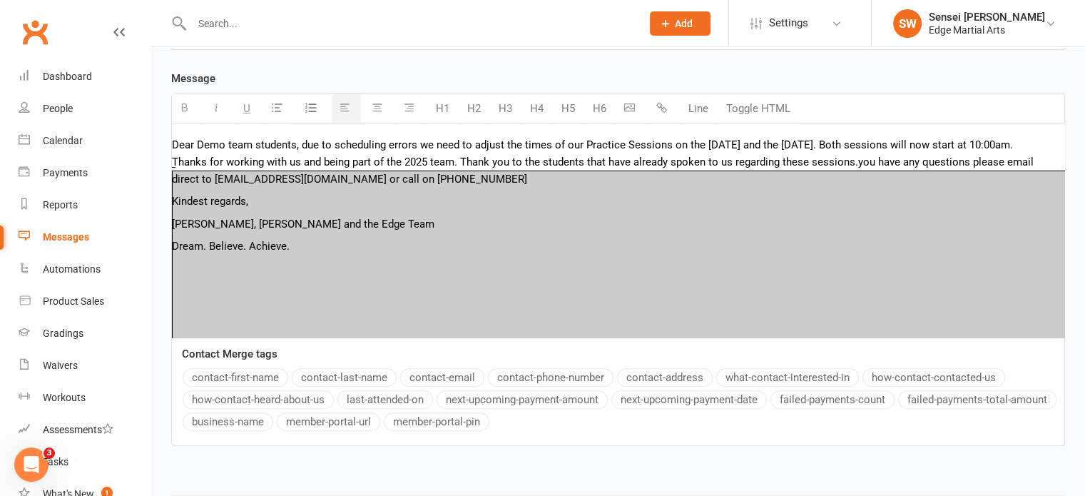
scroll to position [353, 0]
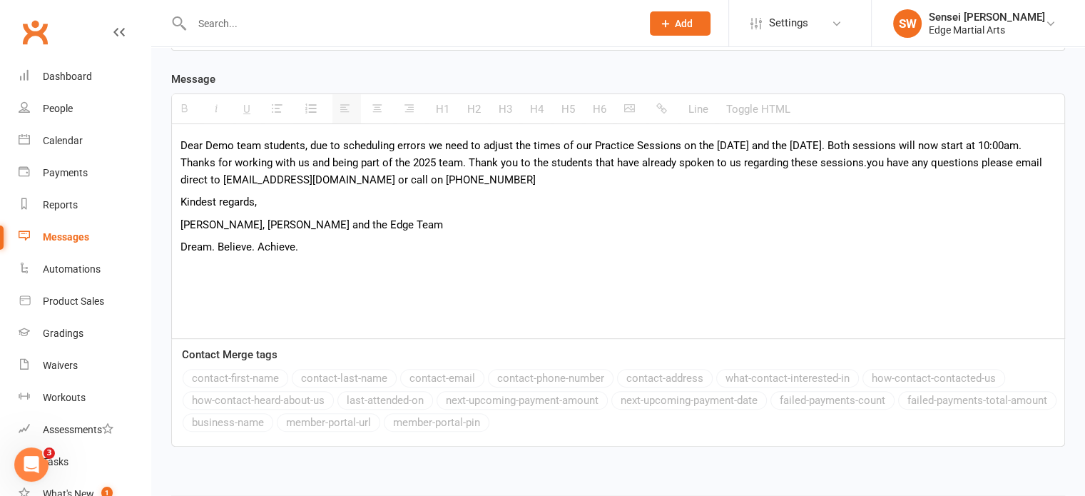
scroll to position [0, 0]
click at [1040, 159] on span "you have any questions please email direct to shihanamy@edgemartialarts.net or …" at bounding box center [611, 171] width 862 height 30
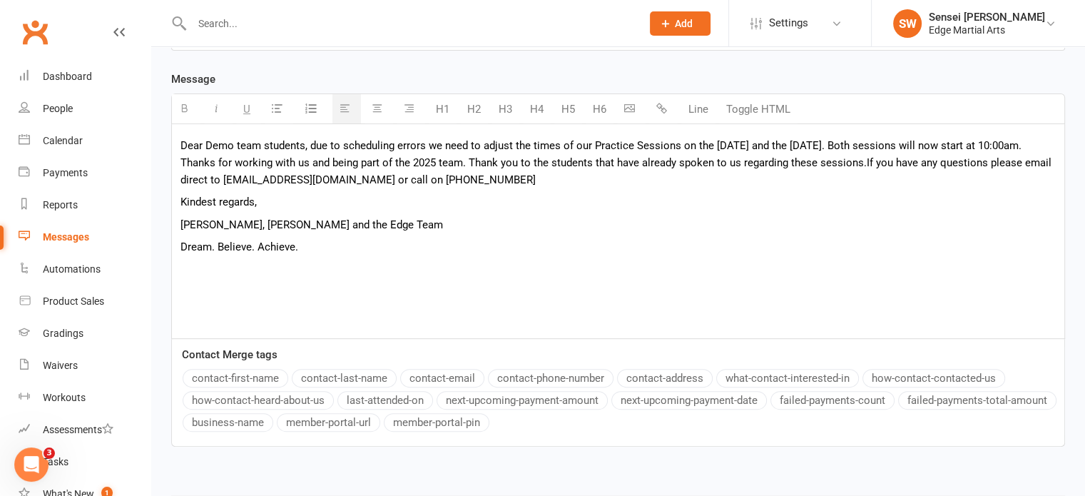
click at [347, 279] on div "Dear Demo team students, due to scheduling errors we need to adjust the times o…" at bounding box center [618, 231] width 892 height 214
click at [624, 97] on button "button" at bounding box center [631, 108] width 29 height 29
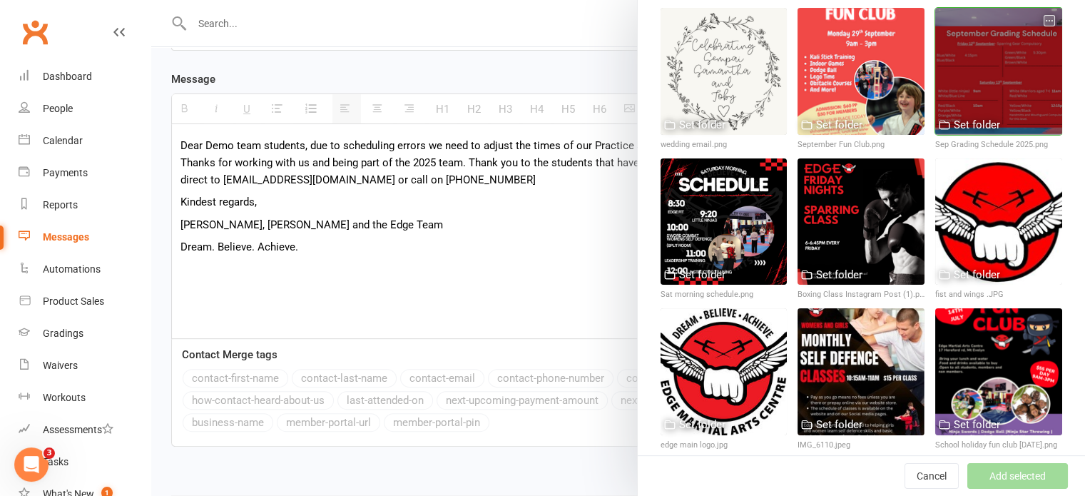
scroll to position [173, 0]
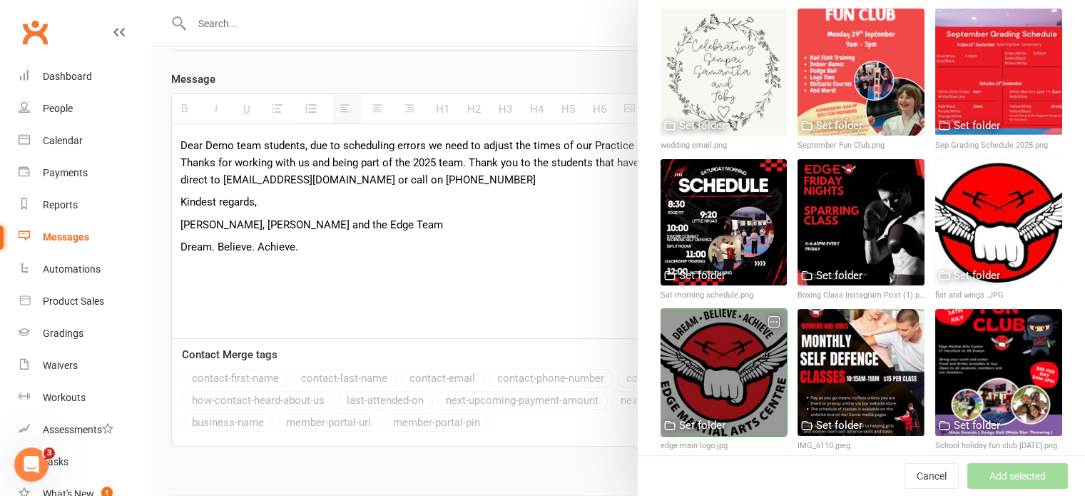
click at [738, 340] on div at bounding box center [724, 372] width 127 height 127
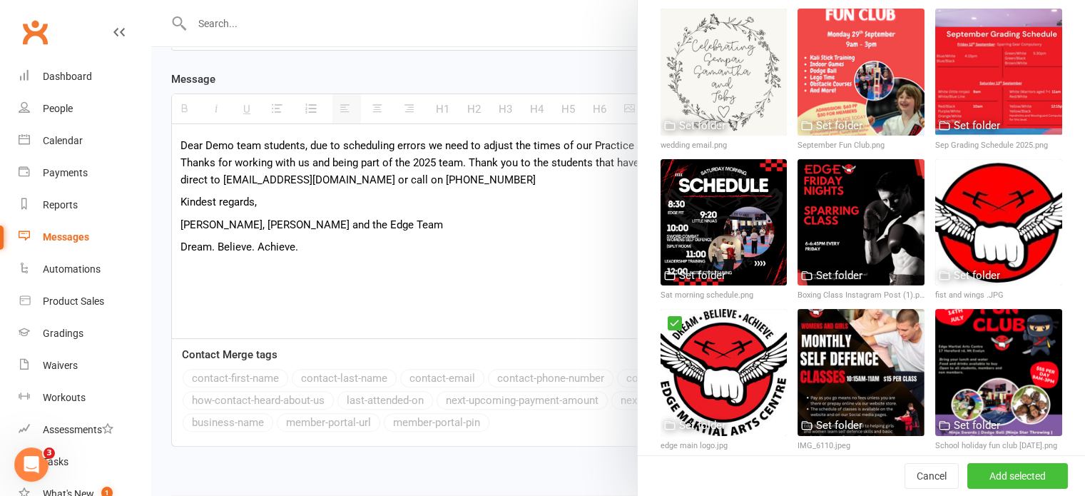
click at [971, 474] on button "Add selected" at bounding box center [1017, 476] width 101 height 26
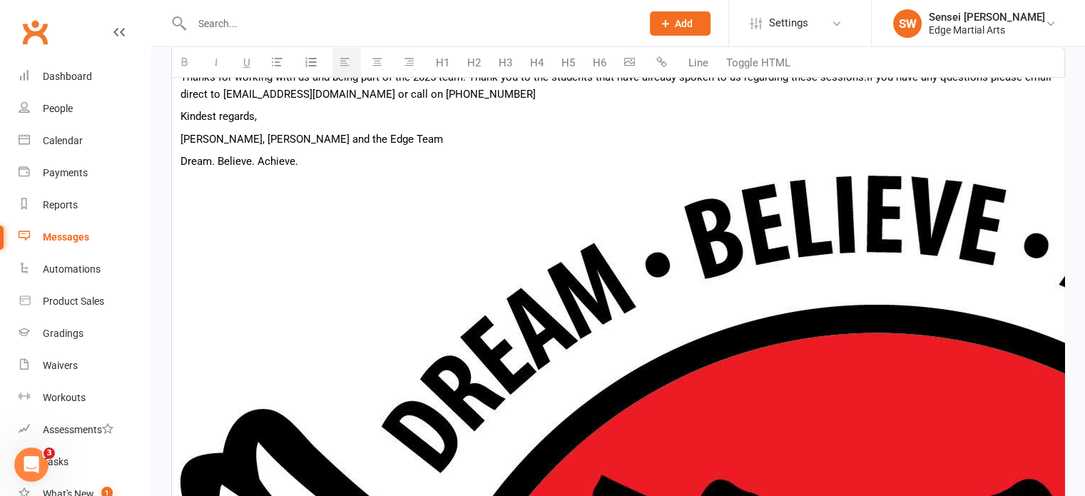
scroll to position [402, 0]
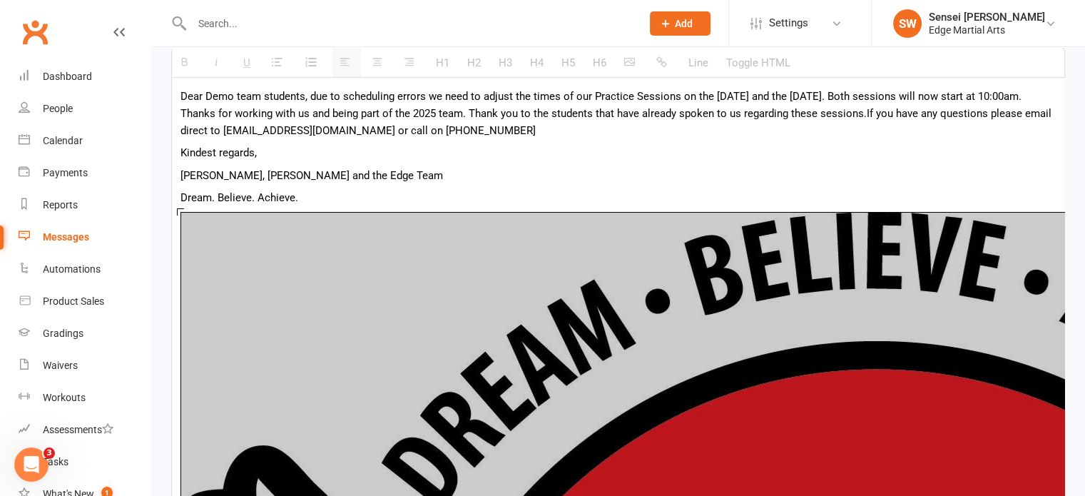
drag, startPoint x: 183, startPoint y: 213, endPoint x: 222, endPoint y: 248, distance: 52.0
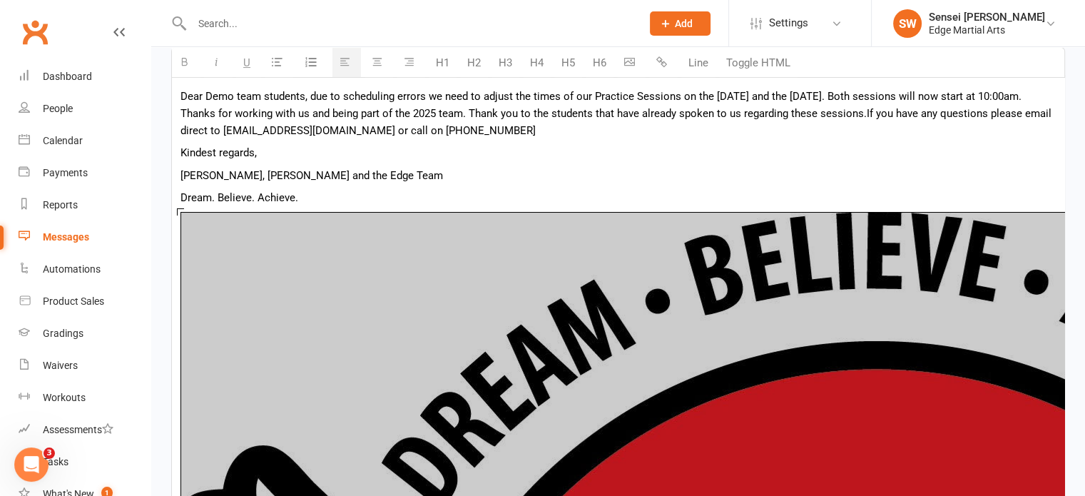
click at [643, 191] on p "Dream. Believe. Achieve." at bounding box center [617, 197] width 875 height 17
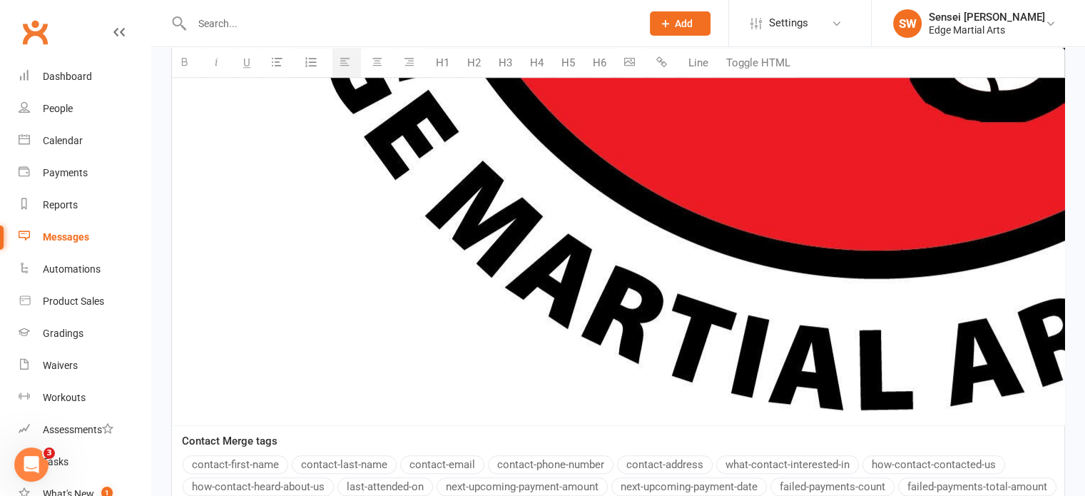
scroll to position [1599, 0]
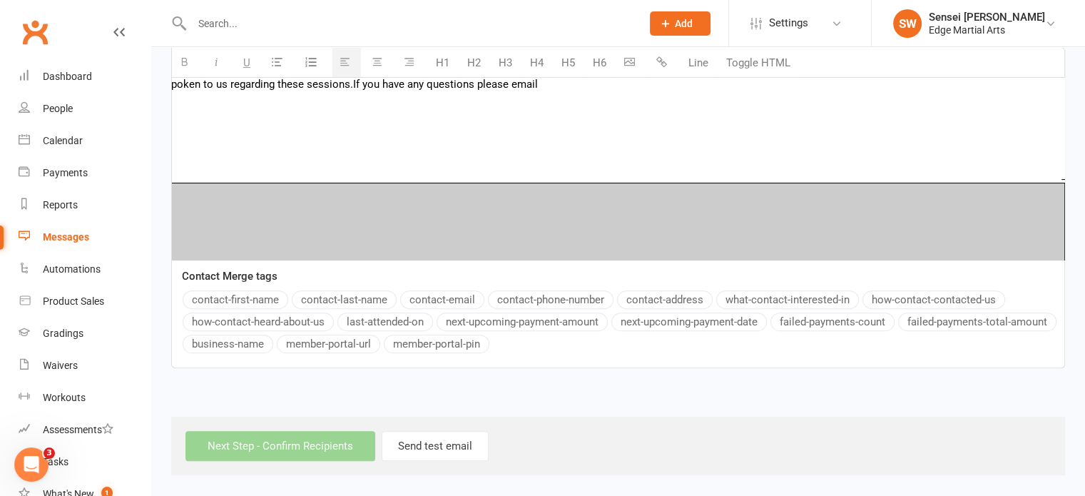
scroll to position [0, 9]
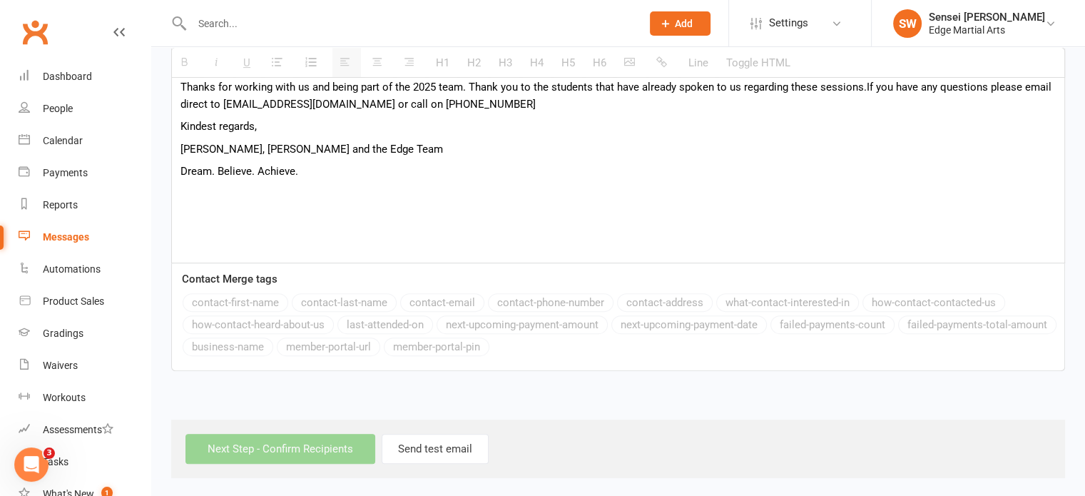
scroll to position [300, 0]
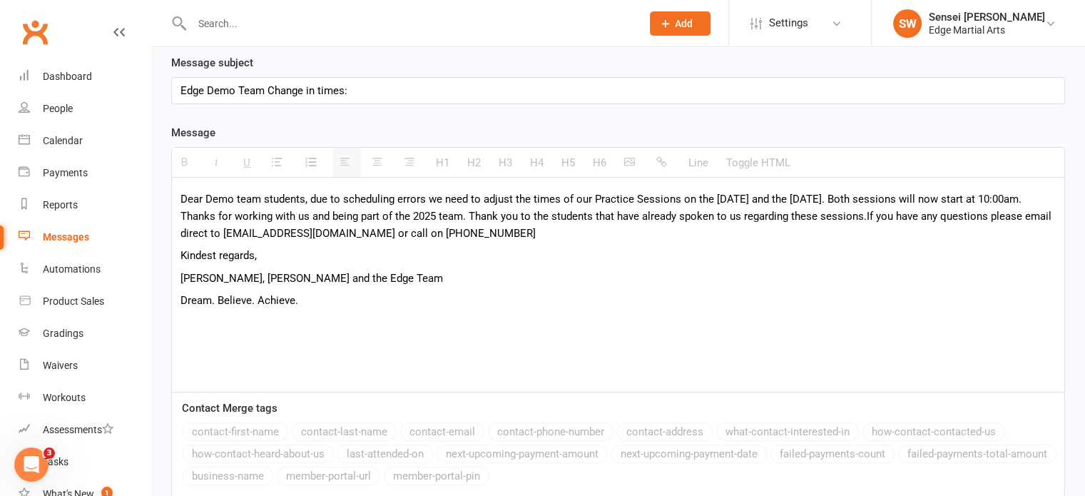
click at [312, 296] on p "Dream. Believe. Achieve." at bounding box center [617, 300] width 875 height 17
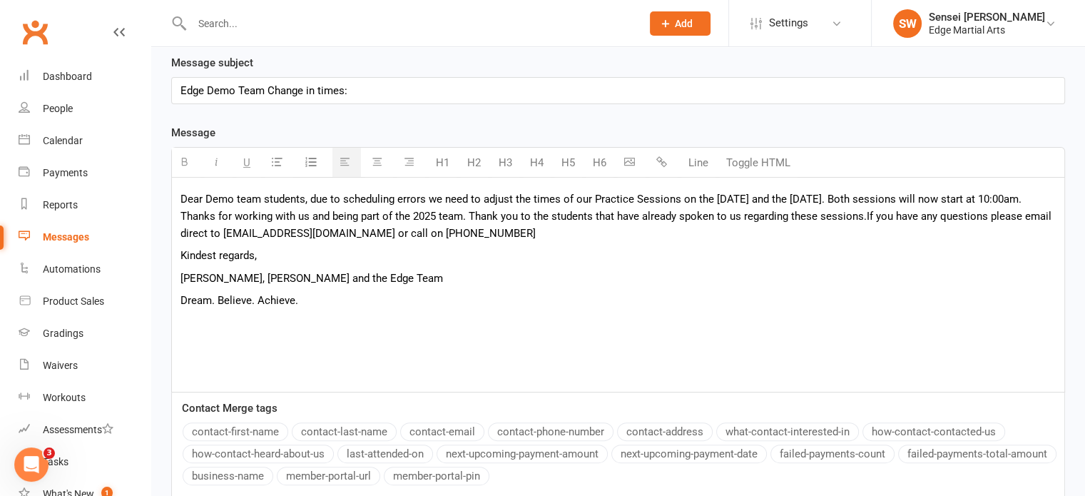
click at [663, 159] on icon "button" at bounding box center [661, 161] width 11 height 11
click at [635, 165] on button "button" at bounding box center [631, 162] width 29 height 29
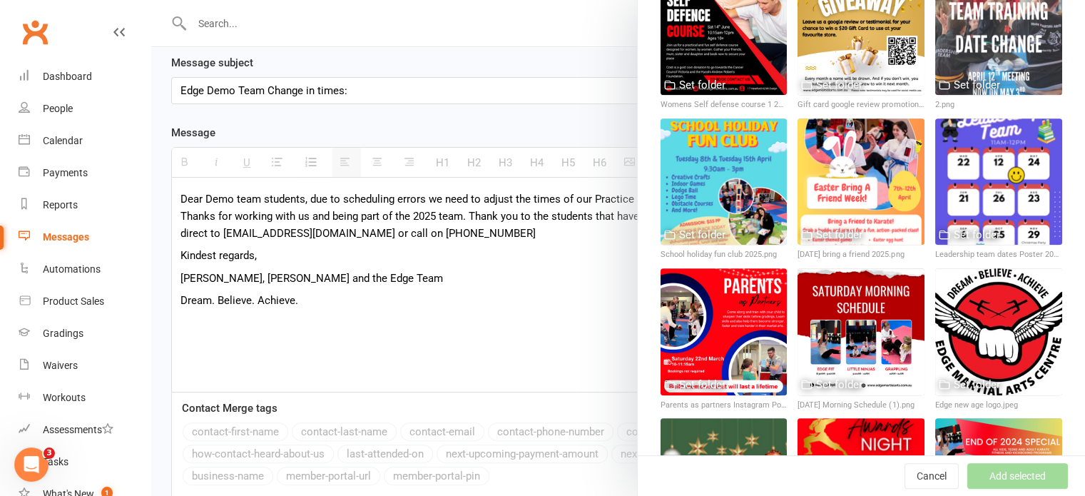
scroll to position [662, 0]
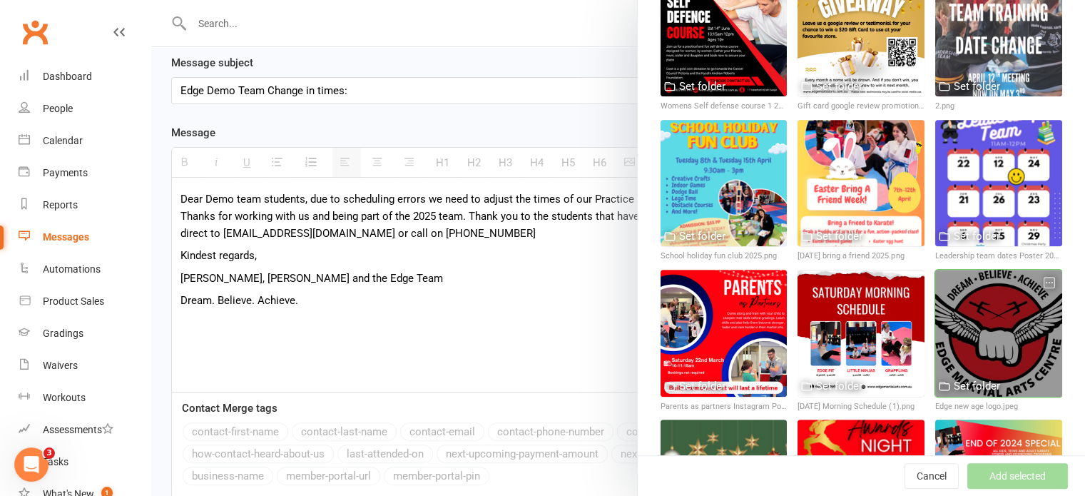
click at [982, 278] on div at bounding box center [998, 333] width 127 height 127
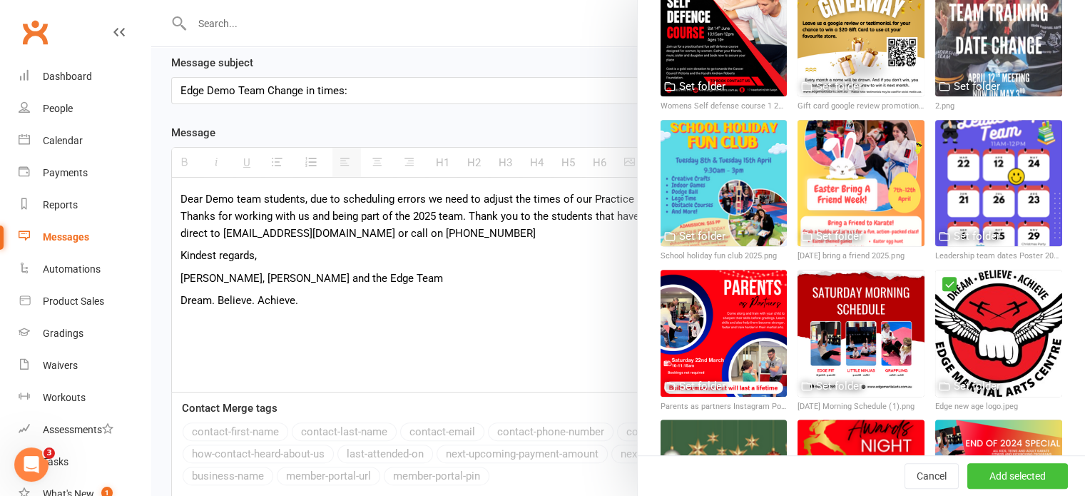
click at [967, 477] on button "Add selected" at bounding box center [1017, 476] width 101 height 26
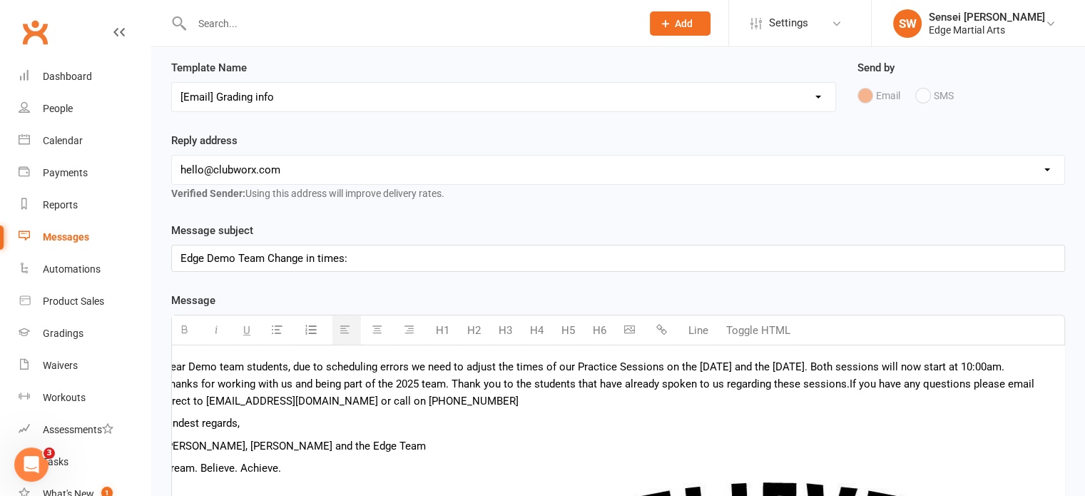
scroll to position [0, 0]
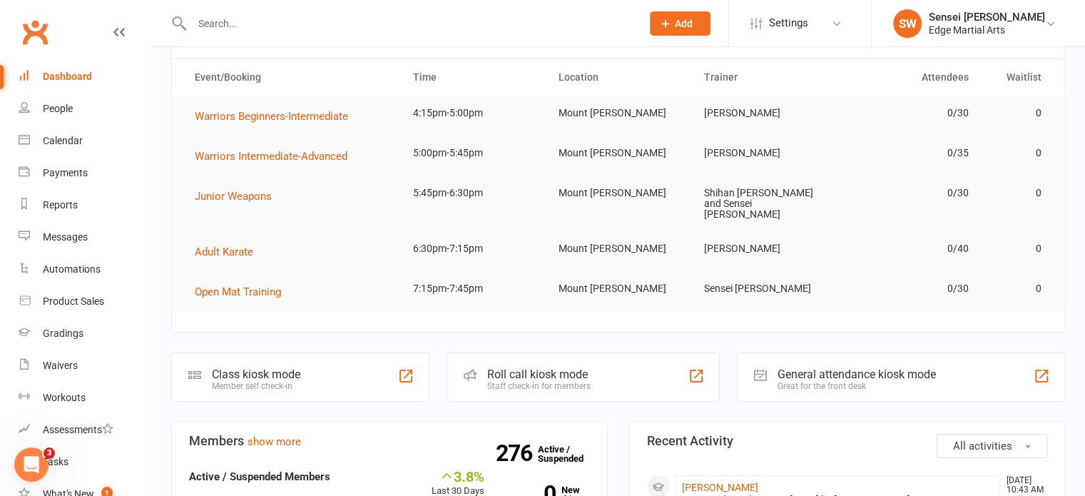
scroll to position [113, 0]
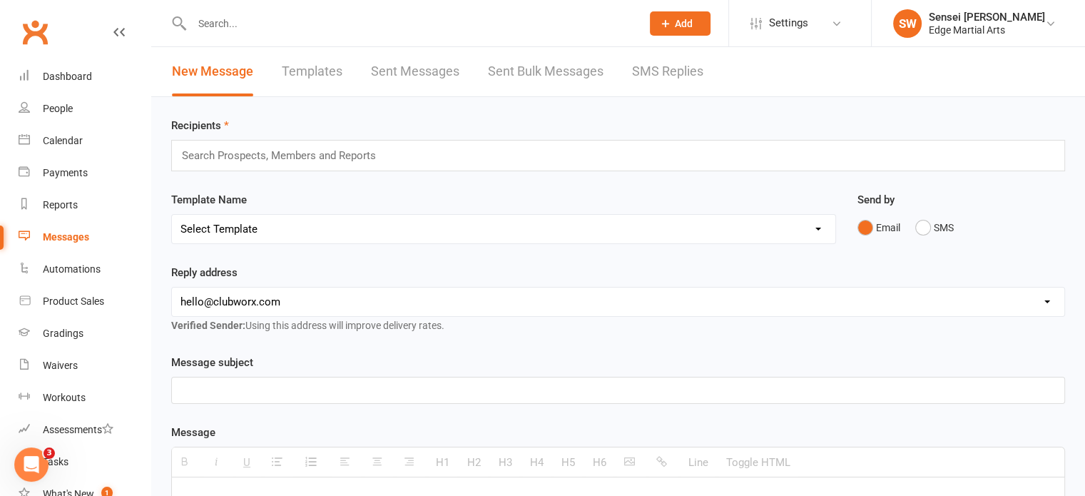
click at [242, 211] on div "Template Name Select Template [Email] Leadership Team dates 2025 [Email] End of…" at bounding box center [503, 217] width 665 height 53
click at [255, 224] on select "Select Template [Email] Leadership Team dates 2025 [Email] End of Trial [Email]…" at bounding box center [503, 229] width 663 height 29
select select "13"
click at [172, 215] on select "Select Template [Email] Leadership Team dates 2025 [Email] End of Trial [Email]…" at bounding box center [503, 229] width 663 height 29
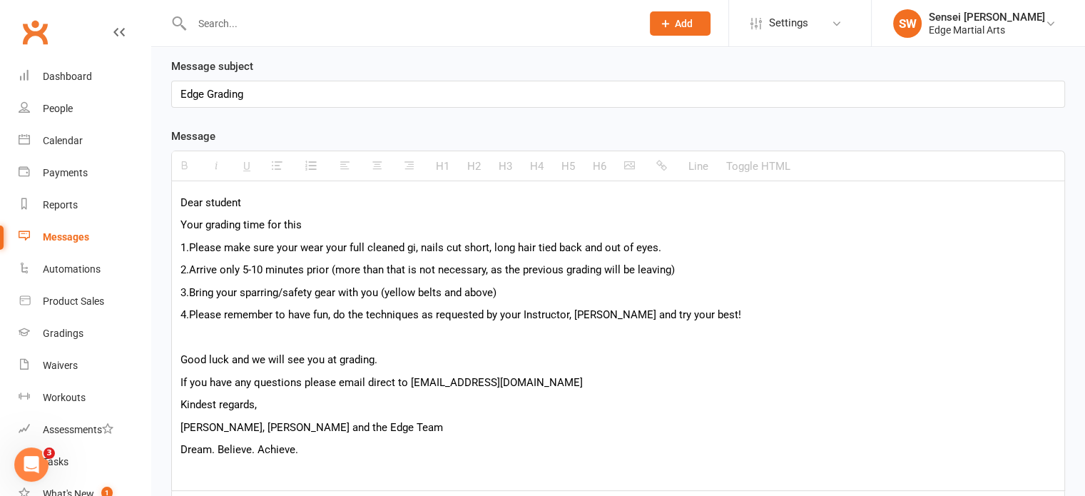
scroll to position [297, 0]
click at [442, 355] on p "Good luck and we will see you at grading." at bounding box center [617, 358] width 875 height 17
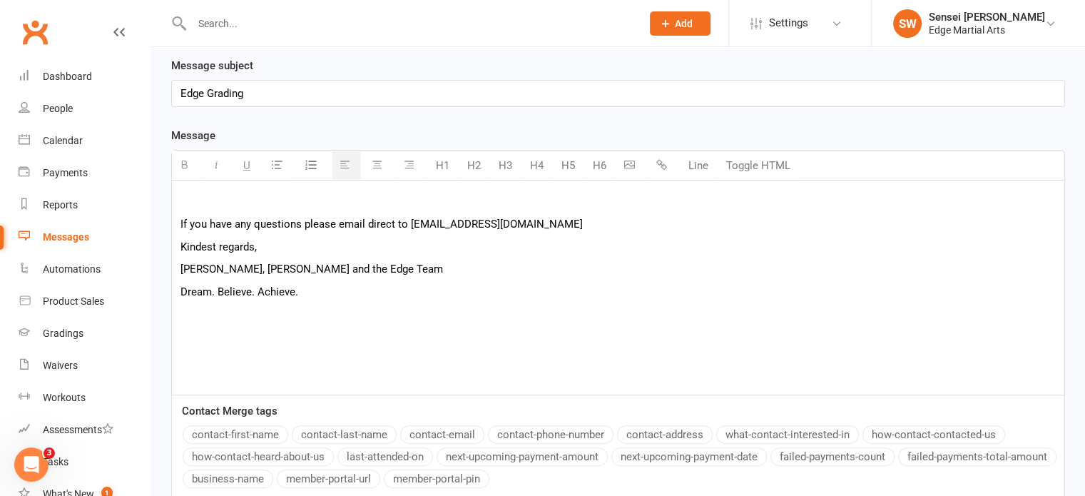
click at [577, 228] on p "If you have any questions please email direct to [EMAIL_ADDRESS][DOMAIN_NAME]" at bounding box center [617, 223] width 875 height 17
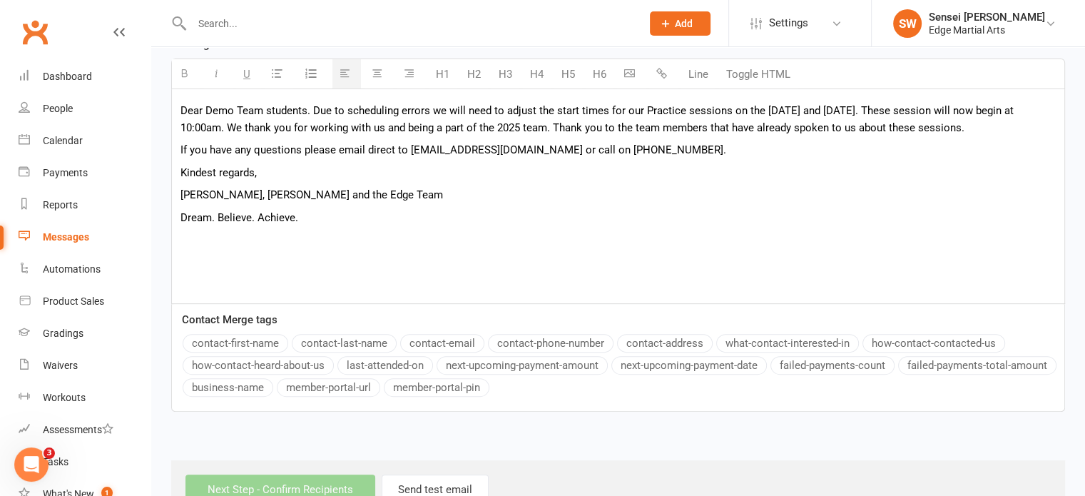
scroll to position [288, 0]
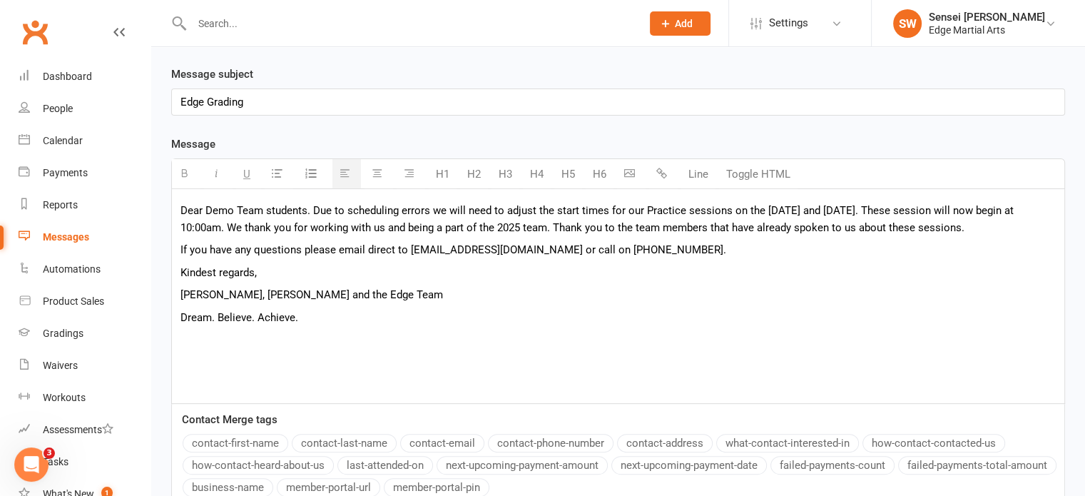
click at [625, 173] on icon "button" at bounding box center [629, 173] width 11 height 11
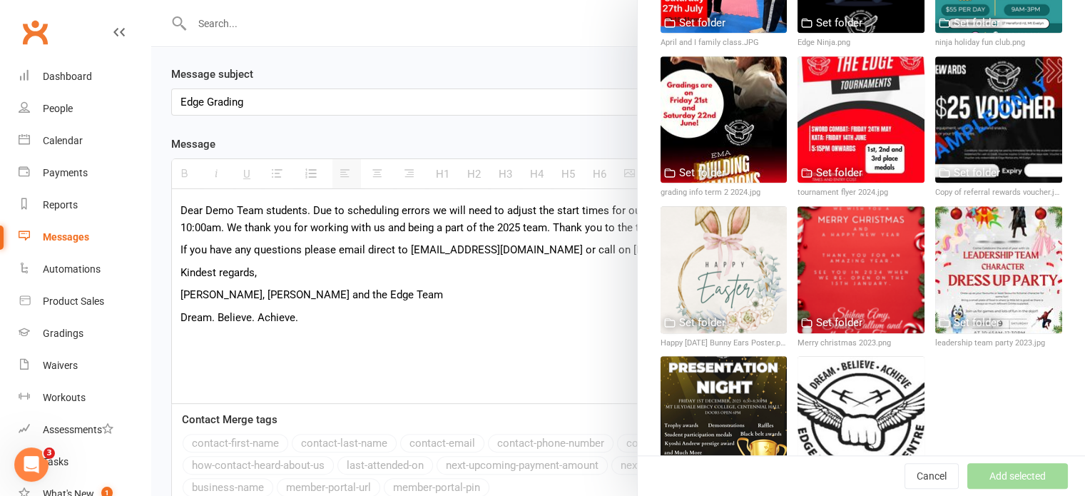
scroll to position [1475, 0]
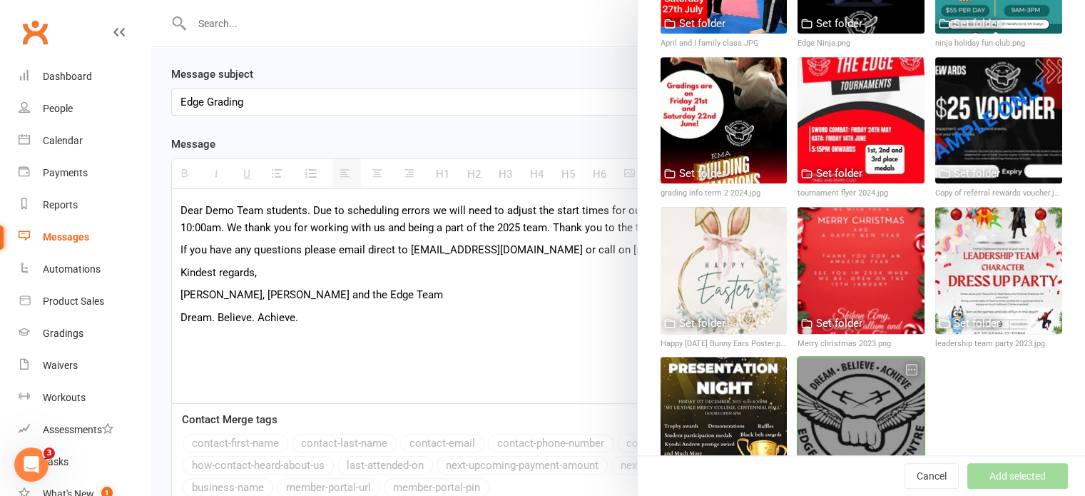
click at [849, 358] on div at bounding box center [861, 420] width 127 height 127
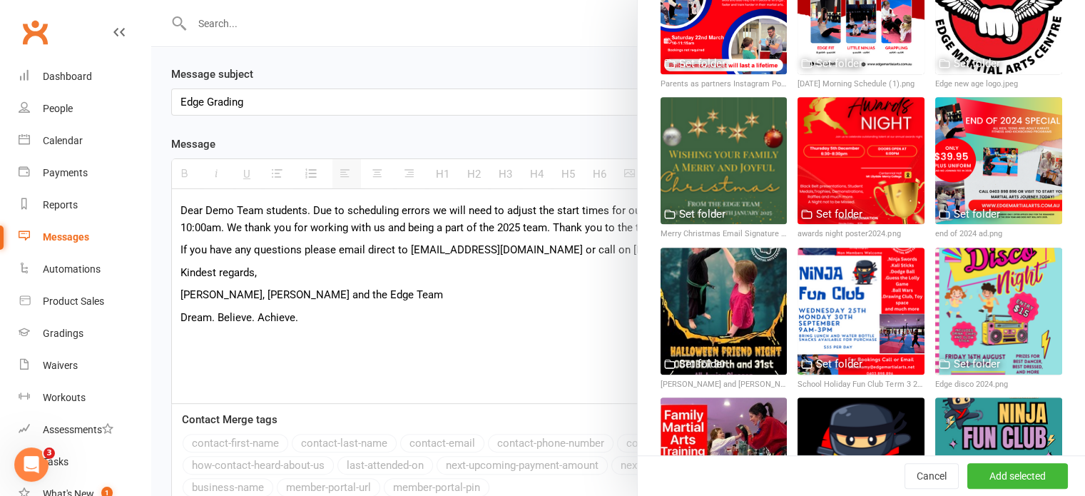
scroll to position [817, 0]
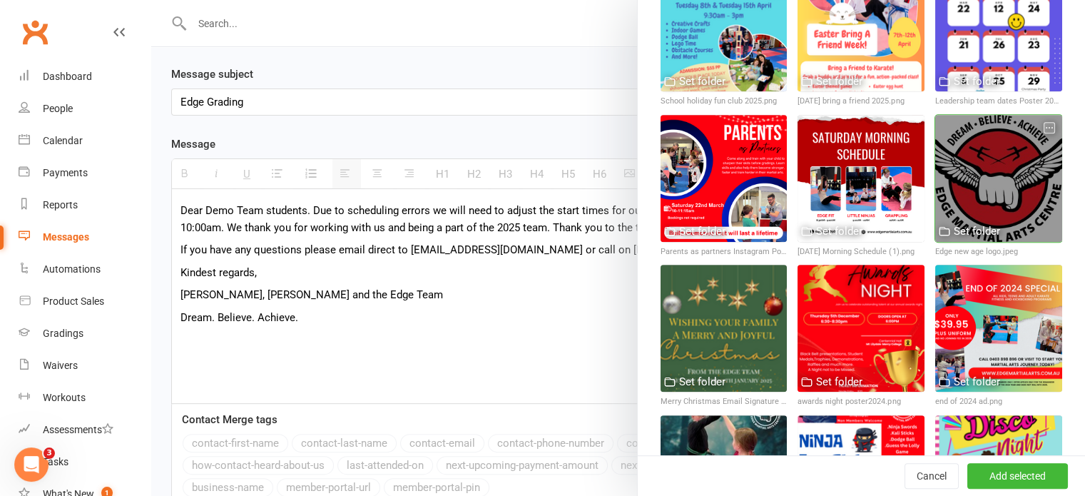
click at [982, 115] on div at bounding box center [998, 178] width 127 height 127
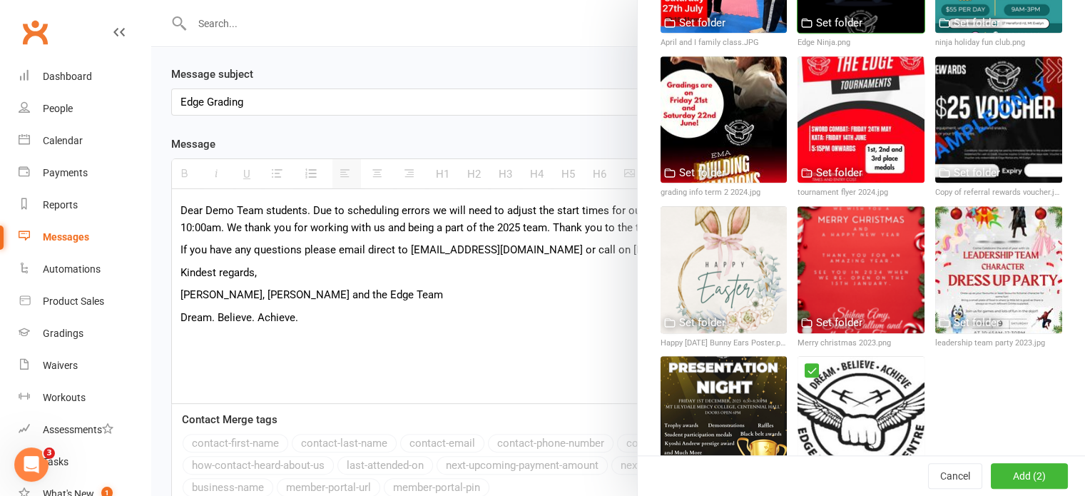
scroll to position [1475, 0]
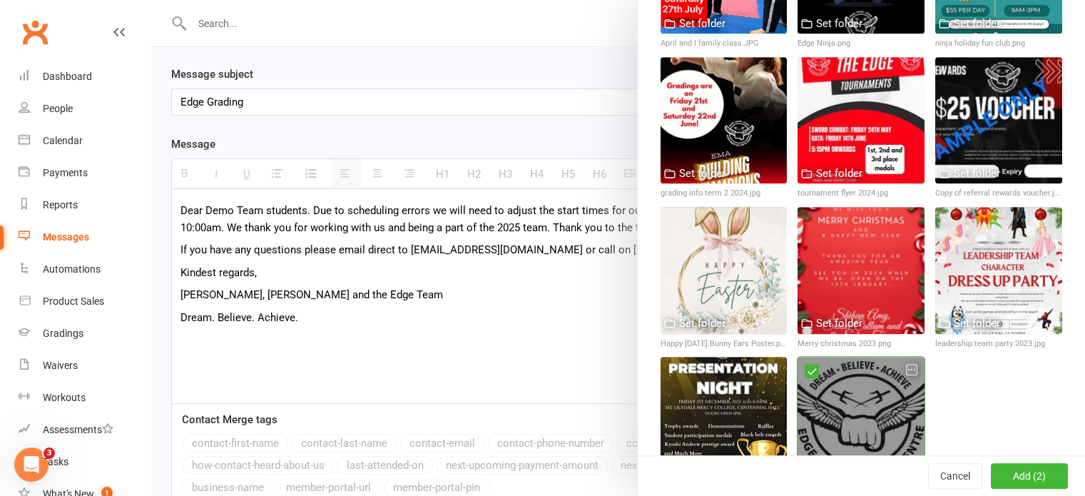
click at [846, 357] on div at bounding box center [861, 420] width 127 height 127
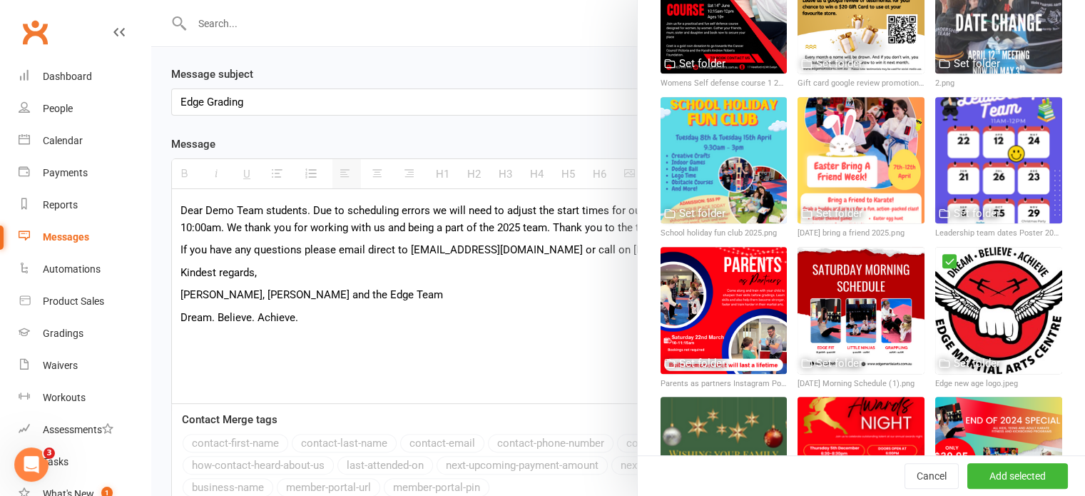
scroll to position [683, 0]
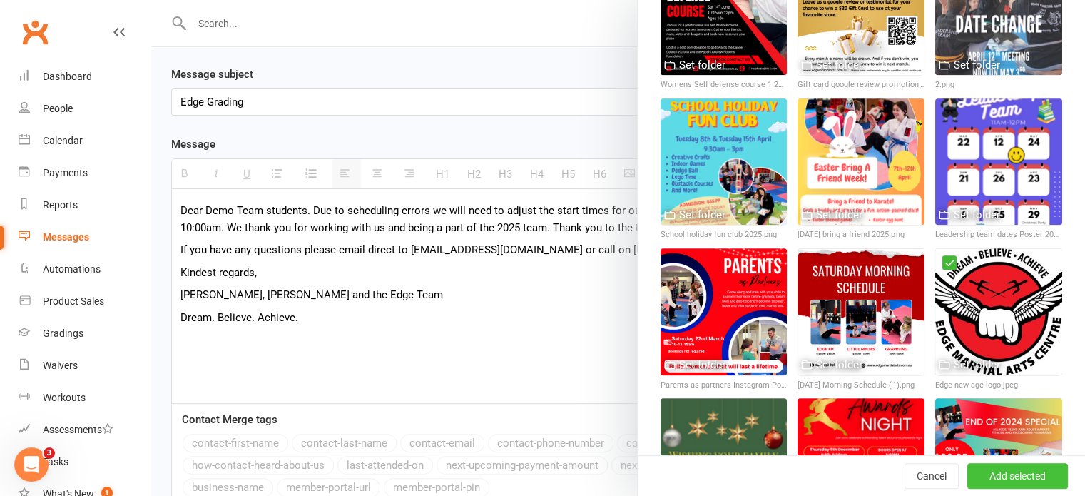
click at [999, 474] on button "Add selected" at bounding box center [1017, 476] width 101 height 26
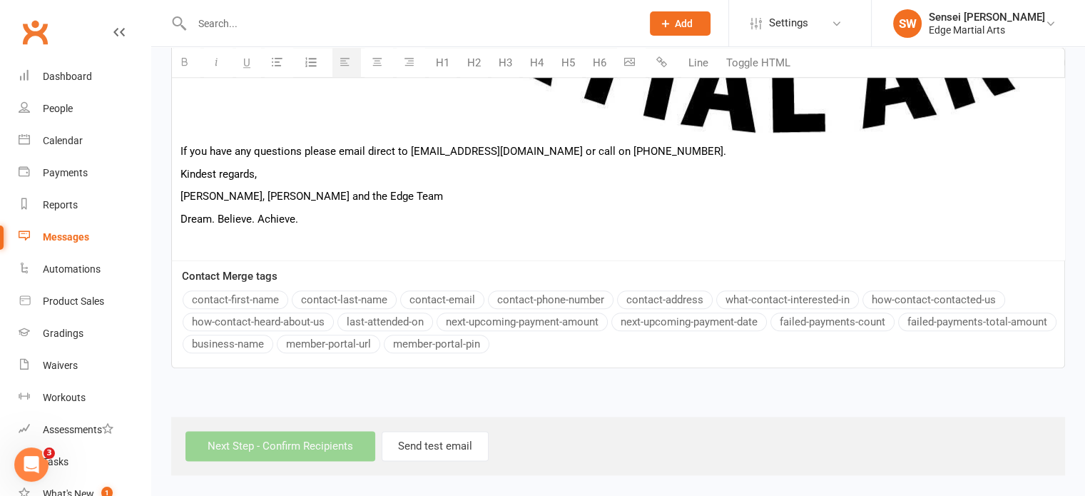
scroll to position [1639, 0]
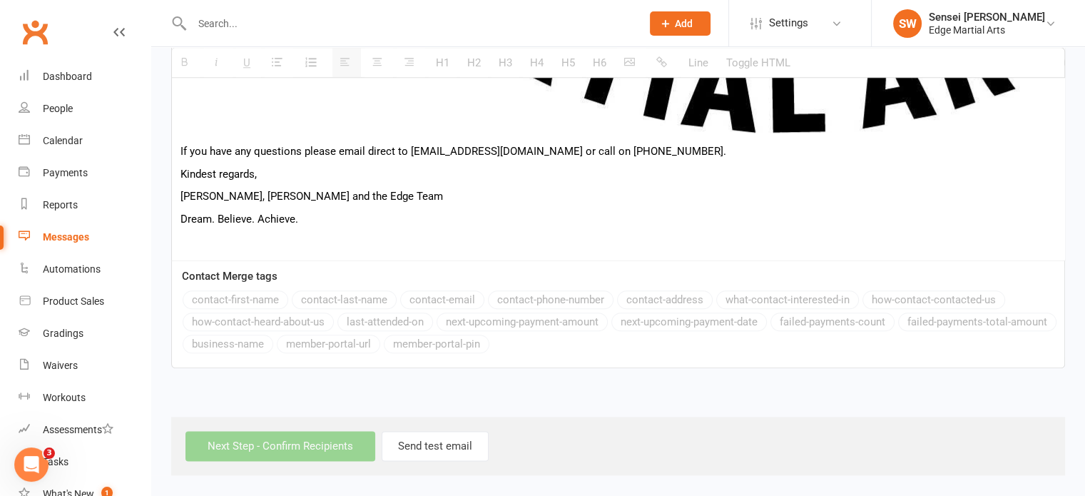
click at [294, 444] on div "Next Step - Confirm Recipients Send test email" at bounding box center [618, 446] width 894 height 58
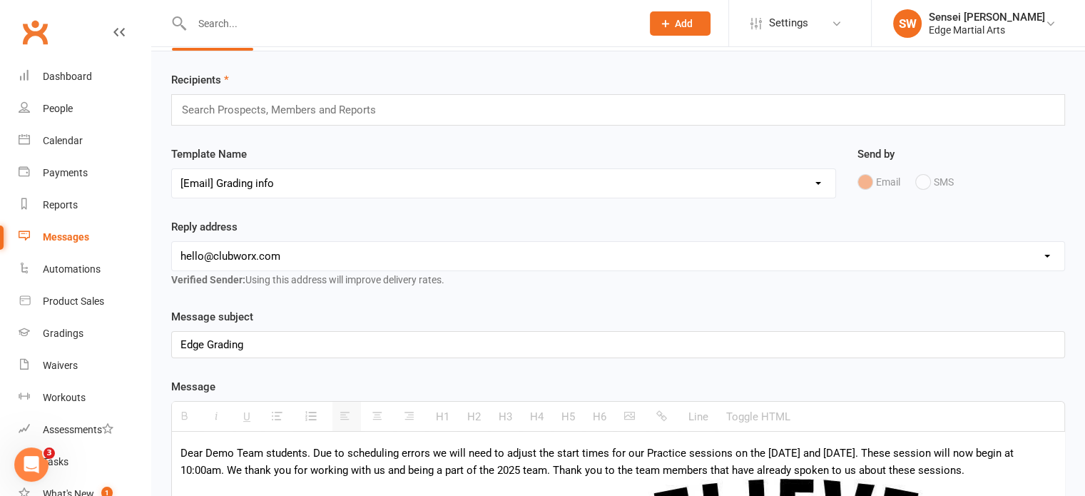
scroll to position [0, 0]
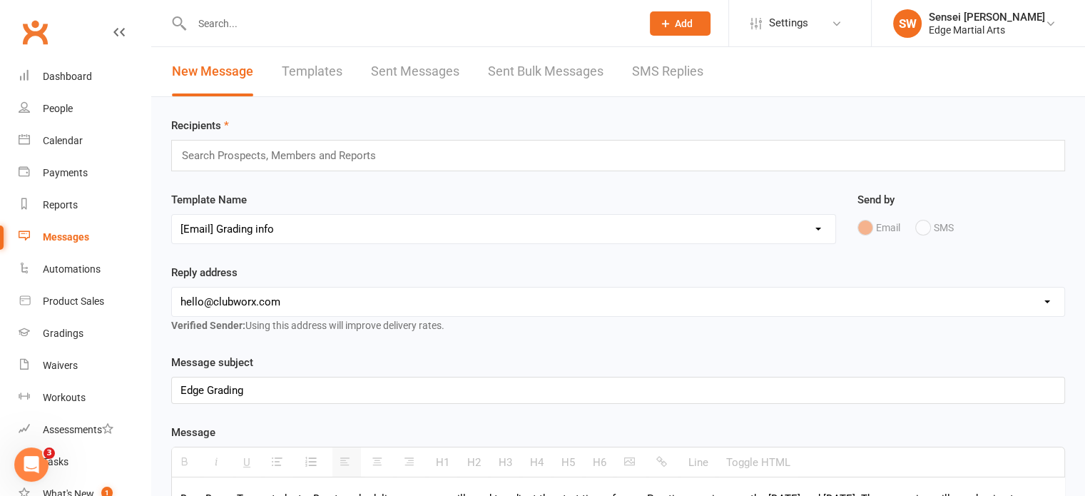
click at [237, 140] on div "Search Prospects, Members and Reports" at bounding box center [618, 155] width 894 height 31
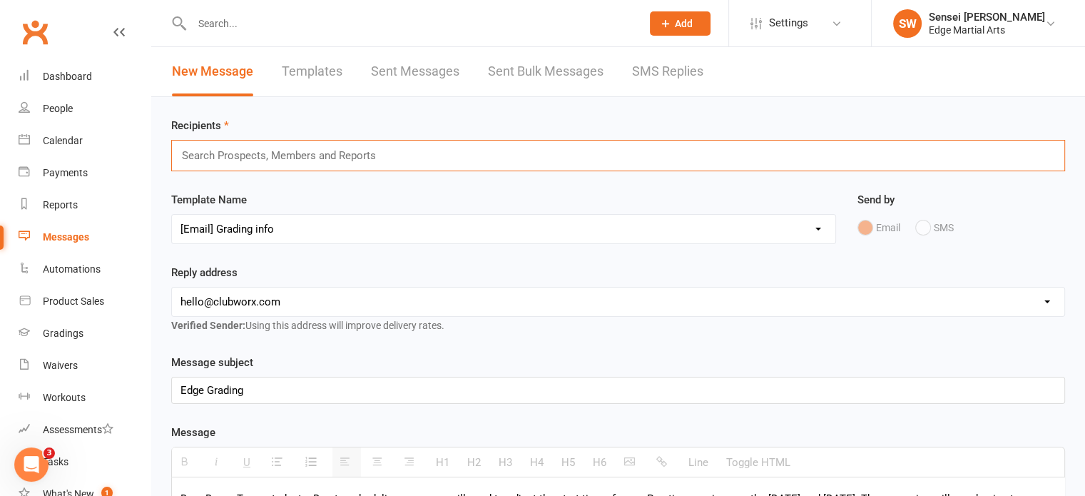
click at [234, 153] on input "text" at bounding box center [284, 155] width 209 height 19
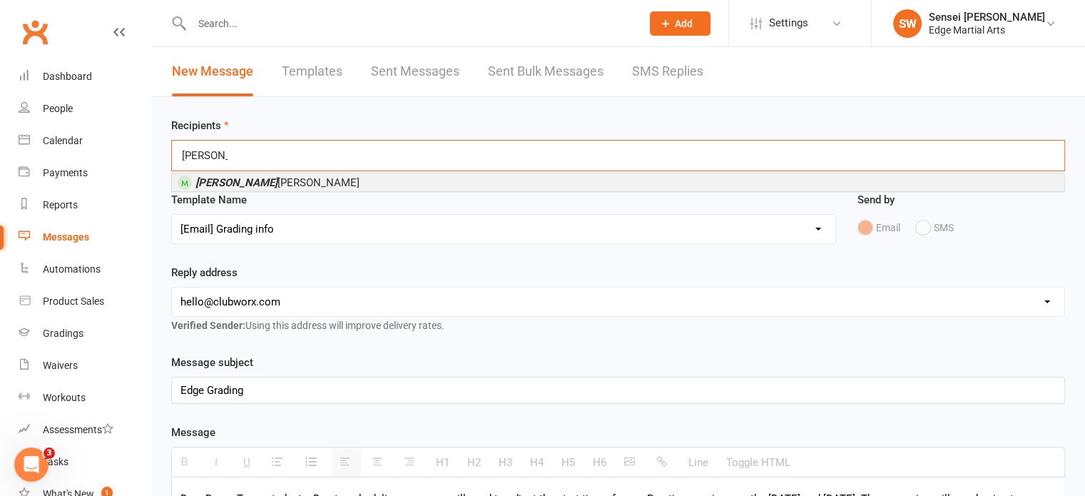
type input "[PERSON_NAME]"
click at [233, 179] on span "[PERSON_NAME]" at bounding box center [277, 182] width 164 height 13
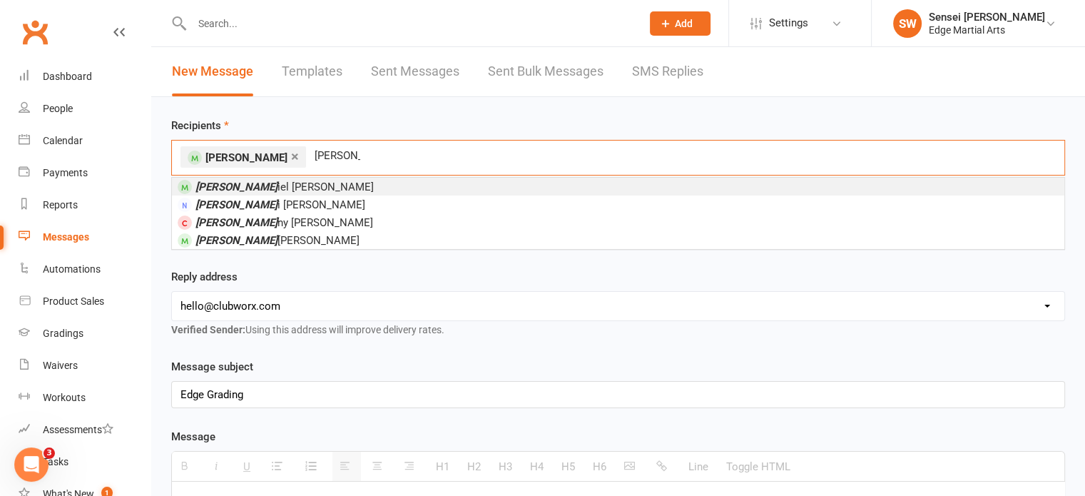
type input "[PERSON_NAME]"
click at [234, 182] on span "[PERSON_NAME] iel [PERSON_NAME]" at bounding box center [284, 186] width 178 height 13
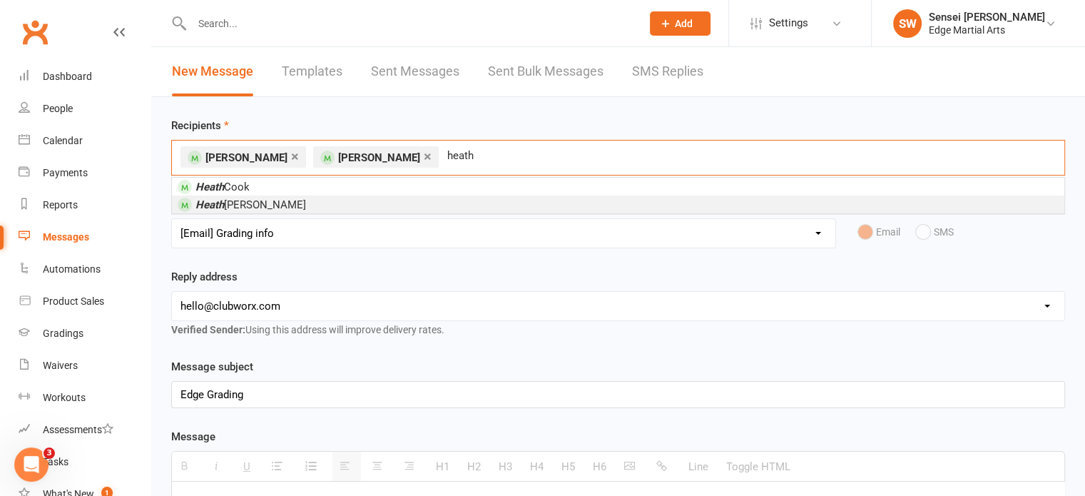
type input "heath"
click at [238, 203] on span "[PERSON_NAME]" at bounding box center [250, 204] width 111 height 13
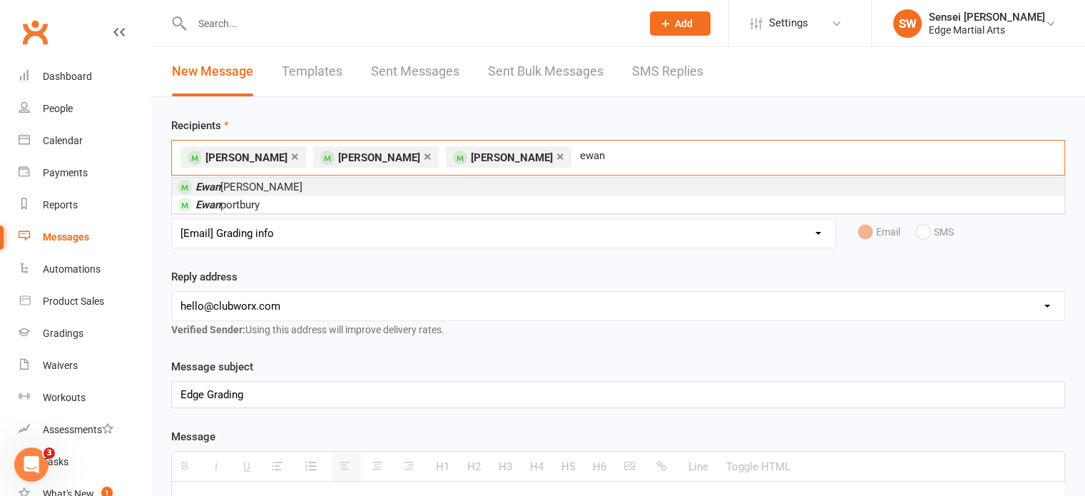
type input "ewan"
click at [235, 182] on span "[PERSON_NAME]" at bounding box center [248, 186] width 107 height 13
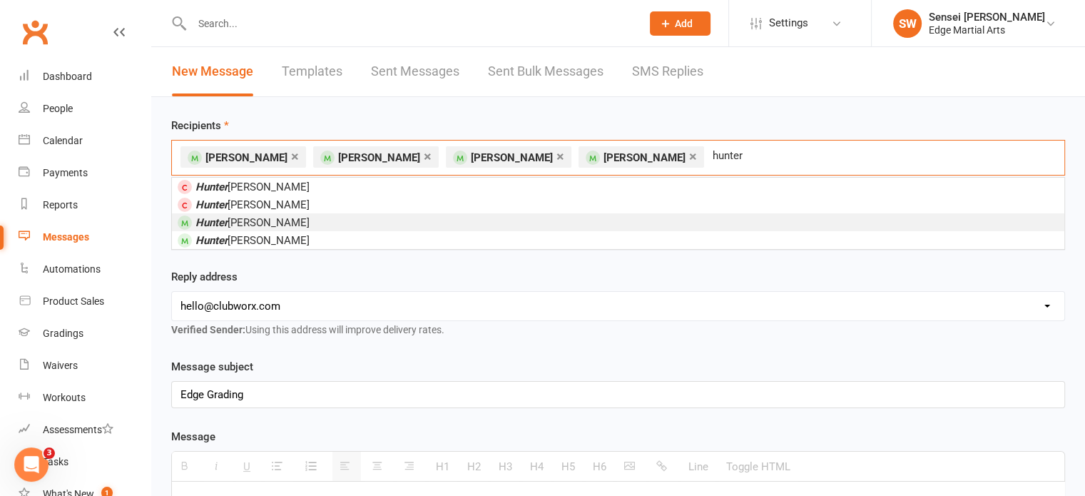
type input "hunter"
click at [272, 219] on span "[PERSON_NAME]" at bounding box center [252, 222] width 114 height 13
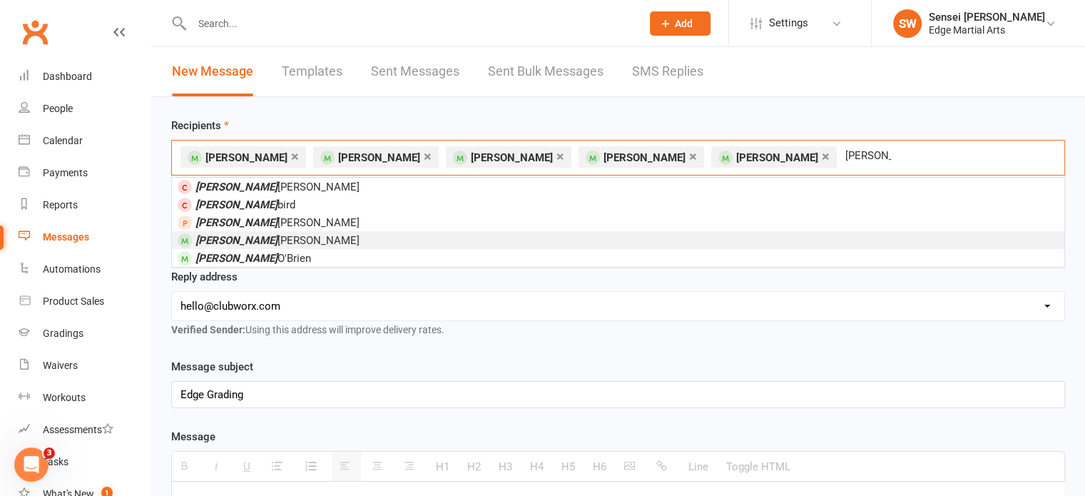
type input "[PERSON_NAME]"
click at [266, 235] on span "[PERSON_NAME]" at bounding box center [277, 240] width 164 height 13
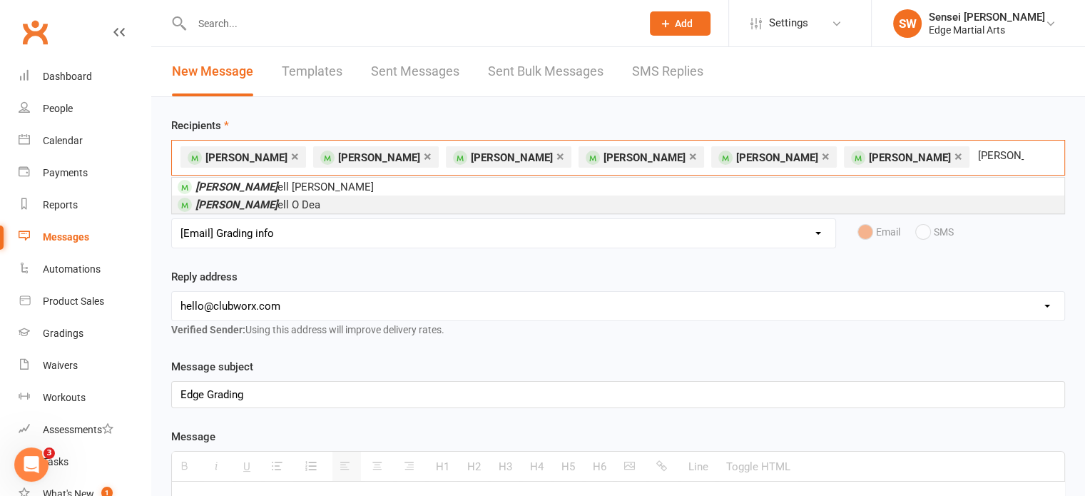
type input "[PERSON_NAME]"
click at [237, 199] on span "[PERSON_NAME] O Dea" at bounding box center [257, 204] width 125 height 13
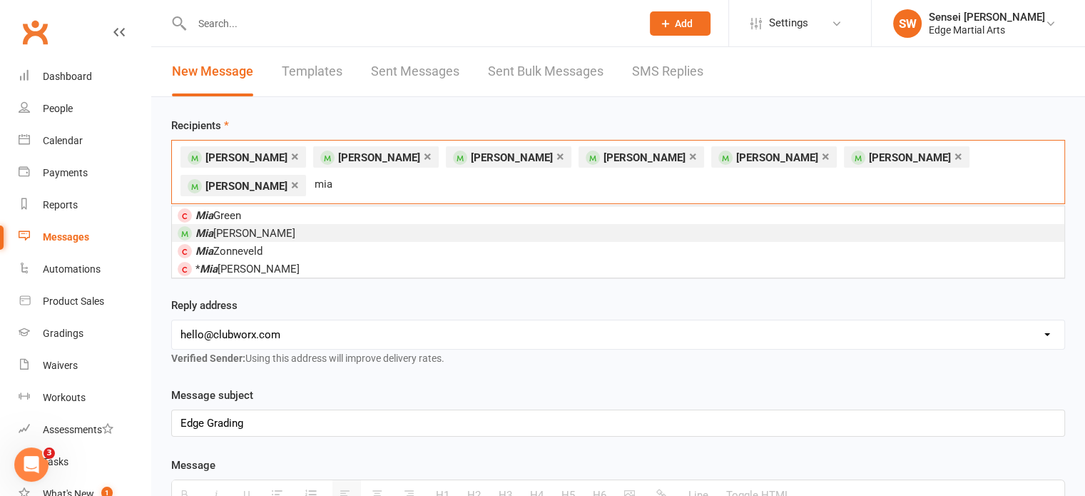
type input "mia"
click at [233, 228] on span "[PERSON_NAME]" at bounding box center [245, 233] width 100 height 13
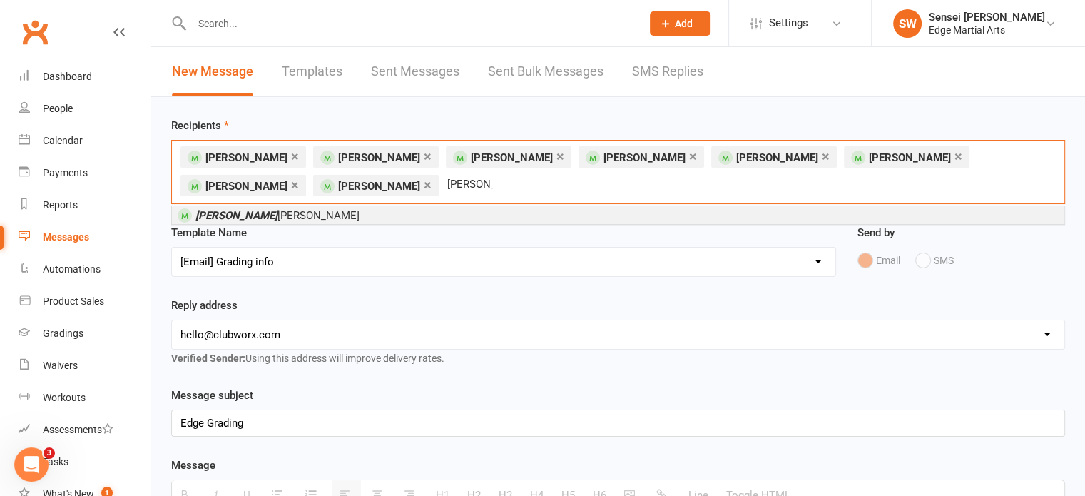
type input "[PERSON_NAME]"
click at [235, 216] on span "[PERSON_NAME] [PERSON_NAME]" at bounding box center [277, 215] width 164 height 13
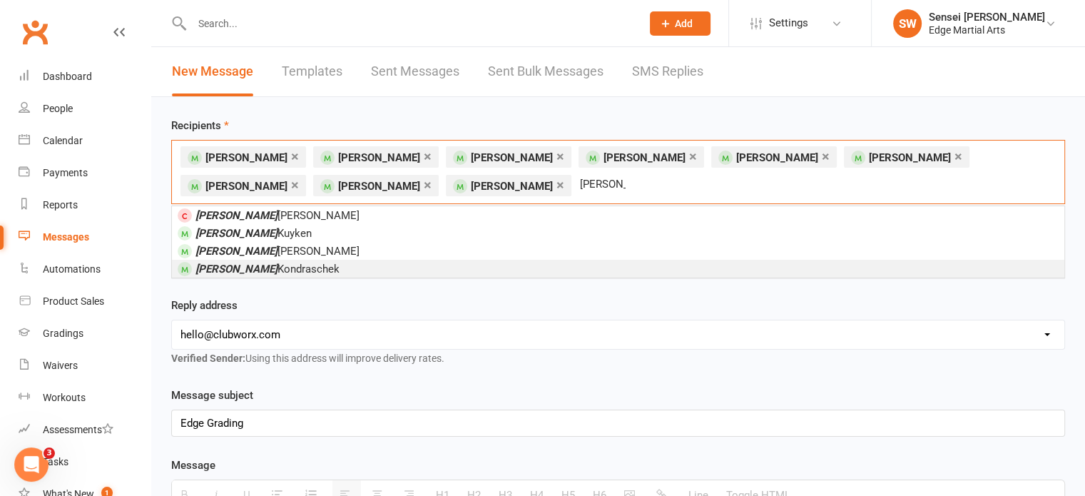
type input "[PERSON_NAME]"
click at [255, 263] on span "[PERSON_NAME]" at bounding box center [267, 269] width 144 height 13
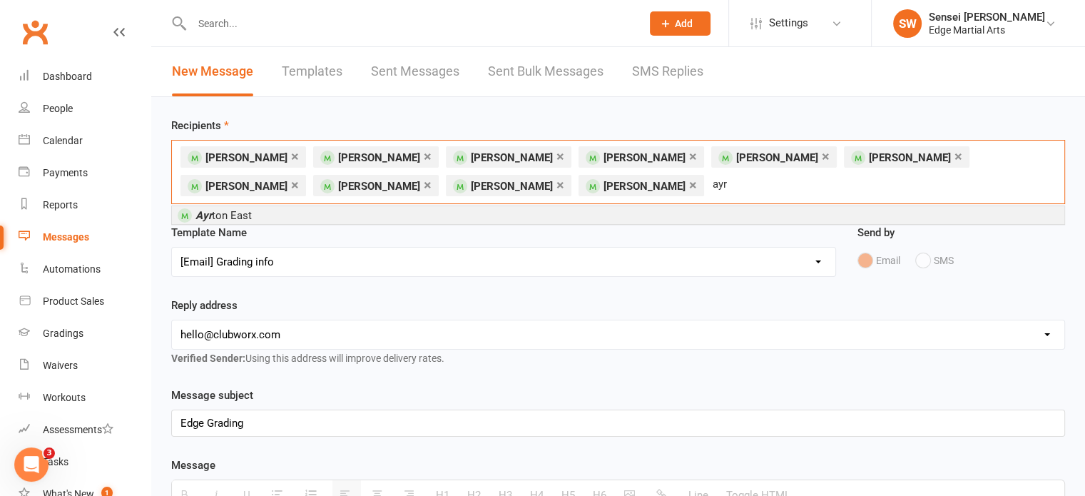
type input "ayr"
click at [233, 215] on span "Ayr ton East" at bounding box center [223, 215] width 56 height 13
type input "ewan"
click at [233, 215] on span "[PERSON_NAME]" at bounding box center [227, 215] width 64 height 13
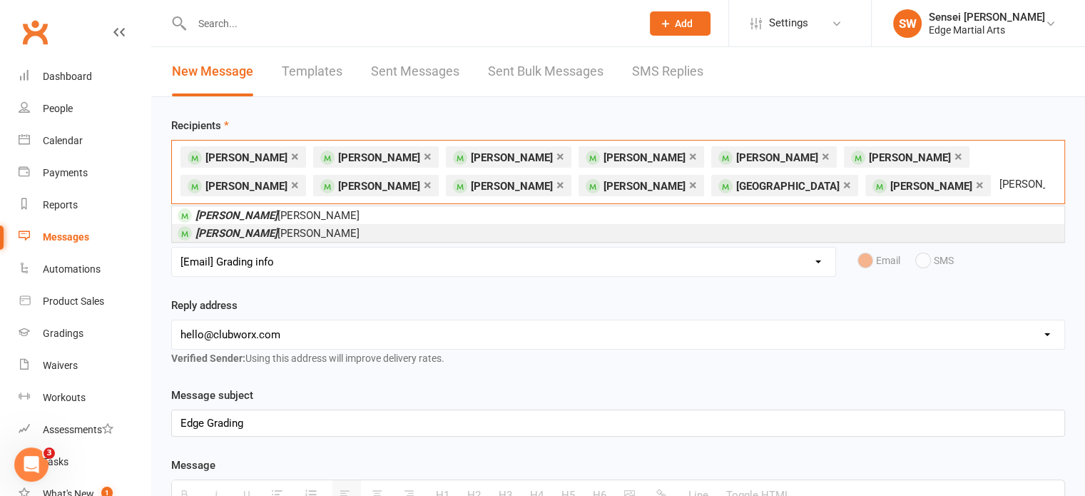
type input "[PERSON_NAME]"
click at [238, 231] on span "[PERSON_NAME]" at bounding box center [277, 233] width 164 height 13
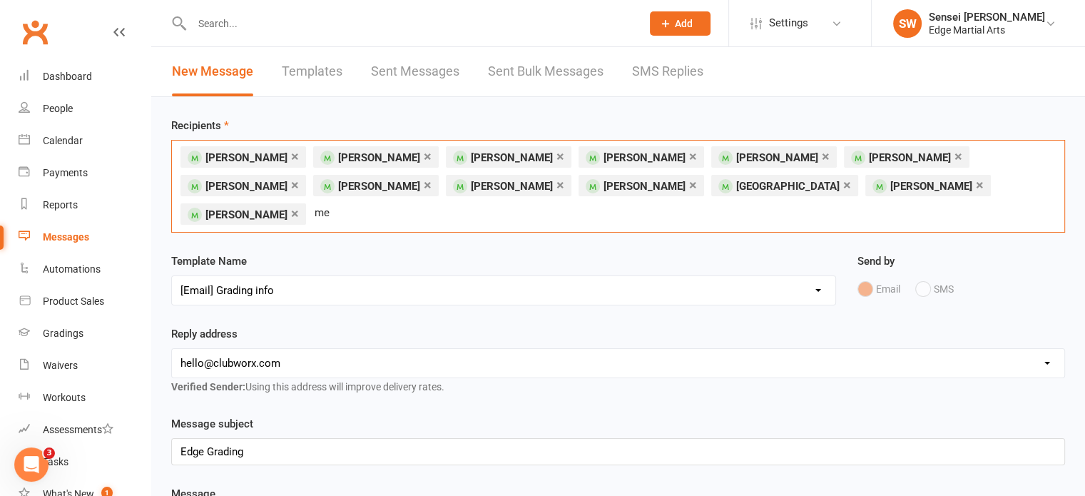
type input "m"
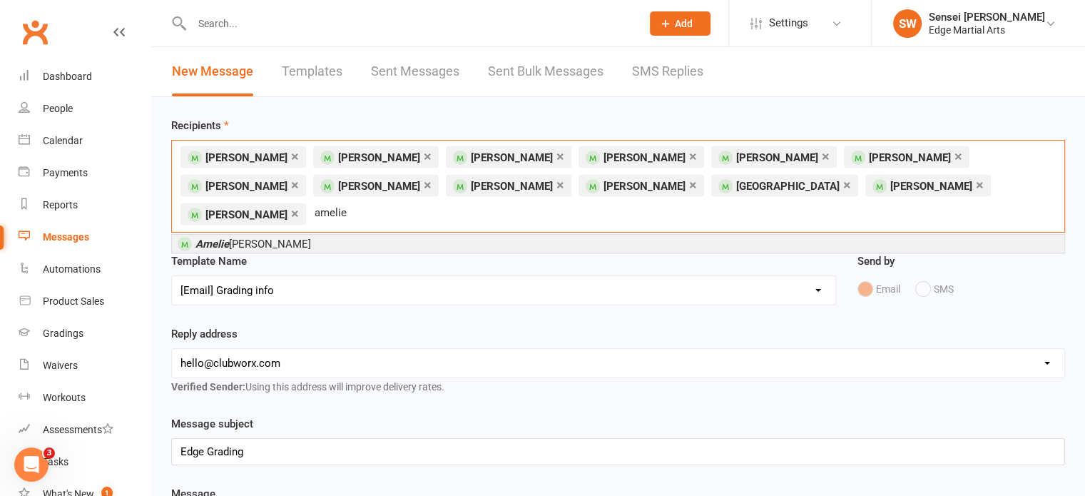
type input "amelie"
click at [235, 238] on span "[PERSON_NAME]" at bounding box center [253, 244] width 116 height 13
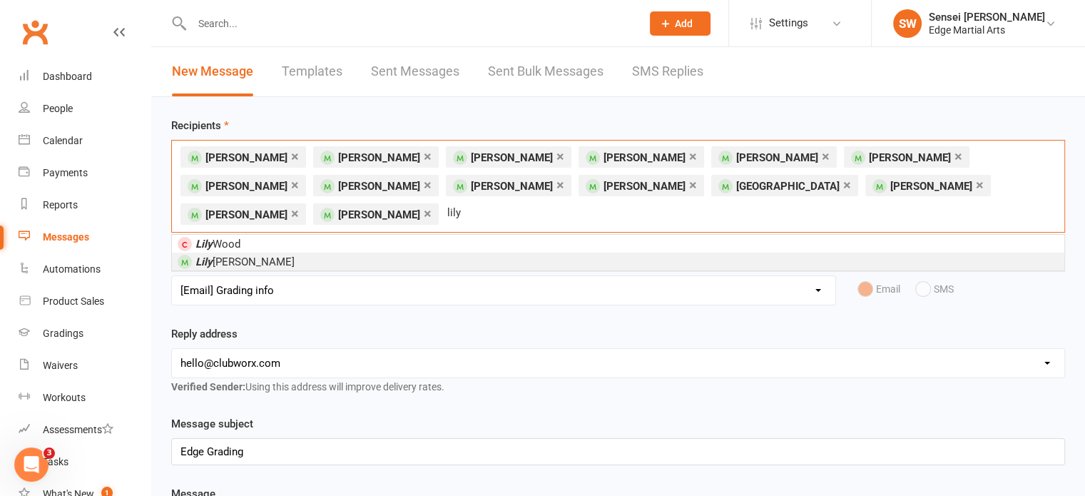
type input "lily"
click at [233, 256] on span "[PERSON_NAME]" at bounding box center [244, 261] width 99 height 13
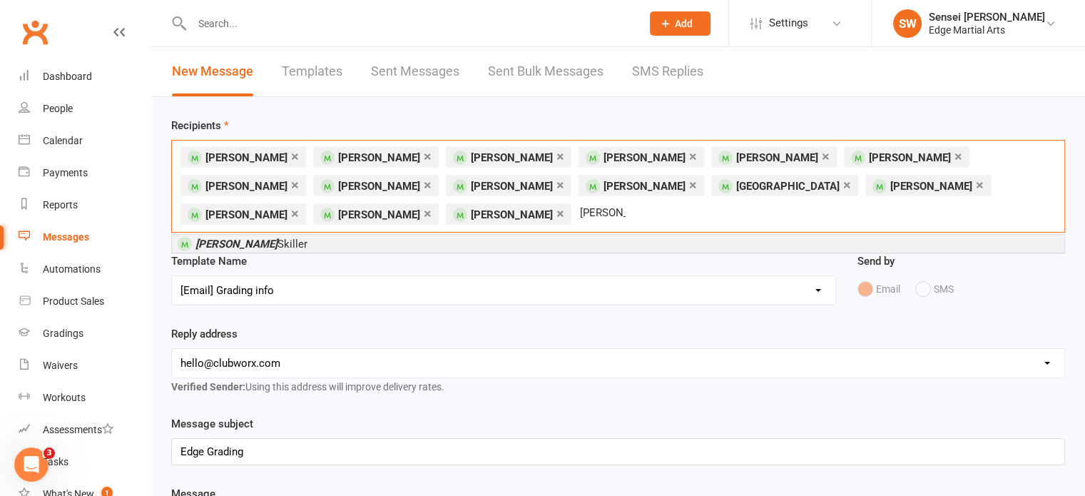
type input "[PERSON_NAME]"
click at [243, 243] on span "[PERSON_NAME]" at bounding box center [251, 244] width 112 height 13
type input "oli"
click at [243, 243] on span "Oli via [PERSON_NAME]" at bounding box center [250, 244] width 111 height 13
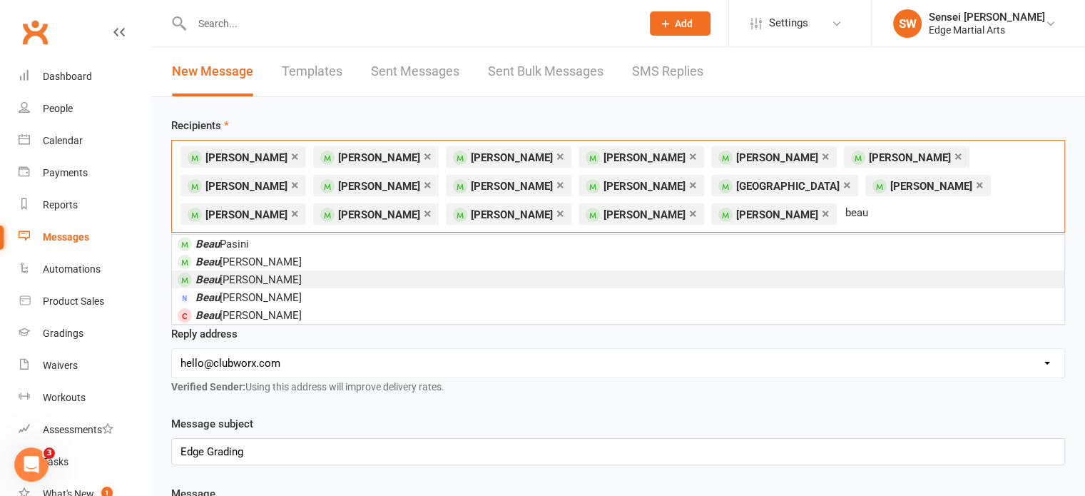
type input "beau"
click at [251, 278] on span "[PERSON_NAME]" at bounding box center [248, 279] width 106 height 13
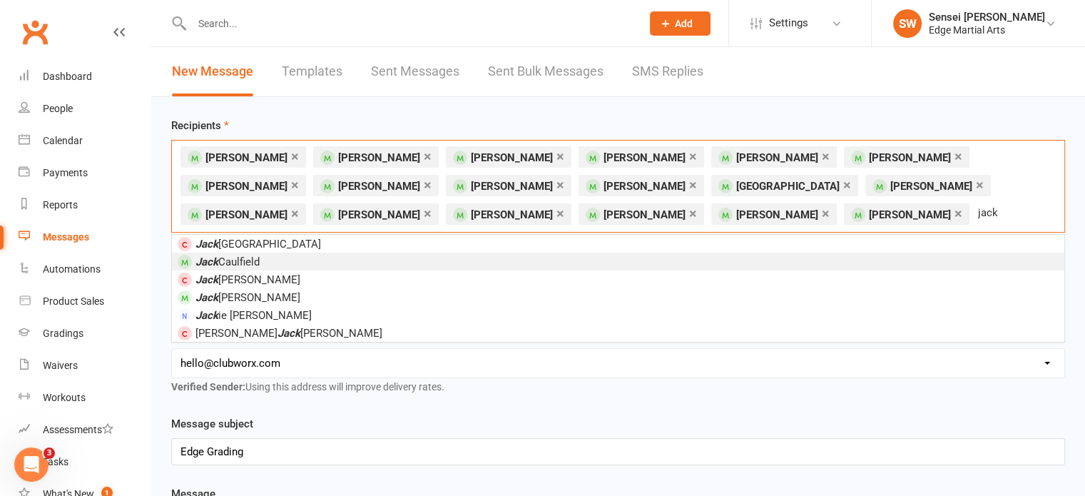
type input "jack"
click at [248, 258] on span "[PERSON_NAME]" at bounding box center [227, 261] width 64 height 13
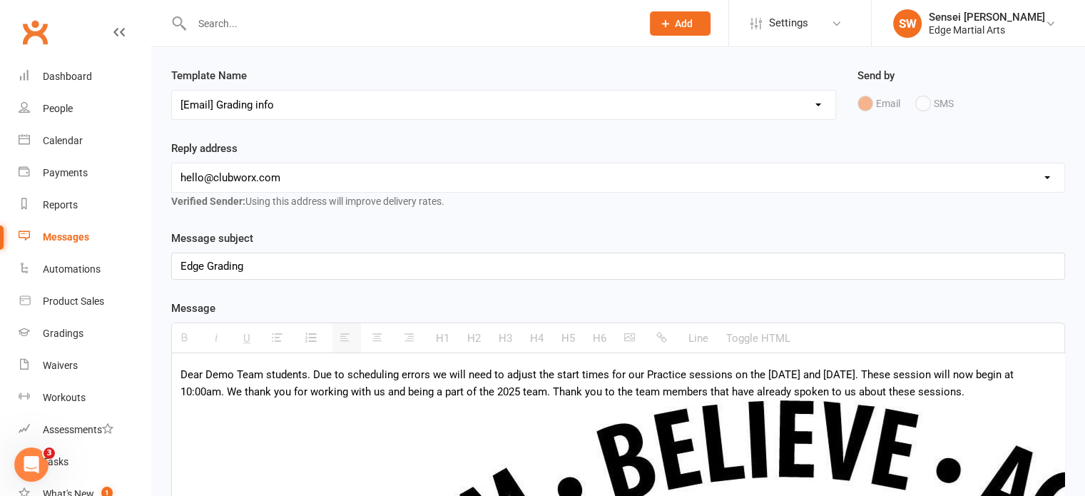
scroll to position [315, 0]
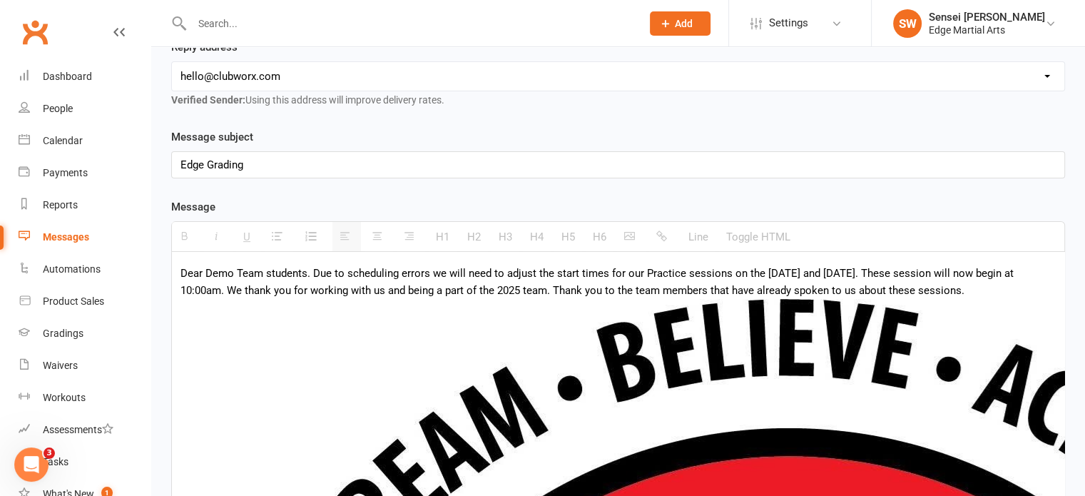
click at [257, 152] on div "Edge Grading" at bounding box center [618, 165] width 892 height 26
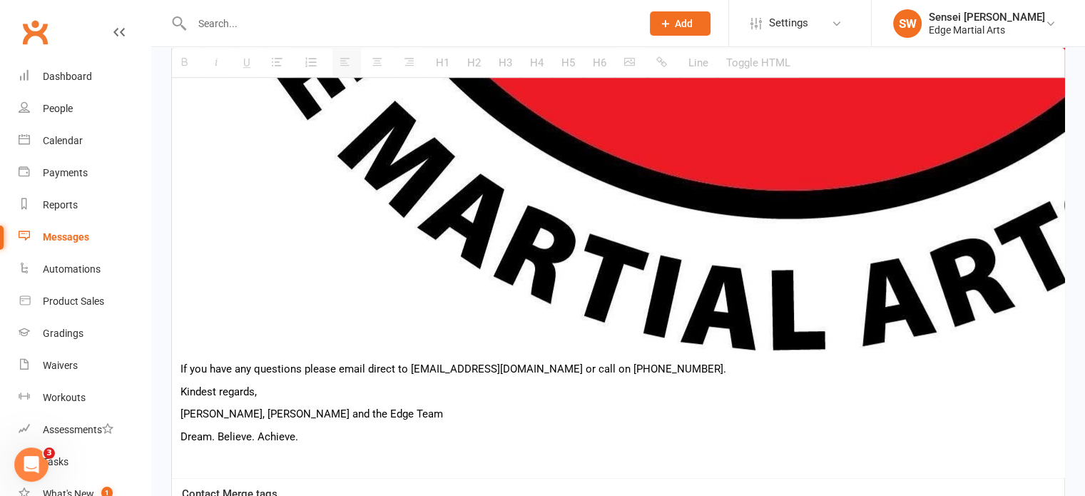
scroll to position [1381, 0]
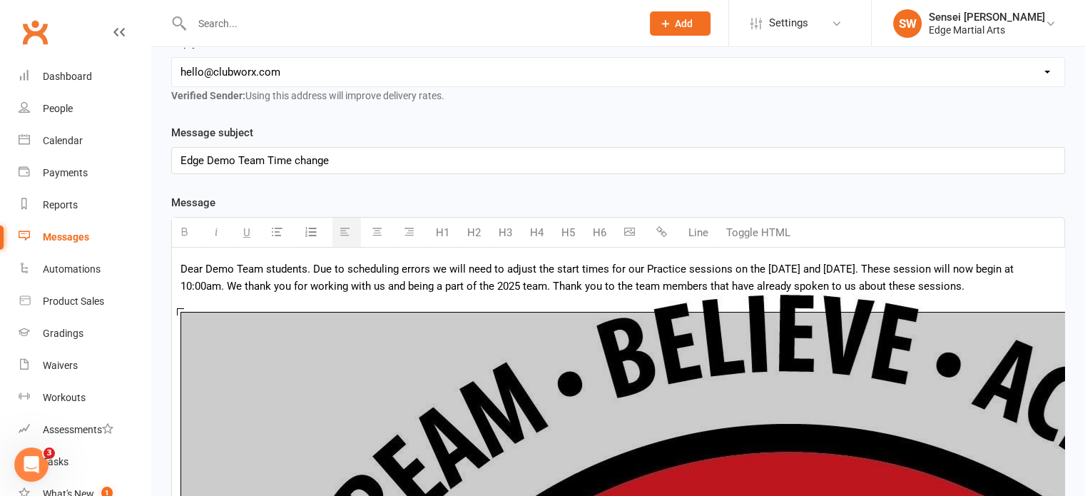
scroll to position [332, 0]
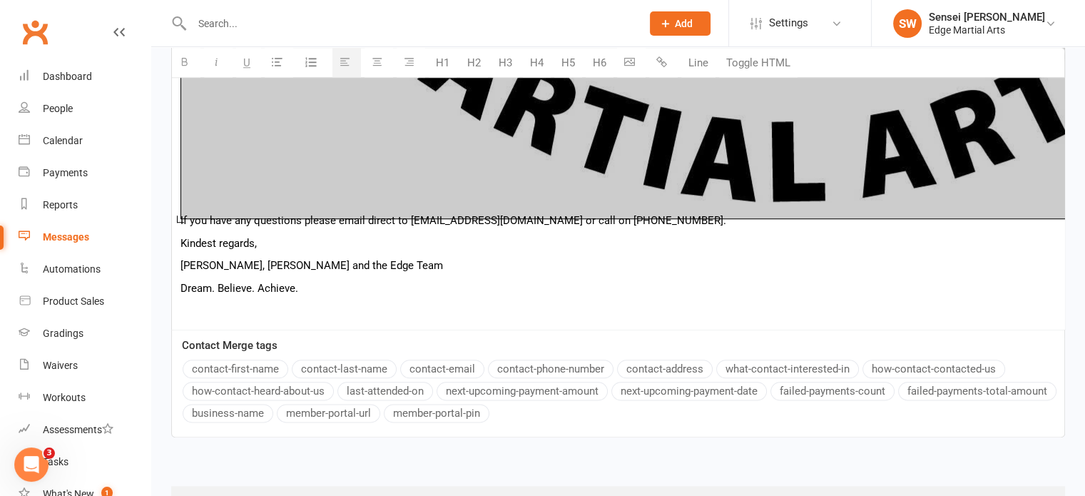
scroll to position [1699, 0]
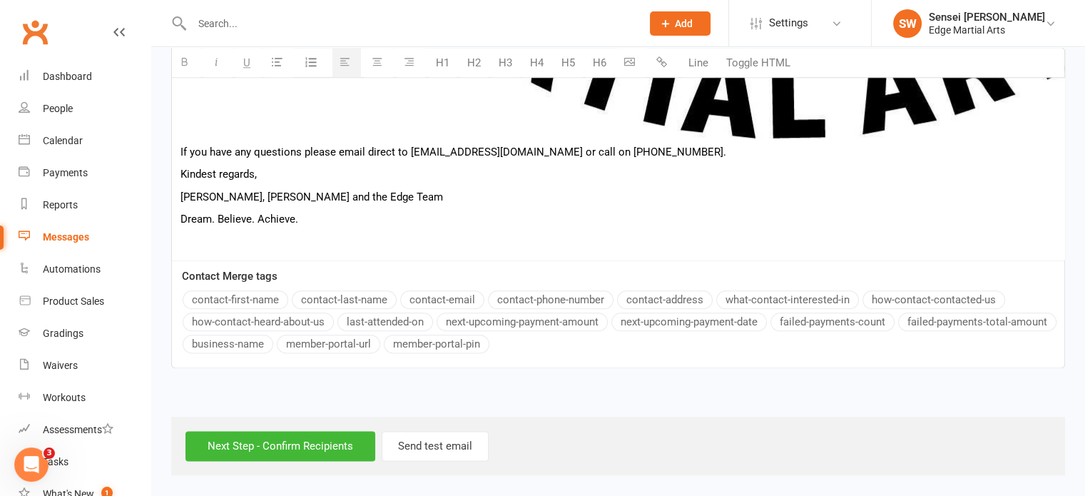
scroll to position [451, 0]
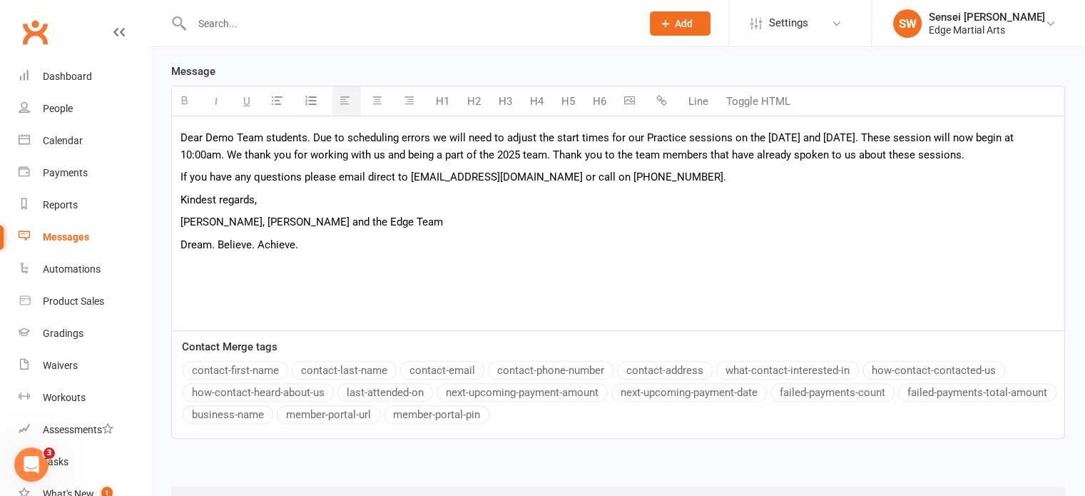
click at [328, 240] on p "Dream. Believe. Achieve." at bounding box center [617, 244] width 875 height 17
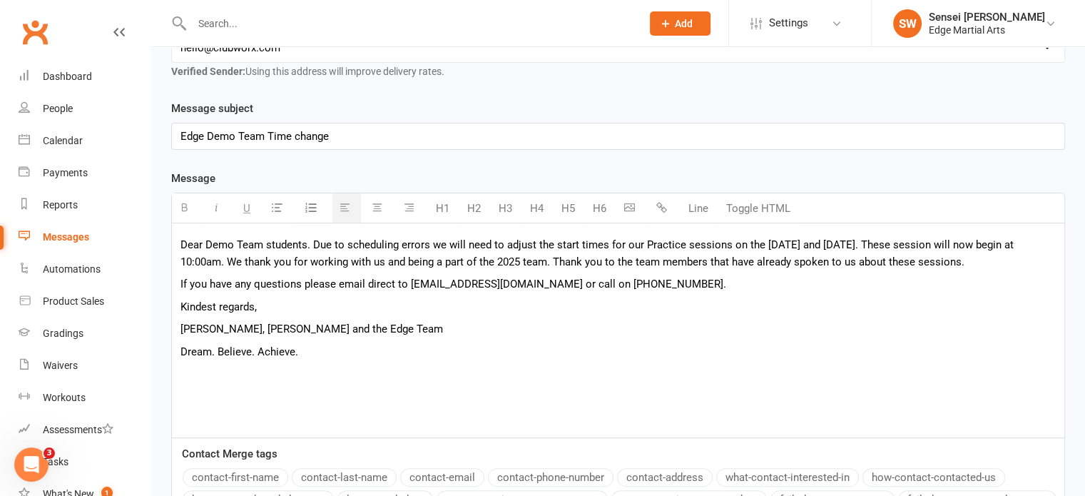
scroll to position [345, 0]
click at [633, 200] on icon "button" at bounding box center [629, 205] width 11 height 11
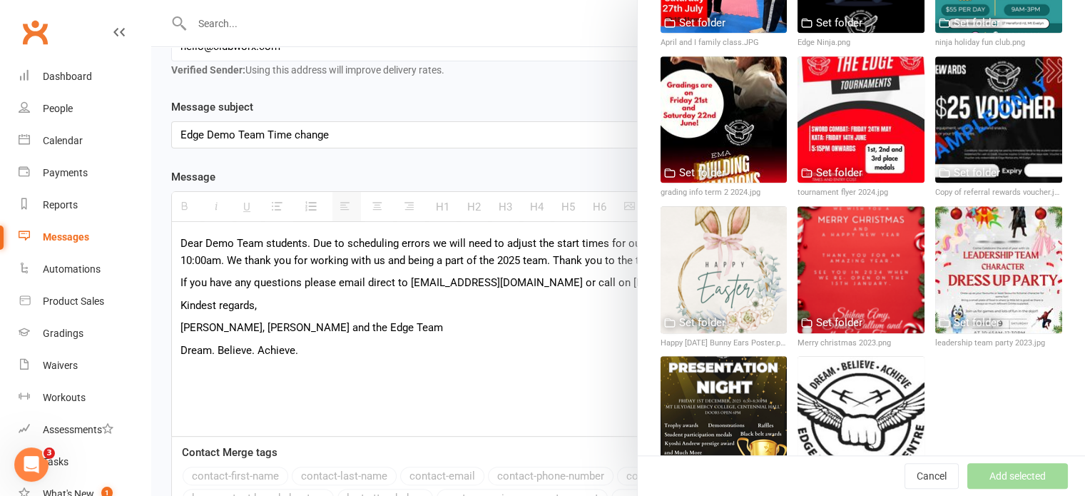
scroll to position [1475, 0]
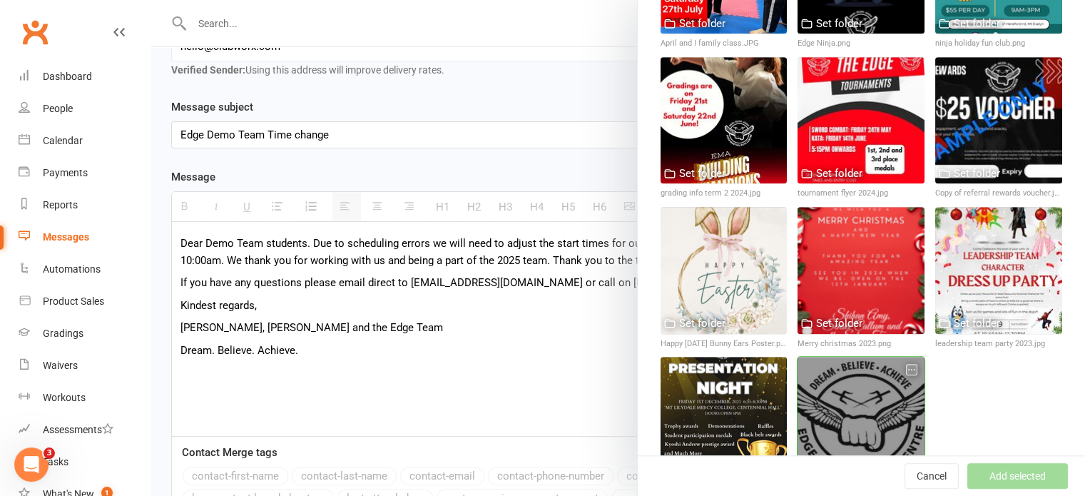
click at [862, 357] on div at bounding box center [861, 420] width 127 height 127
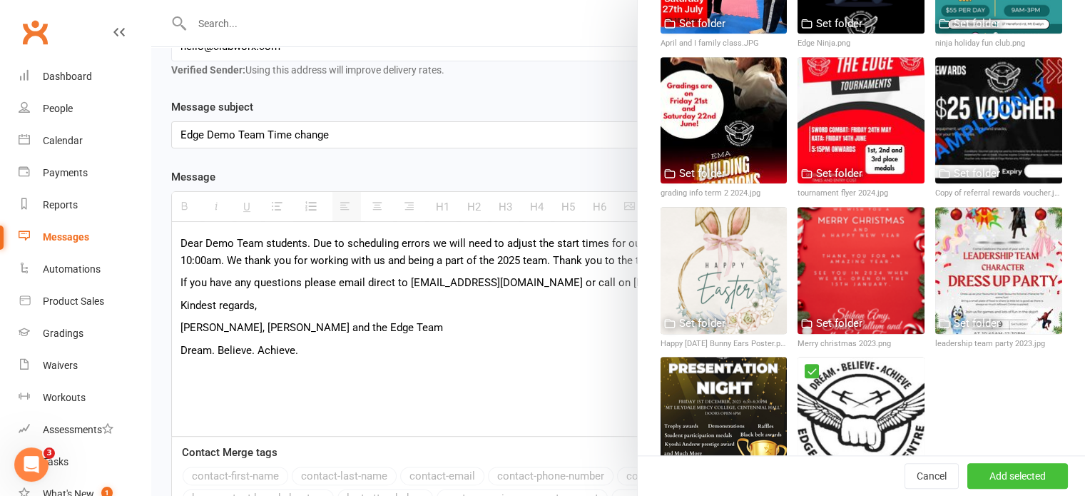
click at [987, 472] on button "Add selected" at bounding box center [1017, 476] width 101 height 26
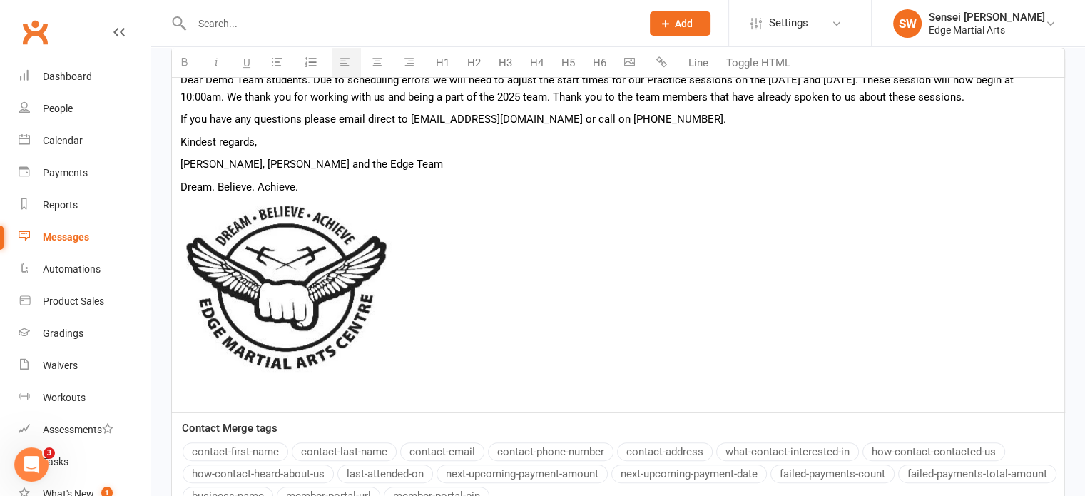
scroll to position [646, 0]
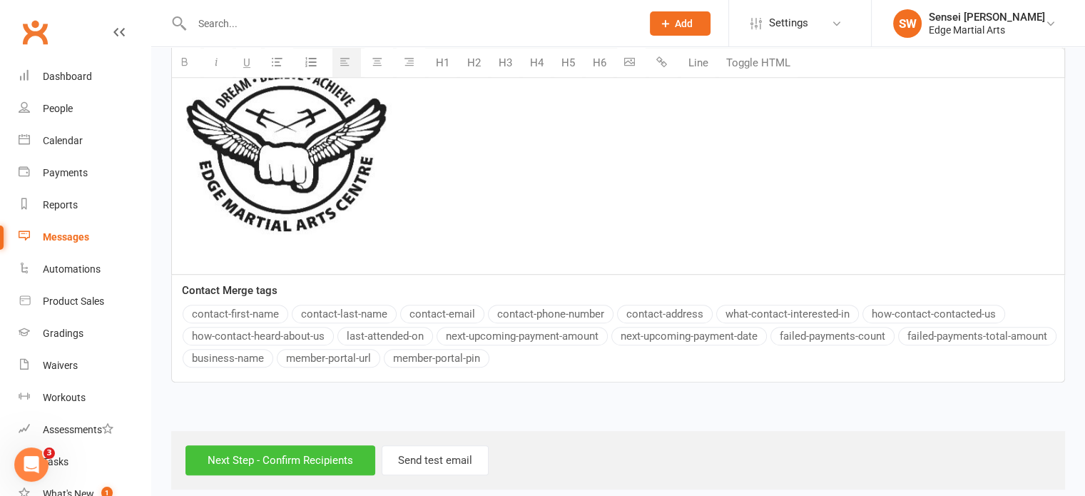
click at [304, 445] on input "Next Step - Confirm Recipients" at bounding box center [280, 460] width 190 height 30
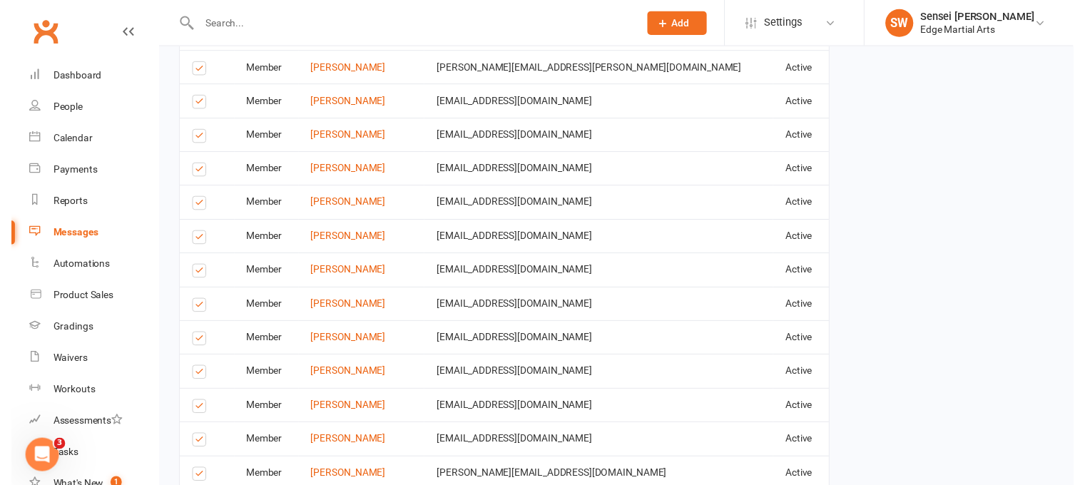
scroll to position [1023, 0]
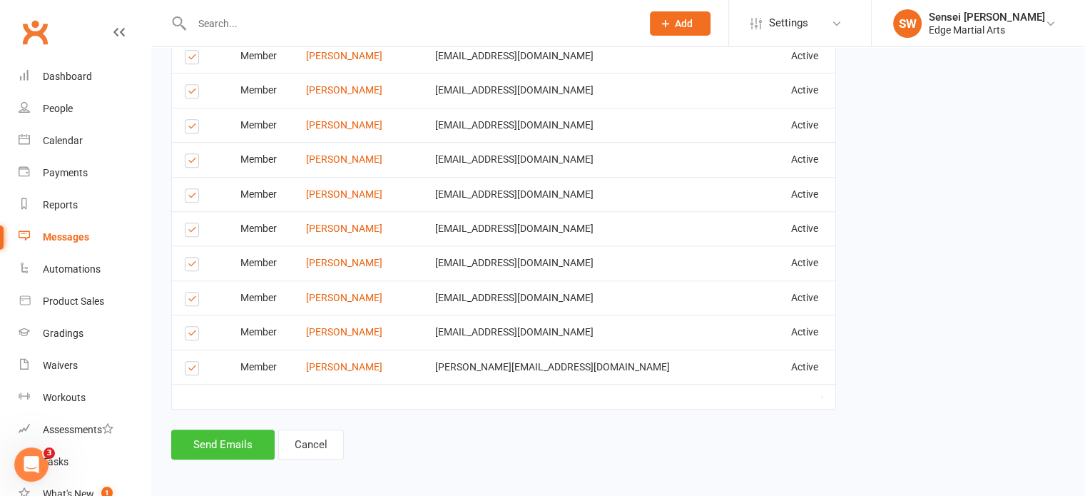
click at [227, 432] on button "Send Emails" at bounding box center [222, 444] width 103 height 30
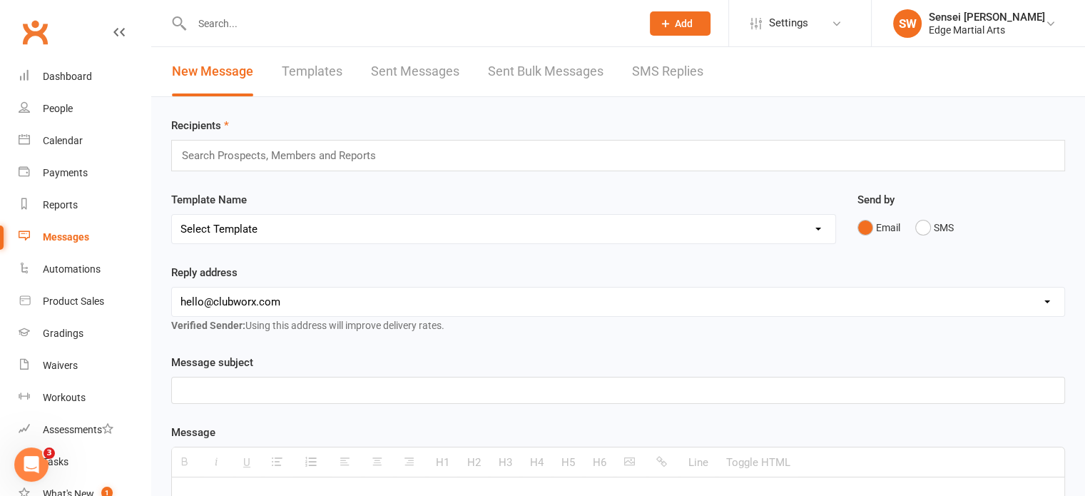
click at [435, 72] on link "Sent Messages" at bounding box center [415, 71] width 88 height 49
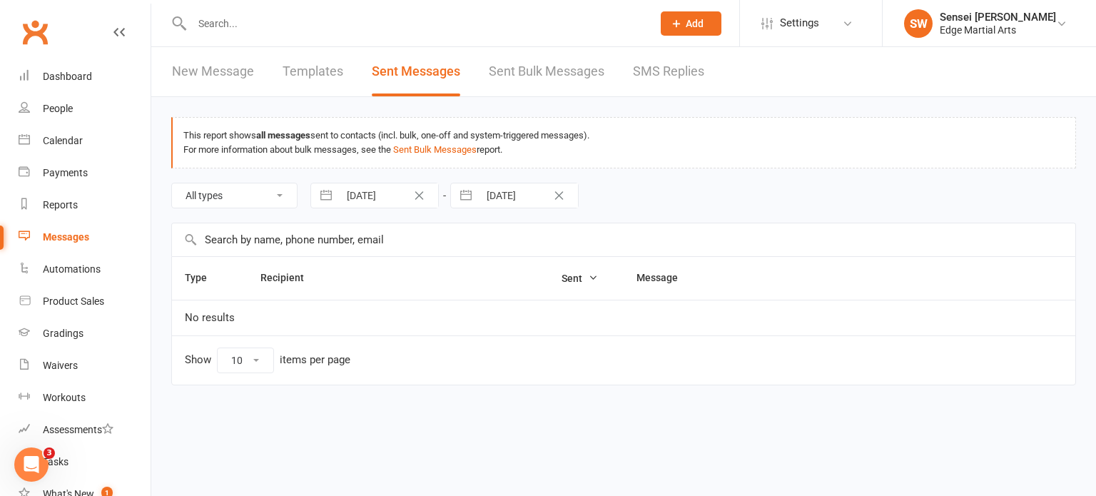
select select "50"
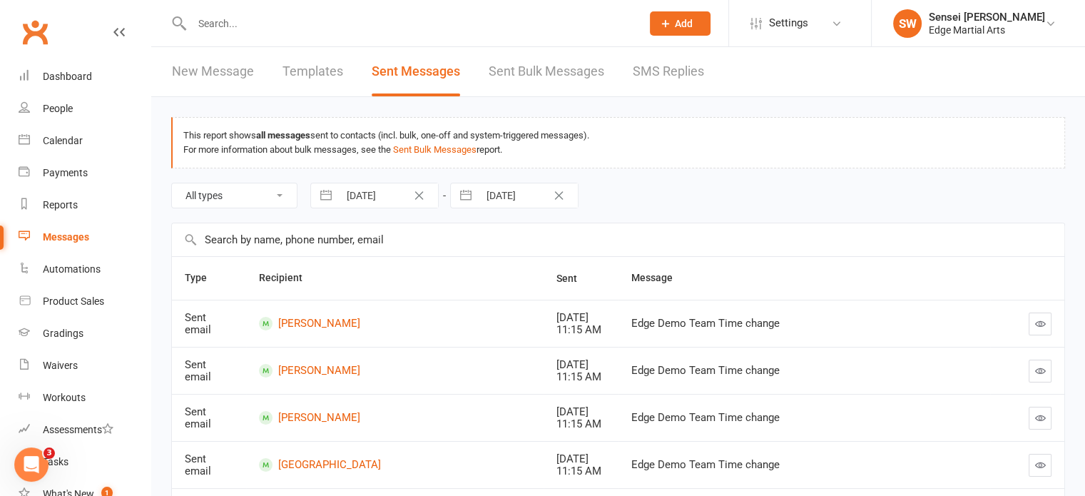
click at [1039, 318] on icon "button" at bounding box center [1040, 323] width 11 height 11
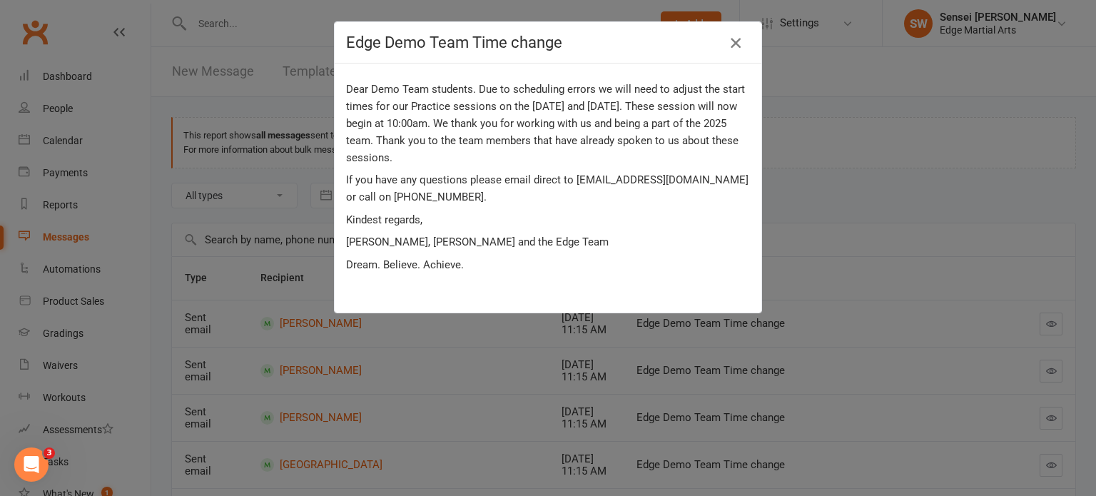
click at [733, 41] on icon "button" at bounding box center [735, 42] width 17 height 17
